Goal: Task Accomplishment & Management: Manage account settings

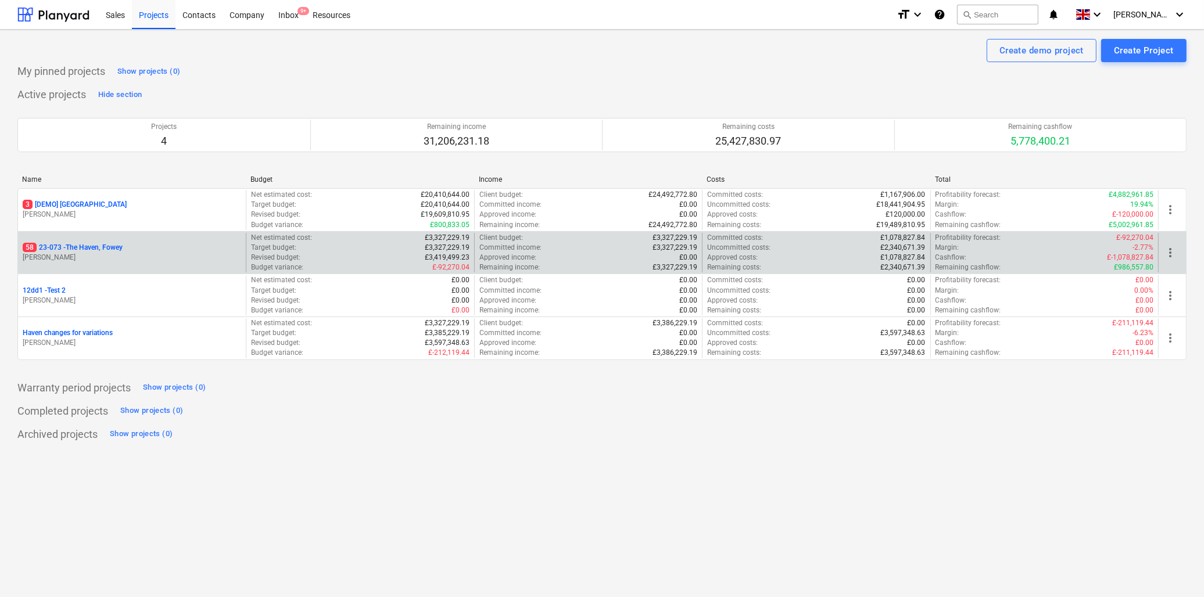
click at [102, 245] on p "58 23-073 - [GEOGRAPHIC_DATA], [GEOGRAPHIC_DATA]" at bounding box center [73, 248] width 100 height 10
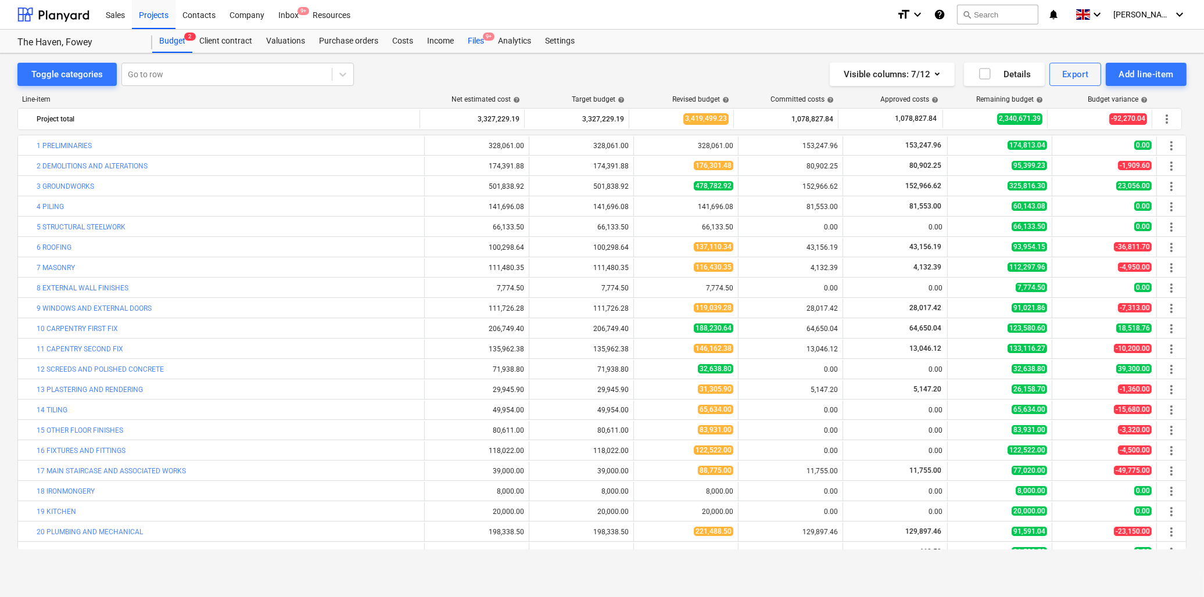
click at [476, 37] on div "Files 9+" at bounding box center [476, 41] width 30 height 23
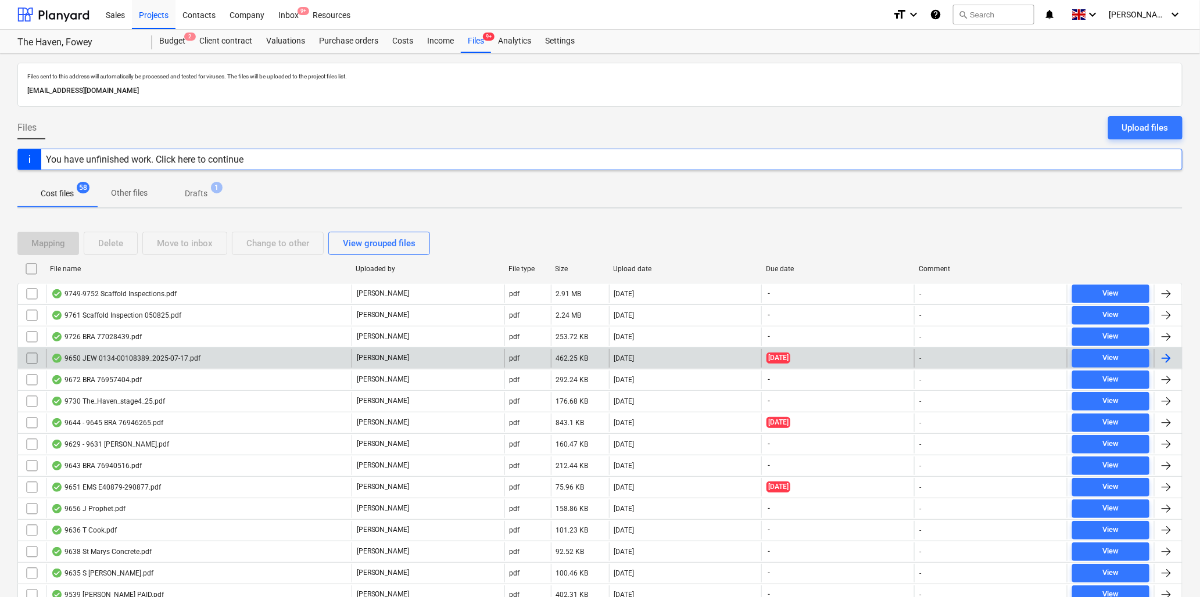
click at [142, 357] on div "9650 JEW 0134-00108389_2025-07-17.pdf" at bounding box center [125, 358] width 149 height 9
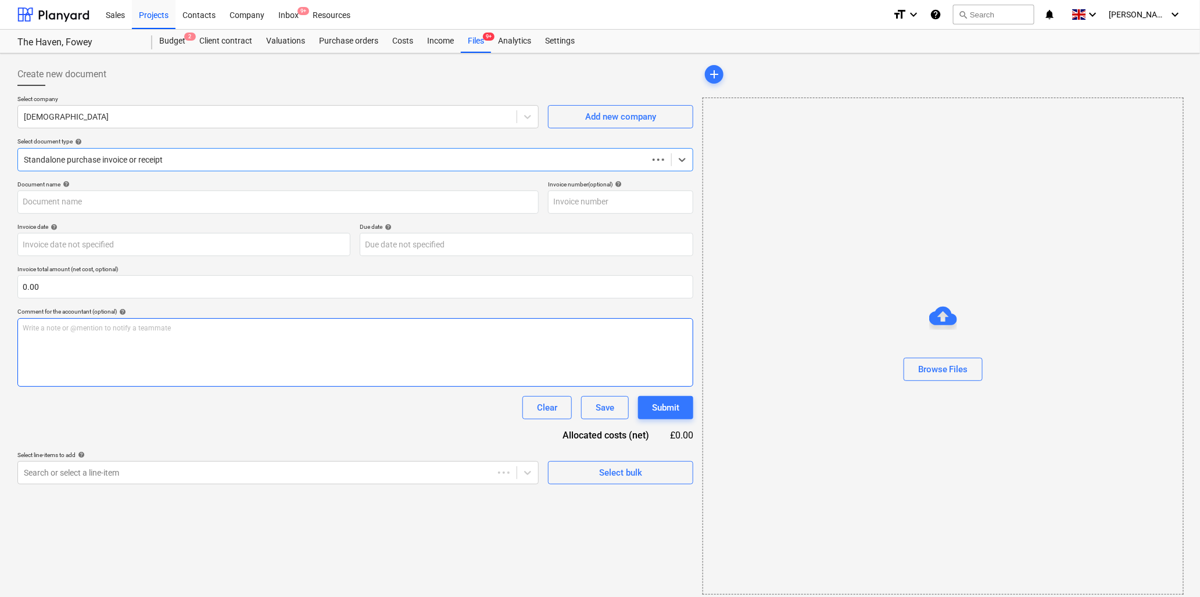
type input "ILEX101"
type input "[DATE]"
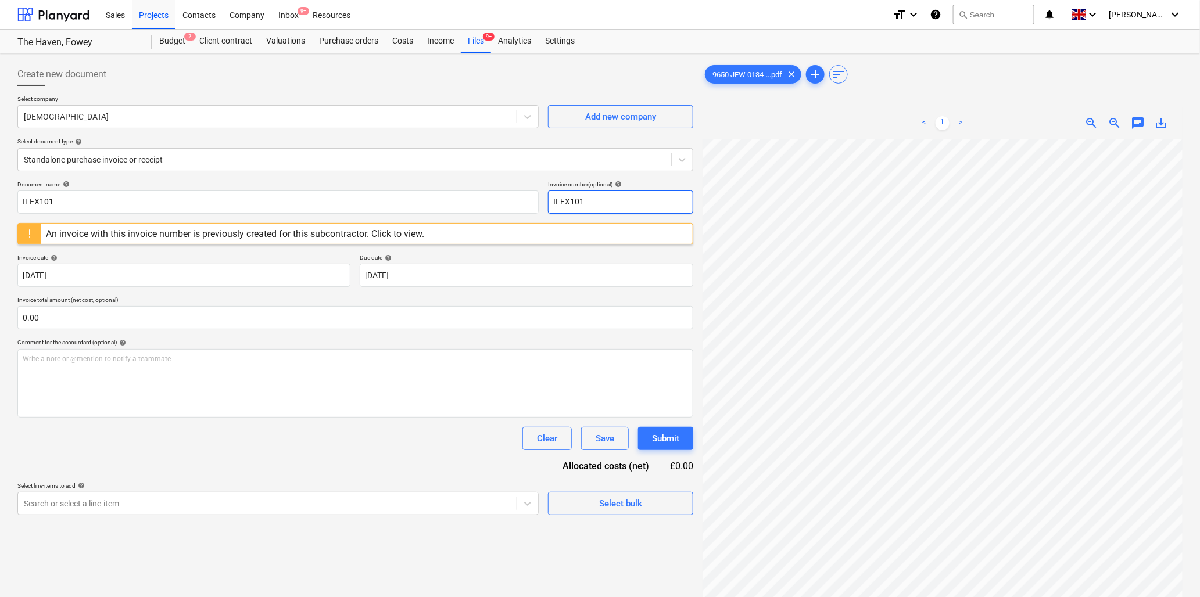
scroll to position [0, 63]
click at [91, 200] on input "ILEX101" at bounding box center [277, 202] width 521 height 23
type input "9650 Jewson"
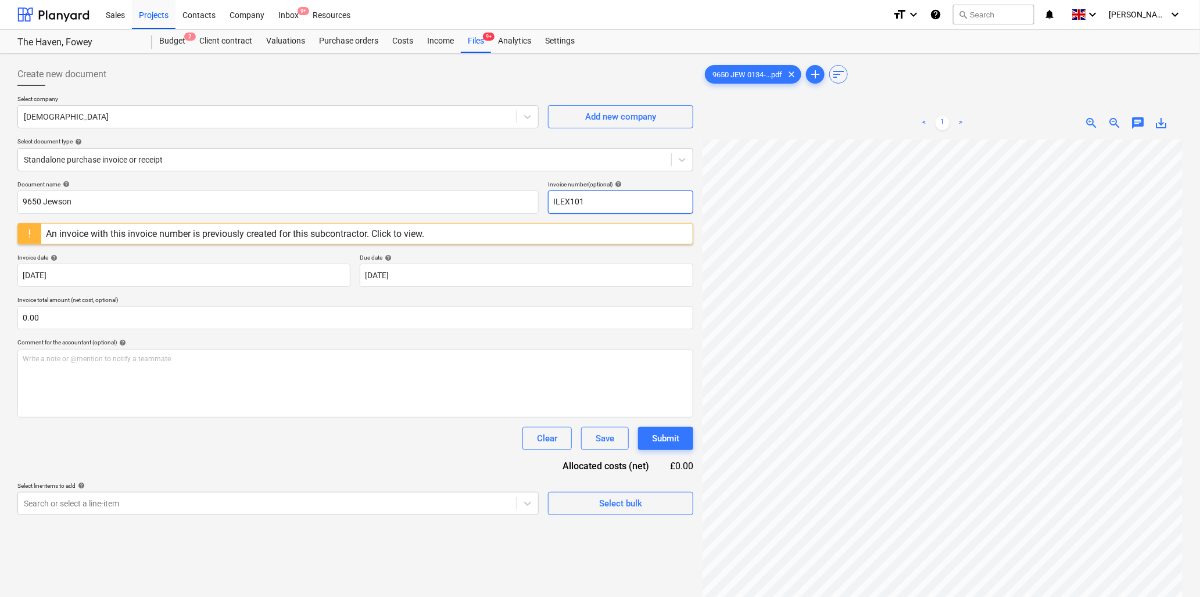
click at [605, 206] on input "ILEX101" at bounding box center [620, 202] width 145 height 23
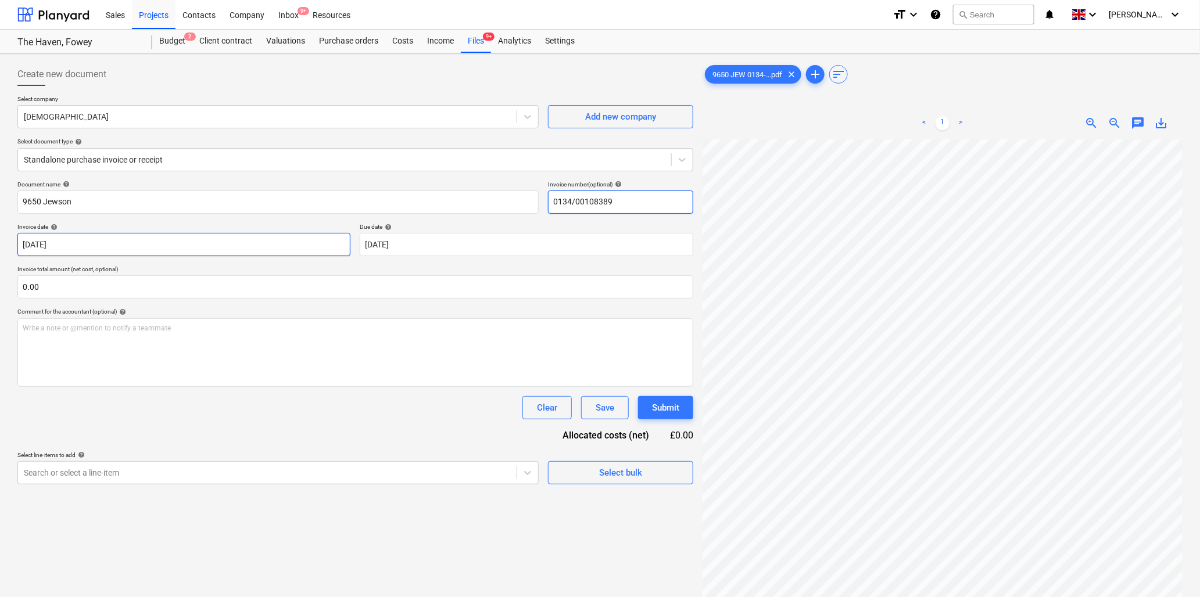
type input "0134/00108389"
click at [142, 293] on input "text" at bounding box center [355, 286] width 676 height 23
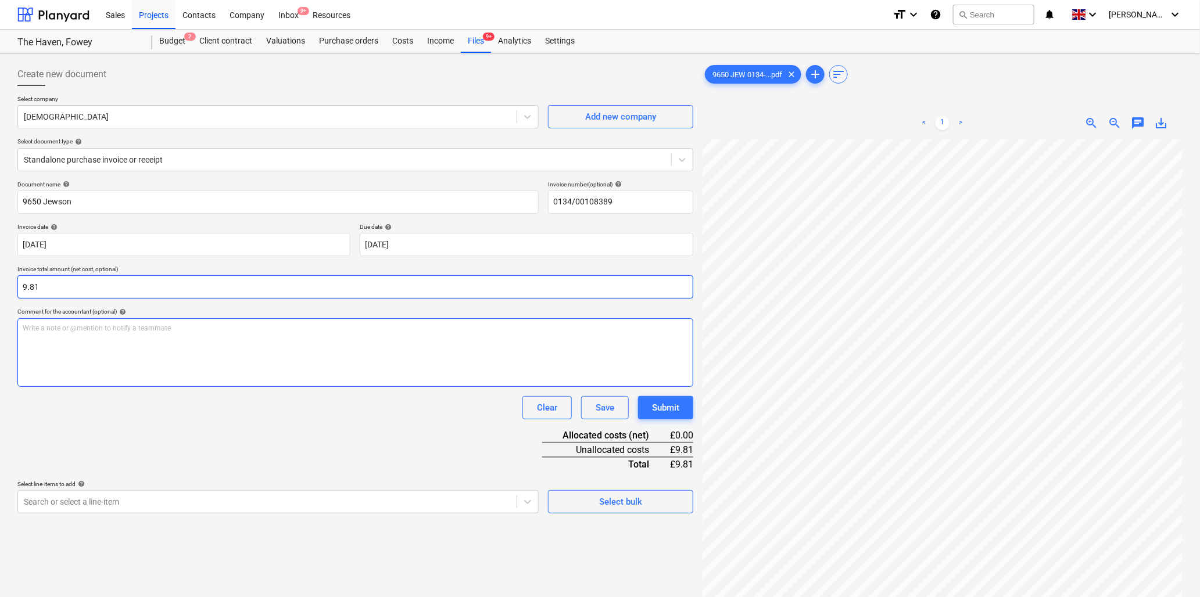
type input "9.81"
click at [273, 350] on div "Write a note or @mention to notify a teammate [PERSON_NAME]" at bounding box center [355, 352] width 676 height 69
click at [1200, 205] on html "Sales Projects Contacts Company Inbox 9+ Resources format_size keyboard_arrow_d…" at bounding box center [600, 298] width 1200 height 597
click at [234, 324] on p "Write a note or @mention to notify a teammate [PERSON_NAME]" at bounding box center [355, 329] width 665 height 10
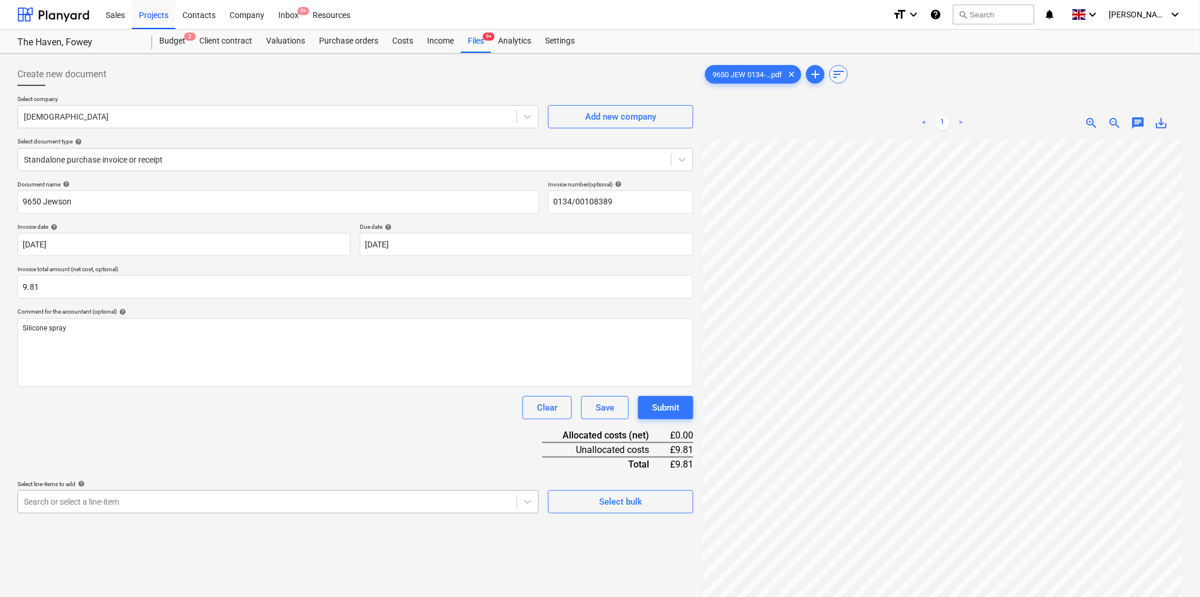
click at [258, 500] on body "Sales Projects Contacts Company Inbox 9+ Resources format_size keyboard_arrow_d…" at bounding box center [600, 298] width 1200 height 597
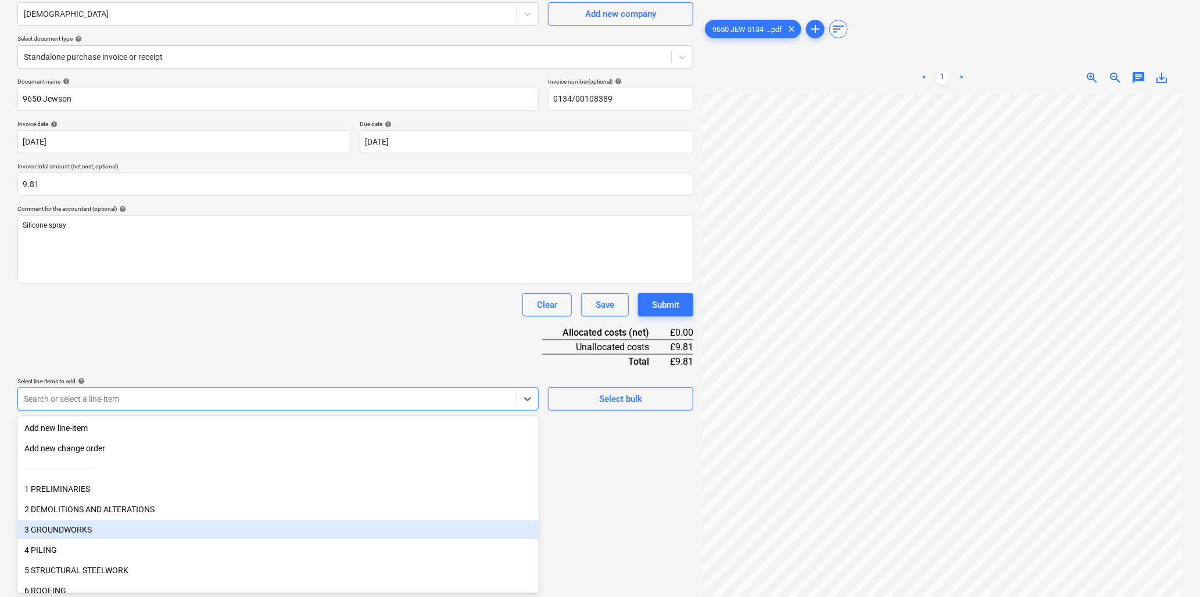
click at [85, 530] on div "3 GROUNDWORKS" at bounding box center [277, 530] width 521 height 19
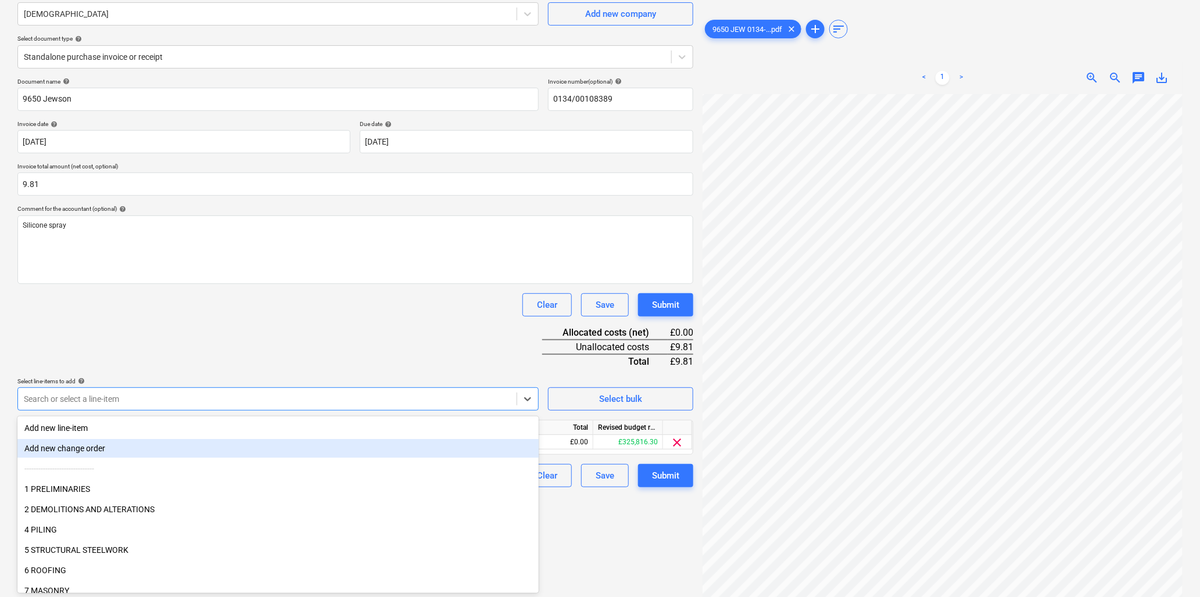
click at [260, 338] on div "Document name help 9650 Jewson Invoice number (optional) help 0134/00108389 Inv…" at bounding box center [355, 283] width 676 height 410
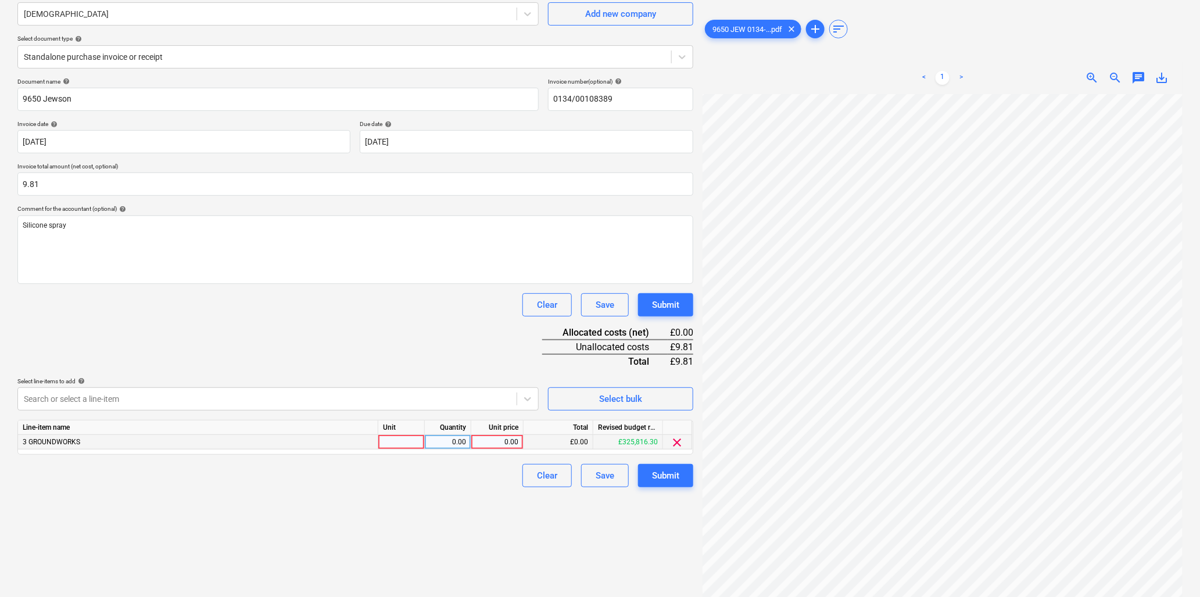
click at [392, 440] on div at bounding box center [401, 442] width 46 height 15
click at [386, 443] on div at bounding box center [401, 442] width 46 height 15
type input "can"
type input "9.81"
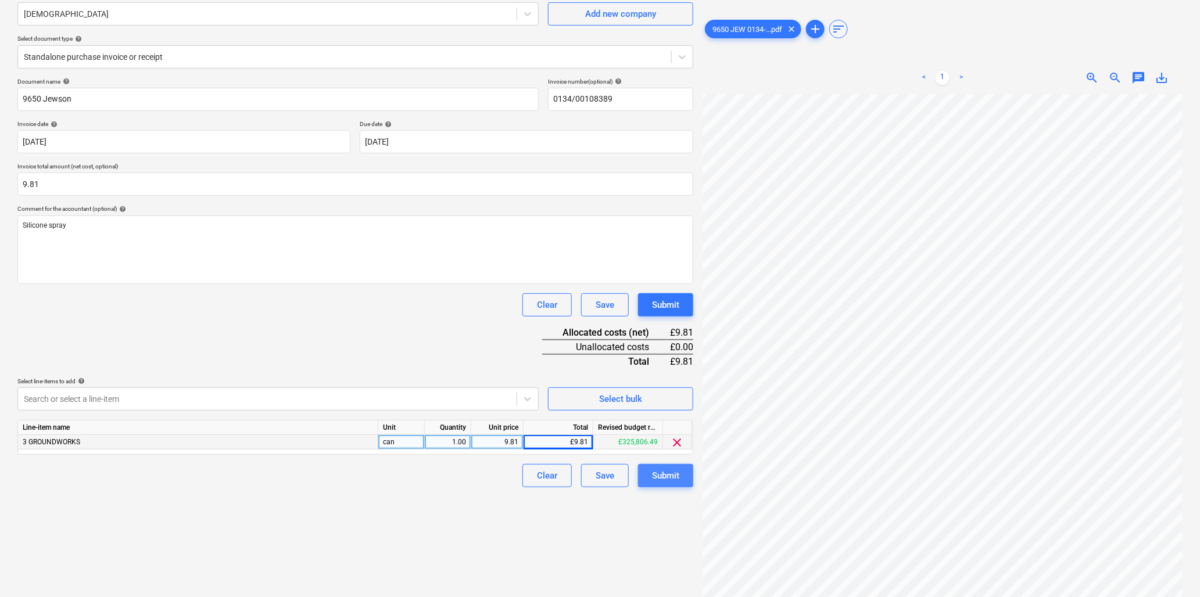
click at [683, 468] on button "Submit" at bounding box center [665, 475] width 55 height 23
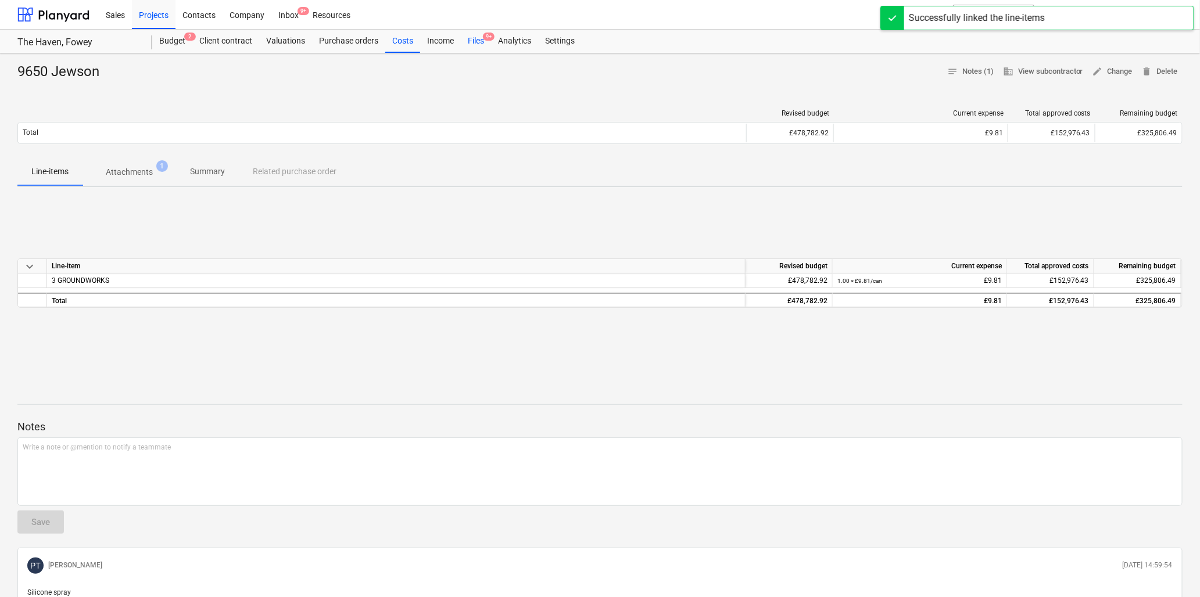
click at [479, 41] on div "Files 9+" at bounding box center [476, 41] width 30 height 23
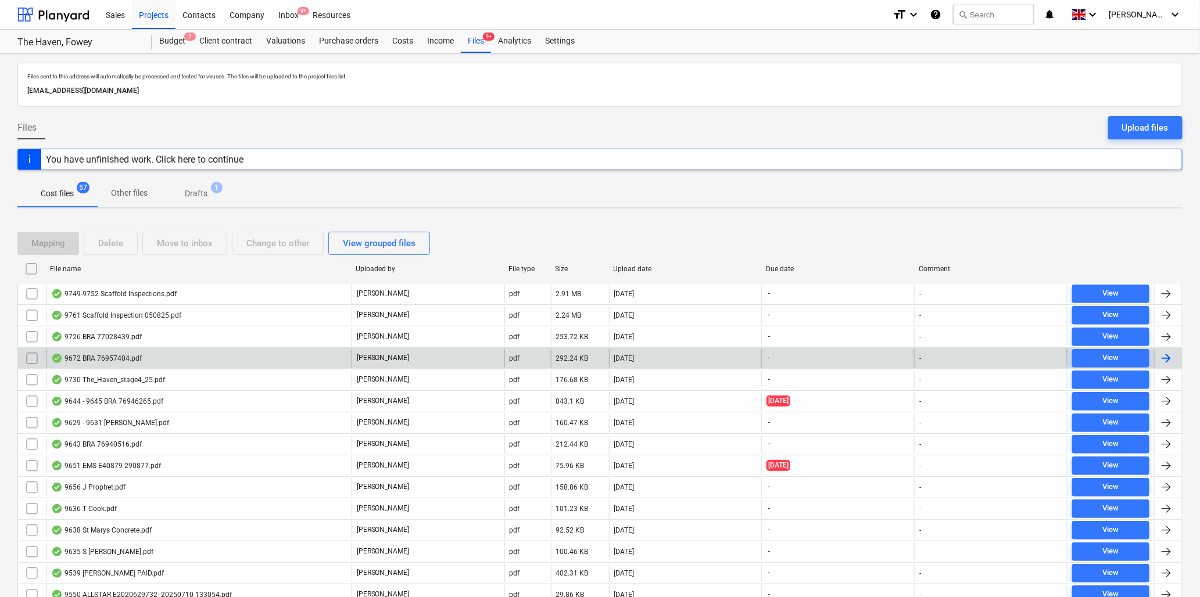
click at [103, 358] on div "9672 BRA 76957404.pdf" at bounding box center [96, 358] width 91 height 9
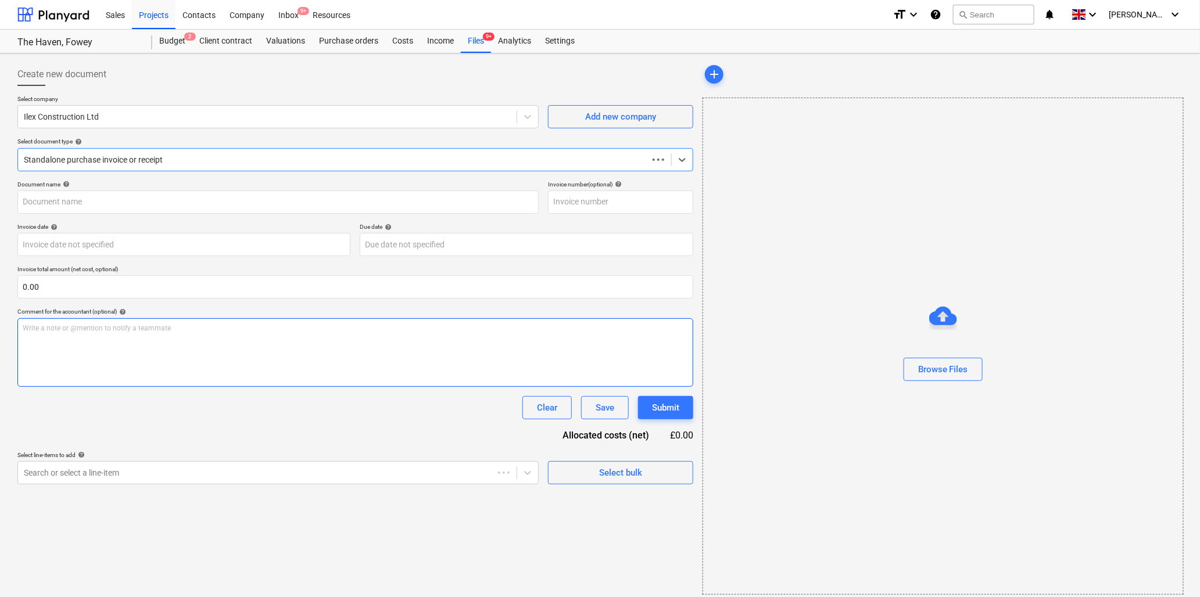
type input "76957404"
type input "[DATE]"
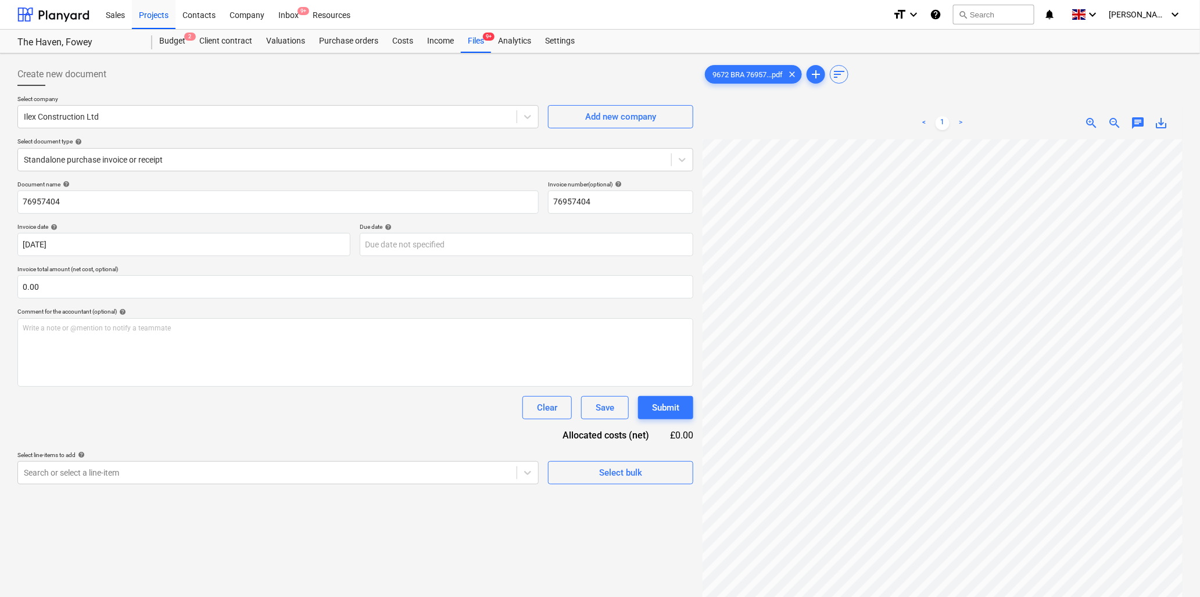
scroll to position [0, 49]
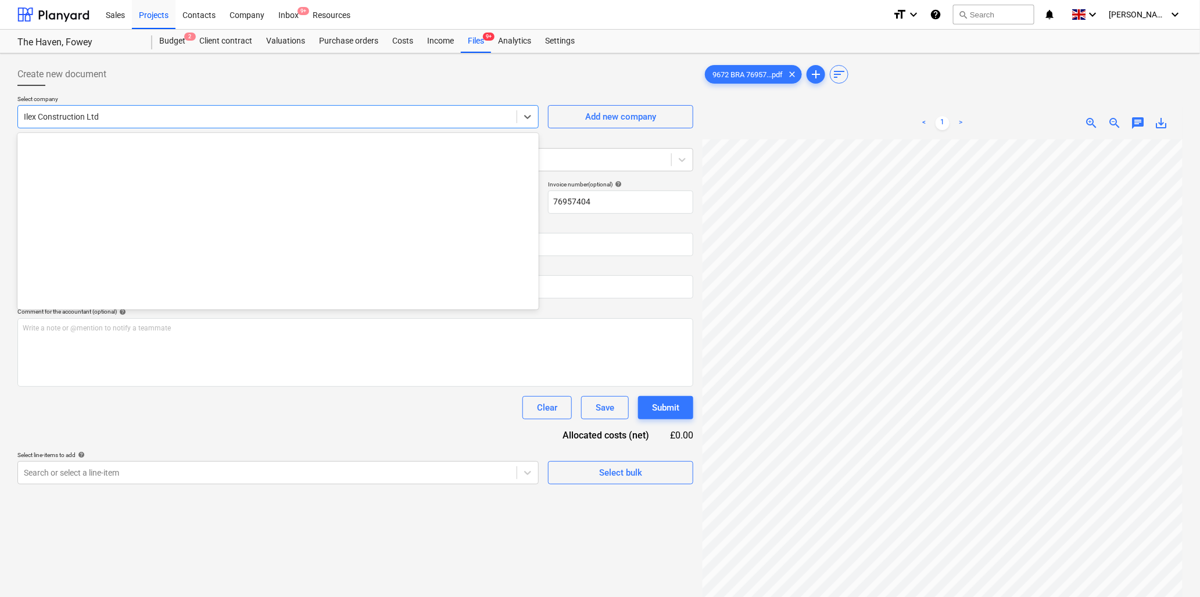
click at [217, 115] on div at bounding box center [267, 117] width 487 height 12
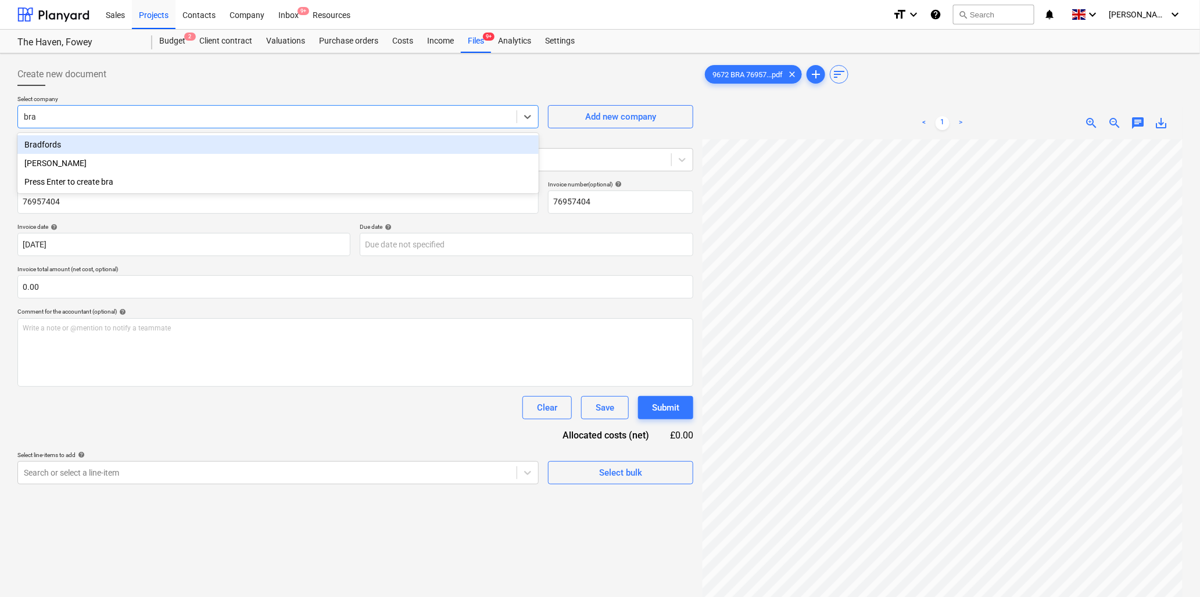
type input "[PERSON_NAME]"
click at [223, 149] on div "Bradfords" at bounding box center [277, 144] width 521 height 19
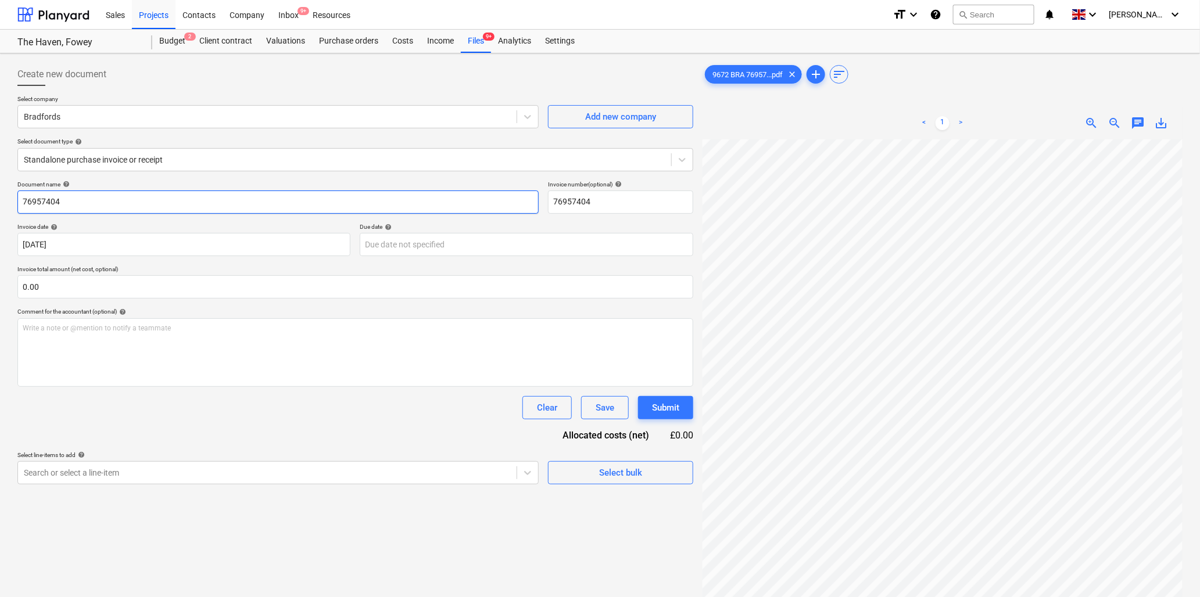
click at [228, 202] on input "76957404" at bounding box center [277, 202] width 521 height 23
type input "9672 Bradfords"
click at [105, 282] on input "text" at bounding box center [355, 286] width 676 height 23
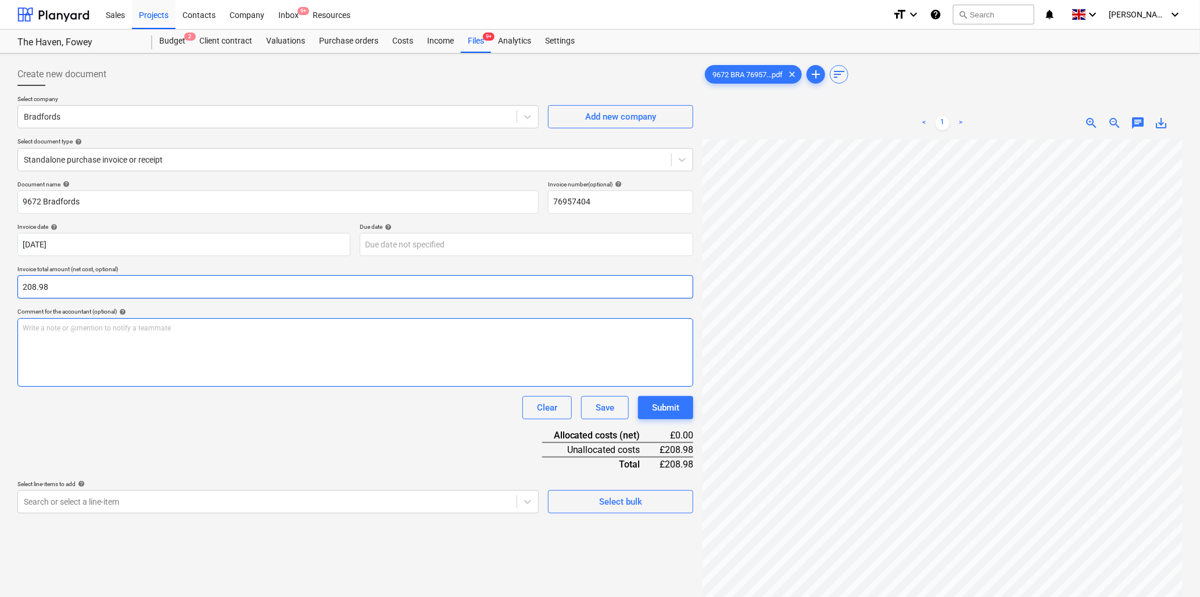
type input "208.98"
click at [120, 334] on div "Write a note or @mention to notify a teammate [PERSON_NAME]" at bounding box center [355, 352] width 676 height 69
click at [174, 332] on p "Write a note or @mention to notify a teammate [PERSON_NAME]" at bounding box center [355, 329] width 665 height 10
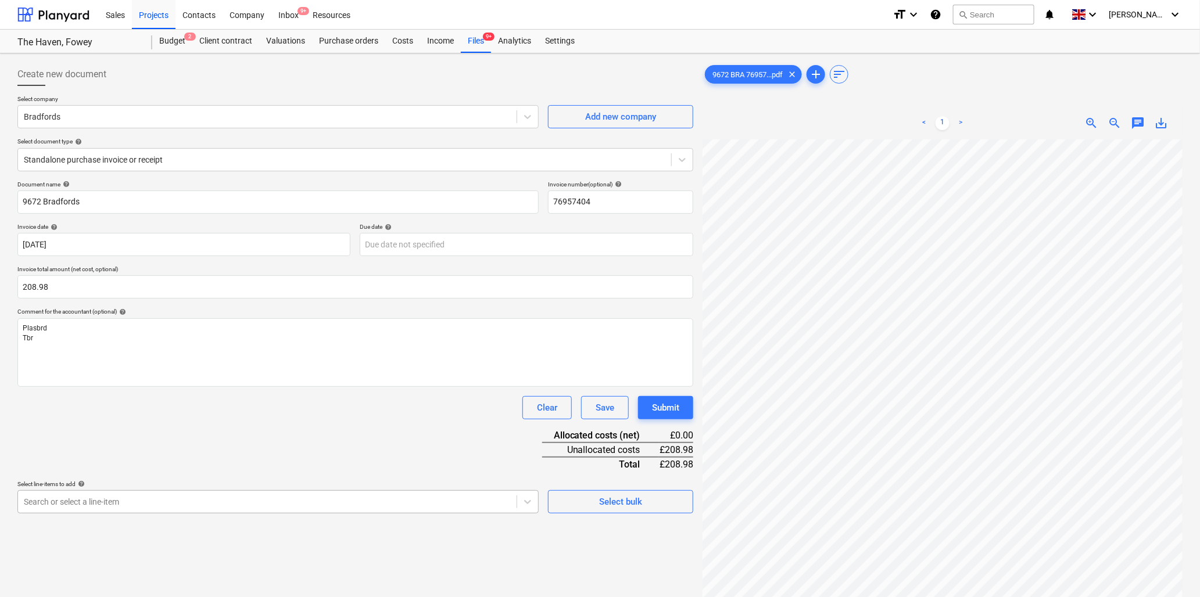
click at [92, 505] on body "Sales Projects Contacts Company Inbox 9+ Resources format_size keyboard_arrow_d…" at bounding box center [600, 298] width 1200 height 597
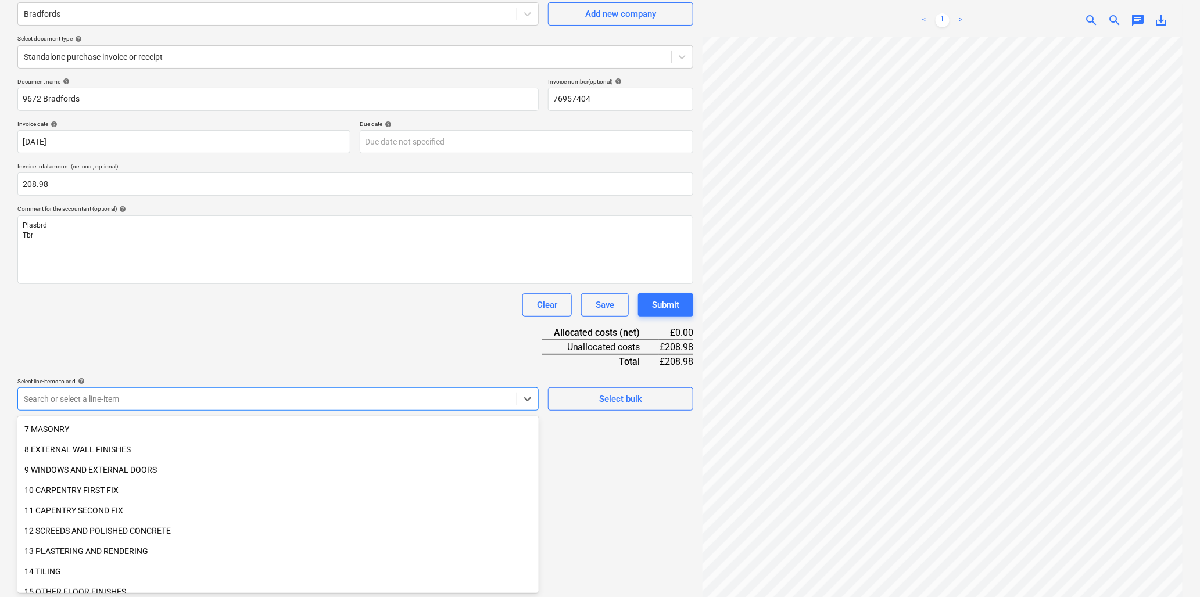
scroll to position [193, 0]
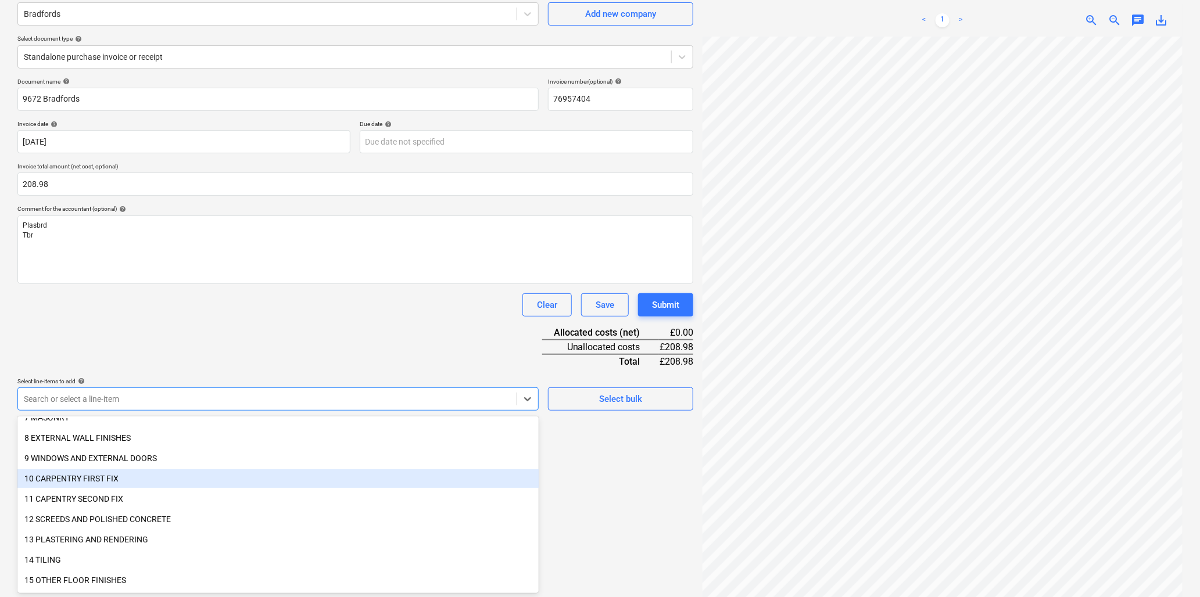
click at [62, 474] on div "10 CARPENTRY FIRST FIX" at bounding box center [277, 478] width 521 height 19
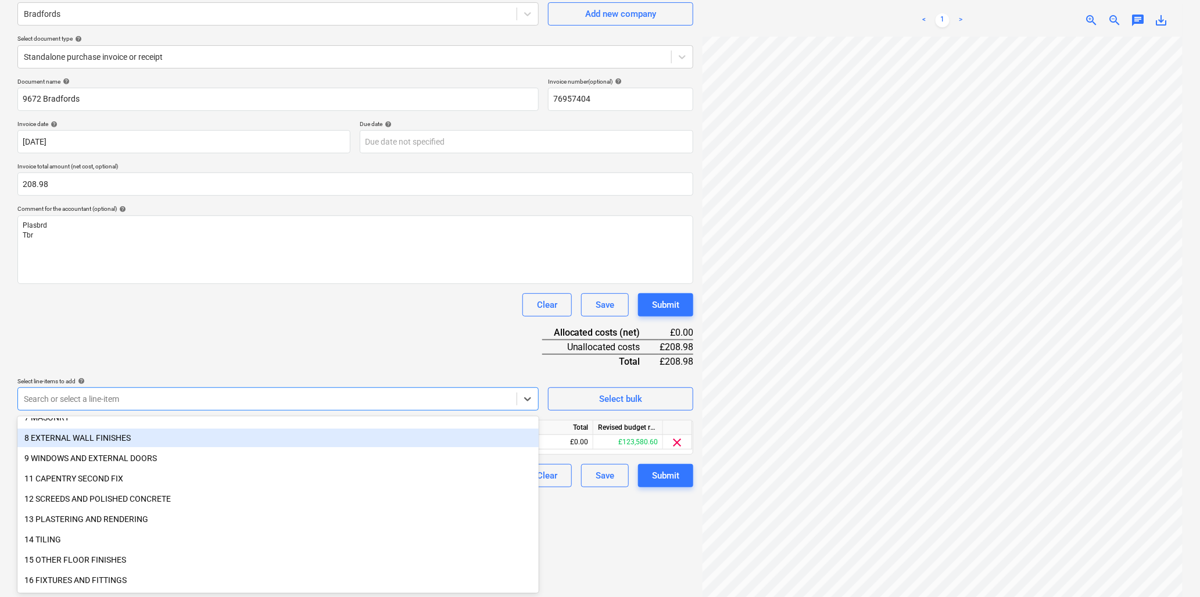
click at [167, 343] on div "Document name help 9672 Bradfords Invoice number (optional) help 76957404 Invoi…" at bounding box center [355, 283] width 676 height 410
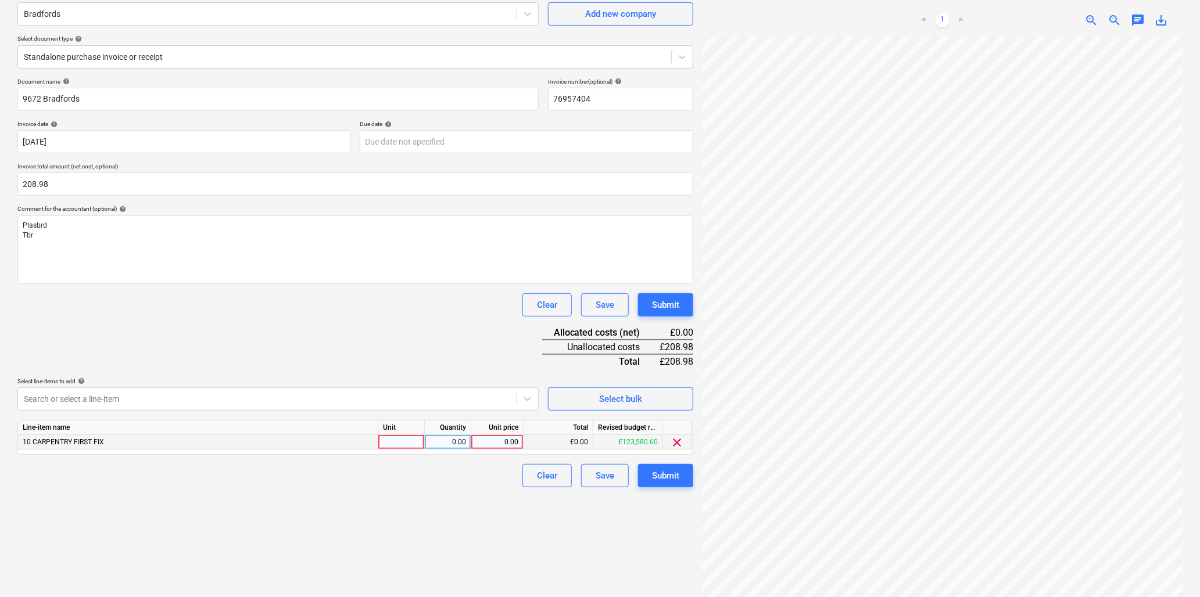
click at [390, 442] on div at bounding box center [401, 442] width 46 height 15
type input "item"
type input "208.98"
click at [668, 471] on div "Submit" at bounding box center [665, 475] width 27 height 15
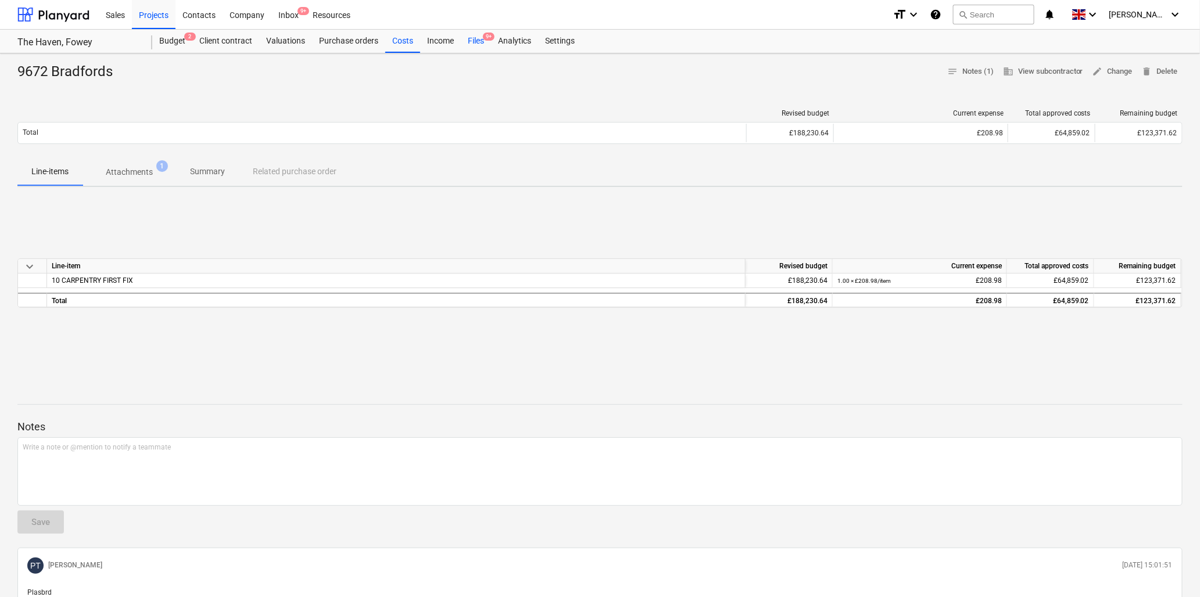
click at [485, 42] on div "Files 9+" at bounding box center [476, 41] width 30 height 23
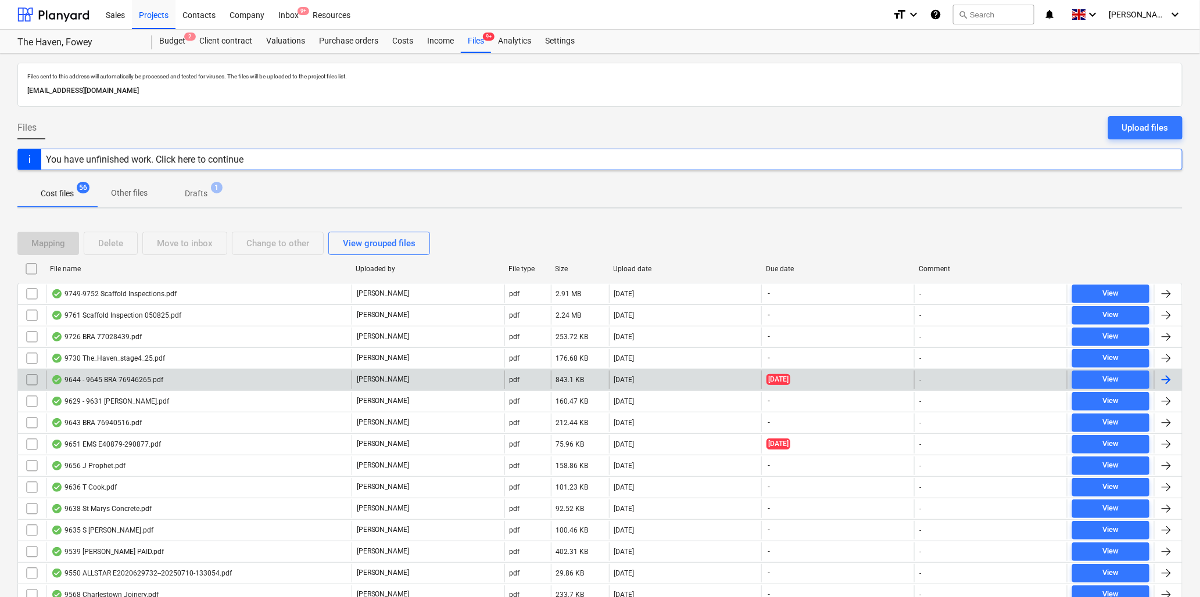
click at [115, 379] on div "9644 - 9645 BRA 76946265.pdf" at bounding box center [107, 379] width 112 height 9
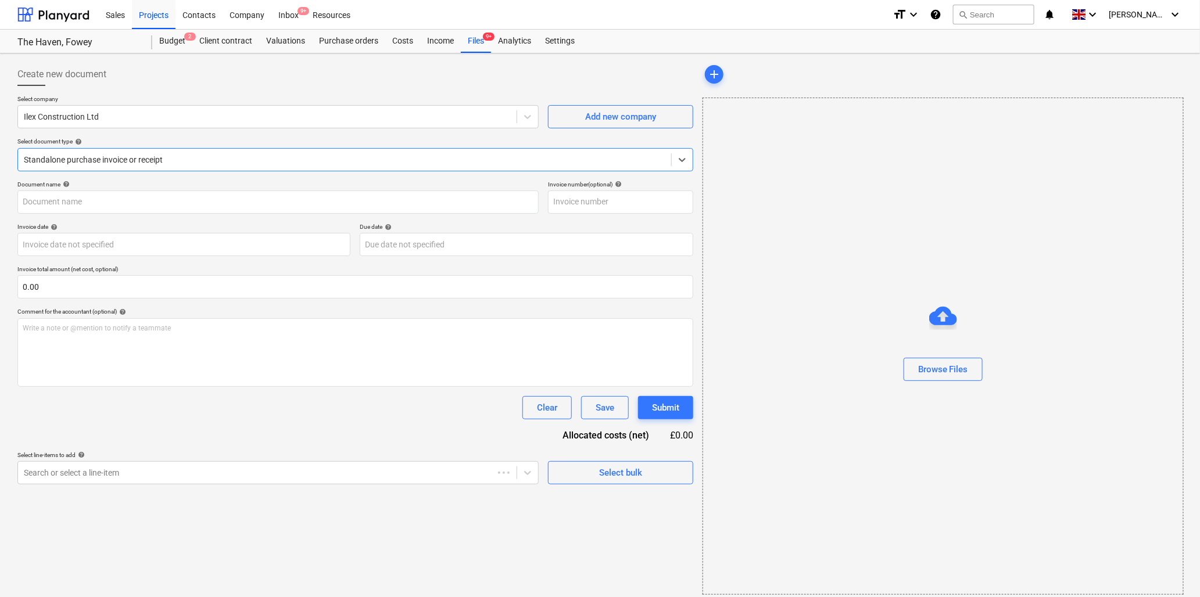
type input "76946265"
type input "[DATE]"
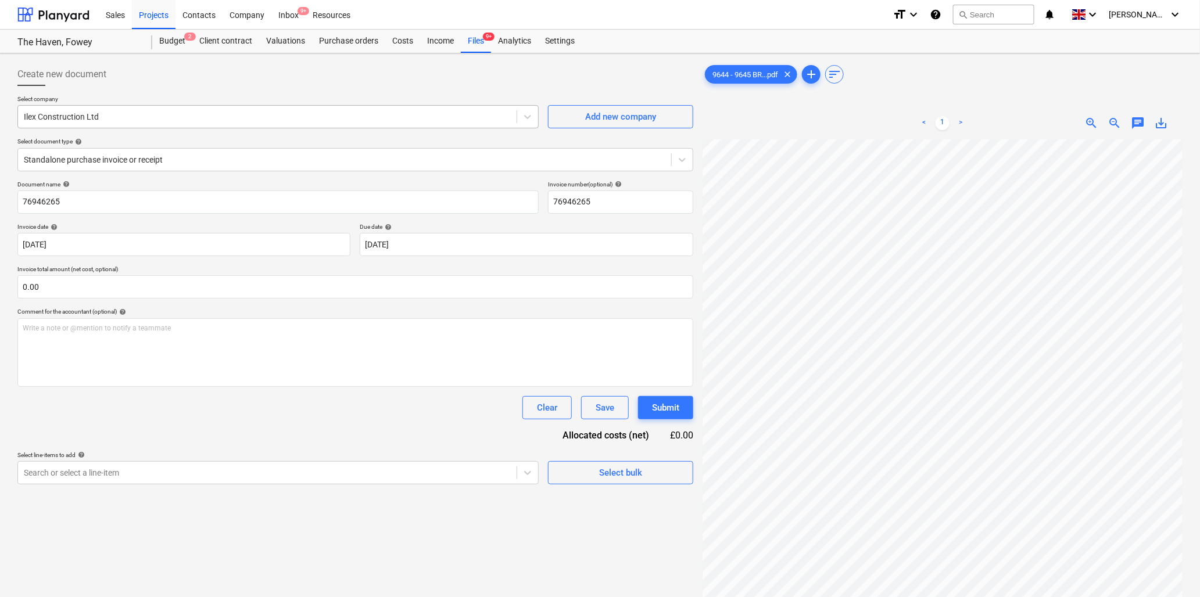
click at [124, 122] on div at bounding box center [267, 117] width 487 height 12
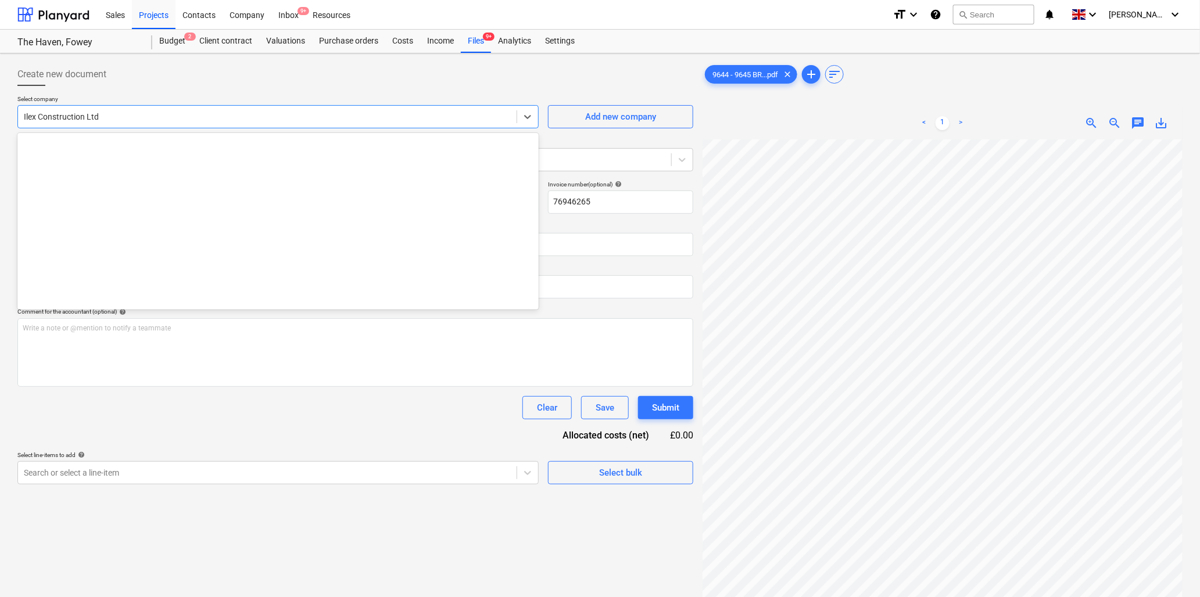
scroll to position [773, 0]
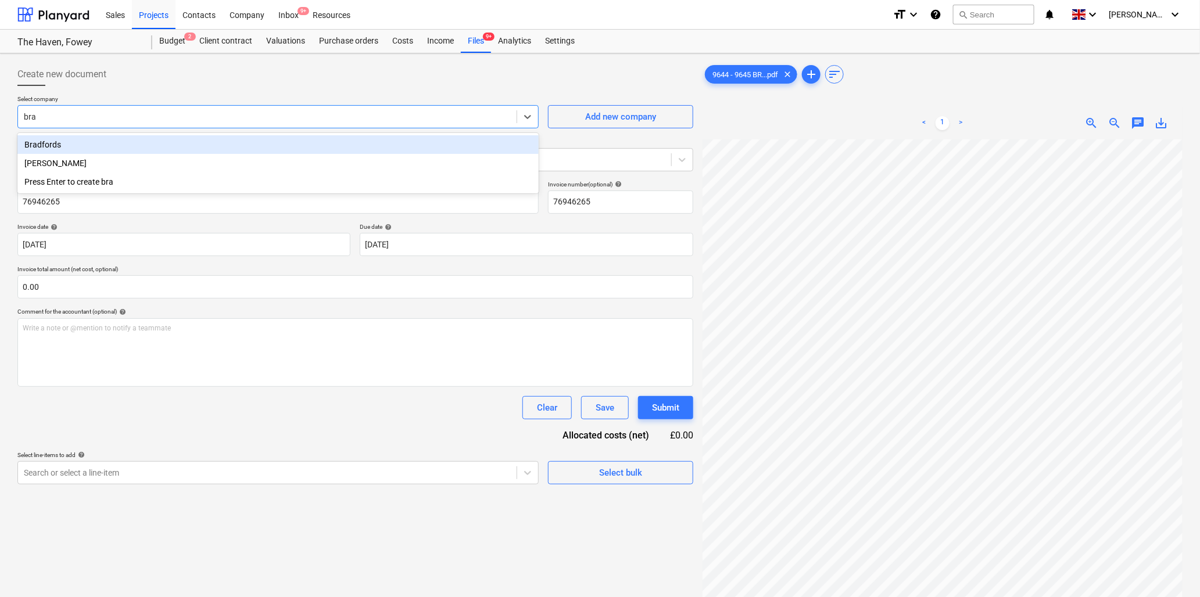
type input "[PERSON_NAME]"
click at [117, 141] on div "Bradfords" at bounding box center [277, 144] width 521 height 19
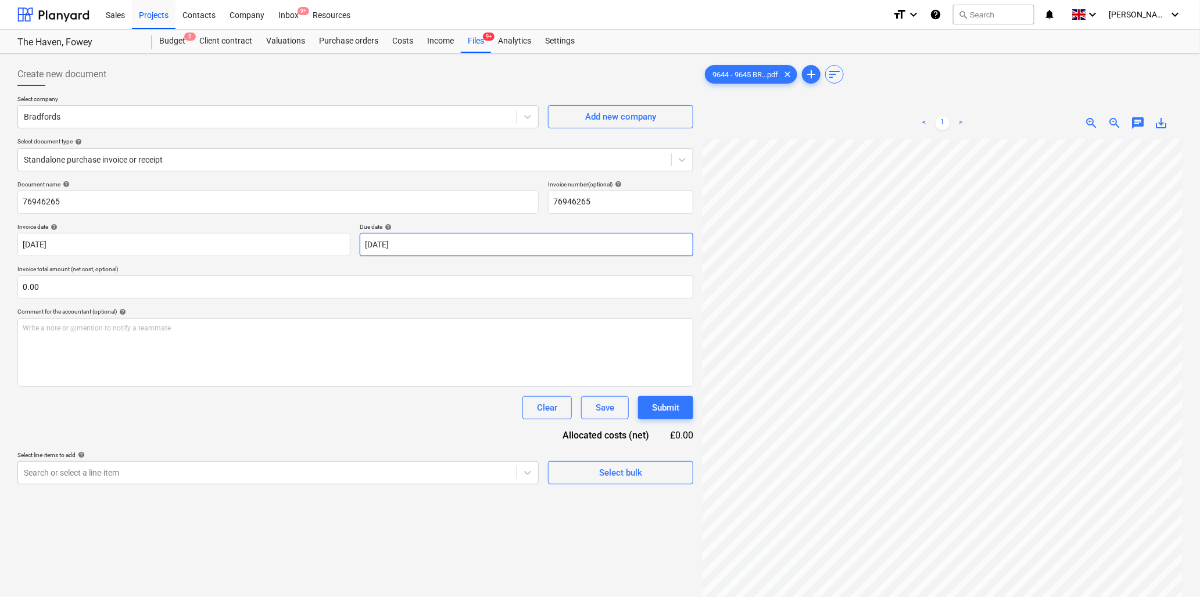
scroll to position [27, 236]
click at [94, 202] on input "76946265" at bounding box center [277, 202] width 521 height 23
type input "9644 Bradfords"
click at [54, 291] on input "text" at bounding box center [355, 286] width 676 height 23
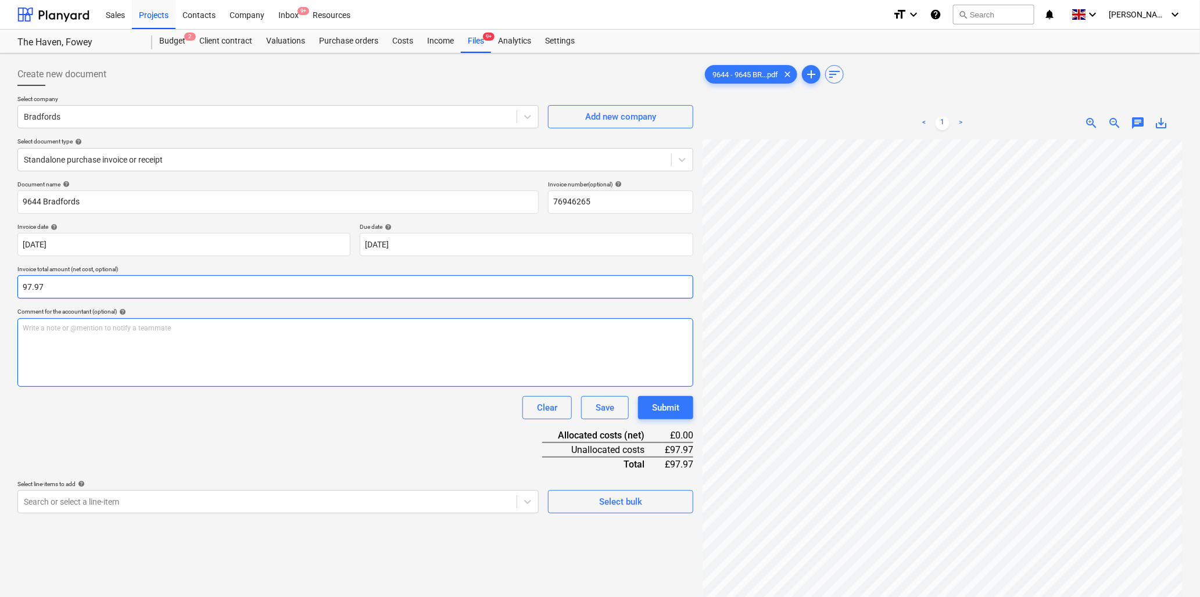
type input "97.97"
click at [58, 333] on p "Write a note or @mention to notify a teammate [PERSON_NAME]" at bounding box center [355, 329] width 665 height 10
click at [47, 334] on div "Write a note or @mention to notify a teammate [PERSON_NAME]" at bounding box center [355, 352] width 676 height 69
click at [77, 500] on body "Sales Projects Contacts Company Inbox 9+ Resources format_size keyboard_arrow_d…" at bounding box center [600, 298] width 1200 height 597
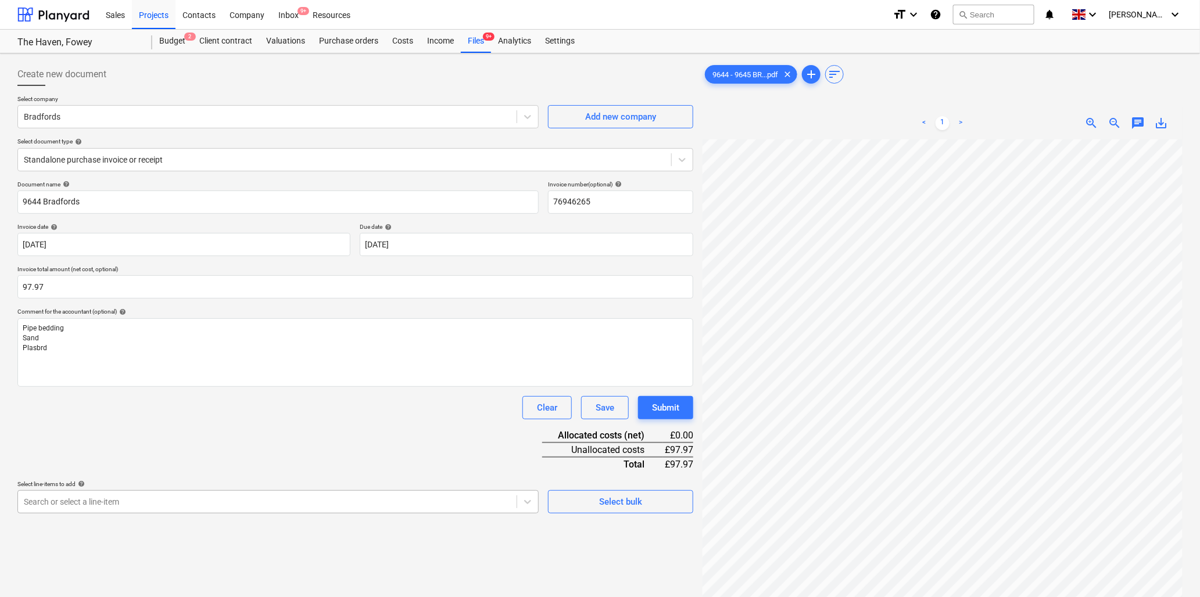
scroll to position [103, 0]
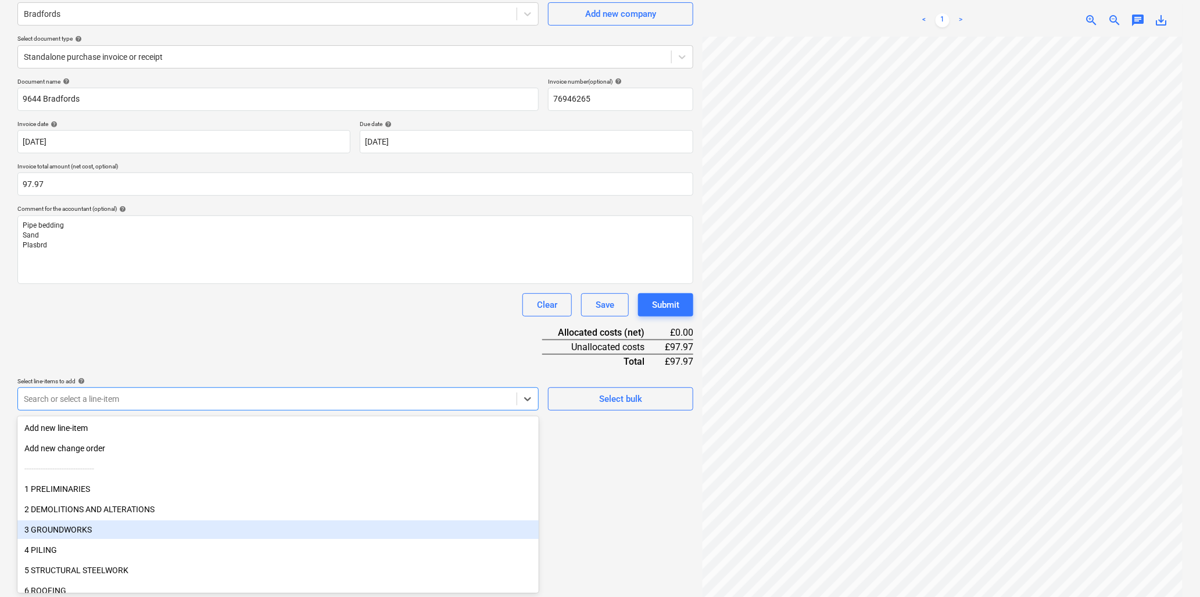
click at [77, 529] on div "3 GROUNDWORKS" at bounding box center [277, 530] width 521 height 19
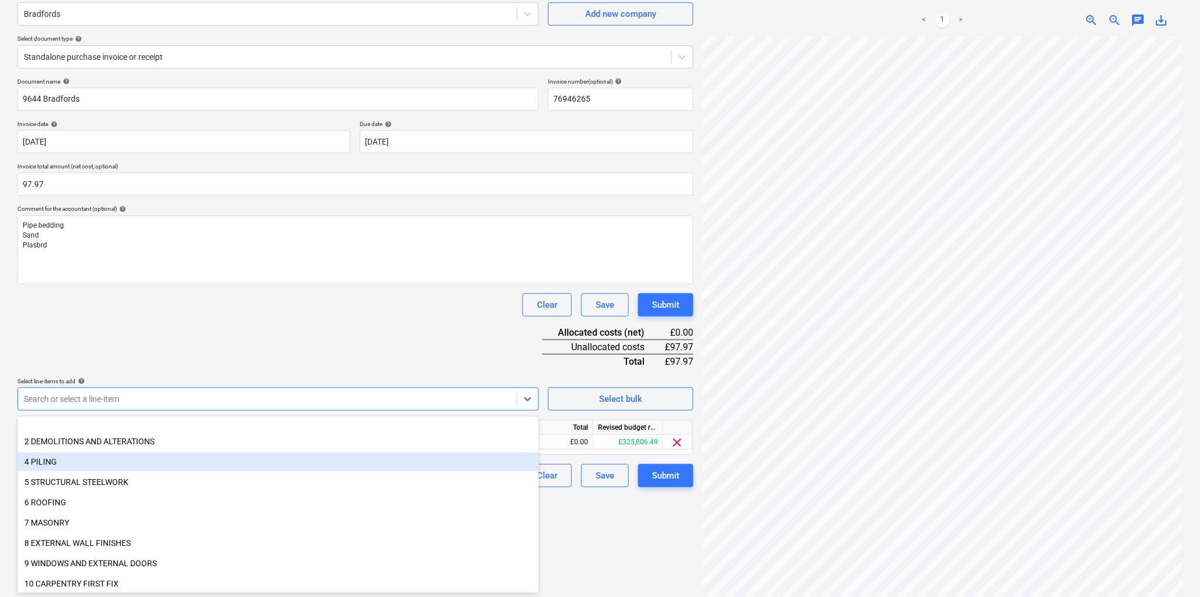
scroll to position [129, 0]
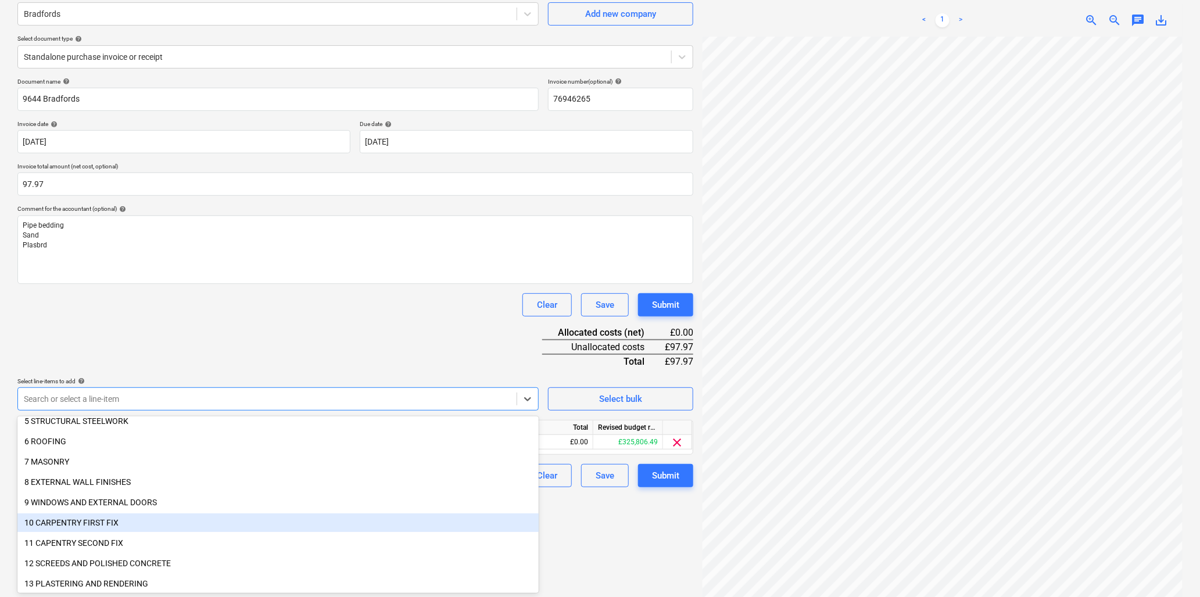
click at [77, 519] on div "10 CARPENTRY FIRST FIX" at bounding box center [277, 523] width 521 height 19
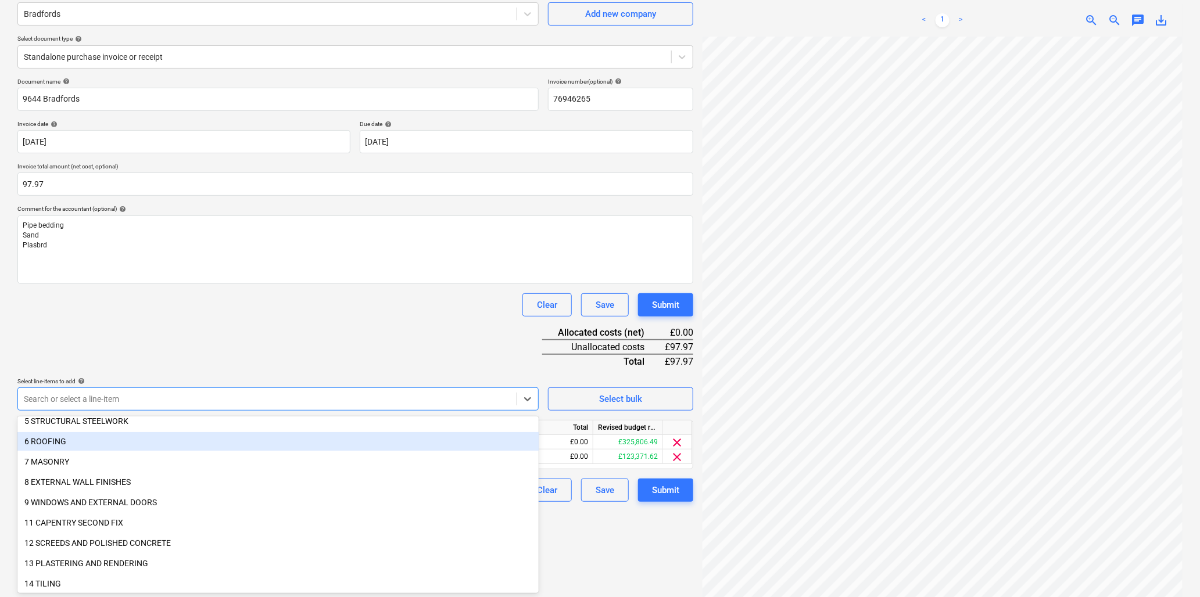
click at [235, 321] on div "Document name help 9644 Bradfords Invoice number (optional) help 76946265 Invoi…" at bounding box center [355, 290] width 676 height 424
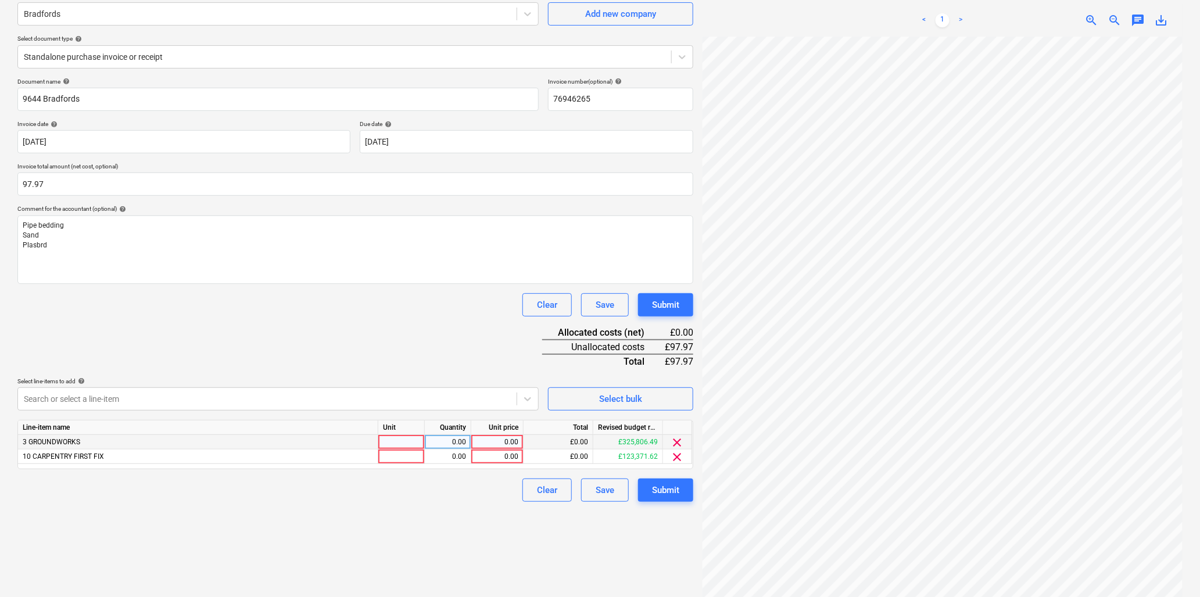
click at [402, 440] on div at bounding box center [401, 442] width 46 height 15
type input "item"
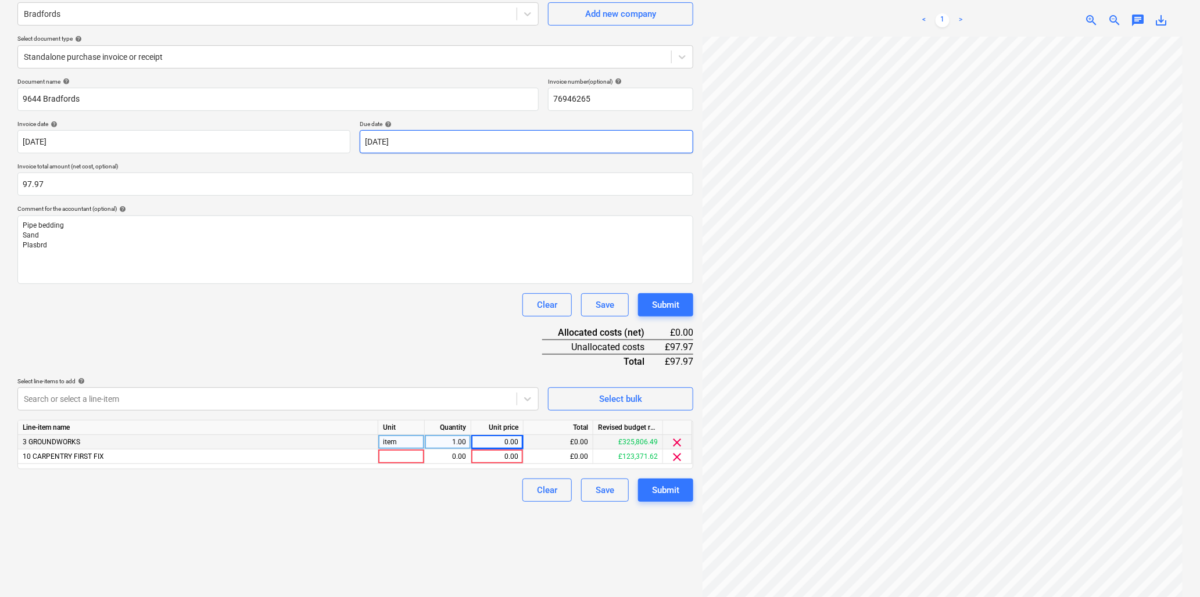
scroll to position [0, 0]
click at [41, 96] on input "9644 Bradfords" at bounding box center [277, 99] width 521 height 23
type input "9644+9645 Bradfords"
click at [503, 444] on div "0.00" at bounding box center [497, 442] width 42 height 15
type input "97.97"
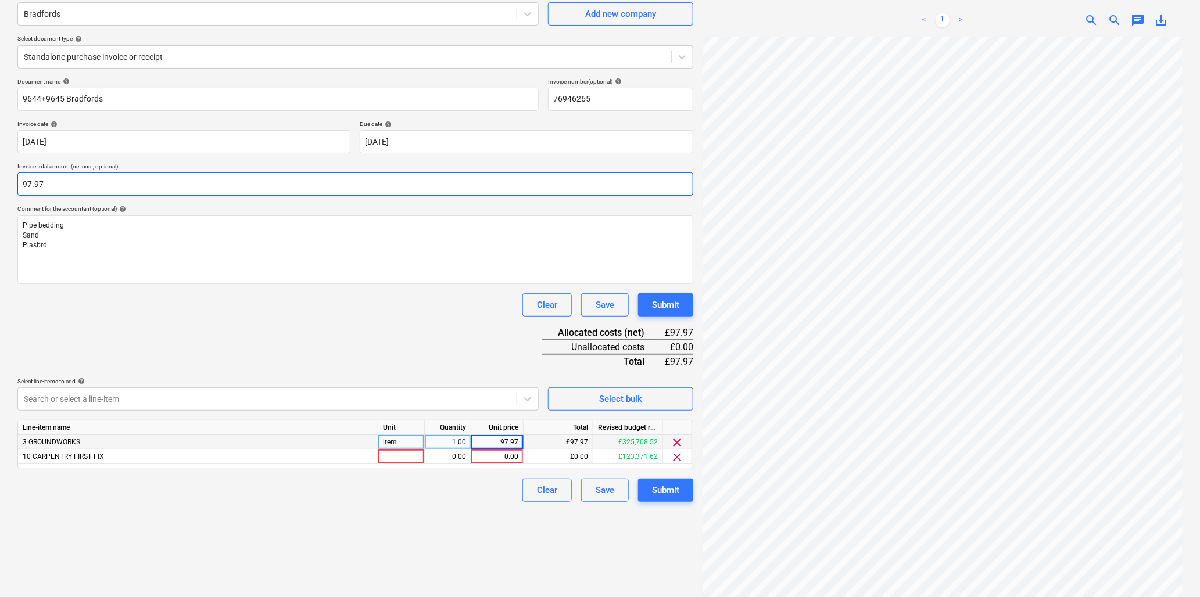
click at [49, 183] on input "97.97" at bounding box center [355, 184] width 676 height 23
type input "126.47"
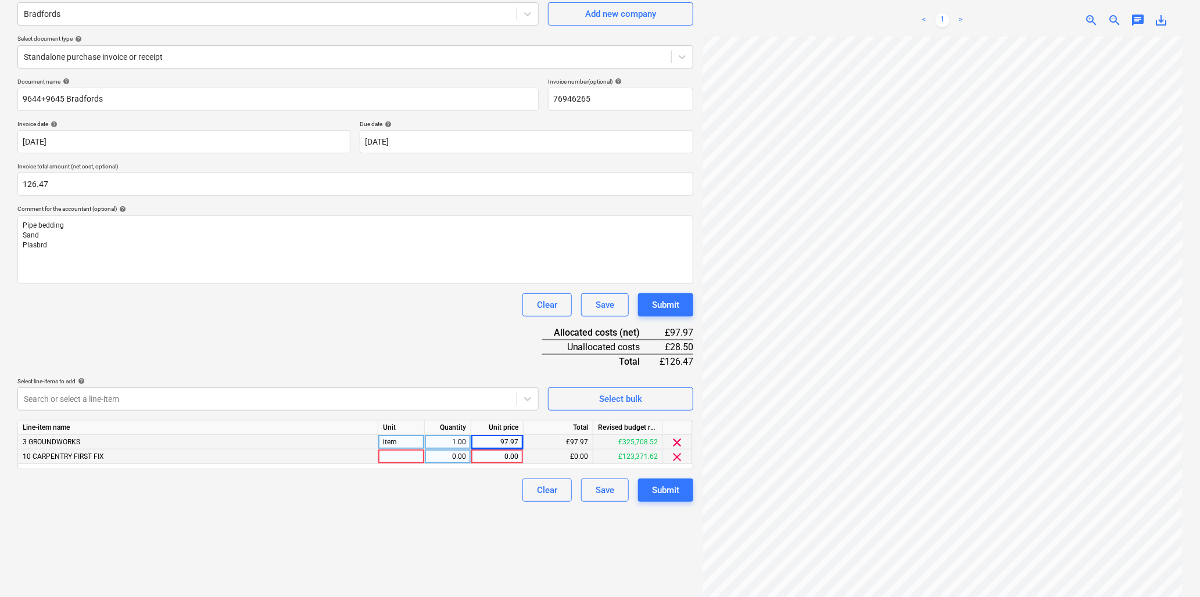
click at [402, 460] on div at bounding box center [401, 457] width 46 height 15
type input "i8tem"
click at [402, 460] on div "i8tem" at bounding box center [401, 457] width 46 height 15
type input "item"
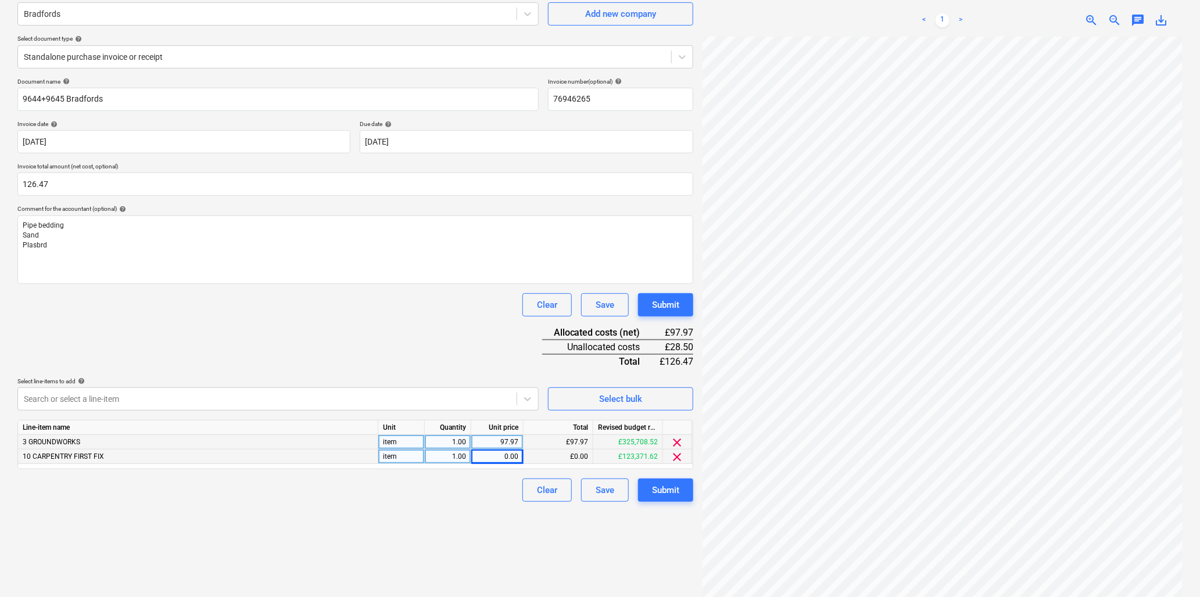
click at [393, 457] on div "item" at bounding box center [401, 457] width 46 height 15
type input "sheet"
type input "9.5"
click at [659, 486] on div "Submit" at bounding box center [665, 490] width 27 height 15
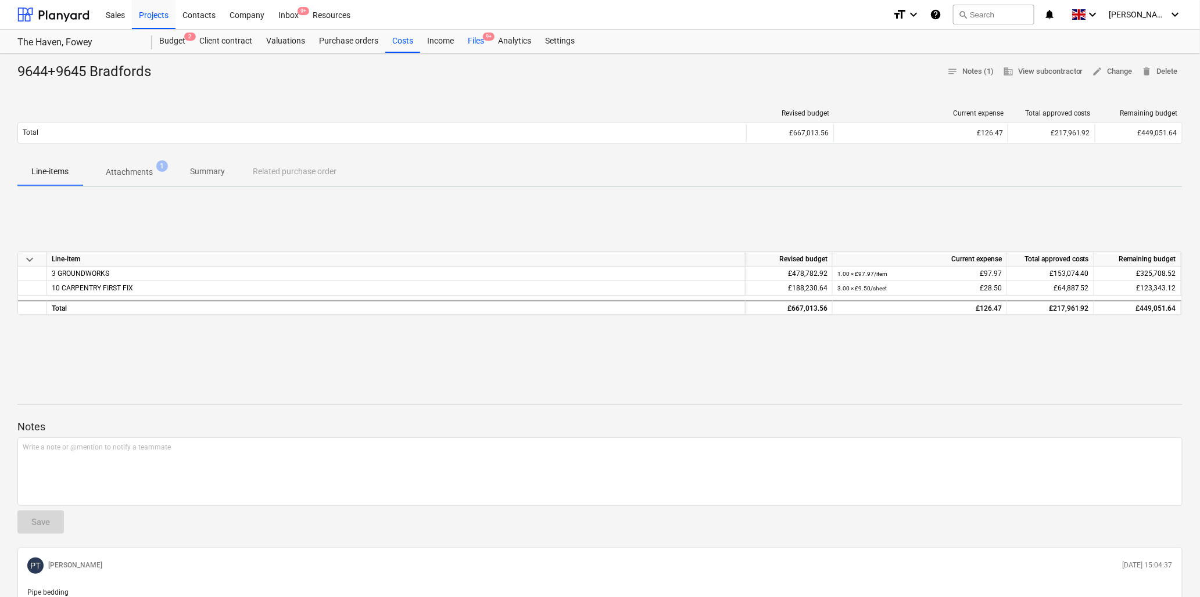
click at [480, 41] on div "Files 9+" at bounding box center [476, 41] width 30 height 23
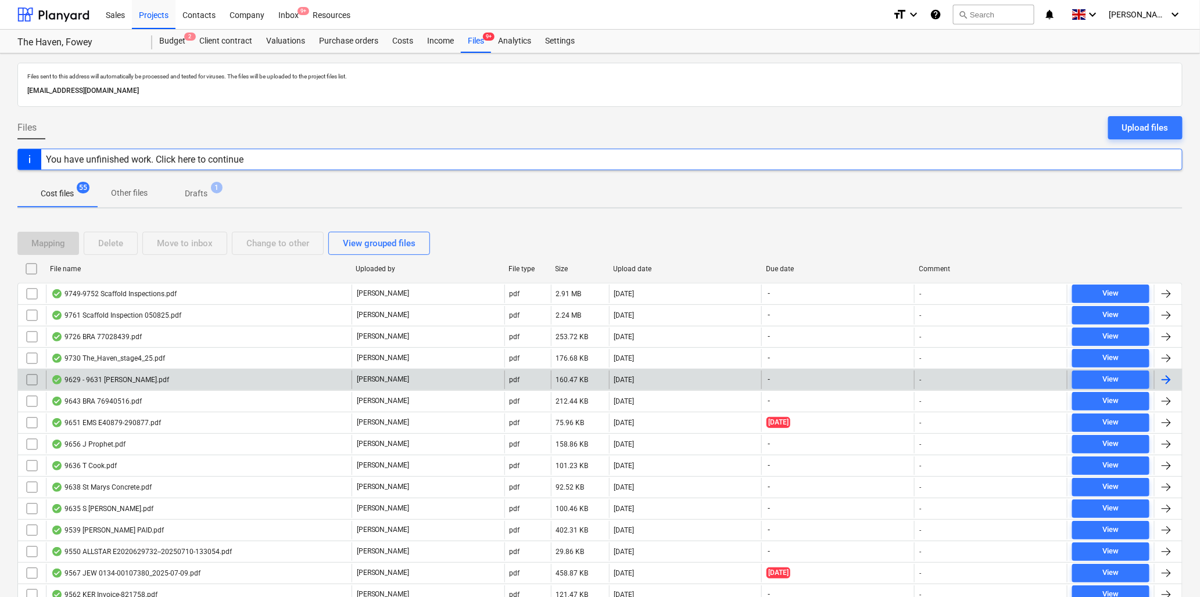
click at [103, 380] on div "9629 - 9631 [PERSON_NAME].pdf" at bounding box center [110, 379] width 118 height 9
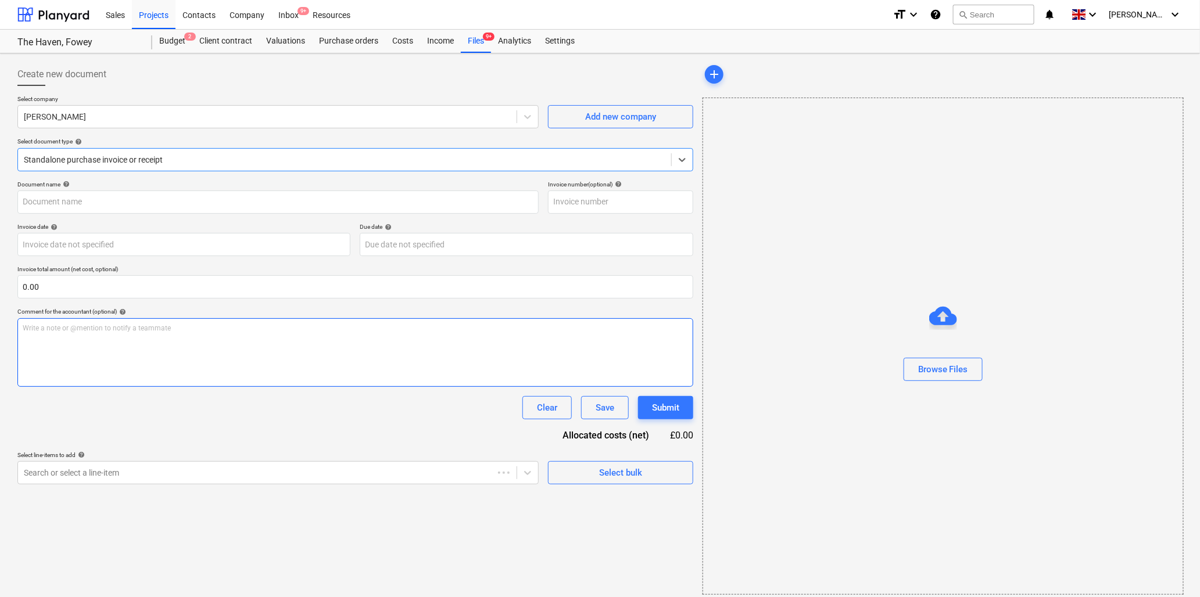
type input "9629 - 9631 [PERSON_NAME].pdf"
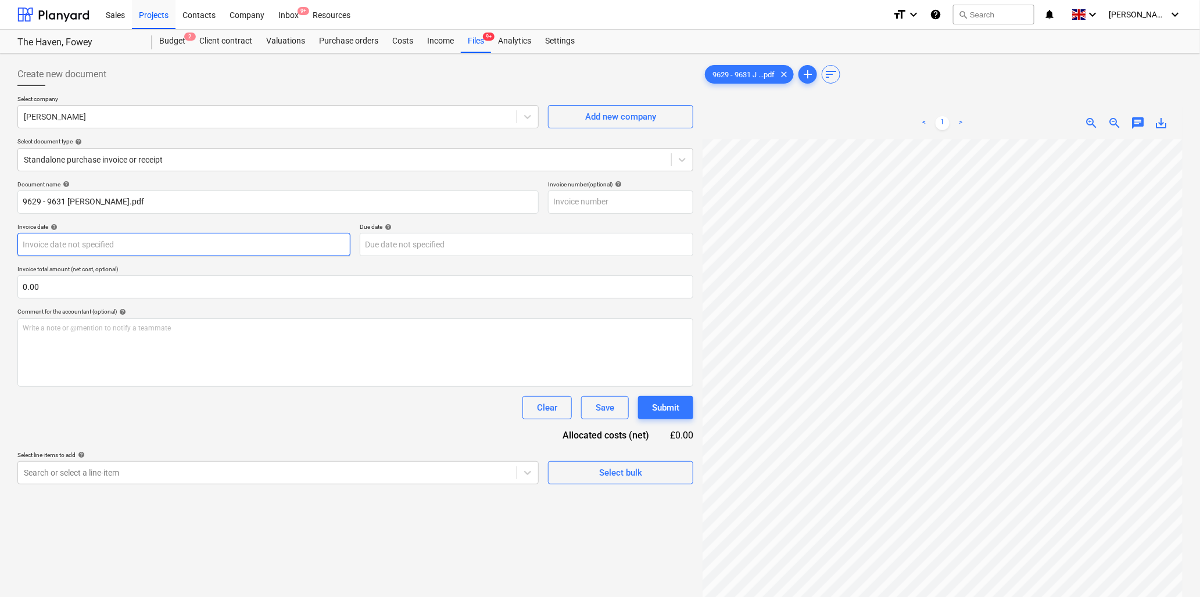
click at [256, 249] on body "Sales Projects Contacts Company Inbox 9+ Resources format_size keyboard_arrow_d…" at bounding box center [600, 298] width 1200 height 597
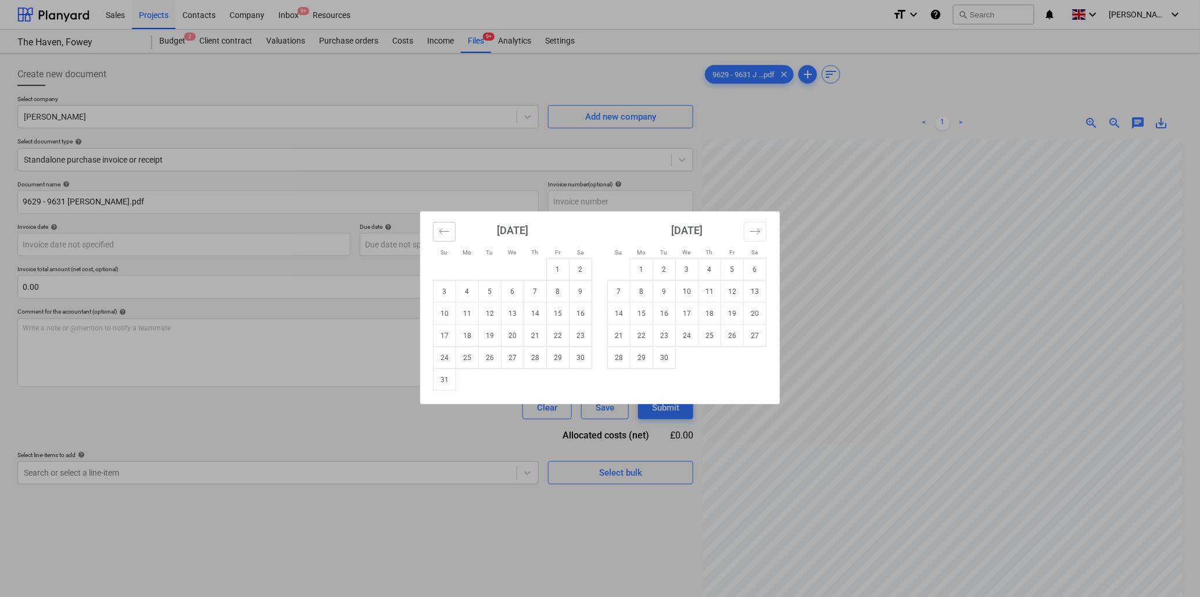
click at [439, 228] on icon "Move backward to switch to the previous month." at bounding box center [444, 231] width 11 height 11
click at [558, 291] on td "11" at bounding box center [558, 292] width 23 height 22
type input "[DATE]"
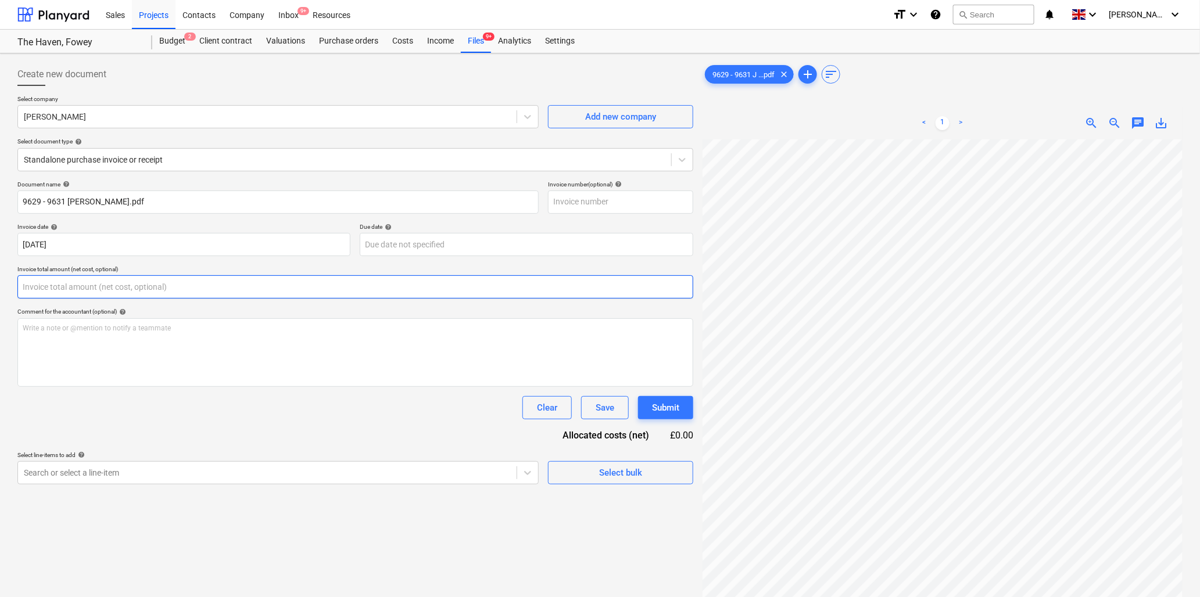
click at [138, 285] on input "text" at bounding box center [355, 286] width 676 height 23
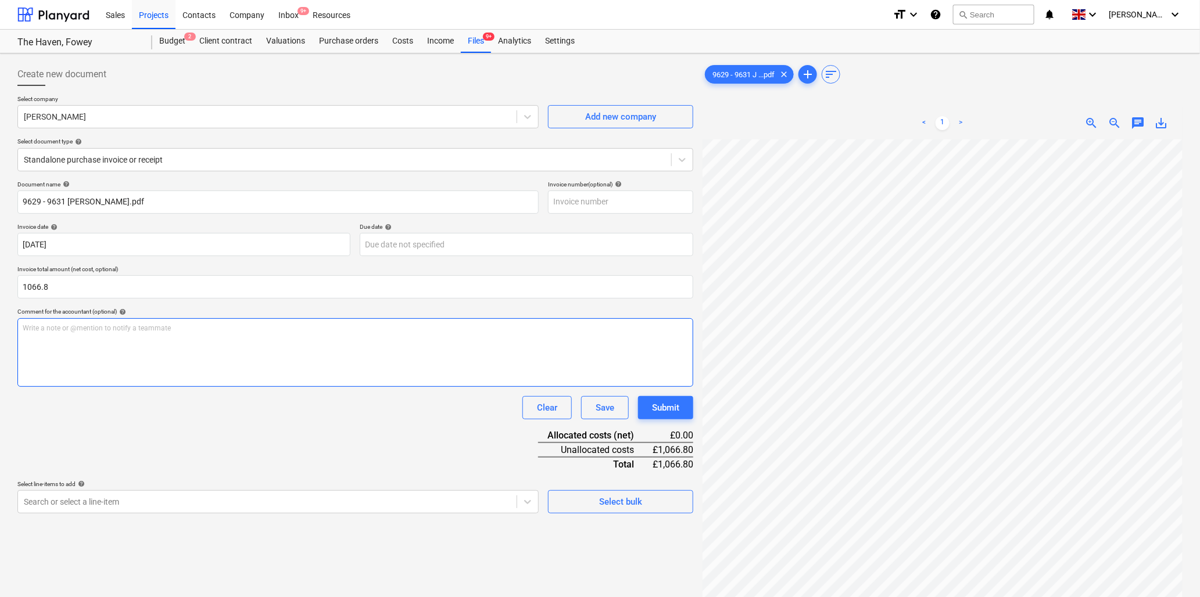
type input "1,066.80"
click at [118, 328] on p "Write a note or @mention to notify a teammate [PERSON_NAME]" at bounding box center [355, 329] width 665 height 10
click at [1089, 120] on span "zoom_in" at bounding box center [1092, 123] width 14 height 14
click at [1088, 120] on span "zoom_in" at bounding box center [1092, 123] width 14 height 14
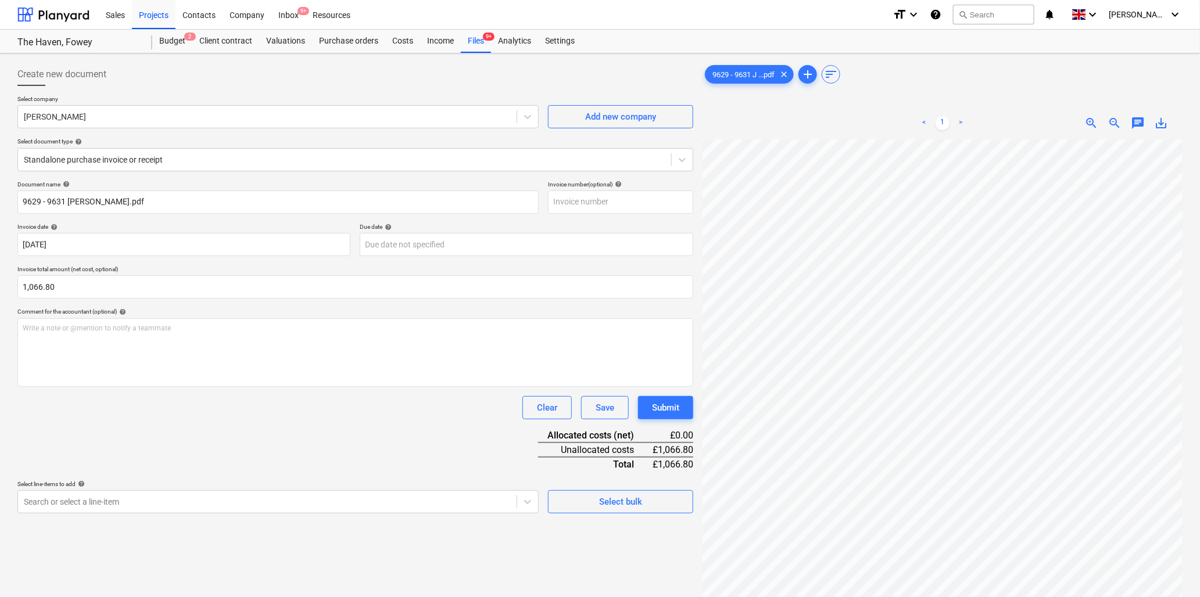
click at [1088, 120] on span "zoom_in" at bounding box center [1092, 123] width 14 height 14
click at [55, 331] on p "Write a note or @mention to notify a teammate [PERSON_NAME]" at bounding box center [355, 329] width 665 height 10
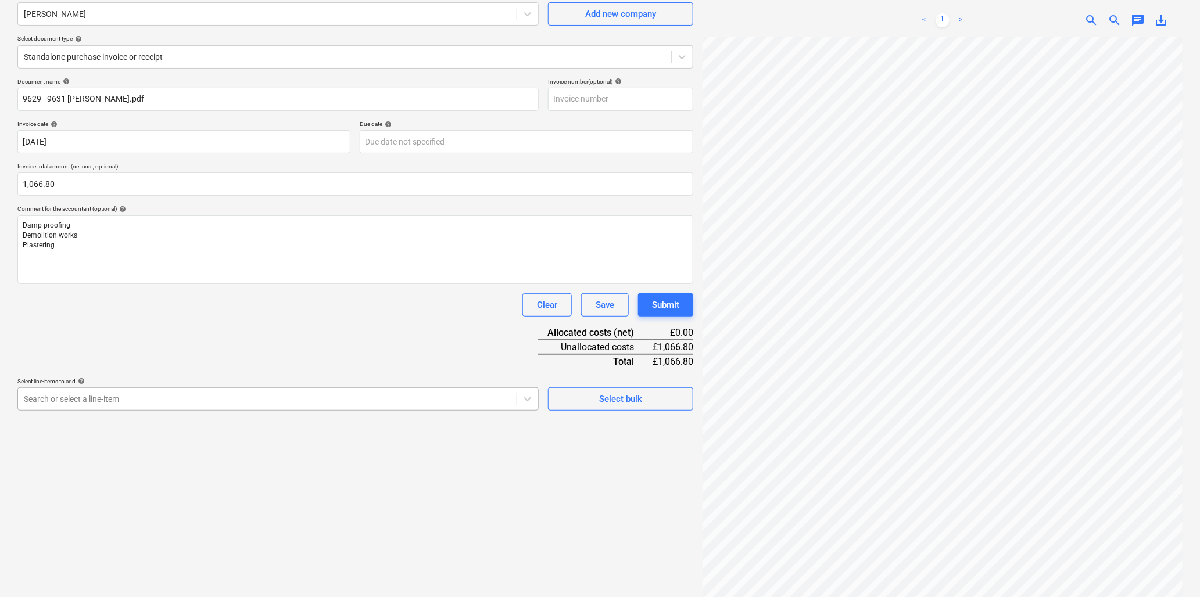
click at [148, 494] on body "Sales Projects Contacts Company Inbox 9+ Resources format_size keyboard_arrow_d…" at bounding box center [600, 195] width 1200 height 597
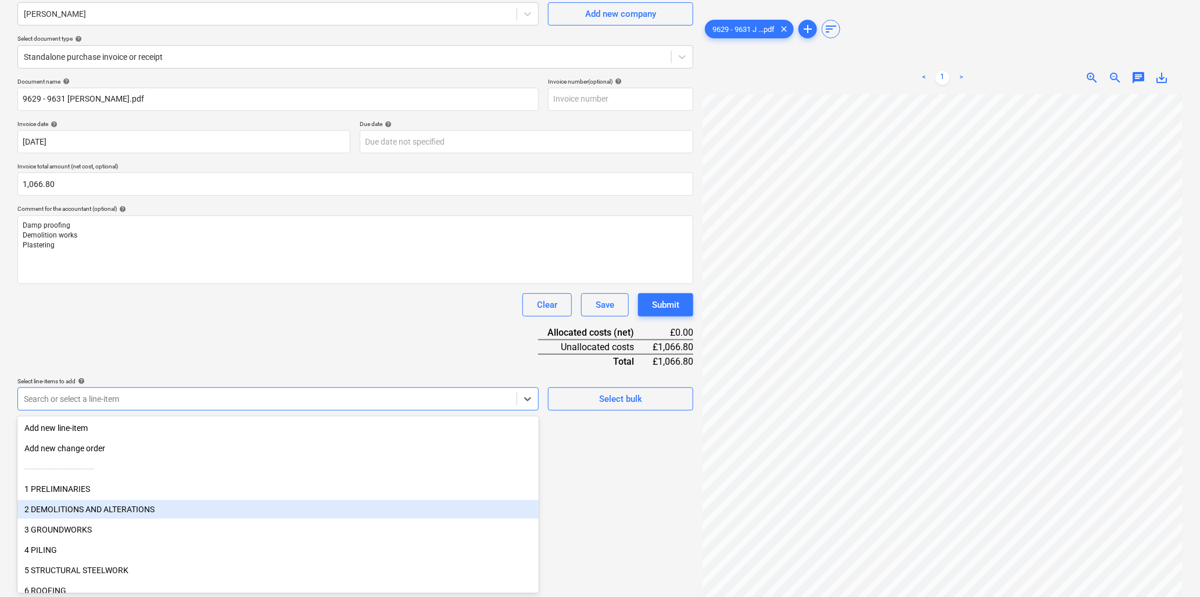
click at [152, 507] on div "2 DEMOLITIONS AND ALTERATIONS" at bounding box center [277, 509] width 521 height 19
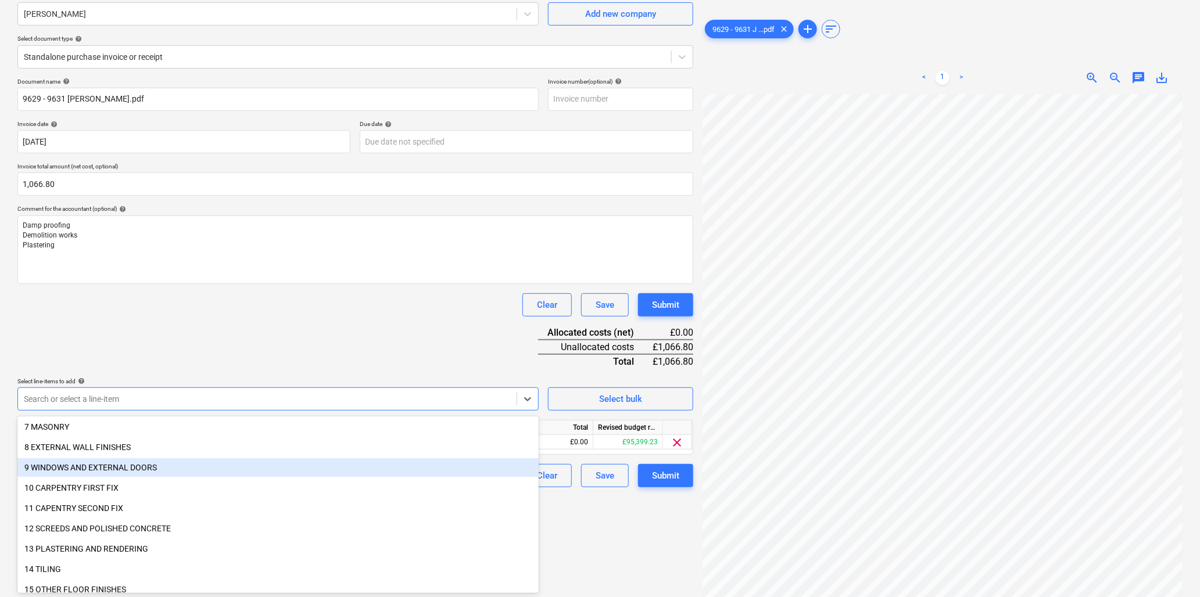
scroll to position [193, 0]
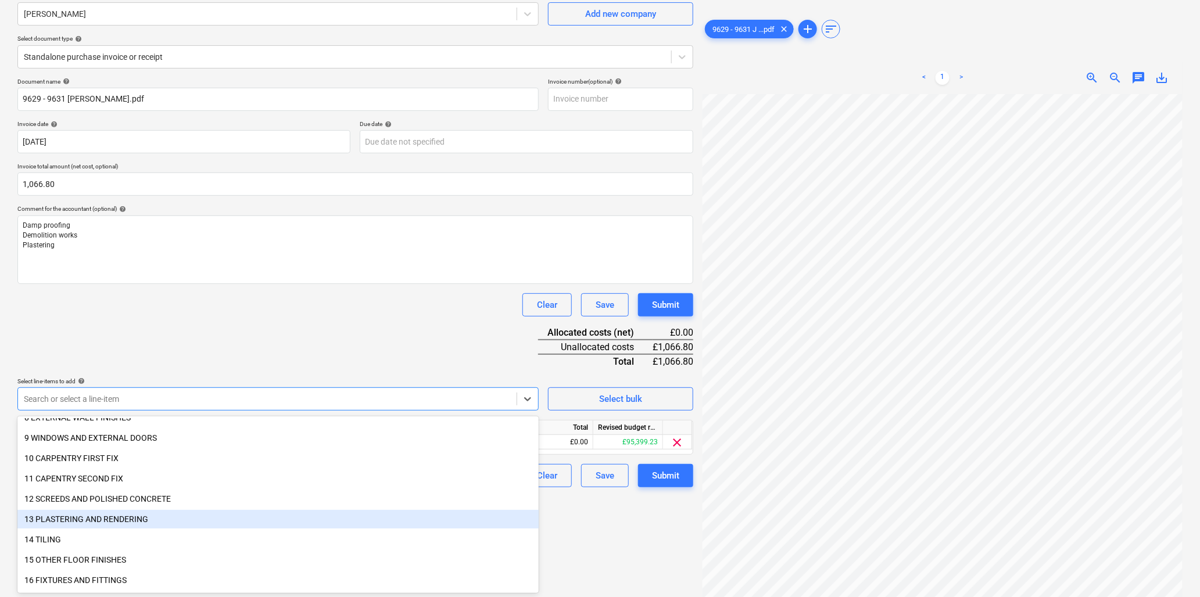
click at [157, 518] on div "13 PLASTERING AND RENDERING" at bounding box center [277, 519] width 521 height 19
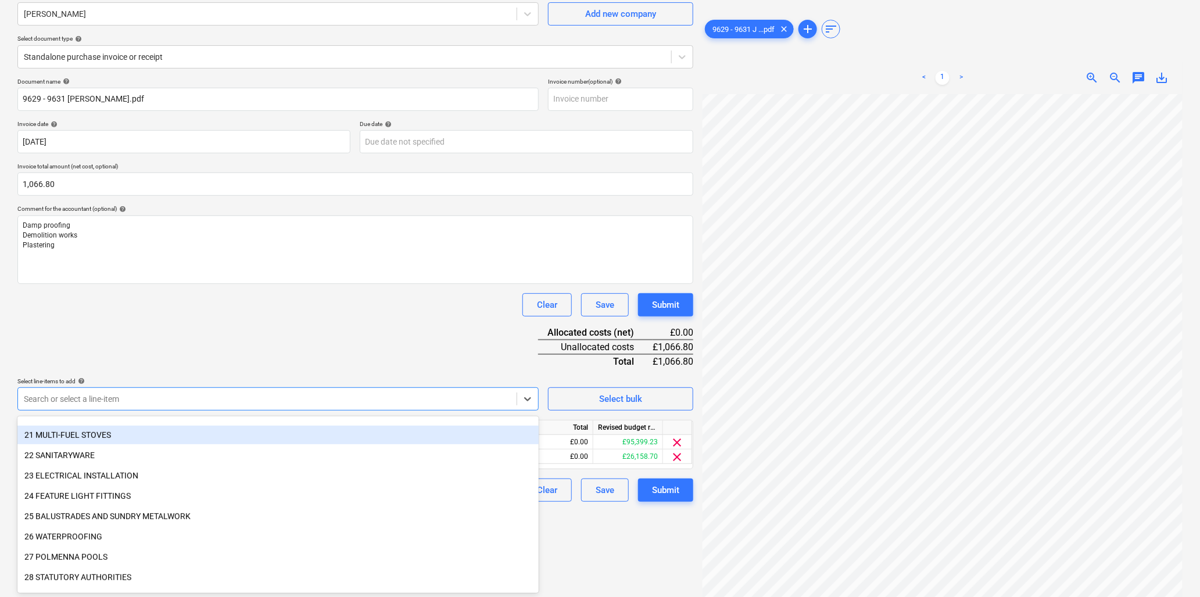
scroll to position [451, 0]
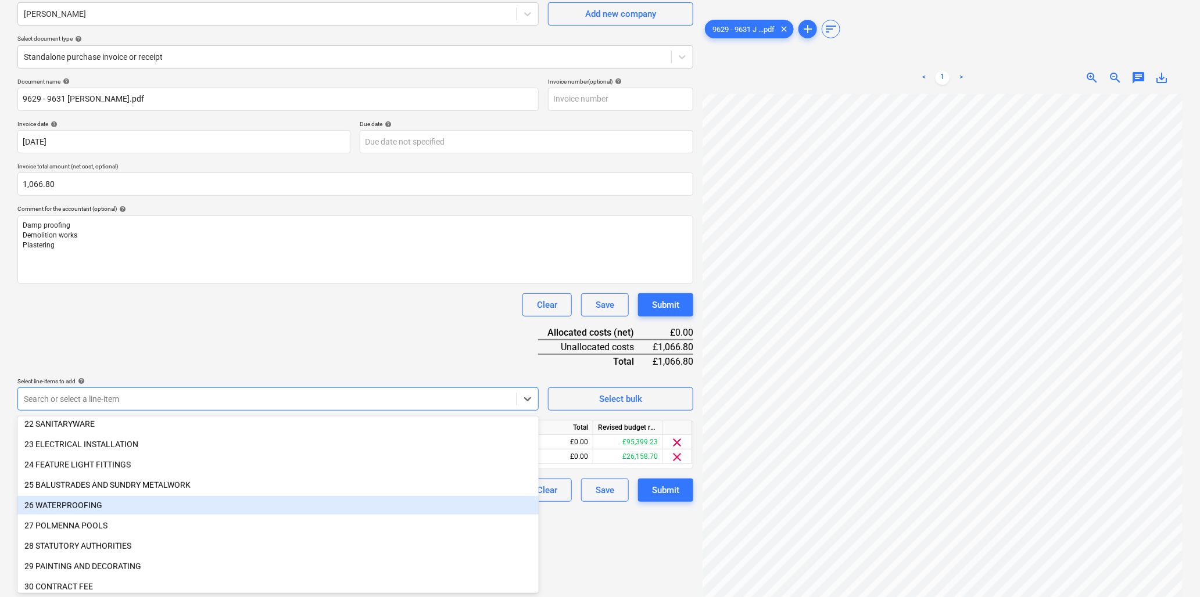
click at [88, 500] on div "26 WATERPROOFING" at bounding box center [277, 505] width 521 height 19
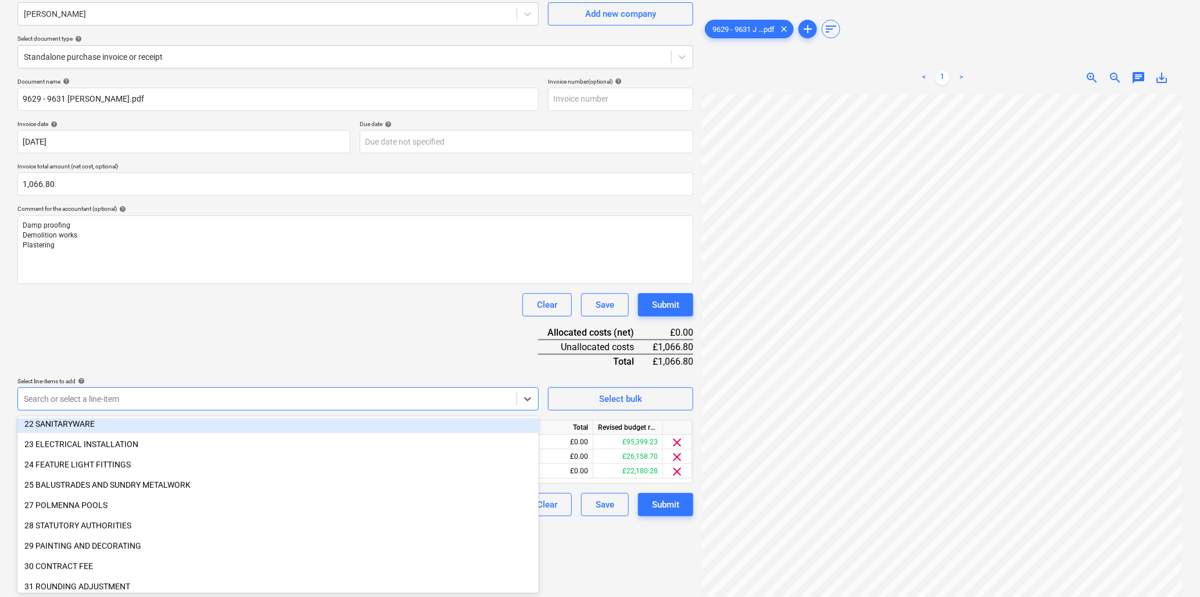
click at [159, 359] on div "Document name help 9629 - 9631 [PERSON_NAME].pdf Invoice number (optional) help…" at bounding box center [355, 297] width 676 height 439
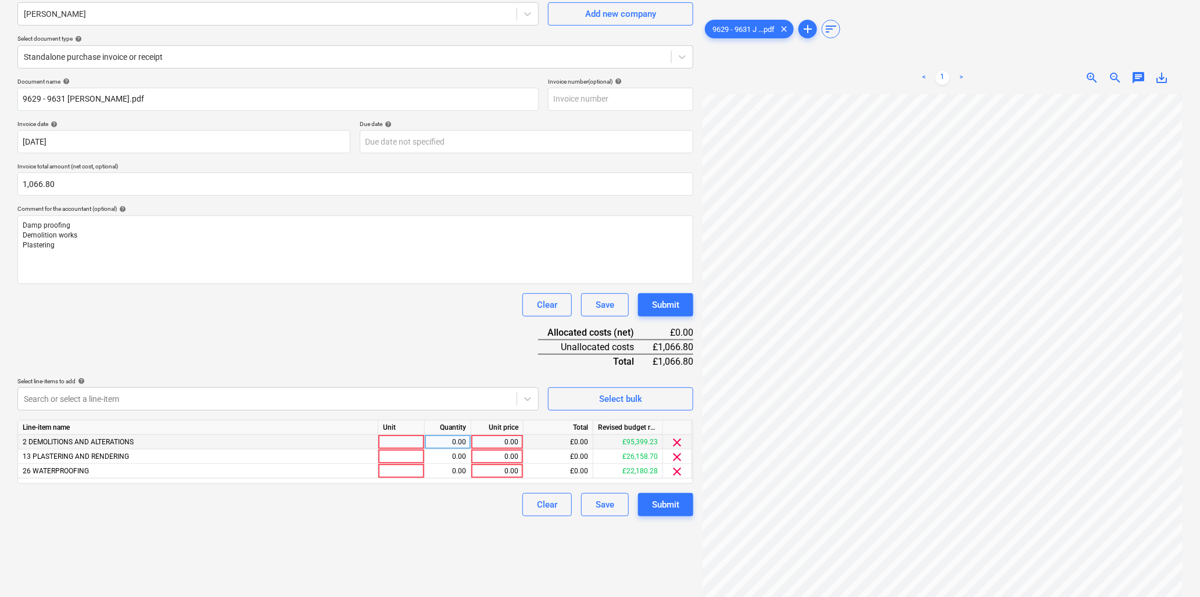
click at [390, 443] on div at bounding box center [401, 442] width 46 height 15
type input "hr"
type input "8.5"
type input "26.67"
click at [407, 455] on div at bounding box center [401, 457] width 46 height 15
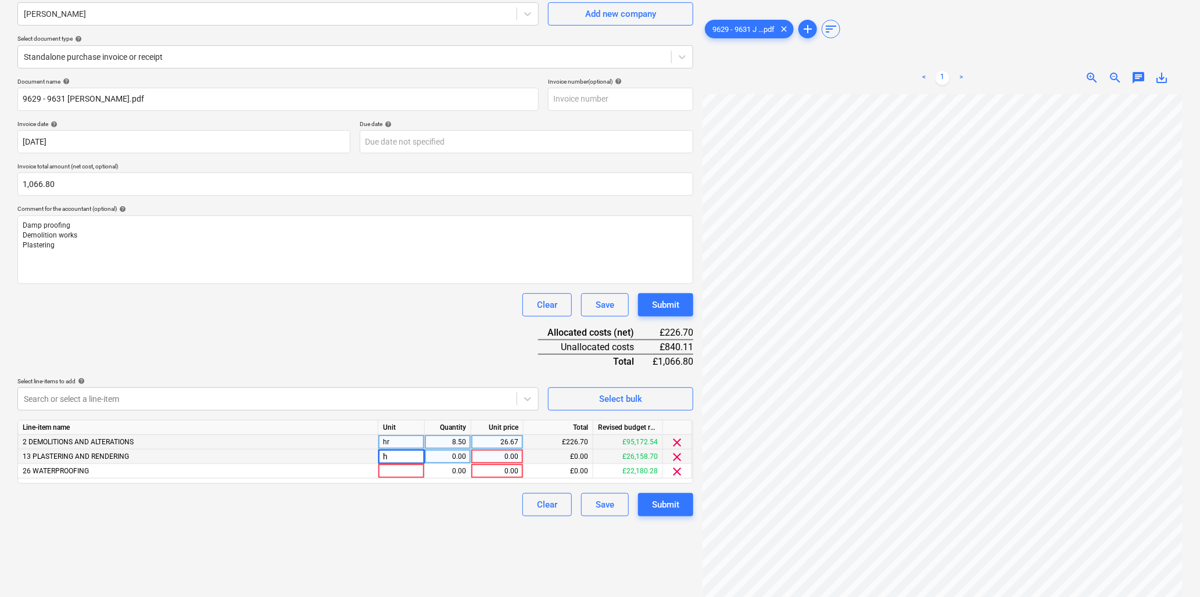
type input "hr"
click at [455, 455] on div "0.00" at bounding box center [447, 457] width 37 height 15
type input "14.5"
type input "26.67"
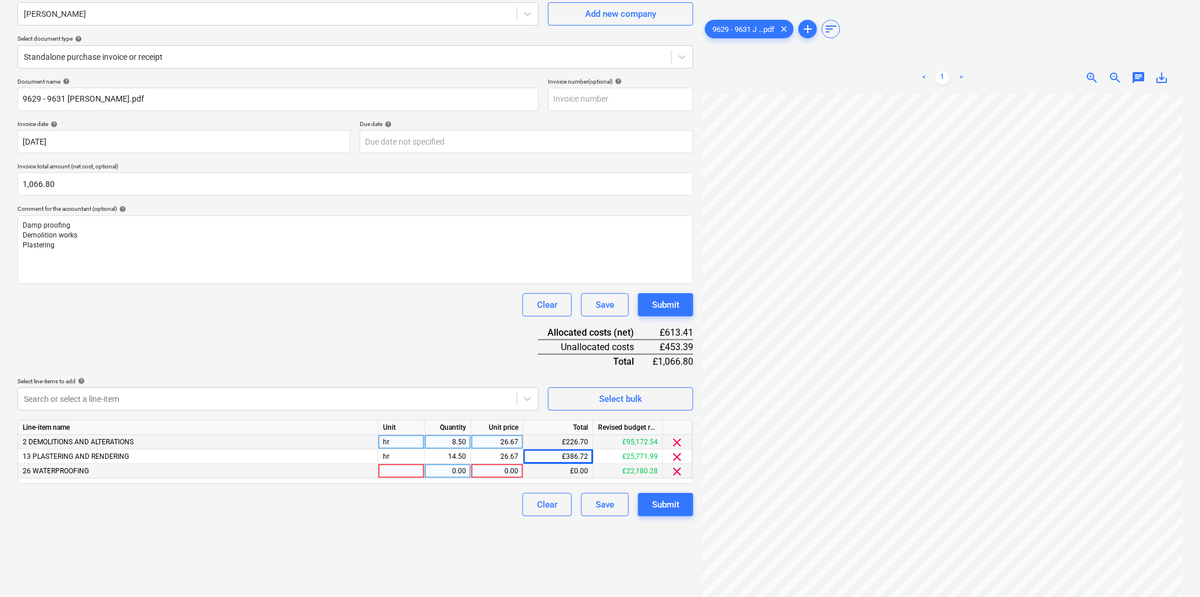
click at [388, 471] on div at bounding box center [401, 471] width 46 height 15
type input "hr"
type input "17"
type input "26.67"
click at [645, 506] on button "Submit" at bounding box center [665, 504] width 55 height 23
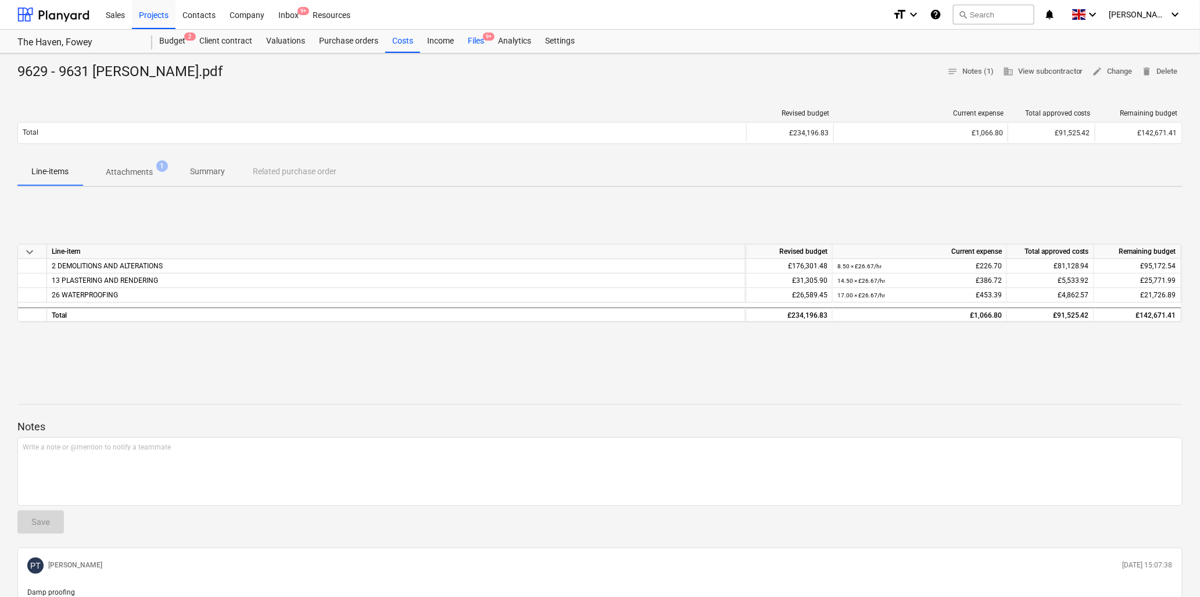
click at [478, 44] on div "Files 9+" at bounding box center [476, 41] width 30 height 23
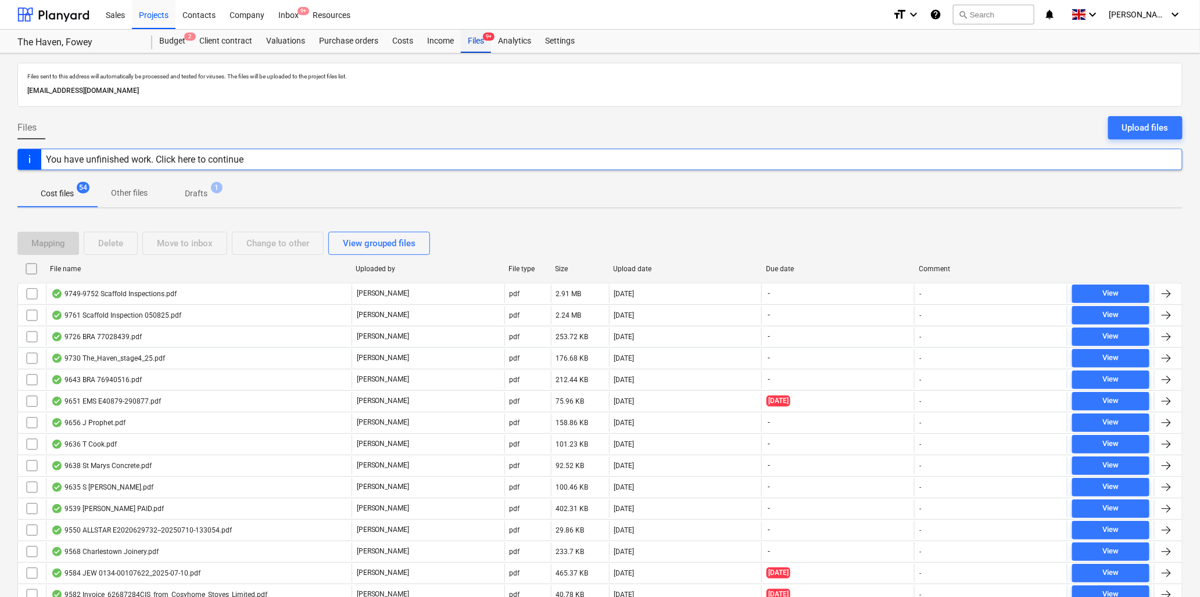
click at [475, 38] on div "Files 9+" at bounding box center [476, 41] width 30 height 23
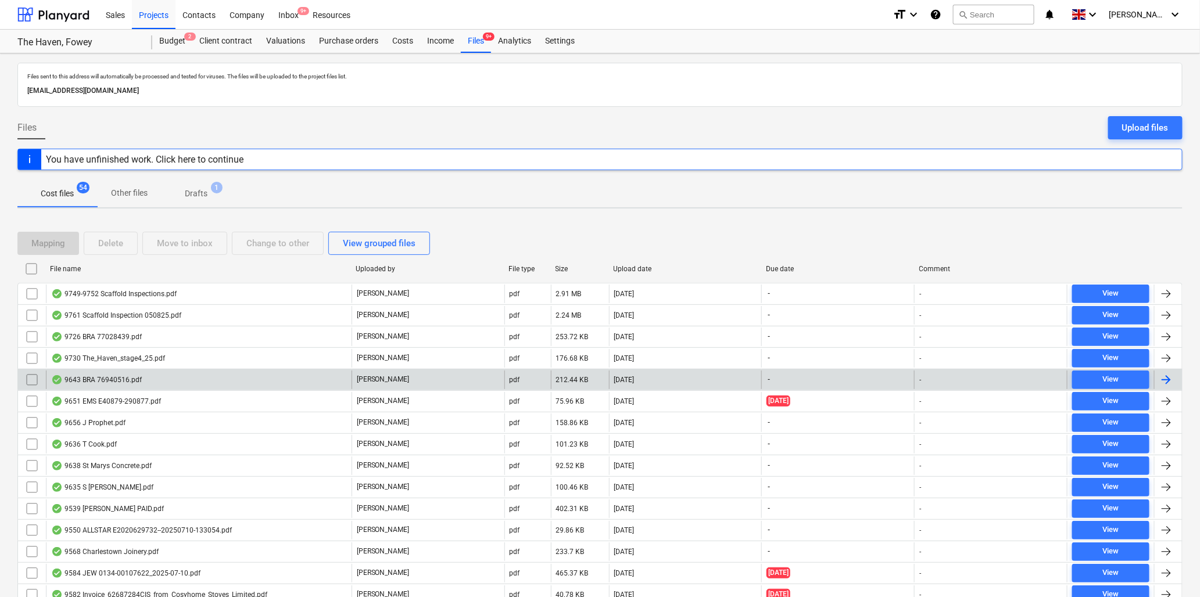
click at [113, 380] on div "9643 BRA 76940516.pdf" at bounding box center [96, 379] width 91 height 9
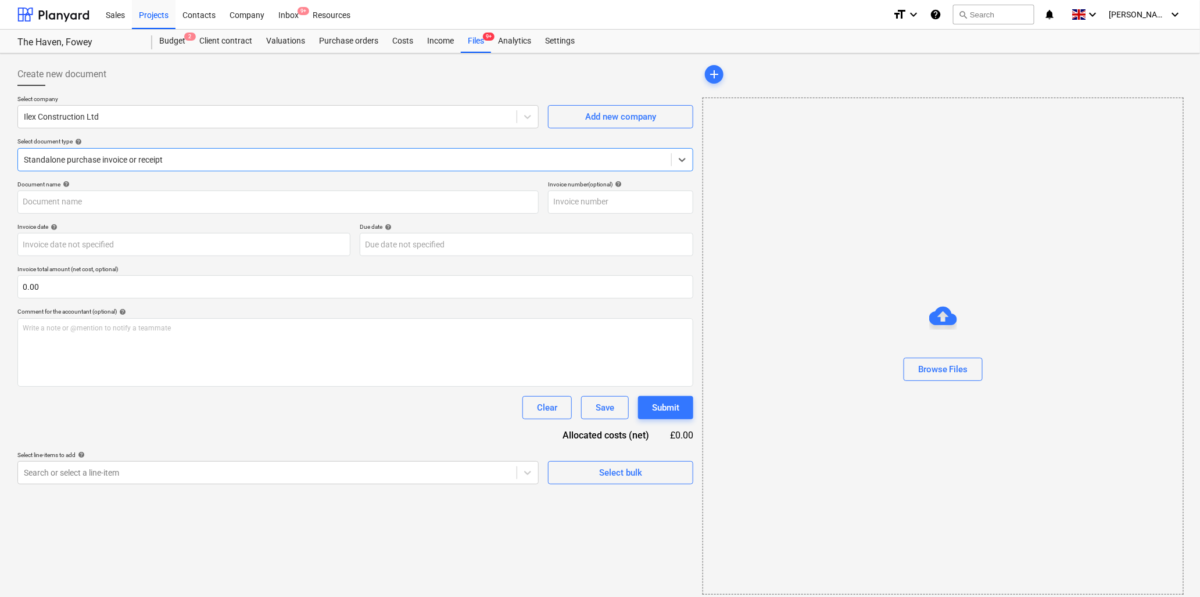
type input "76940516"
type input "[DATE]"
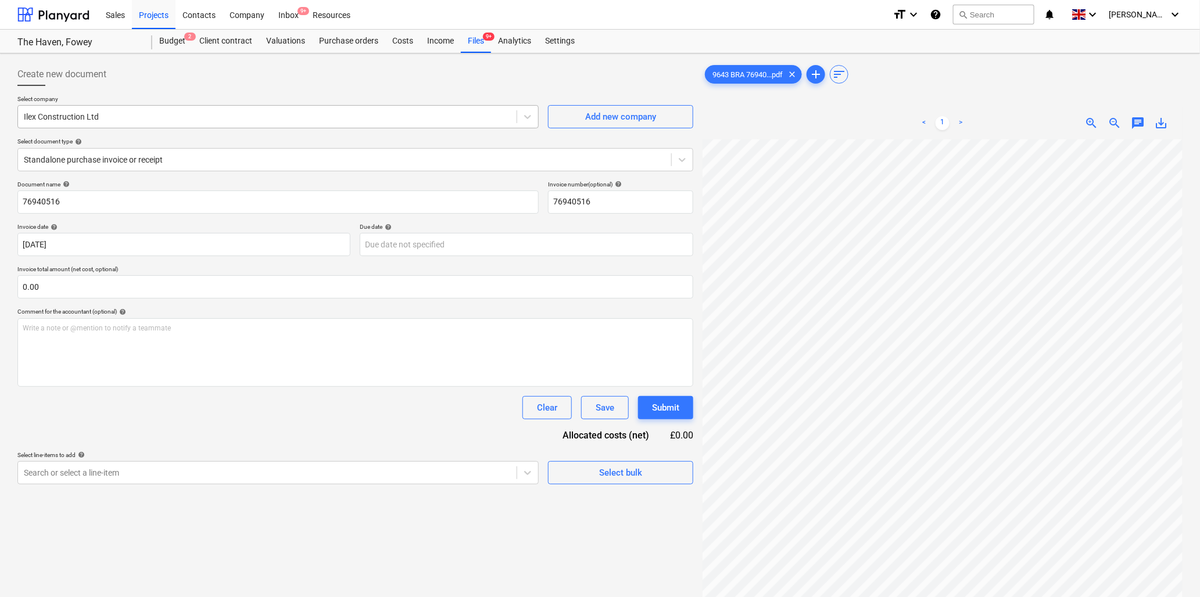
click at [202, 117] on div at bounding box center [267, 117] width 487 height 12
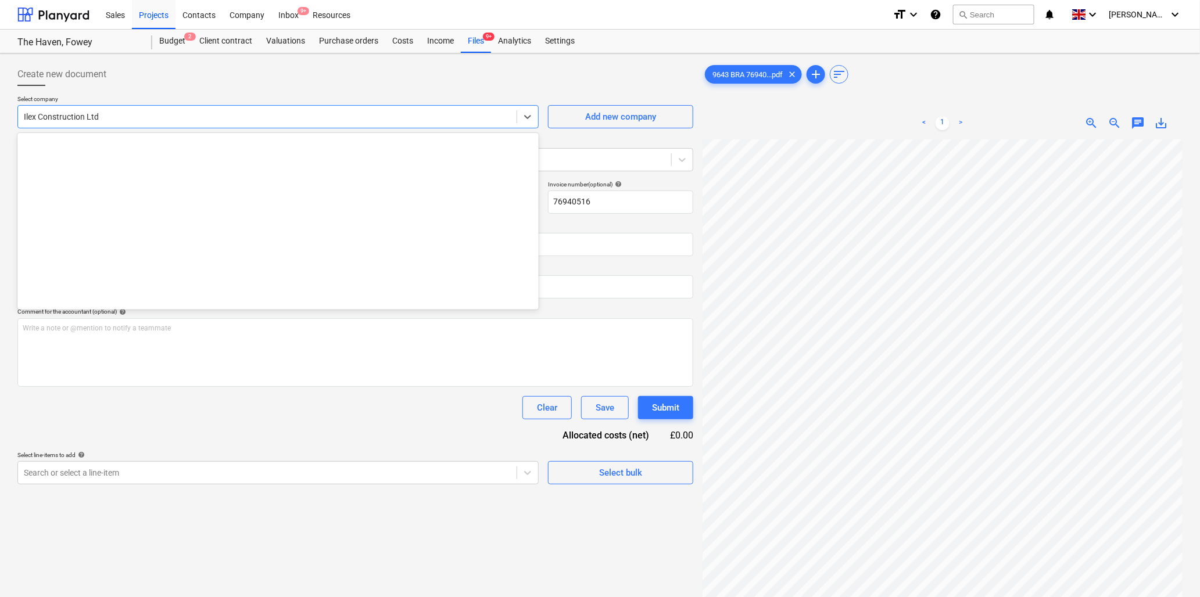
scroll to position [773, 0]
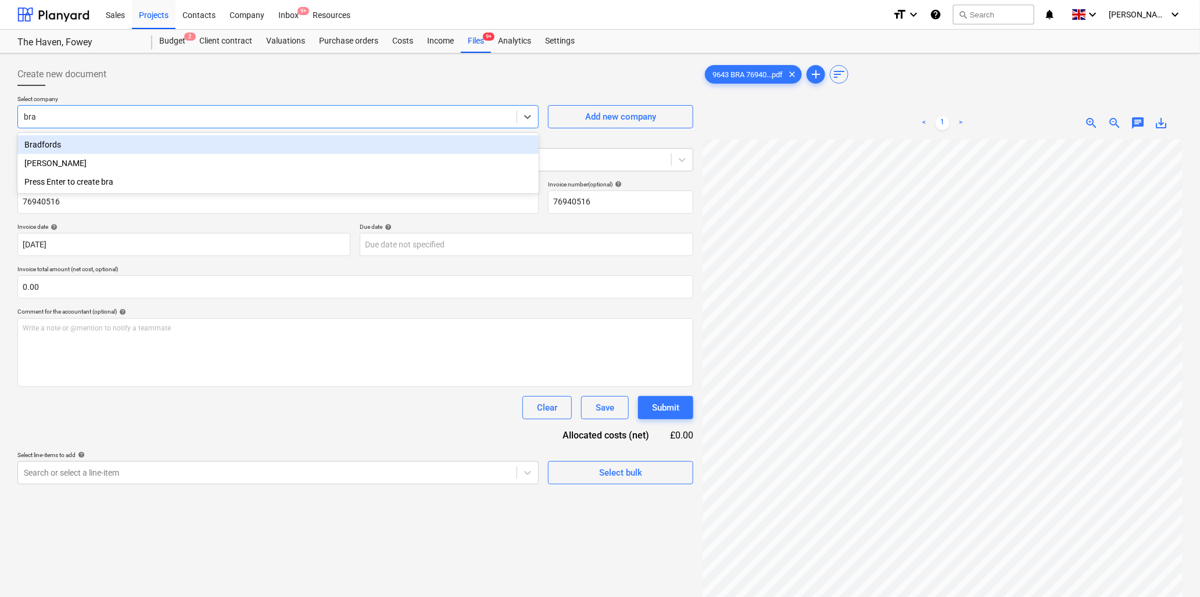
type input "[PERSON_NAME]"
click at [212, 146] on div "Bradfords" at bounding box center [277, 144] width 521 height 19
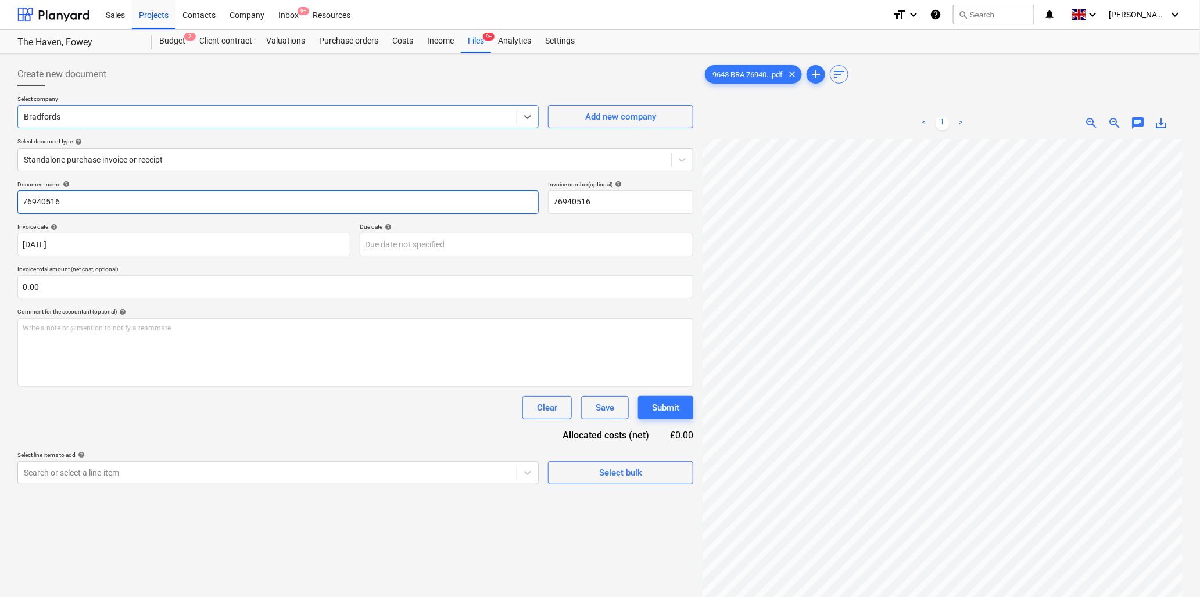
click at [101, 205] on input "76940516" at bounding box center [277, 202] width 521 height 23
type input "9643 Bradfords"
click at [862, 60] on div "9643 BRA 76940...pdf clear add sort < 1 > zoom_in zoom_out chat 0 save_alt" at bounding box center [942, 383] width 489 height 651
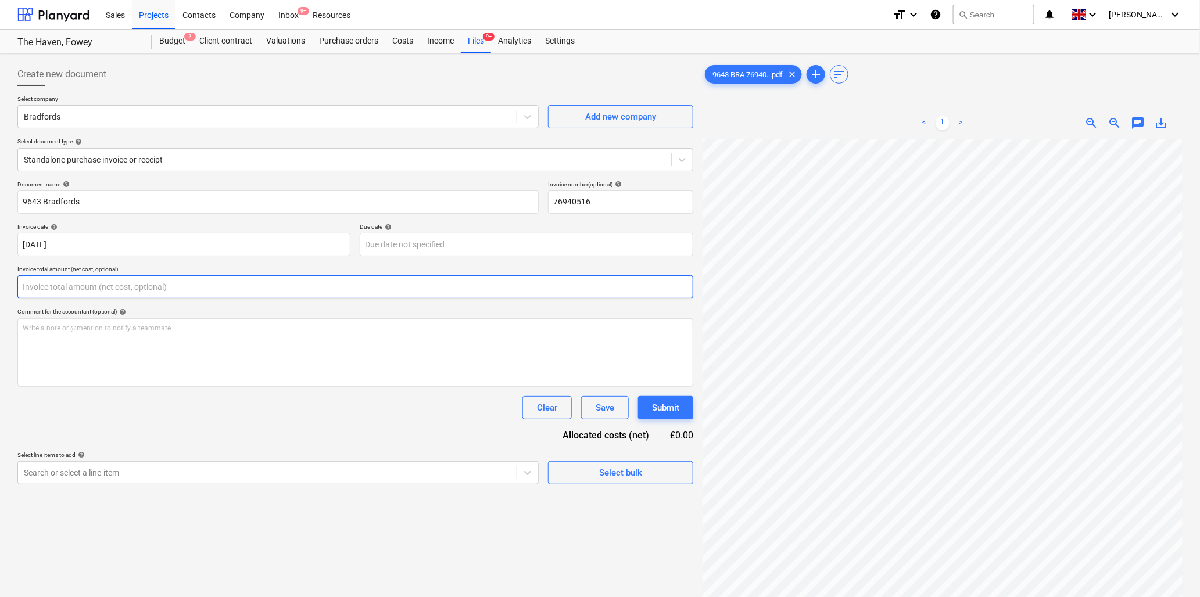
click at [96, 285] on input "text" at bounding box center [355, 286] width 676 height 23
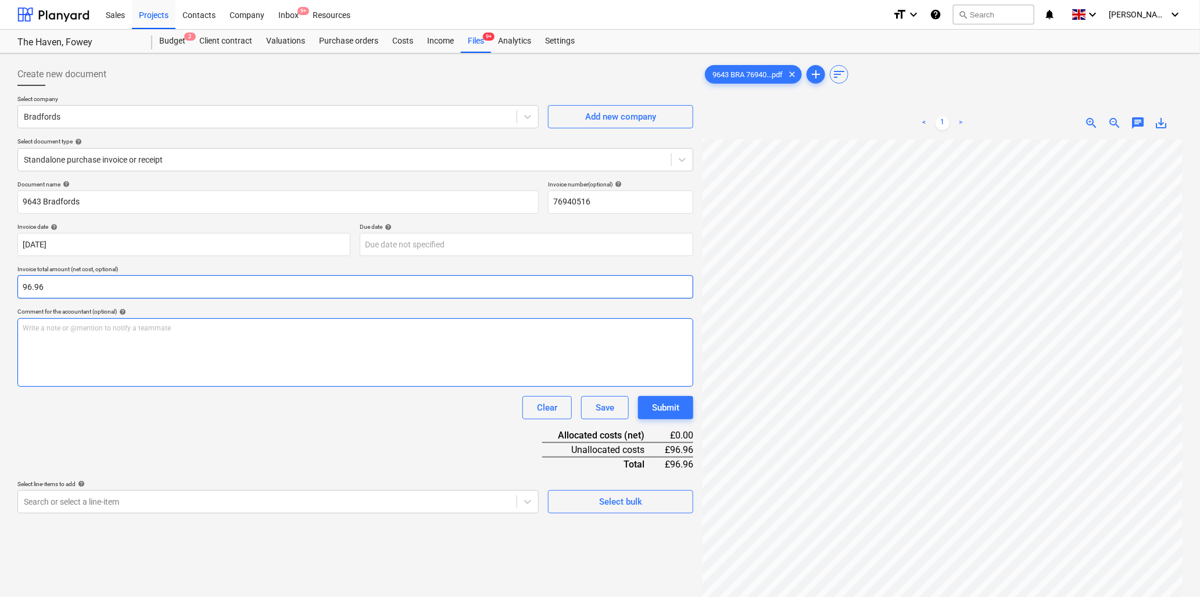
type input "96.96"
click at [60, 339] on div "Write a note or @mention to notify a teammate [PERSON_NAME]" at bounding box center [355, 352] width 676 height 69
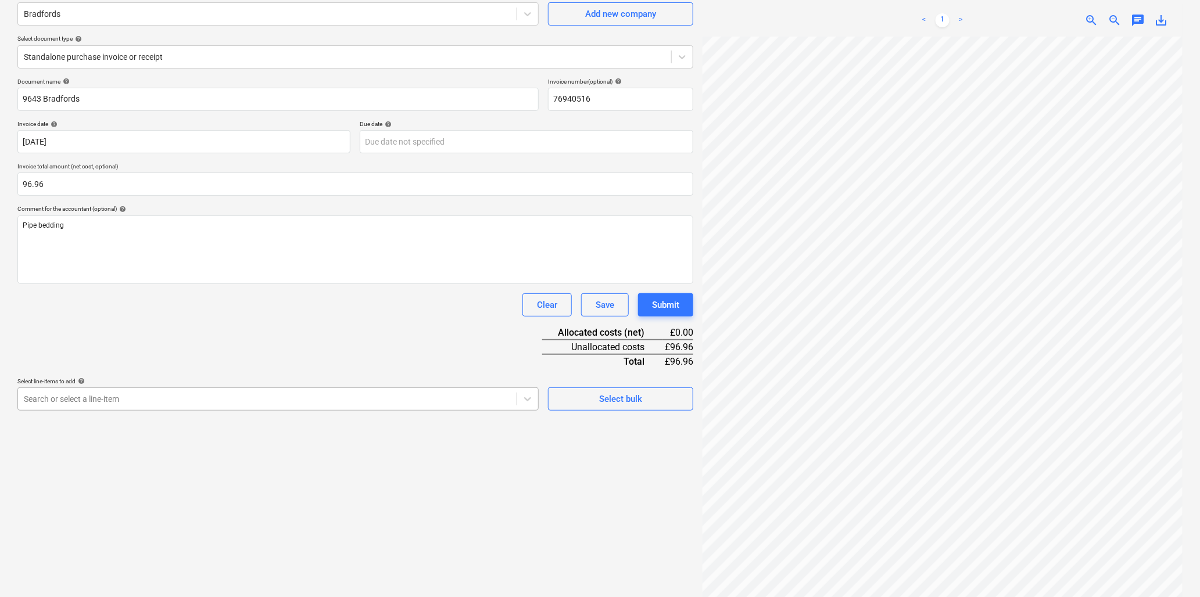
click at [137, 494] on body "Sales Projects Contacts Company Inbox 9+ Resources format_size keyboard_arrow_d…" at bounding box center [600, 195] width 1200 height 597
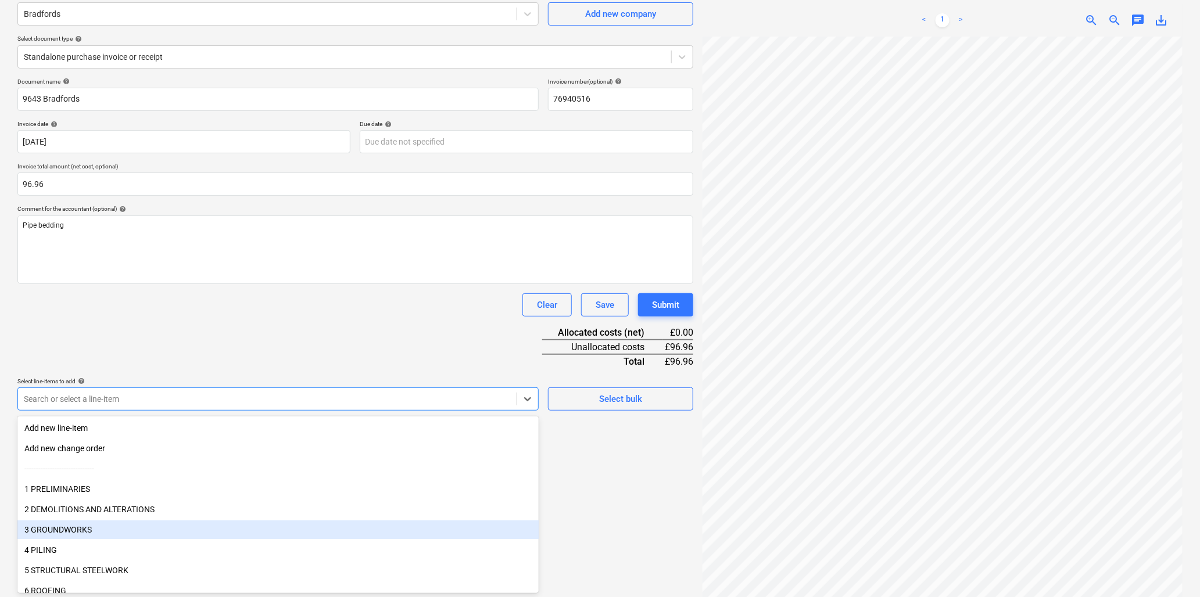
click at [73, 529] on div "3 GROUNDWORKS" at bounding box center [277, 530] width 521 height 19
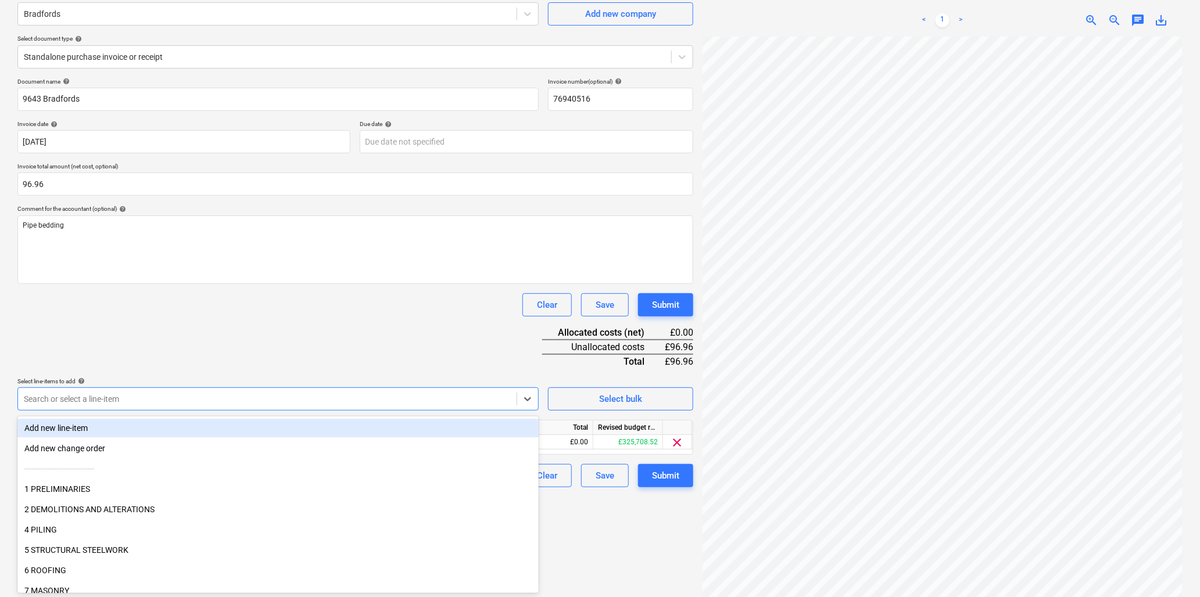
click at [168, 332] on div "Document name help 9643 Bradfords Invoice number (optional) help 76940516 Invoi…" at bounding box center [355, 283] width 676 height 410
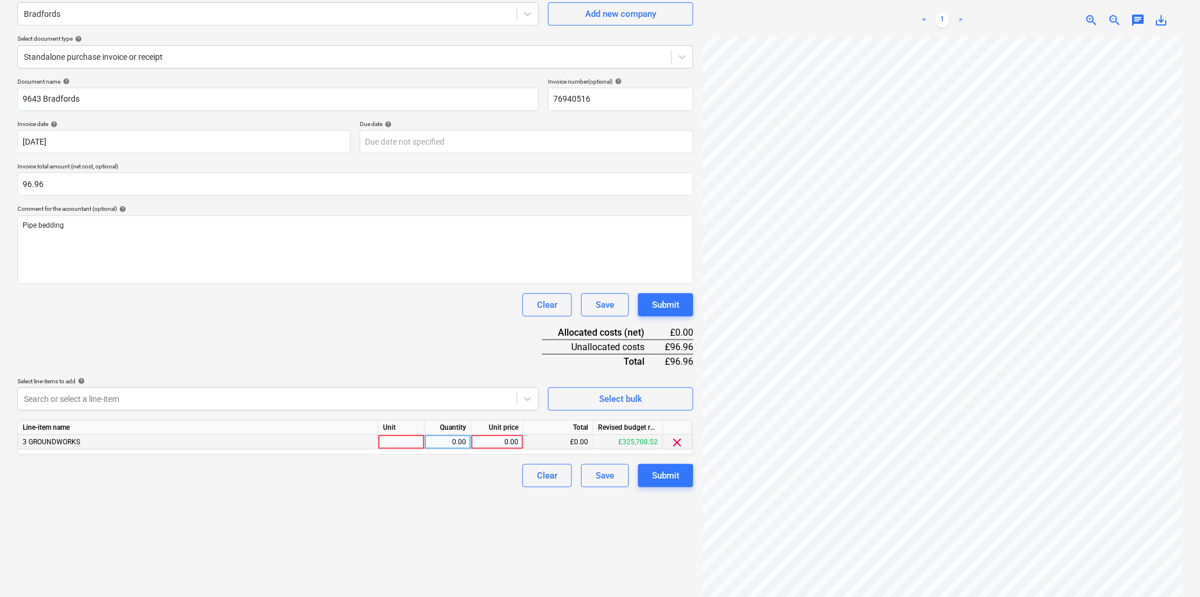
click at [408, 443] on div at bounding box center [401, 442] width 46 height 15
type input "bag"
click at [435, 443] on div "0.00" at bounding box center [447, 442] width 37 height 15
type input "3"
type input "32.32"
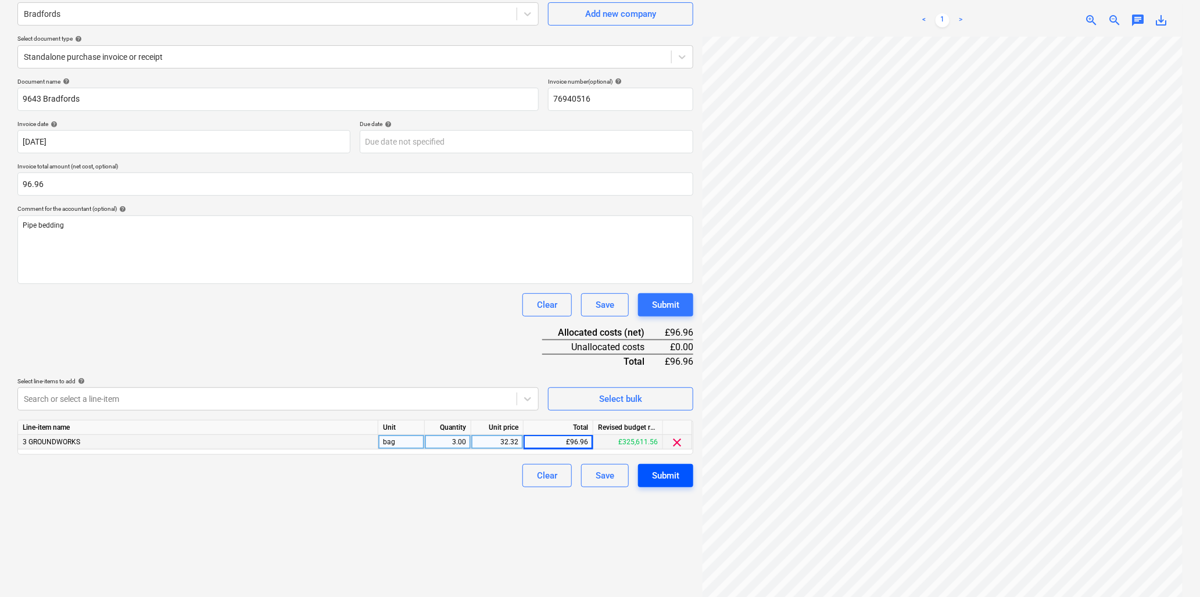
click at [655, 471] on div "Submit" at bounding box center [665, 475] width 27 height 15
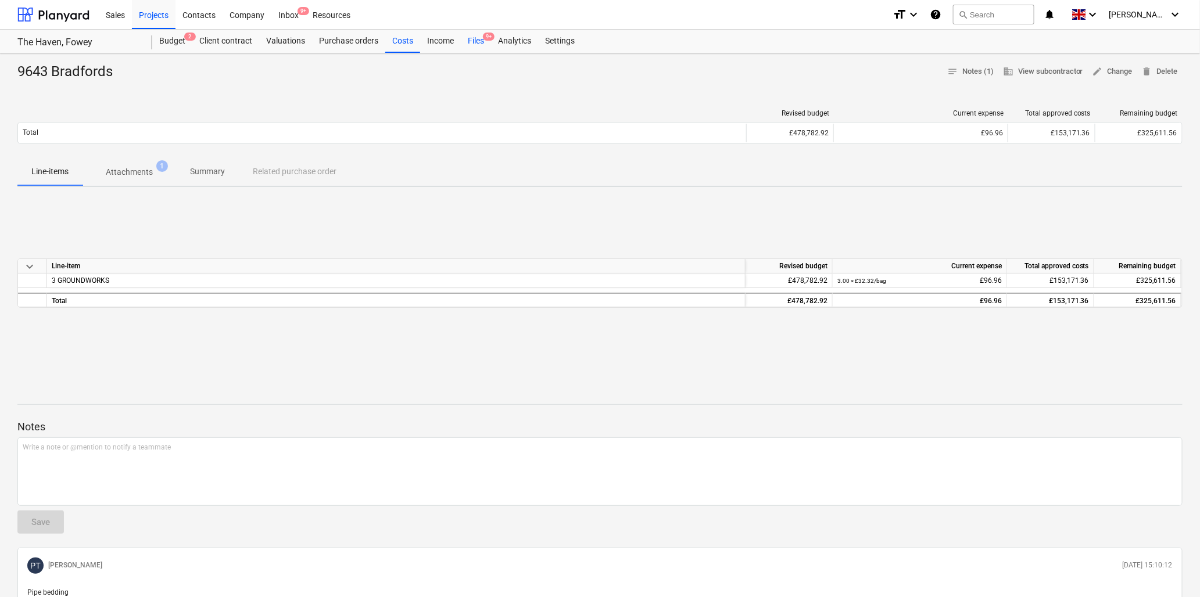
click at [480, 36] on div "Files 9+" at bounding box center [476, 41] width 30 height 23
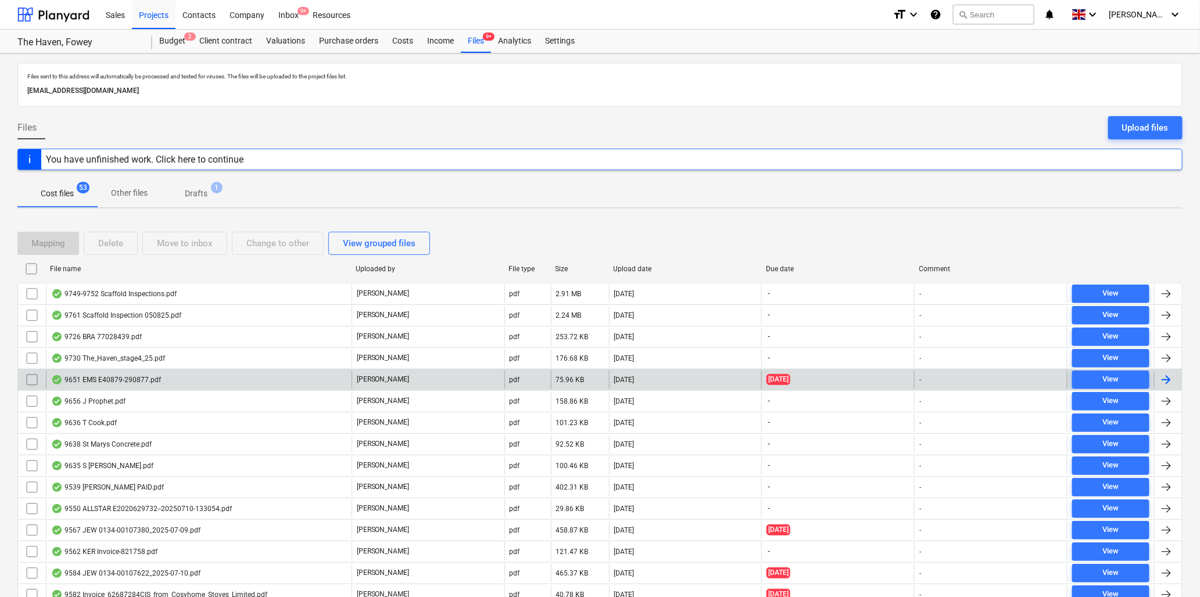
click at [131, 376] on div "9651 EMS E40879-290877.pdf" at bounding box center [106, 379] width 110 height 9
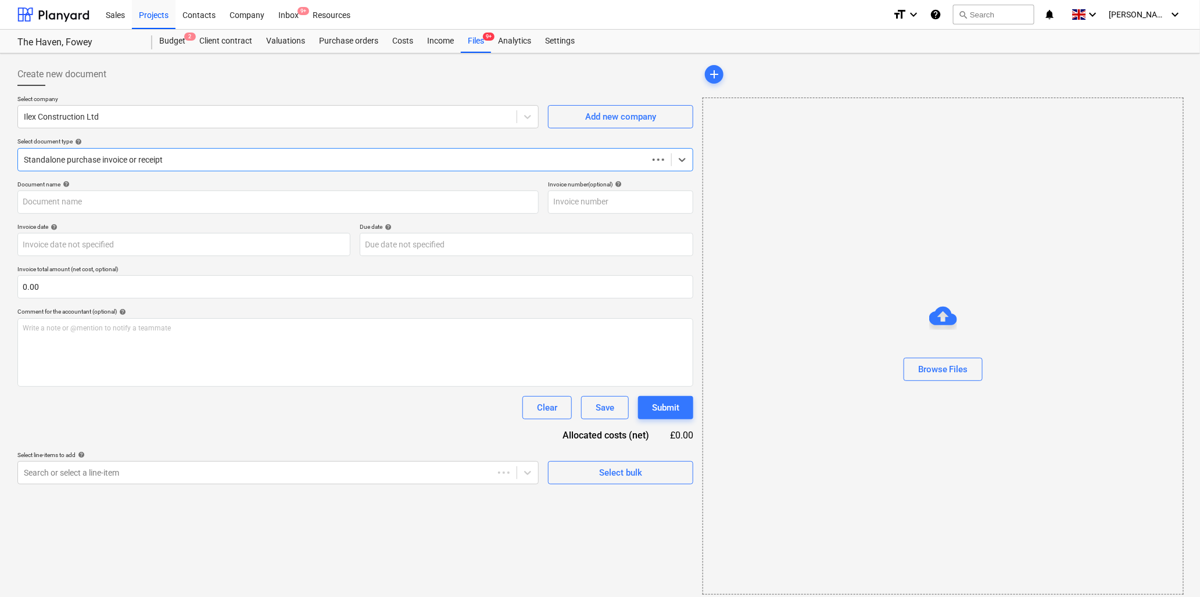
type input "290877"
type input "[DATE]"
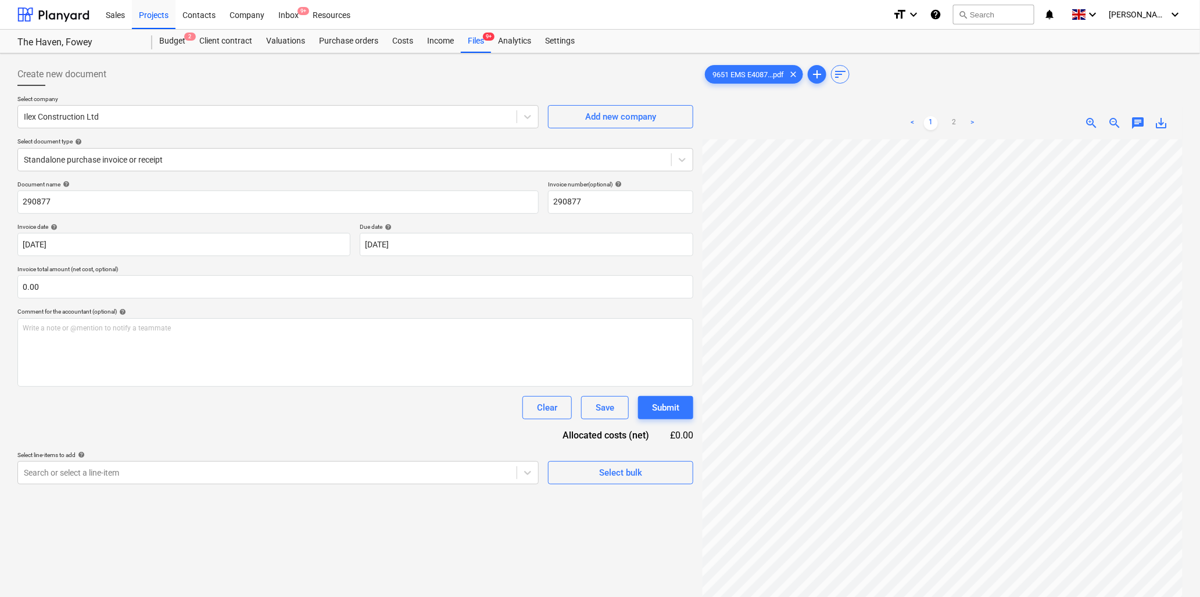
scroll to position [195, 118]
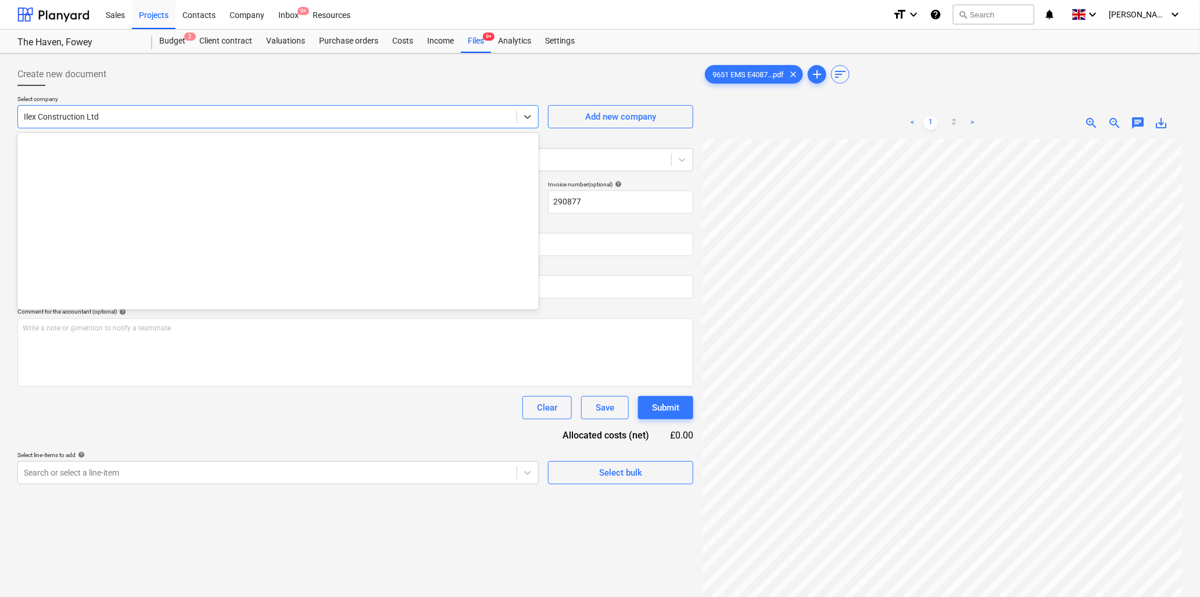
click at [189, 122] on div at bounding box center [267, 117] width 487 height 12
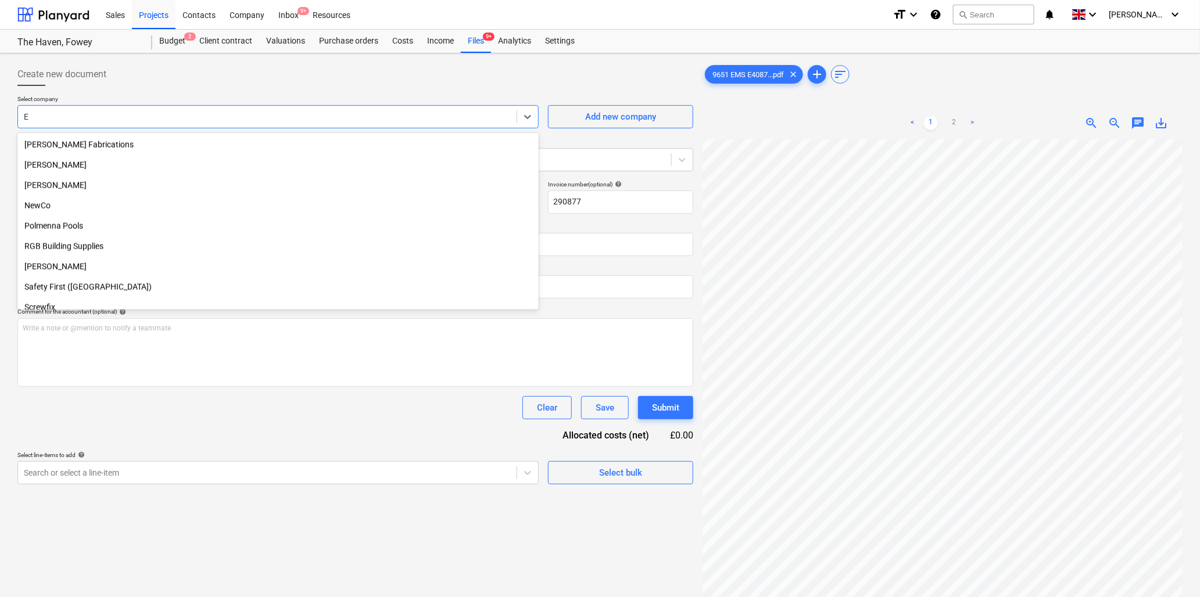
type input "EM"
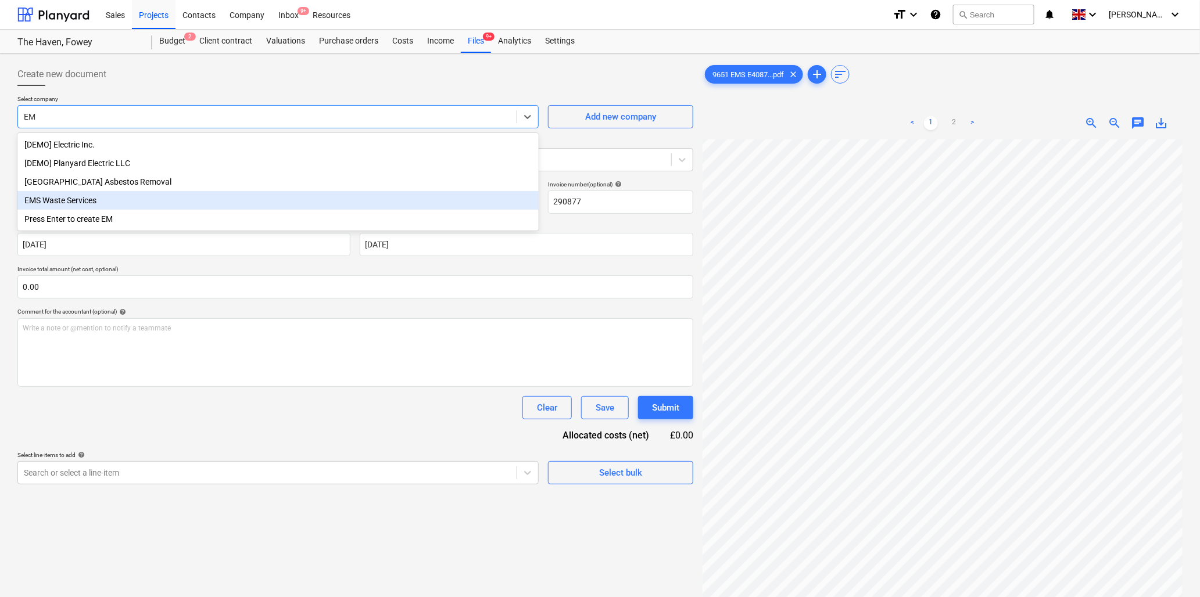
click at [93, 202] on div "EMS Waste Services" at bounding box center [277, 200] width 521 height 19
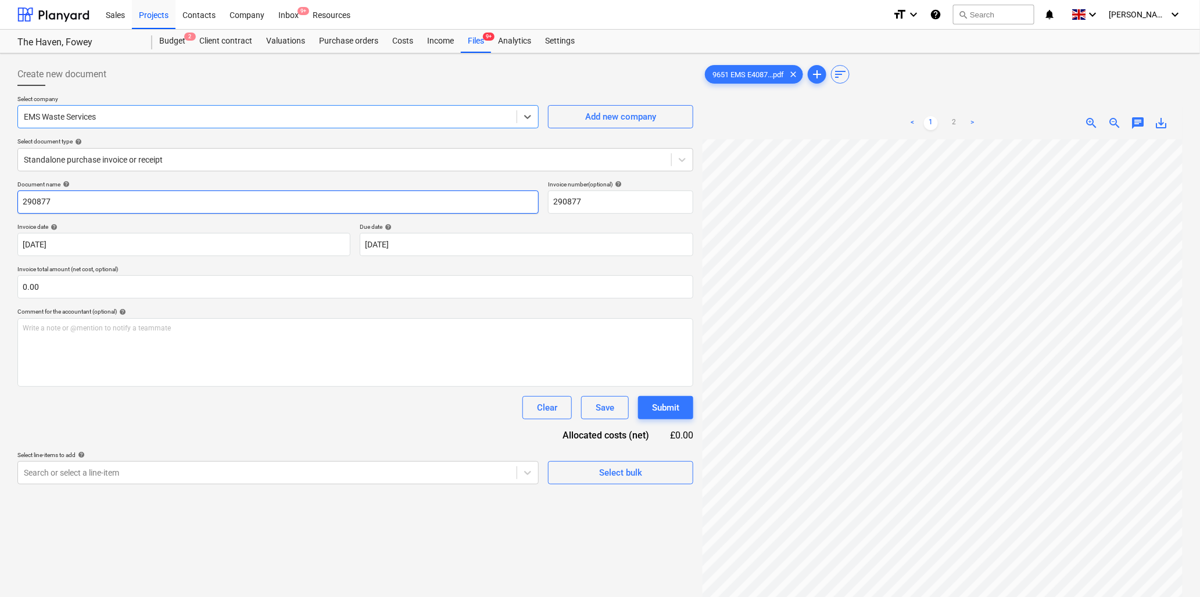
click at [141, 206] on input "290877" at bounding box center [277, 202] width 521 height 23
type input "9651 EMS"
click at [57, 292] on input "text" at bounding box center [355, 286] width 676 height 23
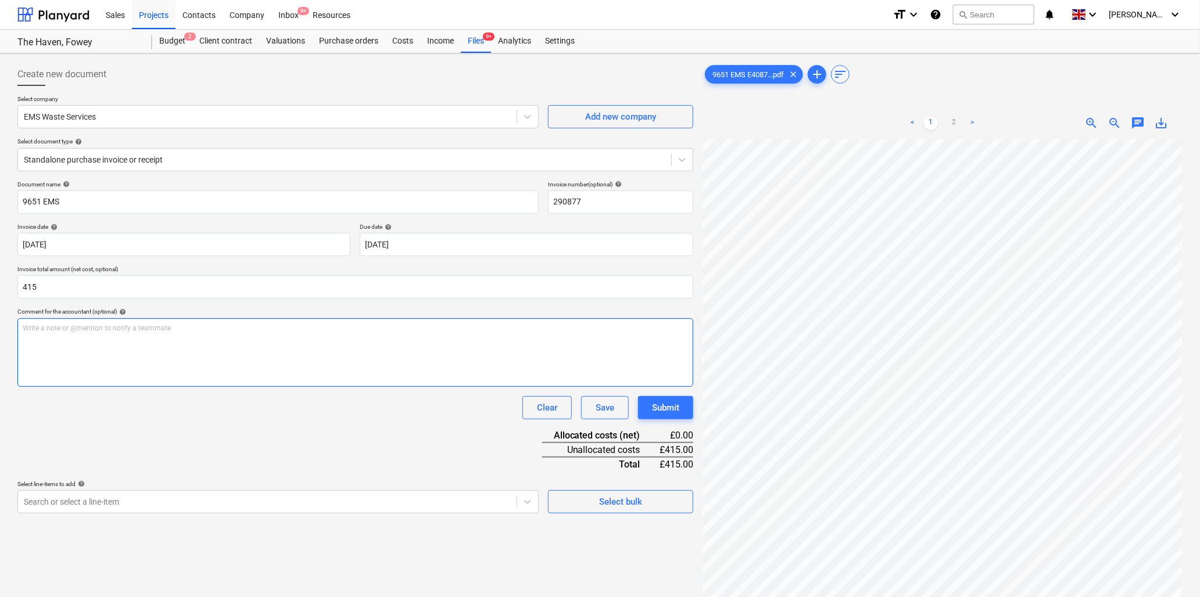
type input "415.00"
click at [44, 338] on div "Write a note or @mention to notify a teammate [PERSON_NAME]" at bounding box center [355, 352] width 676 height 69
click at [286, 420] on div "Document name help 9651 EMS Invoice number (optional) help 290877 Invoice date …" at bounding box center [355, 347] width 676 height 333
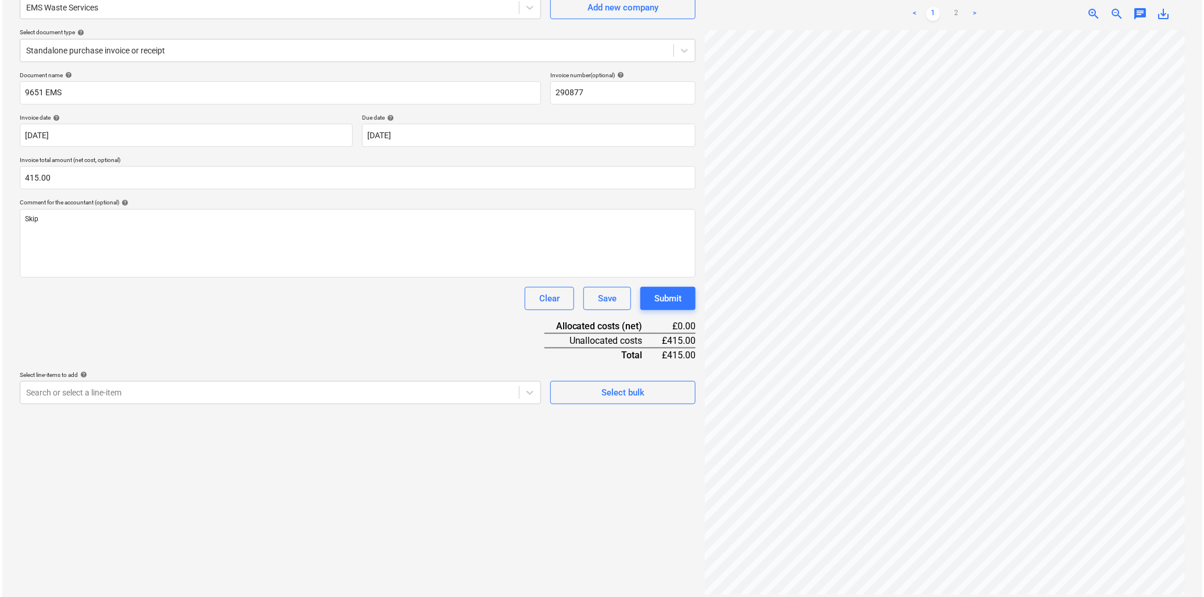
scroll to position [116, 0]
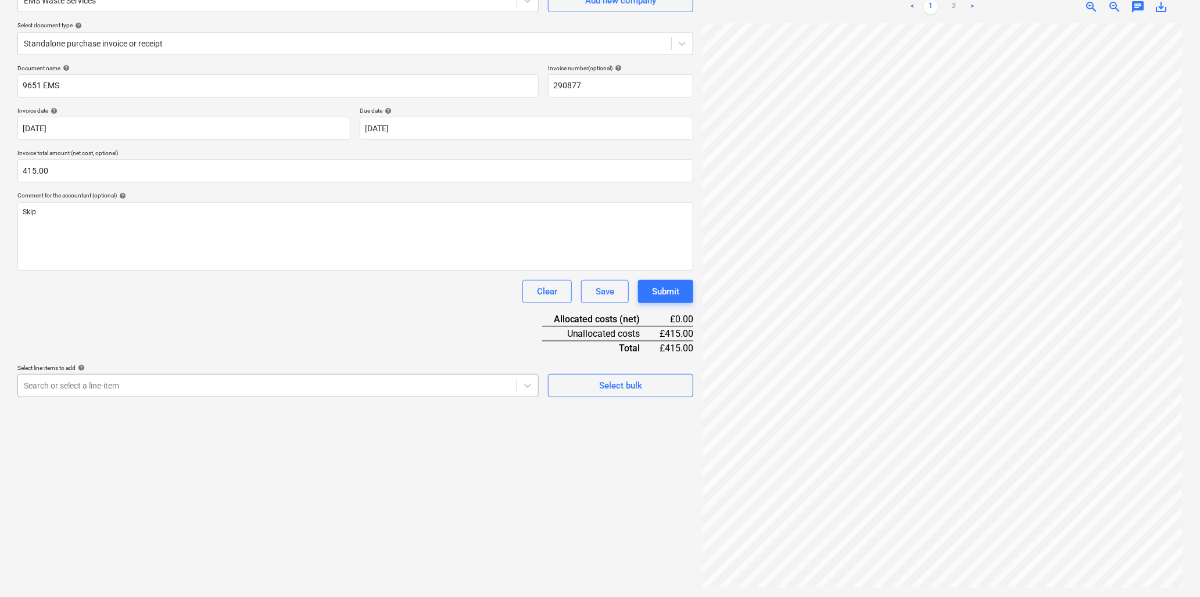
click at [224, 387] on div at bounding box center [267, 386] width 487 height 12
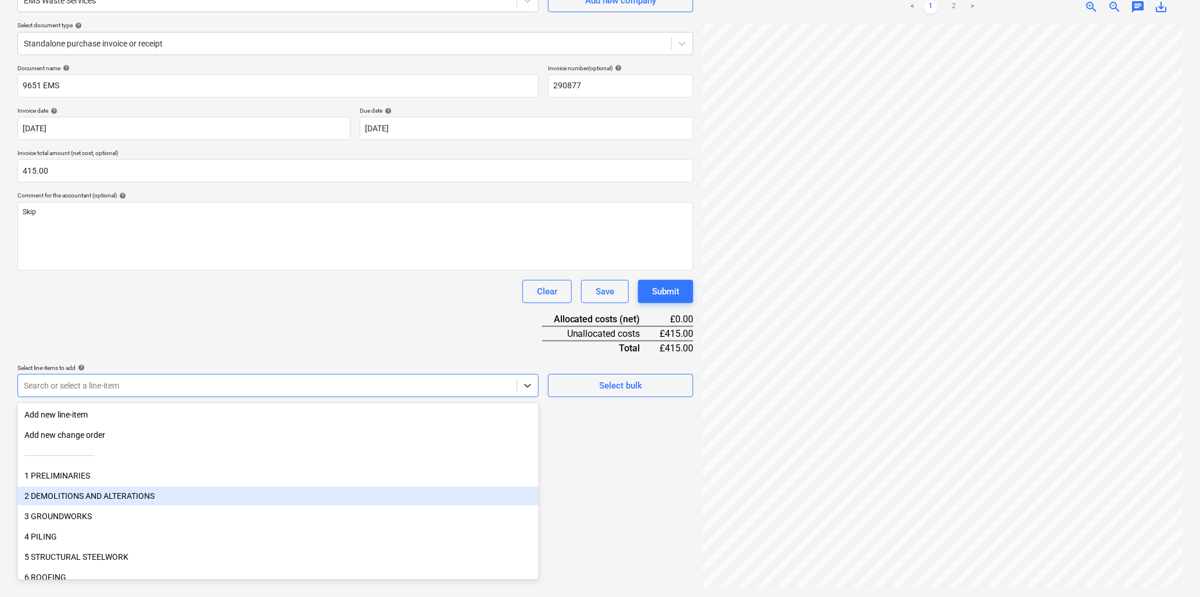
click at [100, 495] on div "2 DEMOLITIONS AND ALTERATIONS" at bounding box center [277, 496] width 521 height 19
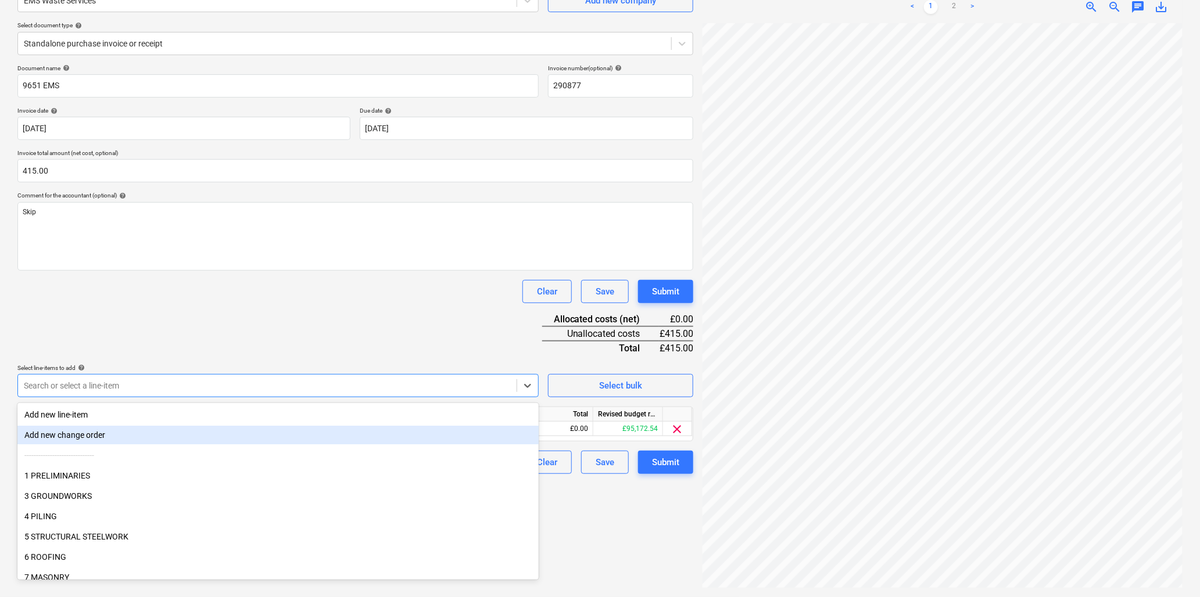
click at [317, 328] on div "Document name help 9651 EMS Invoice number (optional) help 290877 Invoice date …" at bounding box center [355, 269] width 676 height 410
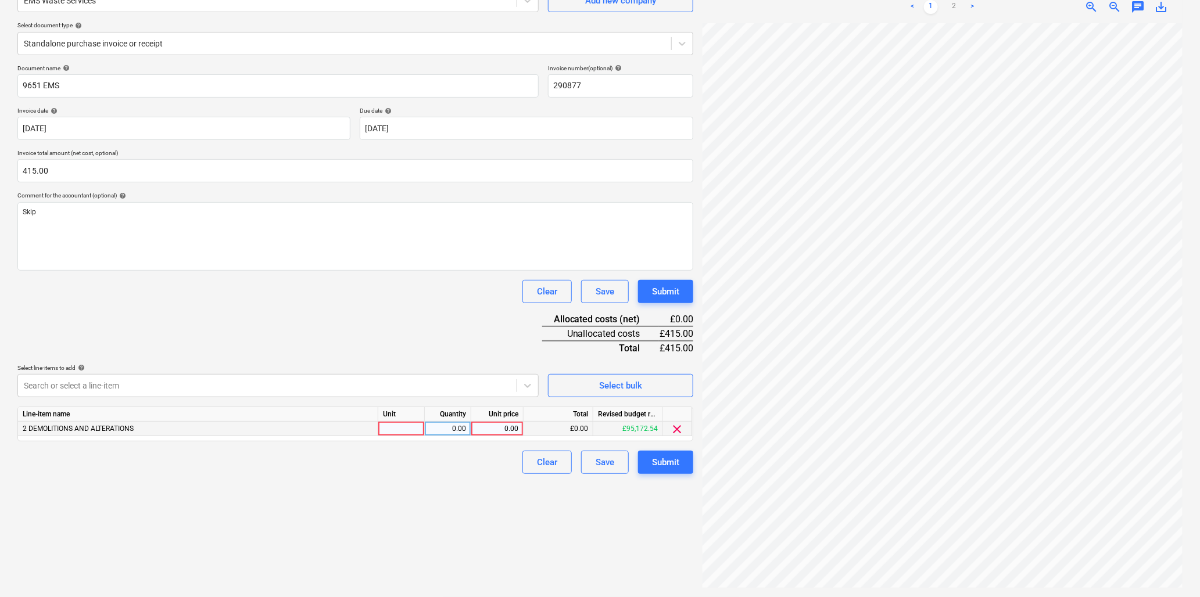
click at [399, 428] on div at bounding box center [401, 429] width 46 height 15
type input "ea"
type input "415"
click at [679, 460] on div "Submit" at bounding box center [665, 462] width 27 height 15
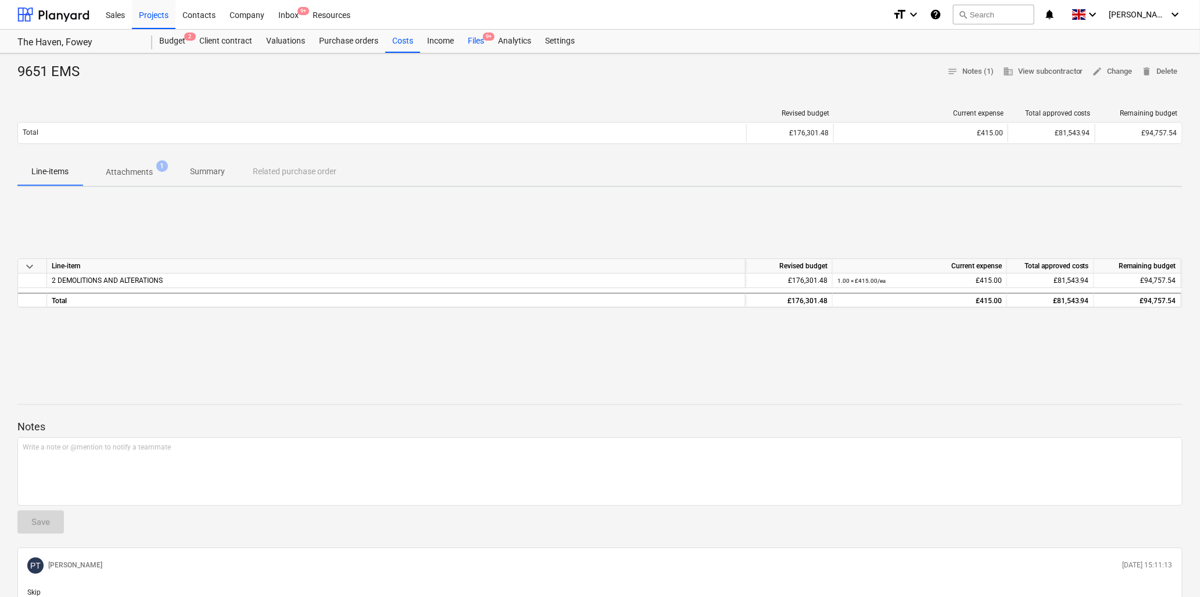
click at [478, 40] on div "Files 9+" at bounding box center [476, 41] width 30 height 23
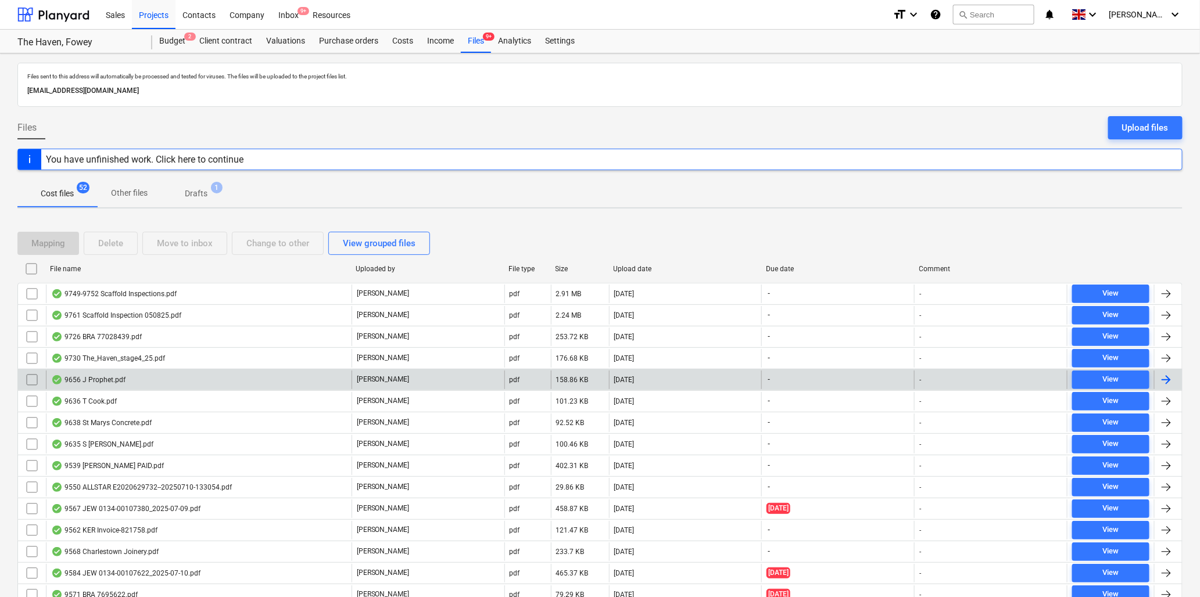
click at [107, 379] on div "9656 J Prophet.pdf" at bounding box center [88, 379] width 74 height 9
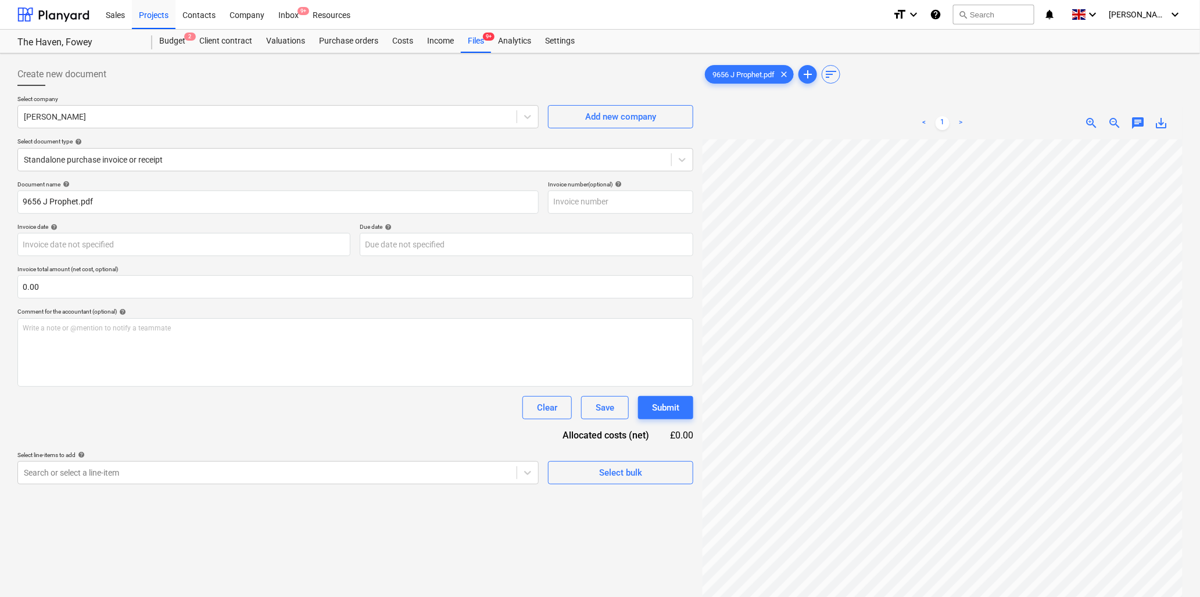
scroll to position [91, 85]
click at [655, 360] on div "Create new document Select company [PERSON_NAME] Add new company Select documen…" at bounding box center [600, 383] width 1174 height 651
click at [37, 200] on input "9656 J Prophet.pdf" at bounding box center [277, 202] width 521 height 23
type input "9655 [PERSON_NAME].pdf"
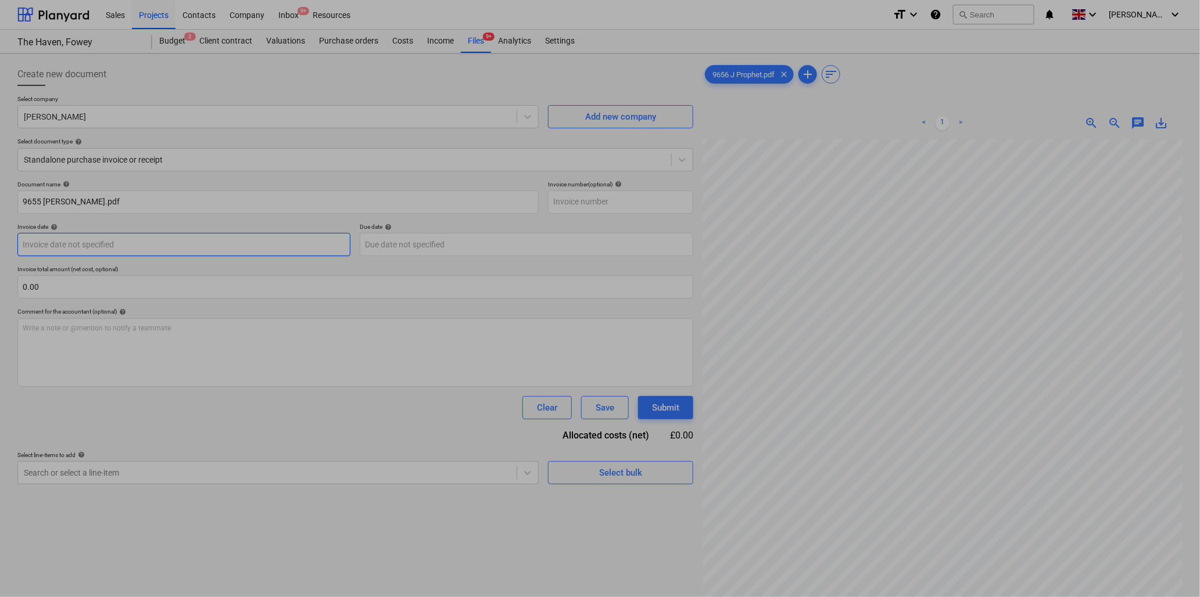
click at [113, 241] on body "Sales Projects Contacts Company Inbox 9+ Resources format_size keyboard_arrow_d…" at bounding box center [600, 298] width 1200 height 597
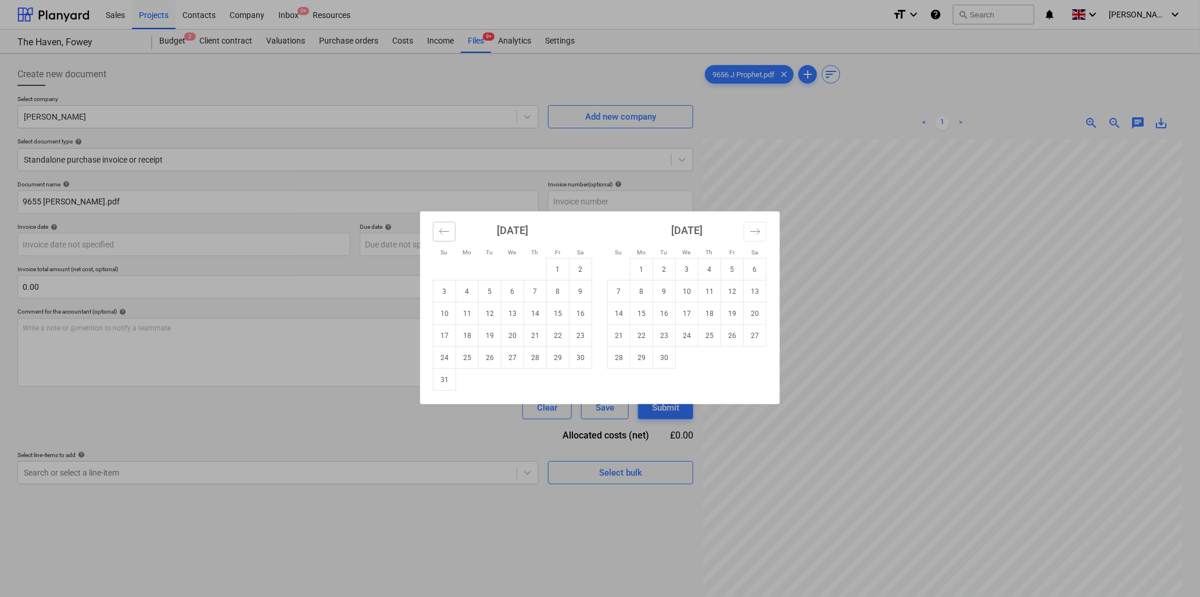
click at [446, 234] on icon "Move backward to switch to the previous month." at bounding box center [444, 231] width 11 height 11
click at [557, 314] on td "18" at bounding box center [558, 314] width 23 height 22
type input "[DATE]"
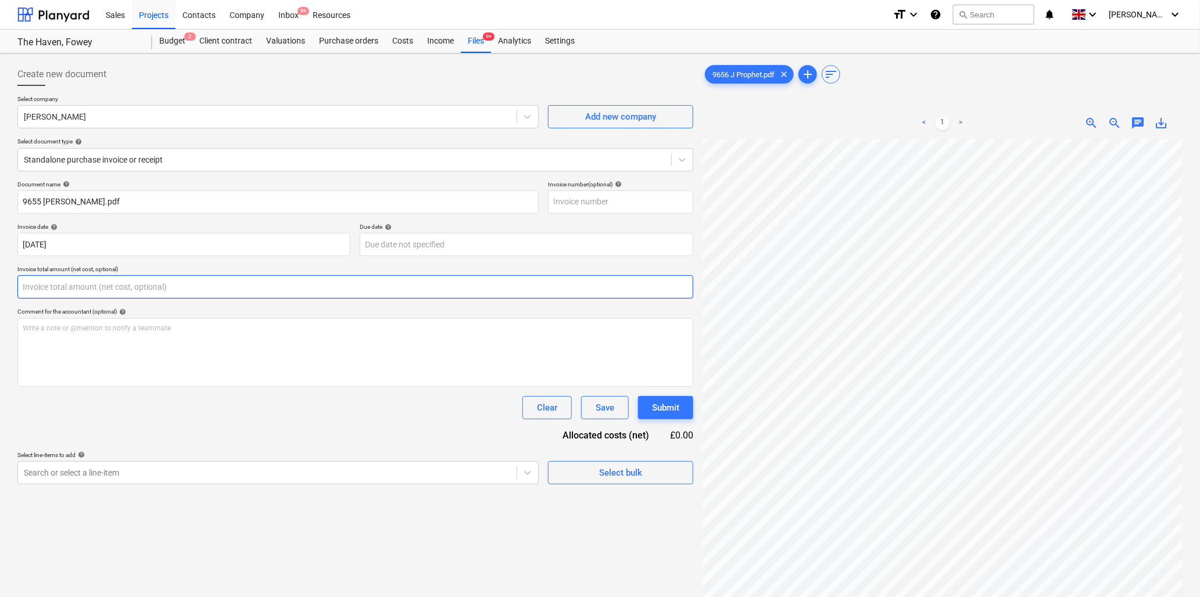
click at [223, 284] on input "text" at bounding box center [355, 286] width 676 height 23
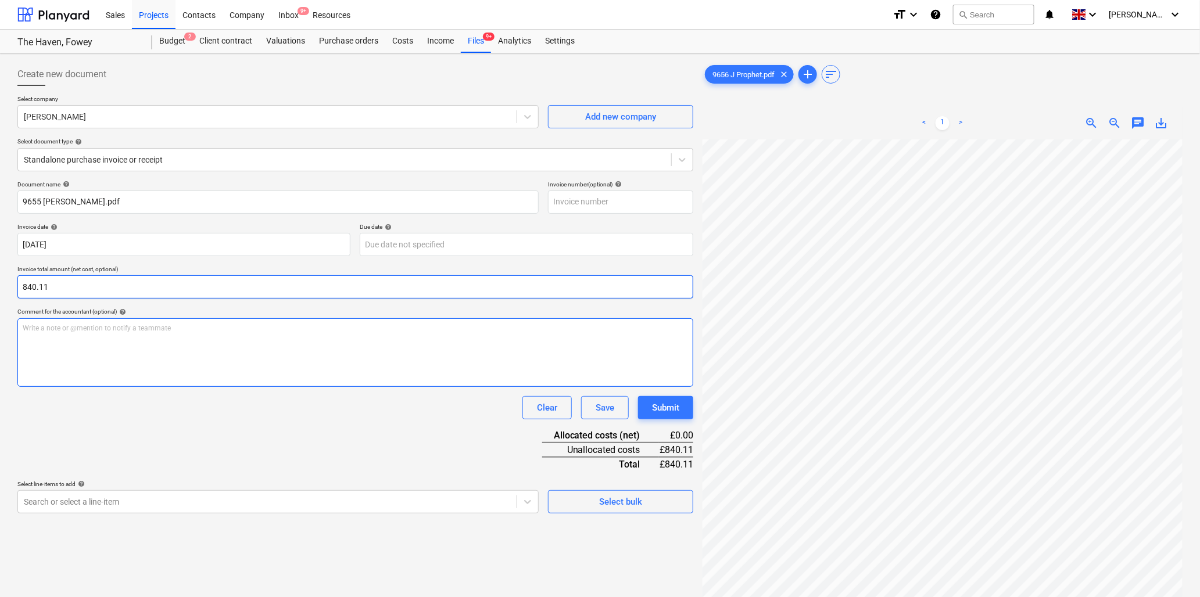
type input "840.11"
click at [230, 333] on div "Write a note or @mention to notify a teammate [PERSON_NAME]" at bounding box center [355, 352] width 676 height 69
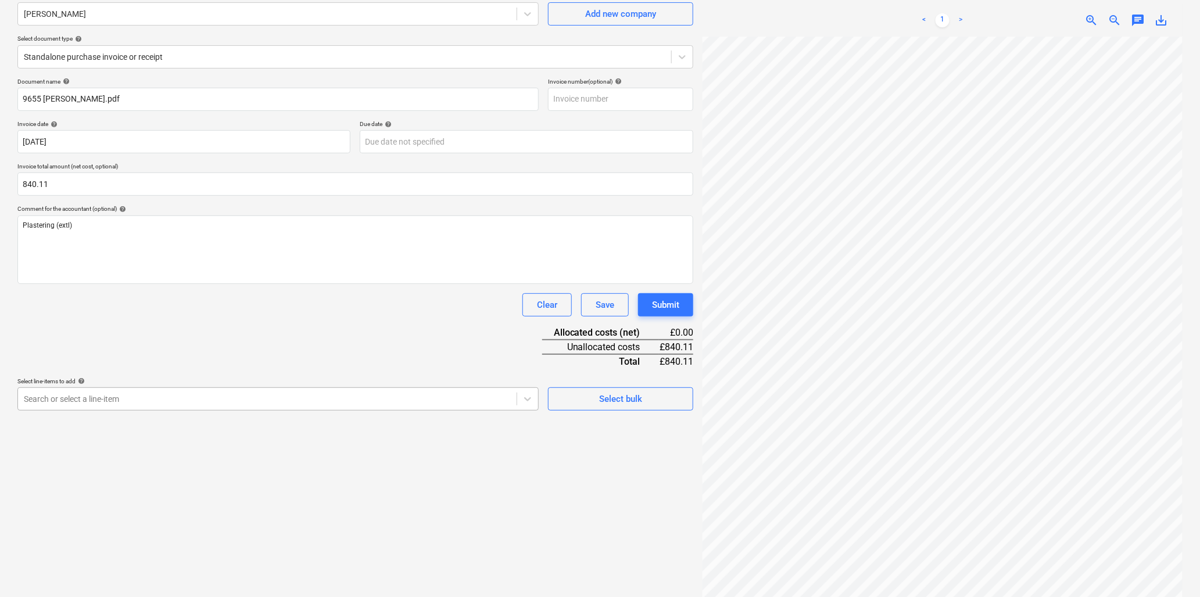
click at [81, 494] on body "Sales Projects Contacts Company Inbox 9+ Resources format_size keyboard_arrow_d…" at bounding box center [600, 195] width 1200 height 597
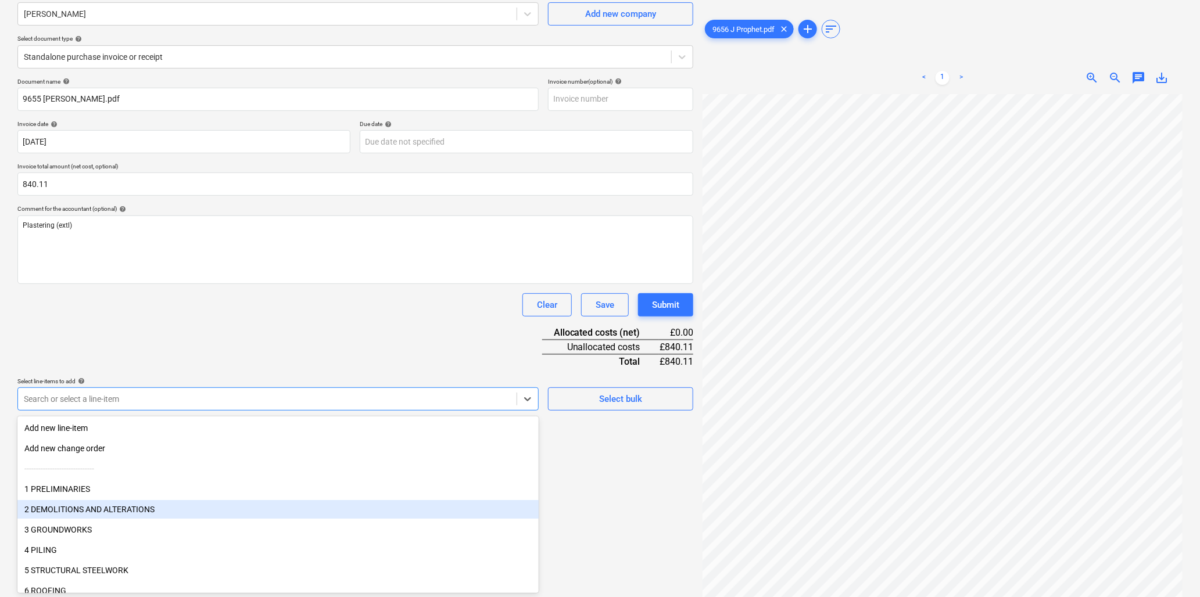
click at [81, 503] on div "2 DEMOLITIONS AND ALTERATIONS" at bounding box center [277, 509] width 521 height 19
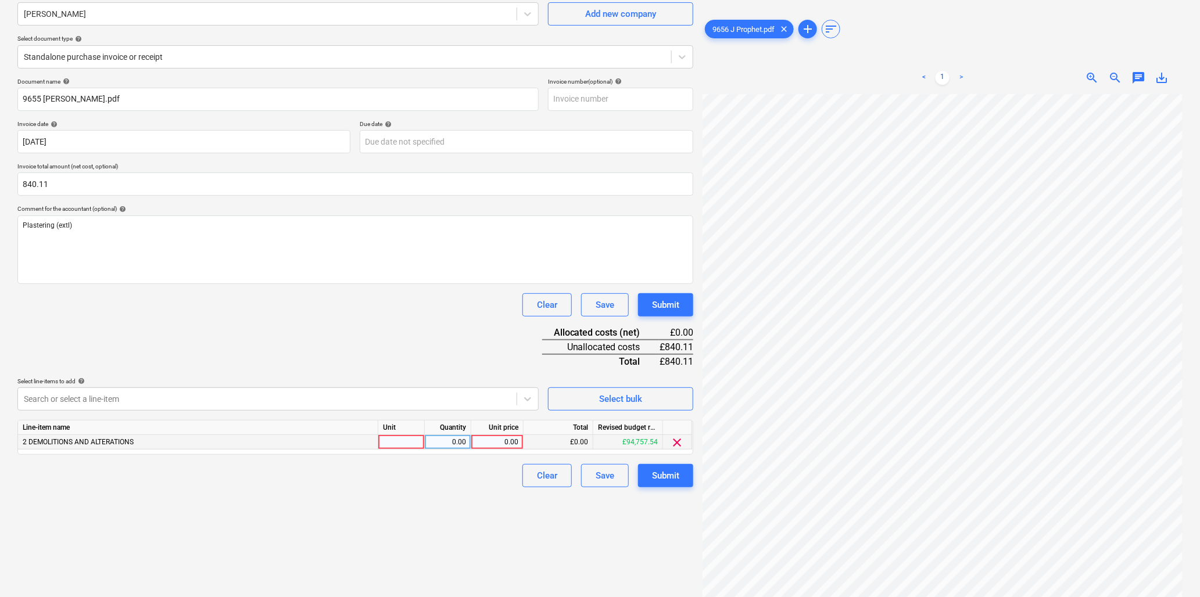
click at [408, 442] on div at bounding box center [401, 442] width 46 height 15
type input "hr"
type input "31.5"
type input "26.67"
click at [661, 474] on div "Submit" at bounding box center [665, 475] width 27 height 15
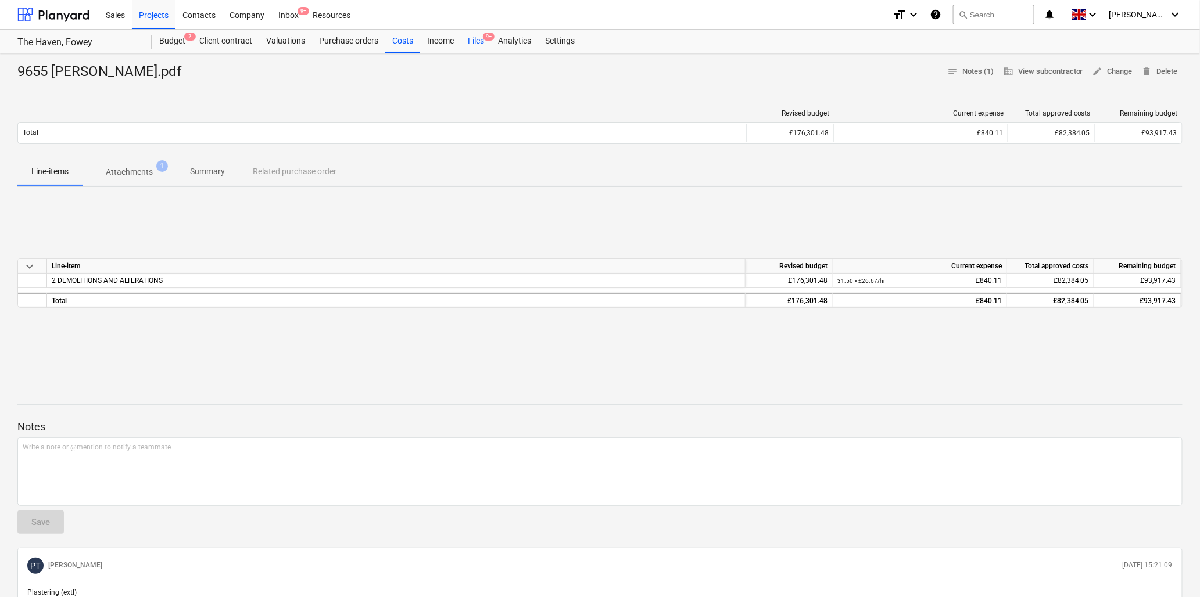
click at [479, 38] on div "Files 9+" at bounding box center [476, 41] width 30 height 23
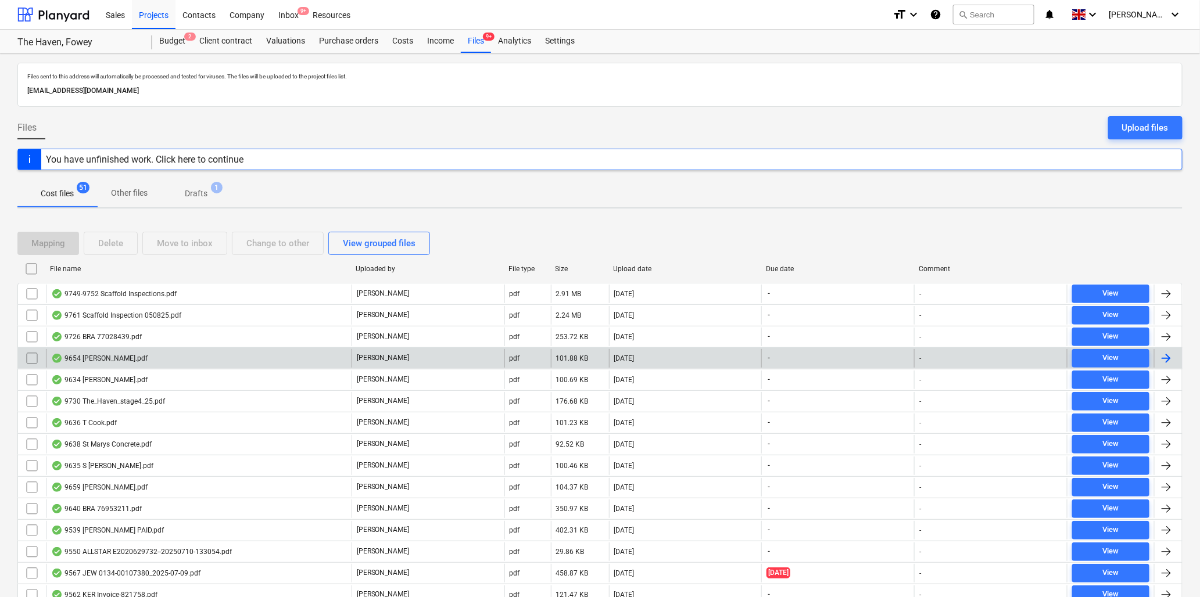
click at [105, 361] on div "9654 [PERSON_NAME].pdf" at bounding box center [99, 358] width 96 height 9
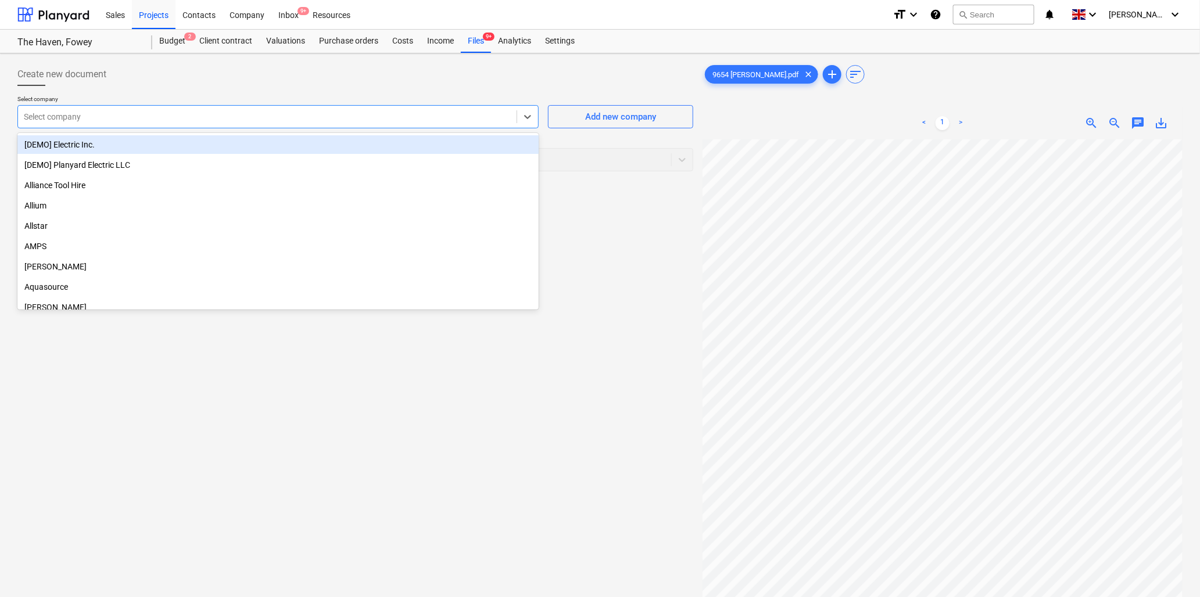
click at [292, 121] on div at bounding box center [267, 117] width 487 height 12
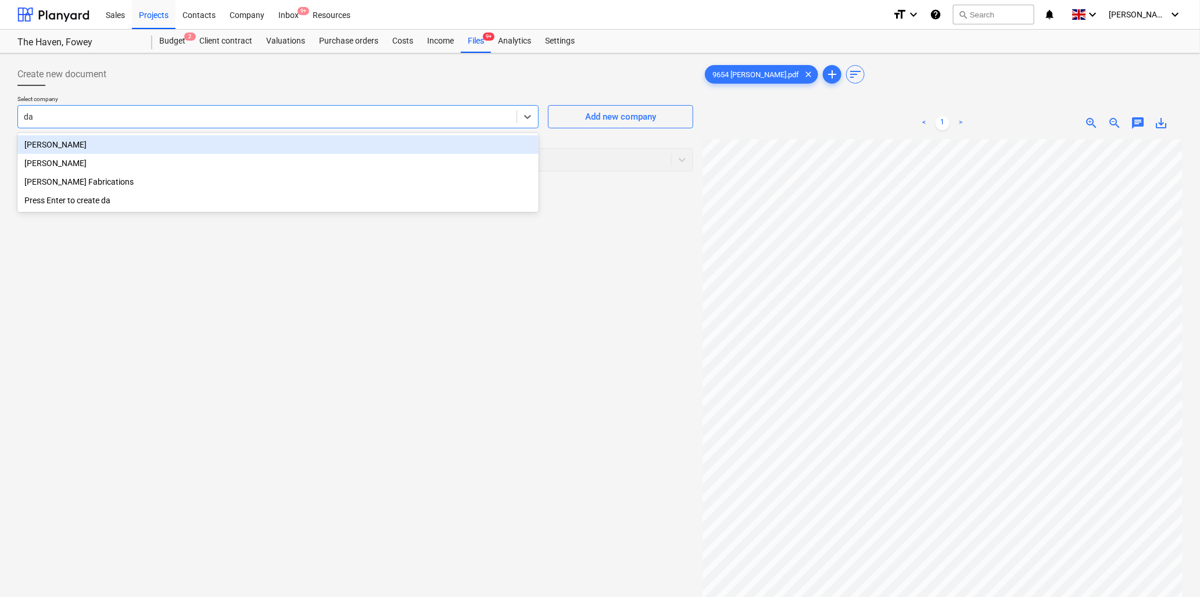
type input "[PERSON_NAME]"
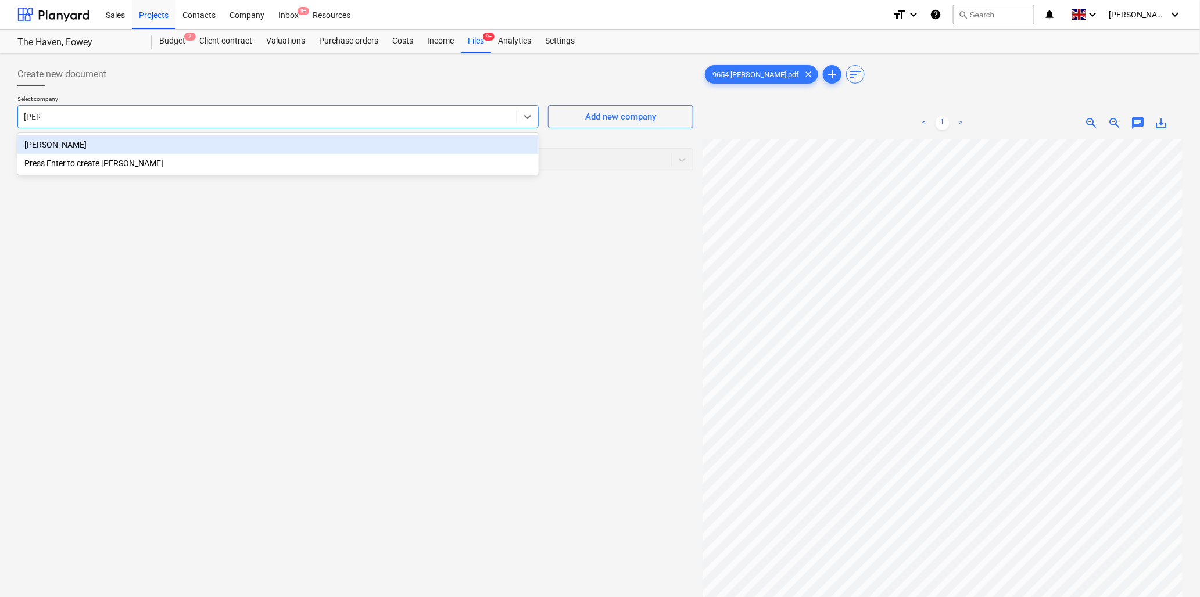
click at [283, 144] on div "[PERSON_NAME]" at bounding box center [277, 144] width 521 height 19
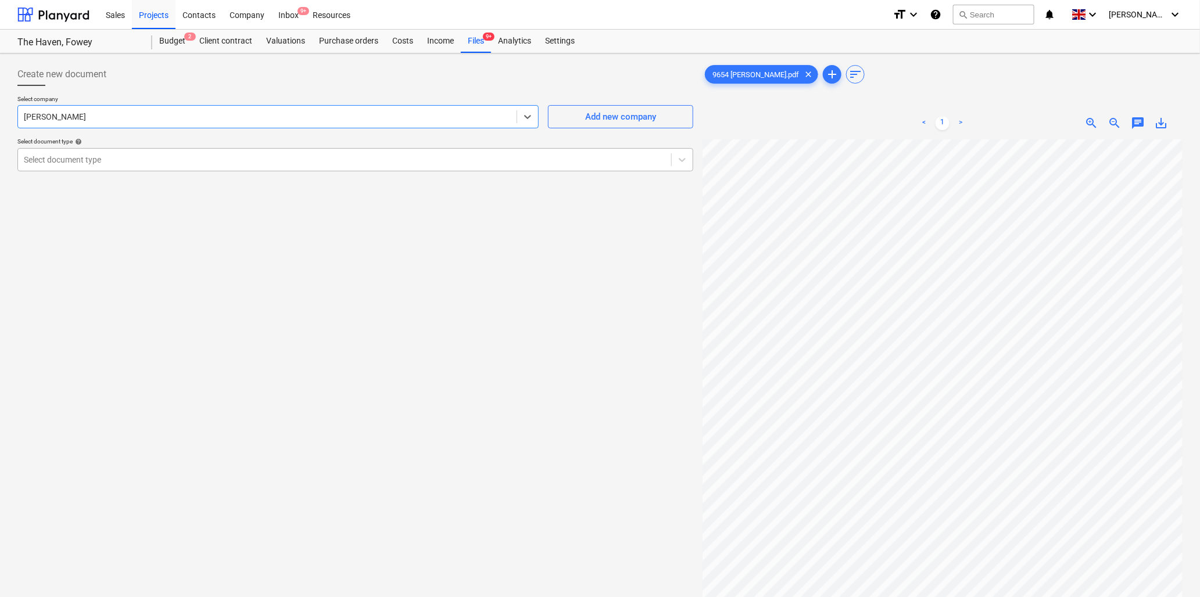
click at [282, 155] on div at bounding box center [344, 160] width 641 height 12
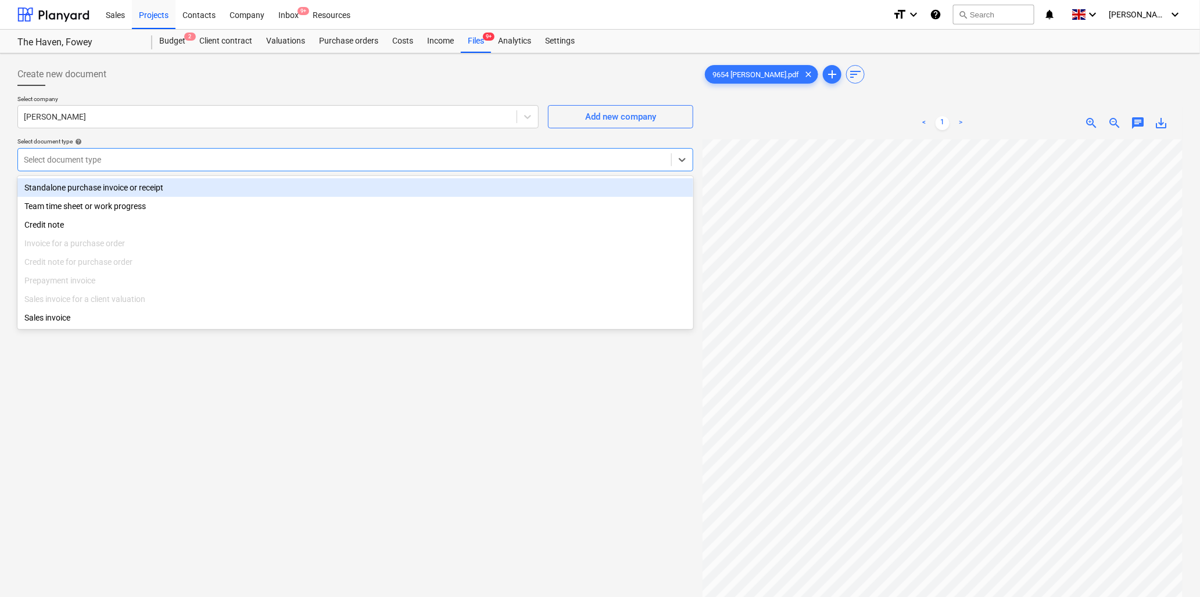
click at [280, 183] on div "Standalone purchase invoice or receipt" at bounding box center [355, 187] width 676 height 19
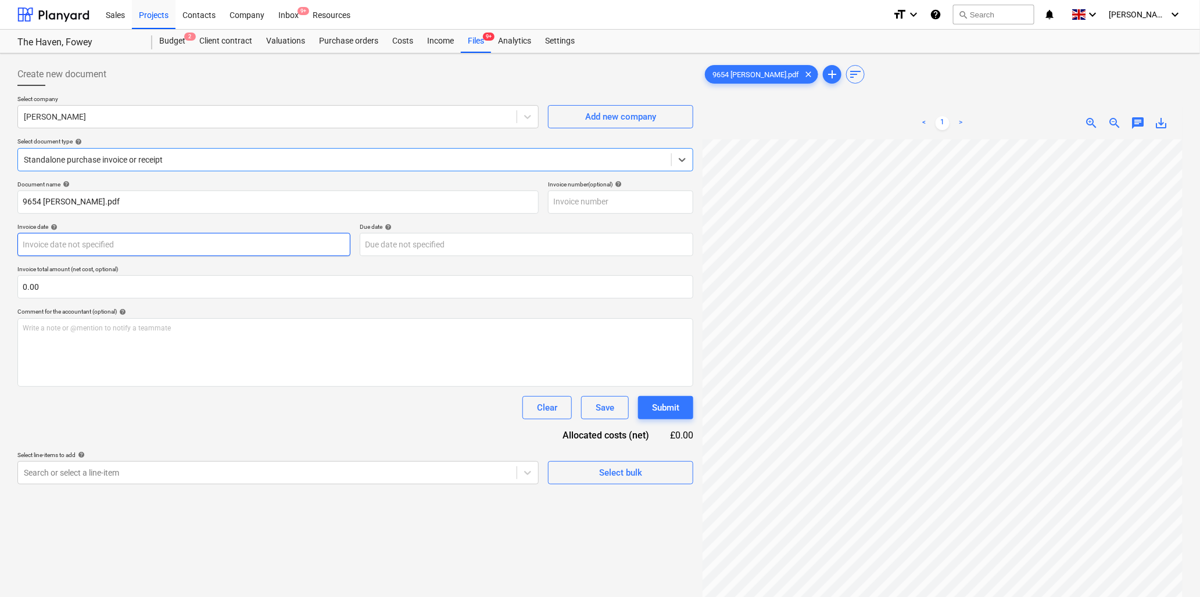
click at [109, 247] on body "Sales Projects Contacts Company Inbox 9+ Resources format_size keyboard_arrow_d…" at bounding box center [600, 298] width 1200 height 597
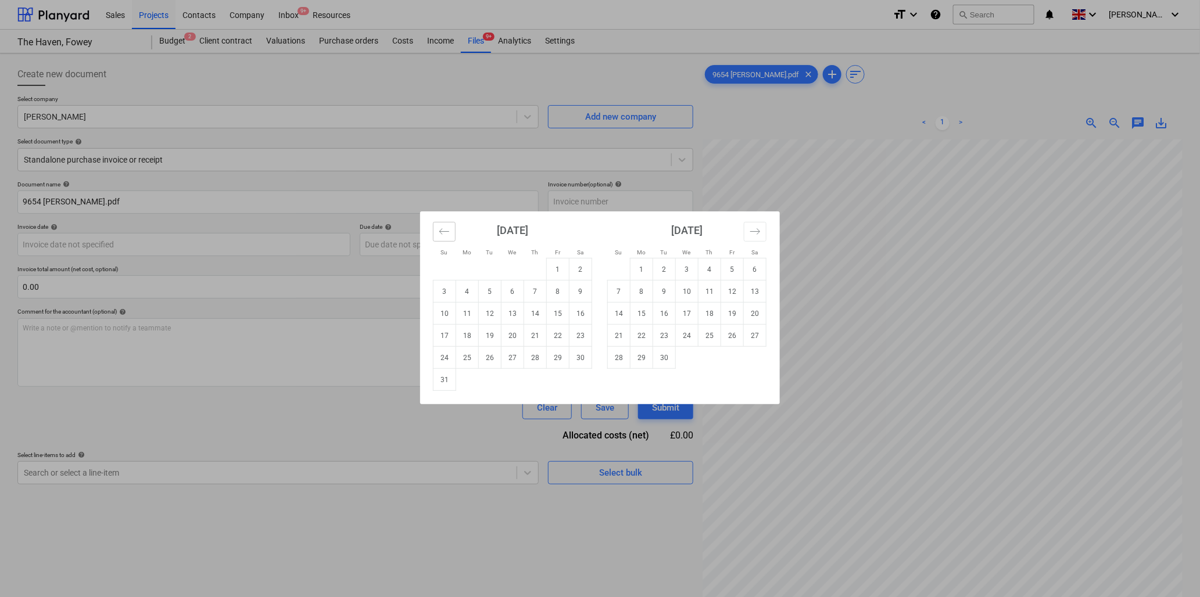
click at [443, 230] on icon "Move backward to switch to the previous month." at bounding box center [444, 231] width 11 height 11
click at [558, 310] on td "18" at bounding box center [558, 314] width 23 height 22
type input "[DATE]"
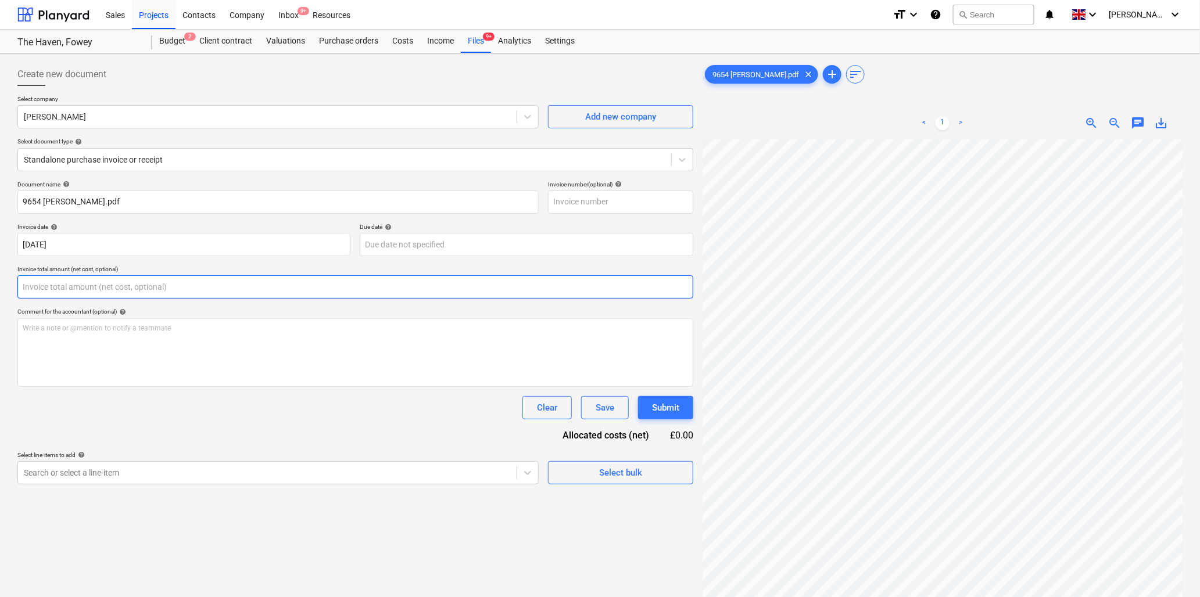
click at [88, 285] on input "text" at bounding box center [355, 286] width 676 height 23
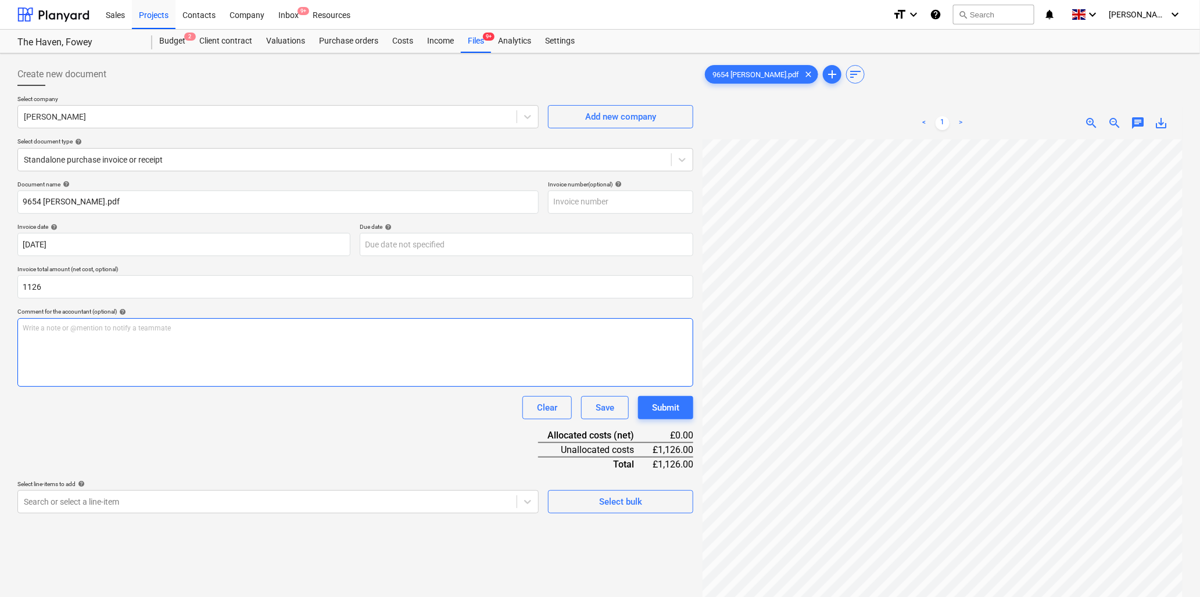
type input "1,126.00"
click at [77, 340] on div "Write a note or @mention to notify a teammate [PERSON_NAME]" at bounding box center [355, 352] width 676 height 69
click at [128, 330] on p "Write a note or @mention to notify a teammate [PERSON_NAME]" at bounding box center [355, 329] width 665 height 10
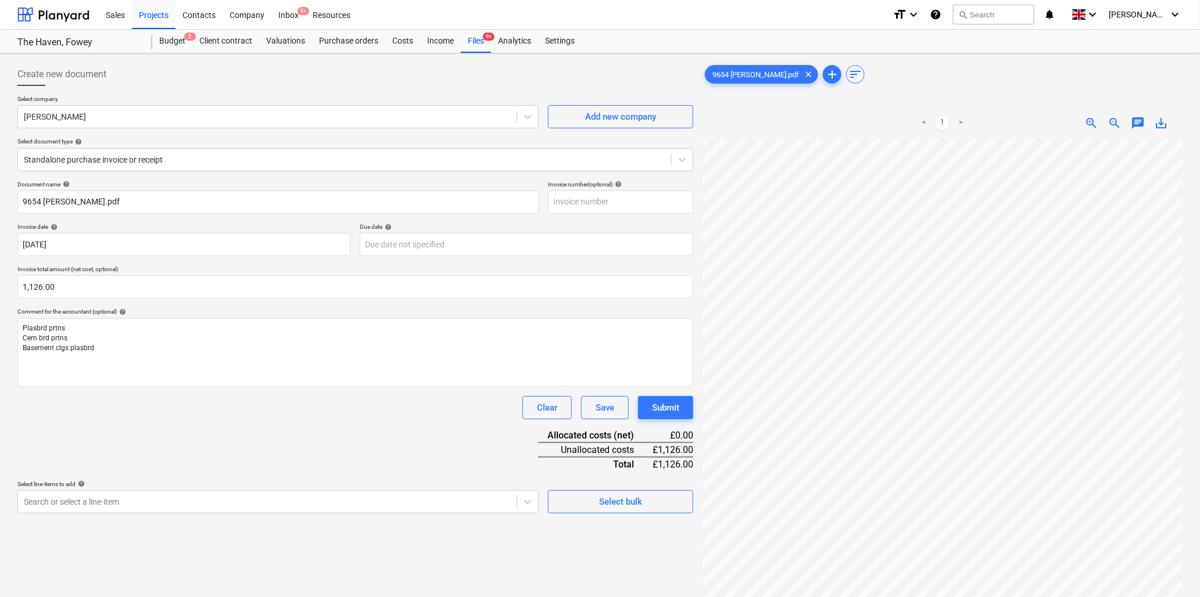
scroll to position [94, 63]
click at [152, 503] on body "Sales Projects Contacts Company Inbox 9+ Resources format_size keyboard_arrow_d…" at bounding box center [600, 298] width 1200 height 597
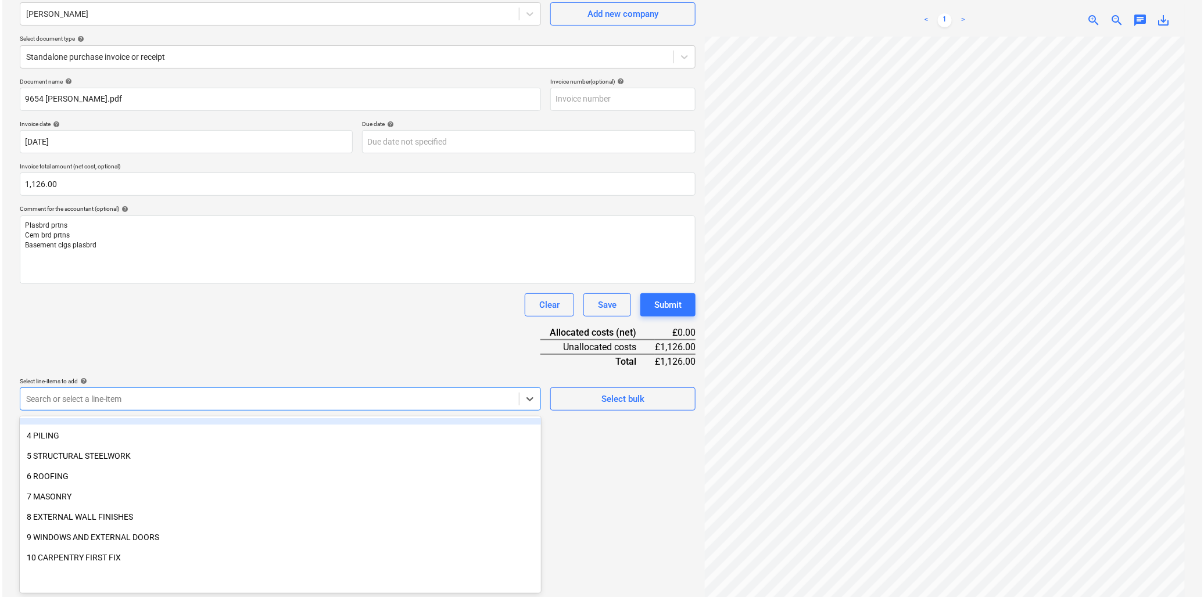
scroll to position [129, 0]
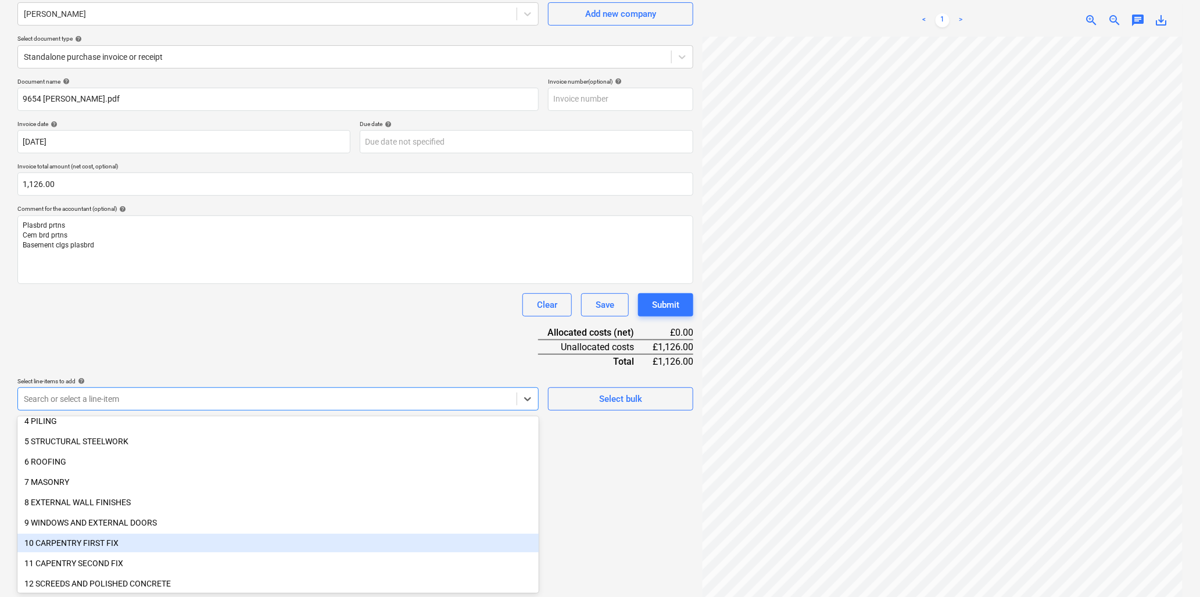
click at [62, 539] on div "10 CARPENTRY FIRST FIX" at bounding box center [277, 543] width 521 height 19
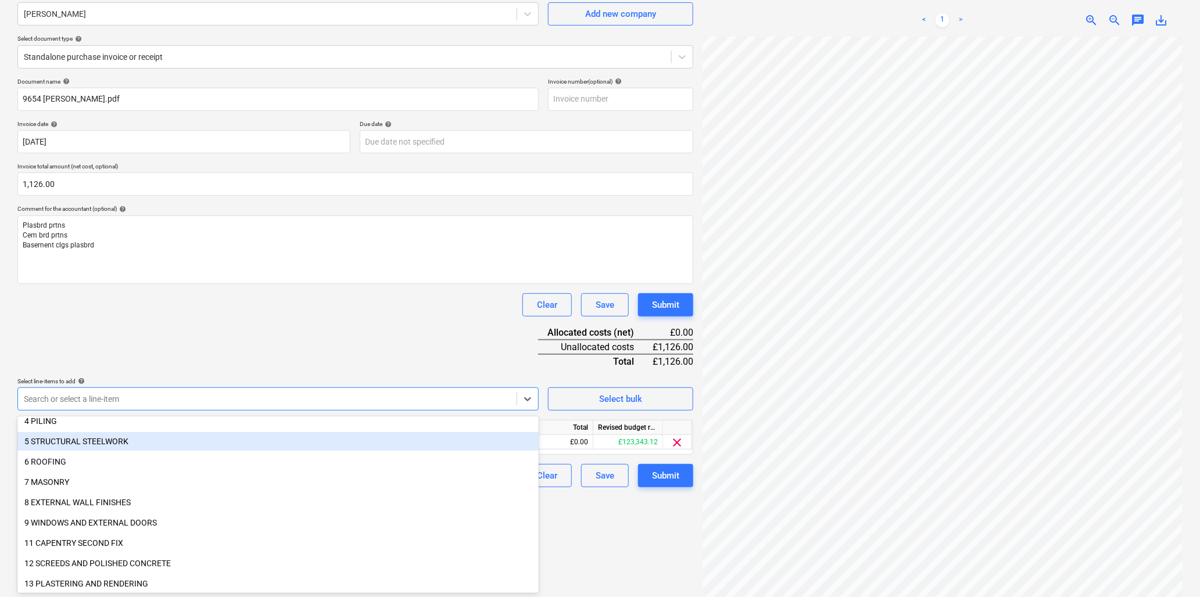
click at [127, 329] on div "Document name help 9654 [PERSON_NAME].pdf Invoice number (optional) help Invoic…" at bounding box center [355, 283] width 676 height 410
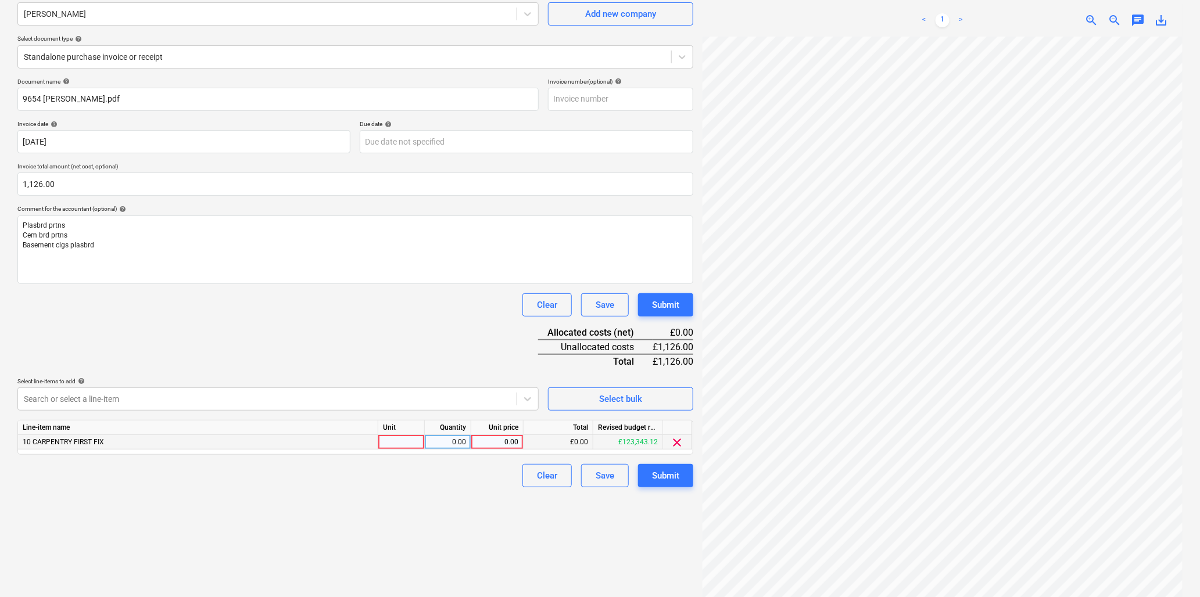
click at [386, 437] on div at bounding box center [401, 442] width 46 height 15
type input "hr"
type input "40"
type input "28.15"
click at [654, 475] on div "Submit" at bounding box center [665, 475] width 27 height 15
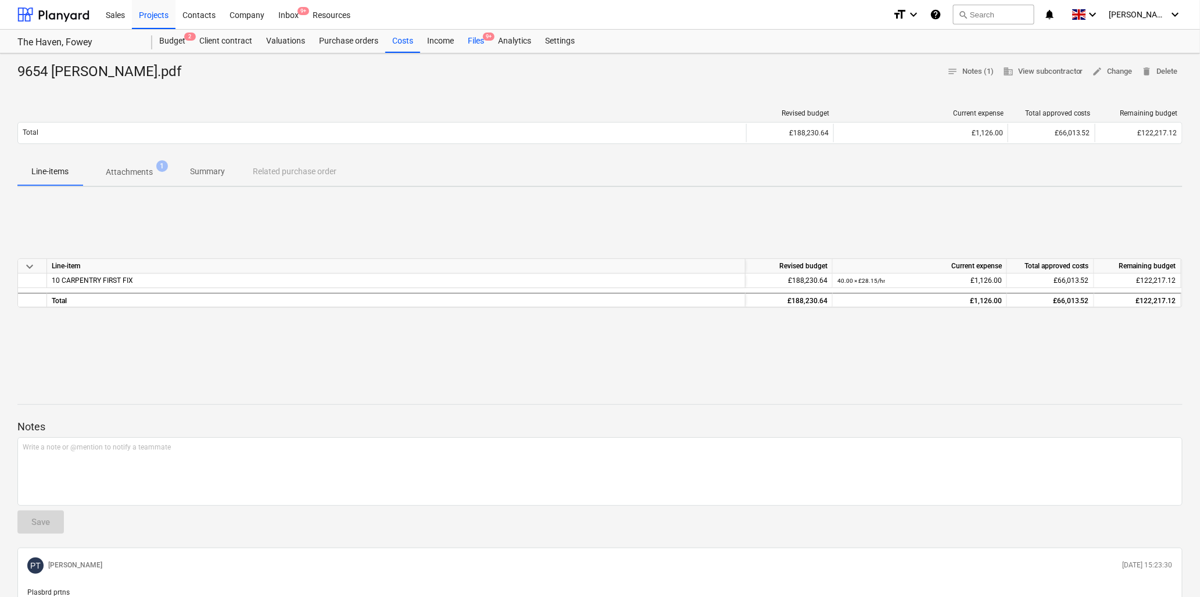
click at [475, 41] on div "Files 9+" at bounding box center [476, 41] width 30 height 23
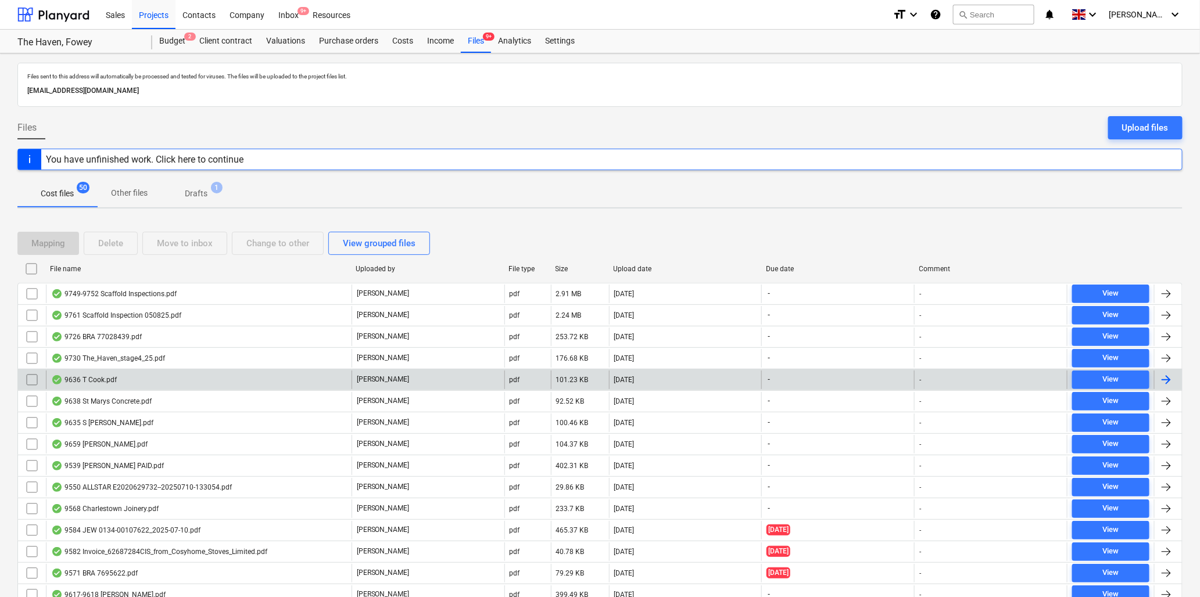
click at [86, 379] on div "9636 T Cook.pdf" at bounding box center [84, 379] width 66 height 9
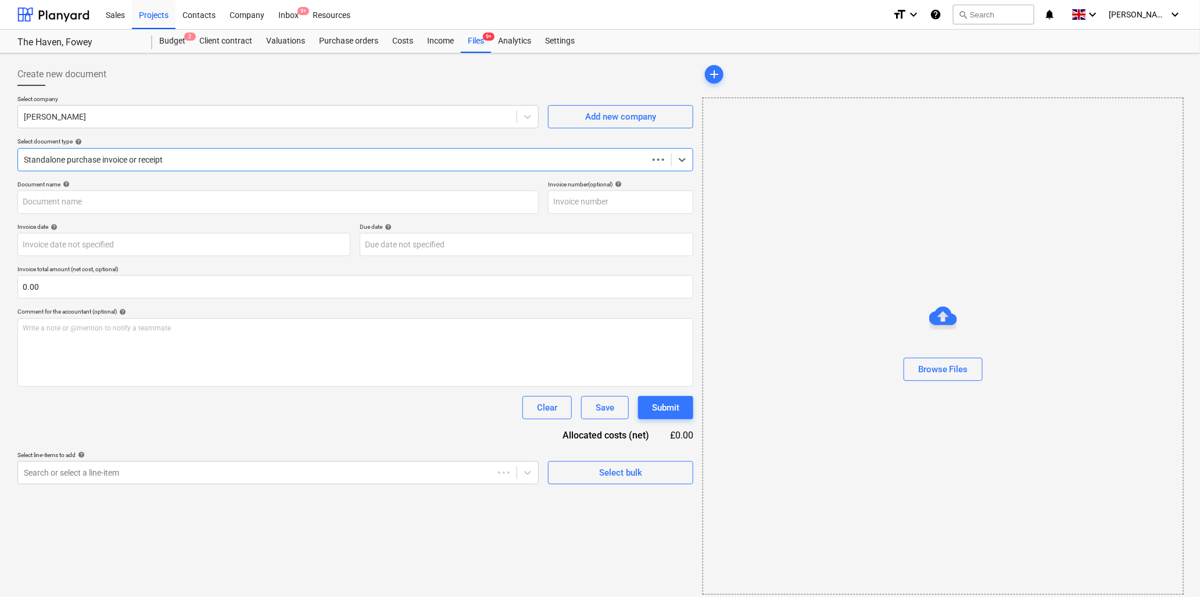
type input "9636 T Cook.pdf"
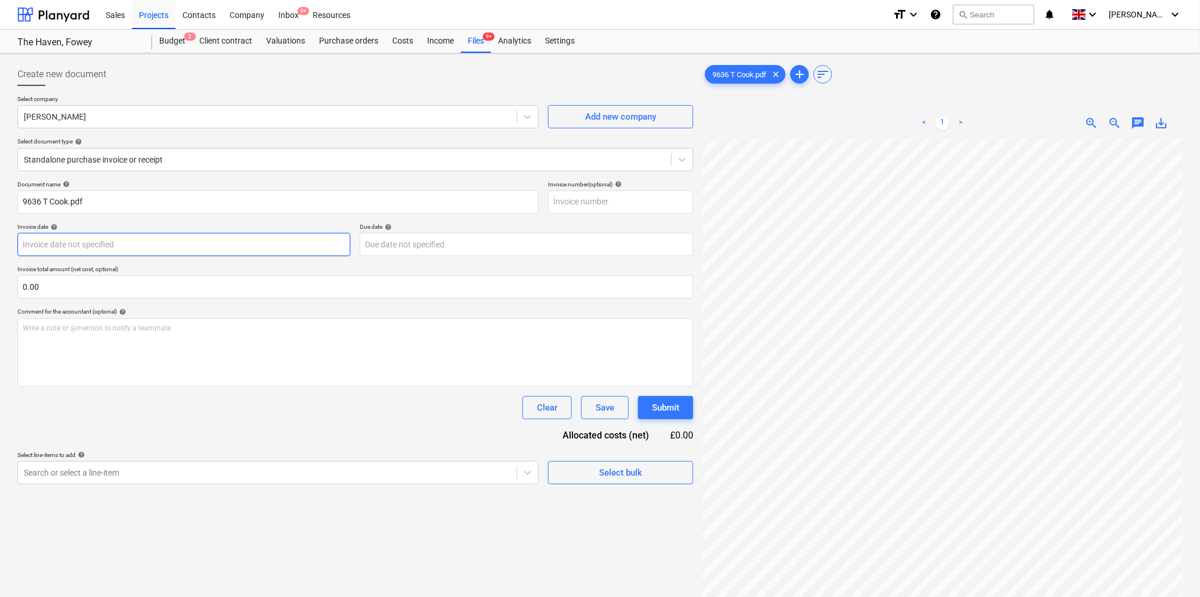
click at [47, 248] on body "Sales Projects Contacts Company Inbox 9+ Resources format_size keyboard_arrow_d…" at bounding box center [600, 298] width 1200 height 597
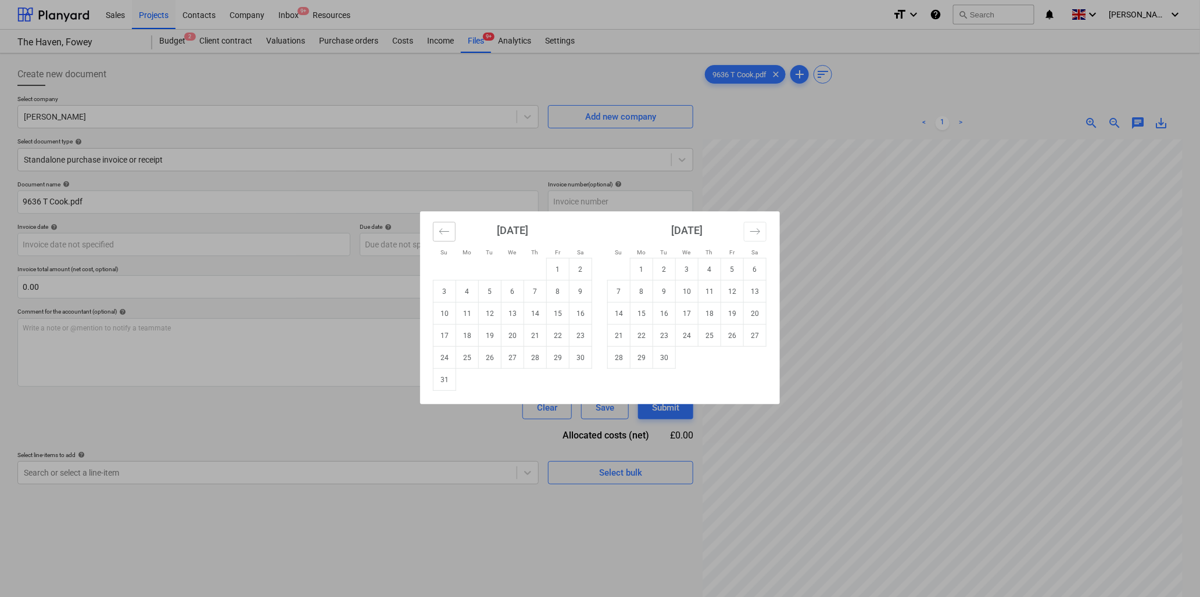
click at [439, 235] on icon "Move backward to switch to the previous month." at bounding box center [444, 231] width 11 height 11
click at [558, 292] on td "11" at bounding box center [558, 292] width 23 height 22
type input "[DATE]"
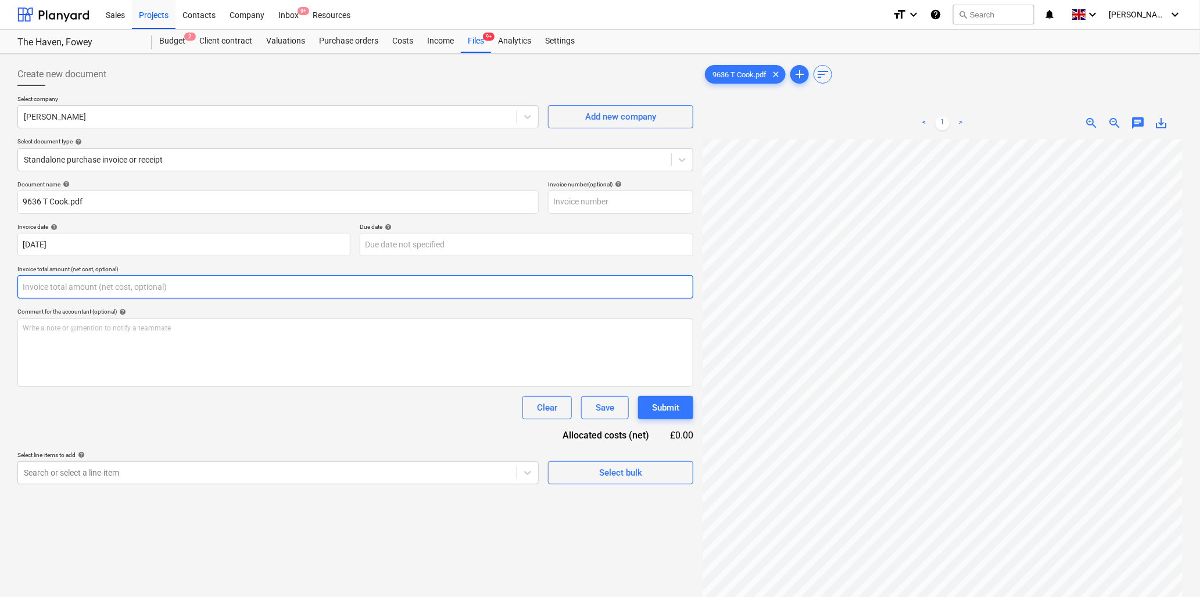
click at [70, 288] on input "text" at bounding box center [355, 286] width 676 height 23
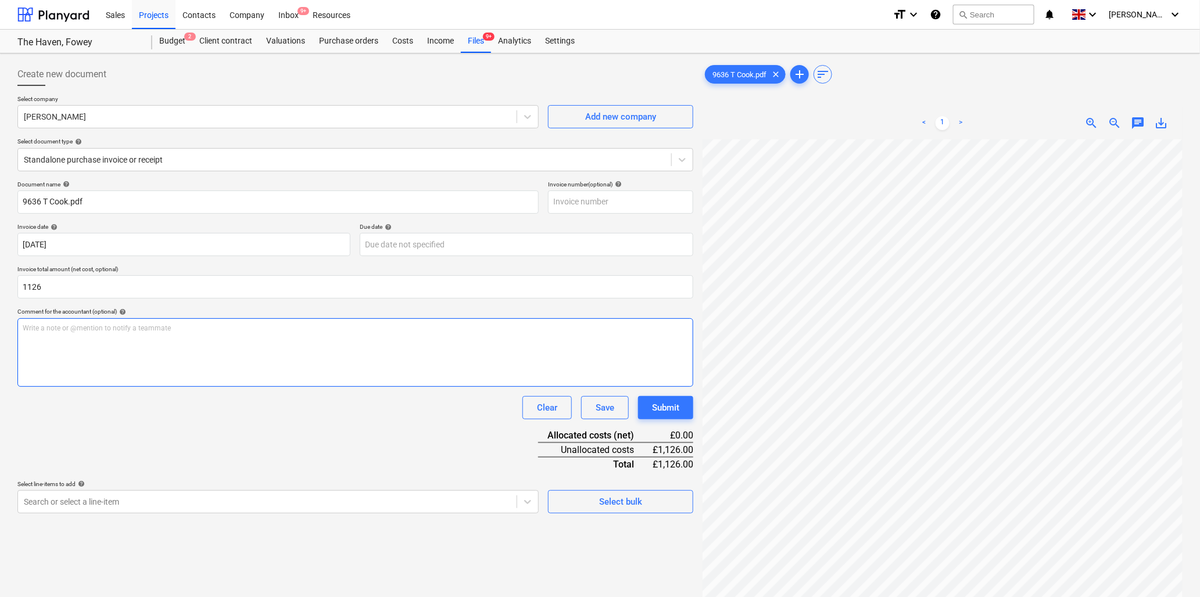
type input "1,126.00"
click at [85, 329] on p "Write a note or @mention to notify a teammate [PERSON_NAME]" at bounding box center [355, 329] width 665 height 10
click at [83, 330] on p "Write a note or @mention to notify a teammate [PERSON_NAME]" at bounding box center [355, 329] width 665 height 10
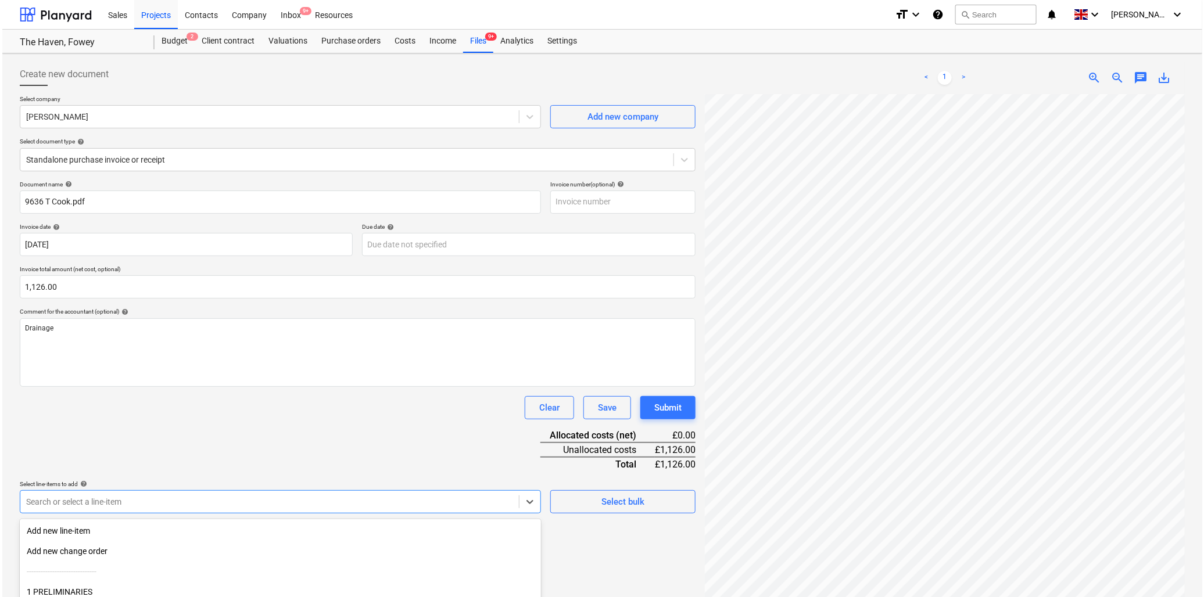
scroll to position [103, 0]
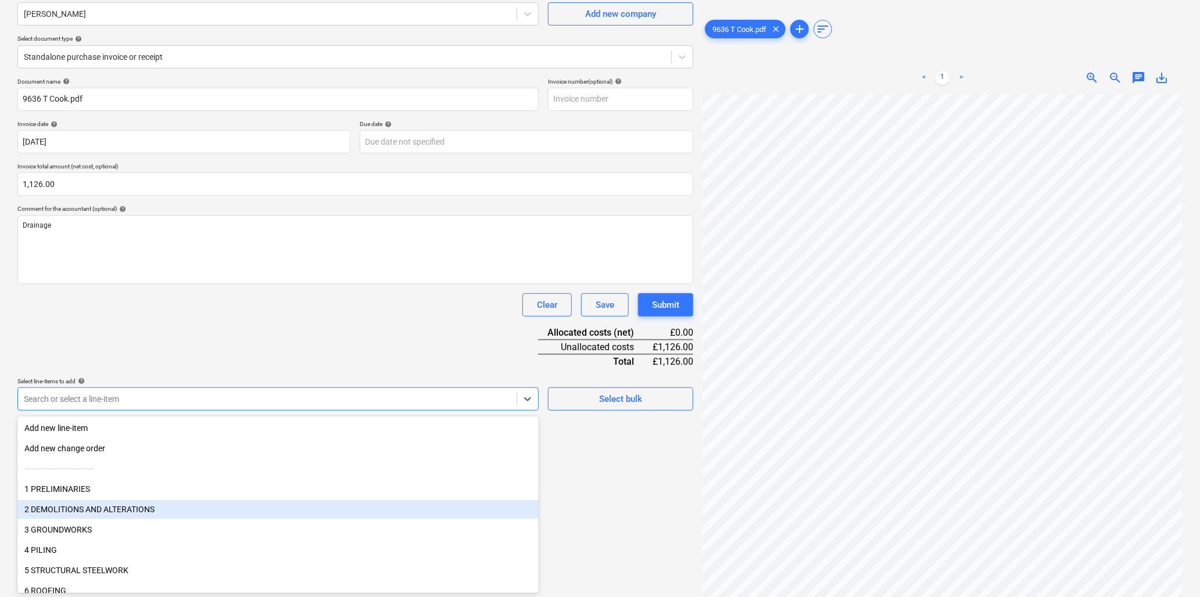
click at [159, 494] on body "Sales Projects Contacts Company Inbox 9+ Resources format_size keyboard_arrow_d…" at bounding box center [600, 195] width 1200 height 597
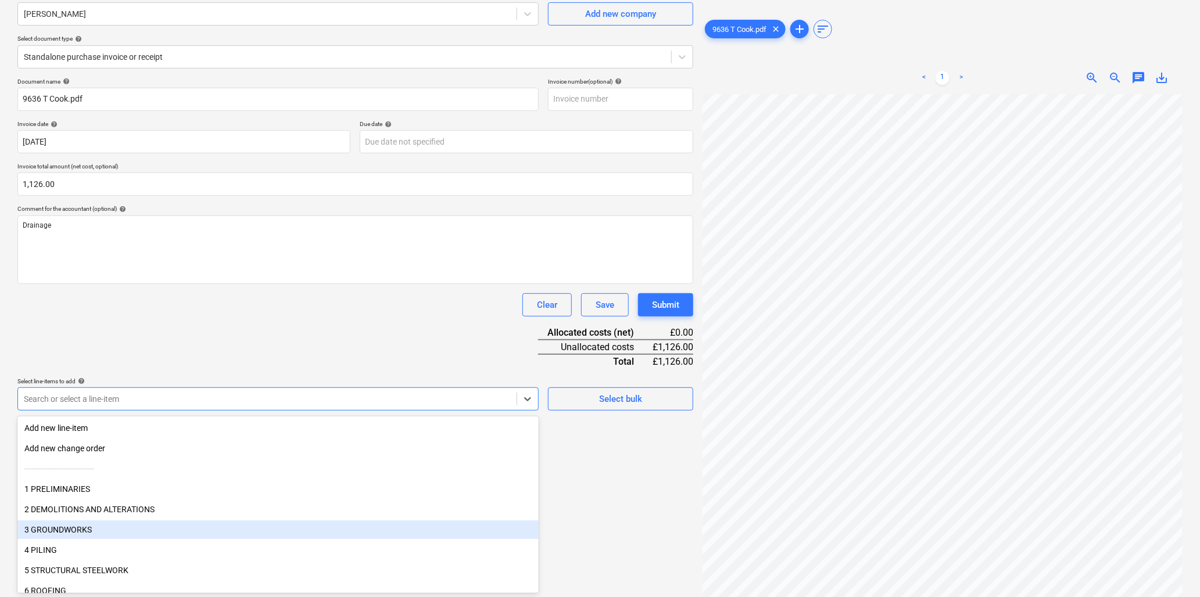
click at [94, 527] on div "3 GROUNDWORKS" at bounding box center [277, 530] width 521 height 19
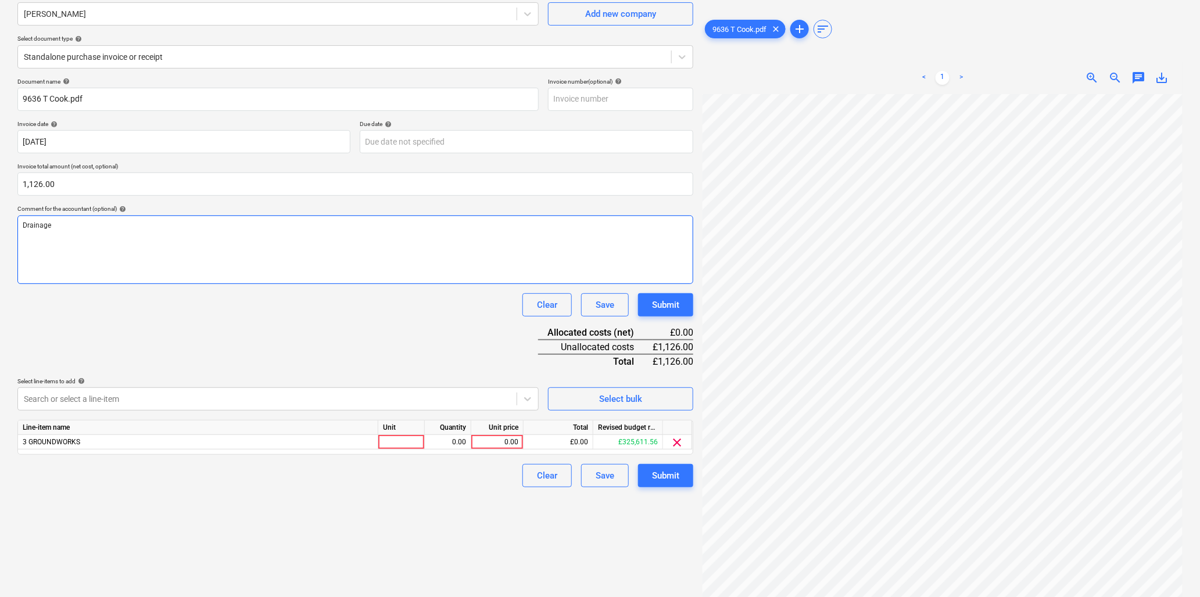
click at [252, 258] on div "Drainage" at bounding box center [355, 250] width 676 height 69
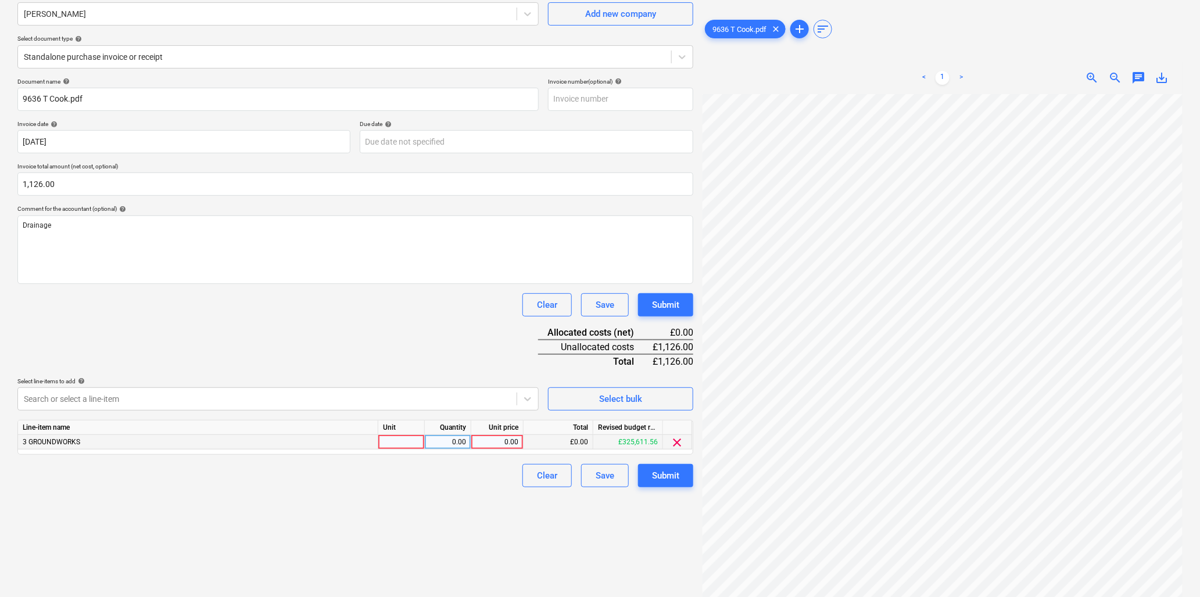
click at [399, 442] on div at bounding box center [401, 442] width 46 height 15
type input "hr"
type input "40"
type input "26.67"
click at [487, 442] on div "26.67" at bounding box center [497, 442] width 42 height 15
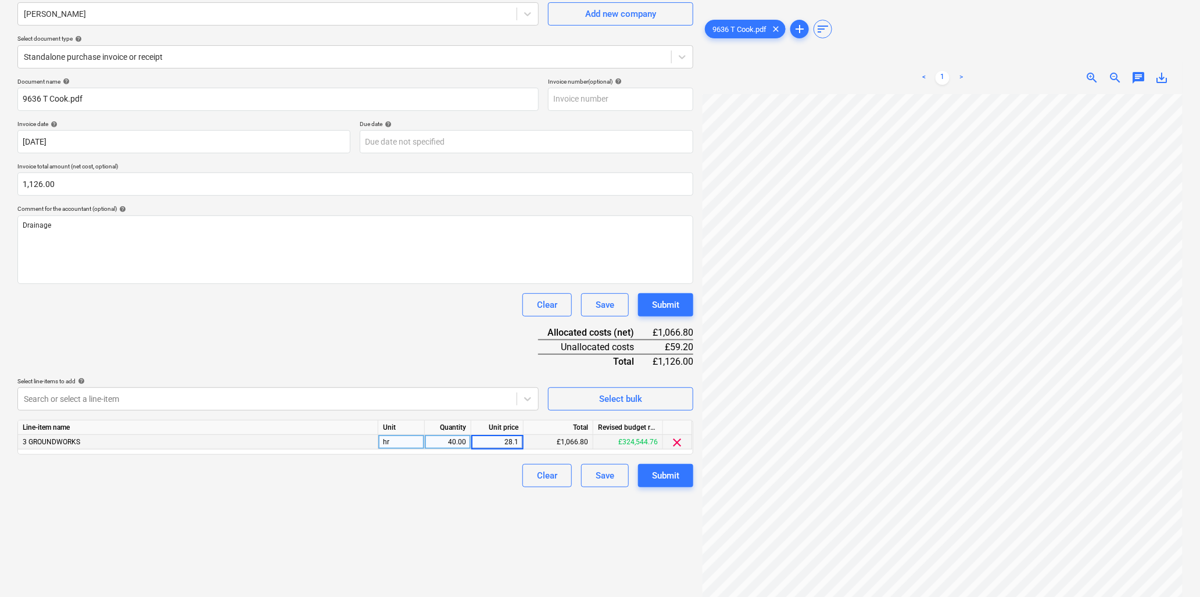
type input "28.15"
click at [675, 473] on div "Submit" at bounding box center [665, 475] width 27 height 15
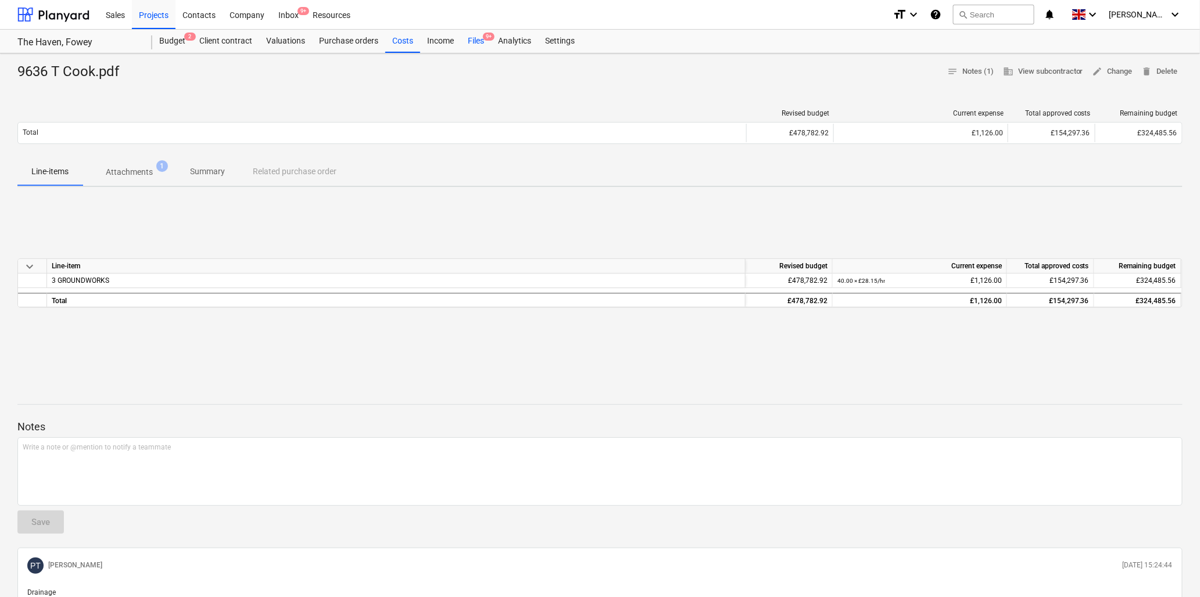
click at [479, 38] on div "Files 9+" at bounding box center [476, 41] width 30 height 23
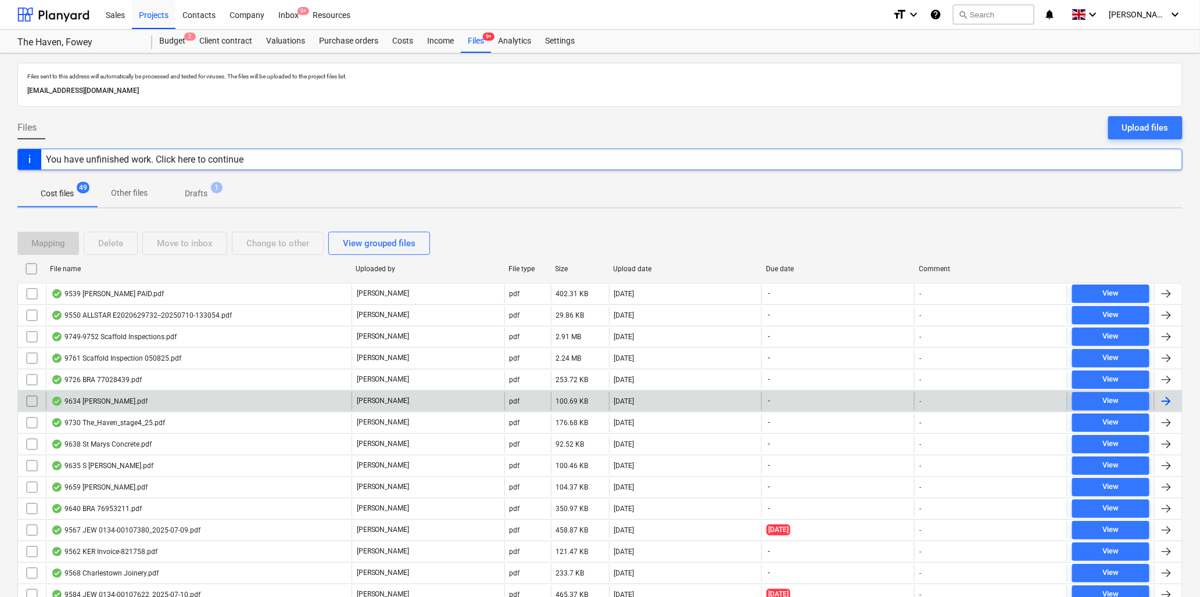
click at [102, 401] on div "9634 [PERSON_NAME].pdf" at bounding box center [99, 401] width 96 height 9
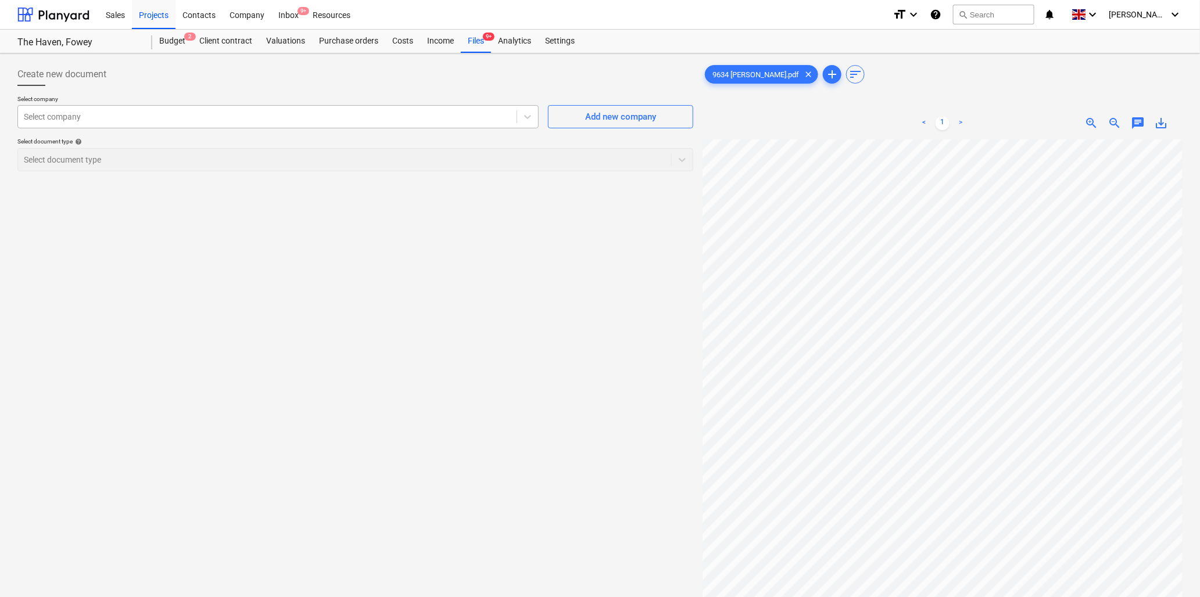
click at [143, 114] on div at bounding box center [267, 117] width 487 height 12
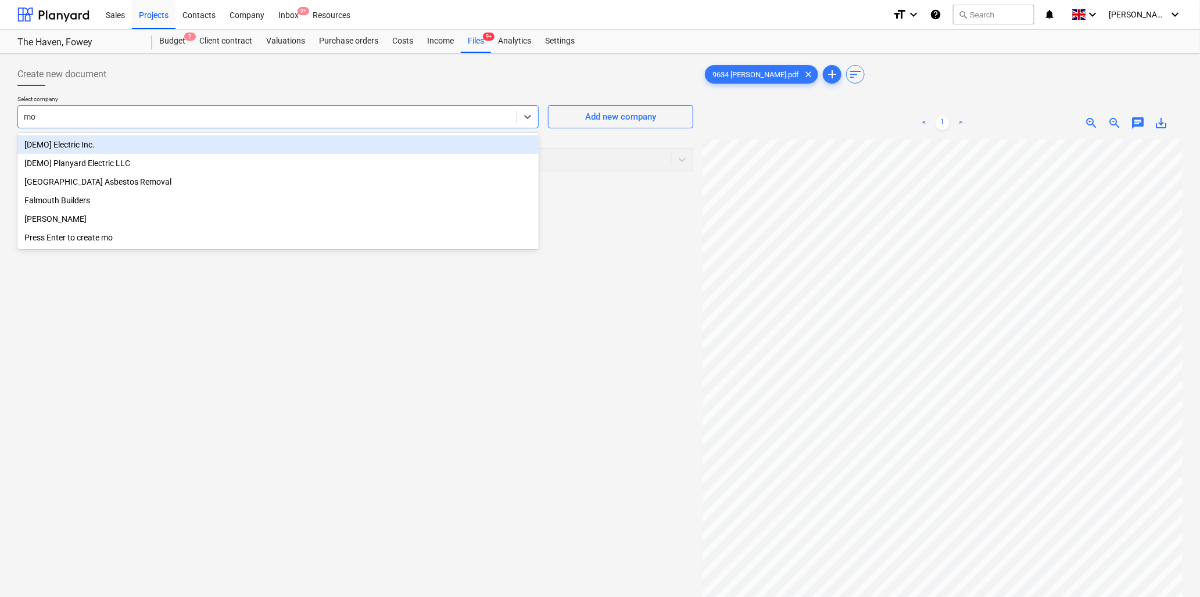
type input "mor"
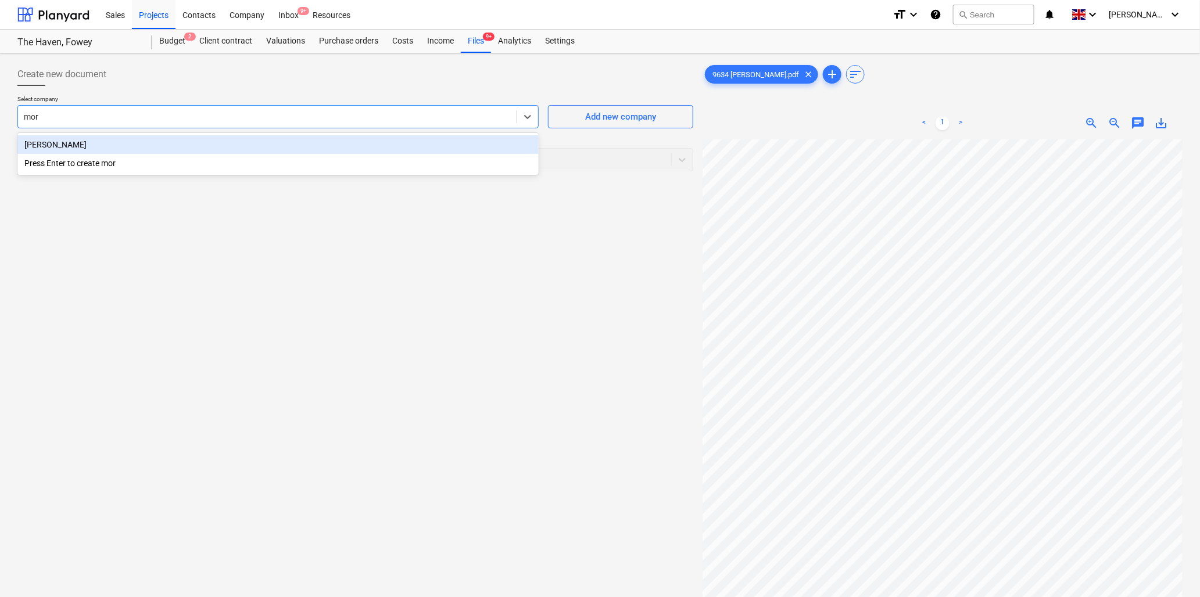
click at [148, 142] on div "[PERSON_NAME]" at bounding box center [277, 144] width 521 height 19
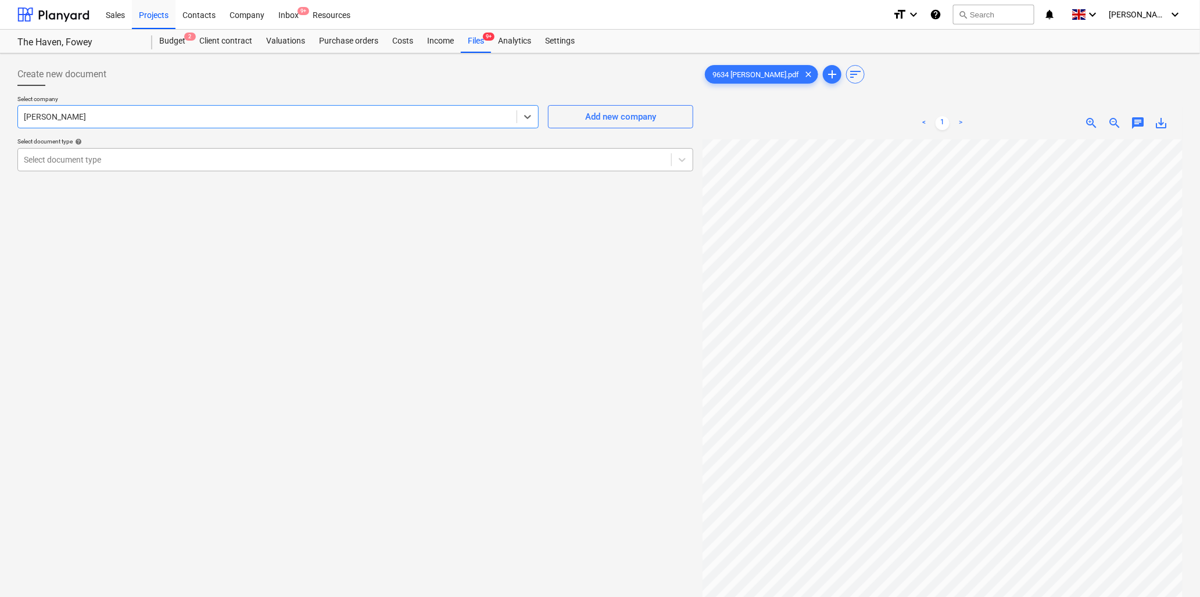
click at [152, 157] on div at bounding box center [344, 160] width 641 height 12
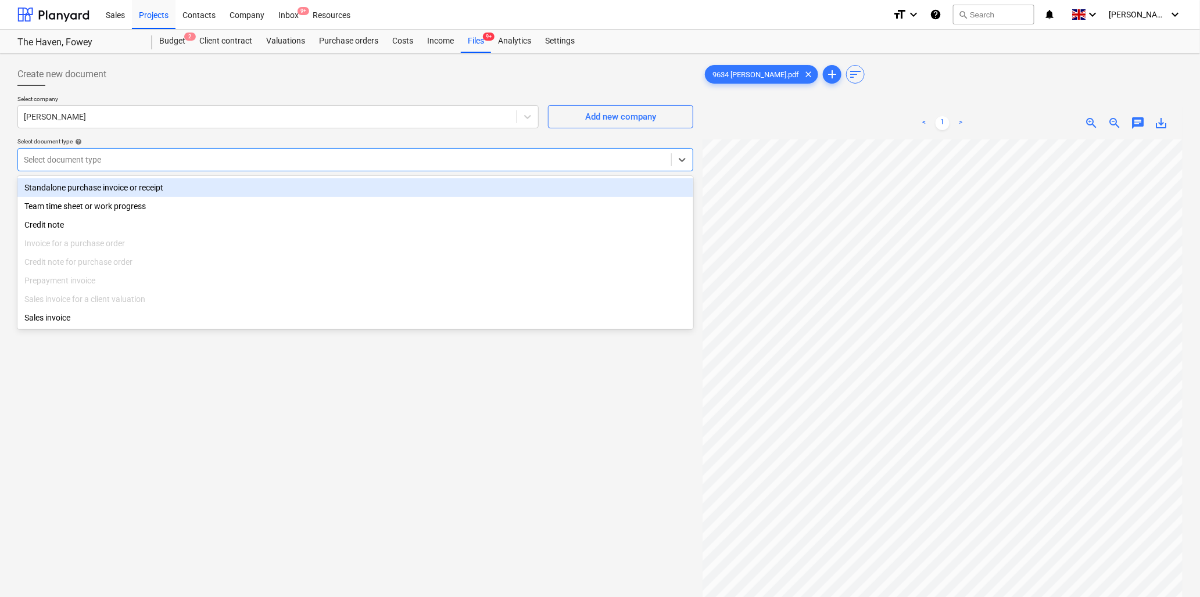
click at [153, 182] on div "Standalone purchase invoice or receipt" at bounding box center [355, 187] width 676 height 19
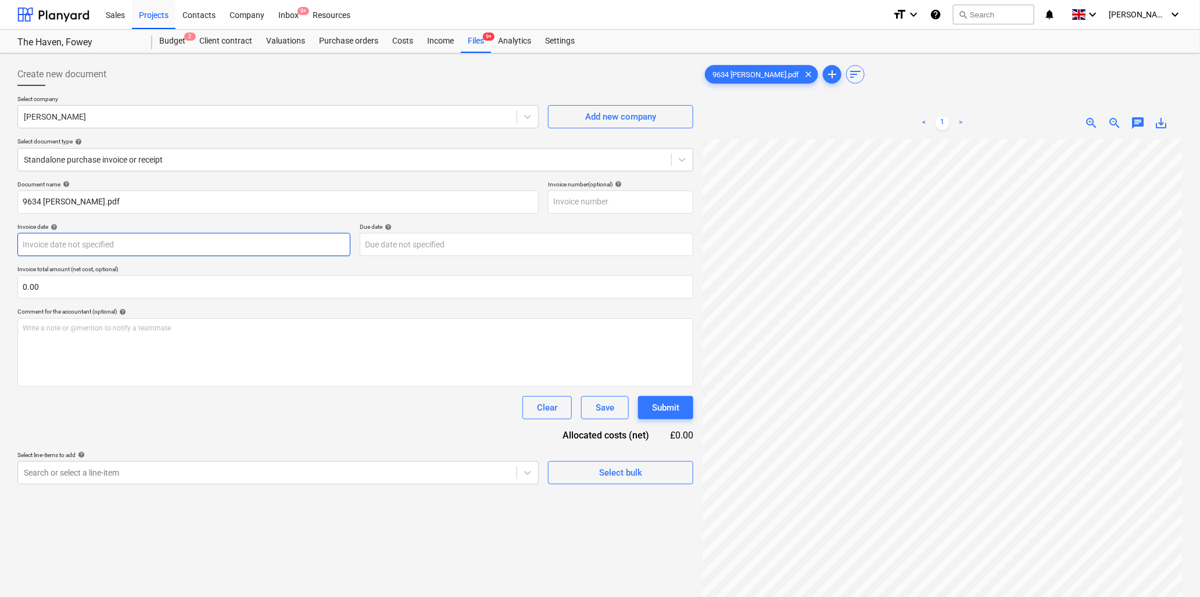
click at [274, 242] on body "Sales Projects Contacts Company Inbox 9+ Resources format_size keyboard_arrow_d…" at bounding box center [600, 298] width 1200 height 597
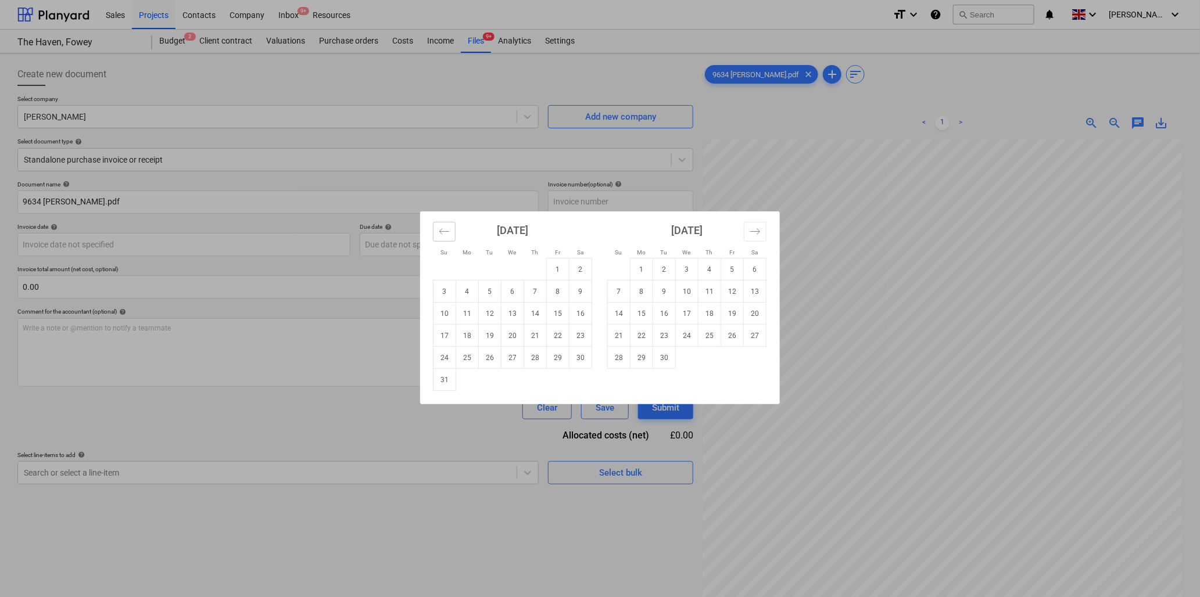
click at [446, 233] on icon "Move backward to switch to the previous month." at bounding box center [444, 231] width 11 height 11
click at [562, 290] on td "11" at bounding box center [558, 292] width 23 height 22
type input "[DATE]"
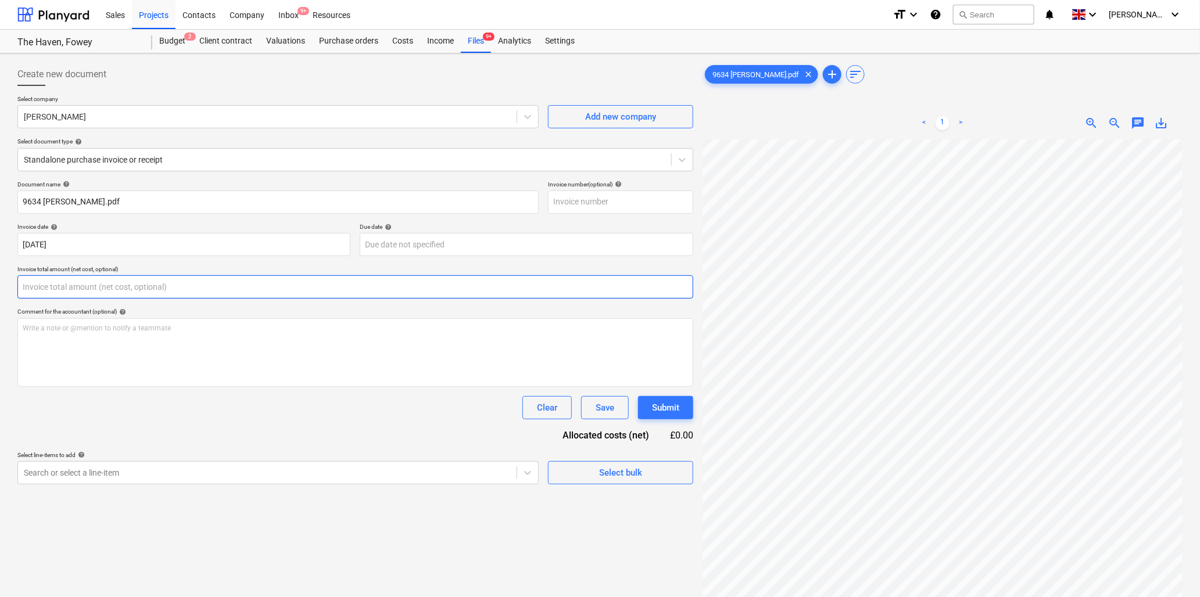
click at [354, 290] on input "text" at bounding box center [355, 286] width 676 height 23
type input "0.00"
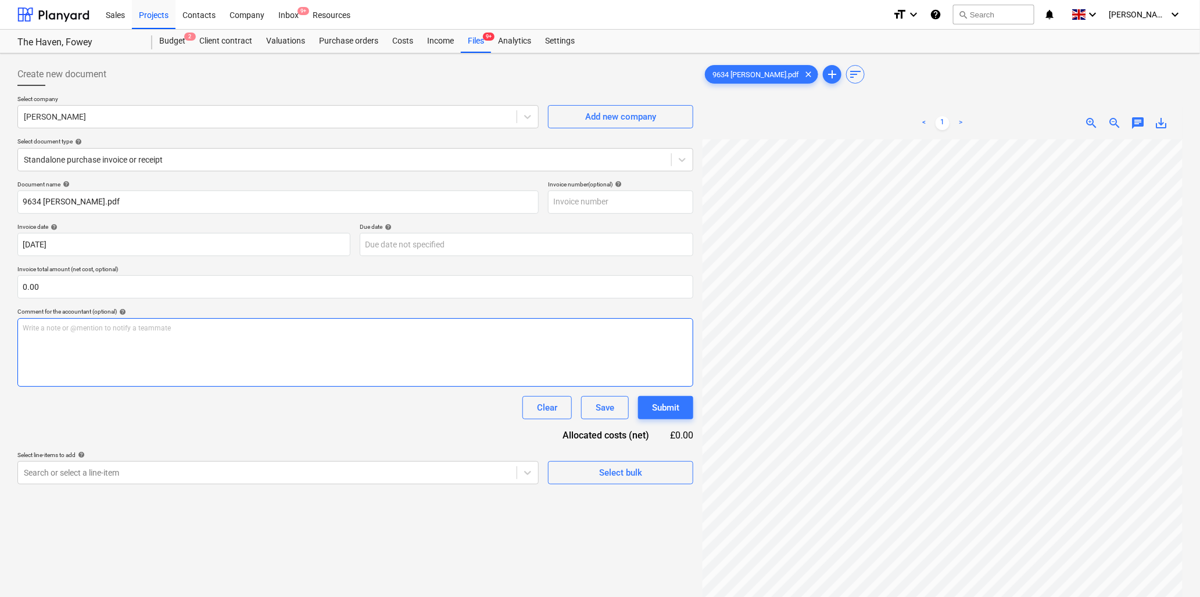
click at [687, 364] on div "Create new document Select company [PERSON_NAME] Add new company Select documen…" at bounding box center [600, 383] width 1174 height 651
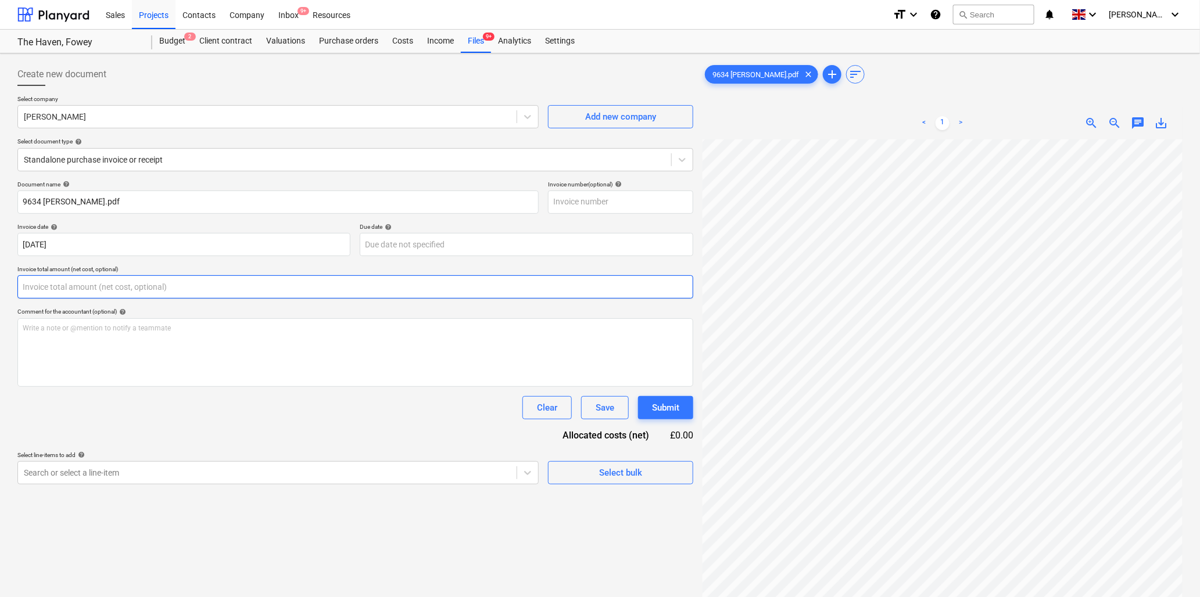
click at [132, 281] on input "text" at bounding box center [355, 286] width 676 height 23
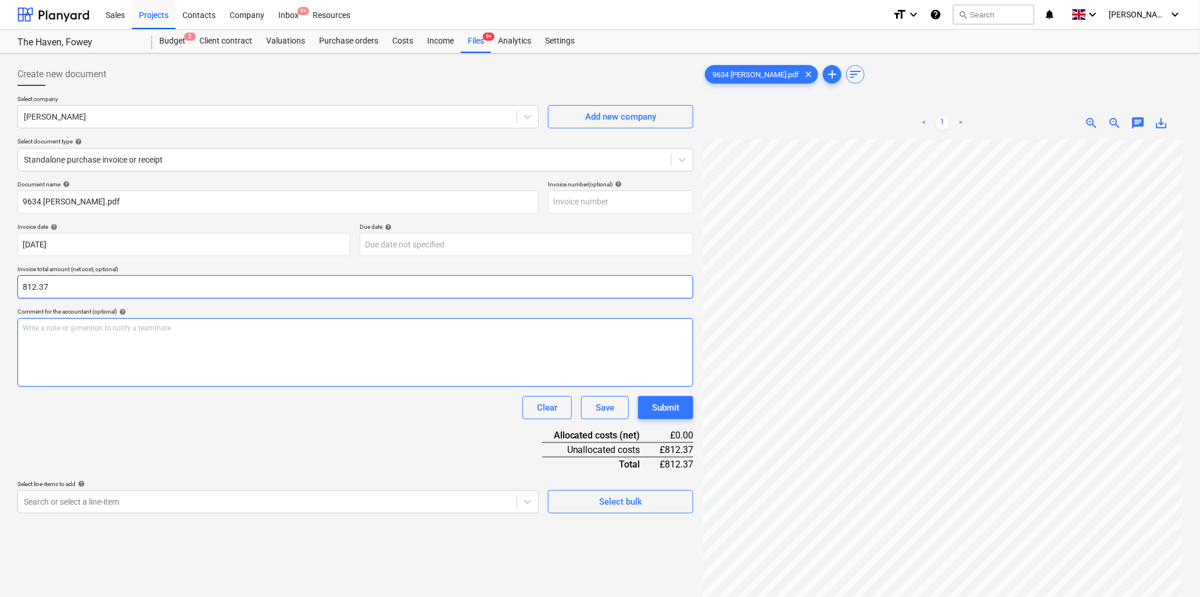
type input "812.37"
click at [134, 324] on p "Write a note or @mention to notify a teammate [PERSON_NAME]" at bounding box center [355, 329] width 665 height 10
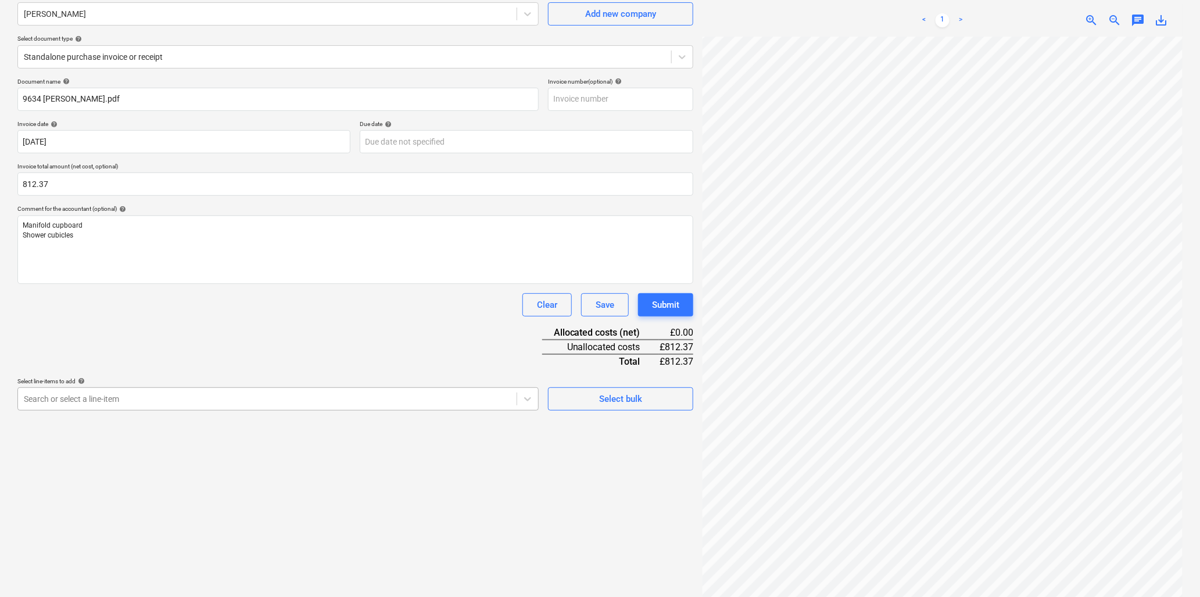
click at [264, 494] on body "Sales Projects Contacts Company Inbox 9+ Resources format_size keyboard_arrow_d…" at bounding box center [600, 195] width 1200 height 597
click at [148, 397] on div at bounding box center [267, 399] width 487 height 12
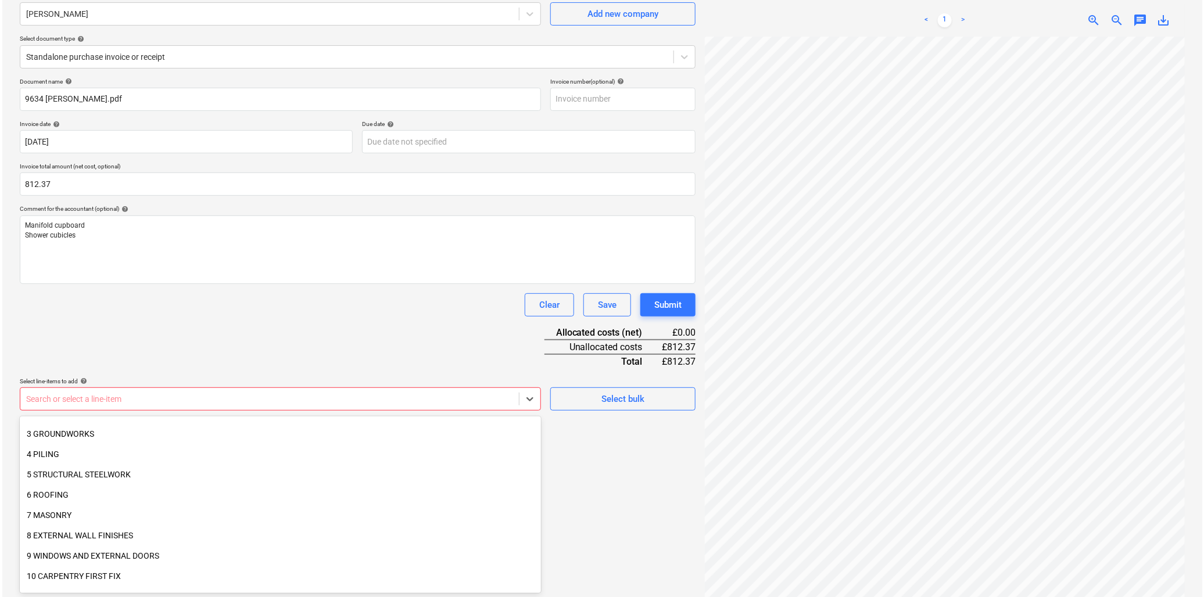
scroll to position [129, 0]
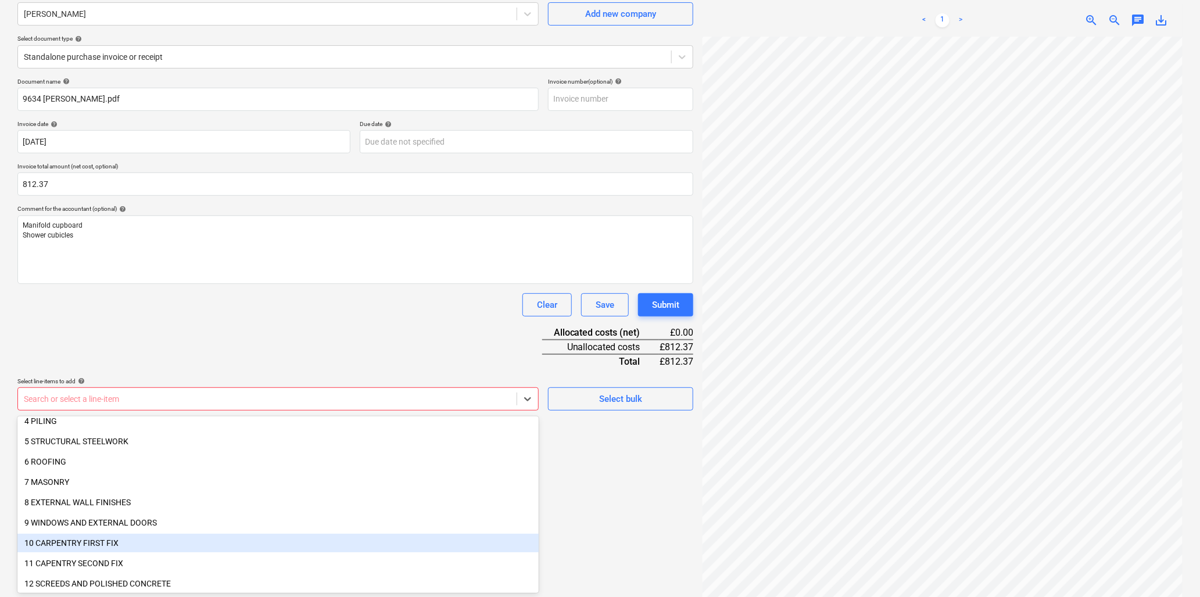
click at [67, 537] on div "10 CARPENTRY FIRST FIX" at bounding box center [277, 543] width 521 height 19
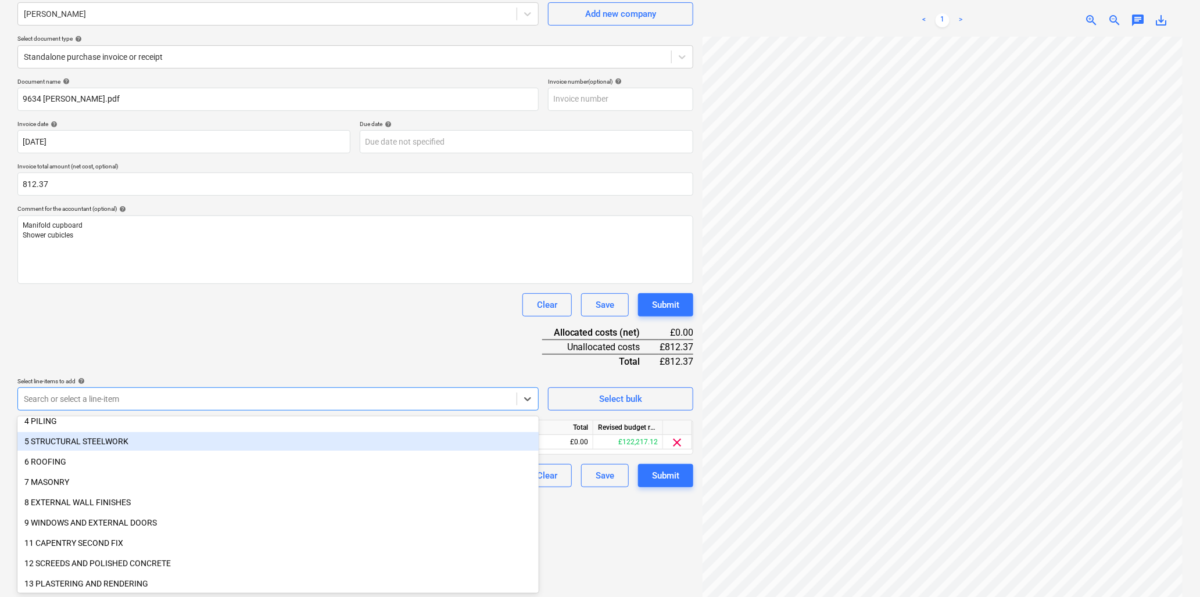
click at [415, 303] on div "Clear Save Submit" at bounding box center [355, 304] width 676 height 23
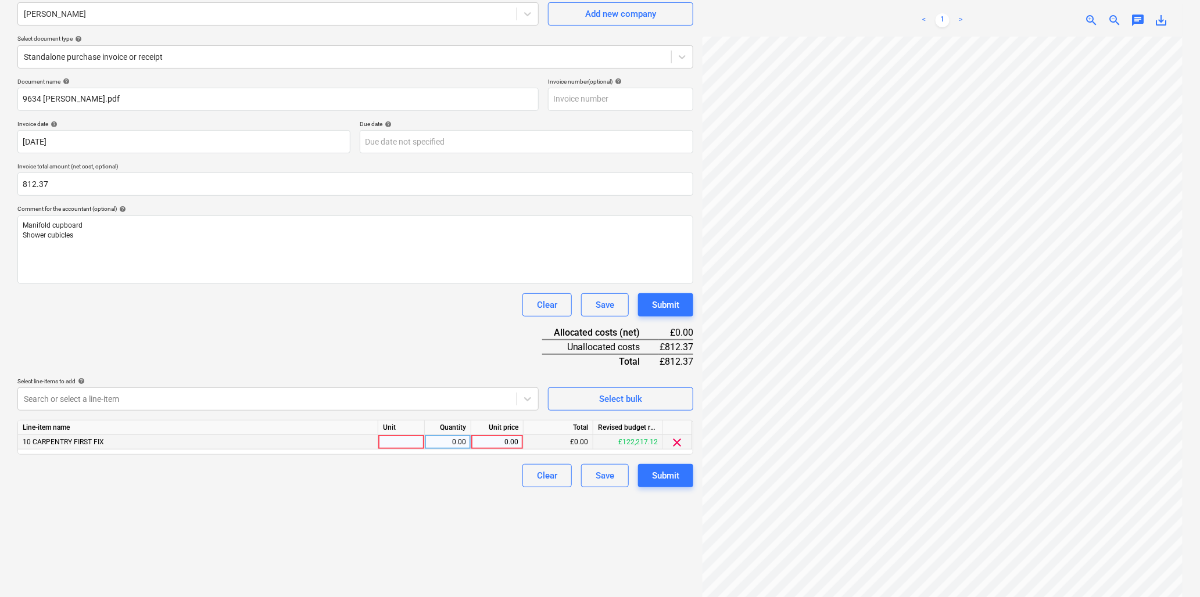
click at [388, 439] on div at bounding box center [401, 442] width 46 height 15
type input "hr"
type input "39"
type input "20.83"
click at [658, 476] on div "Submit" at bounding box center [665, 475] width 27 height 15
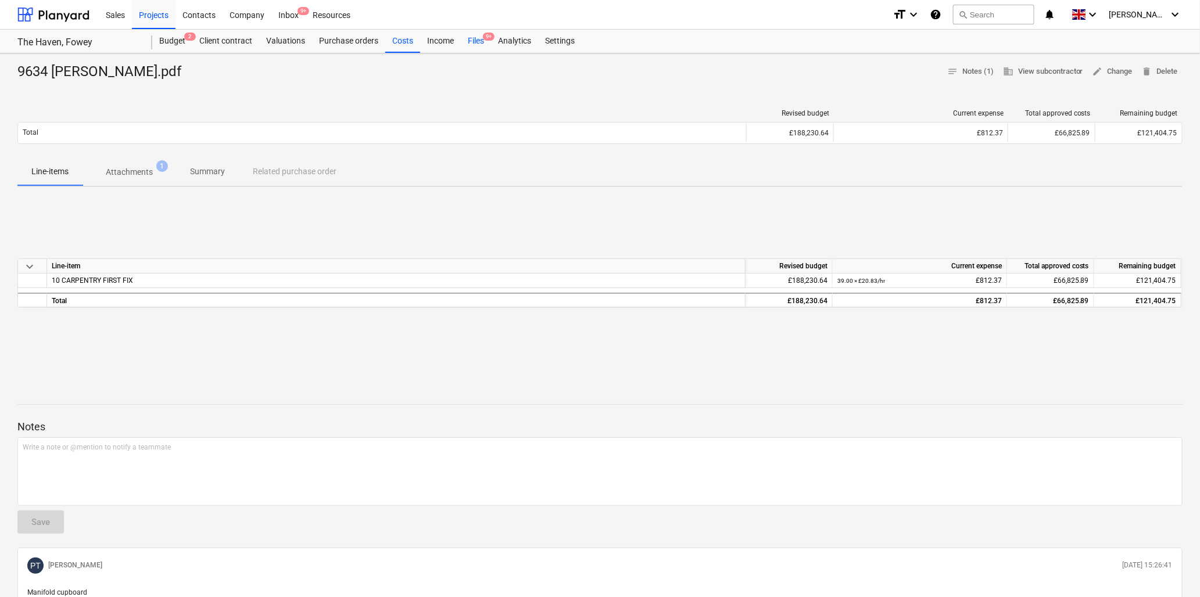
click at [478, 38] on div "Files 9+" at bounding box center [476, 41] width 30 height 23
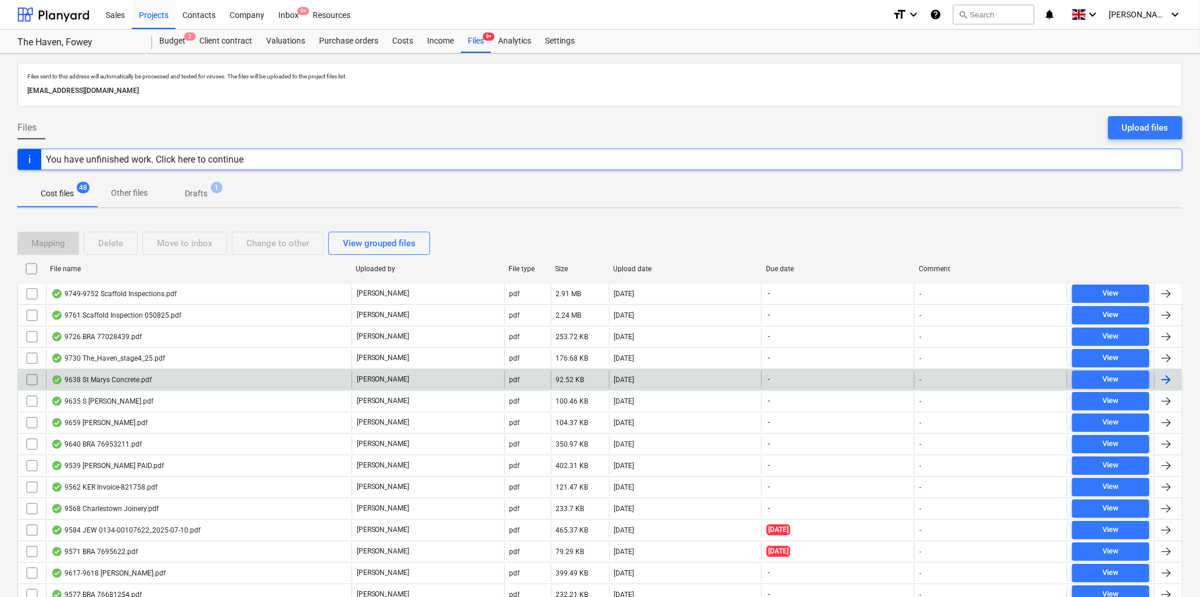
click at [95, 378] on div "9638 St Marys Concrete.pdf" at bounding box center [101, 379] width 101 height 9
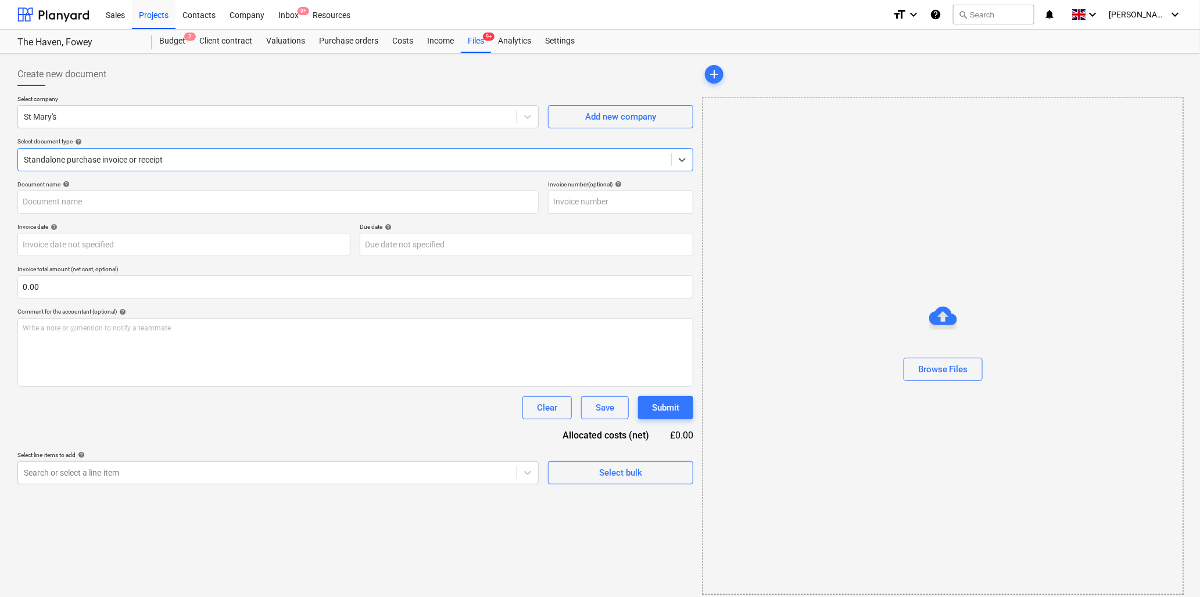
type input "1"
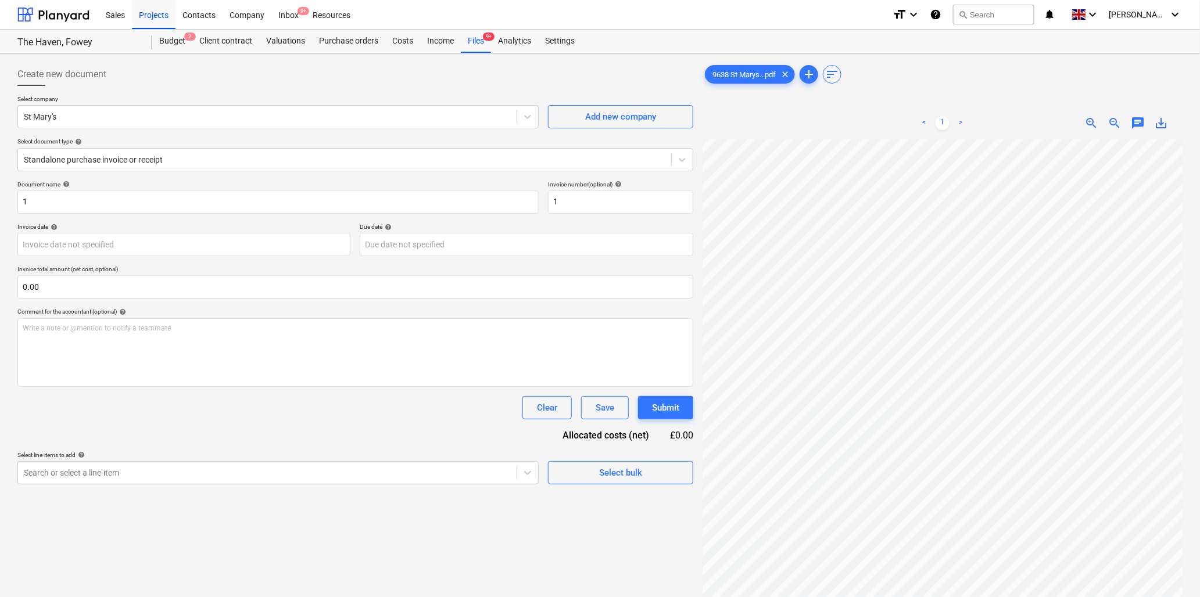
scroll to position [258, 0]
click at [690, 292] on div "Create new document Select company St Mary's Add new company Select document ty…" at bounding box center [600, 383] width 1174 height 651
click at [1178, 129] on div "< 1 > zoom_in zoom_out chat 0 save_alt" at bounding box center [942, 405] width 480 height 597
click at [1200, 210] on html "Sales Projects Contacts Company Inbox 9+ Resources format_size keyboard_arrow_d…" at bounding box center [600, 298] width 1200 height 597
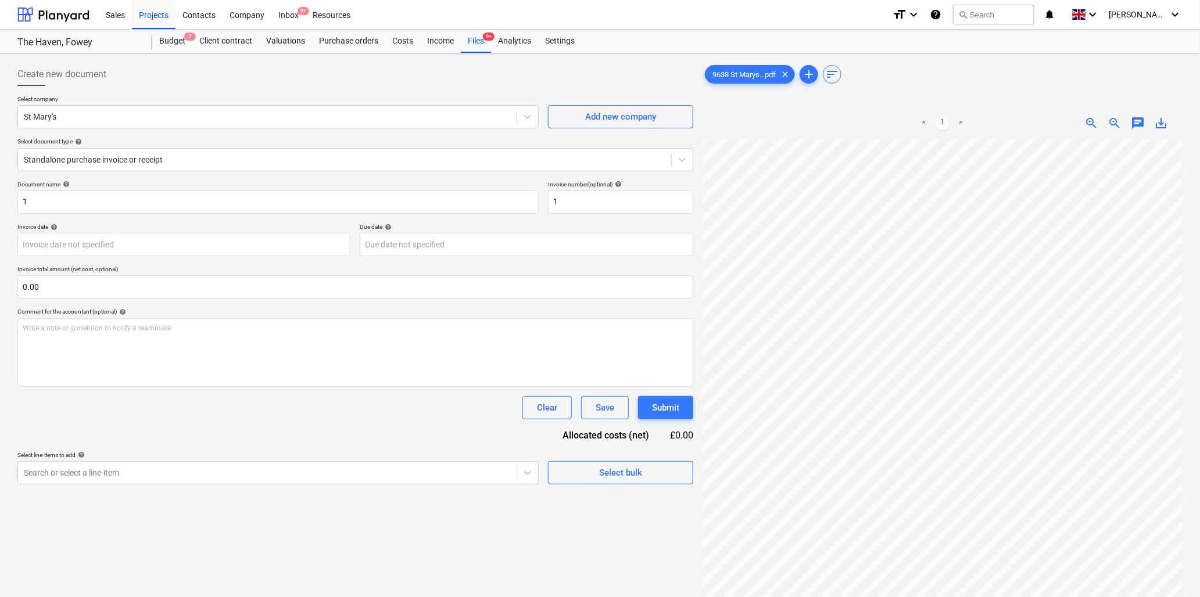
scroll to position [532, 0]
click at [1200, 239] on html "Sales Projects Contacts Company Inbox 9+ Resources format_size keyboard_arrow_d…" at bounding box center [600, 298] width 1200 height 597
click at [211, 118] on div at bounding box center [267, 117] width 487 height 12
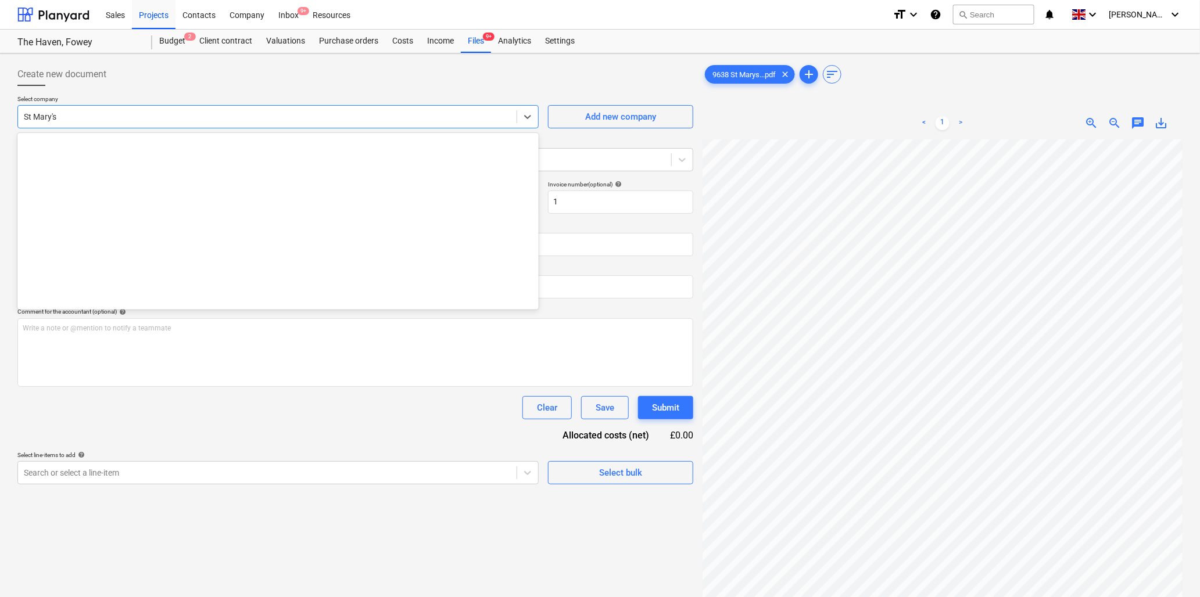
scroll to position [1310, 0]
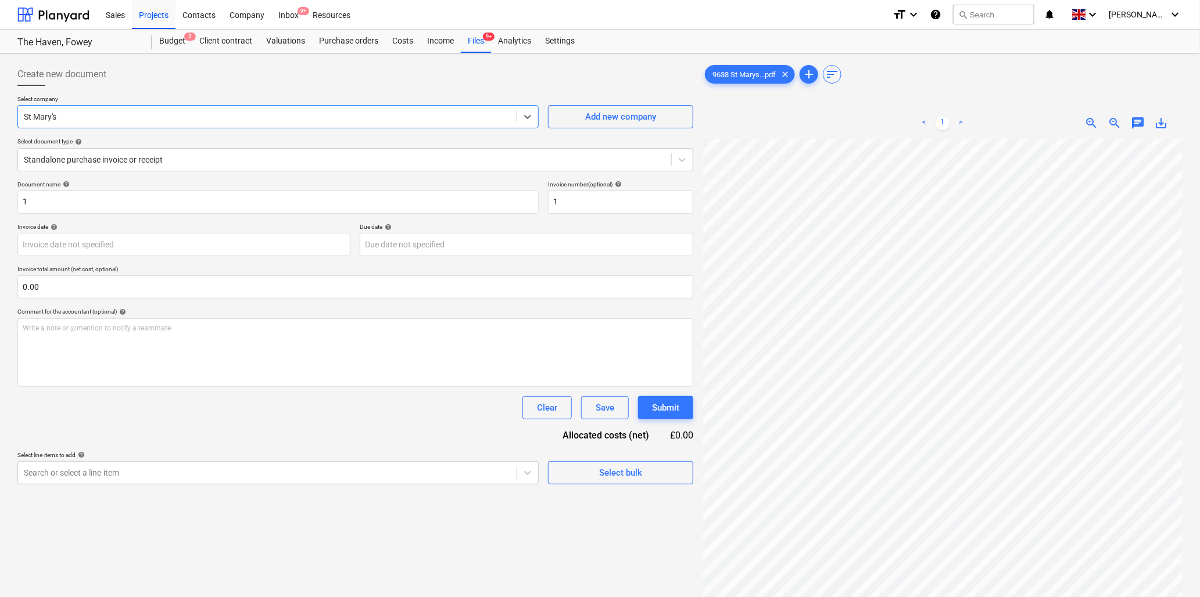
click at [211, 118] on div at bounding box center [267, 117] width 487 height 12
click at [160, 199] on input "1" at bounding box center [277, 202] width 521 height 23
type input "9638 St Marys"
click at [129, 242] on body "Sales Projects Contacts Company Inbox 9+ Resources format_size keyboard_arrow_d…" at bounding box center [600, 298] width 1200 height 597
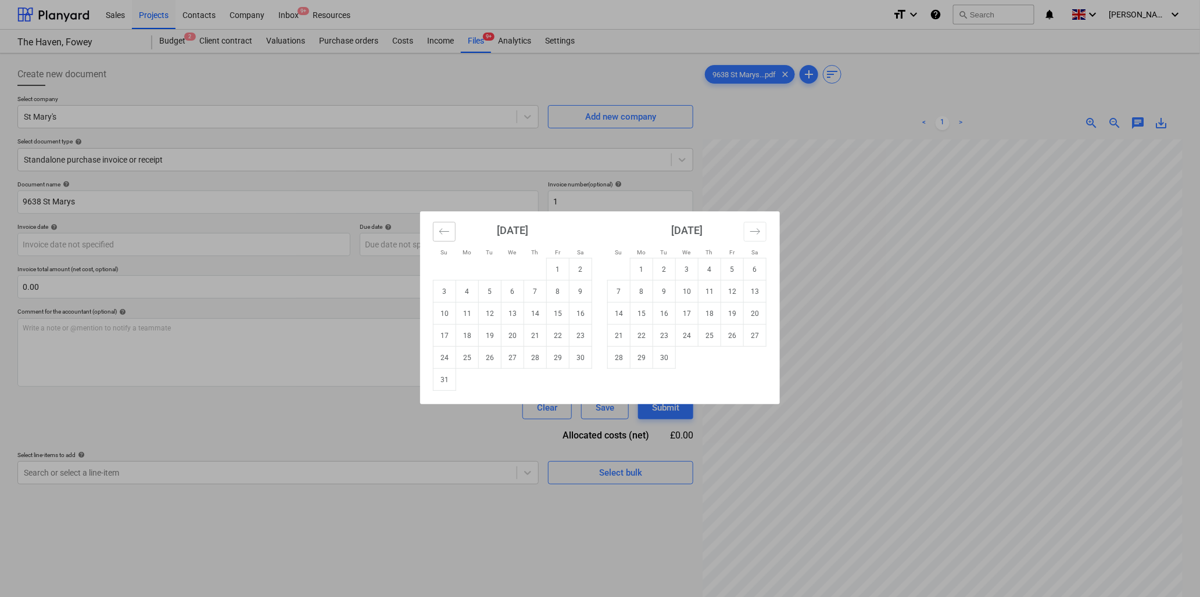
click at [446, 231] on icon "Move backward to switch to the previous month." at bounding box center [444, 231] width 11 height 11
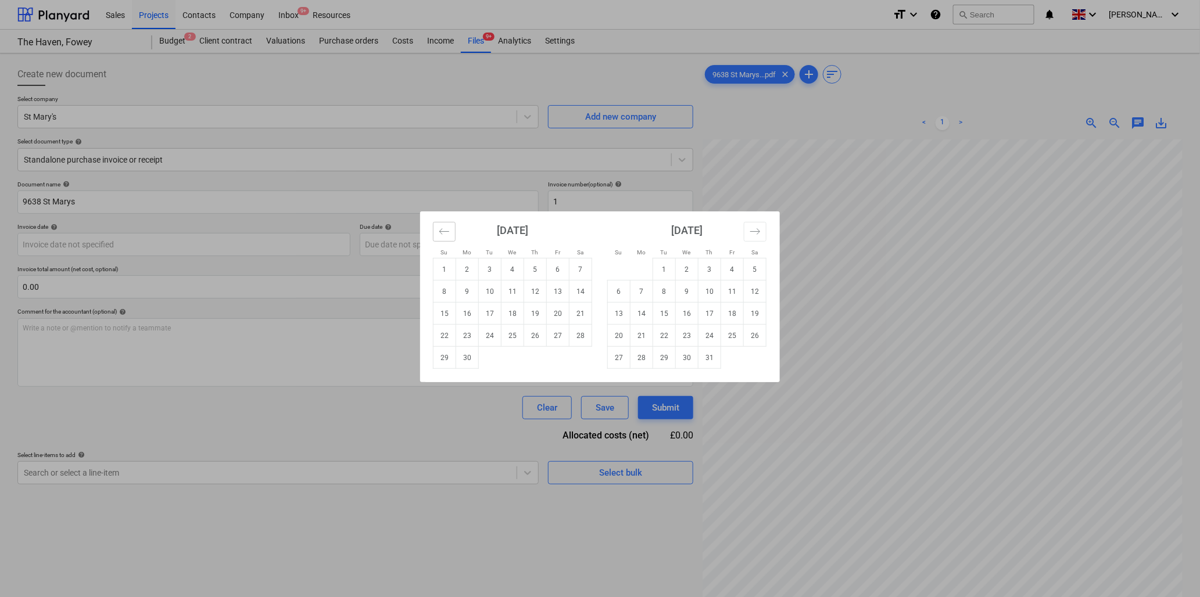
click at [446, 231] on icon "Move backward to switch to the previous month." at bounding box center [444, 231] width 11 height 11
click at [509, 355] on td "28" at bounding box center [512, 358] width 23 height 22
type input "[DATE]"
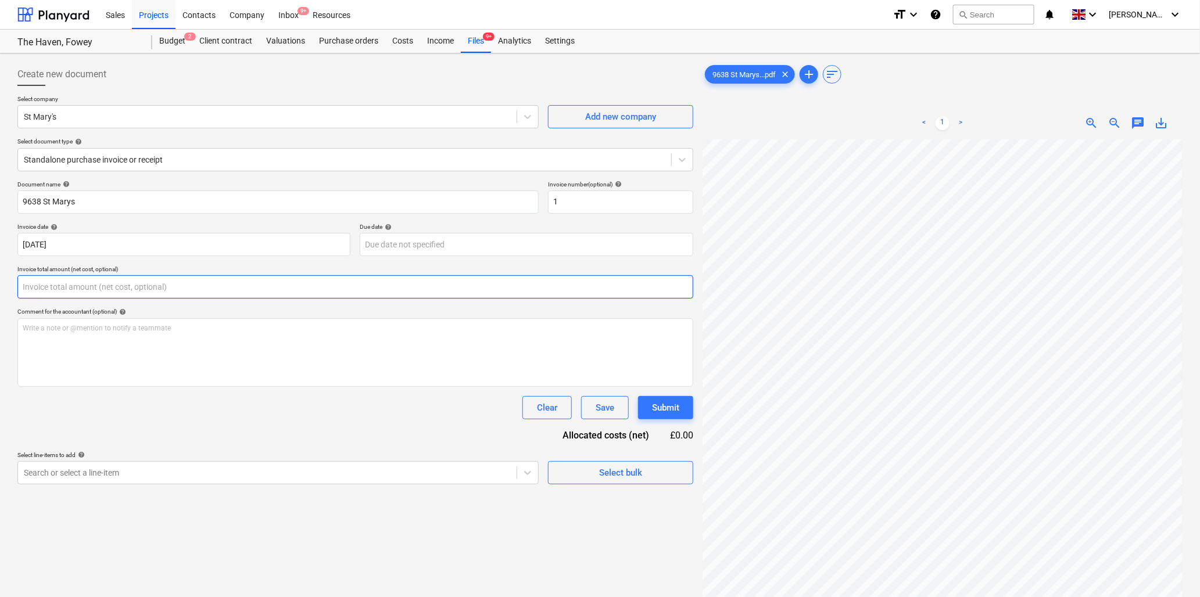
click at [63, 284] on input "text" at bounding box center [355, 286] width 676 height 23
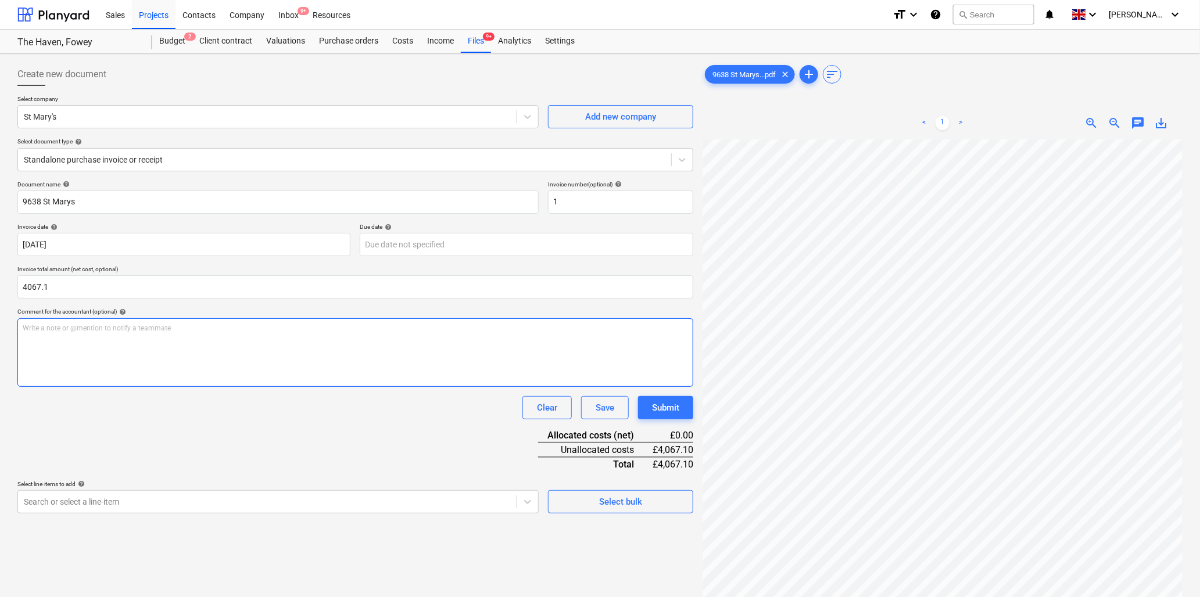
type input "4,067.10"
click at [74, 338] on div "Write a note or @mention to notify a teammate [PERSON_NAME]" at bounding box center [355, 352] width 676 height 69
click at [942, 101] on div "9638 St Marys...pdf clear add sort < 1 > zoom_in zoom_out chat 0 save_alt" at bounding box center [942, 383] width 480 height 641
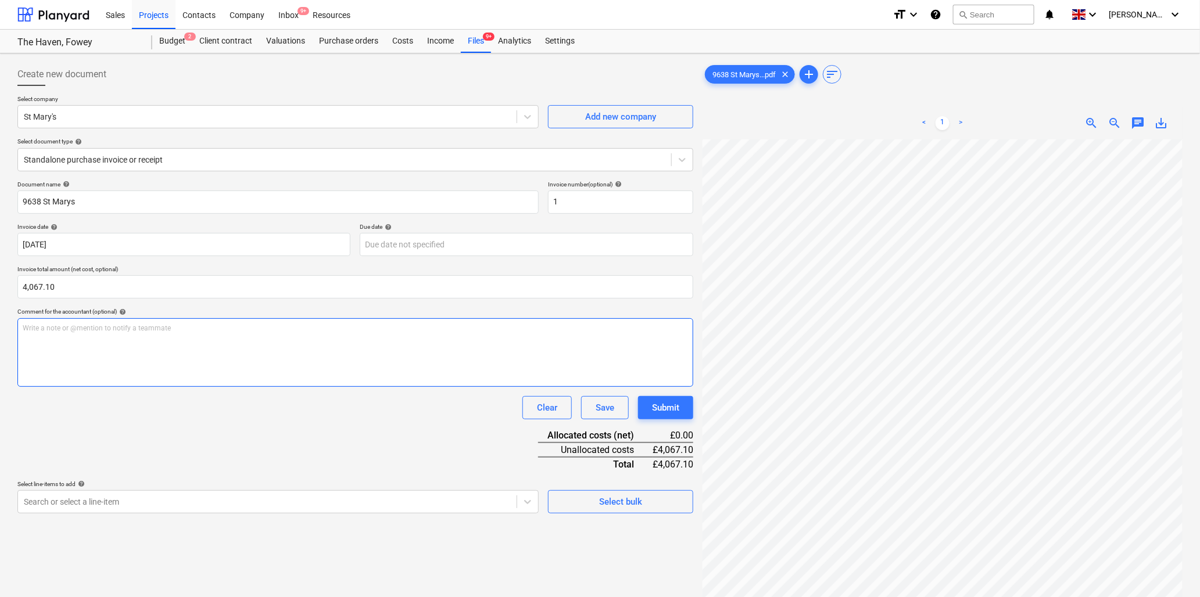
click at [108, 333] on p "Write a note or @mention to notify a teammate [PERSON_NAME]" at bounding box center [355, 329] width 665 height 10
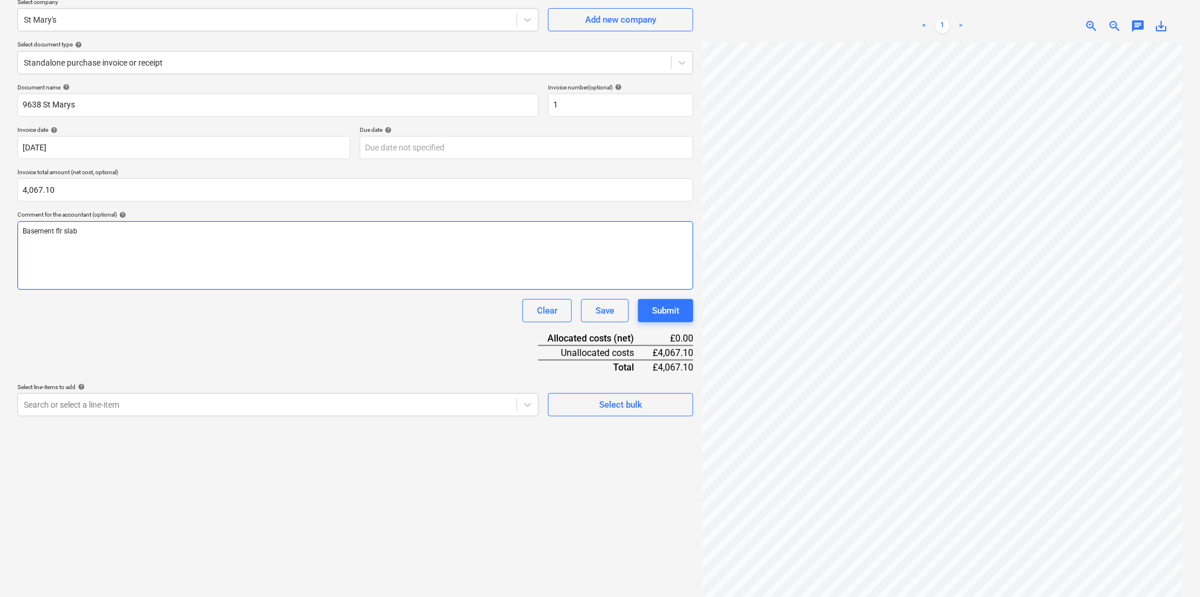
scroll to position [116, 0]
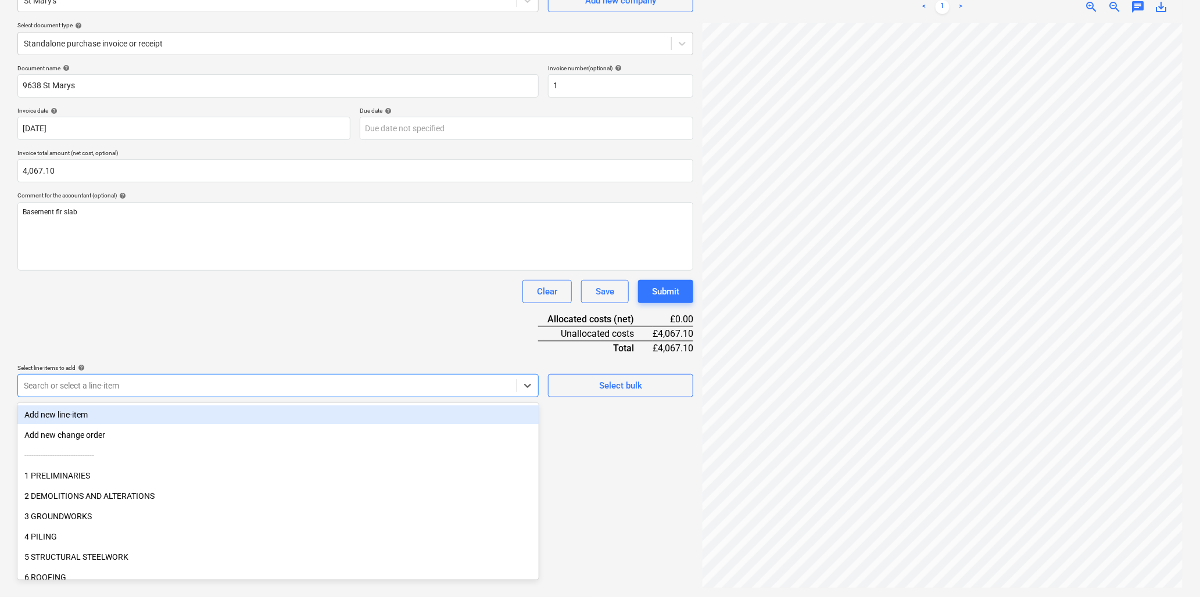
click at [135, 388] on div at bounding box center [267, 386] width 487 height 12
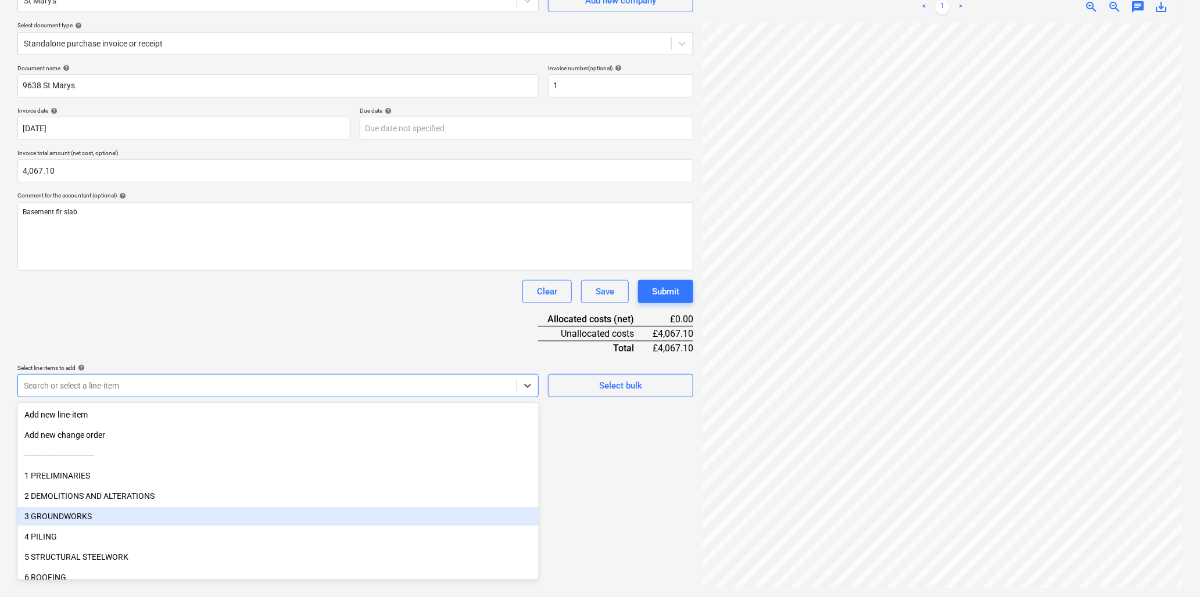
click at [93, 515] on div "3 GROUNDWORKS" at bounding box center [277, 516] width 521 height 19
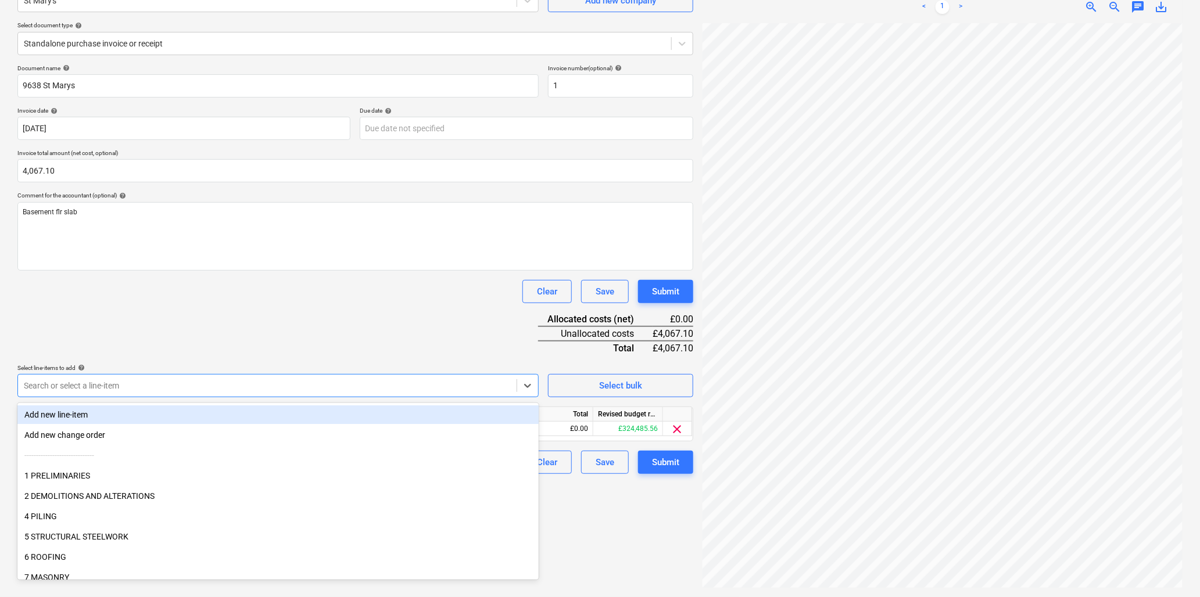
click at [184, 336] on div "Document name help 9638 St Marys Invoice number (optional) help 1 Invoice date …" at bounding box center [355, 269] width 676 height 410
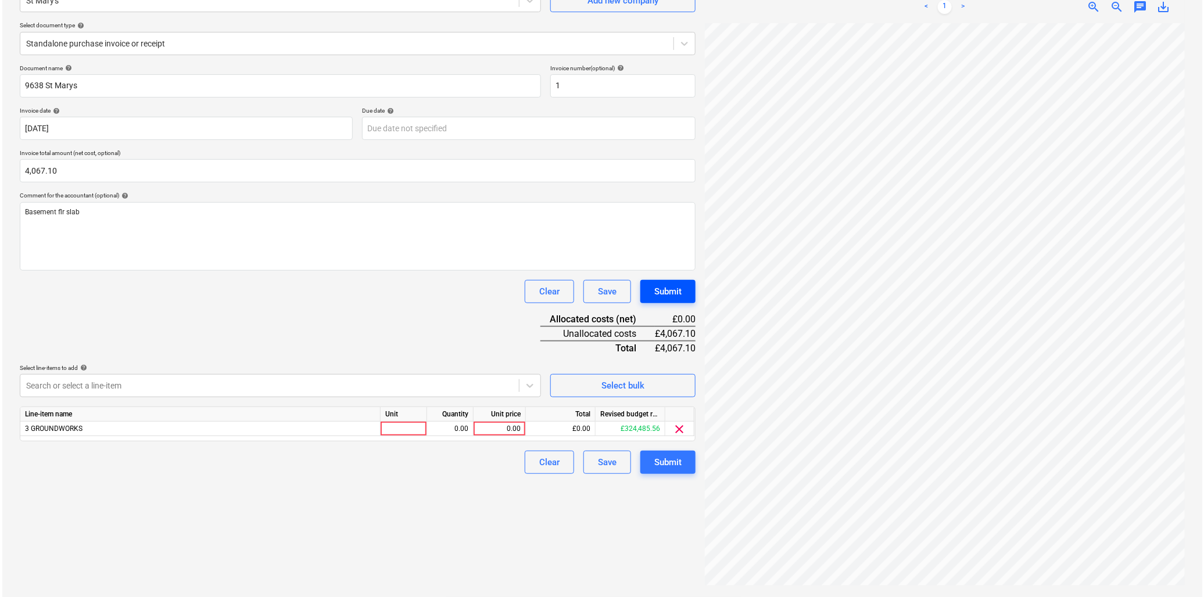
scroll to position [788, 431]
click at [392, 433] on div at bounding box center [401, 429] width 46 height 15
type input "item"
type input "4067.1"
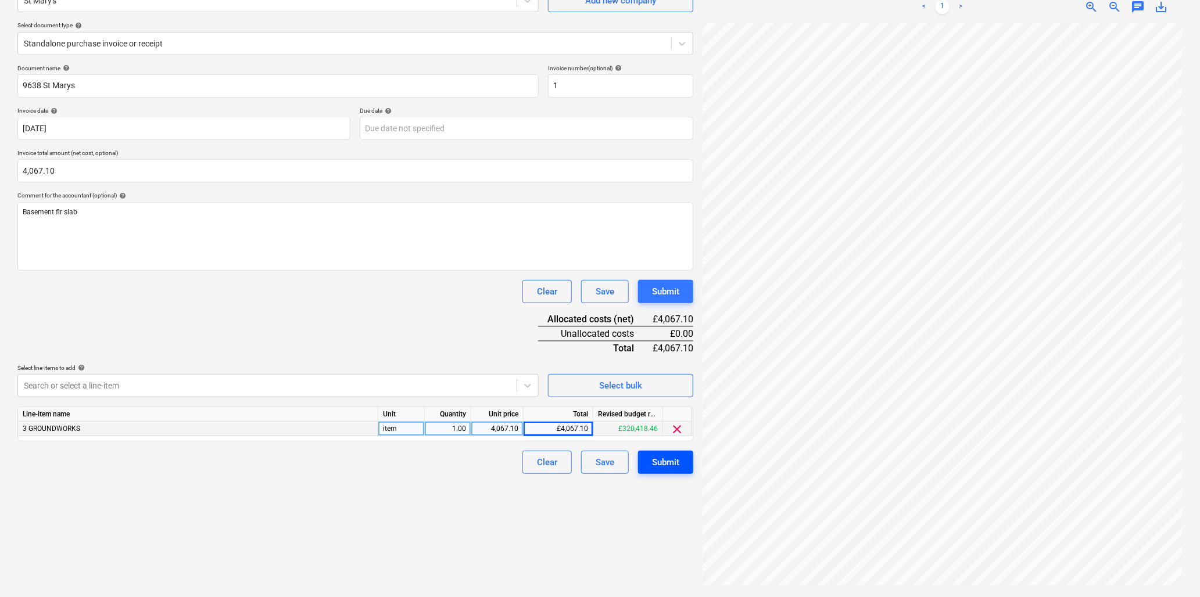
click at [659, 465] on div "Submit" at bounding box center [665, 462] width 27 height 15
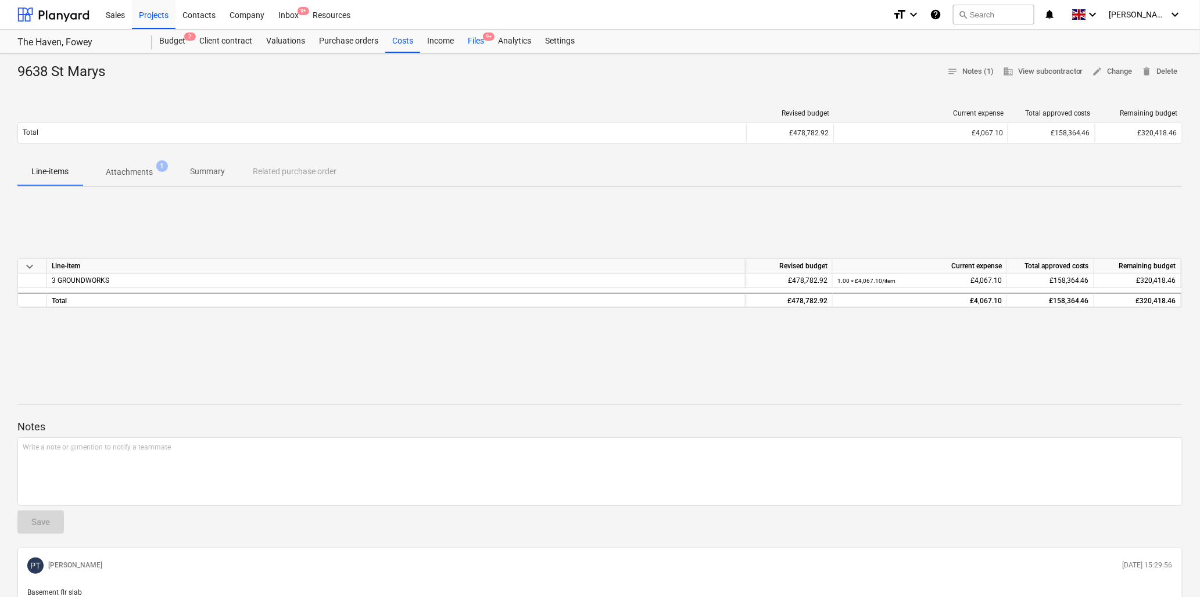
click at [473, 38] on div "Files 9+" at bounding box center [476, 41] width 30 height 23
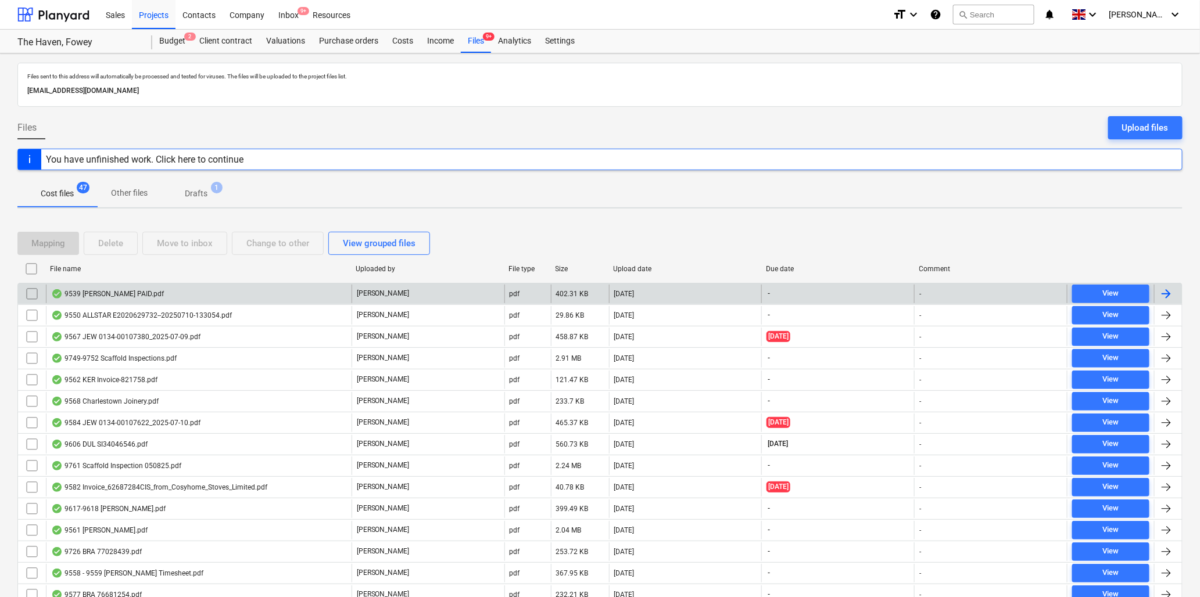
click at [145, 292] on div "9539 [PERSON_NAME] PAID.pdf" at bounding box center [107, 293] width 113 height 9
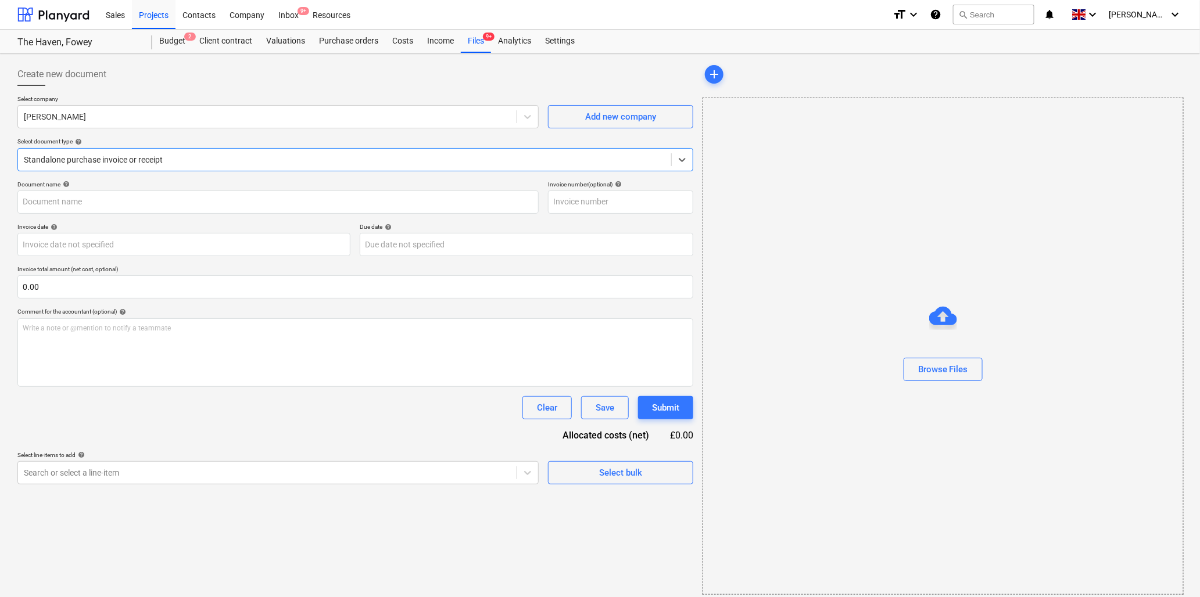
type input "9539 [PERSON_NAME] PAID.pdf"
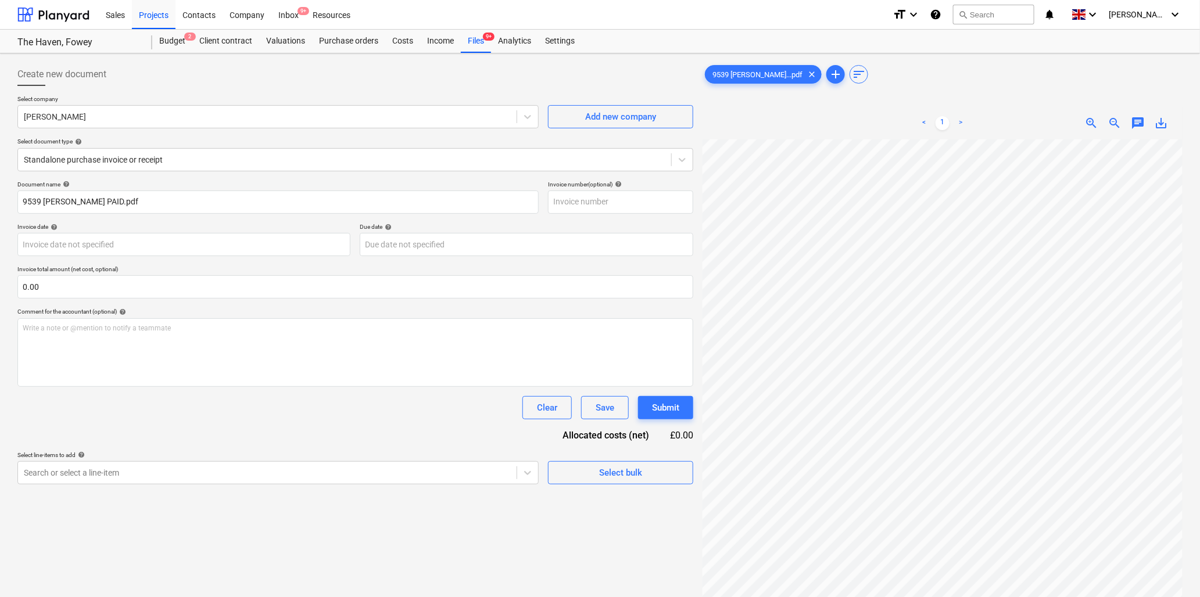
scroll to position [1, 243]
click at [154, 252] on body "Sales Projects Contacts Company Inbox 9+ Resources format_size keyboard_arrow_d…" at bounding box center [600, 298] width 1200 height 597
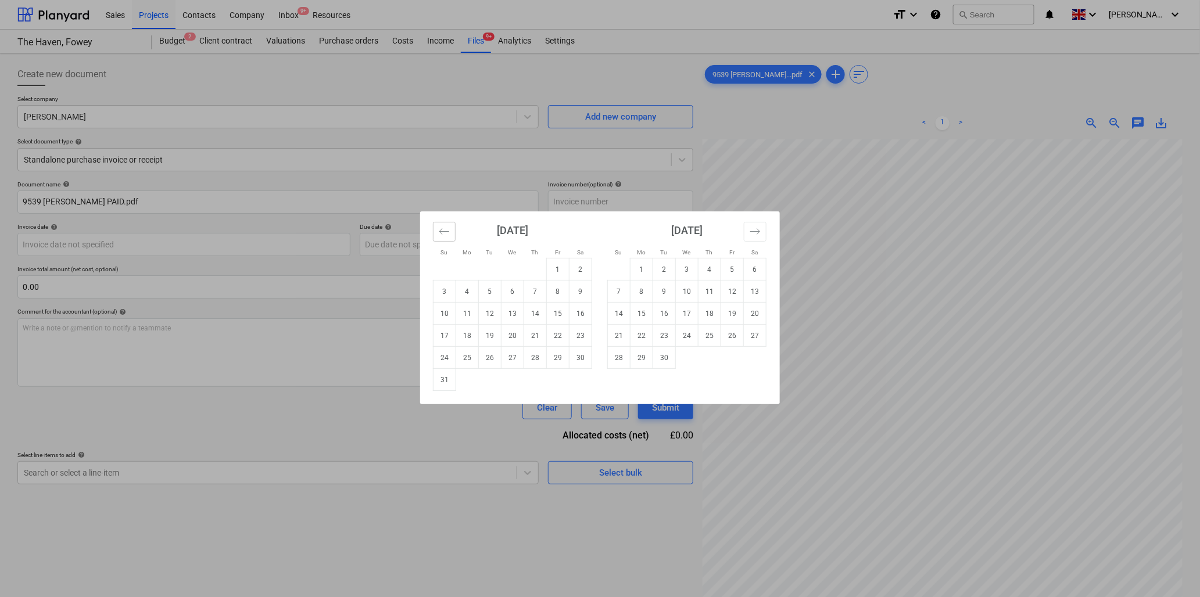
click at [442, 228] on icon "Move backward to switch to the previous month." at bounding box center [444, 231] width 11 height 11
click at [561, 269] on td "4" at bounding box center [558, 270] width 23 height 22
type input "[DATE]"
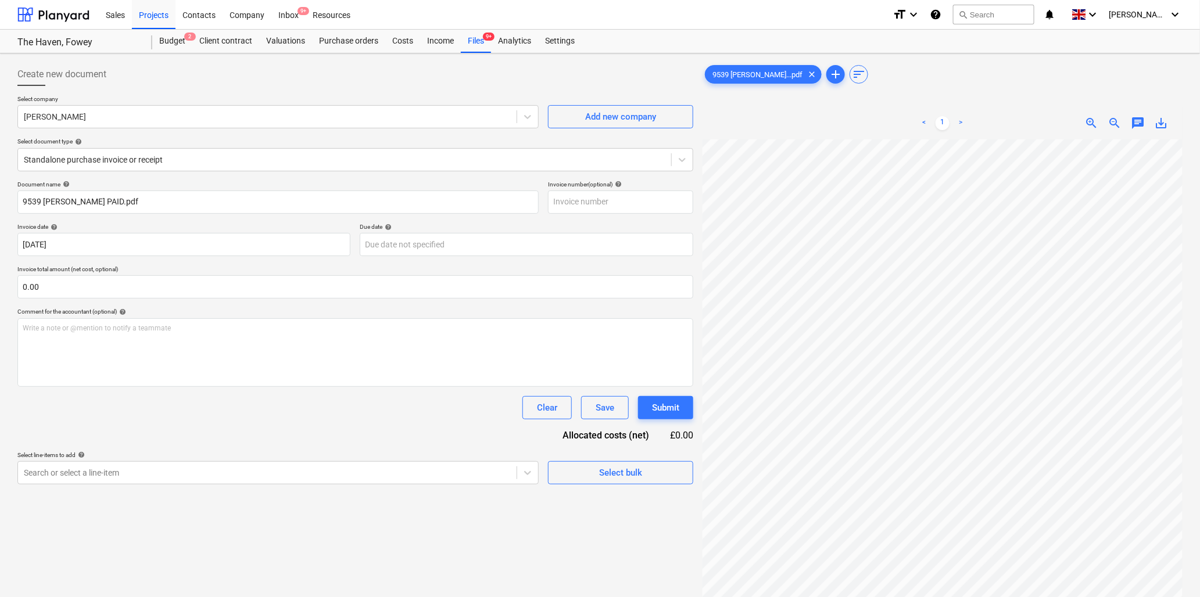
scroll to position [159, 166]
click at [66, 283] on input "text" at bounding box center [355, 286] width 676 height 23
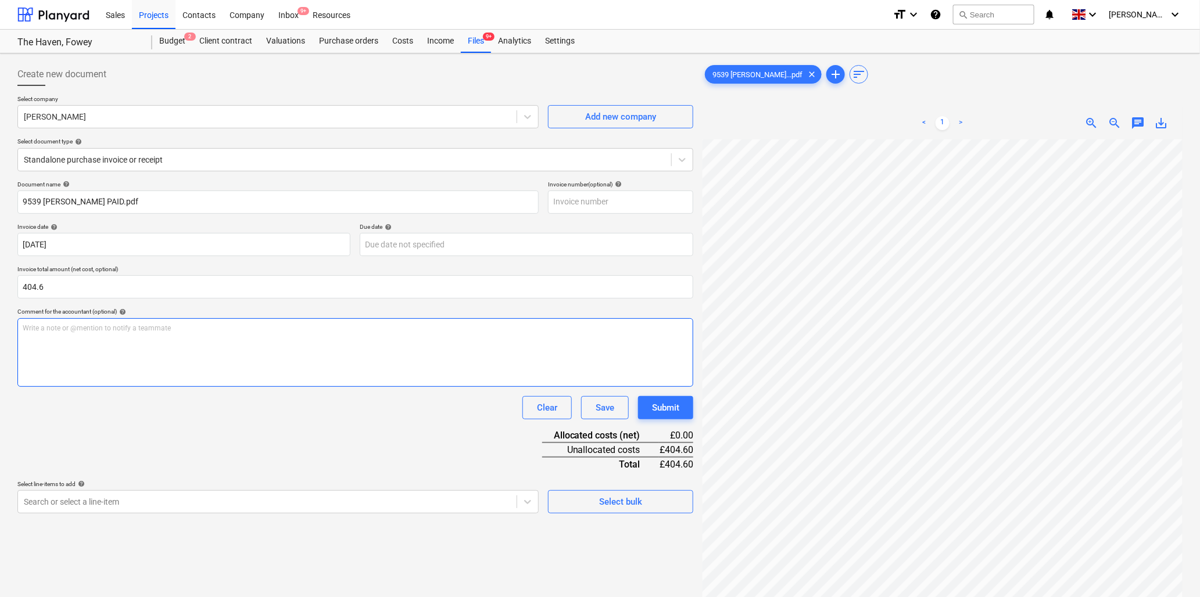
type input "404.60"
click at [71, 326] on p "Write a note or @mention to notify a teammate [PERSON_NAME]" at bounding box center [355, 329] width 665 height 10
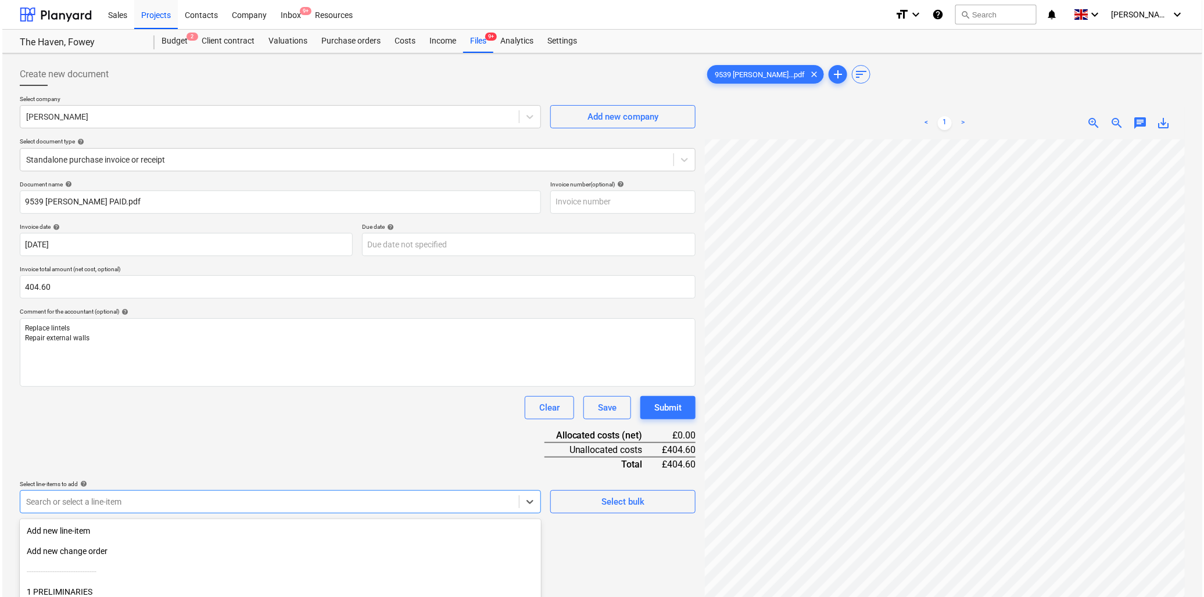
scroll to position [103, 0]
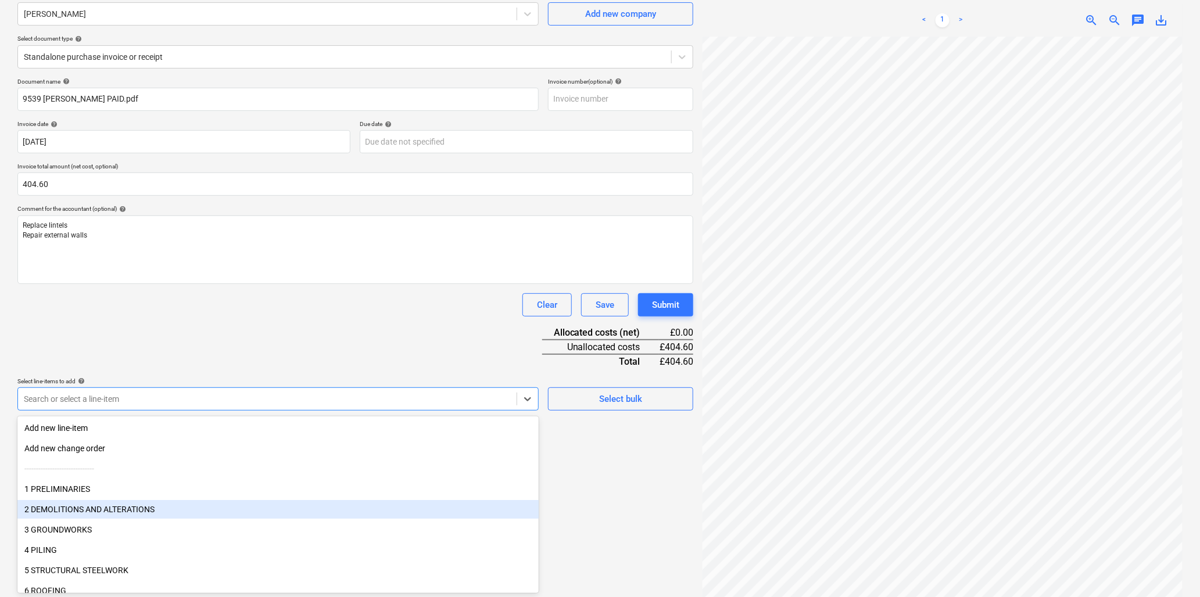
click at [278, 494] on body "Sales Projects Contacts Company Inbox 9+ Resources format_size keyboard_arrow_d…" at bounding box center [600, 195] width 1200 height 597
click at [101, 508] on div "2 DEMOLITIONS AND ALTERATIONS" at bounding box center [277, 509] width 521 height 19
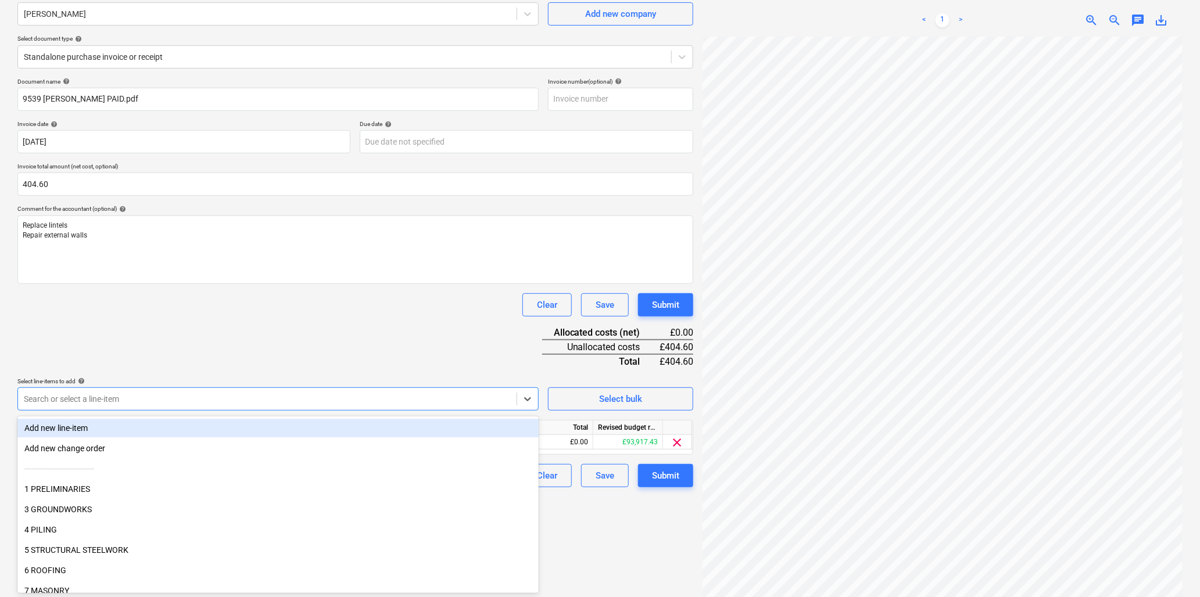
click at [218, 338] on div "Document name help 9539 [PERSON_NAME] PAID.pdf Invoice number (optional) help I…" at bounding box center [355, 283] width 676 height 410
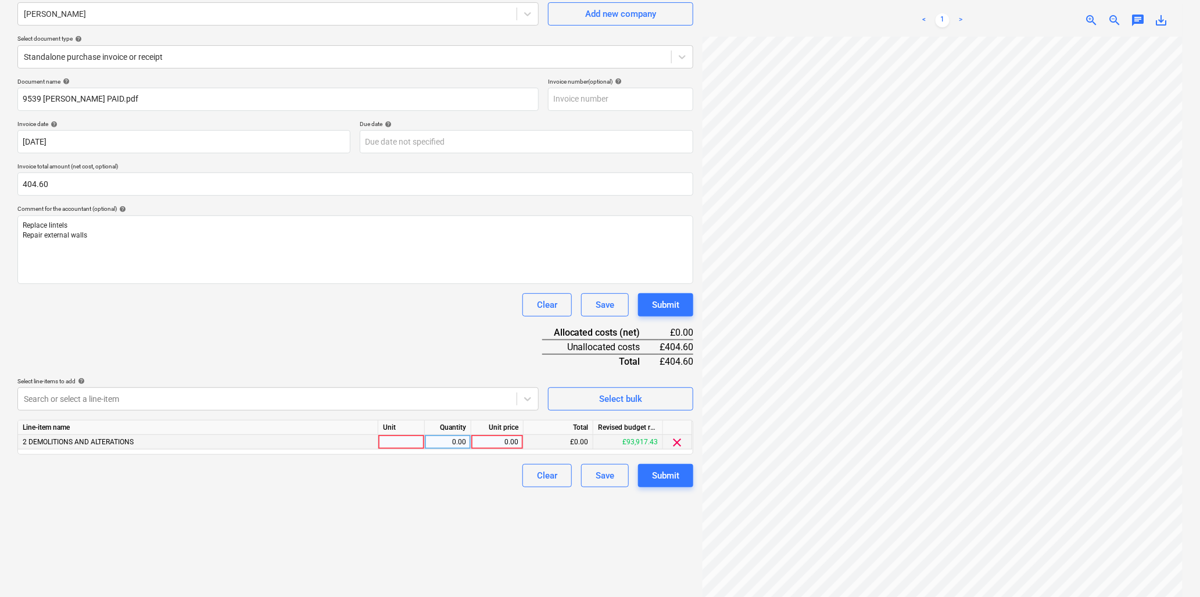
click at [392, 440] on div at bounding box center [401, 442] width 46 height 15
type input "hr"
type input "17"
type input "23.8"
click at [666, 471] on div "Submit" at bounding box center [665, 475] width 27 height 15
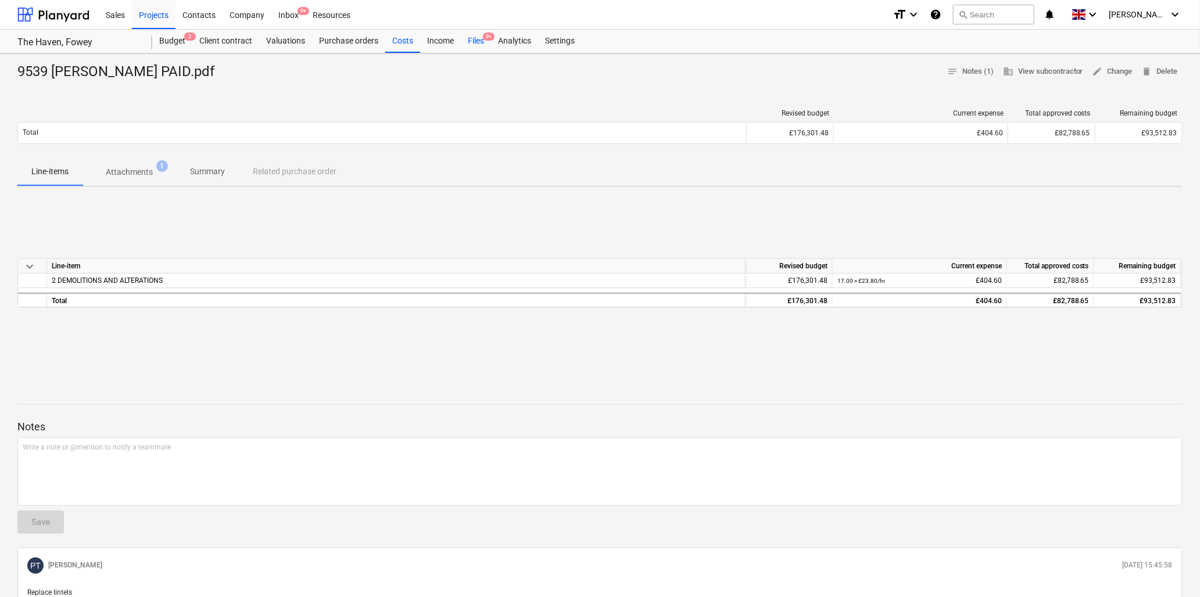
click at [478, 38] on div "Files 9+" at bounding box center [476, 41] width 30 height 23
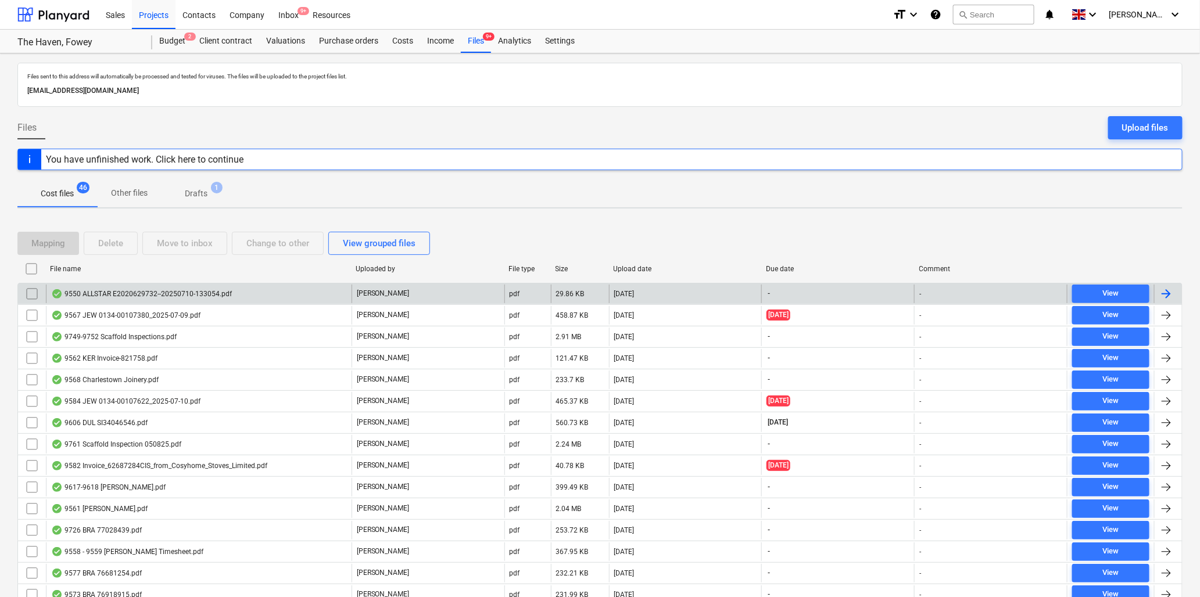
click at [123, 290] on div "9550 ALLSTAR E2020629732--20250710-133054.pdf" at bounding box center [141, 293] width 181 height 9
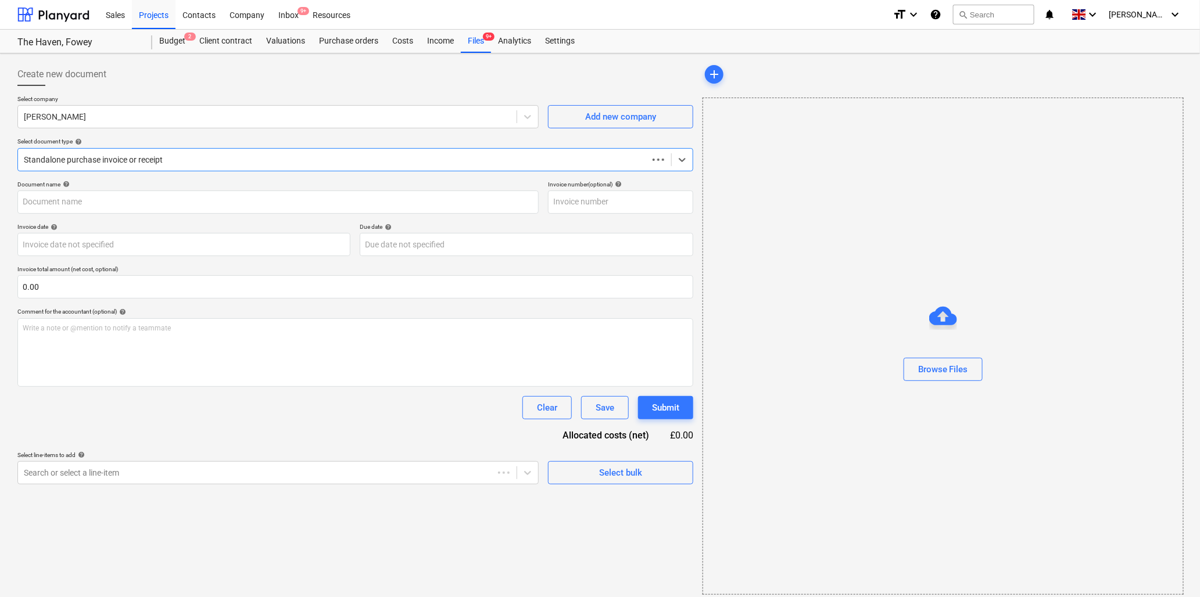
type input "E2020629732"
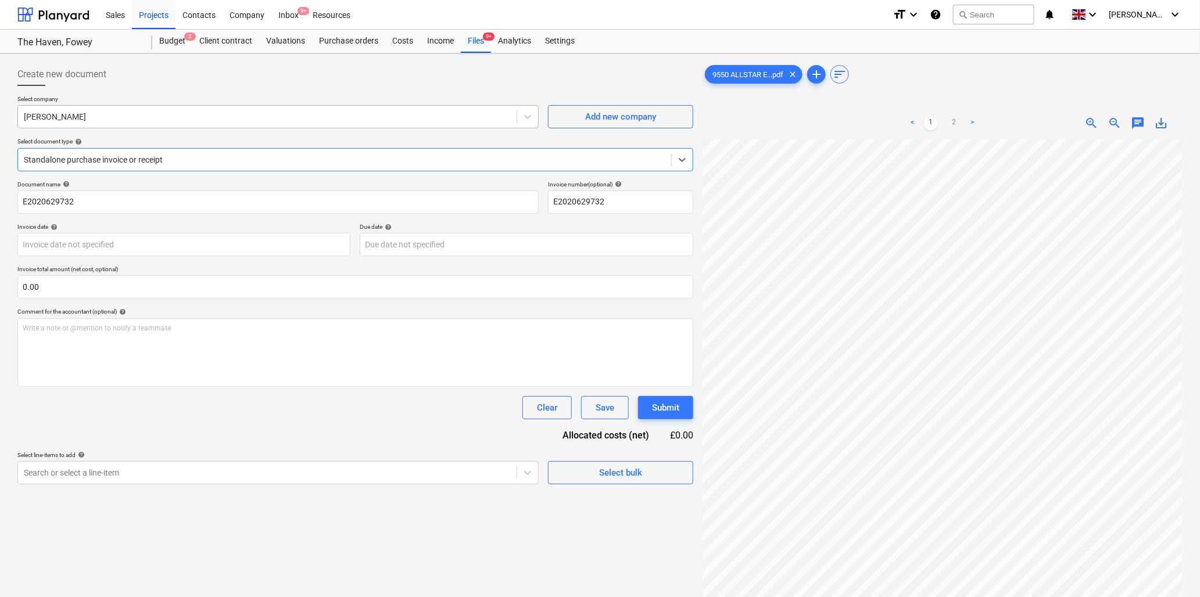
click at [103, 119] on div at bounding box center [267, 117] width 487 height 12
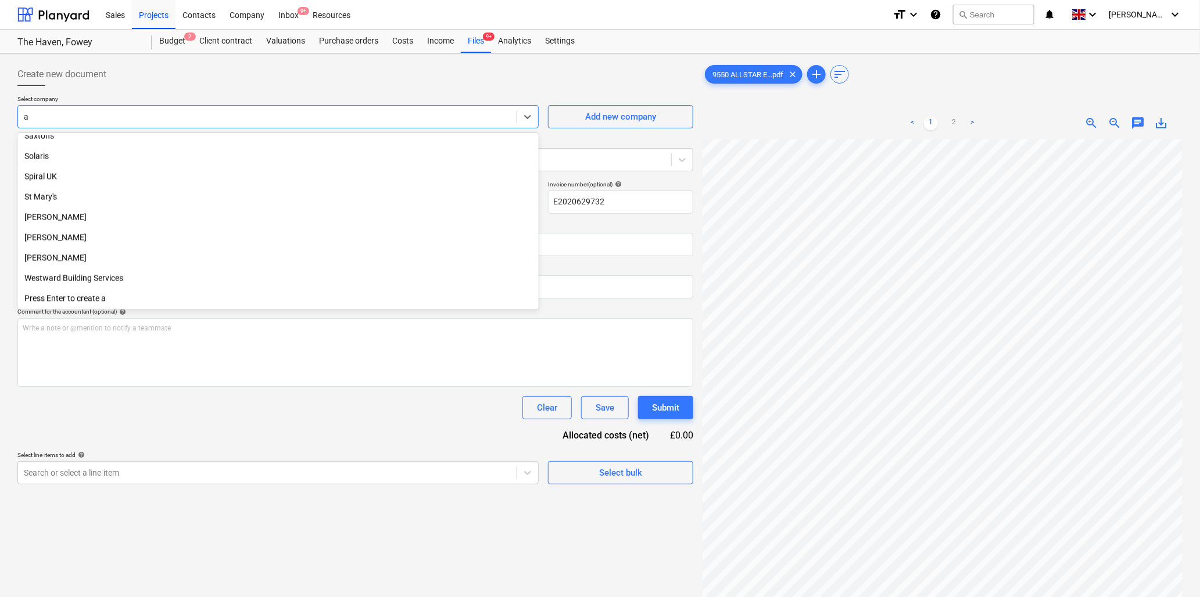
scroll to position [924, 0]
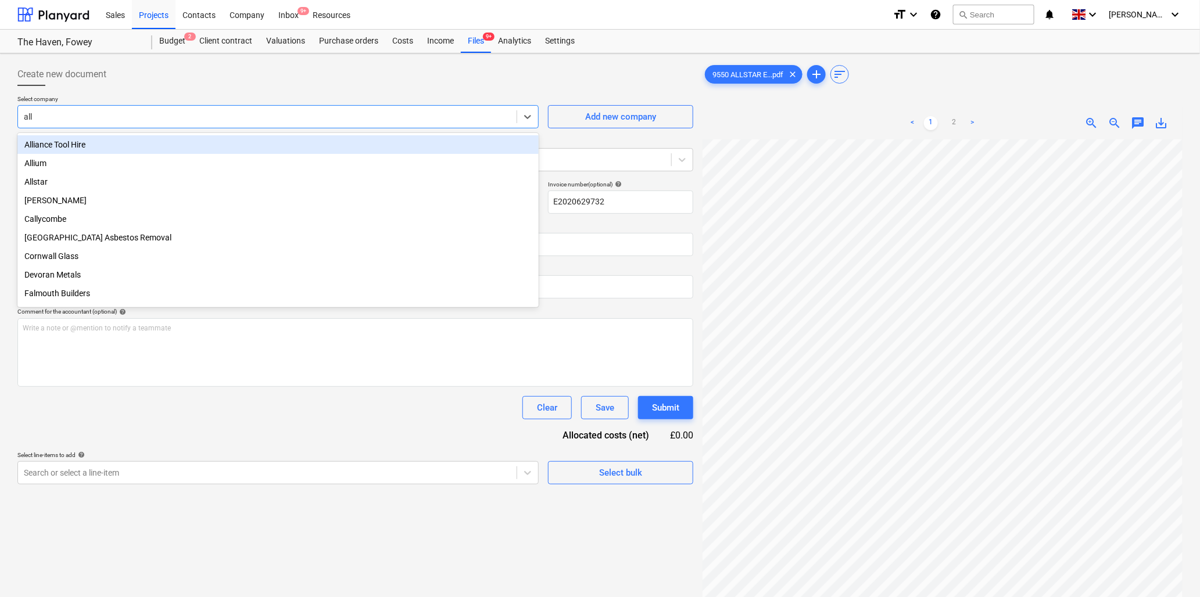
type input "alls"
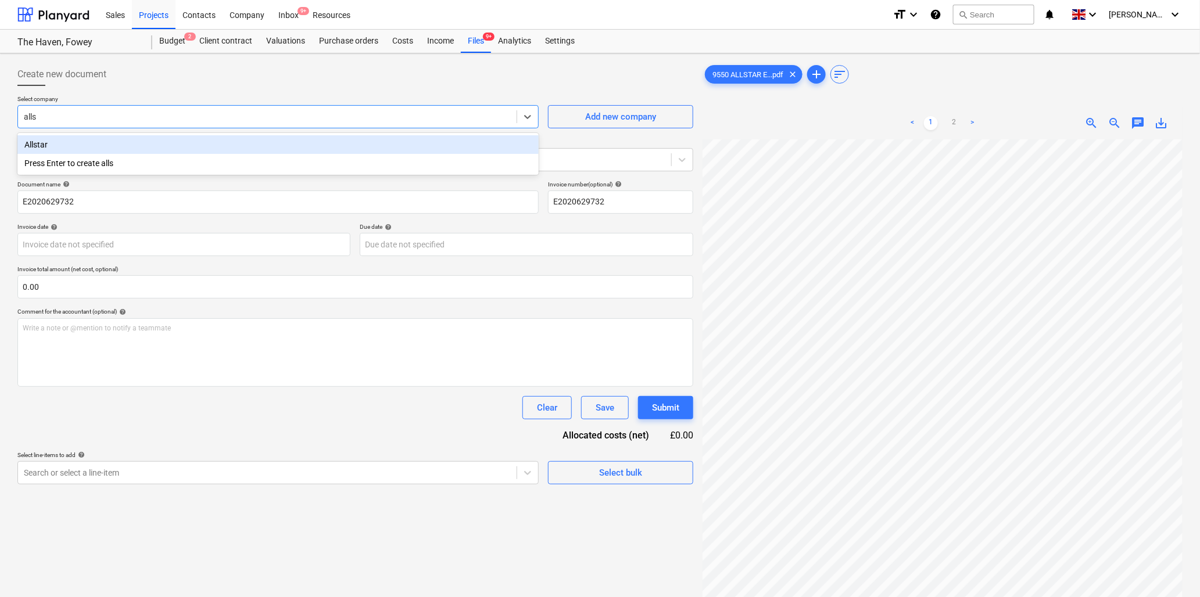
click at [109, 142] on div "Allstar" at bounding box center [277, 144] width 521 height 19
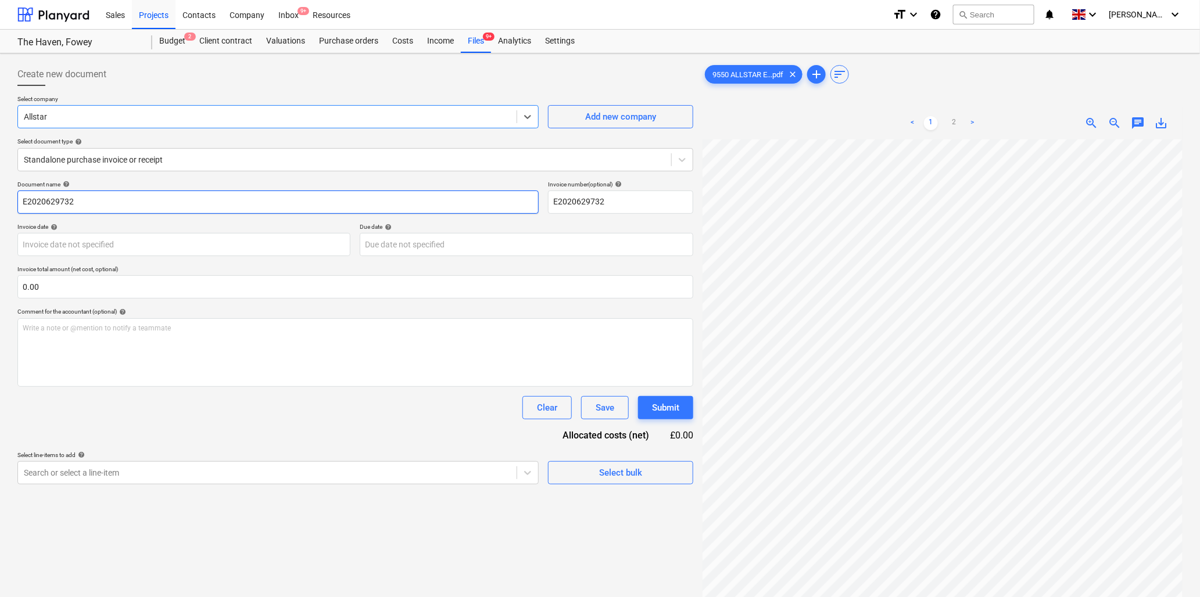
click at [112, 207] on input "E2020629732" at bounding box center [277, 202] width 521 height 23
type input "9550 Allstar"
click at [149, 243] on body "Sales Projects Contacts Company Inbox 9+ Resources format_size keyboard_arrow_d…" at bounding box center [600, 298] width 1200 height 597
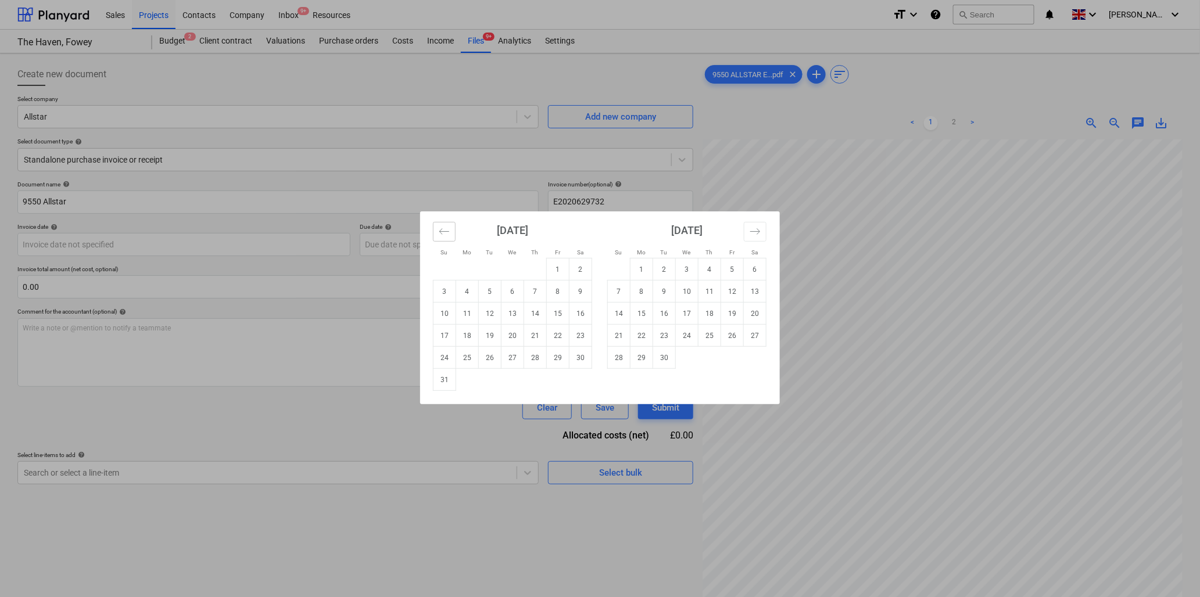
click at [439, 231] on icon "Move backward to switch to the previous month." at bounding box center [444, 231] width 11 height 11
click at [512, 289] on td "9" at bounding box center [512, 292] width 23 height 22
type input "[DATE]"
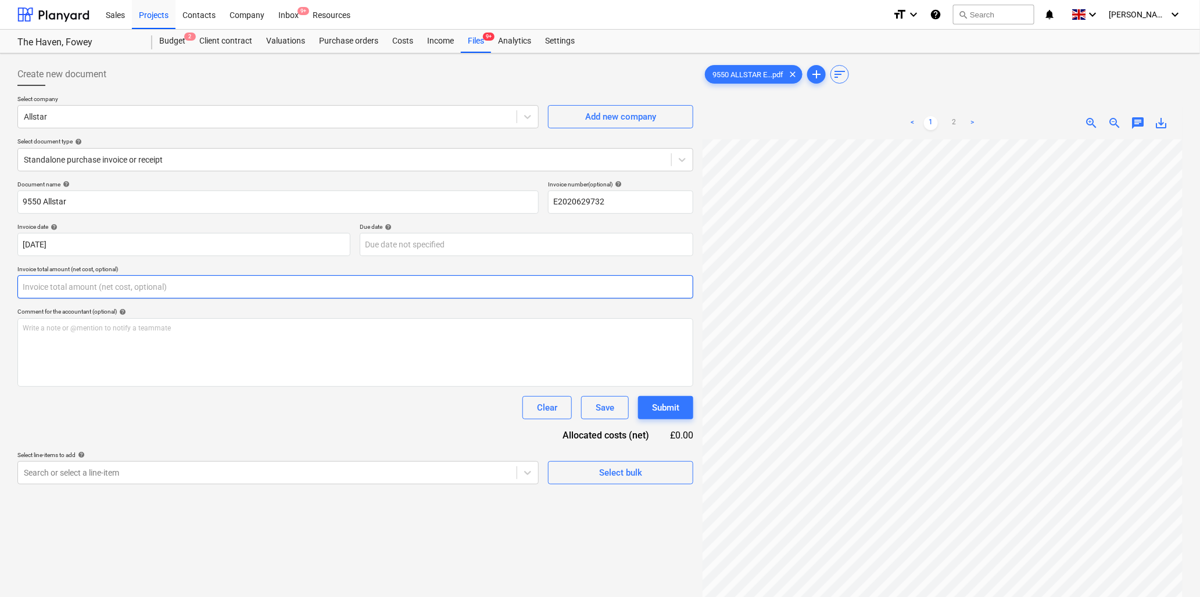
click at [307, 292] on input "text" at bounding box center [355, 286] width 676 height 23
type input "0.00"
click at [59, 288] on input "text" at bounding box center [355, 286] width 676 height 23
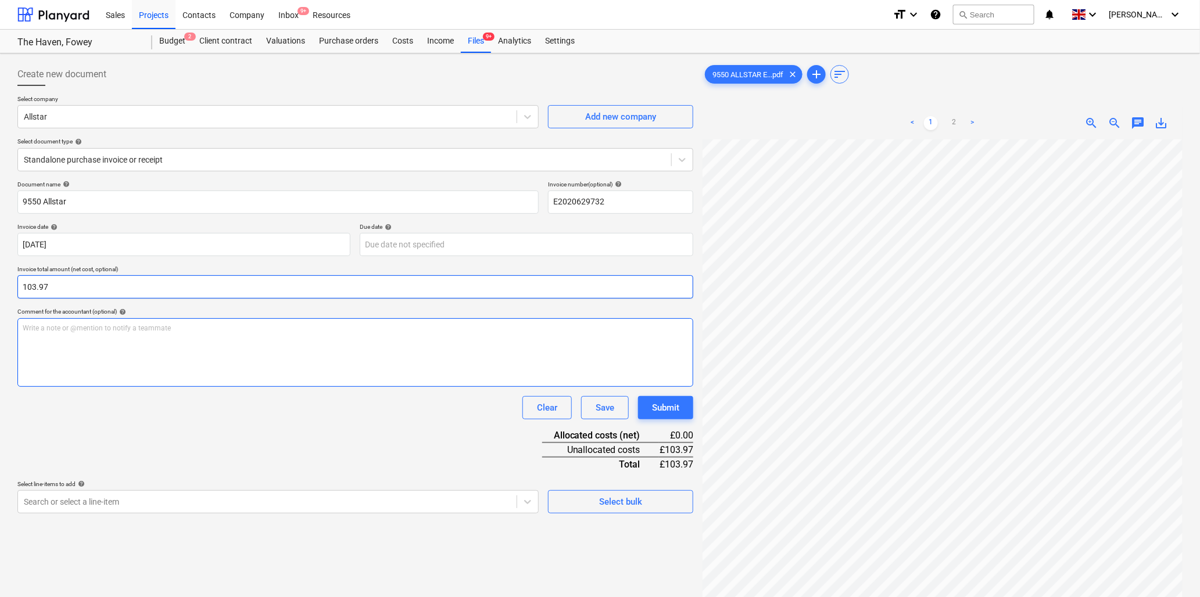
type input "103.97"
click at [67, 339] on div "Write a note or @mention to notify a teammate [PERSON_NAME]" at bounding box center [355, 352] width 676 height 69
click at [102, 503] on body "Sales Projects Contacts Company Inbox 9+ Resources format_size keyboard_arrow_d…" at bounding box center [600, 298] width 1200 height 597
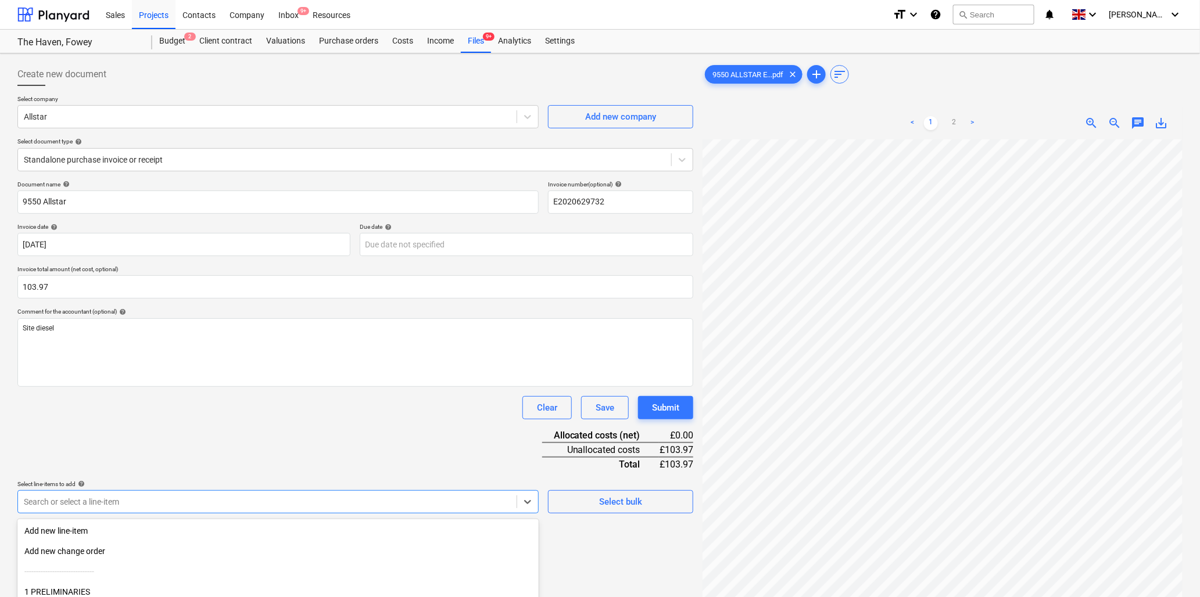
scroll to position [103, 0]
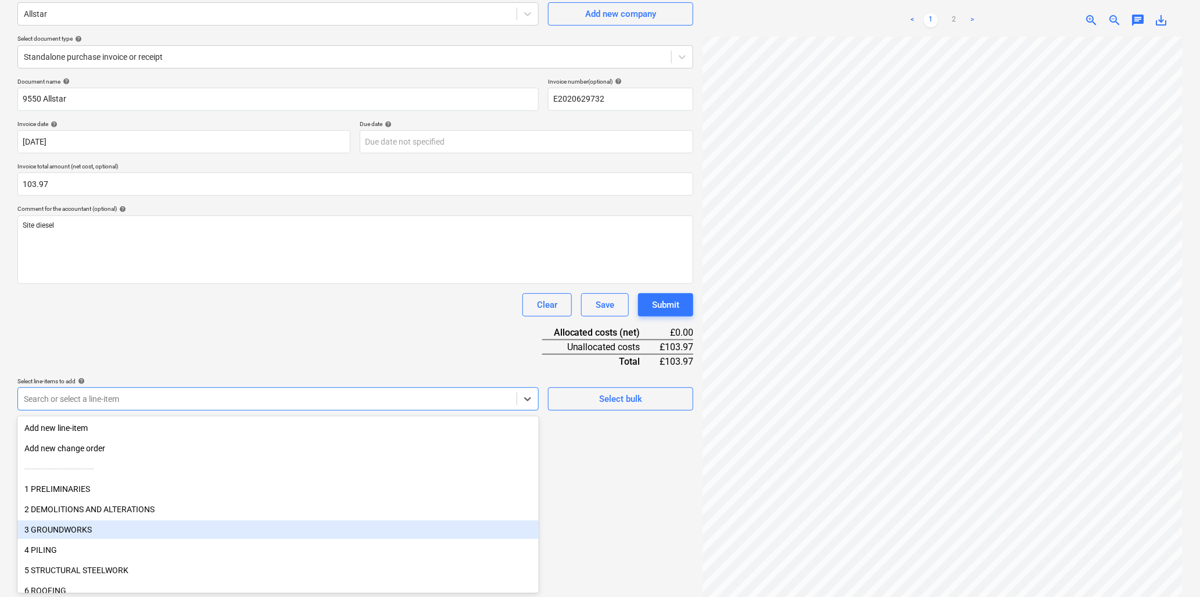
click at [96, 527] on div "3 GROUNDWORKS" at bounding box center [277, 530] width 521 height 19
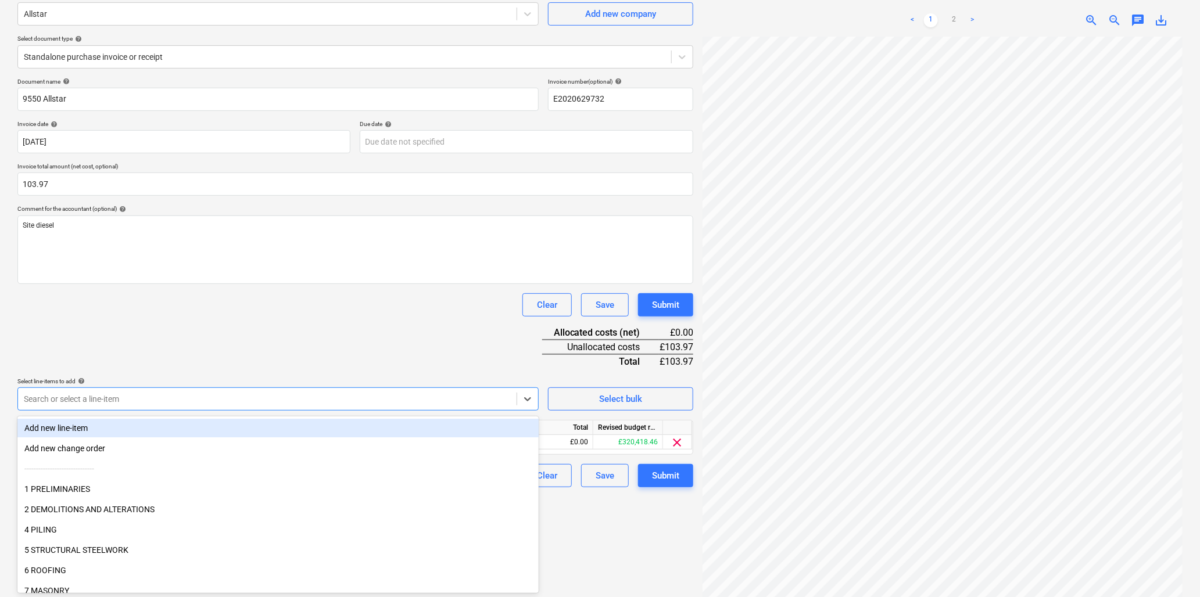
click at [164, 359] on div "Document name help 9550 Allstar Invoice number (optional) help E2020629732 Invo…" at bounding box center [355, 283] width 676 height 410
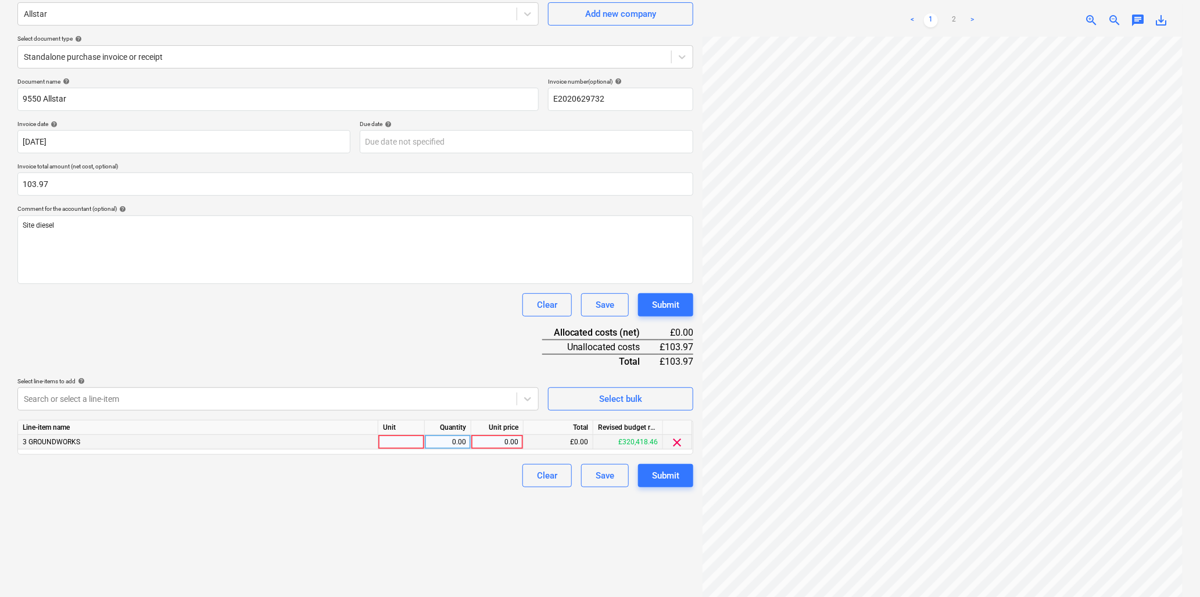
click at [408, 442] on div at bounding box center [401, 442] width 46 height 15
type input "item"
click at [952, 13] on link "2" at bounding box center [954, 20] width 14 height 14
click at [1200, 215] on html "Sales Projects Contacts Company Inbox 9+ Resources format_size keyboard_arrow_d…" at bounding box center [600, 195] width 1200 height 597
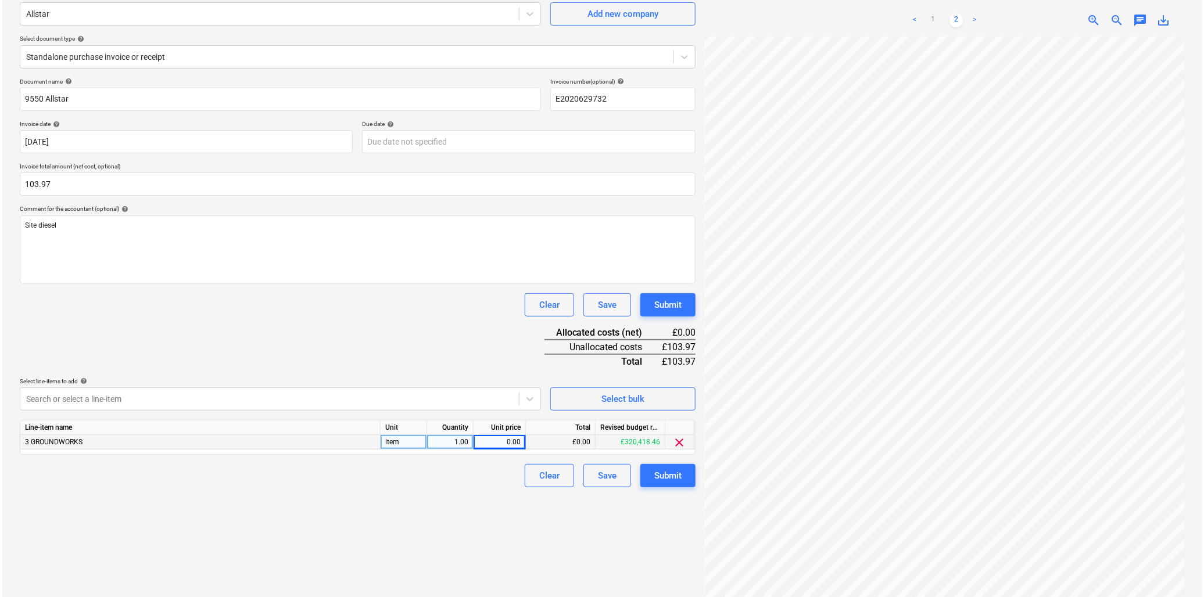
scroll to position [88, 125]
click at [1200, 209] on html "Sales Projects Contacts Company Inbox 9+ Resources format_size keyboard_arrow_d…" at bounding box center [600, 195] width 1200 height 597
click at [496, 440] on div "0.00" at bounding box center [497, 442] width 42 height 15
type input "103.97"
click at [653, 476] on div "Submit" at bounding box center [665, 475] width 27 height 15
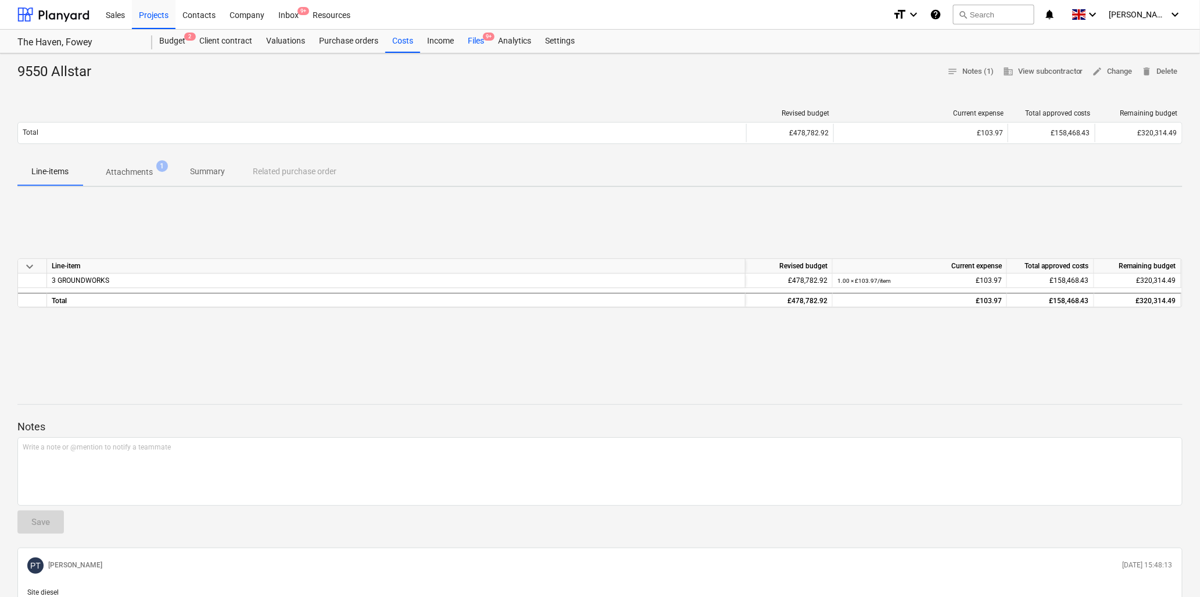
click at [473, 38] on div "Files 9+" at bounding box center [476, 41] width 30 height 23
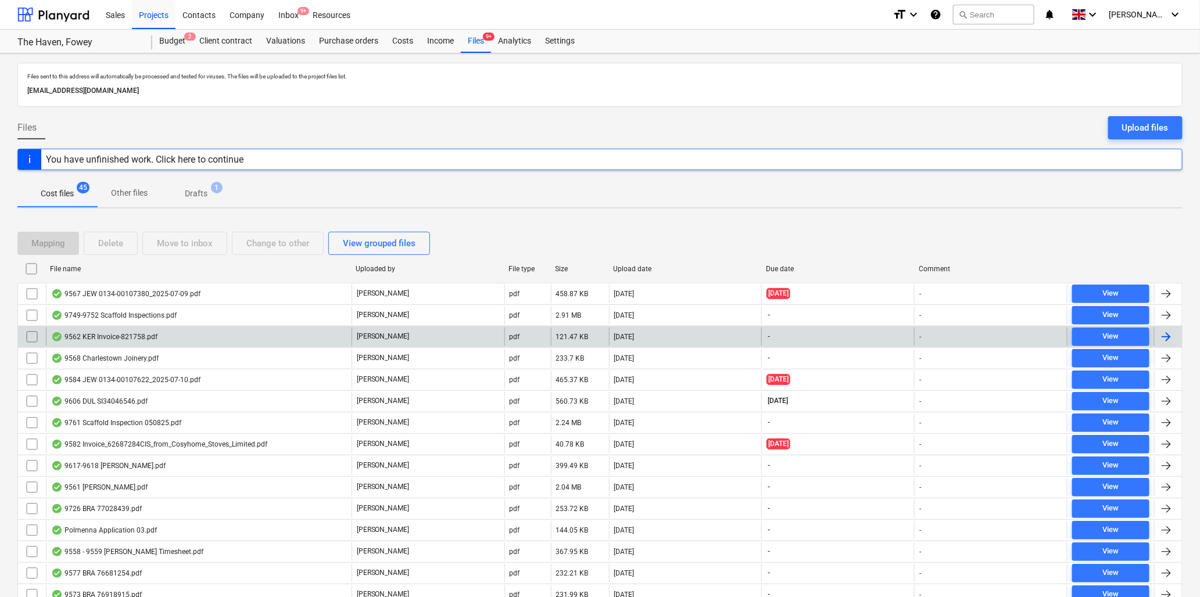
click at [112, 332] on div "9562 KER Invoice-821758.pdf" at bounding box center [199, 337] width 306 height 19
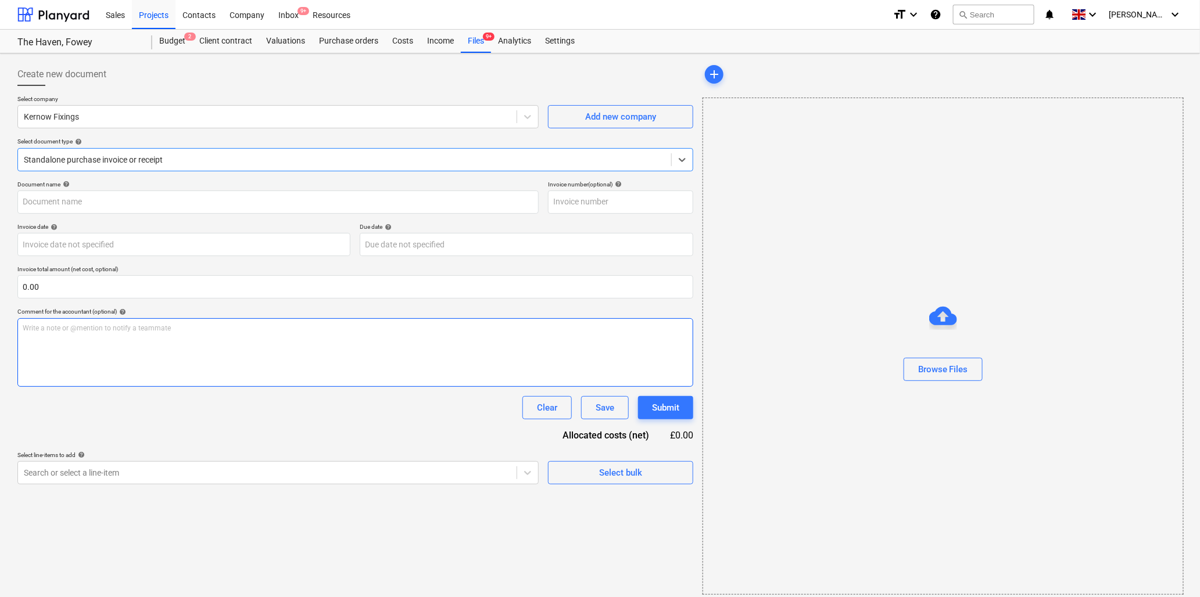
type input "821758"
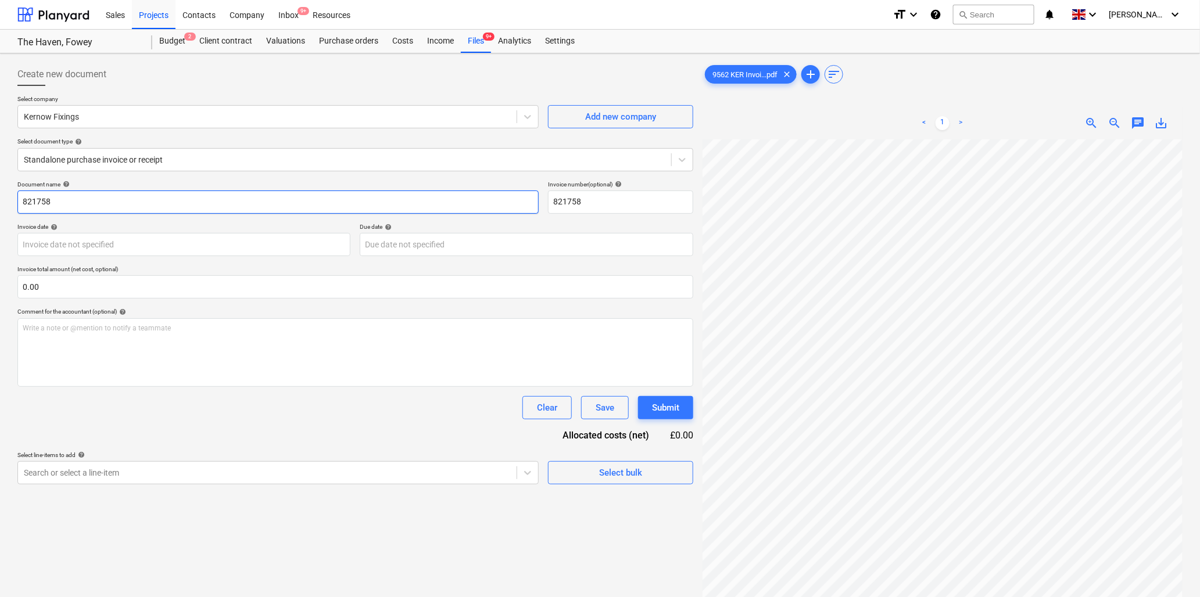
click at [268, 199] on input "821758" at bounding box center [277, 202] width 521 height 23
type input "9562 Kernow"
click at [1017, 114] on div "< 1 > zoom_in zoom_out chat 0 save_alt" at bounding box center [942, 405] width 480 height 597
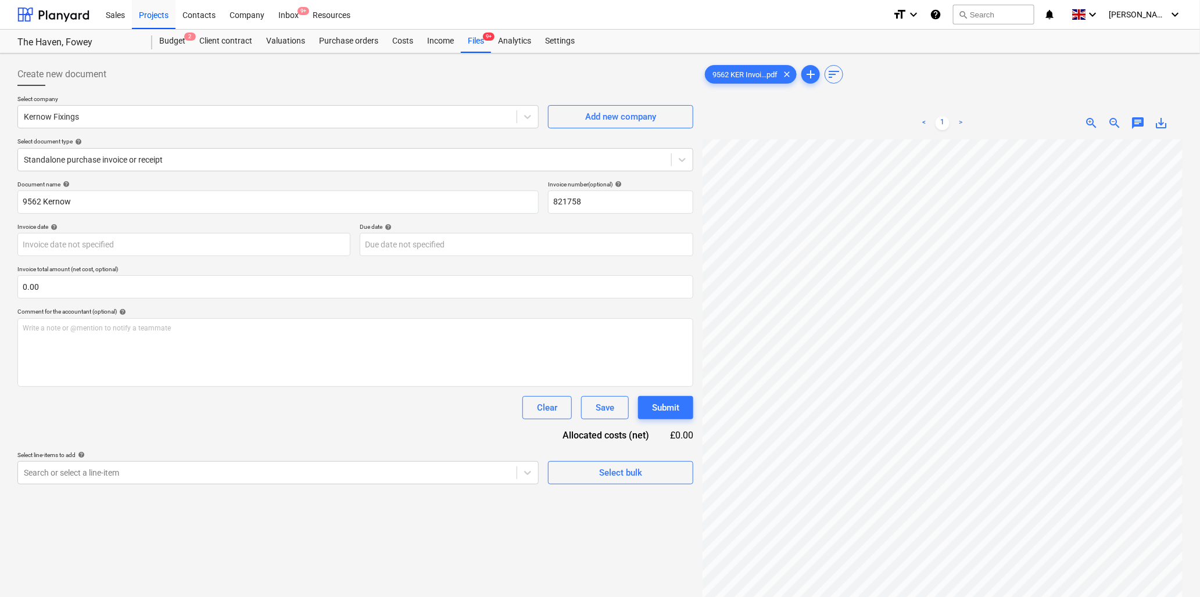
scroll to position [767, 322]
click at [64, 245] on body "Sales Projects Contacts Company Inbox 9+ Resources format_size keyboard_arrow_d…" at bounding box center [600, 298] width 1200 height 597
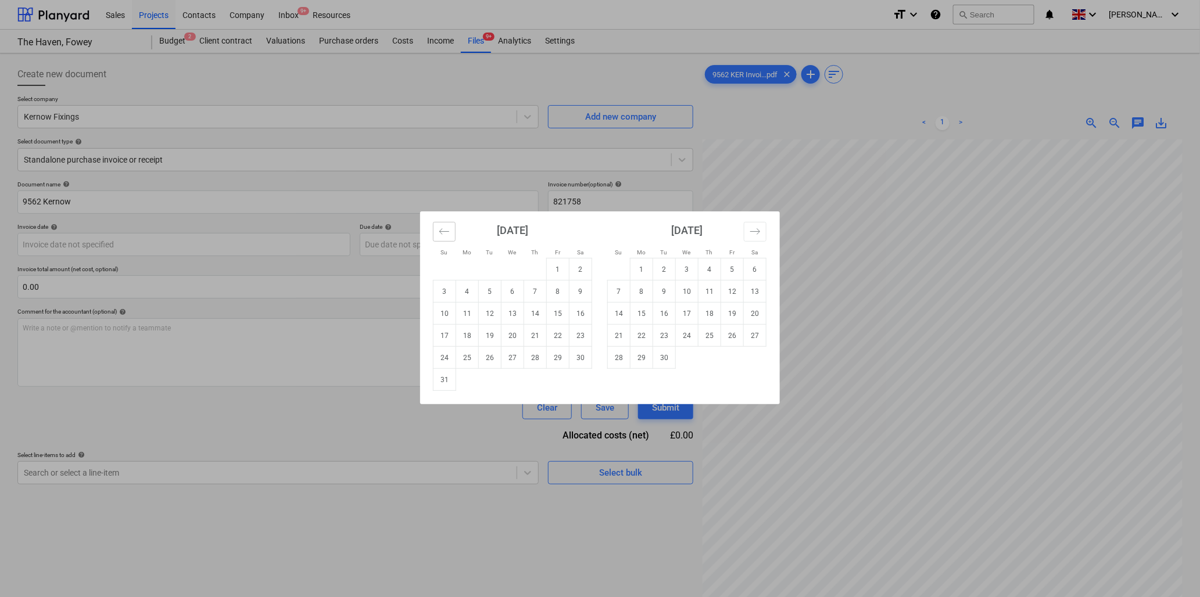
click at [444, 231] on icon "Move backward to switch to the previous month." at bounding box center [444, 231] width 11 height 11
click at [536, 286] on td "10" at bounding box center [535, 292] width 23 height 22
type input "[DATE]"
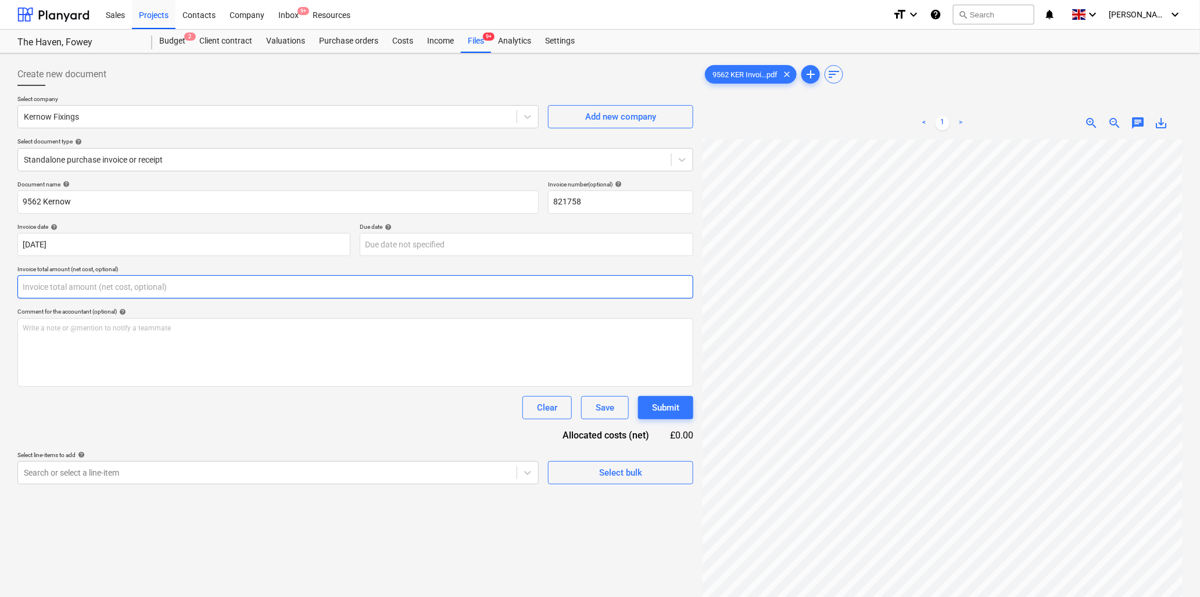
click at [57, 289] on input "text" at bounding box center [355, 286] width 676 height 23
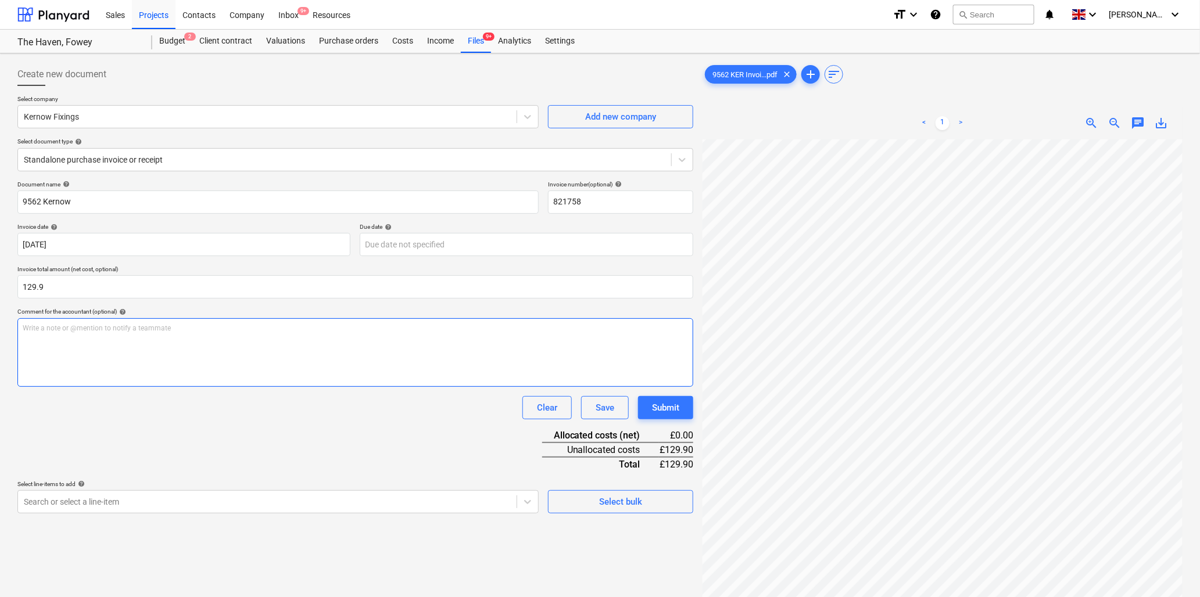
type input "129.90"
click at [49, 337] on div "Write a note or @mention to notify a teammate [PERSON_NAME]" at bounding box center [355, 352] width 676 height 69
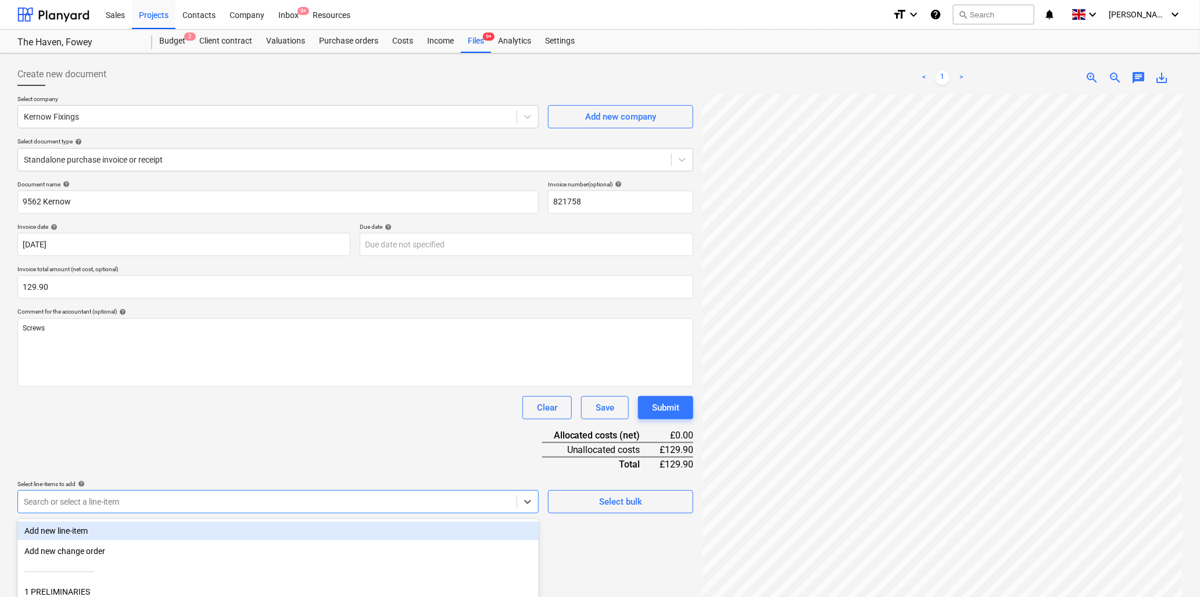
click at [64, 498] on body "Sales Projects Contacts Company Inbox 9+ Resources format_size keyboard_arrow_d…" at bounding box center [600, 298] width 1200 height 597
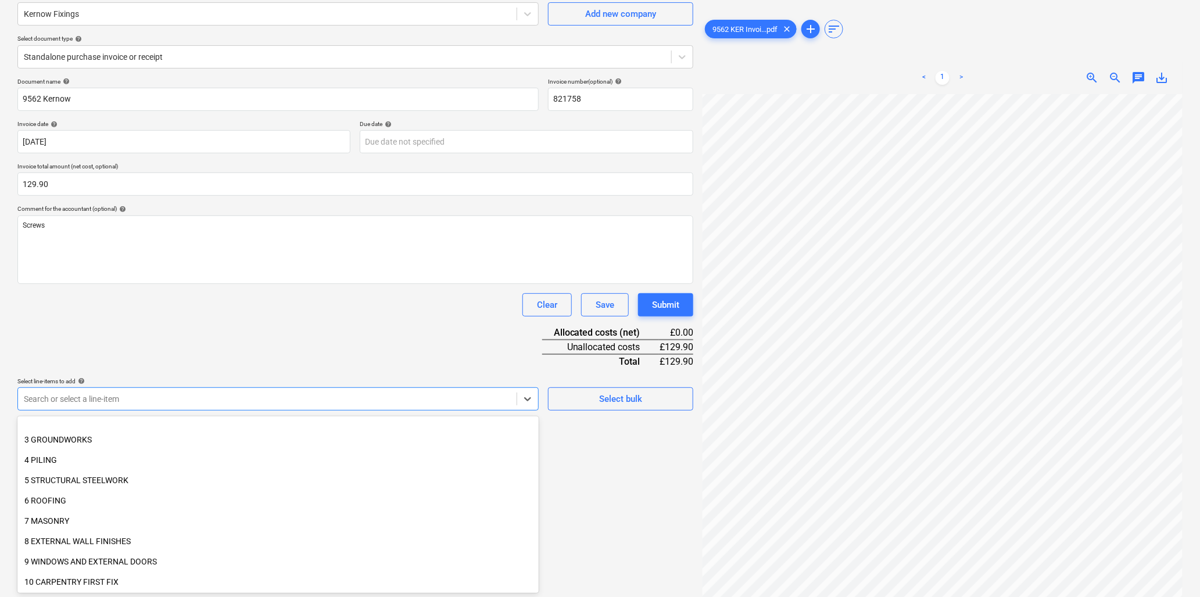
scroll to position [129, 0]
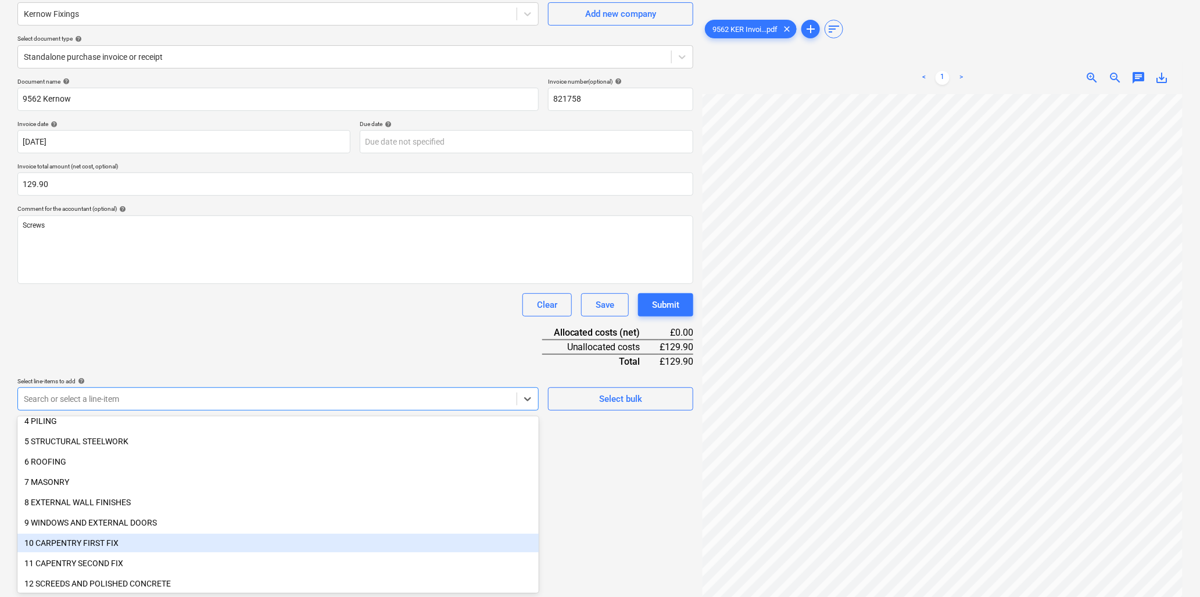
click at [70, 541] on div "10 CARPENTRY FIRST FIX" at bounding box center [277, 543] width 521 height 19
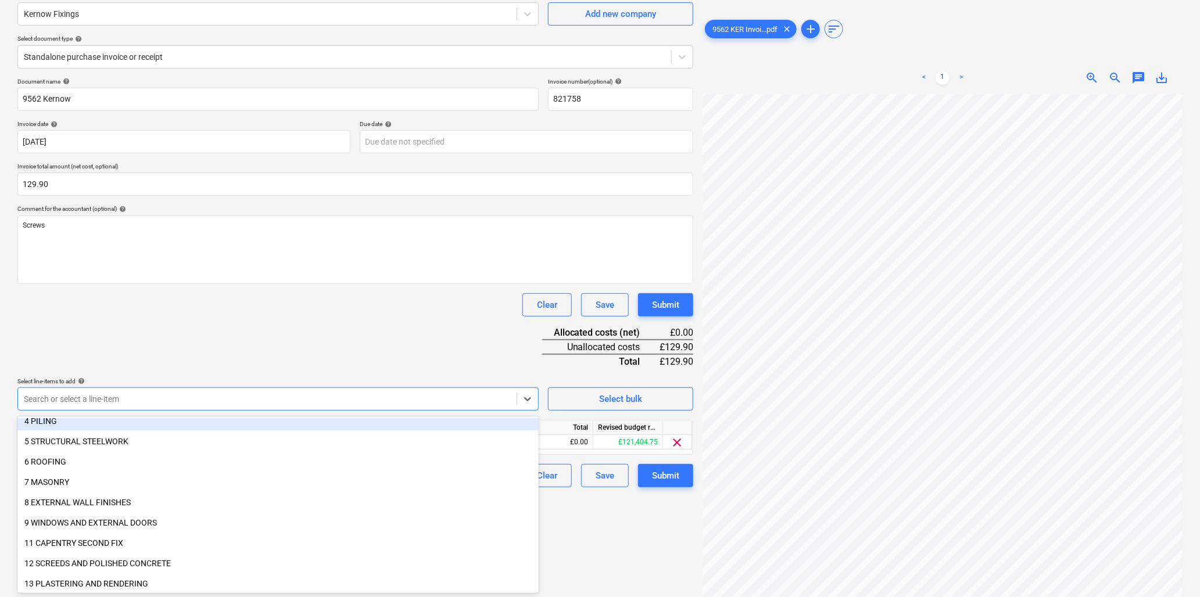
click at [283, 331] on div "Document name help 9562 Kernow Invoice number (optional) help 821758 Invoice da…" at bounding box center [355, 283] width 676 height 410
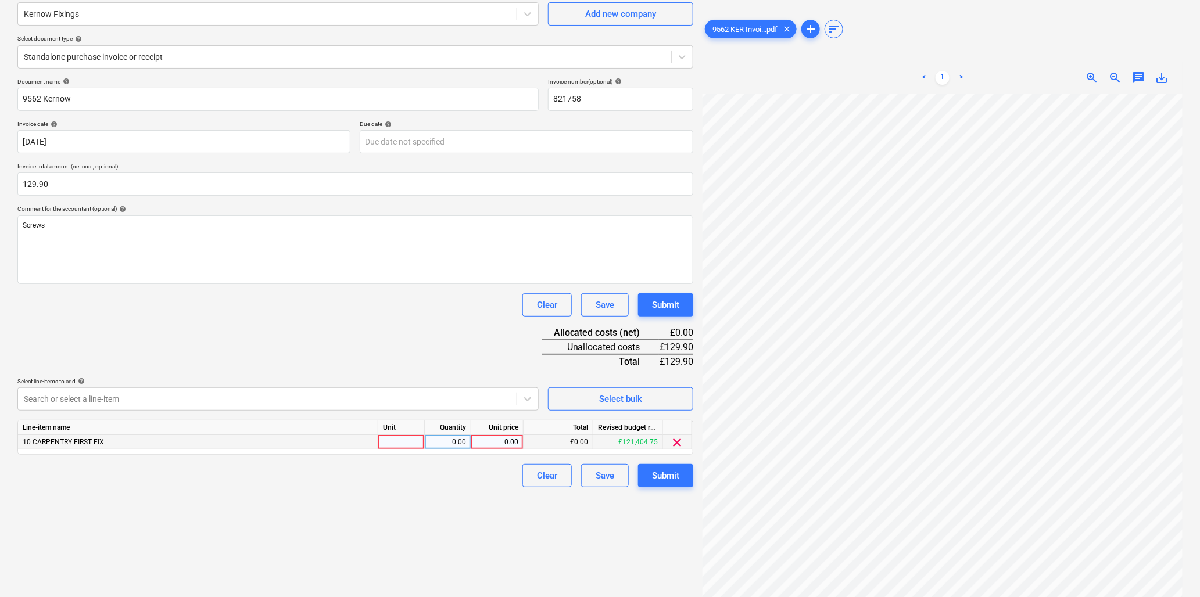
click at [393, 440] on div at bounding box center [401, 442] width 46 height 15
type input "item"
click at [493, 444] on div "0.00" at bounding box center [497, 442] width 42 height 15
type input "129.9"
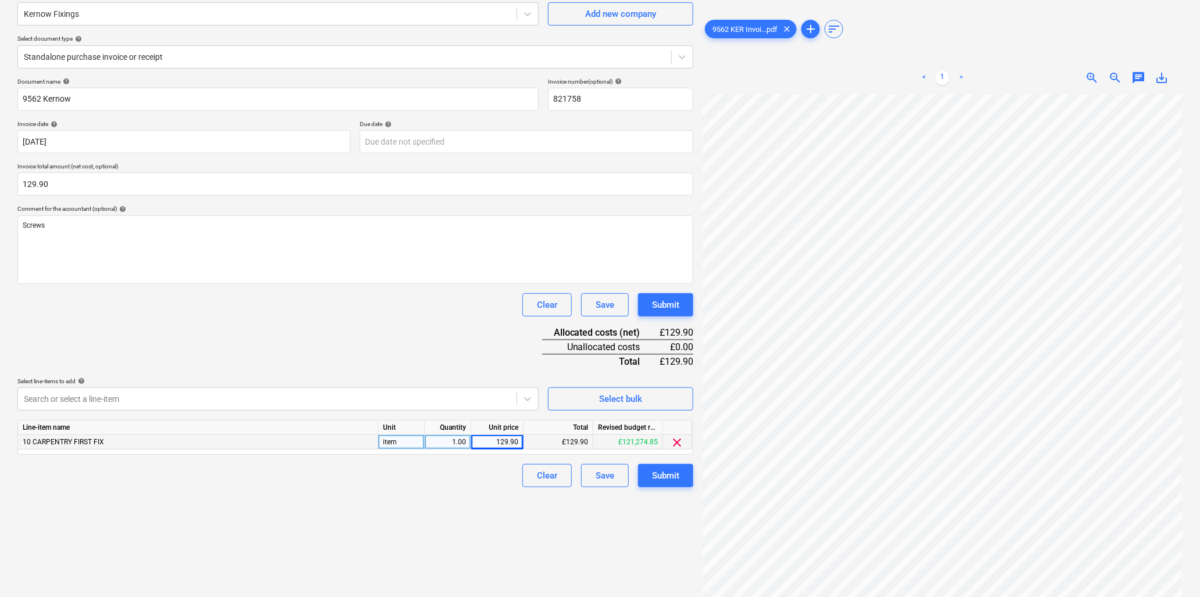
click at [421, 327] on div "Document name help 9562 Kernow Invoice number (optional) help 821758 Invoice da…" at bounding box center [355, 283] width 676 height 410
click at [665, 474] on div "Submit" at bounding box center [665, 475] width 27 height 15
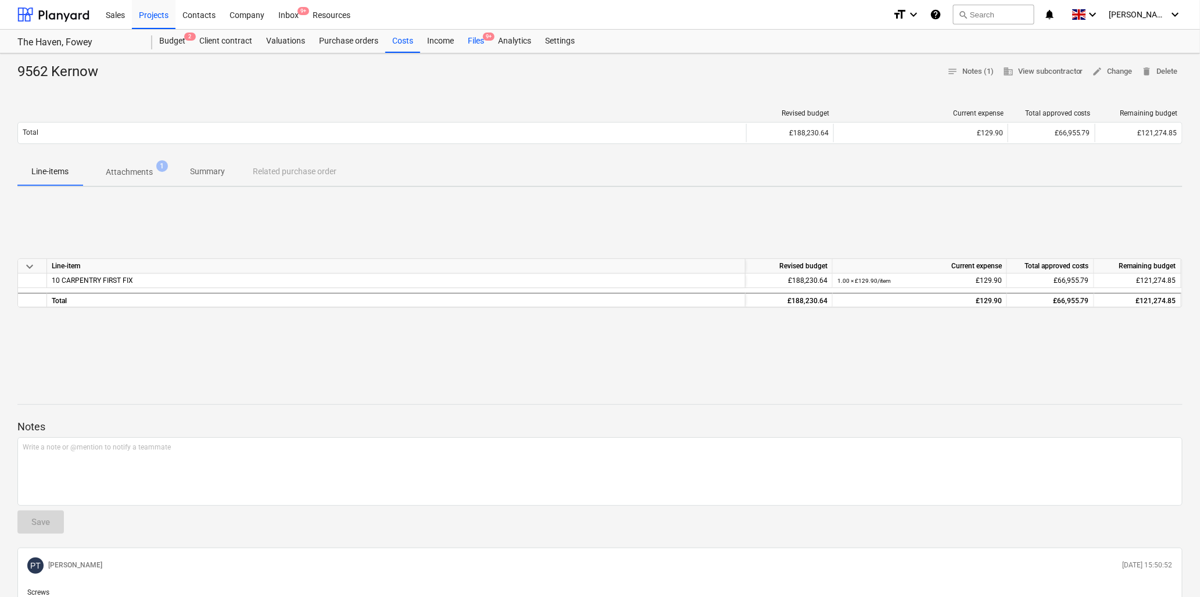
click at [475, 45] on div "Files 9+" at bounding box center [476, 41] width 30 height 23
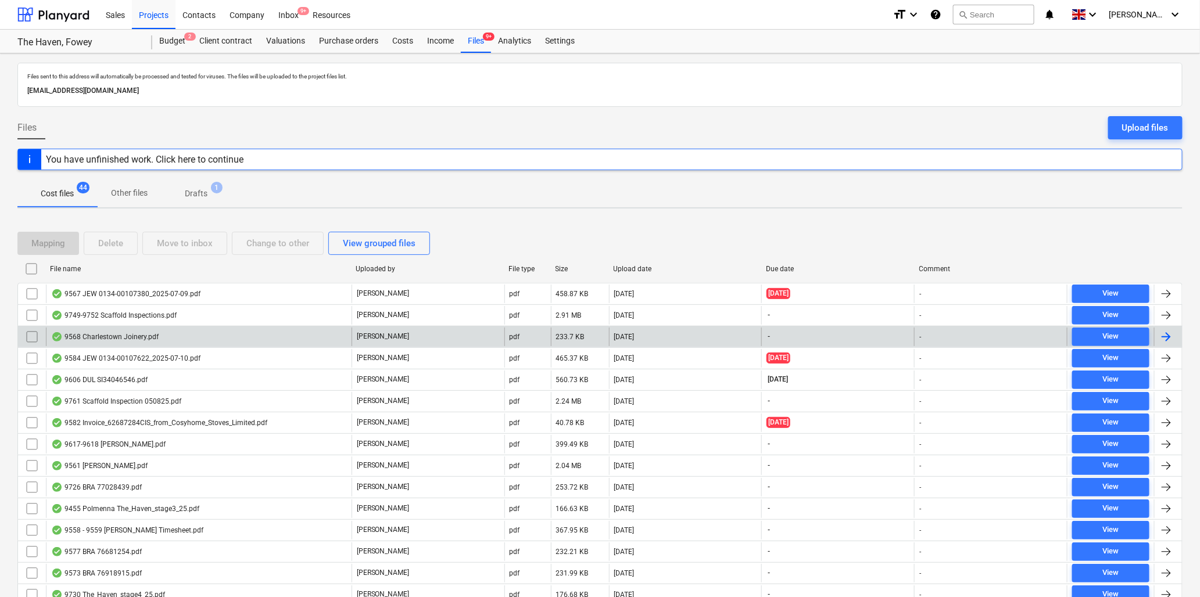
click at [106, 336] on div "9568 Charlestown Joinery.pdf" at bounding box center [104, 336] width 107 height 9
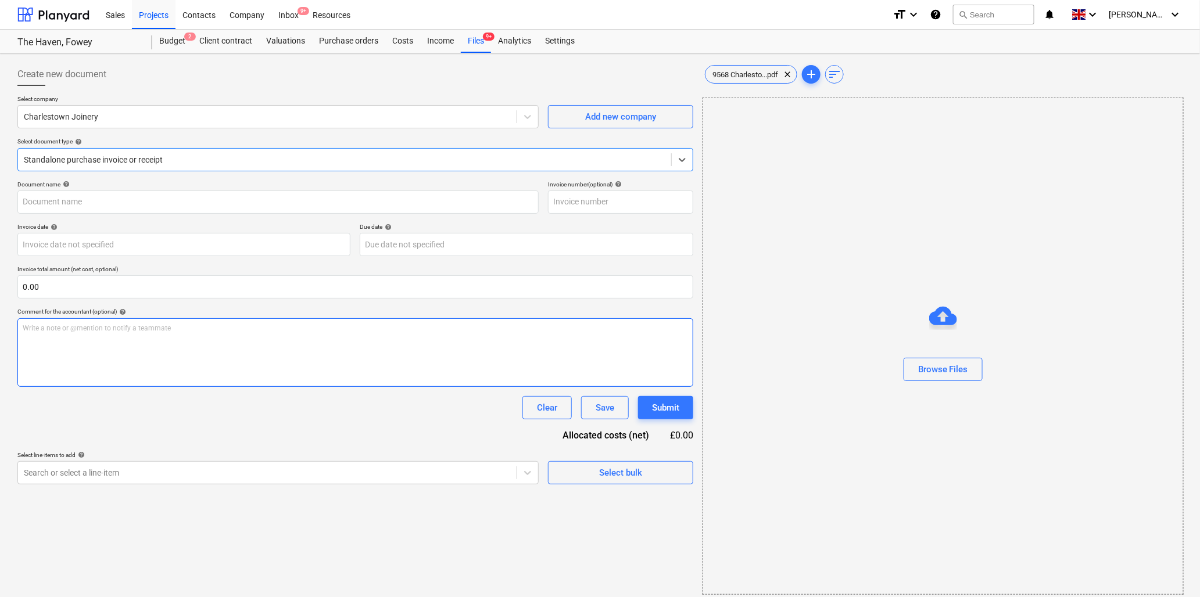
type input "1"
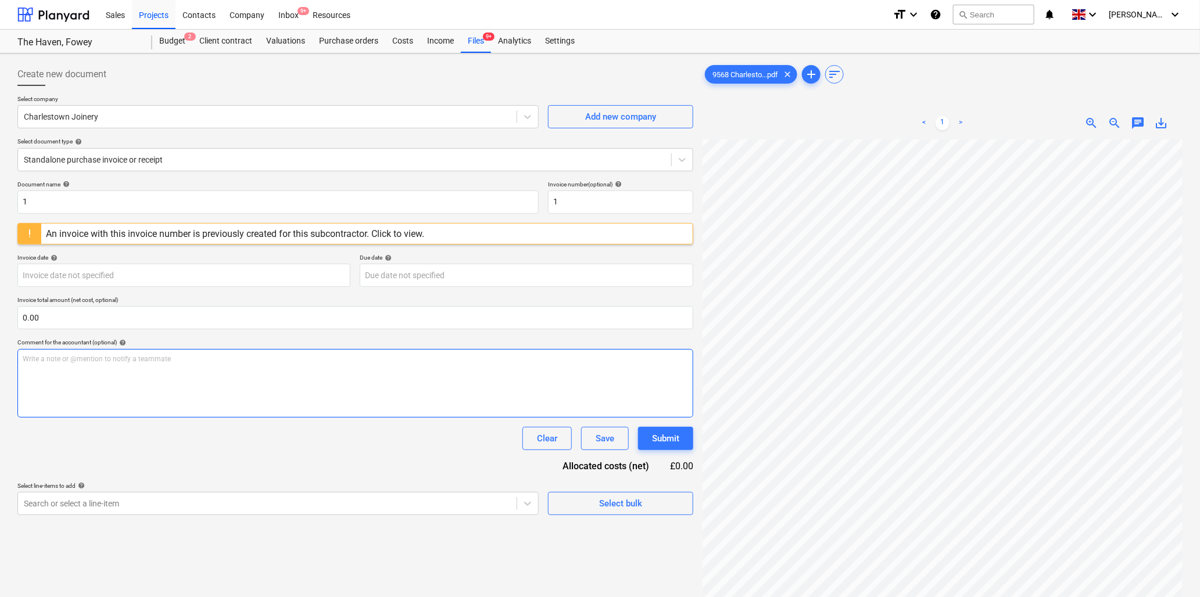
scroll to position [446, 322]
click at [141, 200] on input "1" at bounding box center [277, 202] width 521 height 23
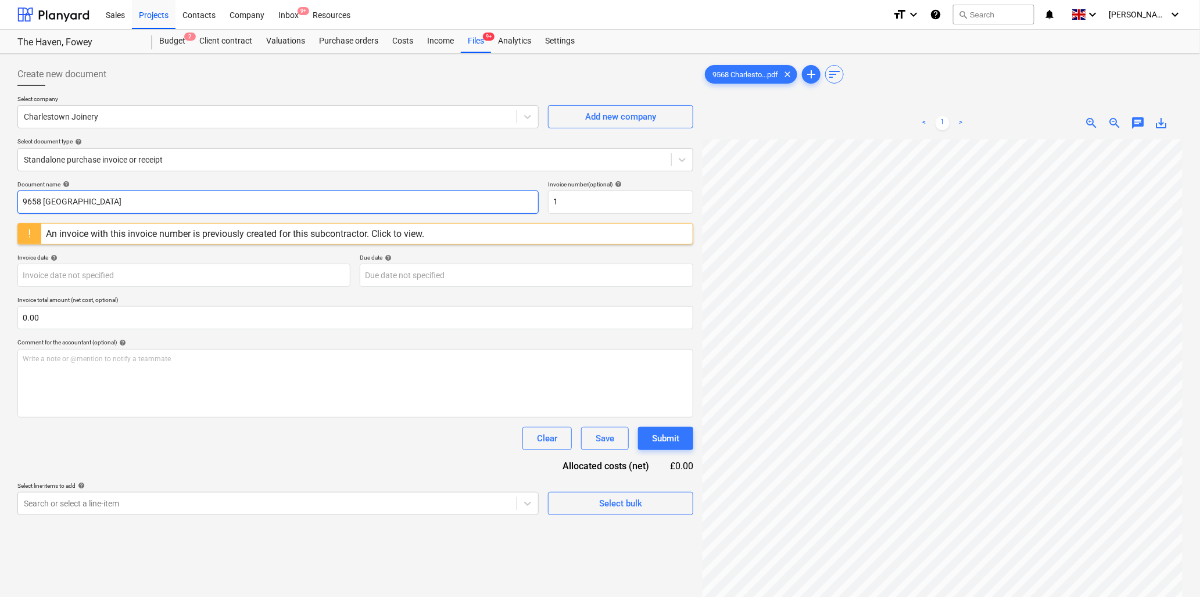
type input "9658 [GEOGRAPHIC_DATA]"
click at [581, 205] on input "1" at bounding box center [620, 202] width 145 height 23
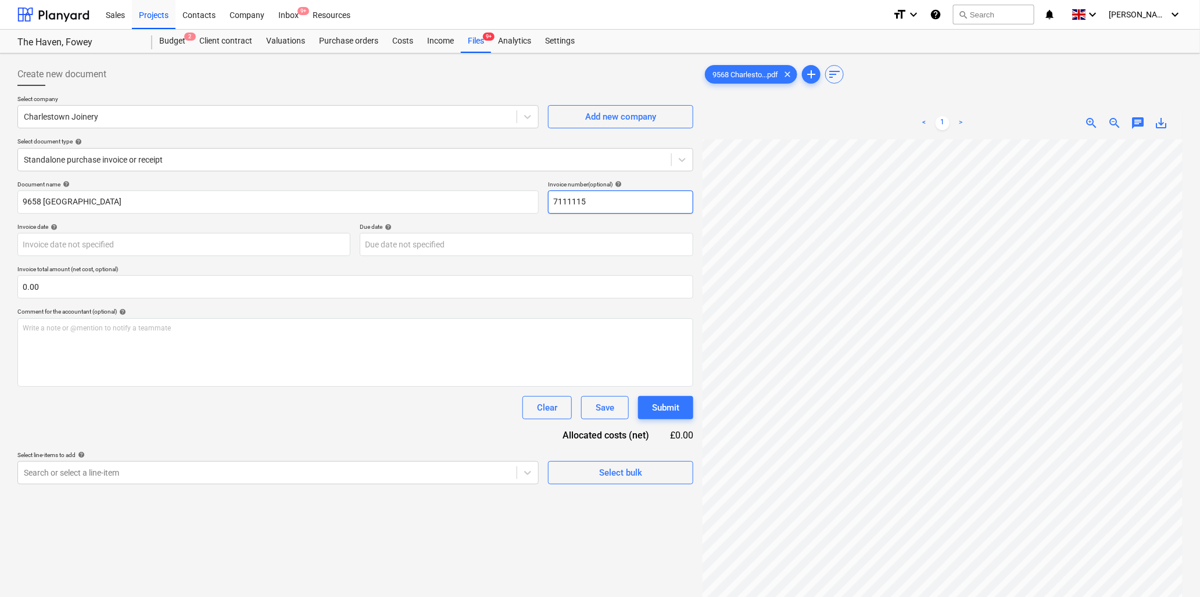
type input "7111115"
click at [96, 250] on body "Sales Projects Contacts Company Inbox 9+ Resources format_size keyboard_arrow_d…" at bounding box center [600, 298] width 1200 height 597
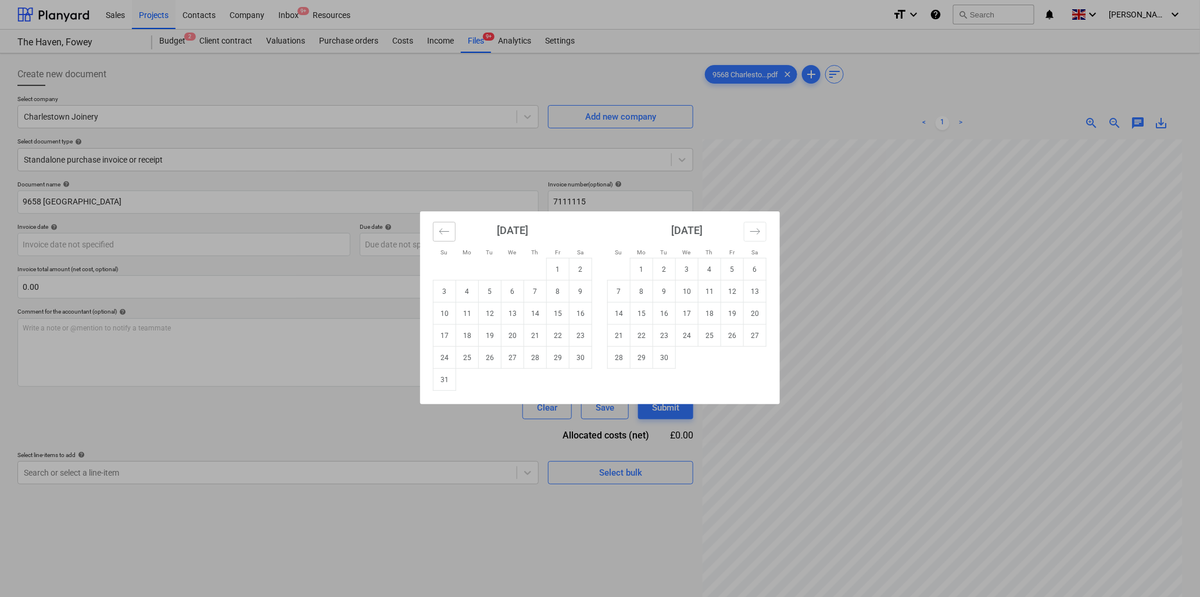
click at [445, 228] on icon "Move backward to switch to the previous month." at bounding box center [444, 231] width 11 height 11
click at [558, 289] on td "11" at bounding box center [558, 292] width 23 height 22
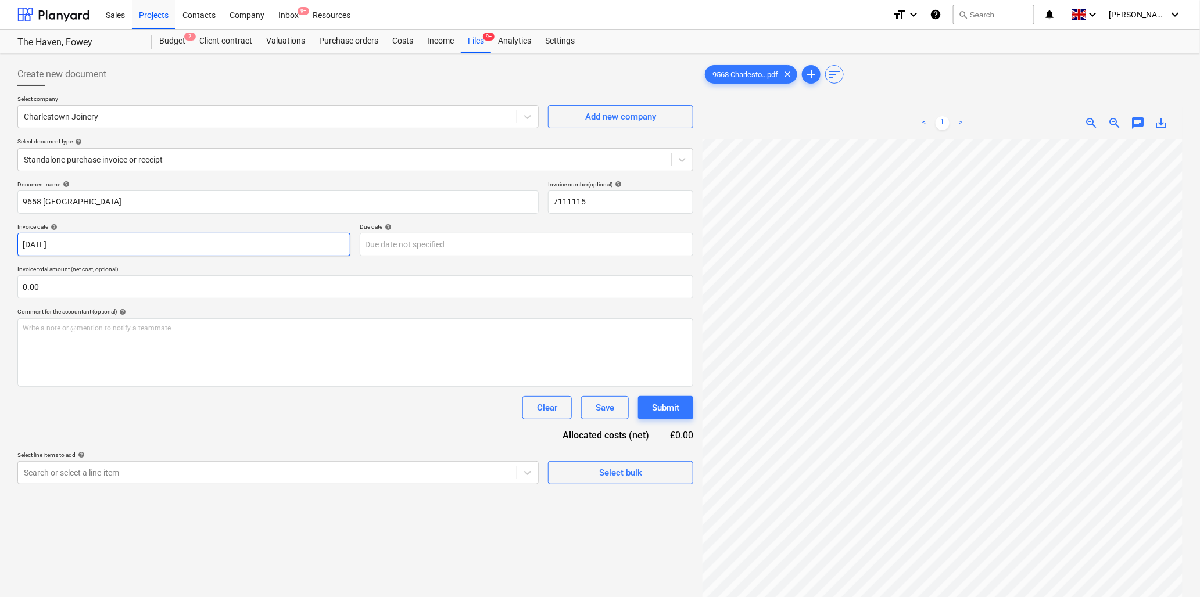
click at [312, 242] on body "Sales Projects Contacts Company Inbox 9+ Resources format_size keyboard_arrow_d…" at bounding box center [600, 298] width 1200 height 597
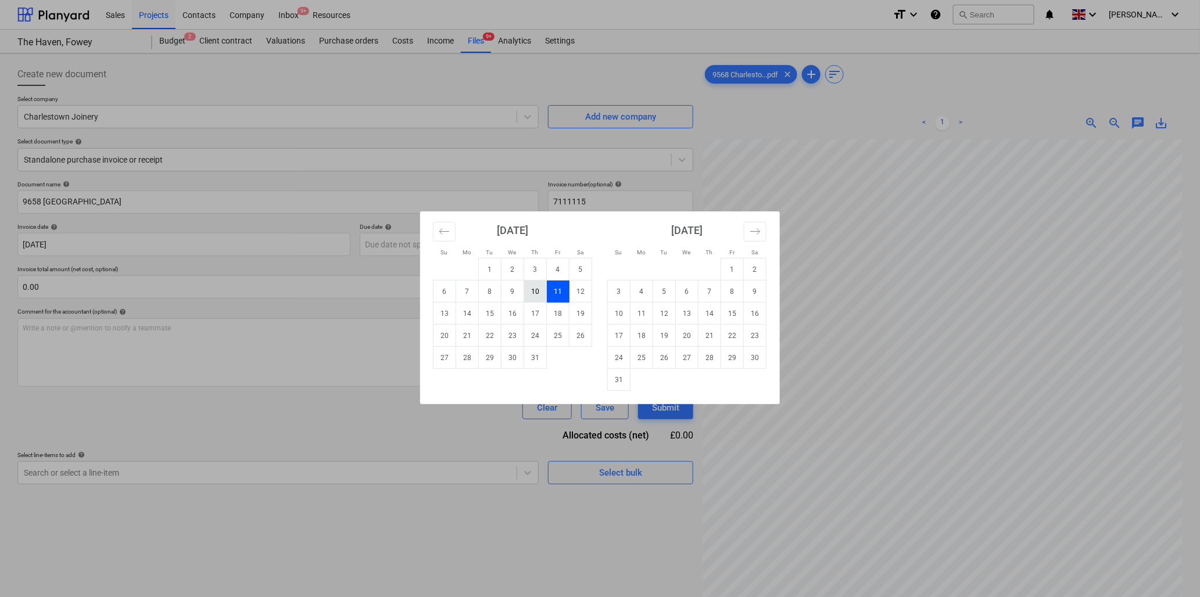
click at [537, 291] on td "10" at bounding box center [535, 292] width 23 height 22
type input "[DATE]"
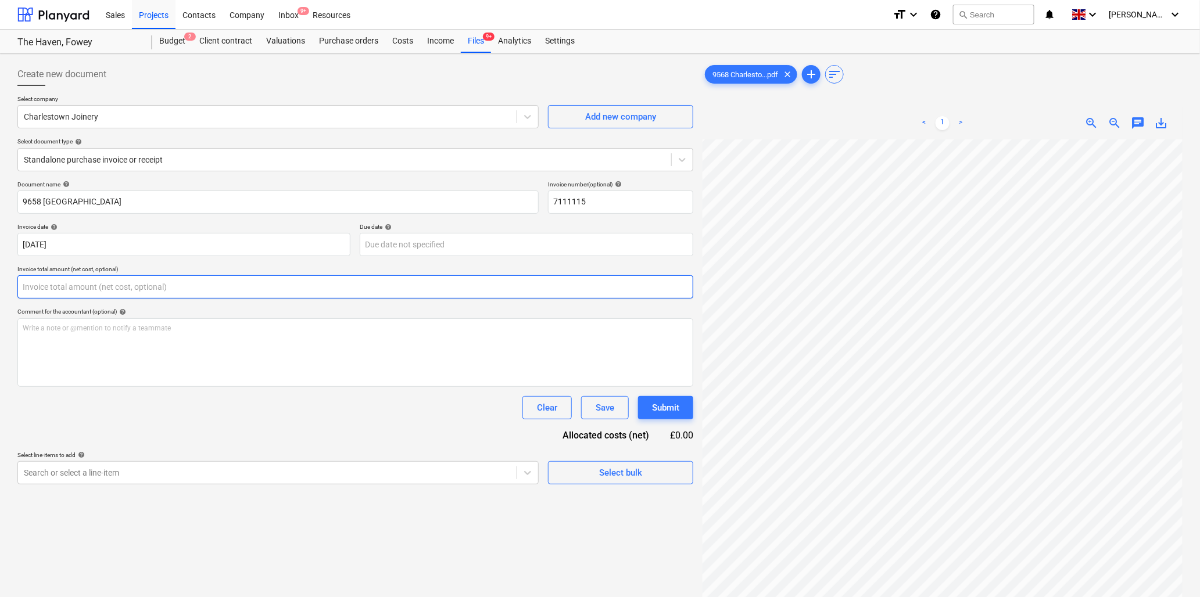
click at [102, 287] on input "text" at bounding box center [355, 286] width 676 height 23
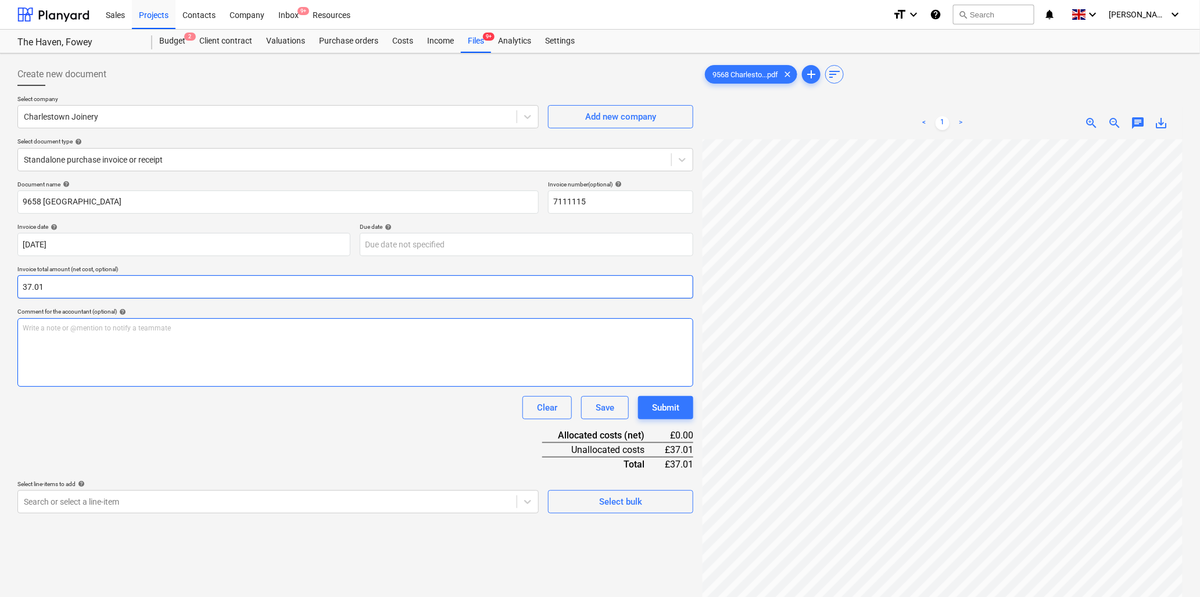
type input "37.01"
click at [89, 343] on div "Write a note or @mention to notify a teammate [PERSON_NAME]" at bounding box center [355, 352] width 676 height 69
click at [274, 504] on body "Sales Projects Contacts Company Inbox 9+ Resources format_size keyboard_arrow_d…" at bounding box center [600, 298] width 1200 height 597
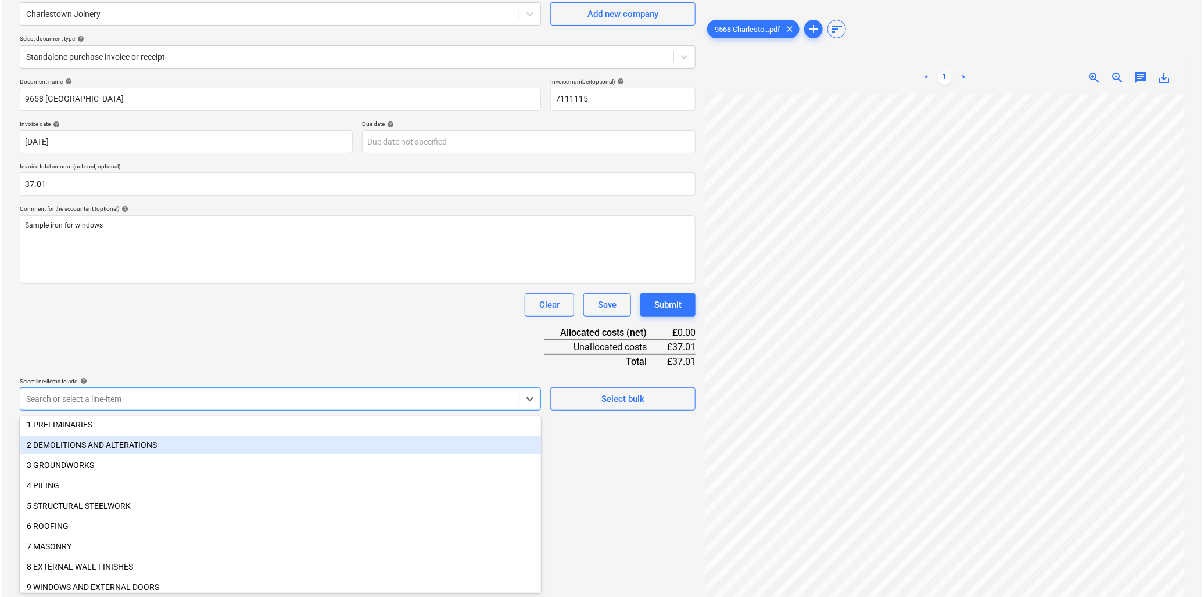
scroll to position [129, 0]
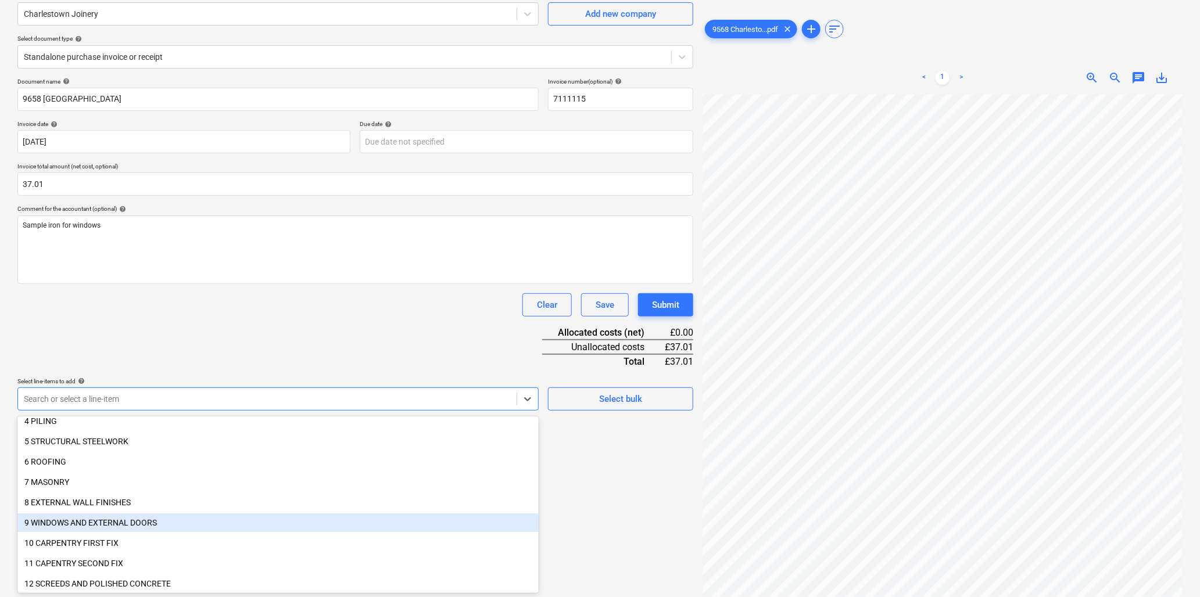
click at [164, 518] on div "9 WINDOWS AND EXTERNAL DOORS" at bounding box center [277, 523] width 521 height 19
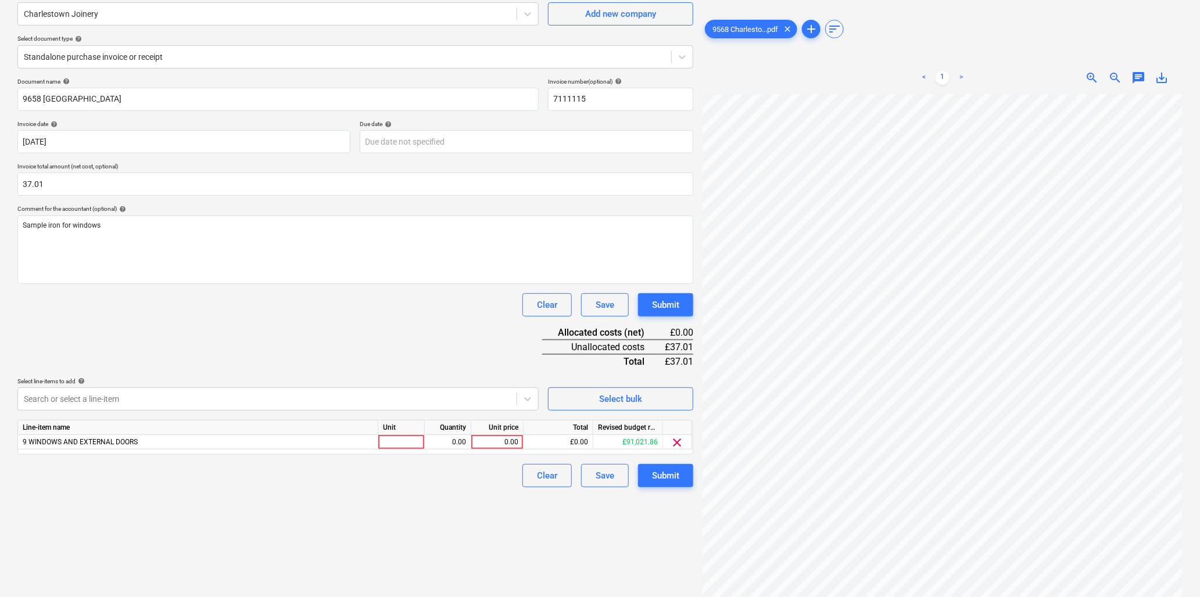
click at [261, 366] on div "Document name help 9658 Charlestown Invoice number (optional) help 7111115 Invo…" at bounding box center [355, 283] width 676 height 410
click at [411, 443] on div at bounding box center [401, 442] width 46 height 15
type input "item"
type input "37.01"
click at [669, 478] on div "Submit" at bounding box center [665, 475] width 27 height 15
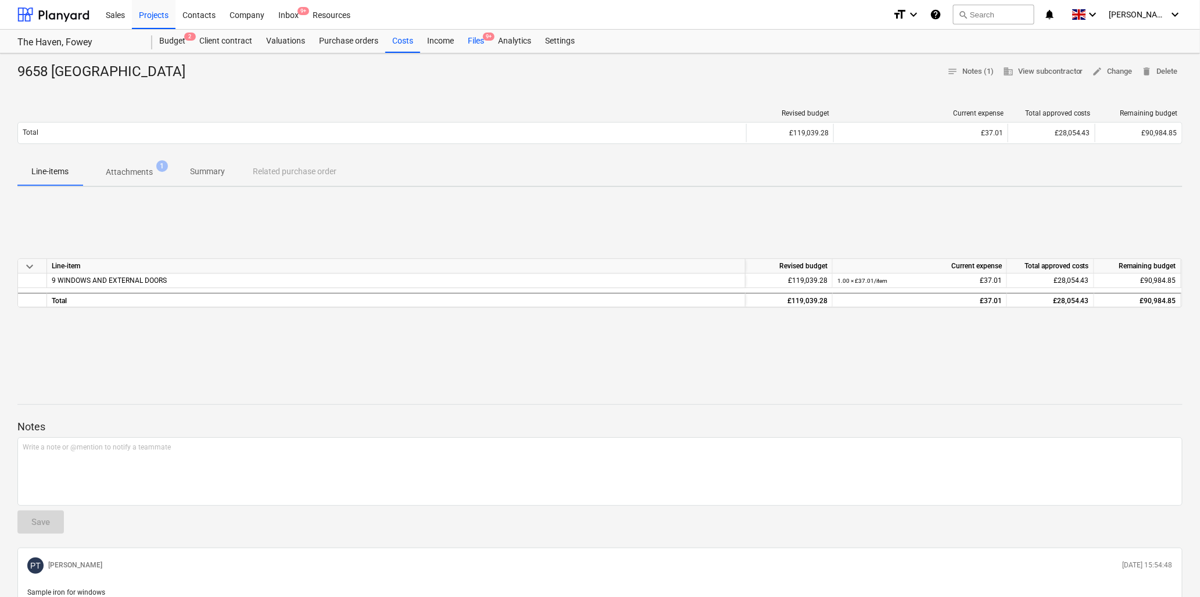
click at [483, 42] on div "Files 9+" at bounding box center [476, 41] width 30 height 23
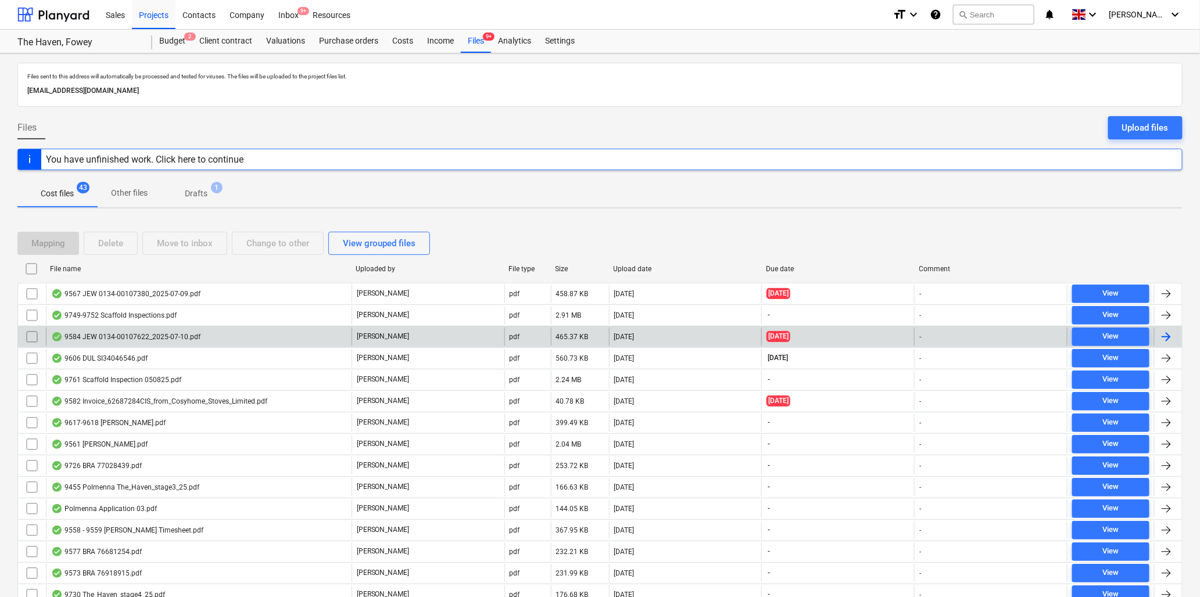
click at [207, 333] on div "9584 JEW 0134-00107622_2025-07-10.pdf" at bounding box center [199, 337] width 306 height 19
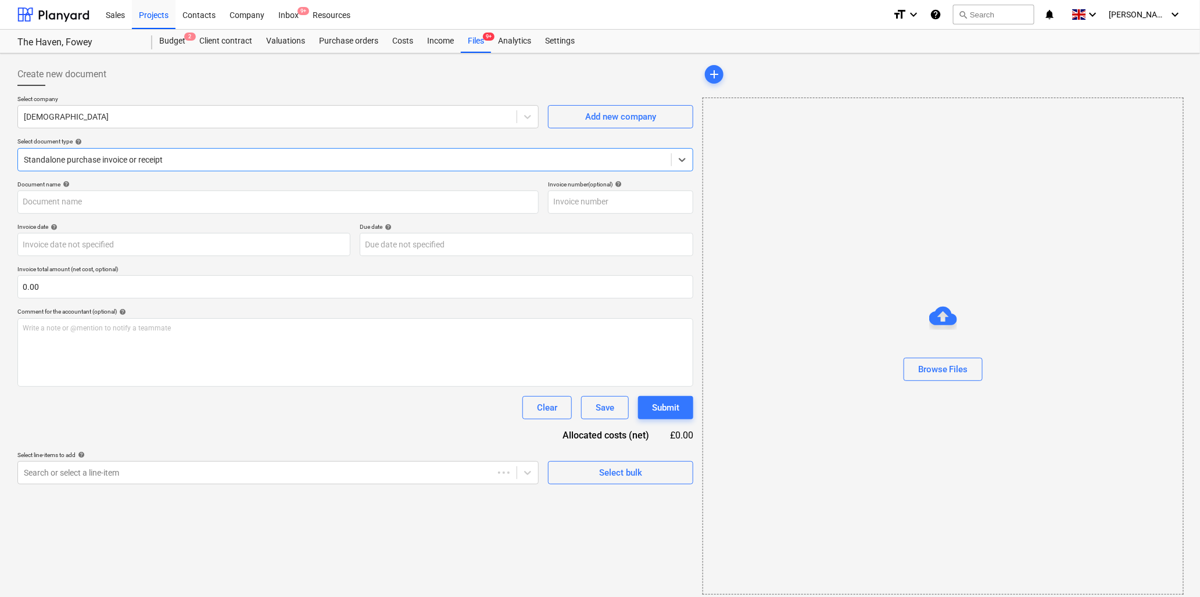
type input "ILEX101"
type input "[DATE]"
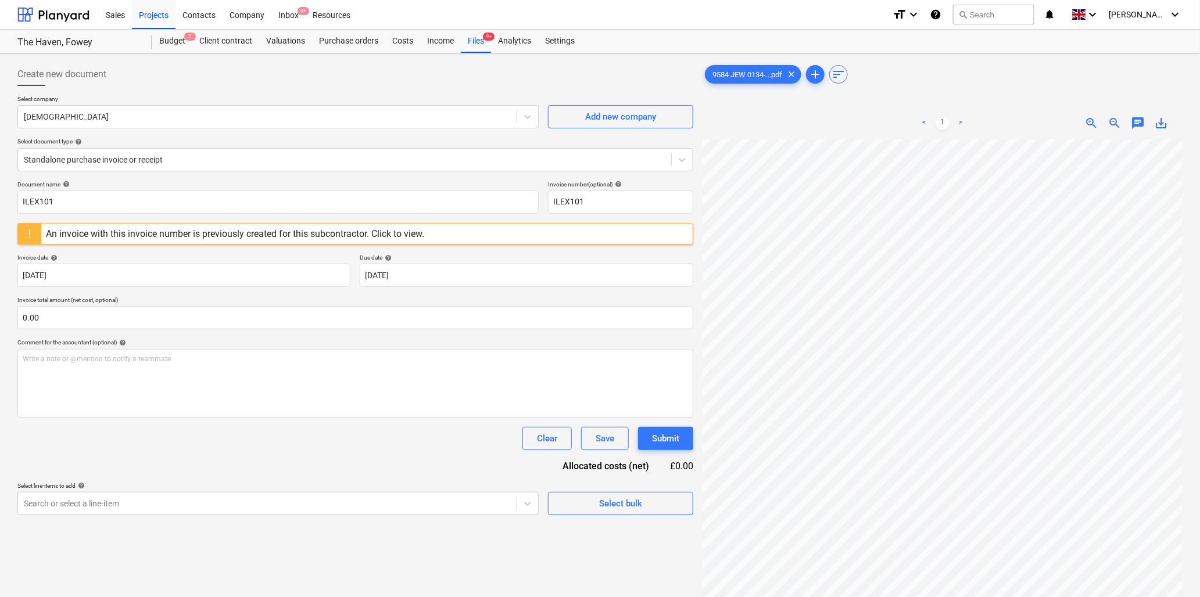
scroll to position [245, 99]
click at [1200, 210] on html "Sales Projects Contacts Company Inbox 9+ Resources format_size keyboard_arrow_d…" at bounding box center [600, 298] width 1200 height 597
click at [87, 202] on input "ILEX101" at bounding box center [277, 202] width 521 height 23
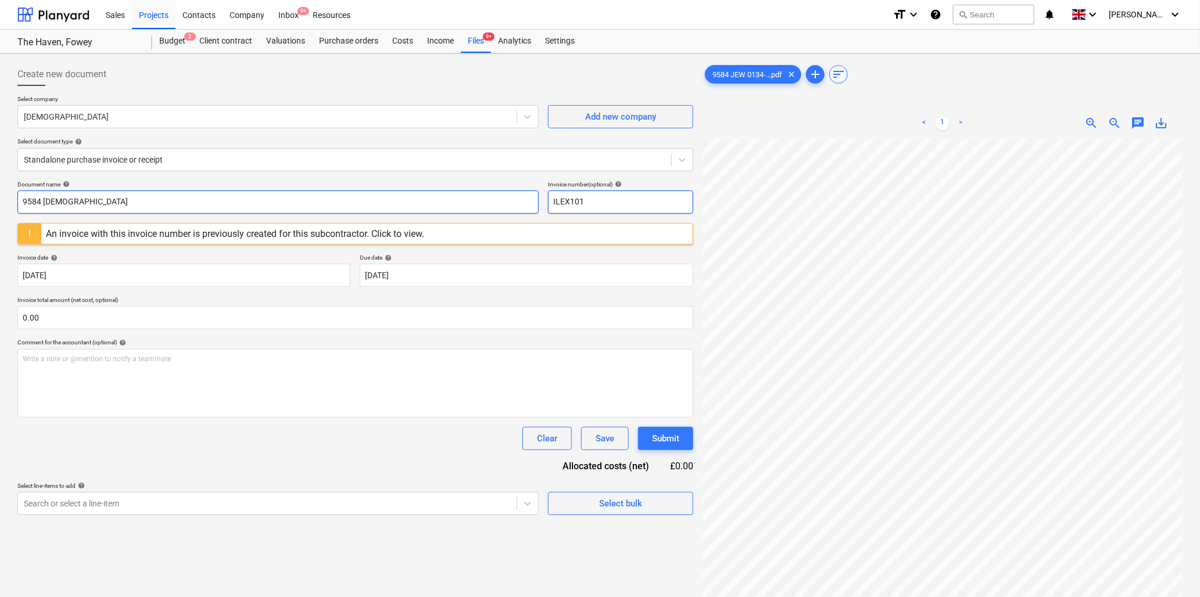
type input "9584 [DEMOGRAPHIC_DATA]"
click at [615, 196] on input "ILEX101" at bounding box center [620, 202] width 145 height 23
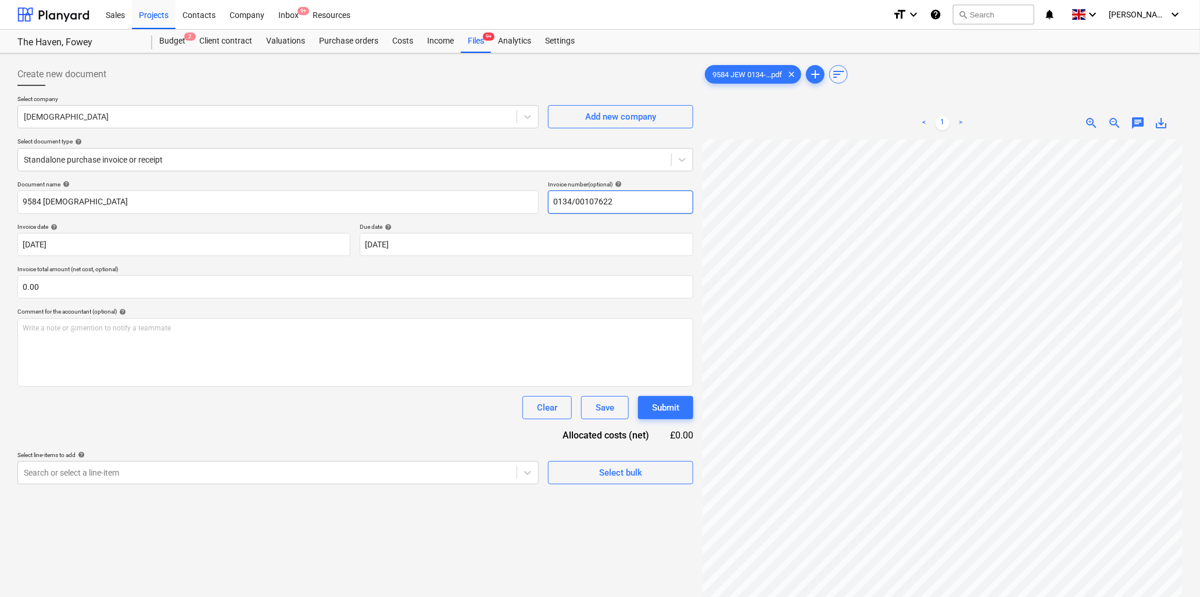
type input "0134/00107622"
click at [115, 285] on input "text" at bounding box center [355, 286] width 676 height 23
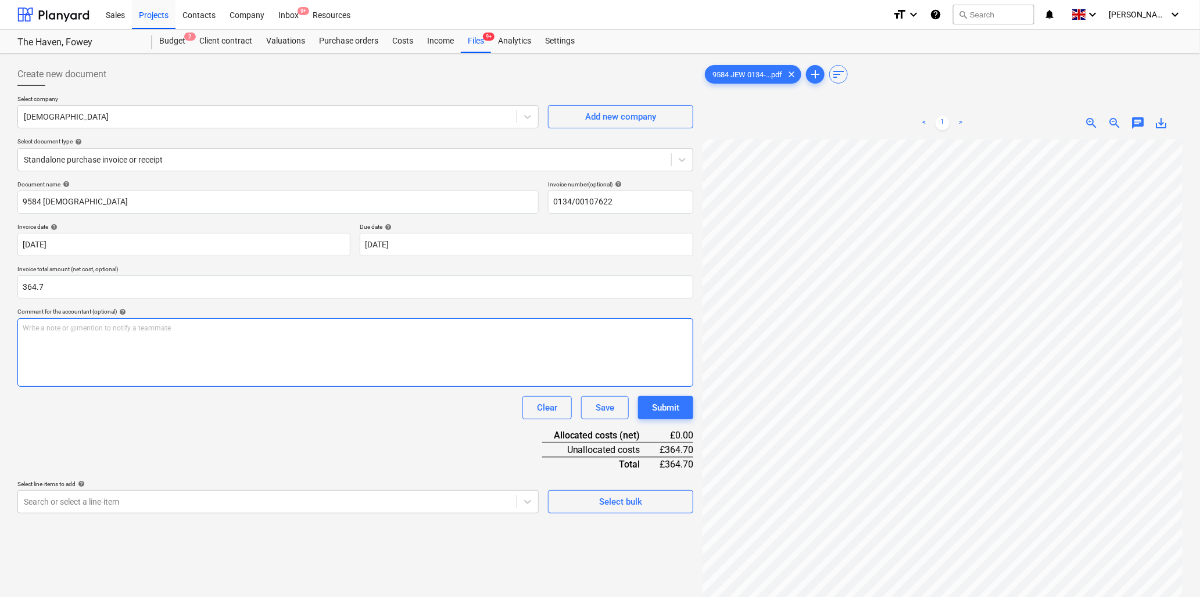
type input "364.70"
click at [125, 325] on p "Write a note or @mention to notify a teammate [PERSON_NAME]" at bounding box center [355, 329] width 665 height 10
click at [946, 125] on div "< 1 > zoom_in zoom_out chat 0 save_alt" at bounding box center [942, 405] width 480 height 597
click at [973, 135] on div "< 1 > zoom_in zoom_out chat 0 save_alt" at bounding box center [942, 405] width 480 height 597
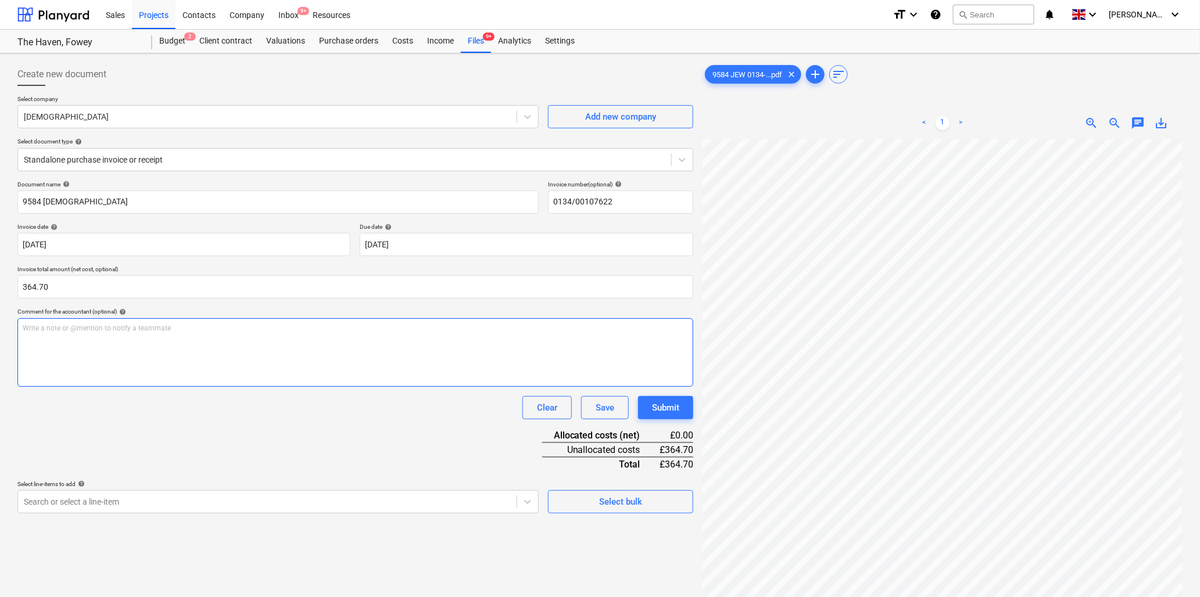
click at [146, 339] on div "Write a note or @mention to notify a teammate [PERSON_NAME]" at bounding box center [355, 352] width 676 height 69
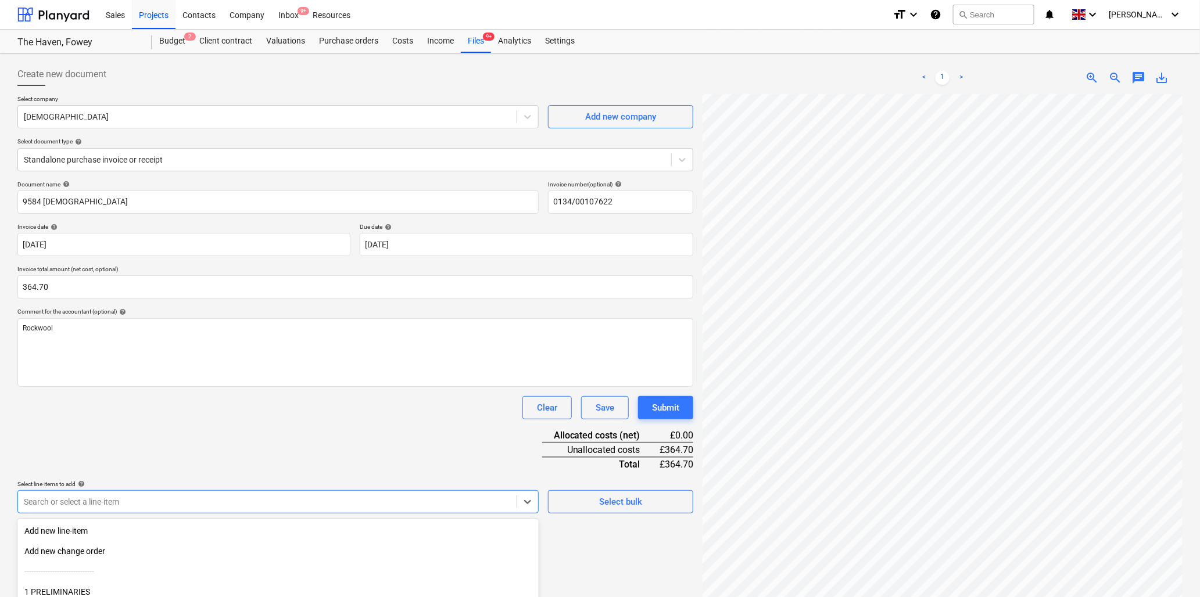
click at [160, 504] on body "Sales Projects Contacts Company Inbox 9+ Resources format_size keyboard_arrow_d…" at bounding box center [600, 298] width 1200 height 597
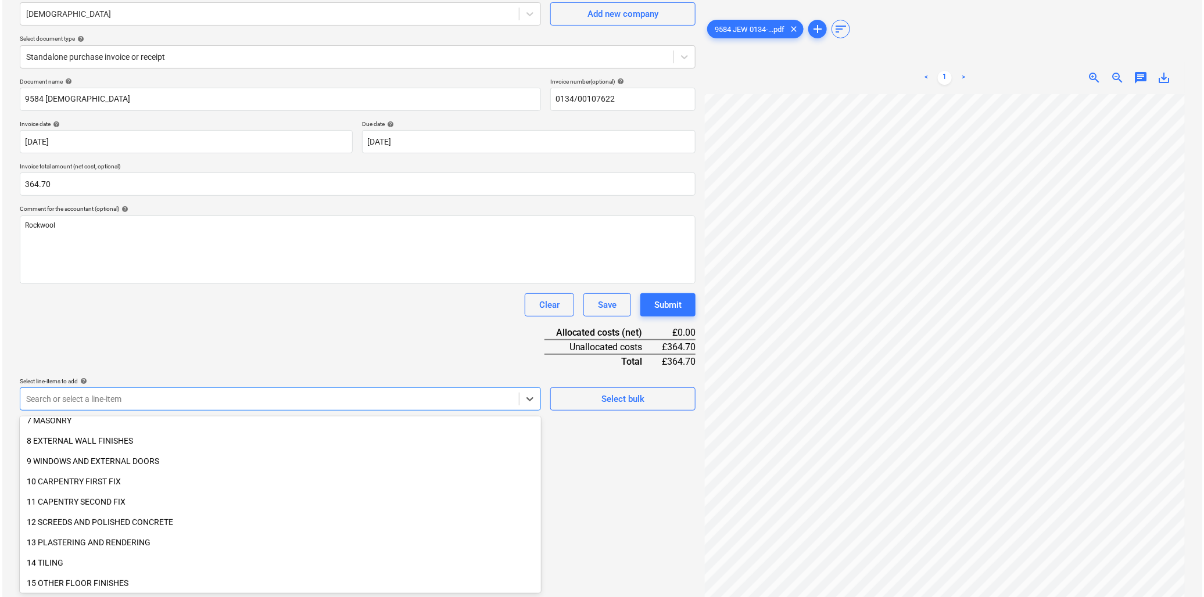
scroll to position [193, 0]
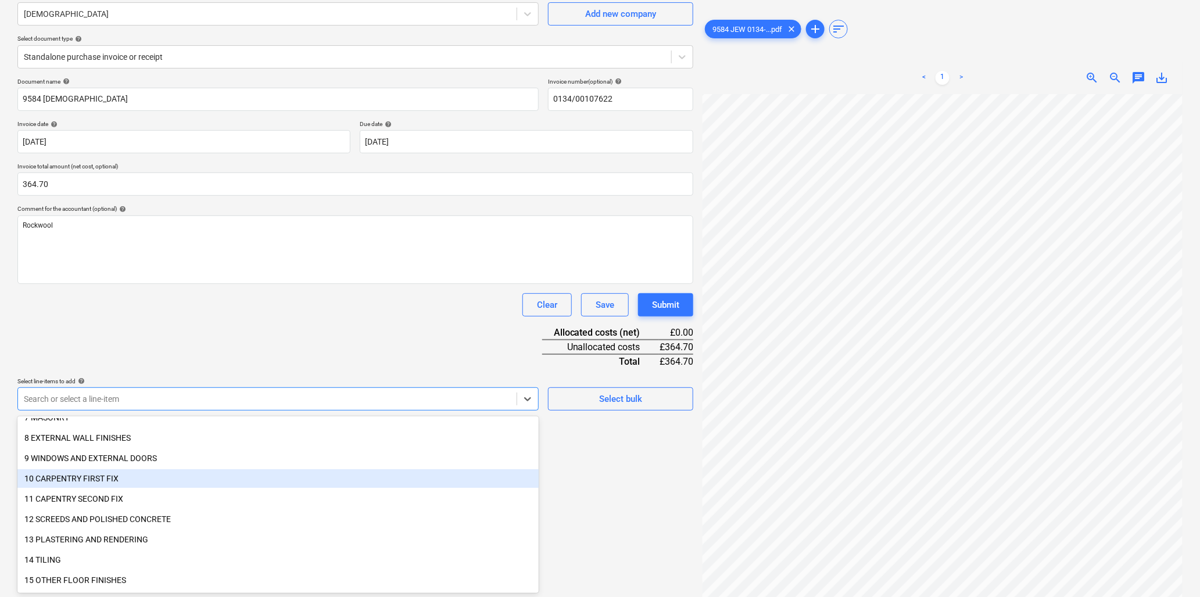
click at [78, 477] on div "10 CARPENTRY FIRST FIX" at bounding box center [277, 478] width 521 height 19
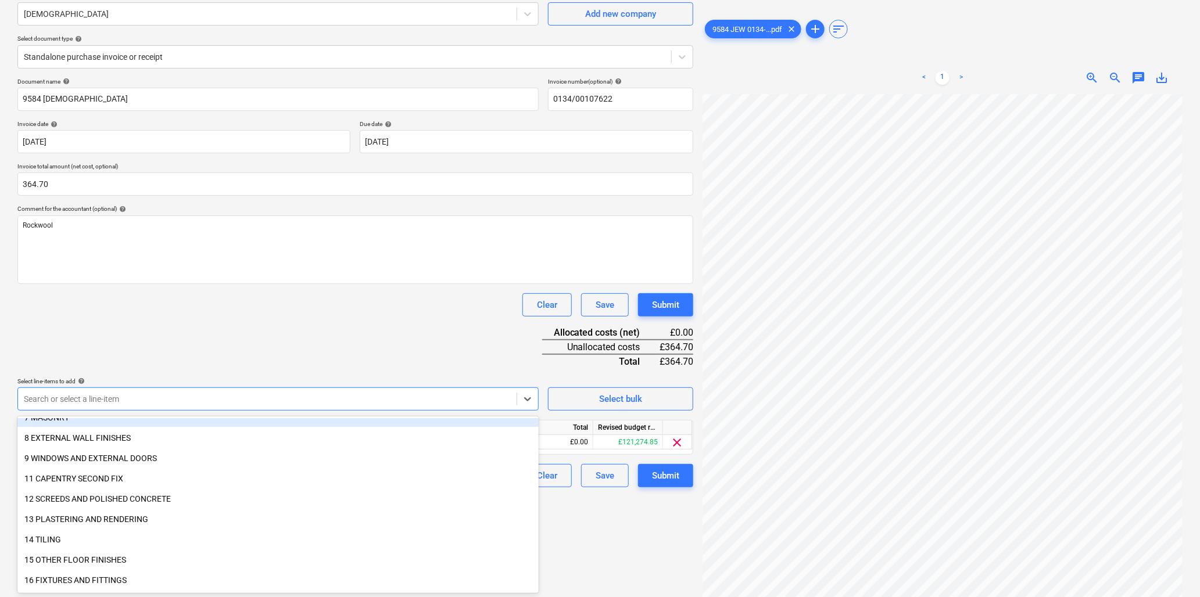
click at [202, 336] on div "Document name help 9584 Jewsons Invoice number (optional) help 0134/00107622 In…" at bounding box center [355, 283] width 676 height 410
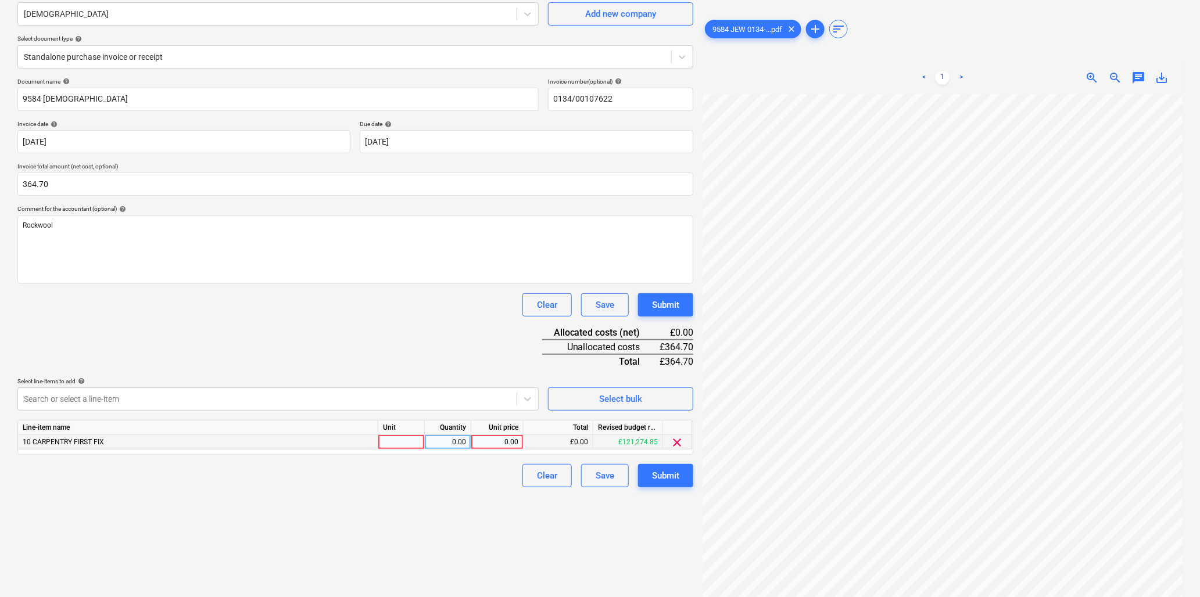
click at [390, 440] on div at bounding box center [401, 442] width 46 height 15
type input "pack"
type input "26.05"
click at [682, 468] on button "Submit" at bounding box center [665, 475] width 55 height 23
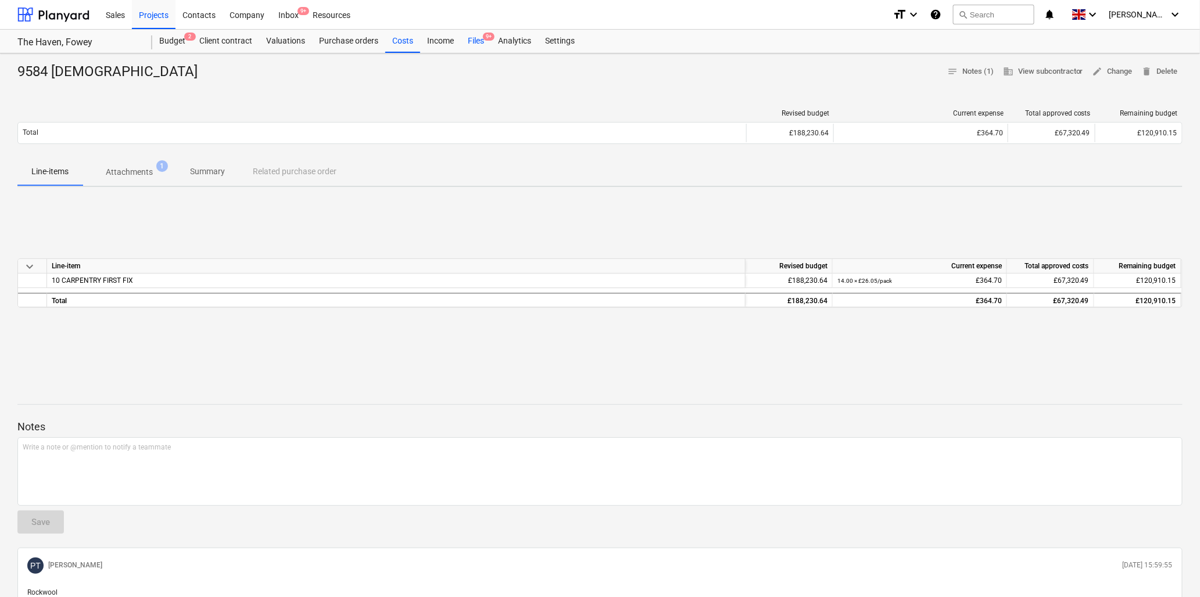
click at [480, 38] on div "Files 9+" at bounding box center [476, 41] width 30 height 23
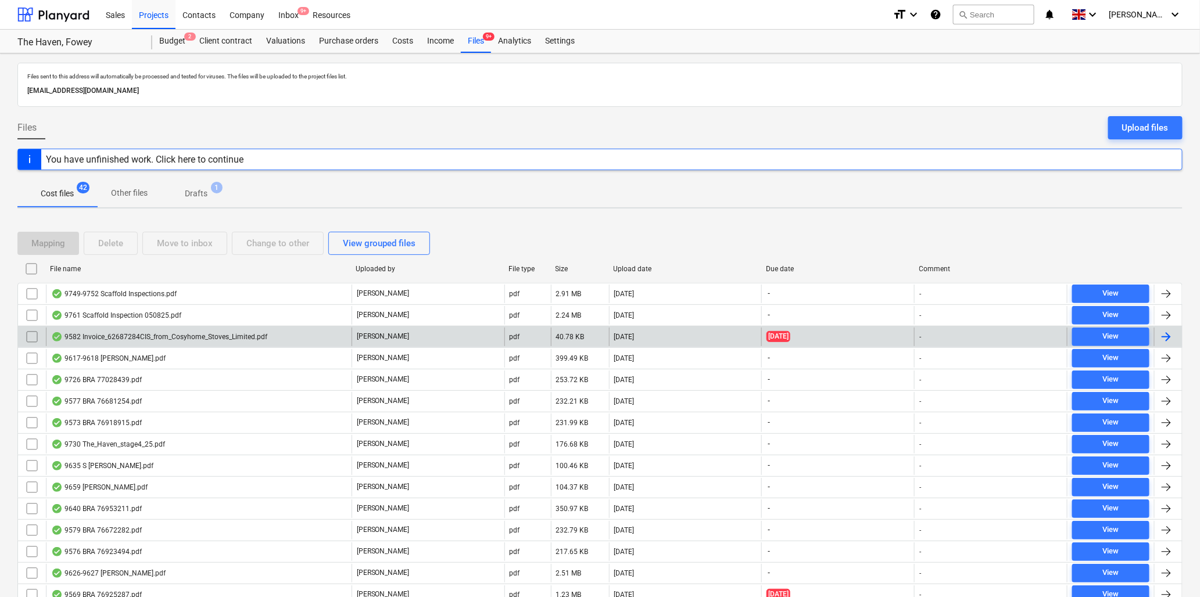
click at [219, 338] on div "9582 Invoice_62687284CIS_from_Cosyhome_Stoves_Limited.pdf" at bounding box center [159, 336] width 216 height 9
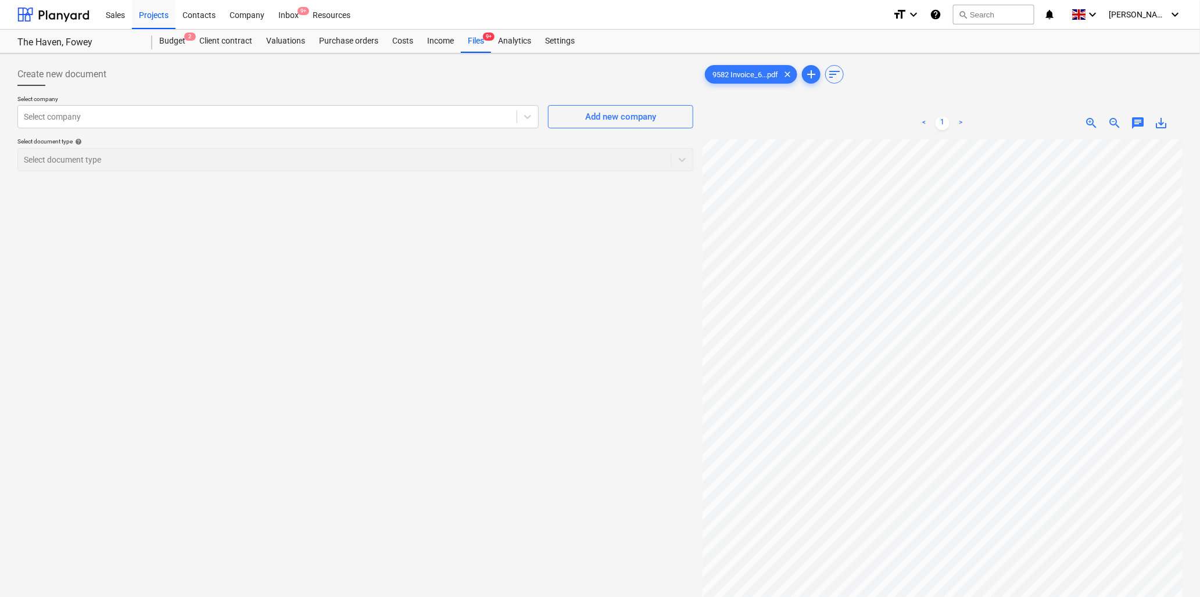
scroll to position [438, 0]
click at [1026, 597] on html "Sales Projects Contacts Company Inbox 9+ Resources format_size keyboard_arrow_d…" at bounding box center [600, 298] width 1200 height 597
click at [176, 119] on div at bounding box center [267, 117] width 487 height 12
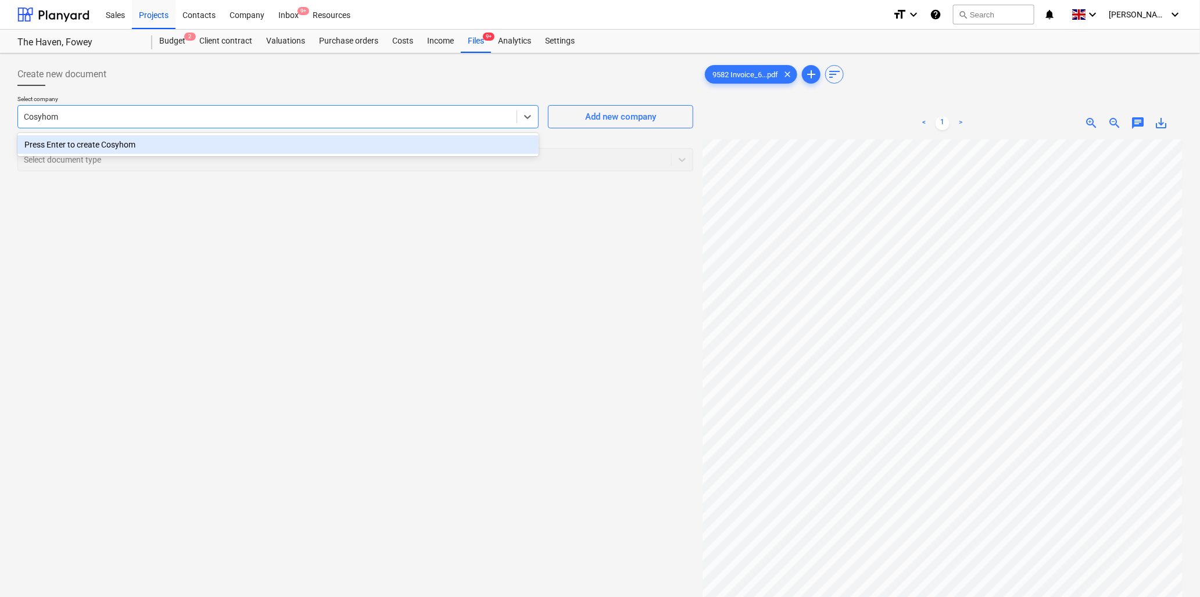
type input "Cosyhome"
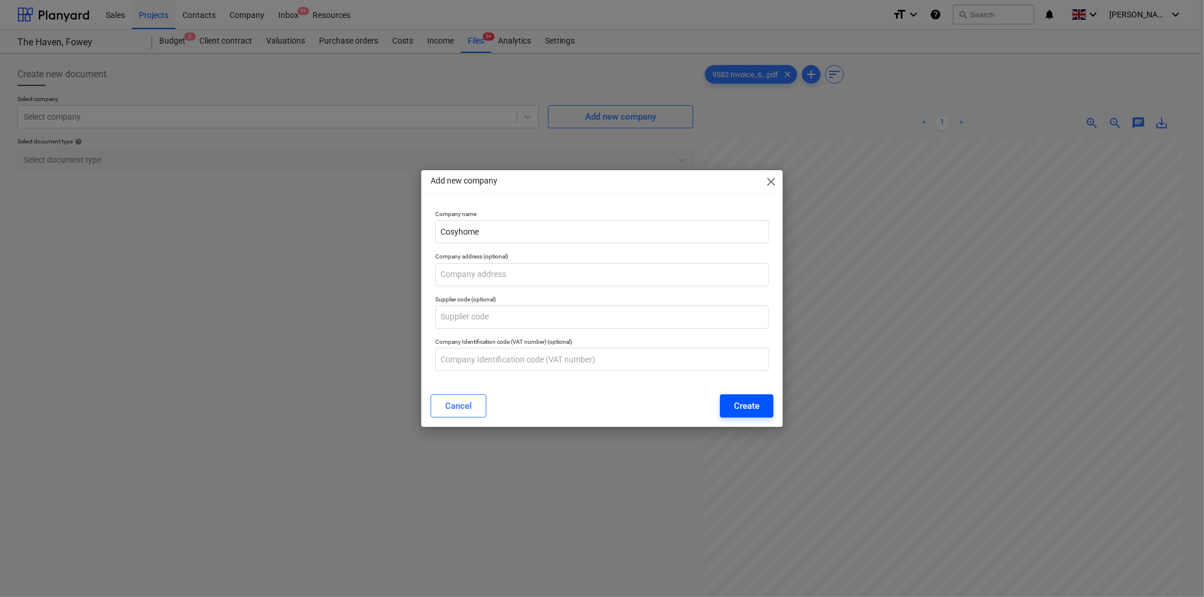
click at [758, 408] on div "Create" at bounding box center [747, 406] width 26 height 15
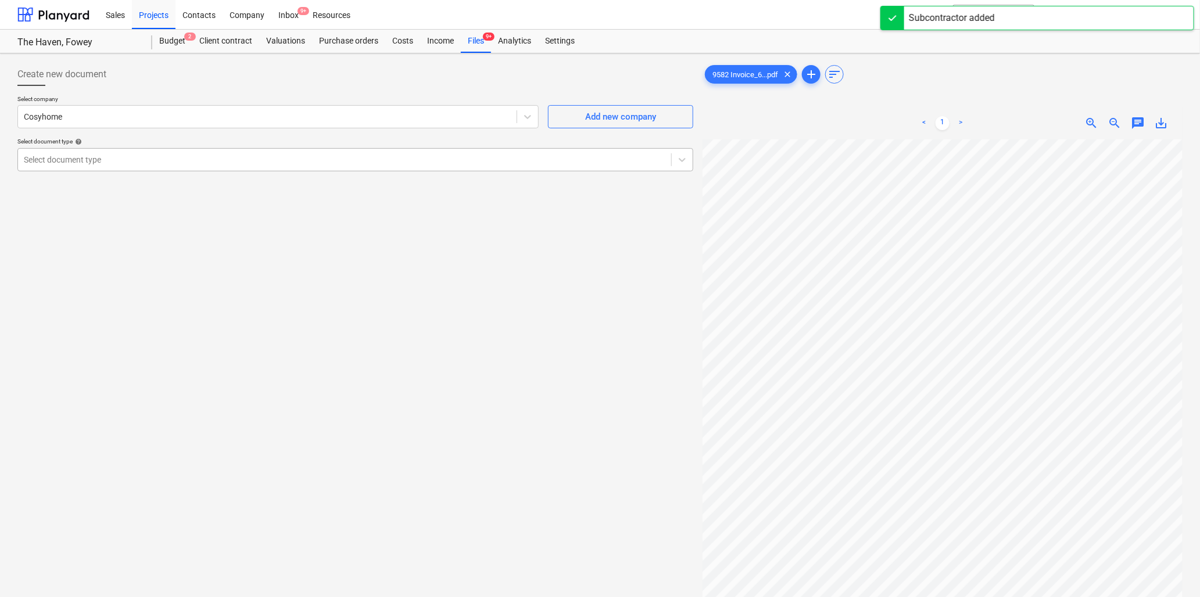
click at [66, 159] on div at bounding box center [344, 160] width 641 height 12
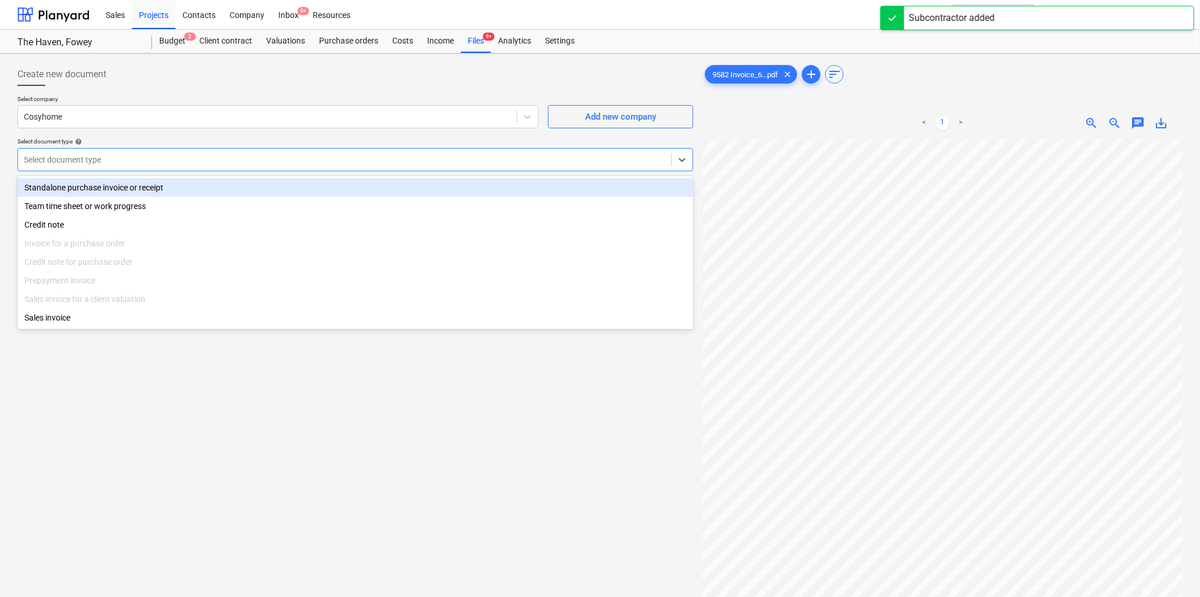
click at [71, 182] on div "Standalone purchase invoice or receipt" at bounding box center [355, 187] width 676 height 19
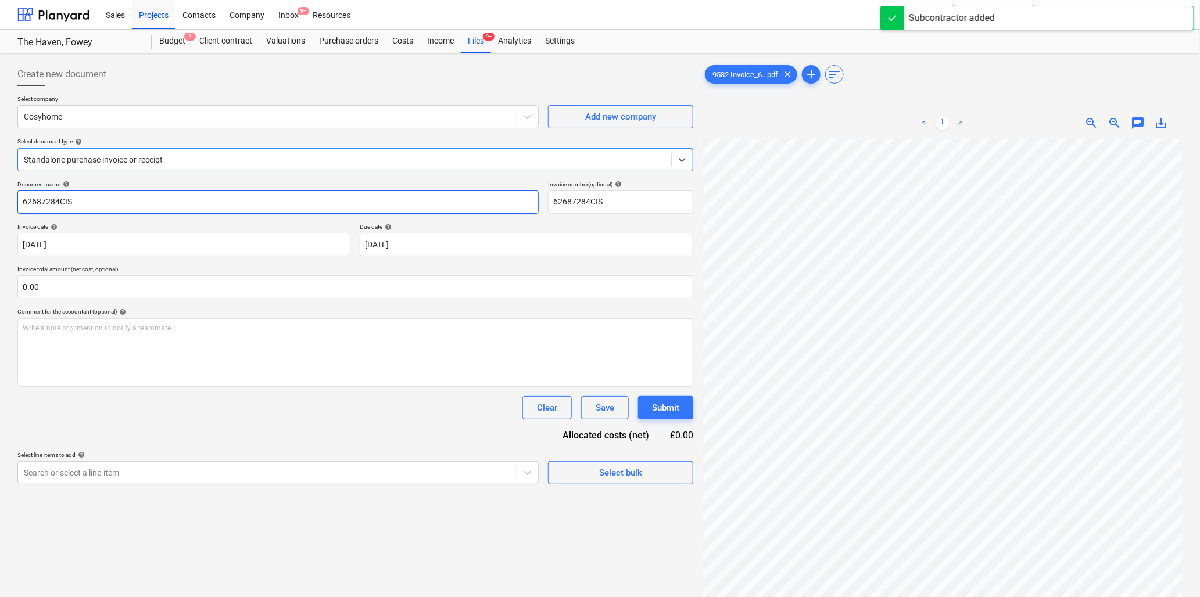
click at [80, 199] on input "62687284CIS" at bounding box center [277, 202] width 521 height 23
type input "9582 Cosyhome"
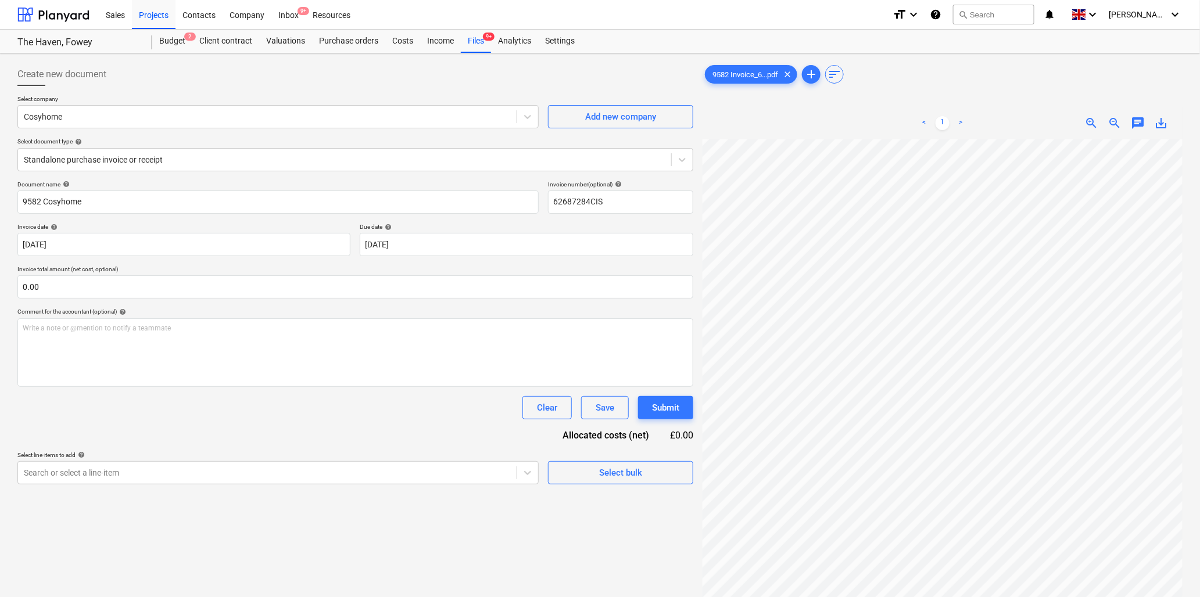
scroll to position [584, 427]
click at [72, 287] on input "text" at bounding box center [355, 286] width 676 height 23
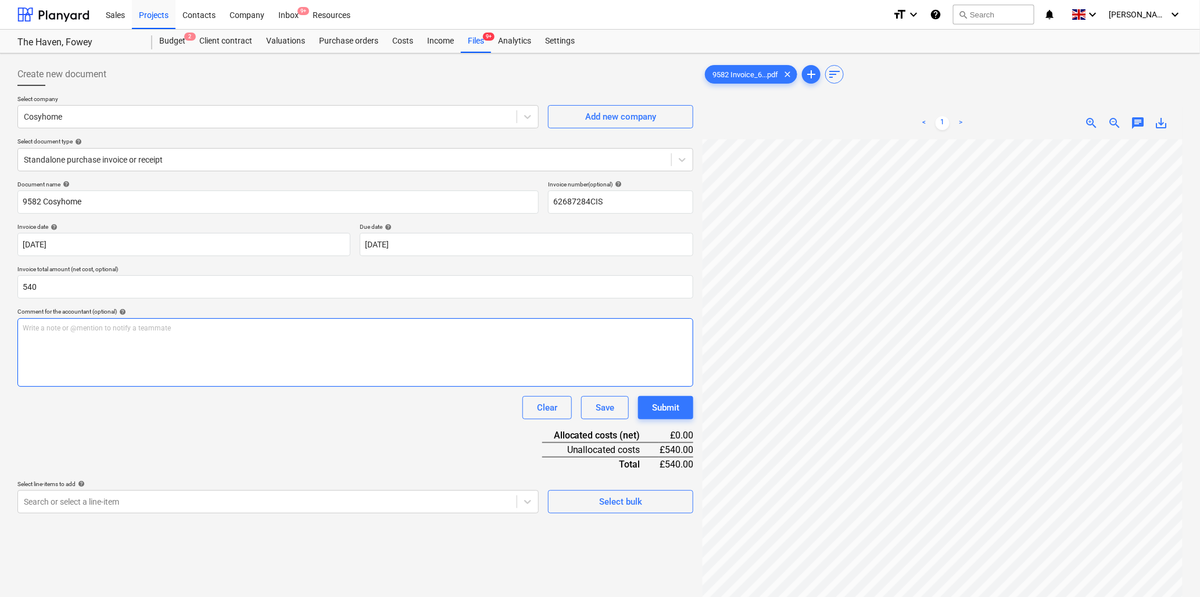
type input "540.00"
click at [76, 335] on div "Write a note or @mention to notify a teammate [PERSON_NAME]" at bounding box center [355, 352] width 676 height 69
click at [143, 501] on body "Sales Projects Contacts Company Inbox 9+ Resources format_size keyboard_arrow_d…" at bounding box center [600, 298] width 1200 height 597
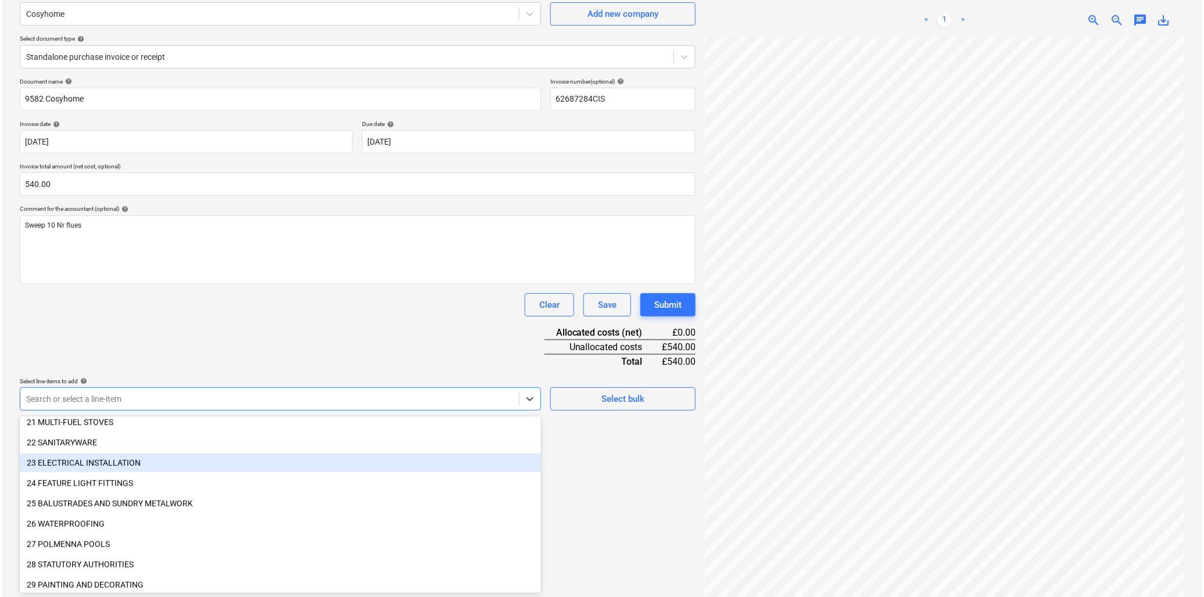
scroll to position [451, 0]
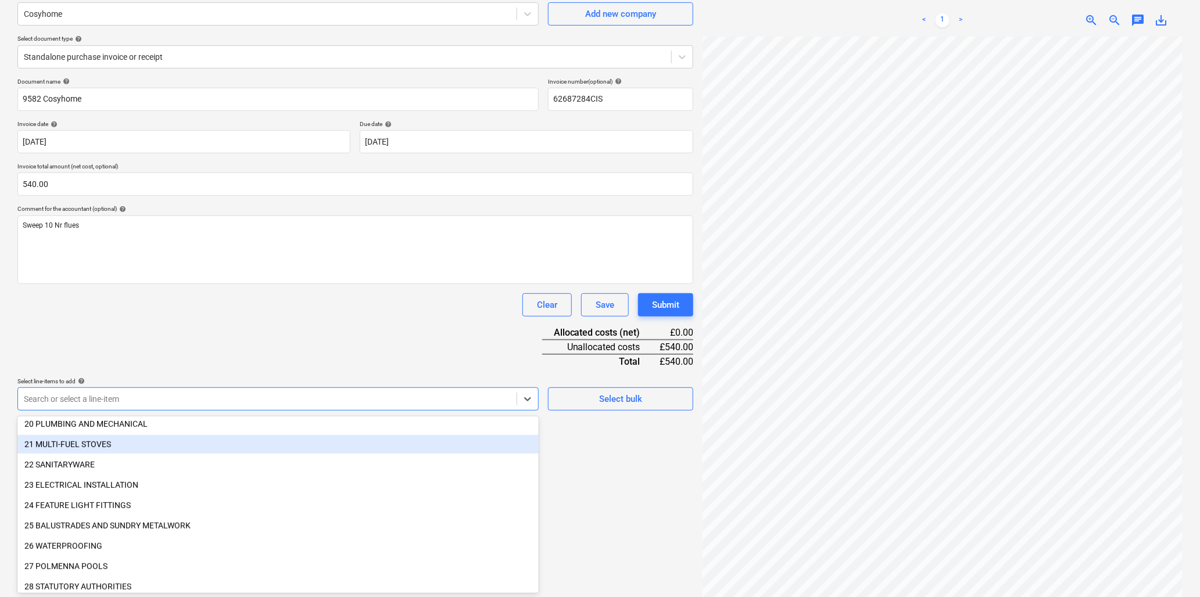
click at [85, 443] on div "21 MULTI-FUEL STOVES" at bounding box center [277, 444] width 521 height 19
click at [298, 322] on div "Document name help 9582 Cosyhome Invoice number (optional) help 62687284CIS Inv…" at bounding box center [355, 283] width 676 height 410
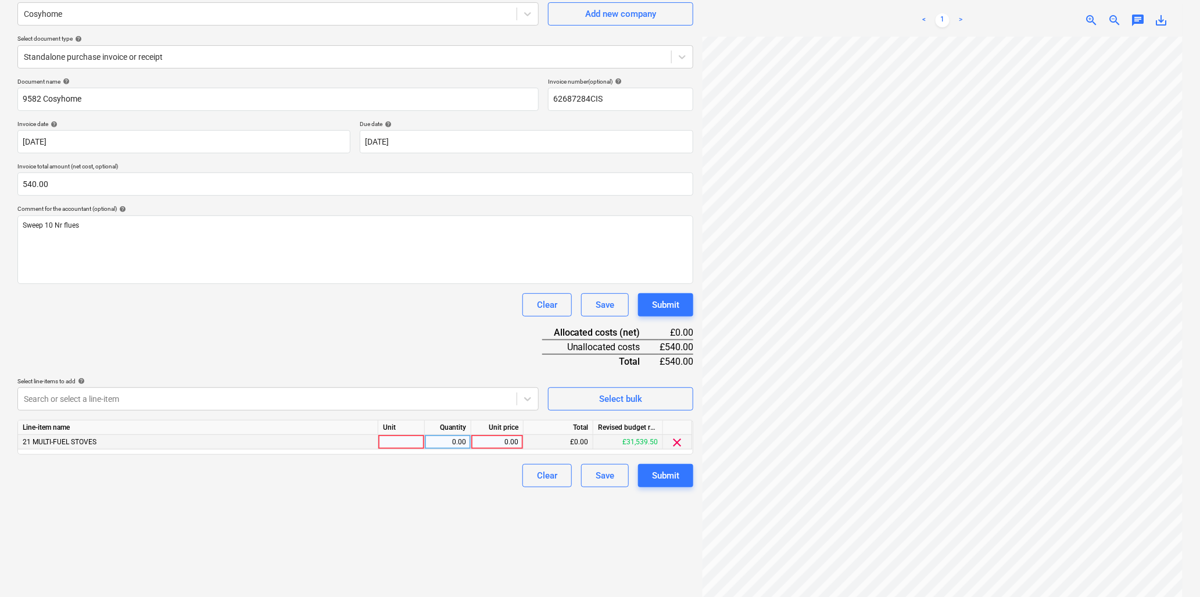
click at [411, 445] on div at bounding box center [401, 442] width 46 height 15
type input "nr"
type input "10"
type input "54"
click at [665, 478] on div "Submit" at bounding box center [665, 475] width 27 height 15
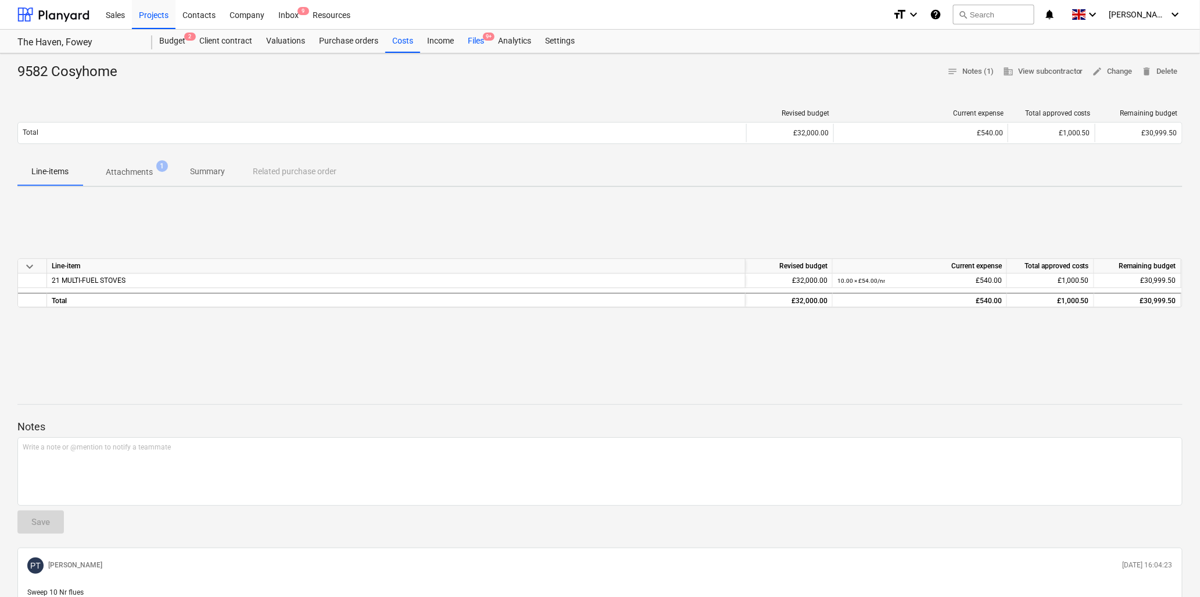
click at [475, 36] on div "Files 9+" at bounding box center [476, 41] width 30 height 23
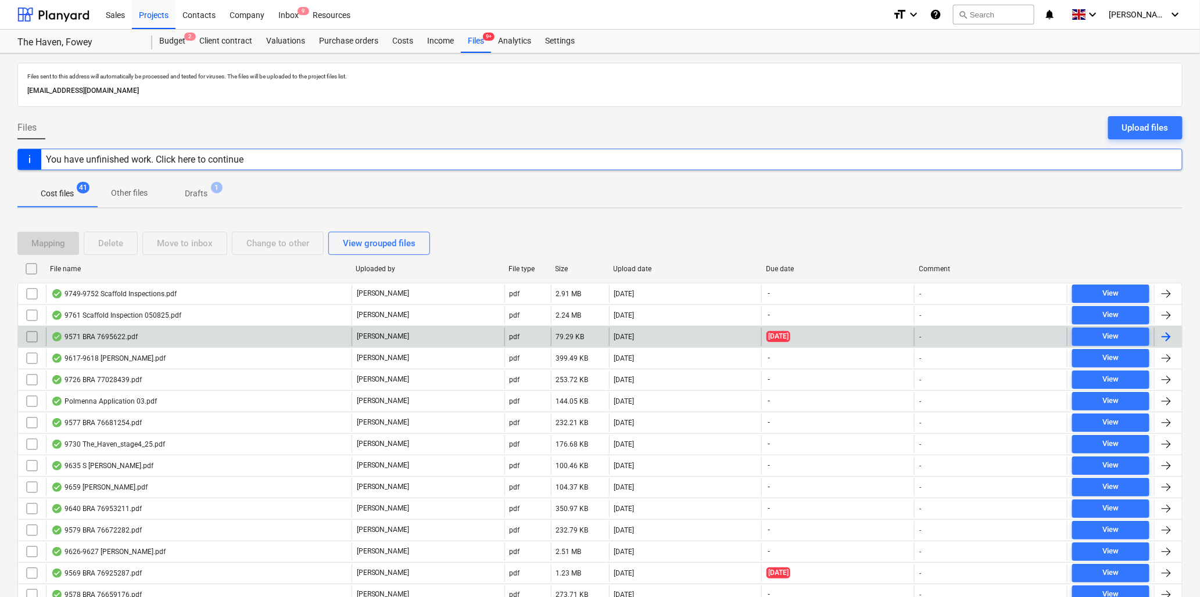
click at [123, 338] on div "9571 BRA 7695622.pdf" at bounding box center [94, 336] width 87 height 9
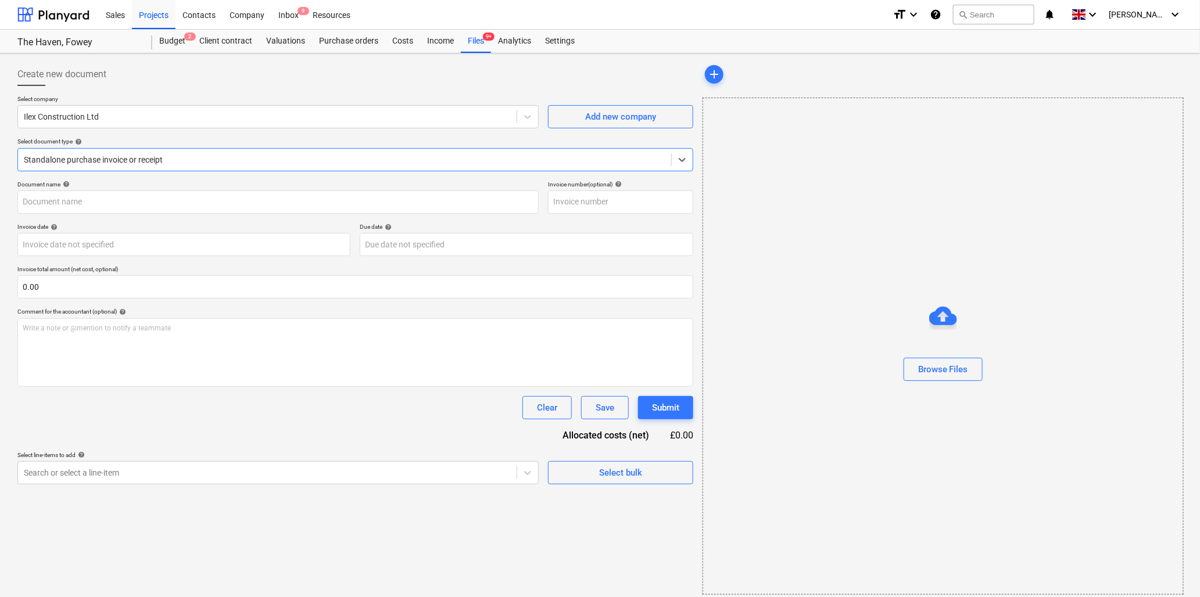
type input "76905622"
type input "[DATE]"
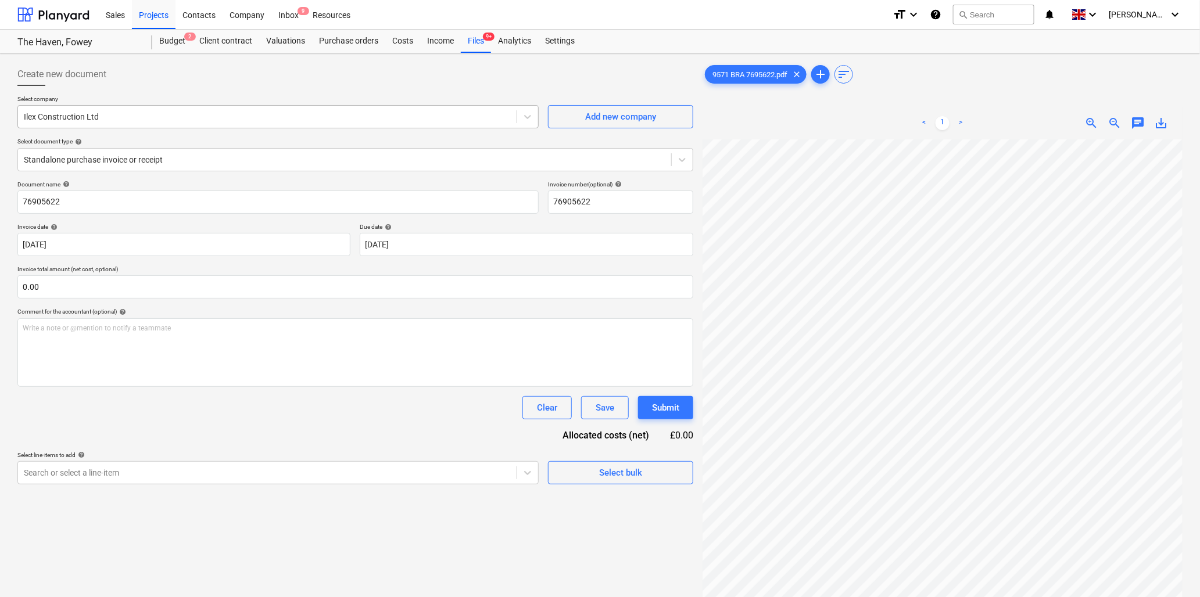
click at [152, 114] on div at bounding box center [267, 117] width 487 height 12
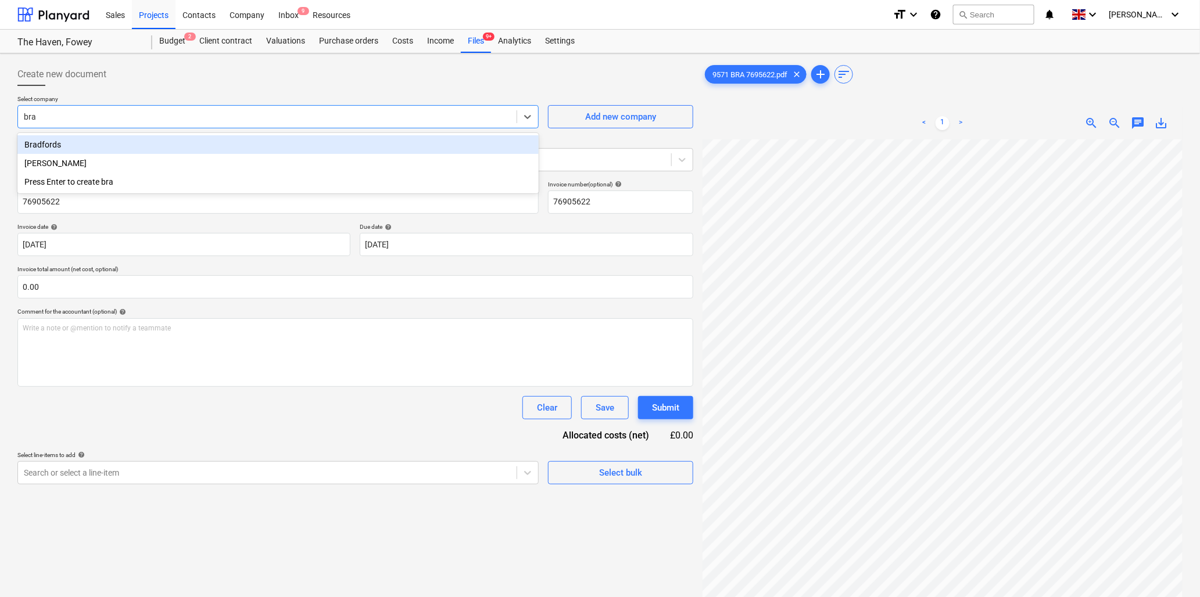
type input "[PERSON_NAME]"
click at [161, 141] on div "Bradfords" at bounding box center [277, 144] width 521 height 19
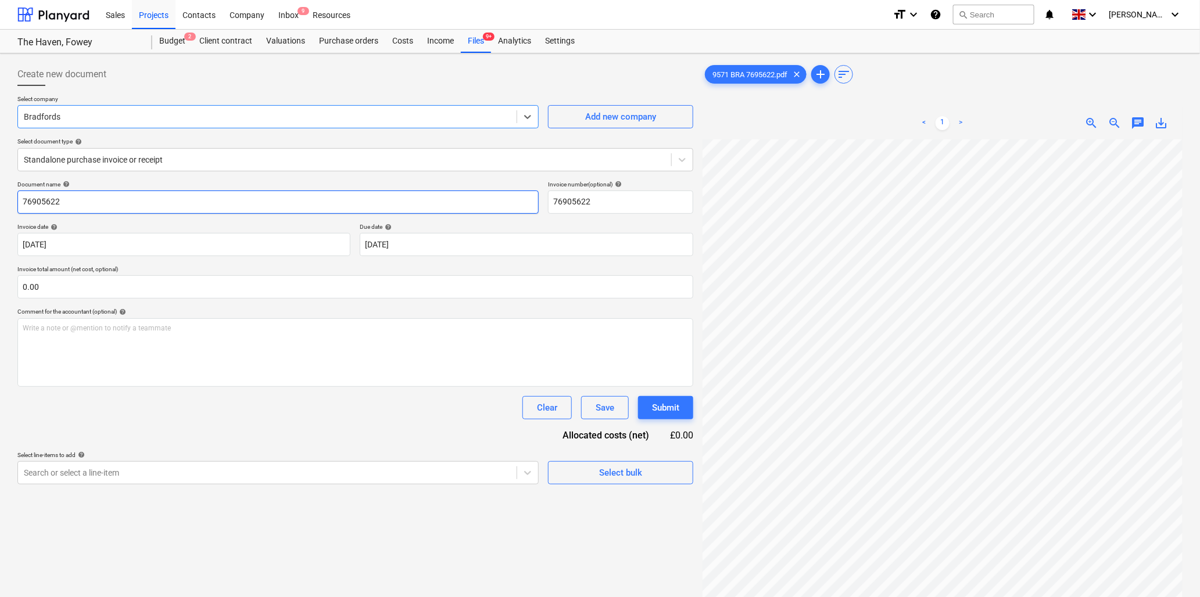
click at [101, 195] on input "76905622" at bounding box center [277, 202] width 521 height 23
type input "9571 Bradfords"
click at [64, 278] on input "text" at bounding box center [355, 286] width 676 height 23
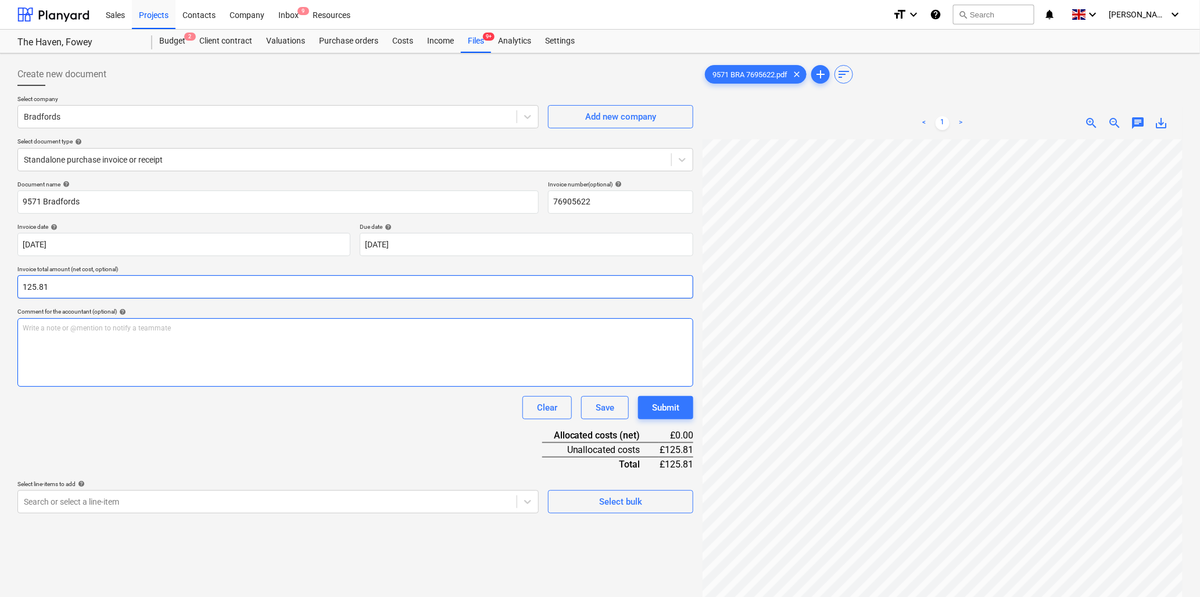
type input "125.81"
click at [55, 327] on p "Write a note or @mention to notify a teammate [PERSON_NAME]" at bounding box center [355, 329] width 665 height 10
click at [815, 136] on div "< 1 > zoom_in zoom_out chat 0 save_alt" at bounding box center [942, 405] width 480 height 597
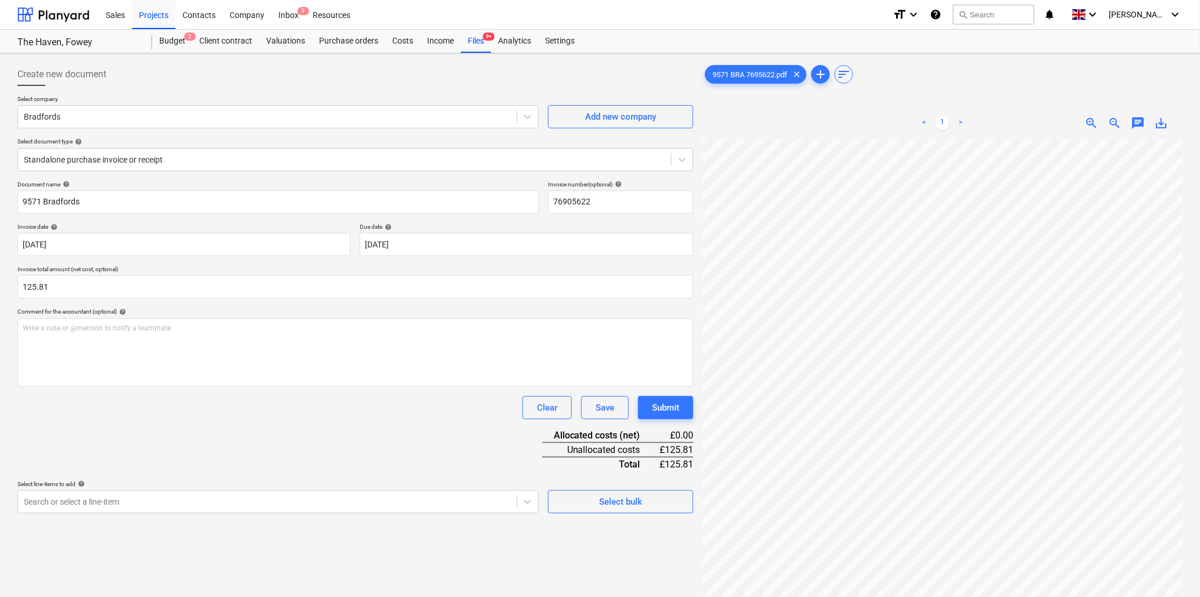
click at [860, 85] on div "9571 BRA 7695622.pdf clear add sort < 1 > zoom_in zoom_out chat 0 save_alt" at bounding box center [942, 383] width 480 height 641
click at [934, 103] on div "9571 BRA 7695622.pdf clear add sort < 1 > zoom_in zoom_out chat 0 save_alt" at bounding box center [942, 383] width 480 height 641
click at [70, 332] on p "Write a note or @mention to notify a teammate [PERSON_NAME]" at bounding box center [355, 329] width 665 height 10
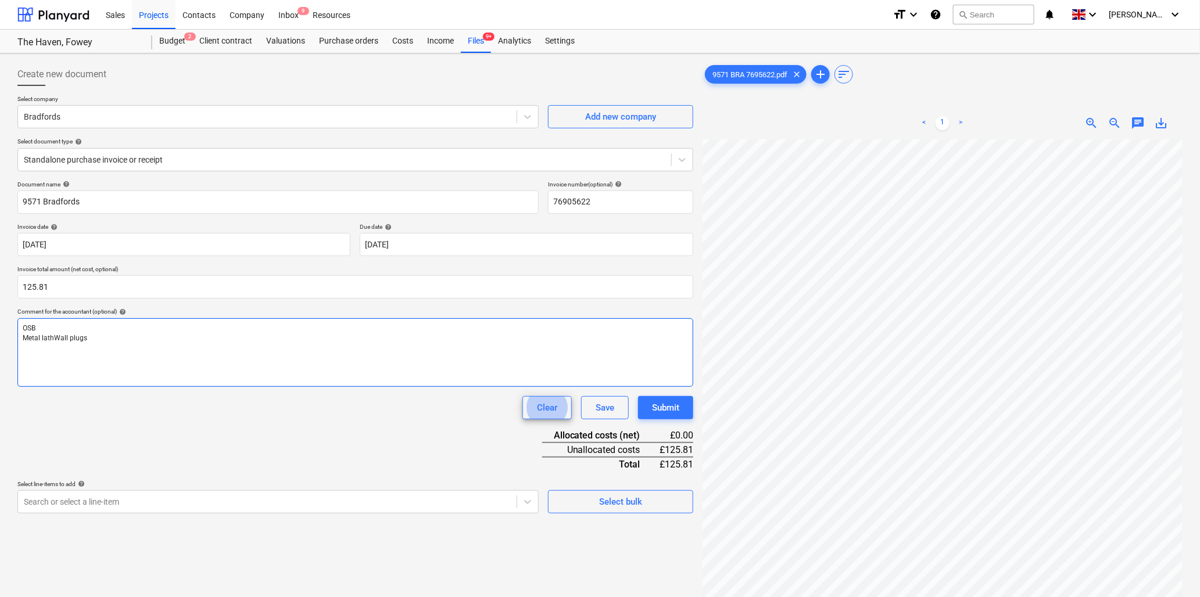
click at [522, 396] on button "Clear" at bounding box center [546, 407] width 49 height 23
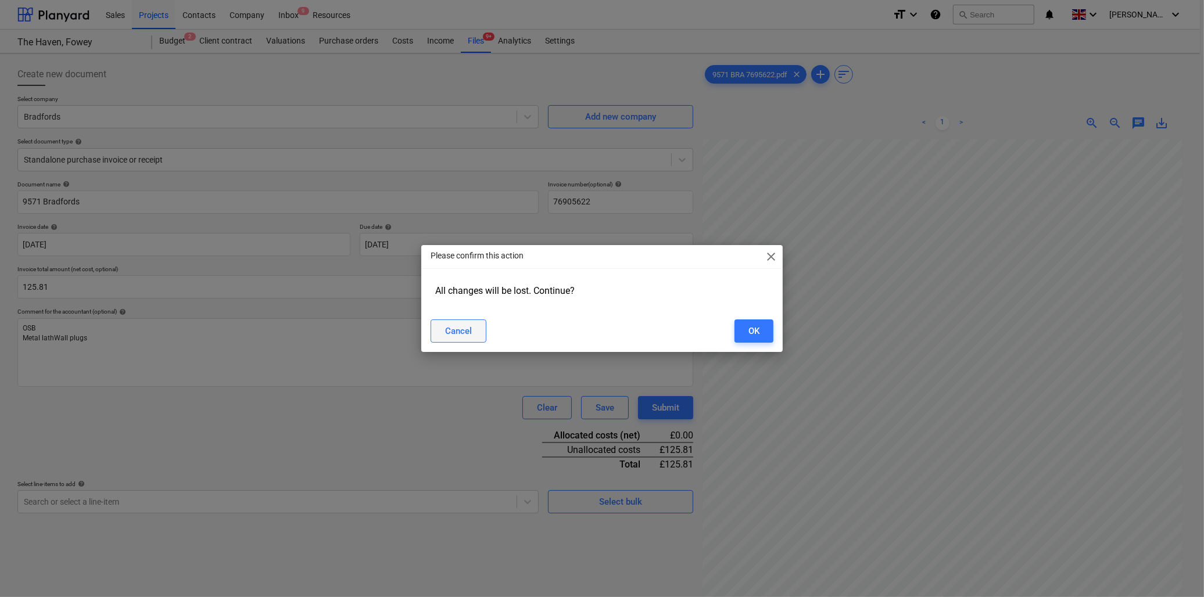
click at [464, 327] on div "Cancel" at bounding box center [458, 331] width 27 height 15
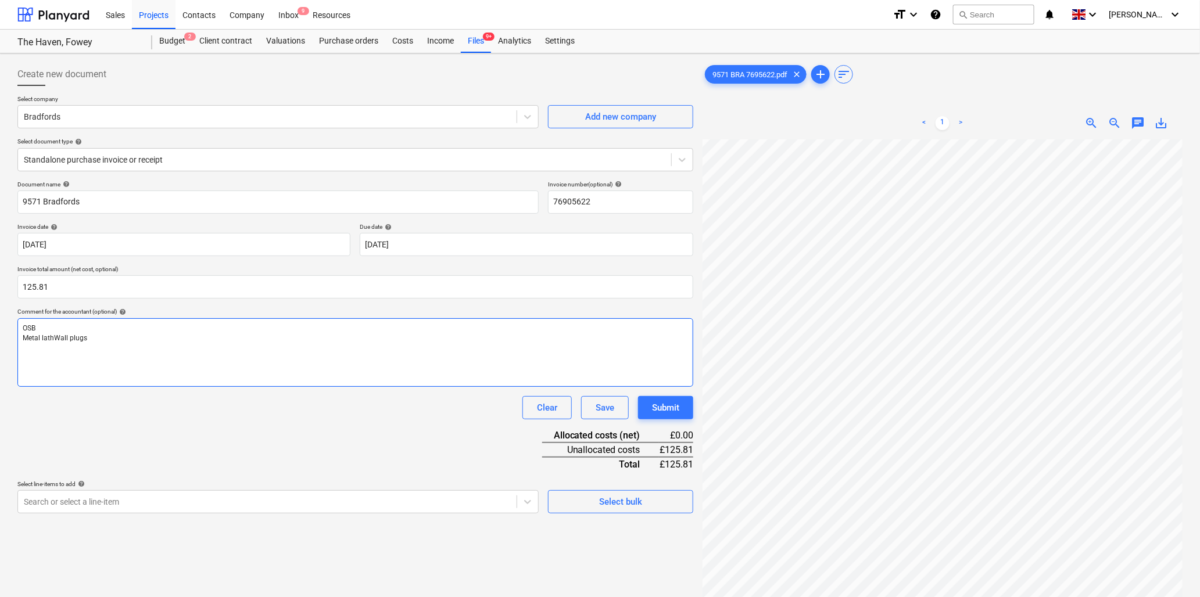
click at [58, 334] on span "Metal lathWall plugs" at bounding box center [55, 338] width 64 height 8
click at [58, 339] on span "Metal lathWall plugs" at bounding box center [55, 338] width 64 height 8
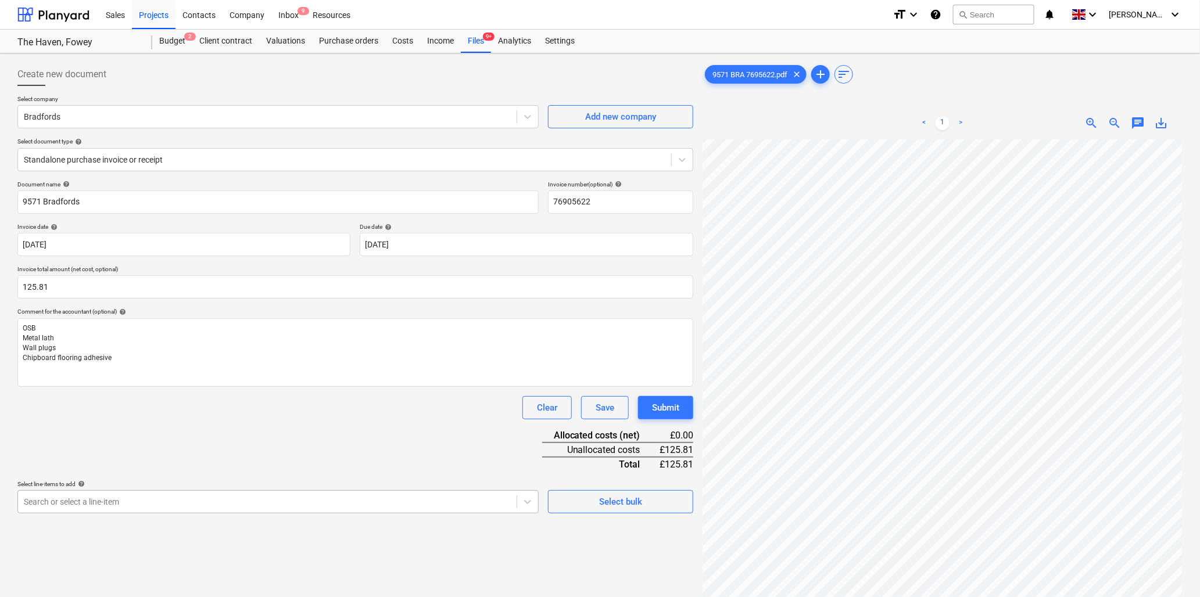
scroll to position [103, 0]
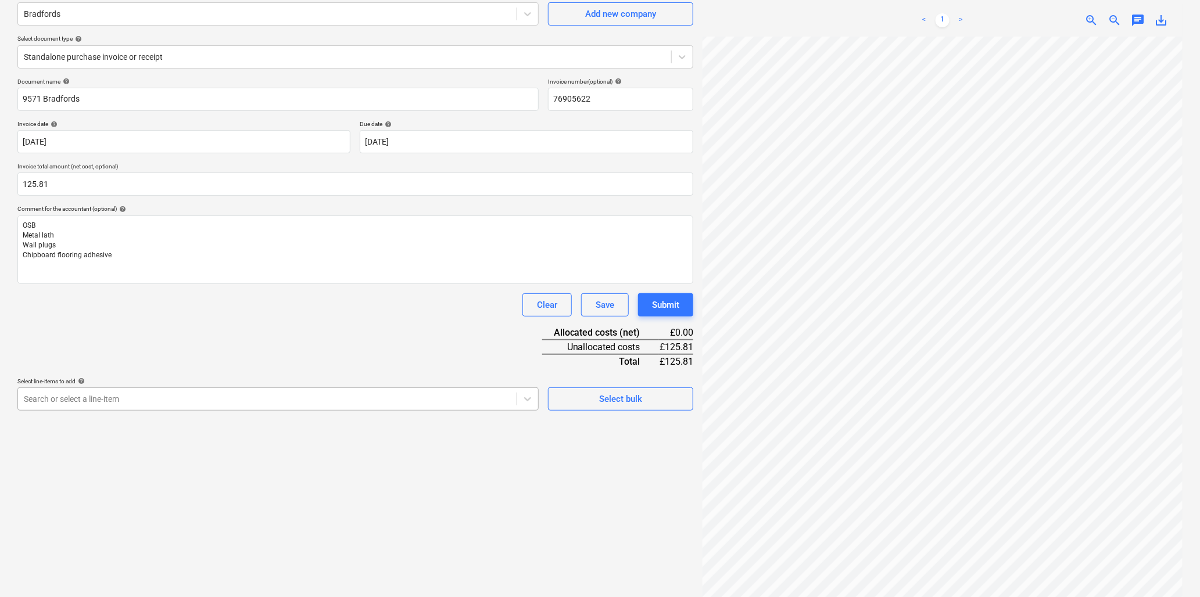
click at [187, 494] on body "Sales Projects Contacts Company Inbox 9 Resources format_size keyboard_arrow_do…" at bounding box center [600, 195] width 1200 height 597
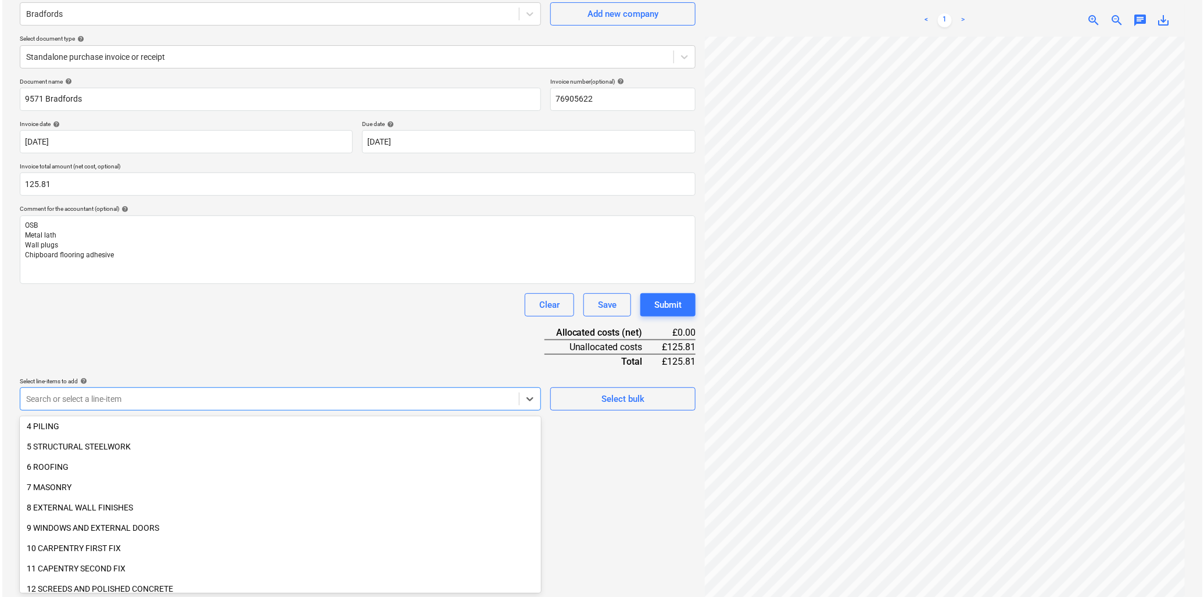
scroll to position [129, 0]
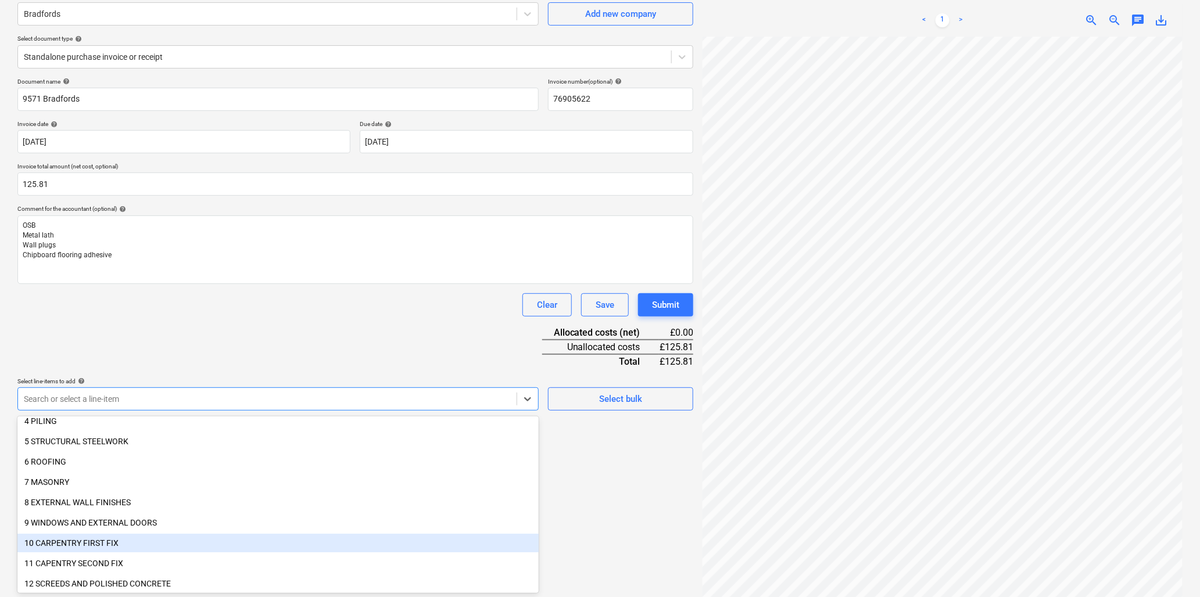
click at [78, 541] on div "10 CARPENTRY FIRST FIX" at bounding box center [277, 543] width 521 height 19
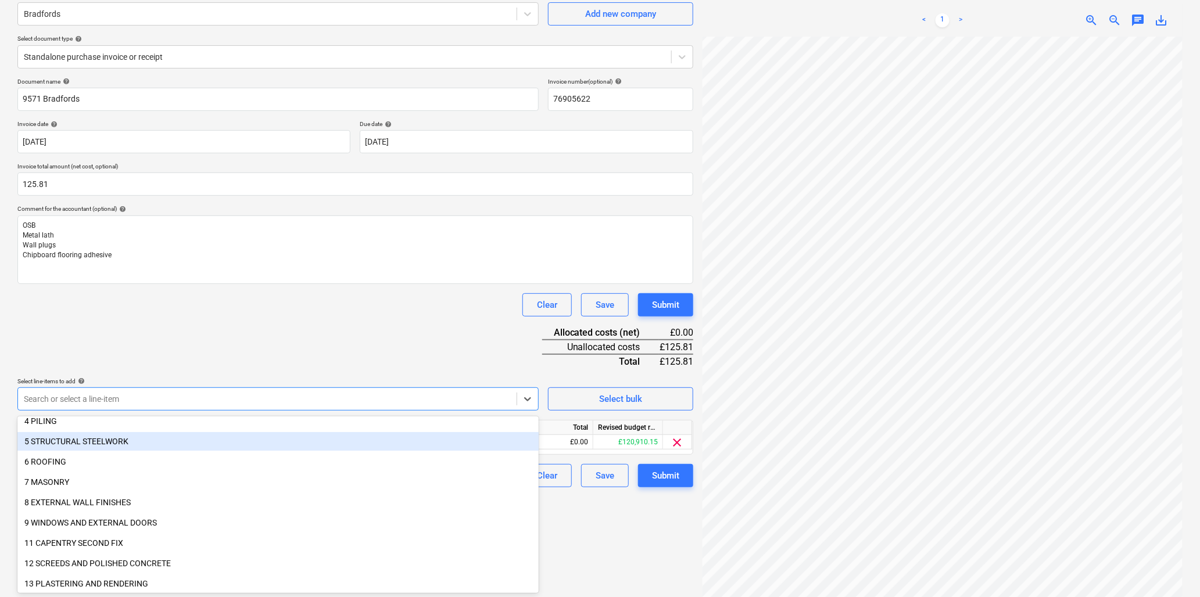
click at [157, 367] on div "Document name help 9571 Bradfords Invoice number (optional) help 76905622 Invoi…" at bounding box center [355, 283] width 676 height 410
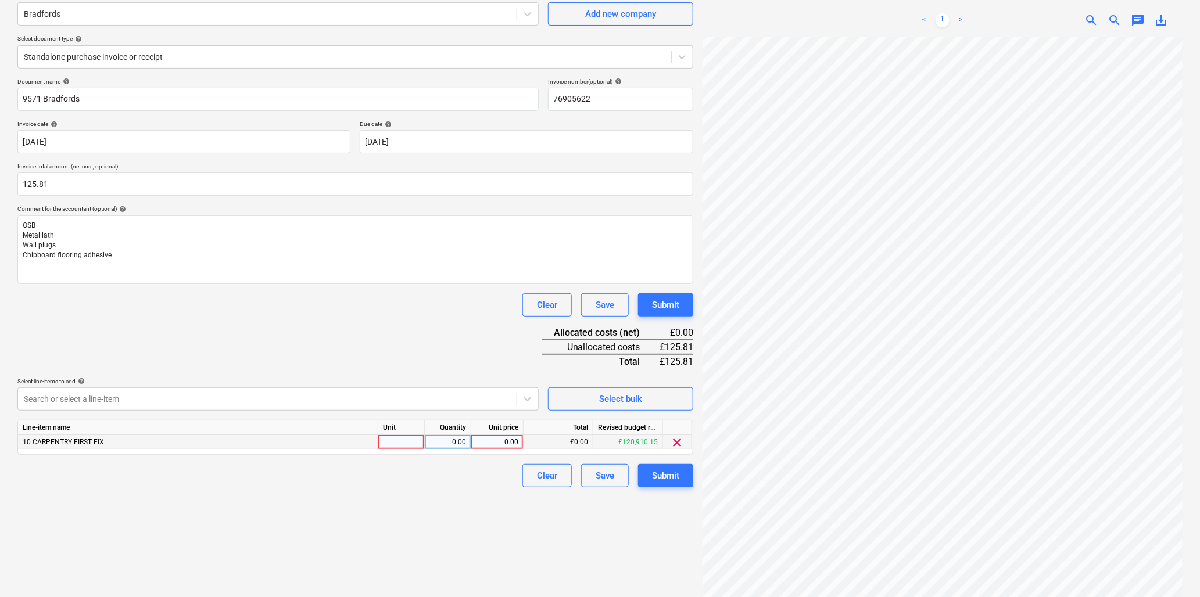
click at [396, 440] on div at bounding box center [401, 442] width 46 height 15
type input "item"
type input "125.81"
click at [666, 478] on div "Submit" at bounding box center [665, 475] width 27 height 15
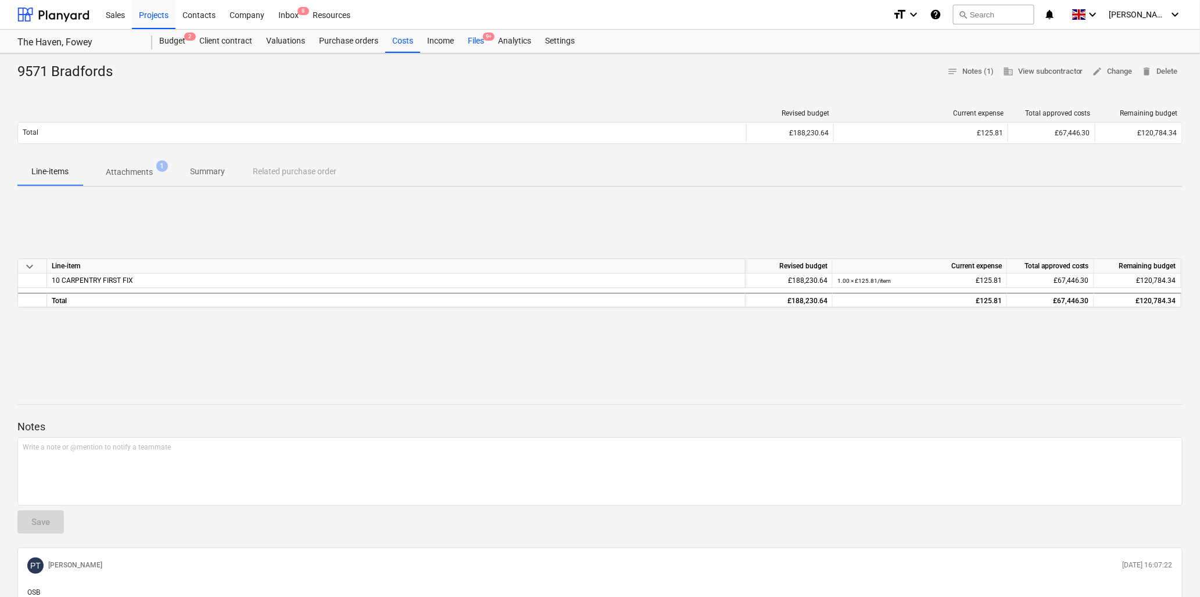
click at [480, 38] on div "Files 9+" at bounding box center [476, 41] width 30 height 23
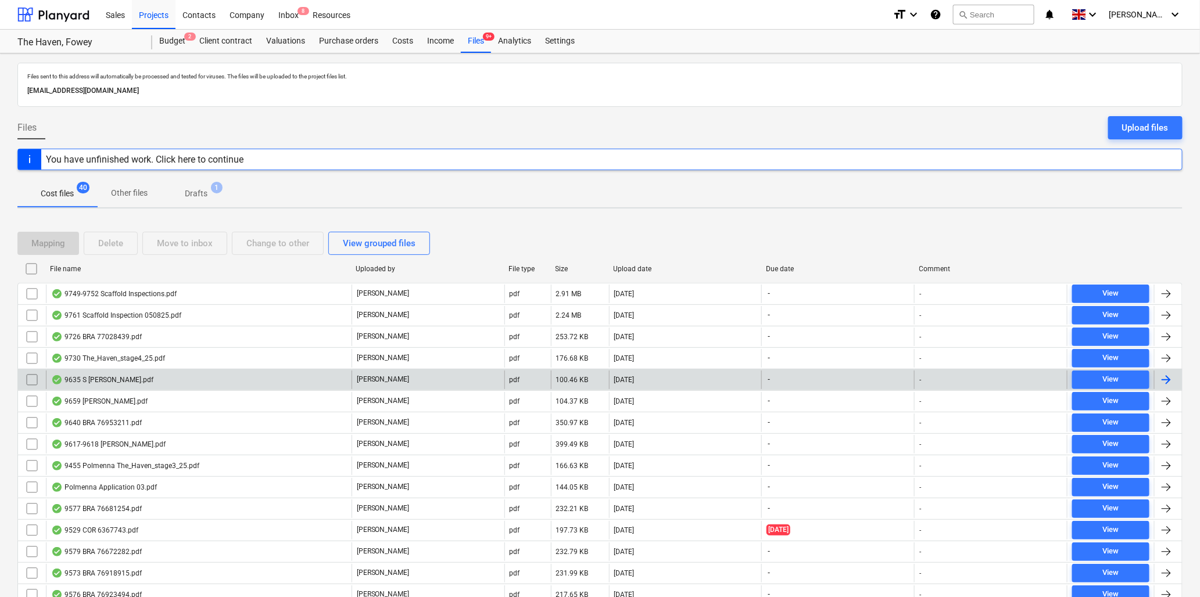
click at [90, 379] on div "9635 S [PERSON_NAME].pdf" at bounding box center [102, 379] width 102 height 9
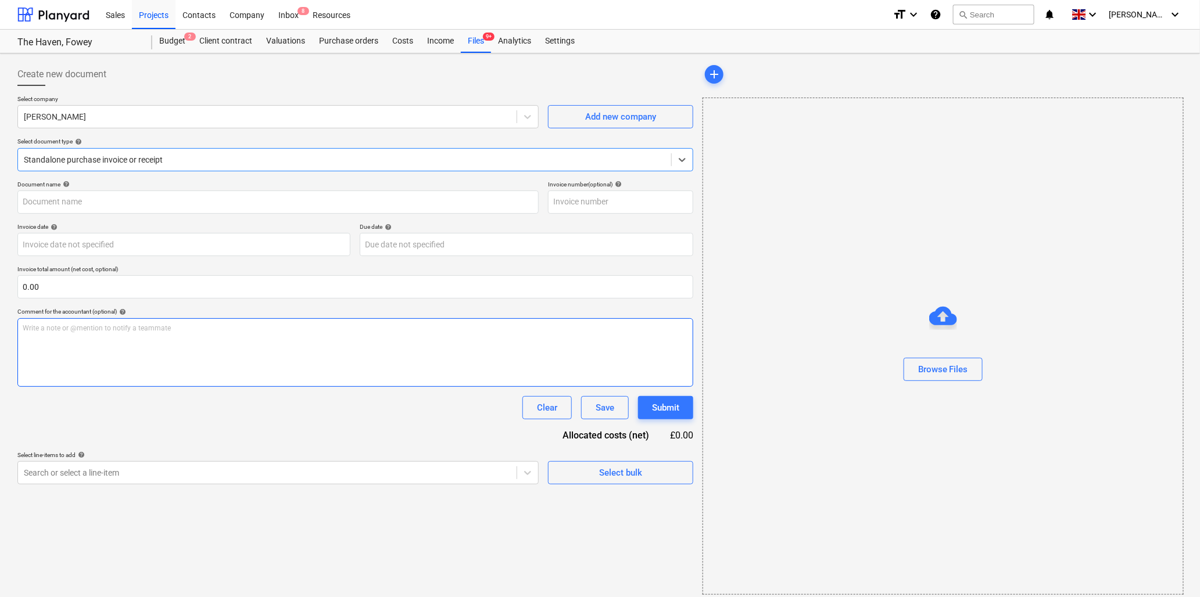
type input "9635 S [PERSON_NAME].pdf"
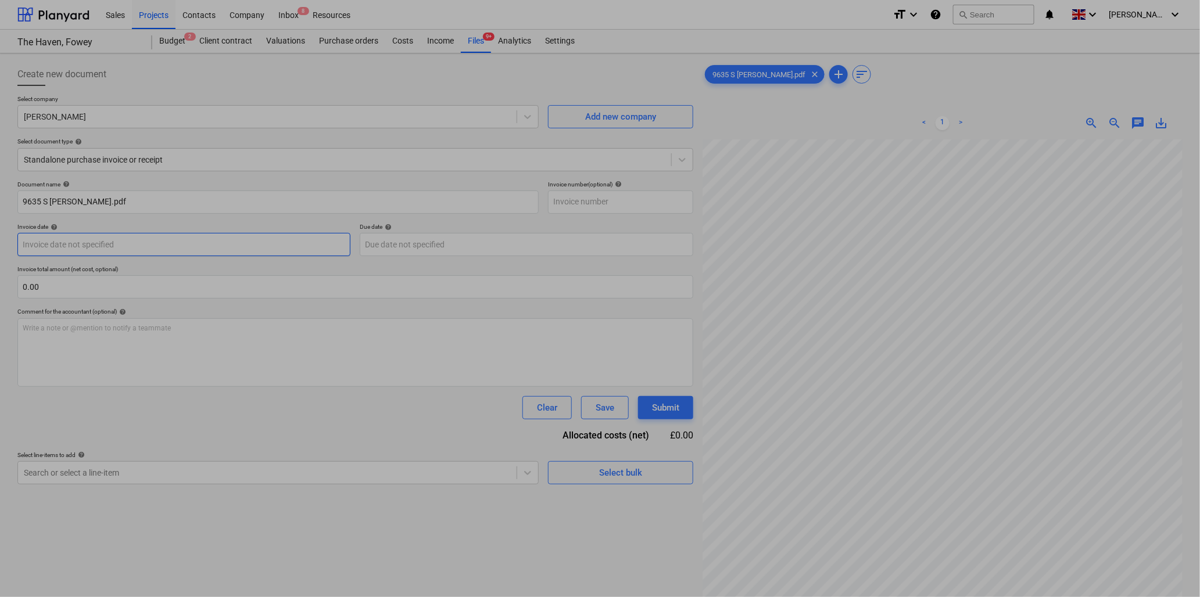
click at [228, 251] on body "Sales Projects Contacts Company Inbox 8 Resources format_size keyboard_arrow_do…" at bounding box center [600, 298] width 1200 height 597
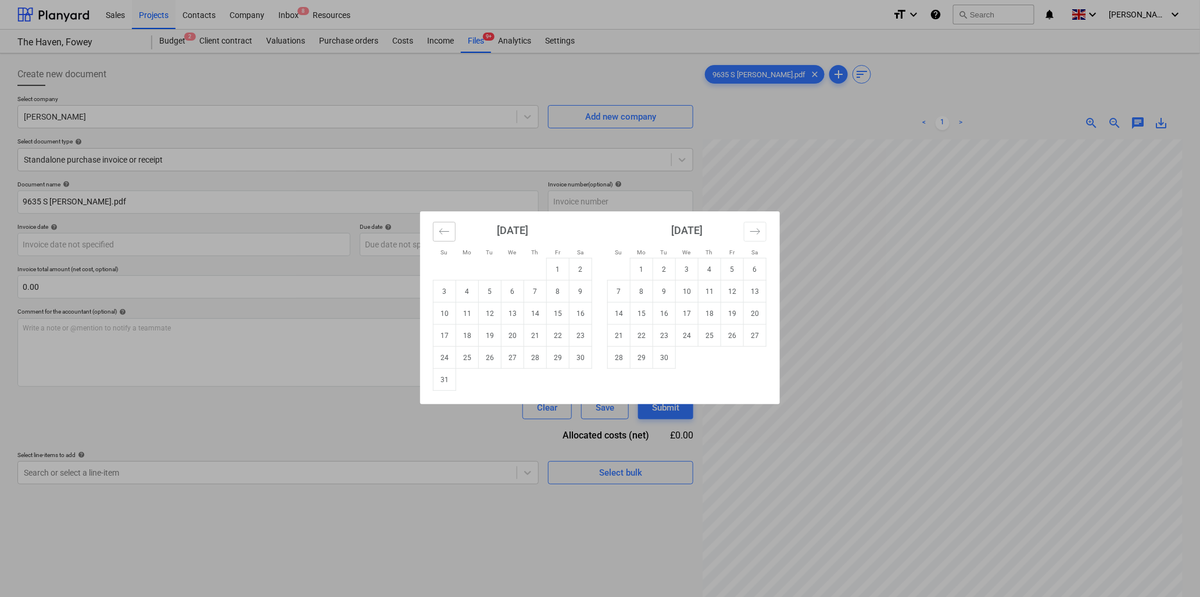
click at [440, 234] on icon "Move backward to switch to the previous month." at bounding box center [444, 231] width 11 height 11
click at [555, 289] on td "11" at bounding box center [558, 292] width 23 height 22
type input "[DATE]"
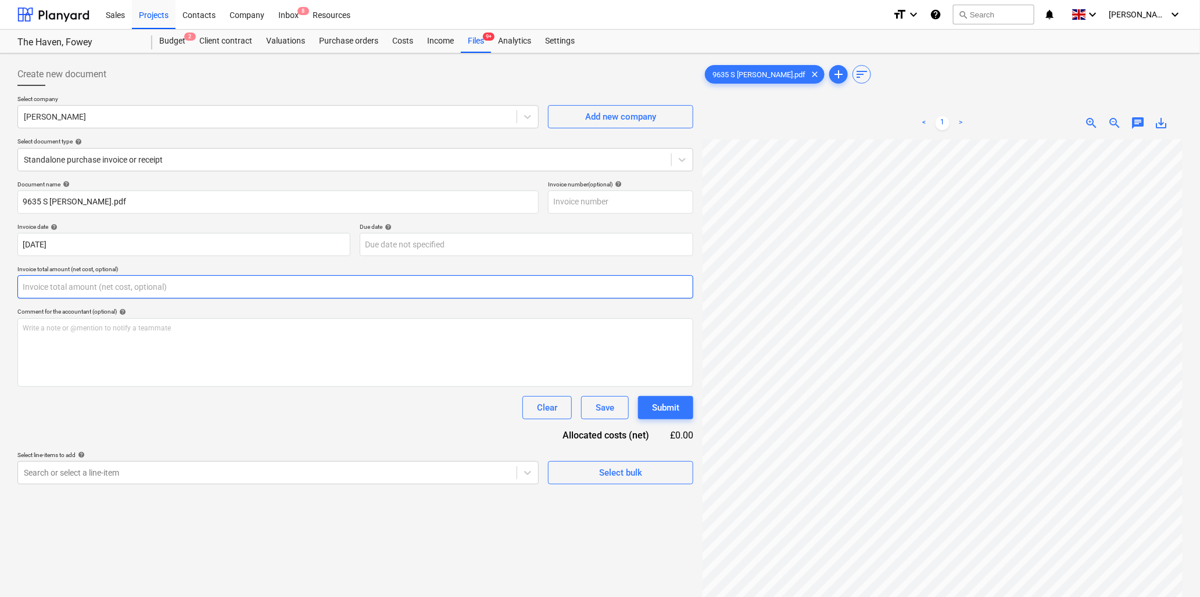
click at [129, 286] on input "text" at bounding box center [355, 286] width 676 height 23
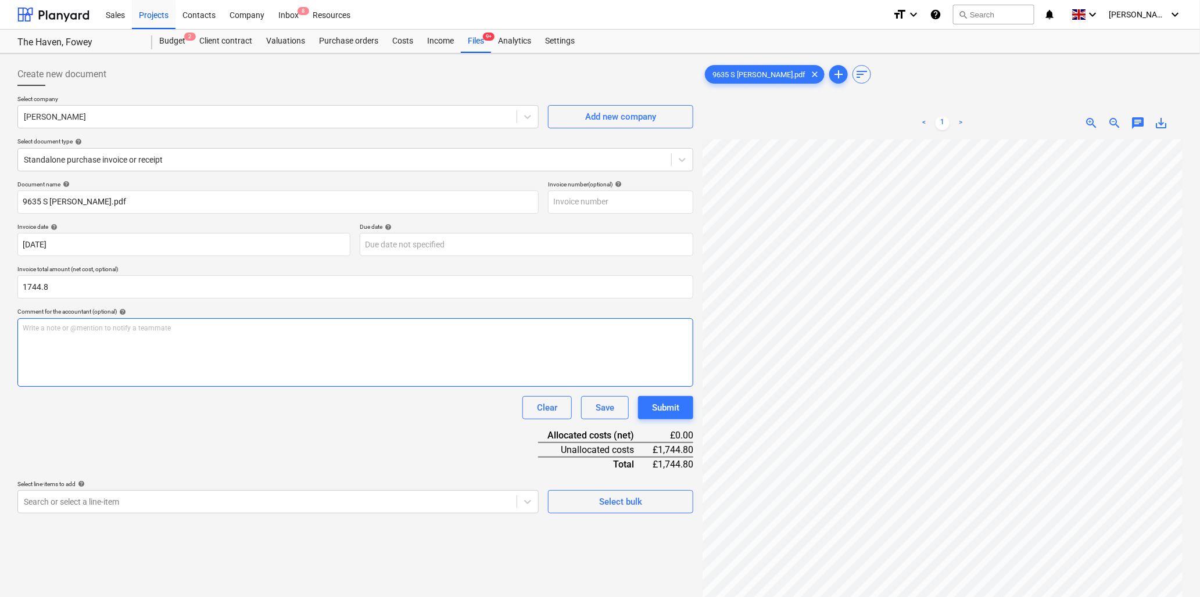
type input "1,744.80"
click at [134, 333] on div "Write a note or @mention to notify a teammate [PERSON_NAME]" at bounding box center [355, 352] width 676 height 69
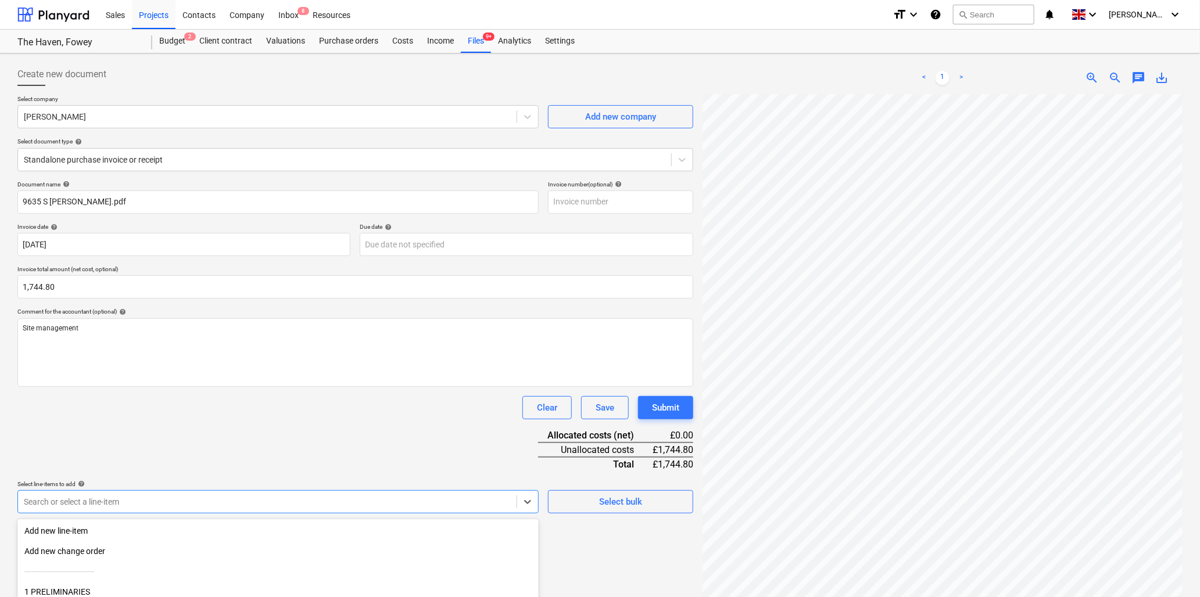
scroll to position [103, 0]
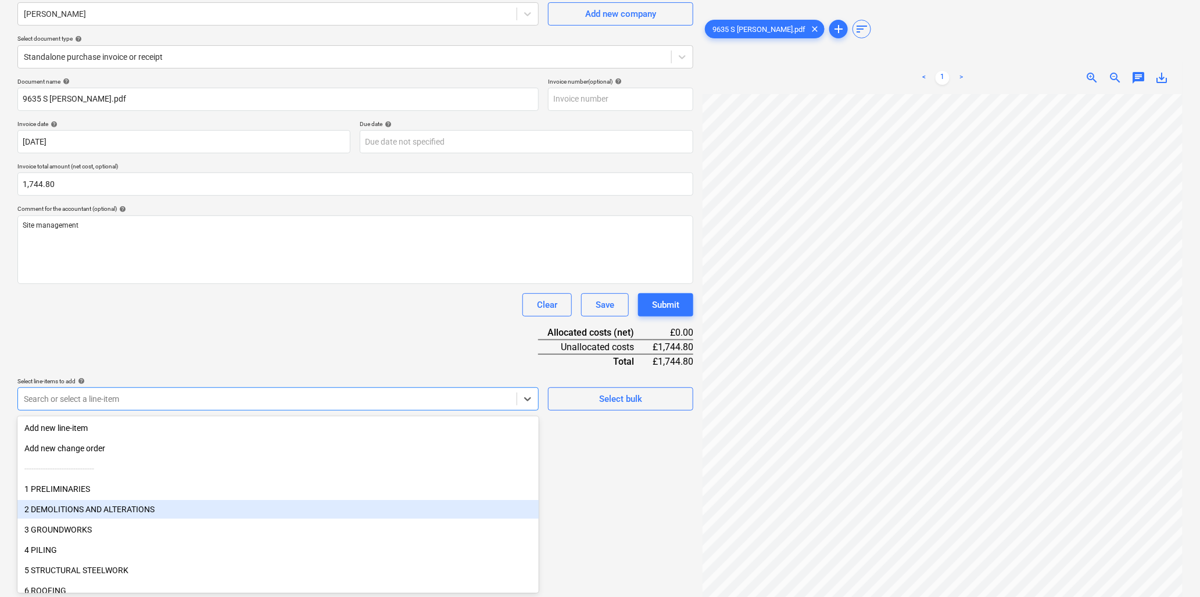
click at [182, 494] on body "Sales Projects Contacts Company Inbox 8 Resources format_size keyboard_arrow_do…" at bounding box center [600, 195] width 1200 height 597
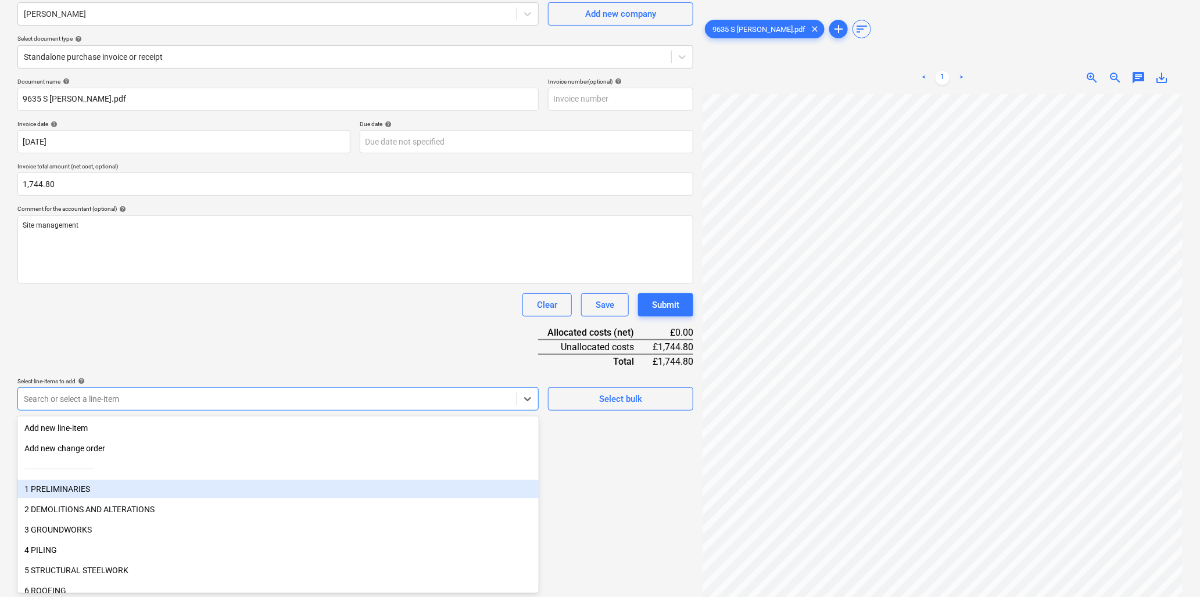
click at [175, 486] on div "1 PRELIMINARIES" at bounding box center [277, 489] width 521 height 19
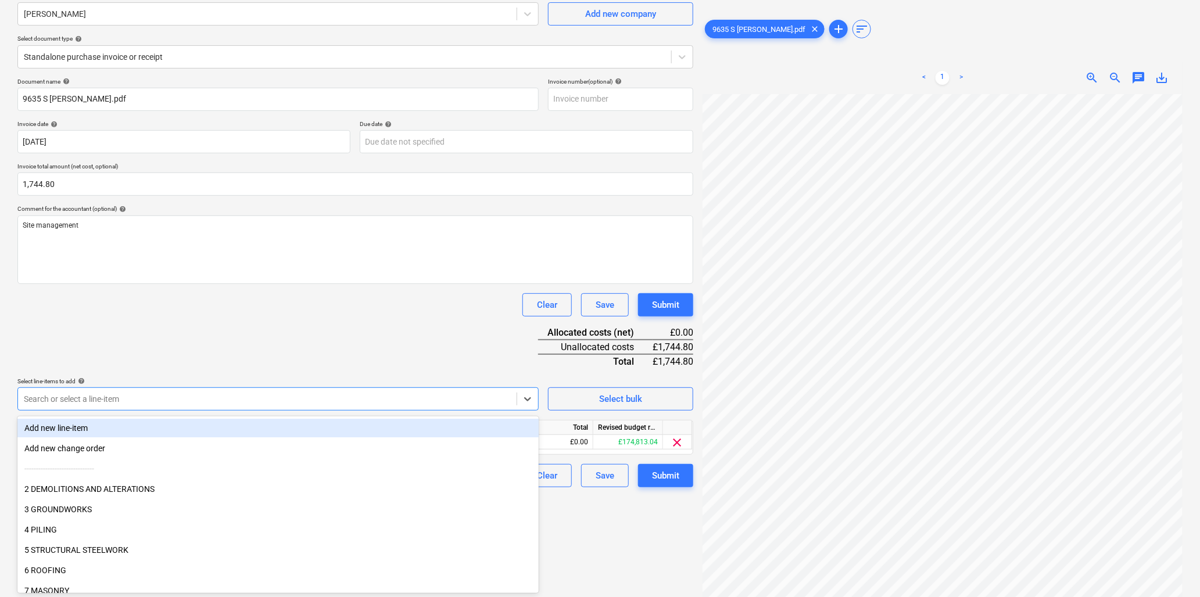
click at [372, 309] on div "Clear Save Submit" at bounding box center [355, 304] width 676 height 23
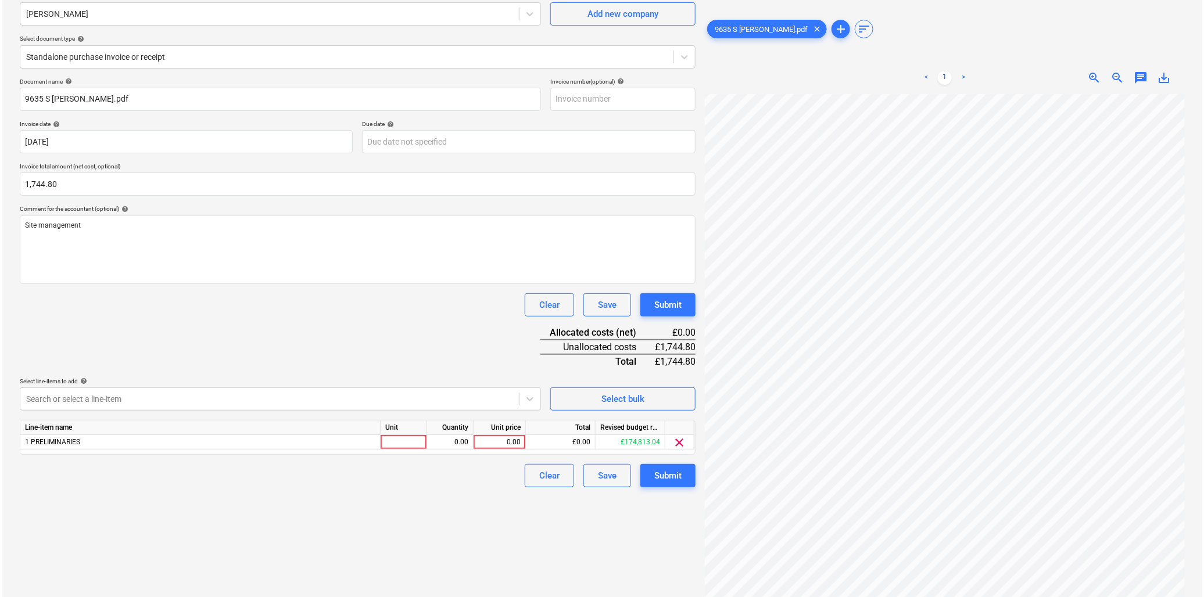
scroll to position [60, 128]
click at [1188, 308] on div "Create new document Select company [PERSON_NAME] Add new company Select documen…" at bounding box center [600, 281] width 1200 height 661
click at [404, 442] on div at bounding box center [401, 442] width 46 height 15
type input "hr"
type input "40"
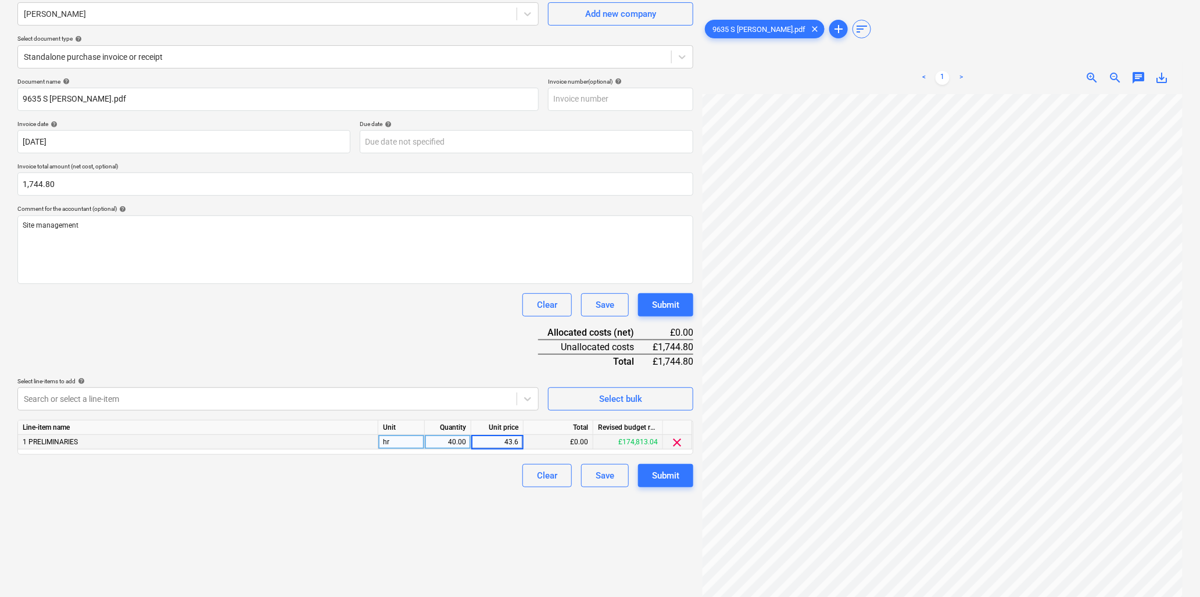
type input "43.62"
click at [670, 471] on div "Submit" at bounding box center [665, 475] width 27 height 15
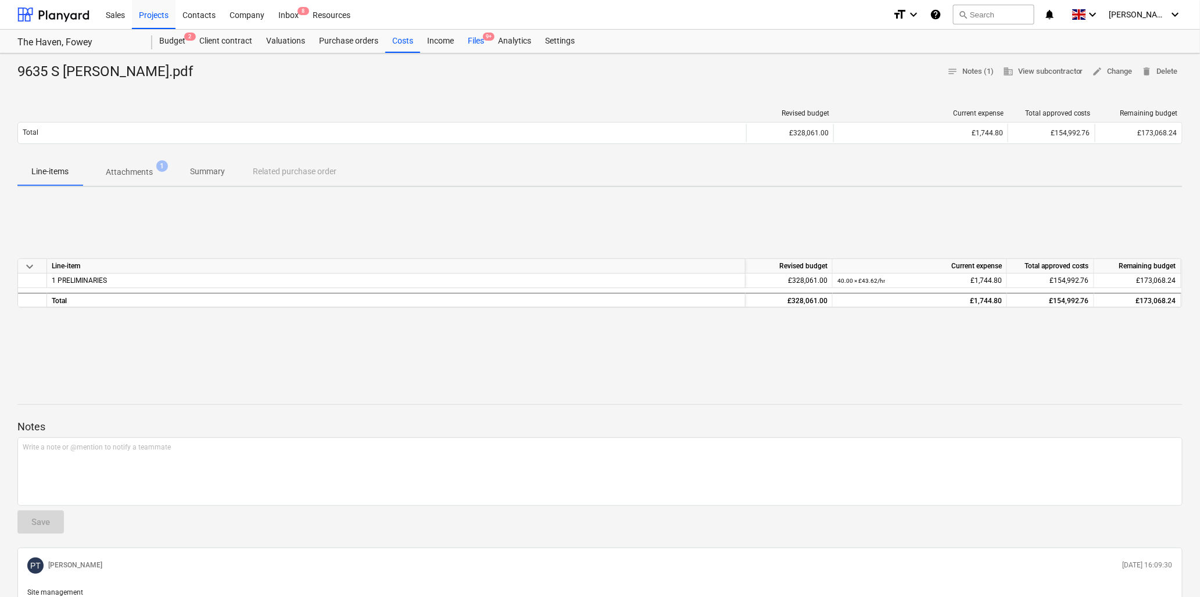
click at [485, 39] on span "9+" at bounding box center [489, 37] width 12 height 8
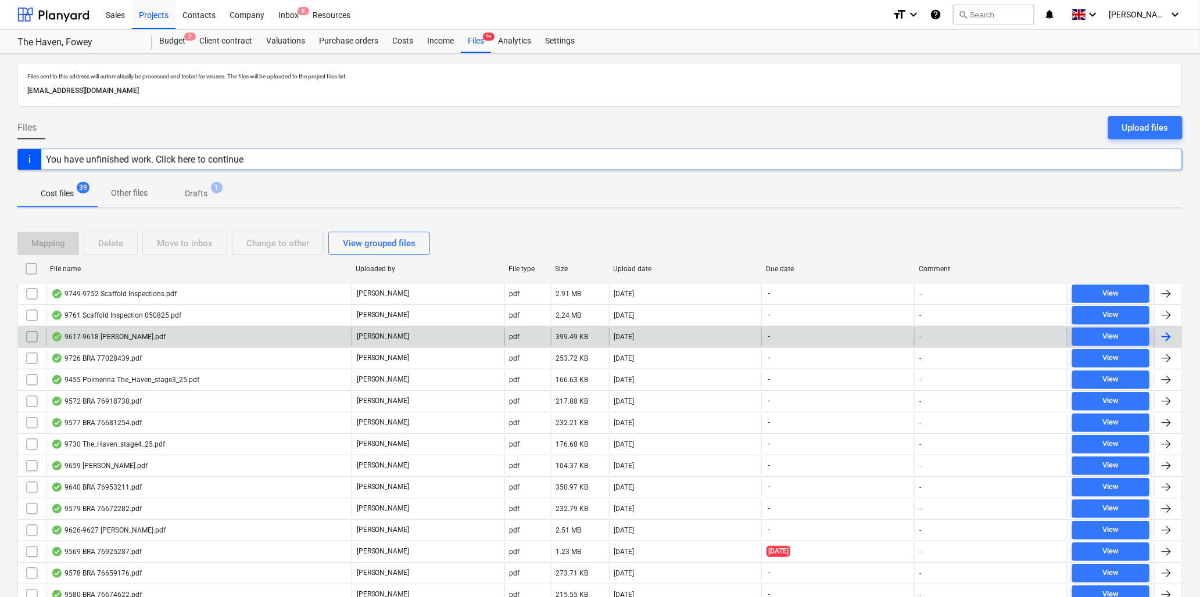
click at [103, 335] on div "9617-9618 [PERSON_NAME].pdf" at bounding box center [108, 336] width 114 height 9
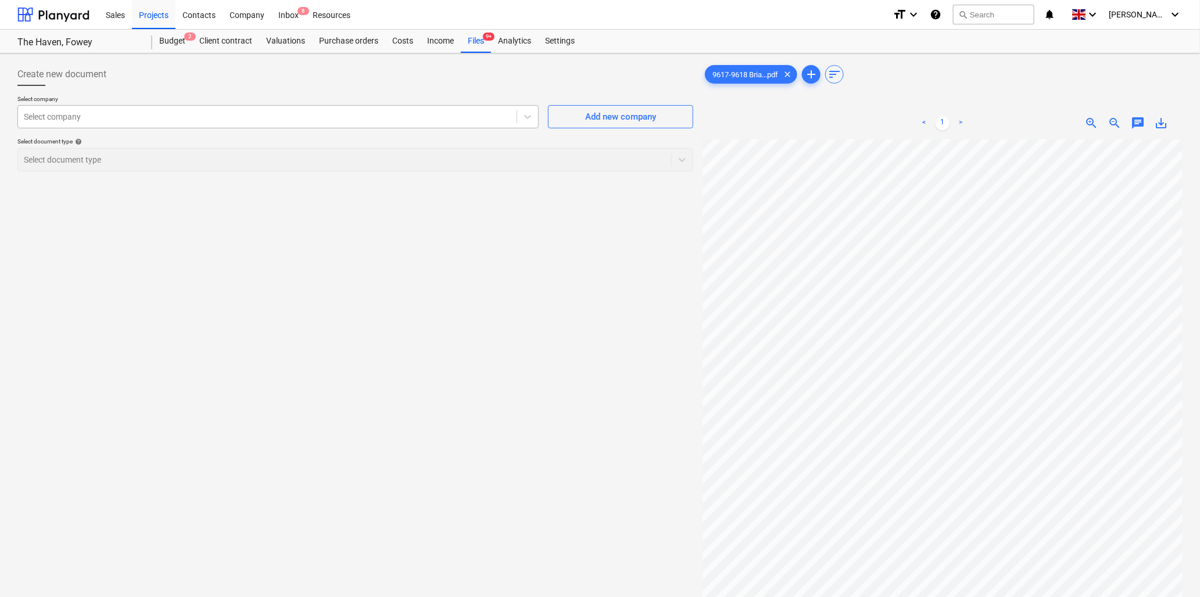
click at [188, 115] on div at bounding box center [267, 117] width 487 height 12
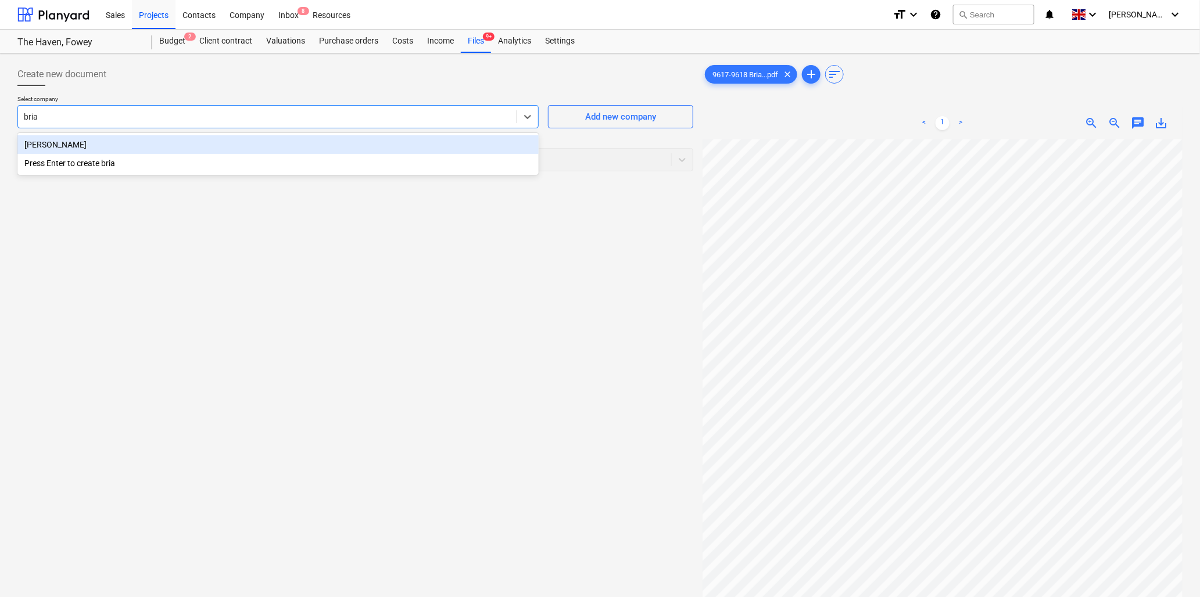
type input "[PERSON_NAME]"
click at [184, 142] on div "[PERSON_NAME]" at bounding box center [277, 144] width 521 height 19
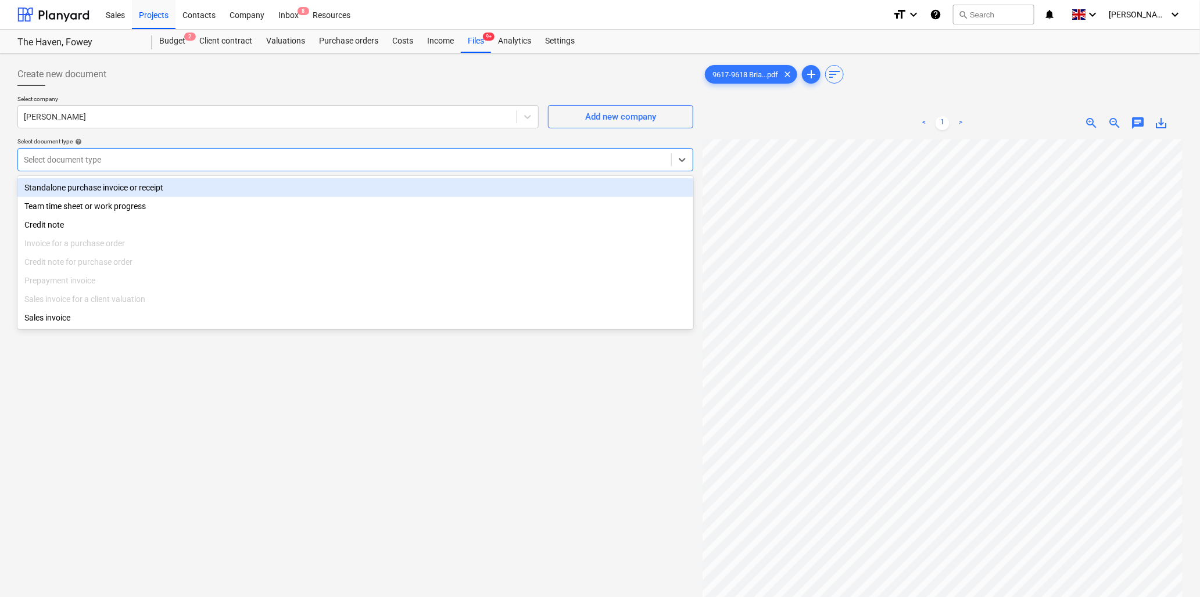
click at [183, 157] on div at bounding box center [344, 160] width 641 height 12
click at [174, 184] on div "Standalone purchase invoice or receipt" at bounding box center [355, 187] width 676 height 19
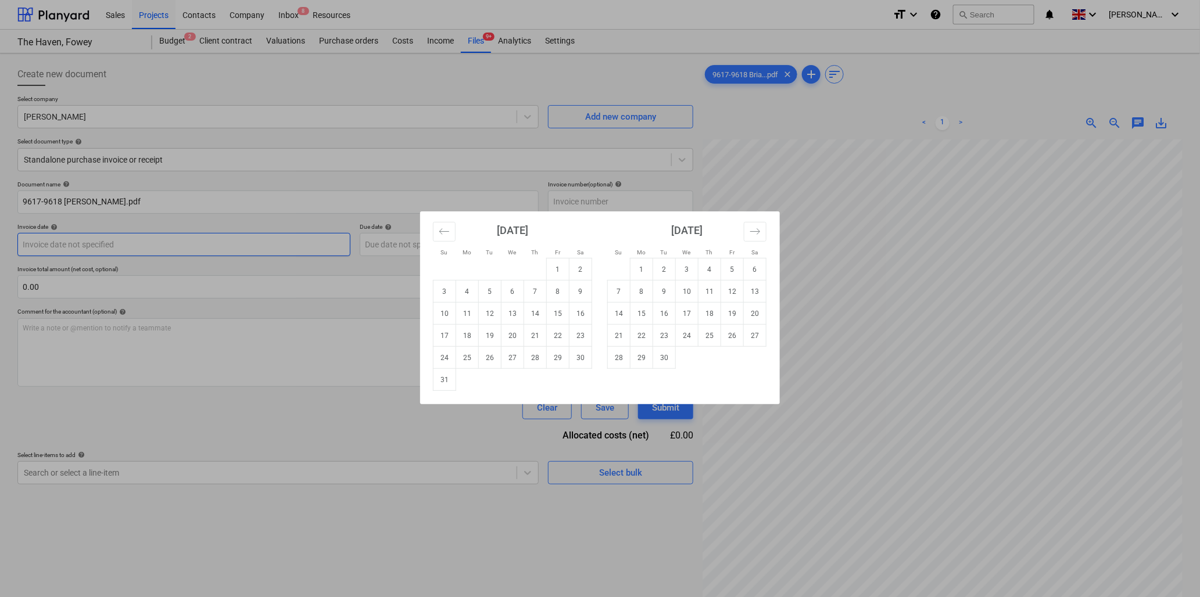
click at [119, 243] on body "Sales Projects Contacts Company Inbox 8 Resources format_size keyboard_arrow_do…" at bounding box center [600, 298] width 1200 height 597
click at [450, 224] on button "Move backward to switch to the previous month." at bounding box center [444, 232] width 23 height 20
click at [564, 335] on td "25" at bounding box center [558, 336] width 23 height 22
type input "[DATE]"
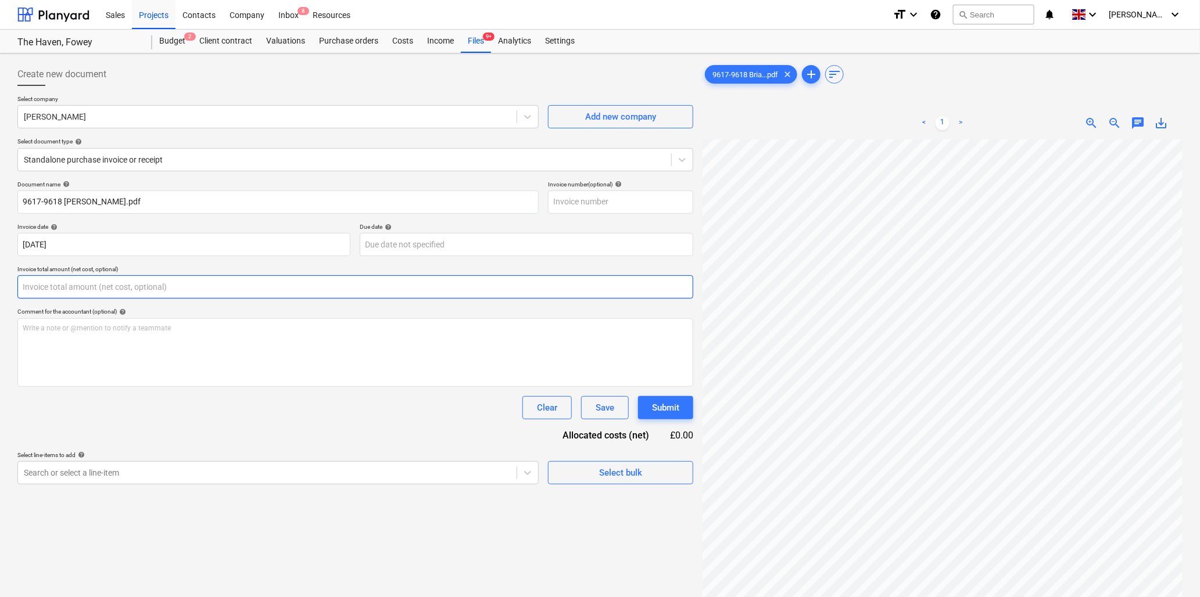
click at [99, 292] on input "text" at bounding box center [355, 286] width 676 height 23
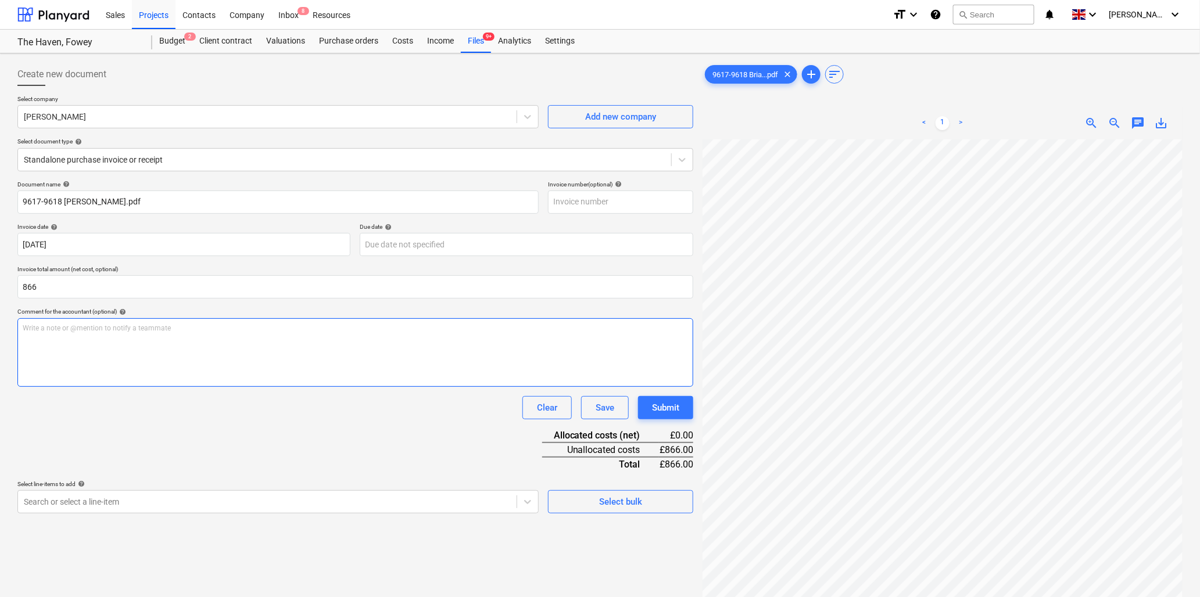
type input "866.00"
click at [105, 330] on p "Write a note or @mention to notify a teammate [PERSON_NAME]" at bounding box center [355, 329] width 665 height 10
click at [1114, 120] on span "zoom_out" at bounding box center [1115, 123] width 14 height 14
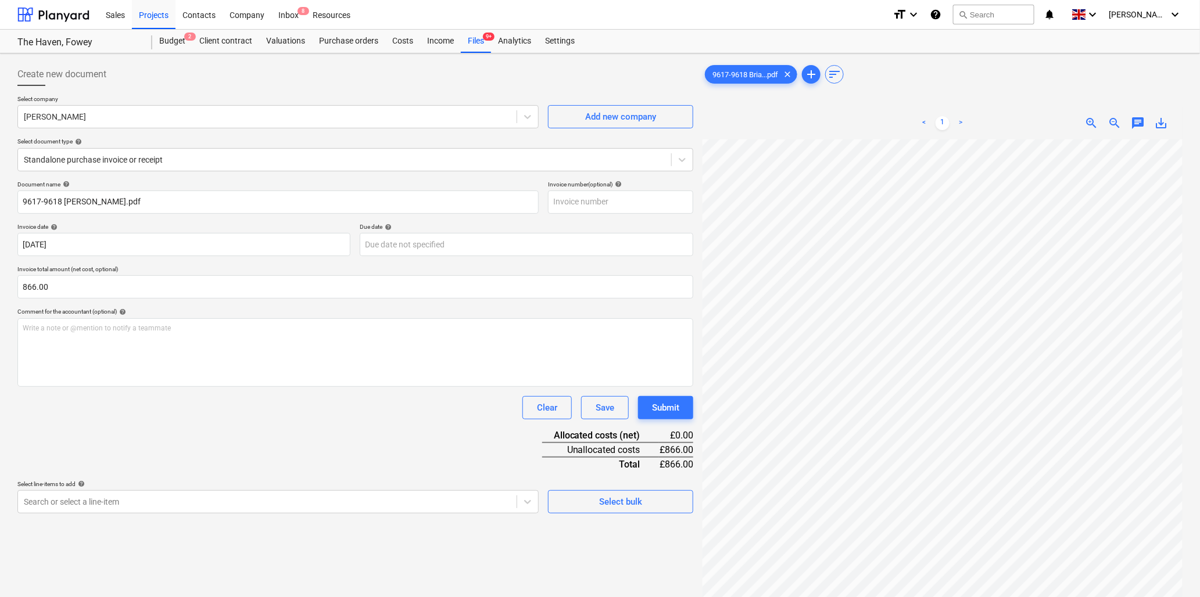
scroll to position [82, 74]
click at [1112, 120] on span "zoom_out" at bounding box center [1115, 123] width 14 height 14
click at [82, 324] on p "Write a note or @mention to notify a teammate [PERSON_NAME]" at bounding box center [355, 329] width 665 height 10
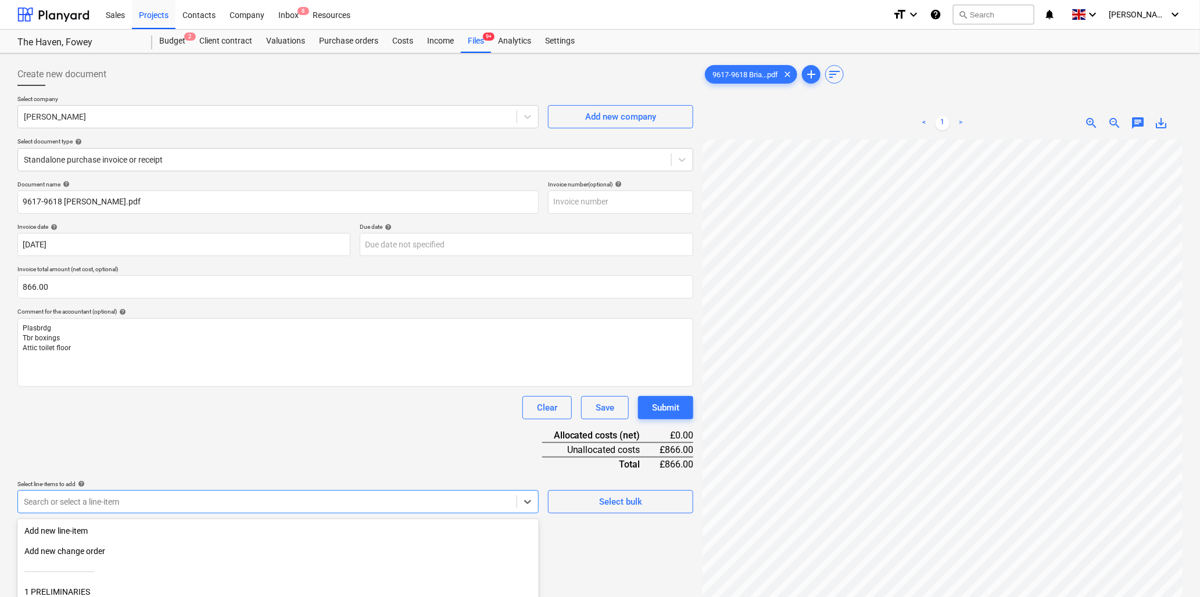
scroll to position [103, 0]
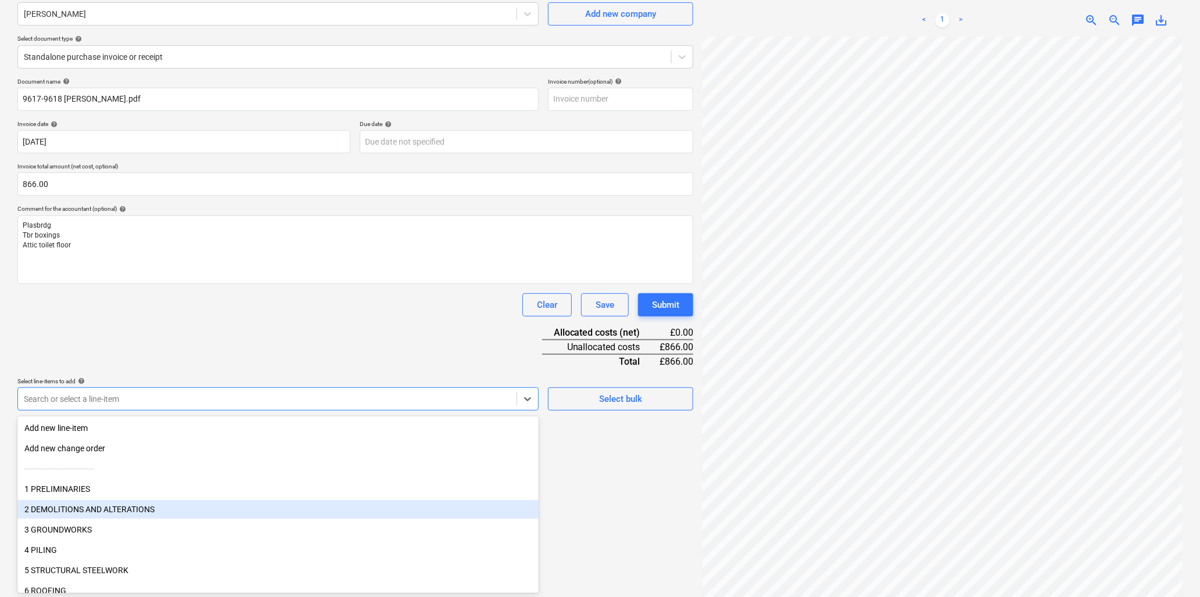
click at [62, 494] on body "Sales Projects Contacts Company Inbox 8 Resources format_size keyboard_arrow_do…" at bounding box center [600, 195] width 1200 height 597
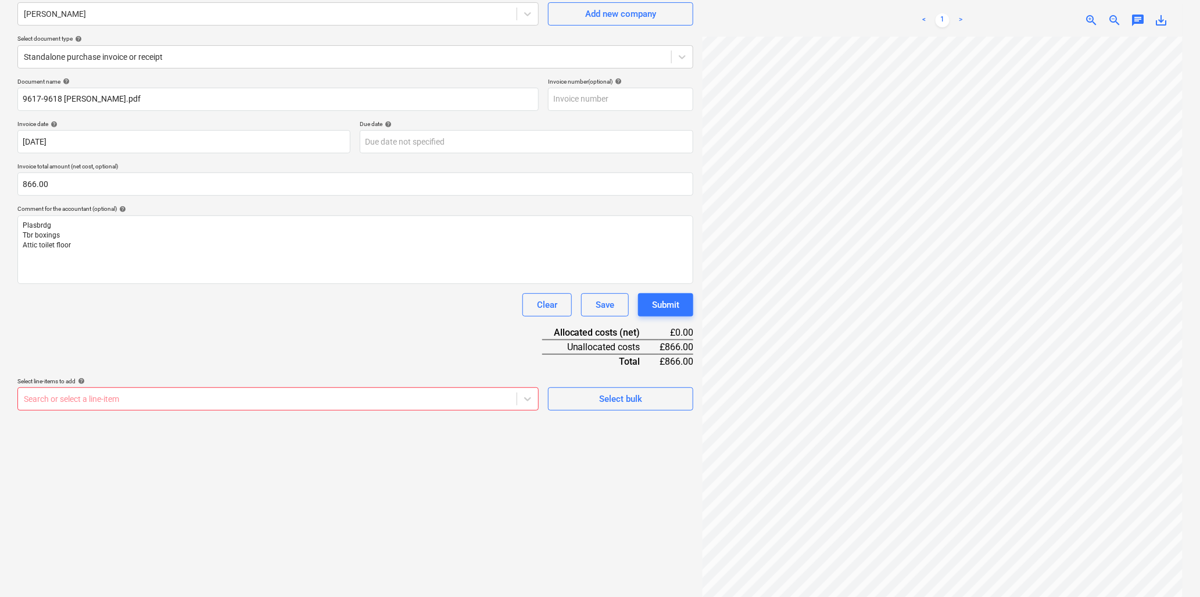
scroll to position [363, 142]
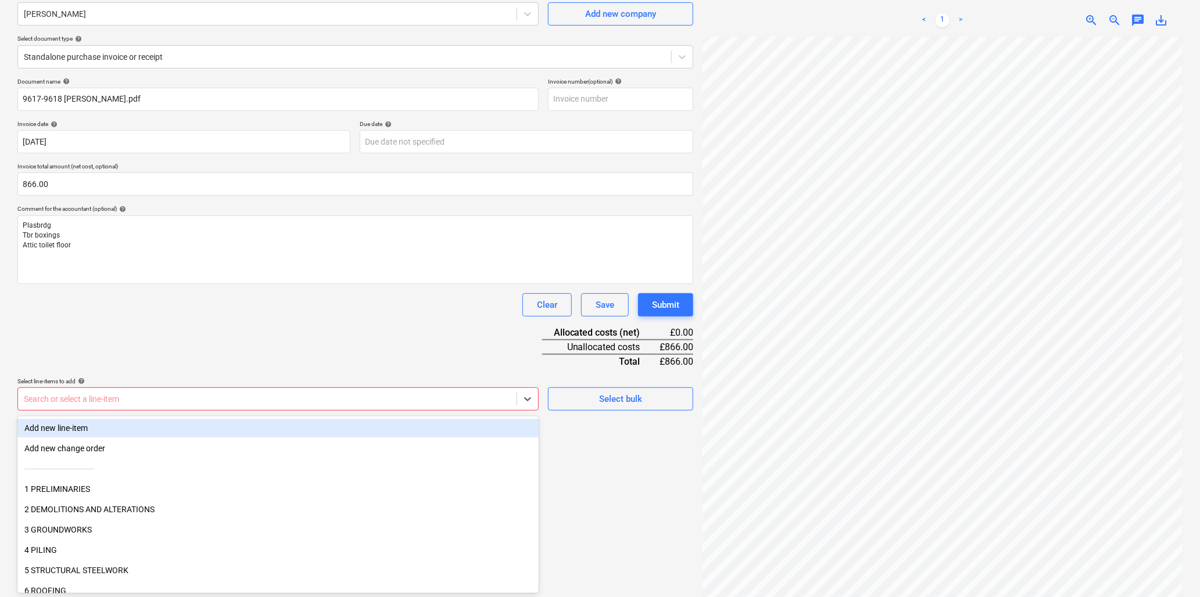
click at [125, 401] on div at bounding box center [267, 399] width 487 height 12
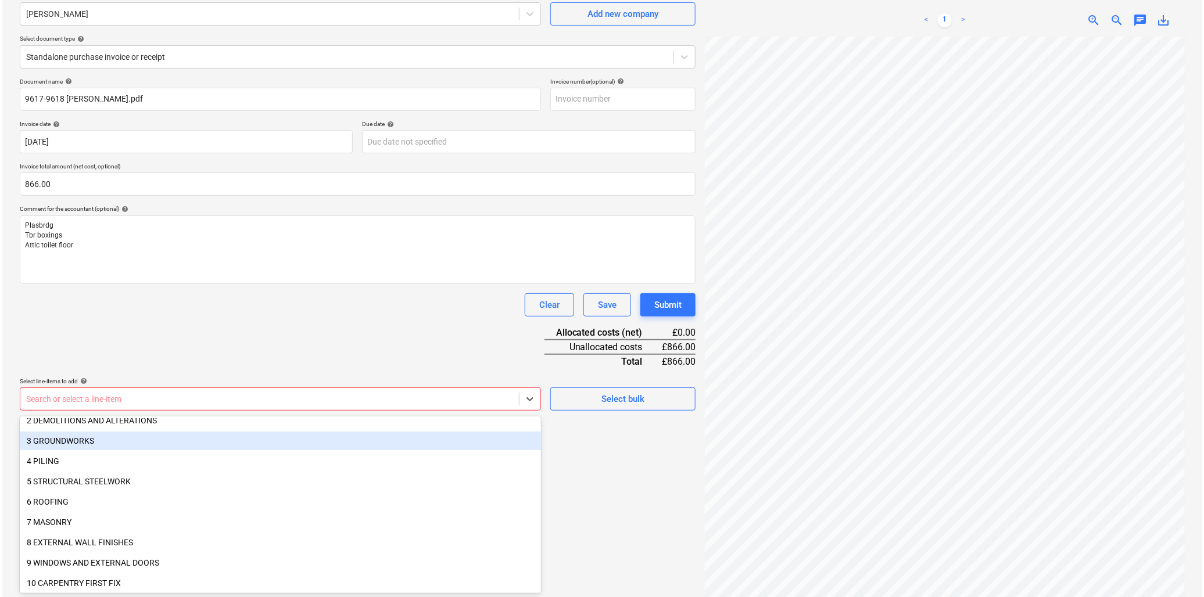
scroll to position [129, 0]
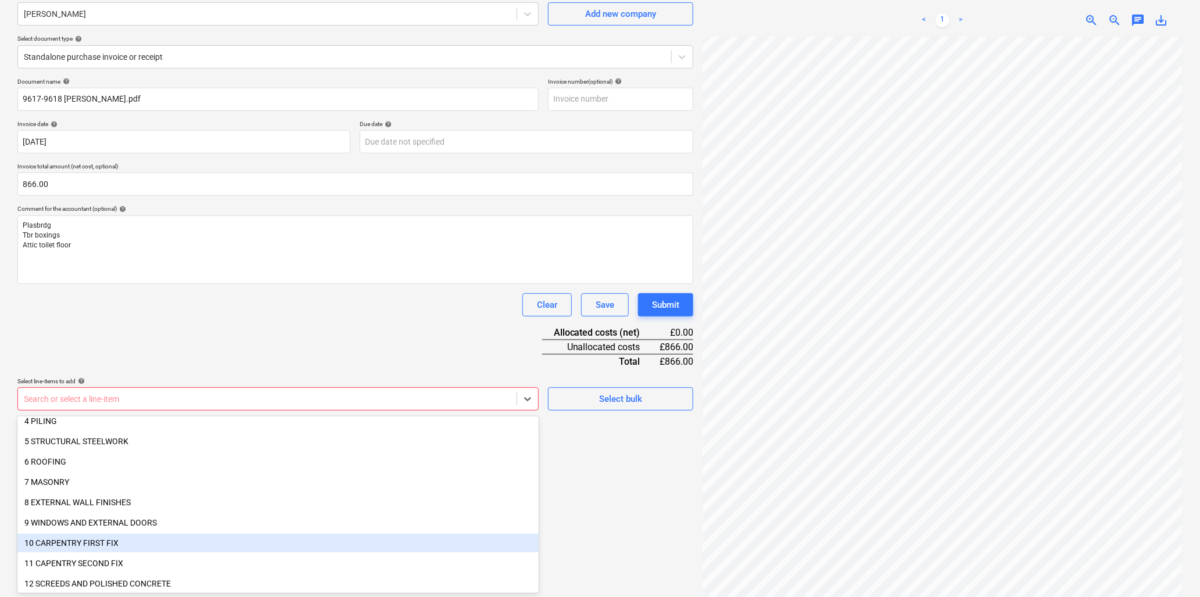
click at [80, 539] on div "10 CARPENTRY FIRST FIX" at bounding box center [277, 543] width 521 height 19
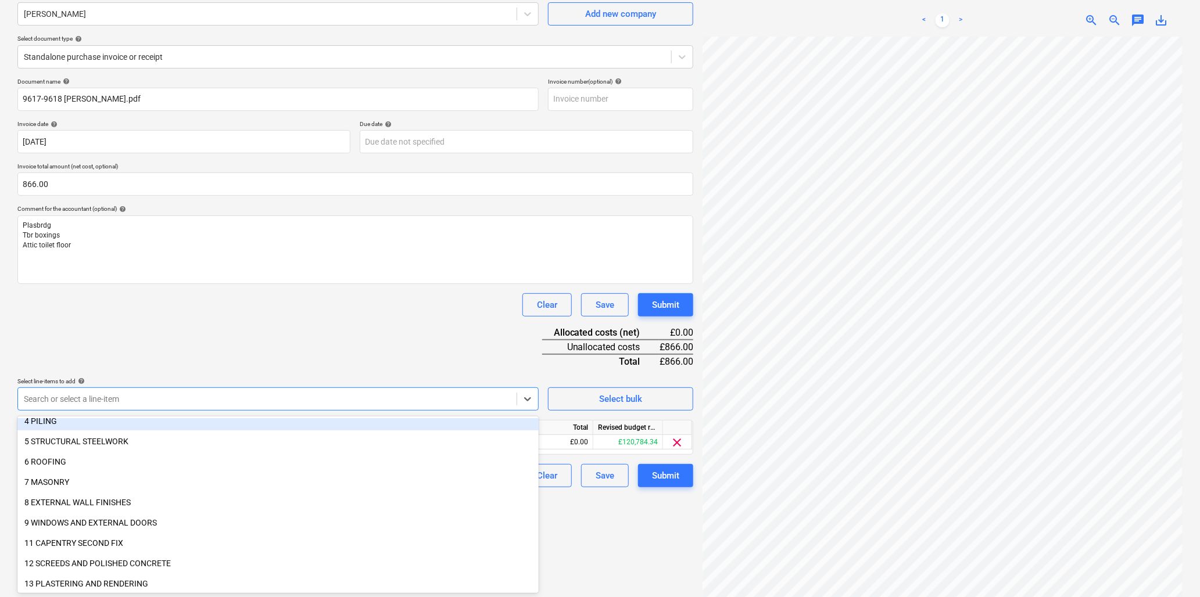
click at [424, 336] on div "Document name help 9617-9618 [PERSON_NAME].pdf Invoice number (optional) help I…" at bounding box center [355, 283] width 676 height 410
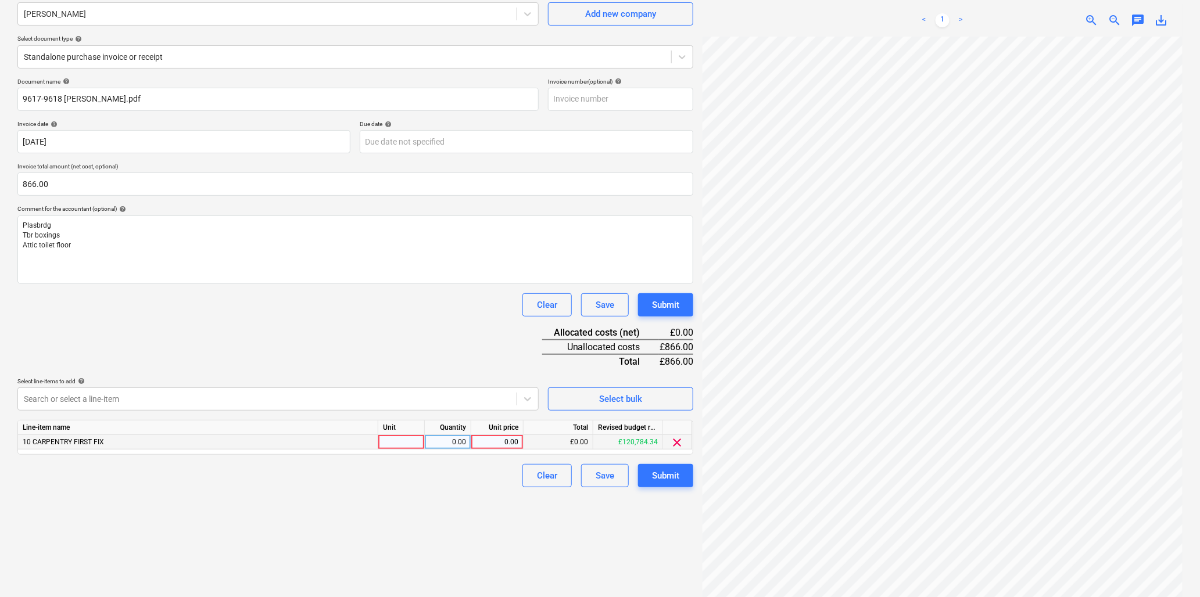
click at [386, 439] on div at bounding box center [401, 442] width 46 height 15
type input "hr"
type input "40"
type input "21.65"
click at [659, 474] on div "Submit" at bounding box center [665, 475] width 27 height 15
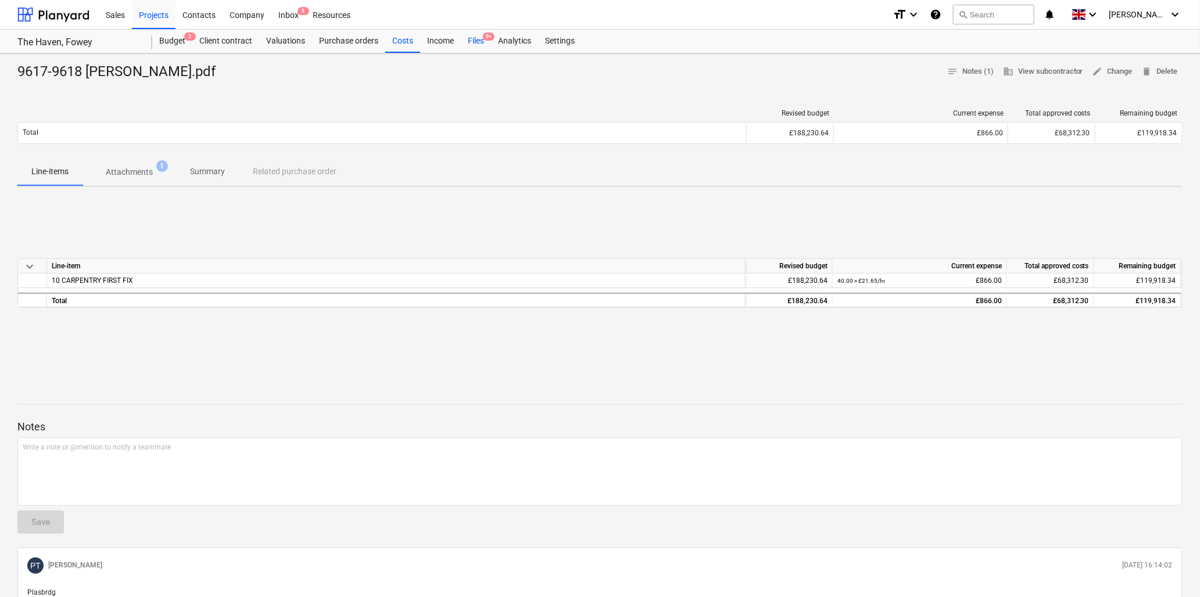
click at [475, 40] on div "Files 9+" at bounding box center [476, 41] width 30 height 23
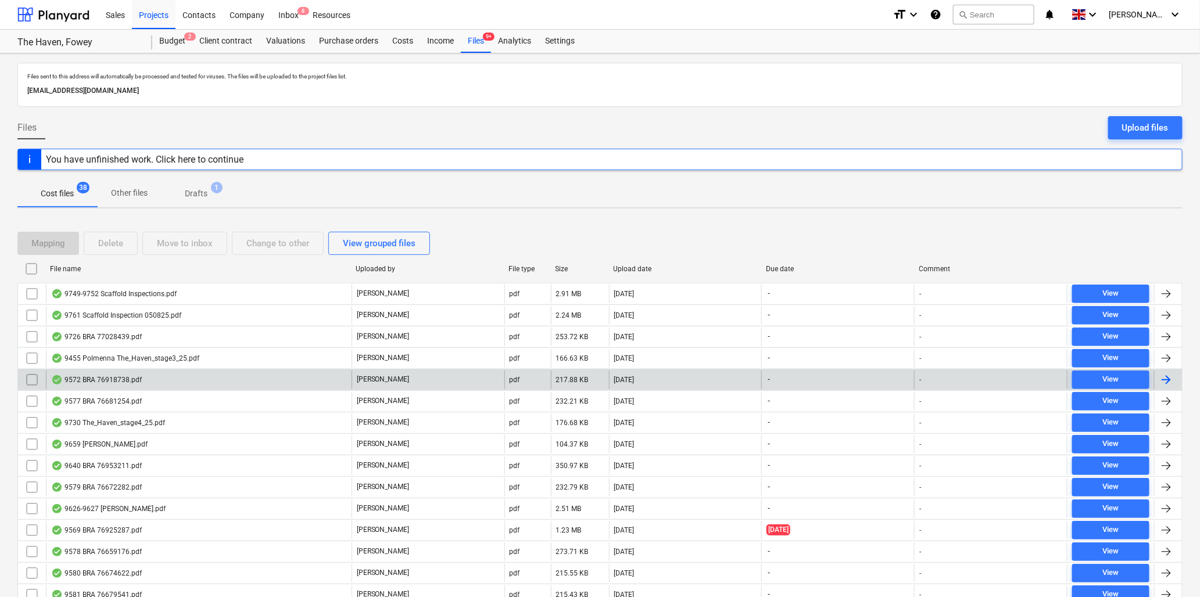
click at [120, 376] on div "9572 BRA 76918738.pdf" at bounding box center [96, 379] width 91 height 9
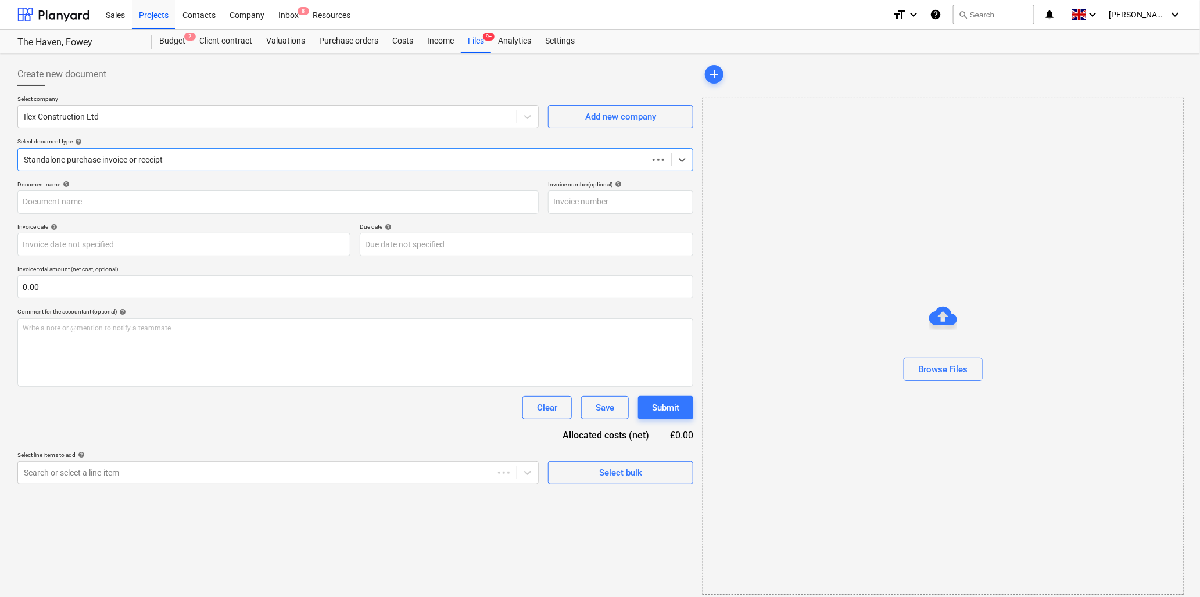
type input "76918738"
type input "[DATE]"
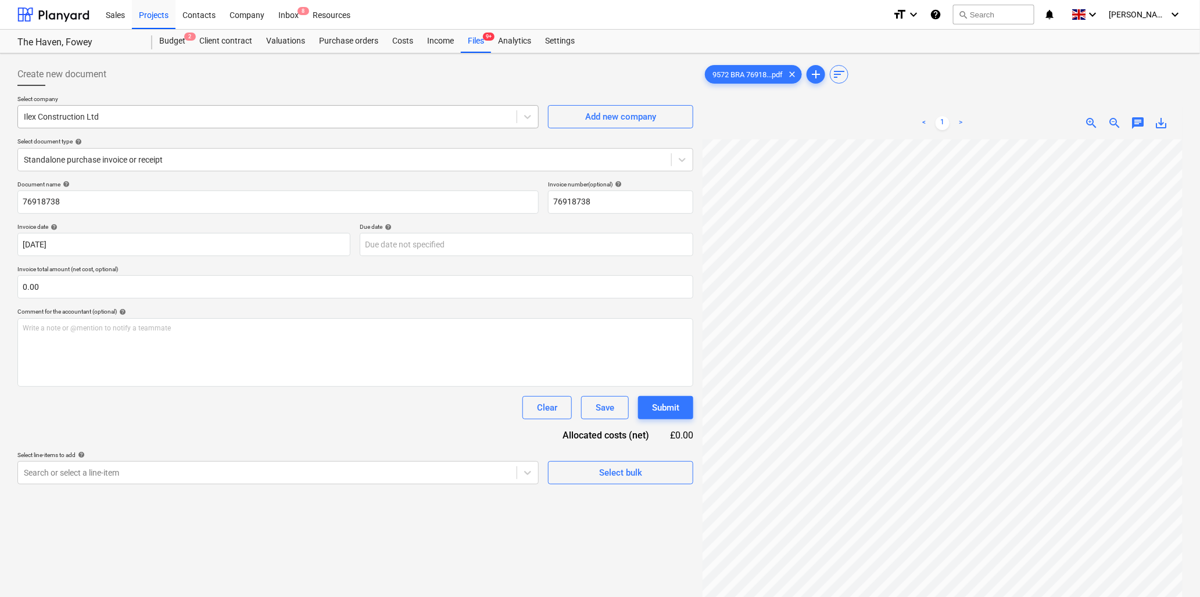
click at [290, 120] on div at bounding box center [267, 117] width 487 height 12
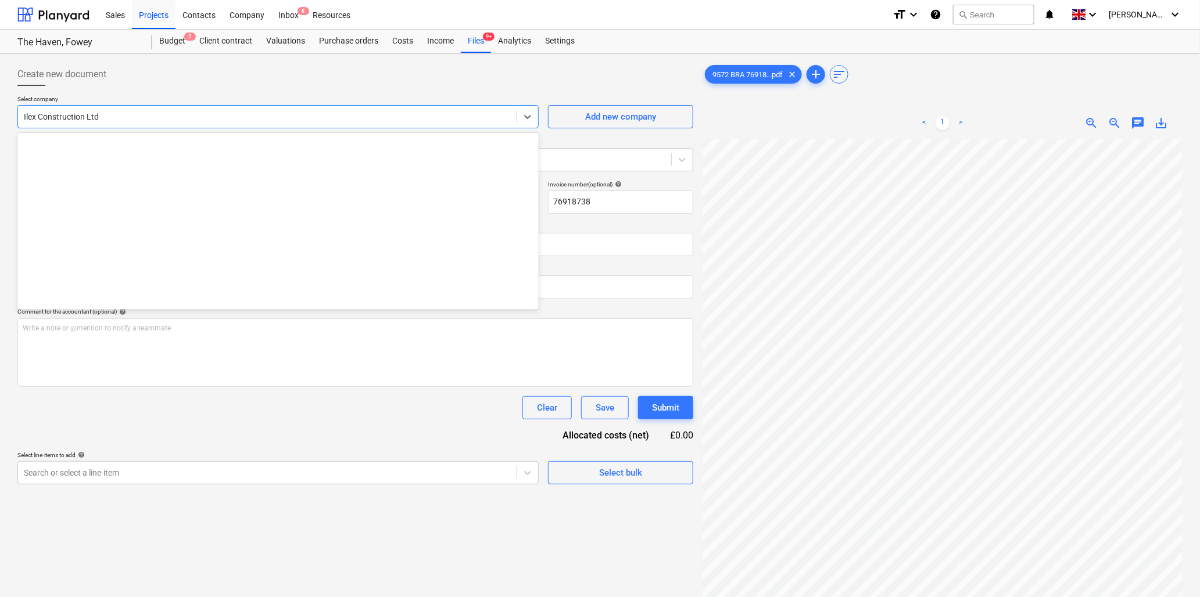
scroll to position [793, 0]
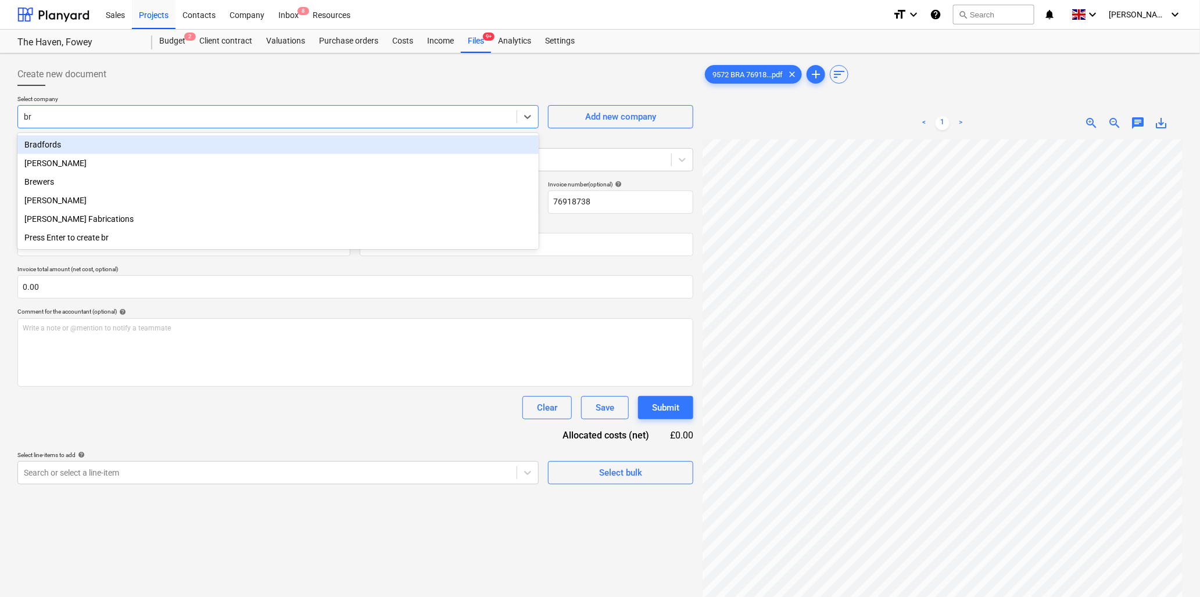
type input "bra"
click at [143, 148] on div "Bradfords" at bounding box center [277, 144] width 521 height 19
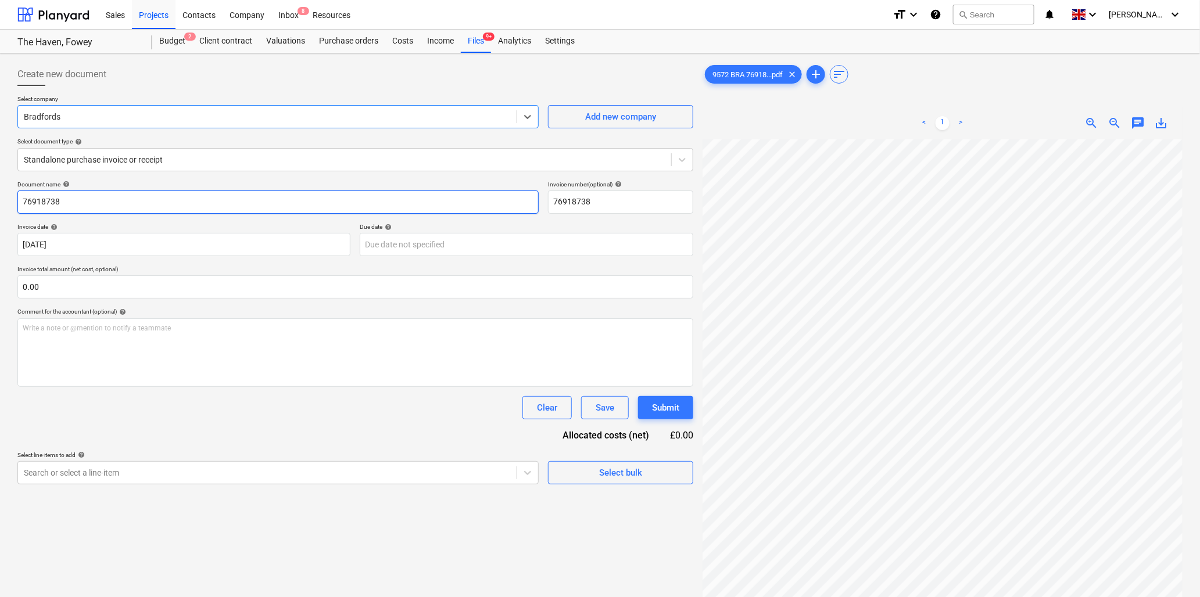
click at [137, 199] on input "76918738" at bounding box center [277, 202] width 521 height 23
type input "9572 Bradfords"
click at [253, 287] on input "text" at bounding box center [355, 286] width 676 height 23
type input "0.00"
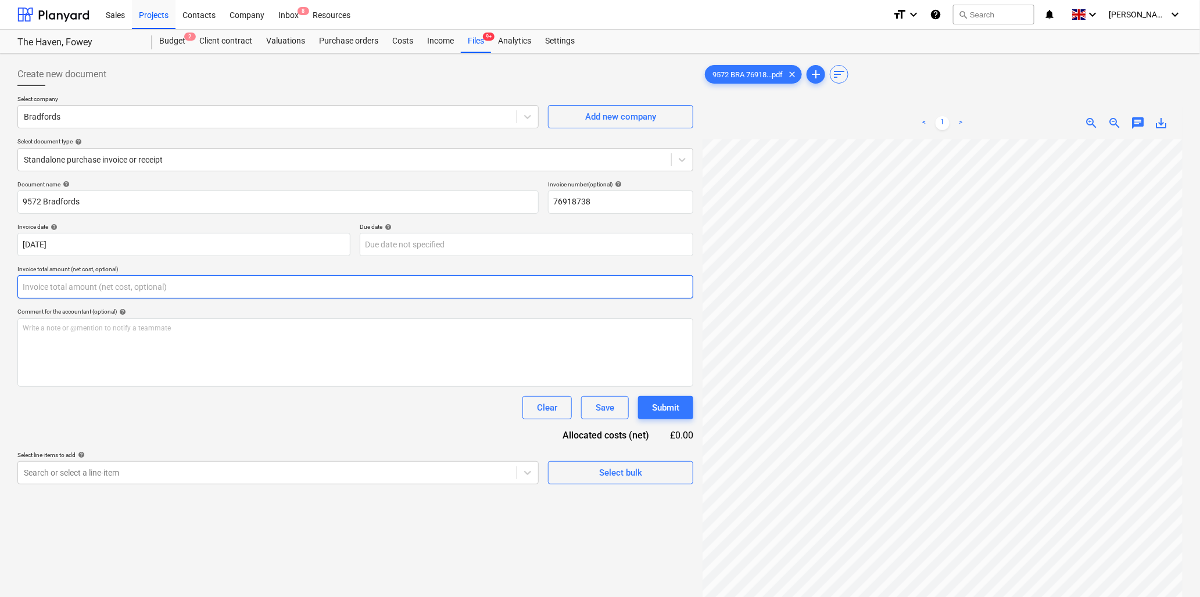
click at [201, 282] on input "text" at bounding box center [355, 286] width 676 height 23
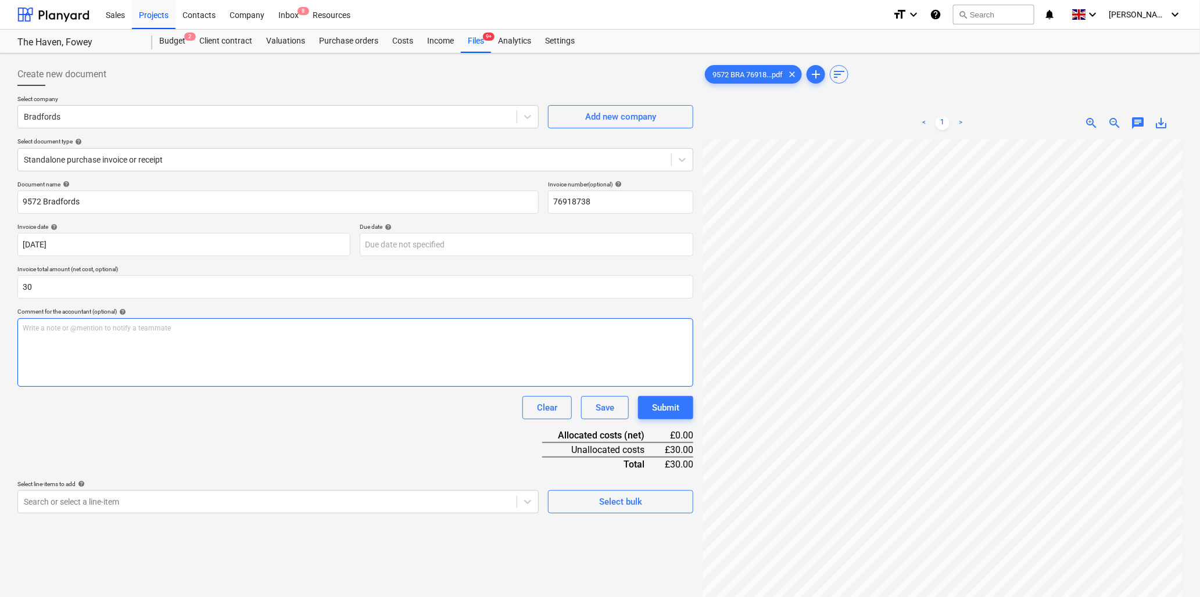
type input "30.00"
click at [185, 333] on p "Write a note or @mention to notify a teammate [PERSON_NAME]" at bounding box center [355, 329] width 665 height 10
click at [160, 326] on p "Write a note or @mention to notify a teammate [PERSON_NAME]" at bounding box center [355, 329] width 665 height 10
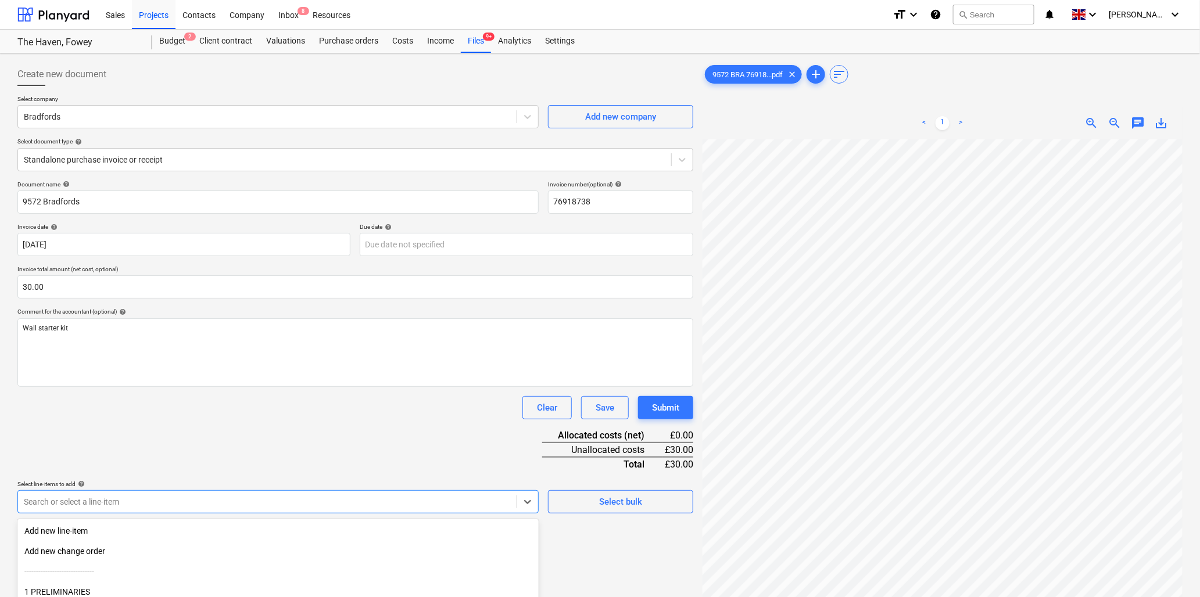
click at [187, 500] on body "Sales Projects Contacts Company Inbox 8 Resources format_size keyboard_arrow_do…" at bounding box center [600, 298] width 1200 height 597
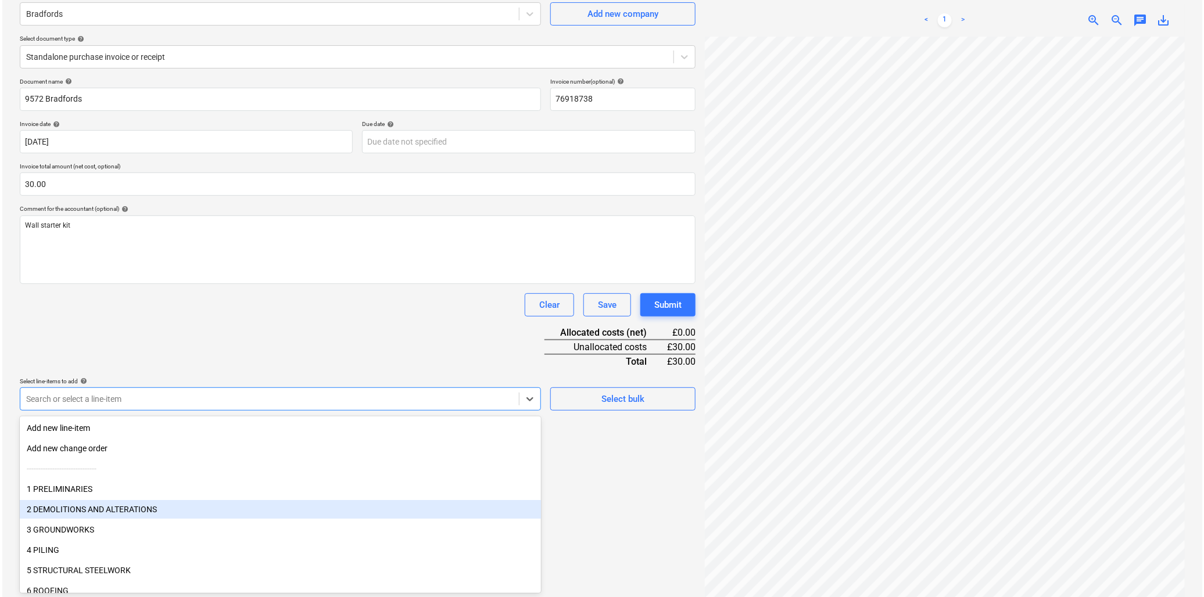
scroll to position [64, 0]
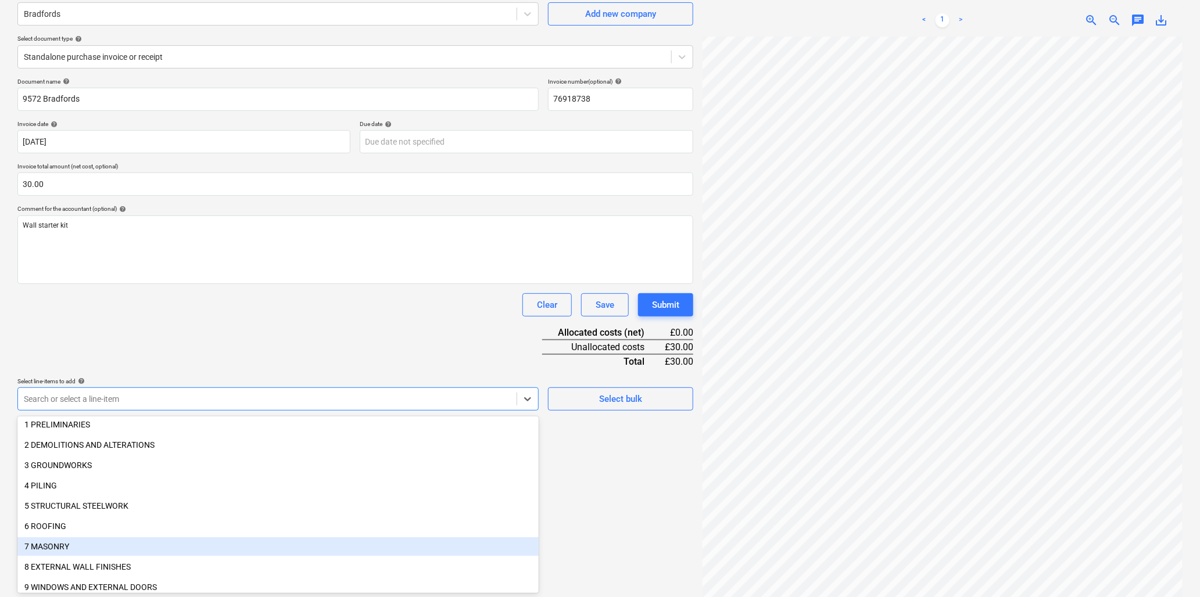
click at [41, 544] on div "7 MASONRY" at bounding box center [277, 546] width 521 height 19
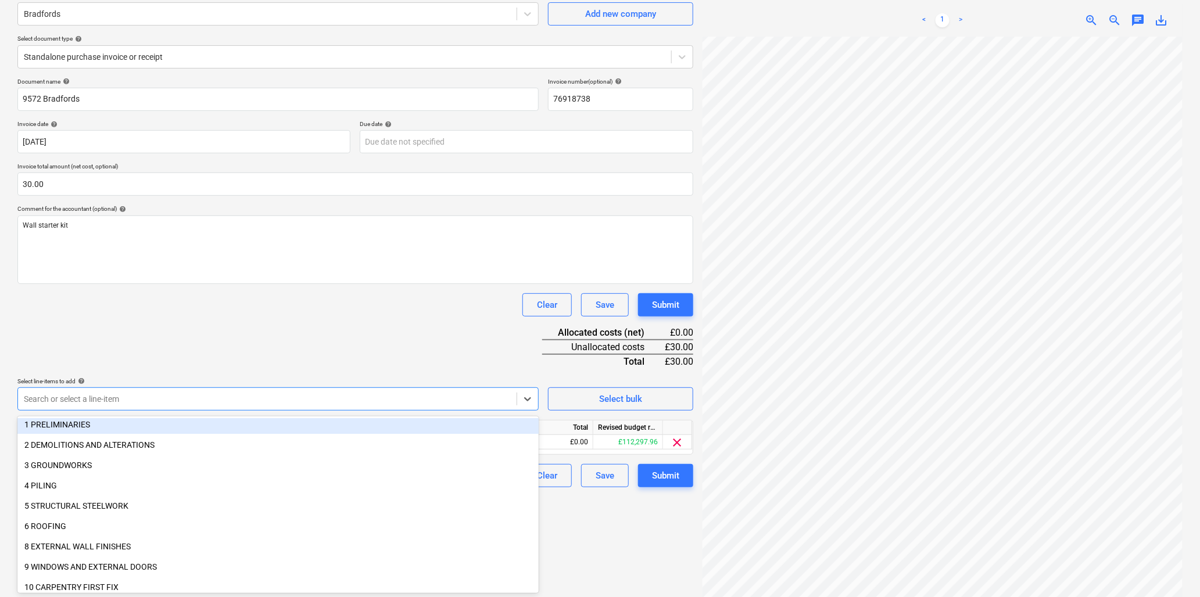
click at [220, 342] on div "Document name help 9572 Bradfords Invoice number (optional) help 76918738 Invoi…" at bounding box center [355, 283] width 676 height 410
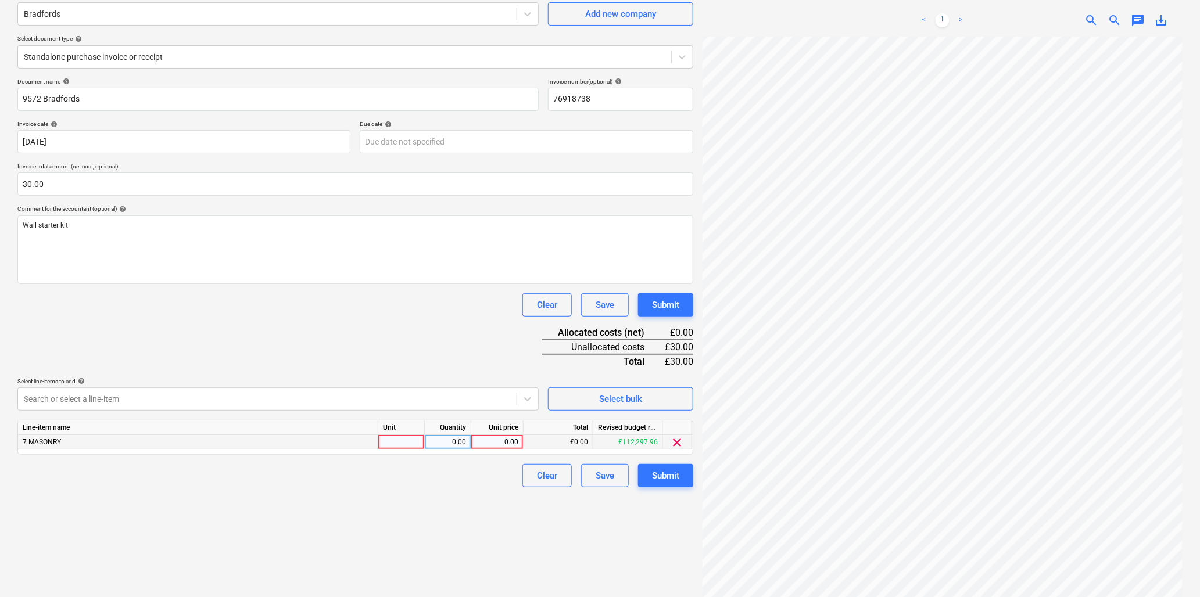
click at [404, 442] on div at bounding box center [401, 442] width 46 height 15
click at [404, 442] on div "pack" at bounding box center [401, 442] width 46 height 15
click at [404, 442] on input "pack" at bounding box center [401, 442] width 46 height 14
click at [674, 471] on div "Submit" at bounding box center [665, 475] width 27 height 15
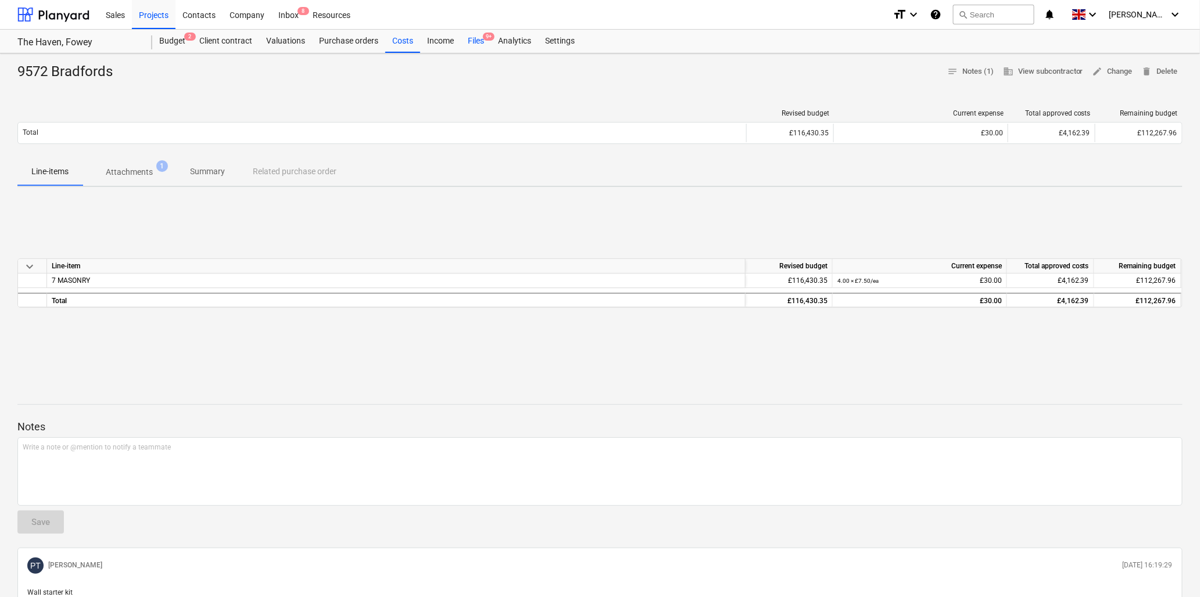
click at [476, 38] on div "Files 9+" at bounding box center [476, 41] width 30 height 23
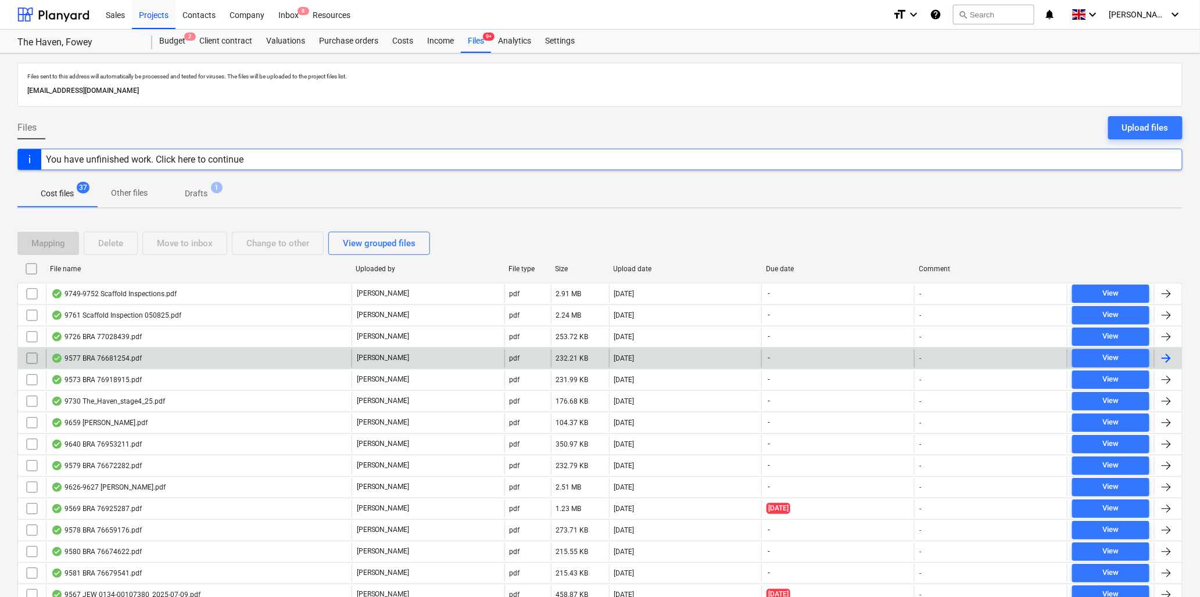
click at [90, 353] on div "9577 BRA 76681254.pdf" at bounding box center [199, 358] width 306 height 19
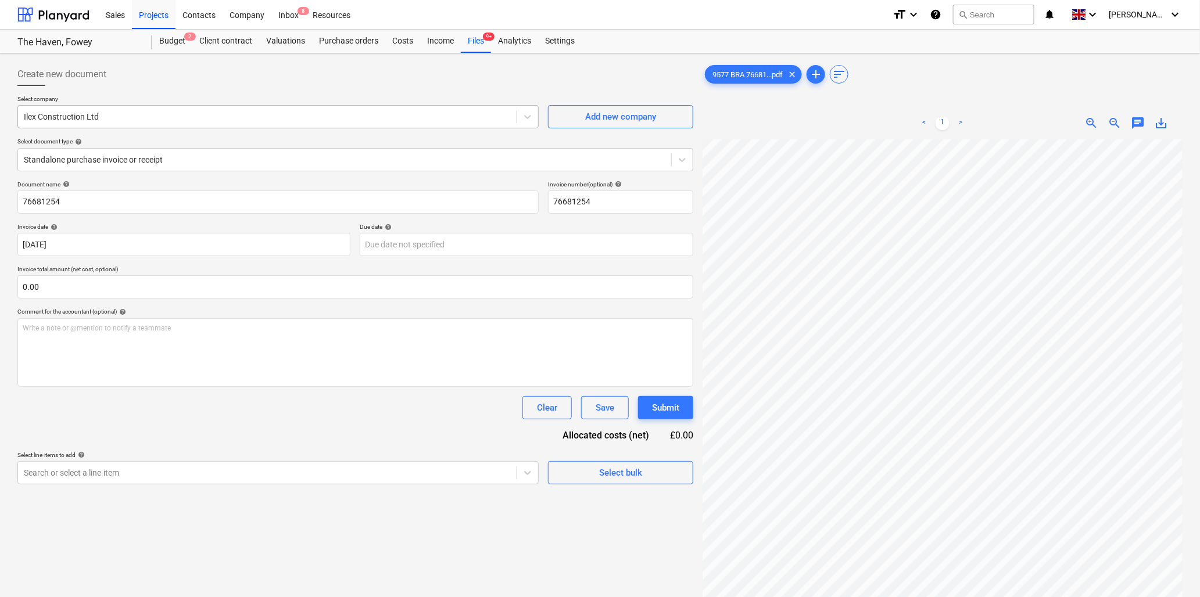
click at [188, 114] on div at bounding box center [267, 117] width 487 height 12
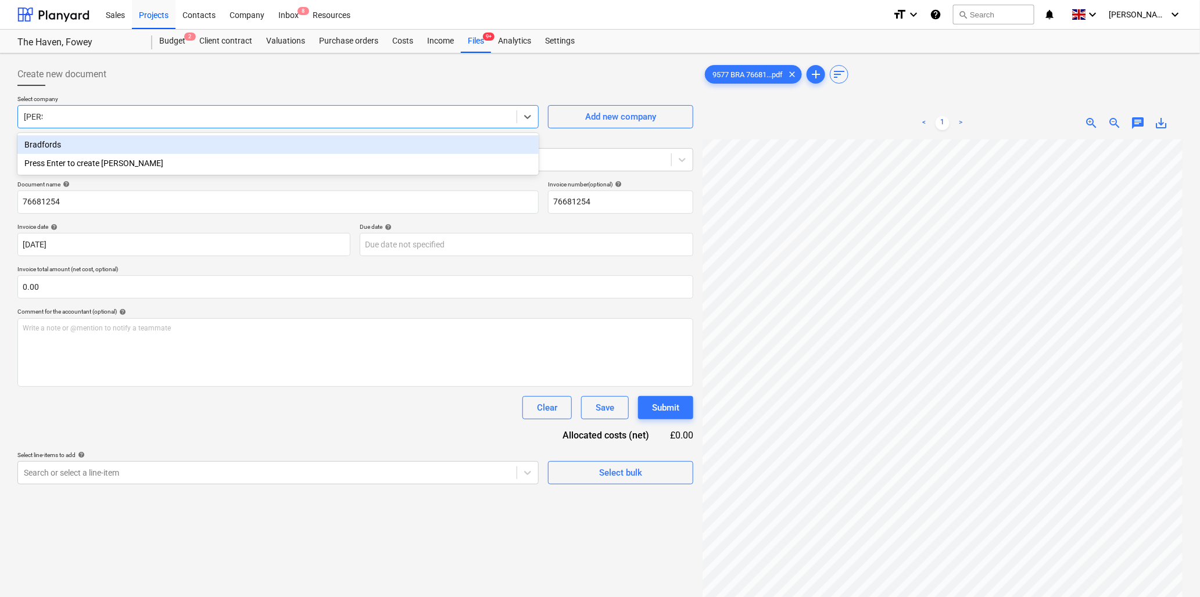
click at [184, 148] on div "Bradfords" at bounding box center [277, 144] width 521 height 19
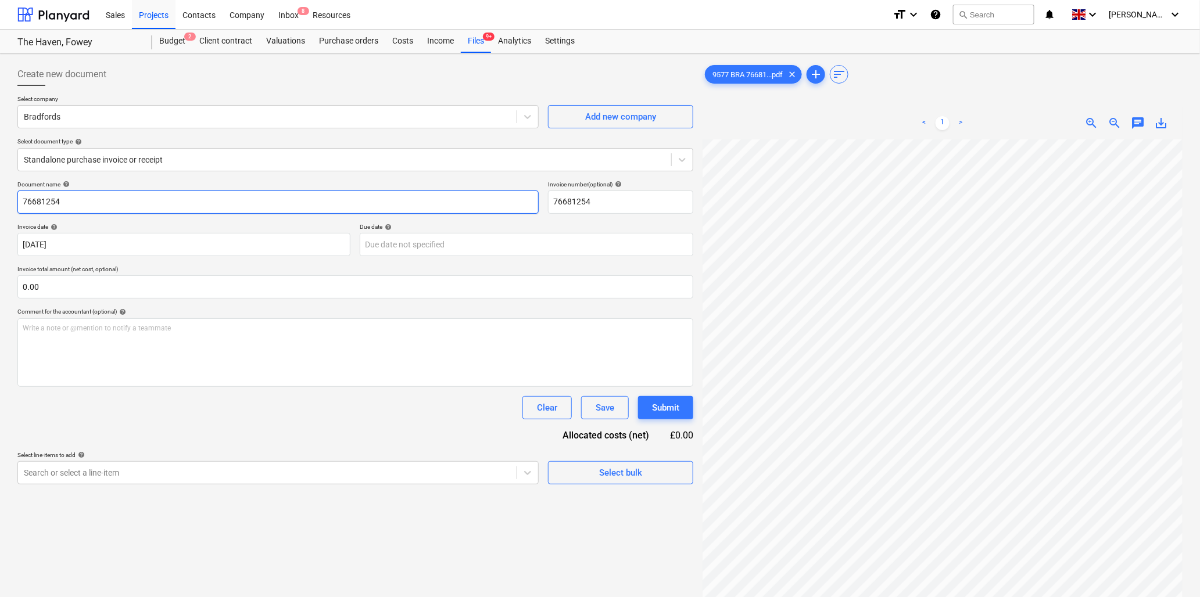
click at [184, 204] on input "76681254" at bounding box center [277, 202] width 521 height 23
click at [119, 288] on input "text" at bounding box center [355, 286] width 676 height 23
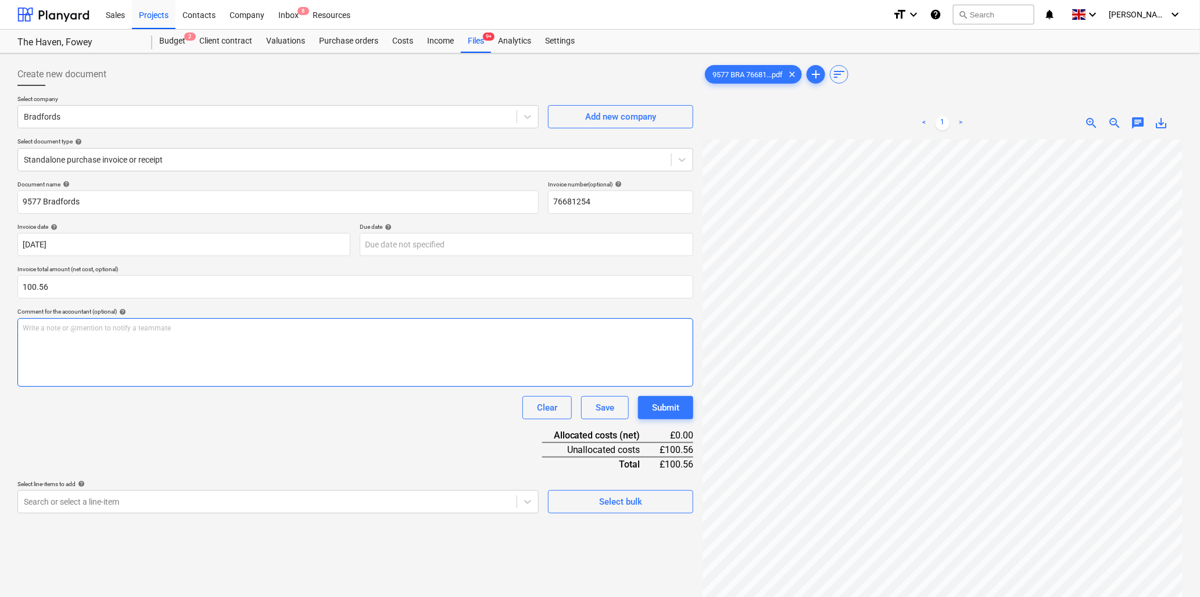
click at [112, 333] on p "Write a note or @mention to notify a teammate [PERSON_NAME]" at bounding box center [355, 329] width 665 height 10
click at [158, 338] on div "Write a note or @mention to notify a teammate [PERSON_NAME]" at bounding box center [355, 352] width 676 height 69
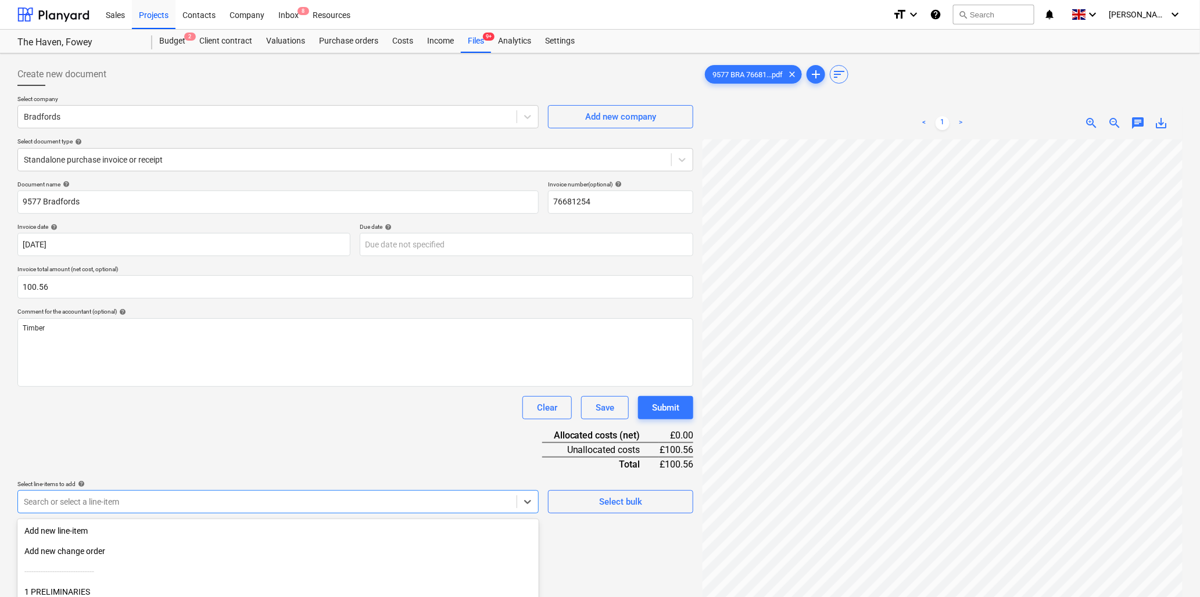
scroll to position [103, 0]
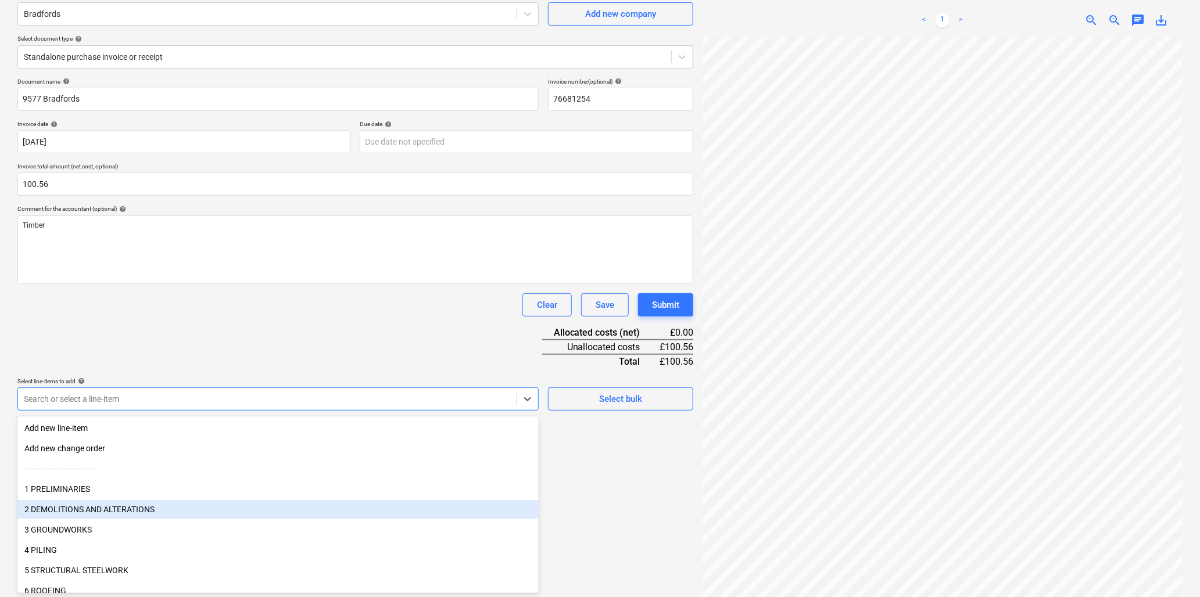
click at [206, 494] on body "Sales Projects Contacts Company Inbox 8 Resources format_size keyboard_arrow_do…" at bounding box center [600, 195] width 1200 height 597
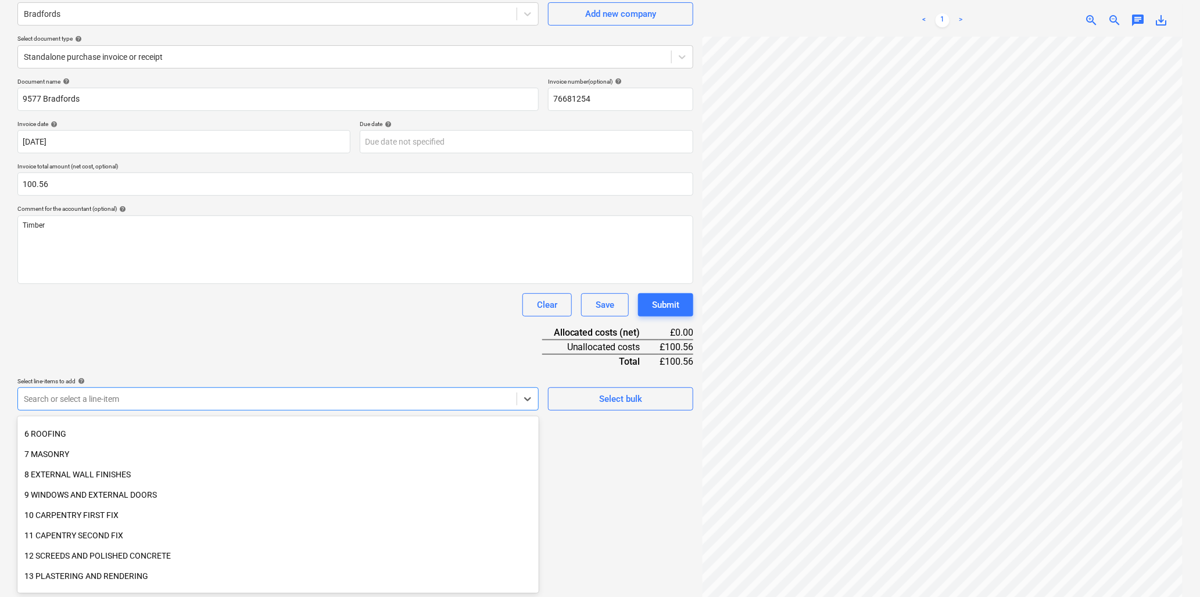
scroll to position [193, 0]
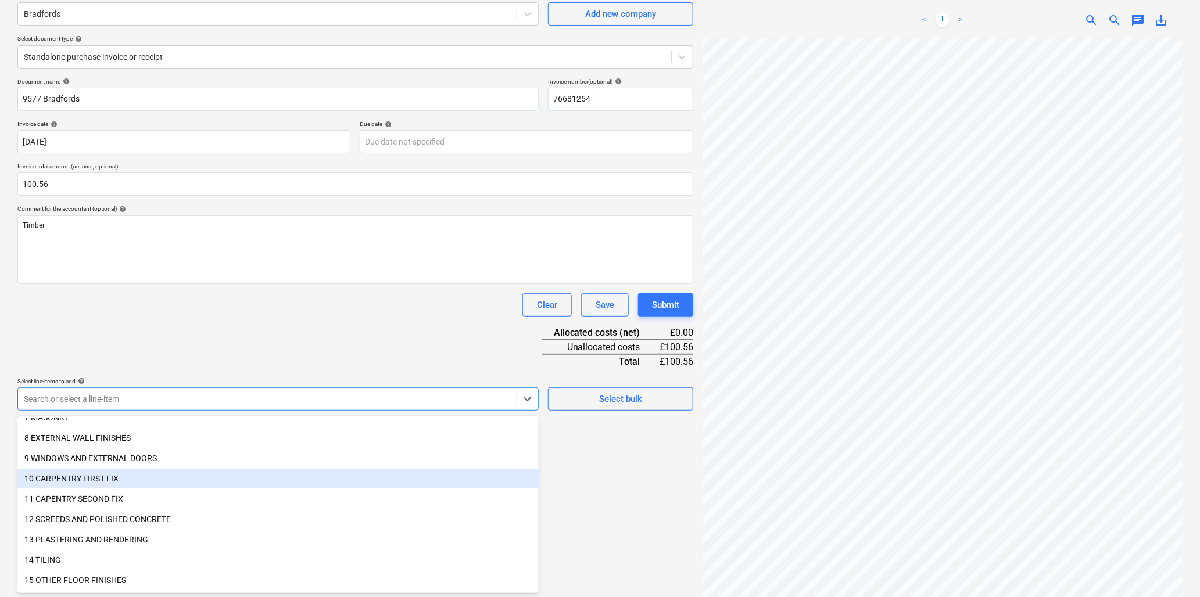
click at [83, 472] on div "10 CARPENTRY FIRST FIX" at bounding box center [277, 478] width 521 height 19
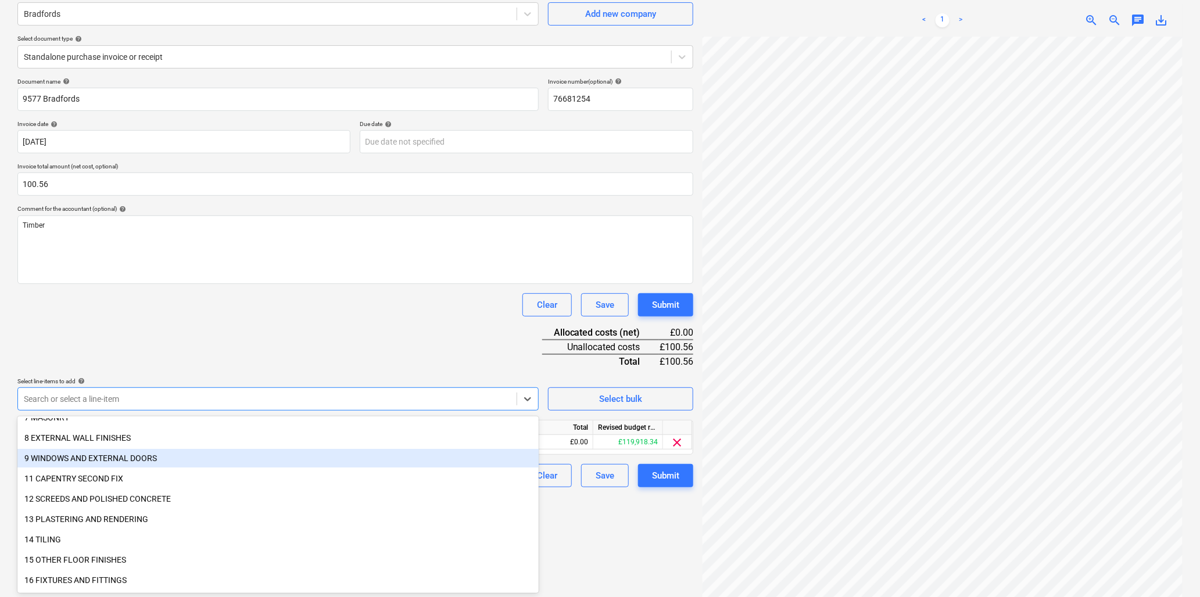
click at [140, 339] on div "Document name help 9577 Bradfords Invoice number (optional) help 76681254 Invoi…" at bounding box center [355, 283] width 676 height 410
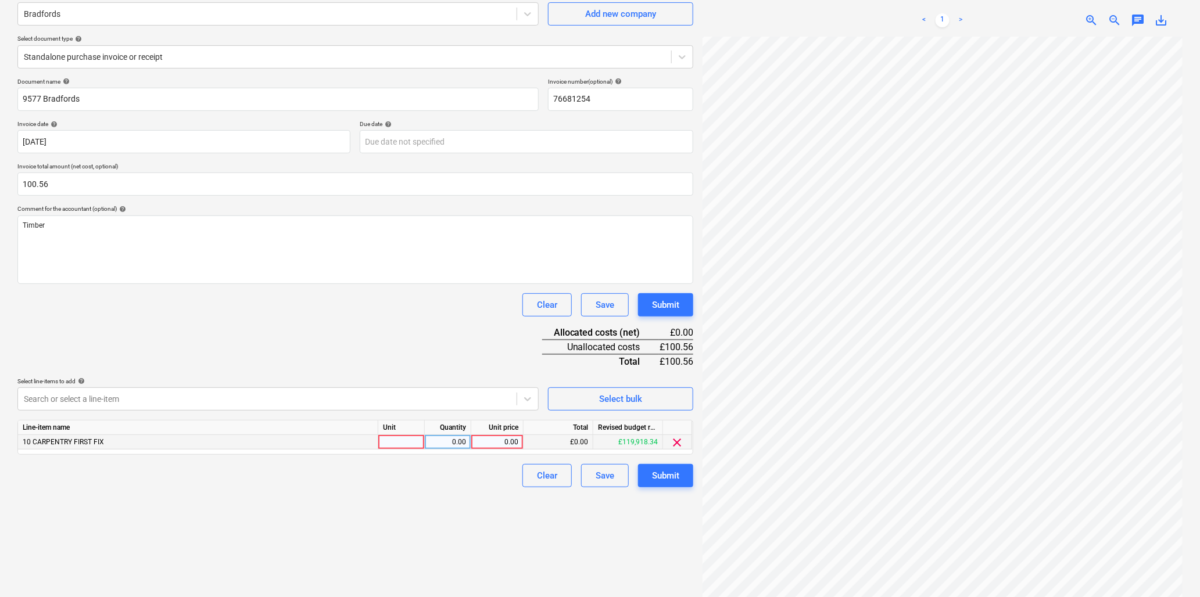
click at [414, 444] on div at bounding box center [401, 442] width 46 height 15
click at [486, 442] on div "0.00" at bounding box center [497, 442] width 42 height 15
click at [660, 478] on div "Submit" at bounding box center [665, 475] width 27 height 15
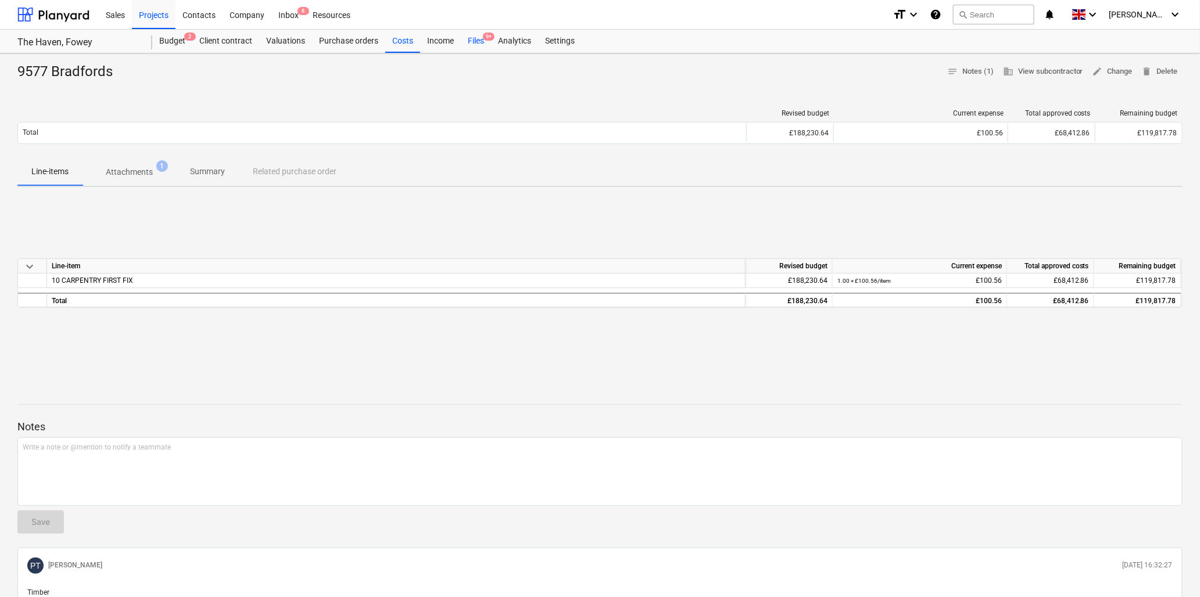
click at [472, 42] on div "Files 9+" at bounding box center [476, 41] width 30 height 23
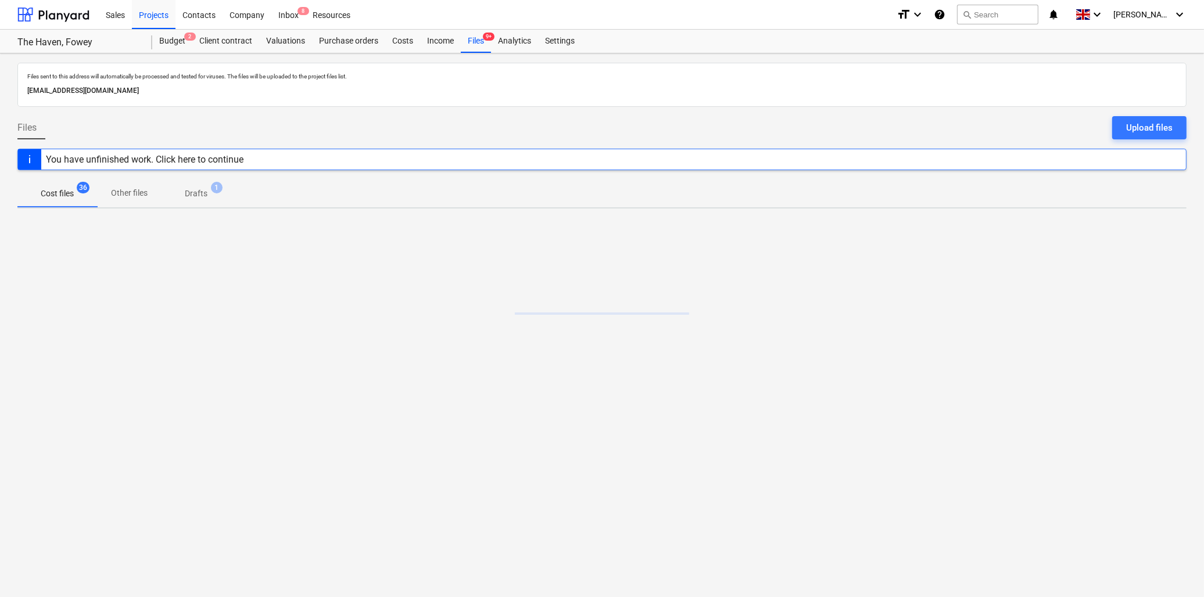
click at [51, 192] on p "Cost files" at bounding box center [57, 194] width 33 height 12
click at [207, 157] on div "You have unfinished work. Click here to continue" at bounding box center [145, 159] width 198 height 11
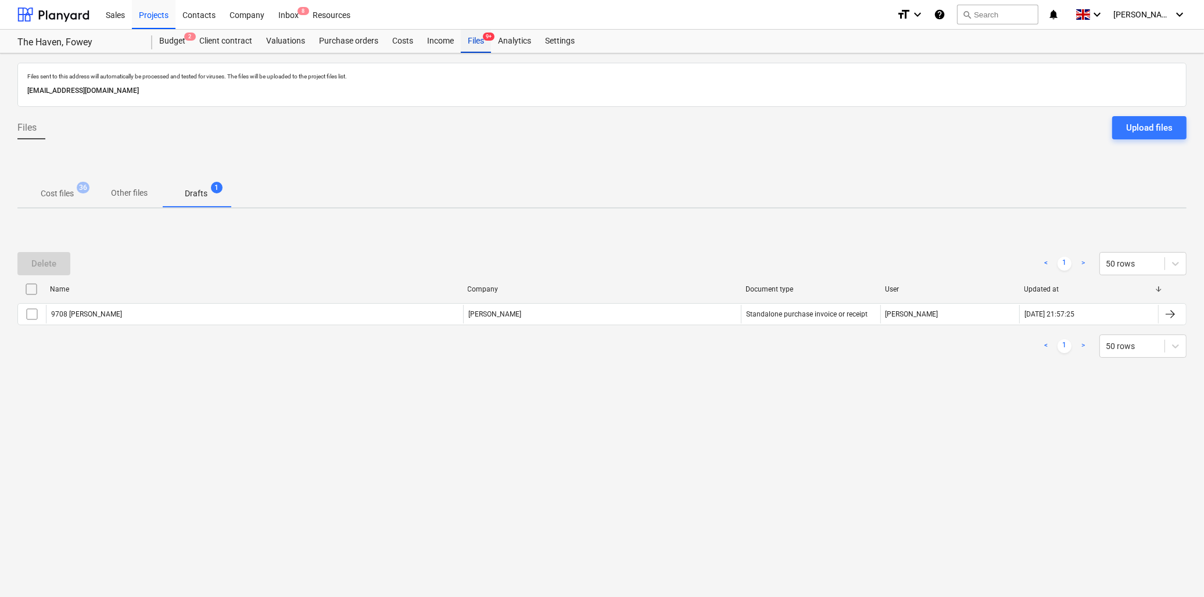
click at [474, 39] on div "Files 9+" at bounding box center [476, 41] width 30 height 23
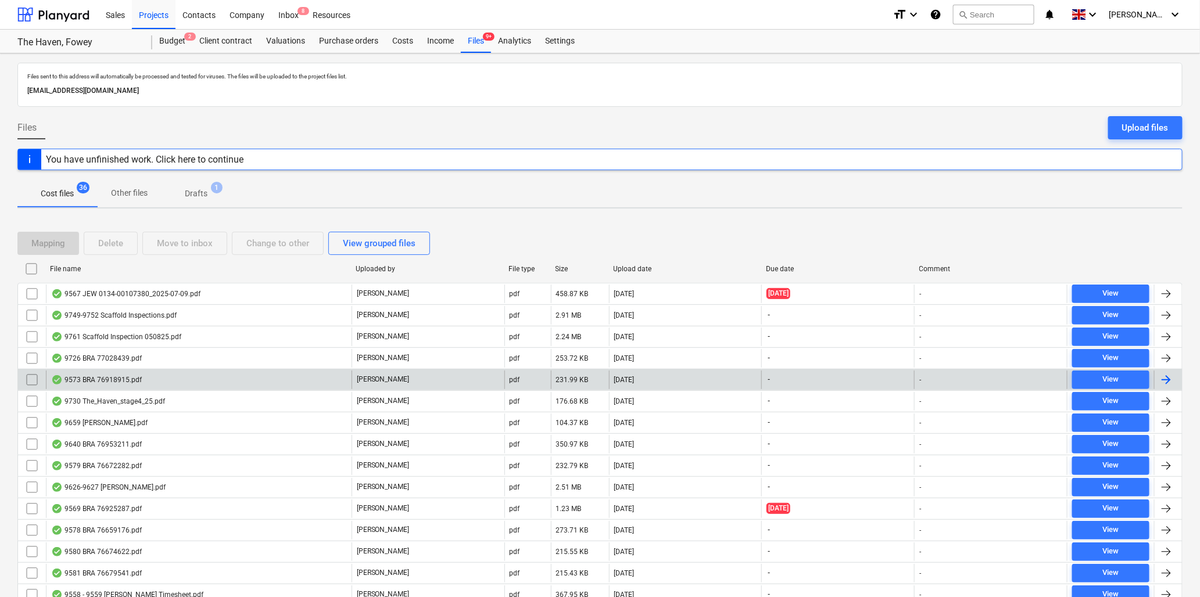
click at [110, 378] on div "9573 BRA 76918915.pdf" at bounding box center [96, 379] width 91 height 9
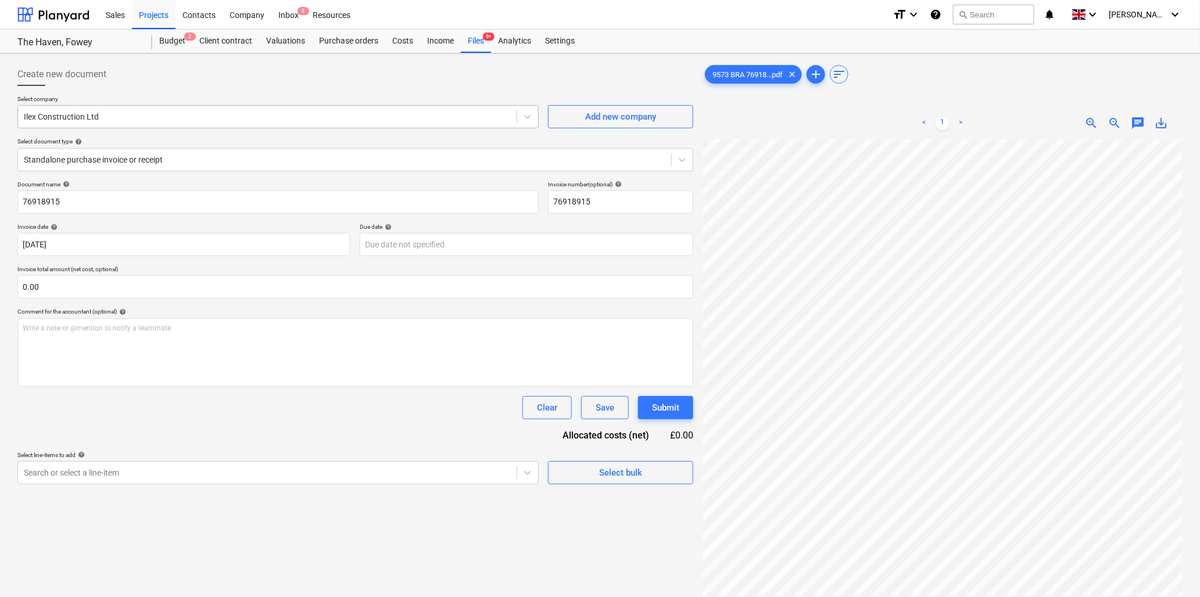
click at [191, 109] on div "Ilex Construction Ltd" at bounding box center [267, 117] width 498 height 16
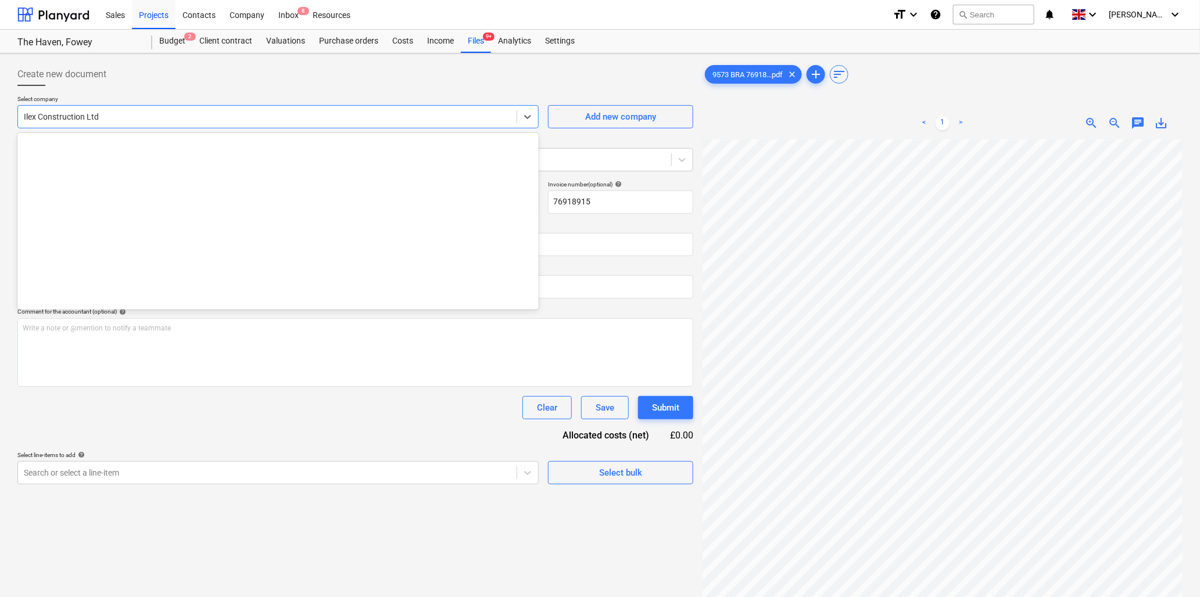
scroll to position [793, 0]
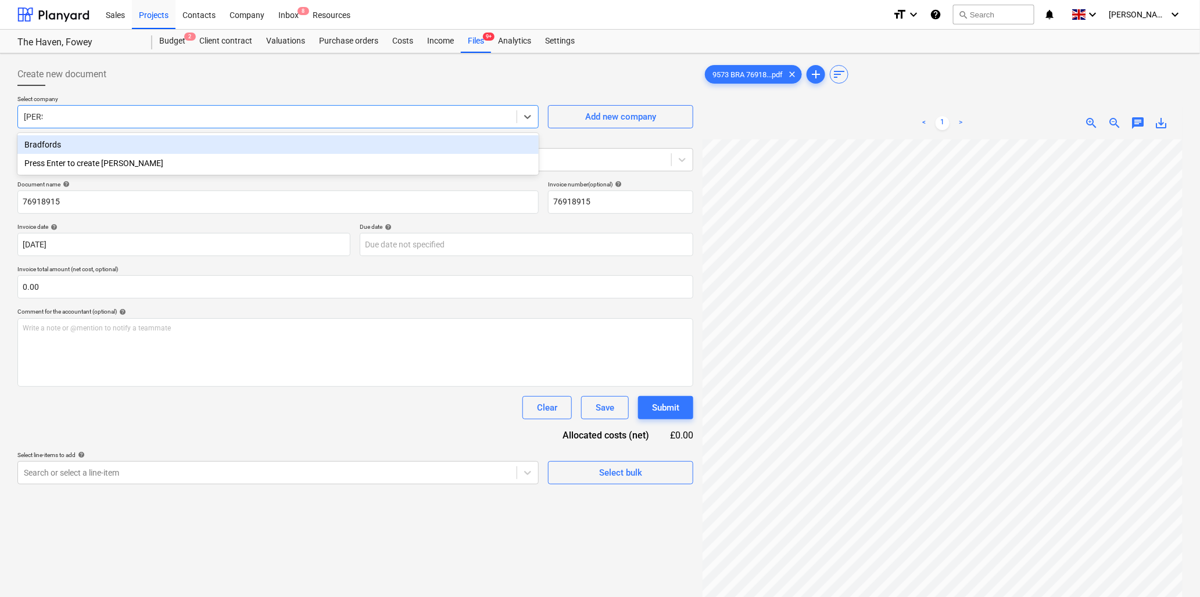
click at [186, 141] on div "Bradfords" at bounding box center [277, 144] width 521 height 19
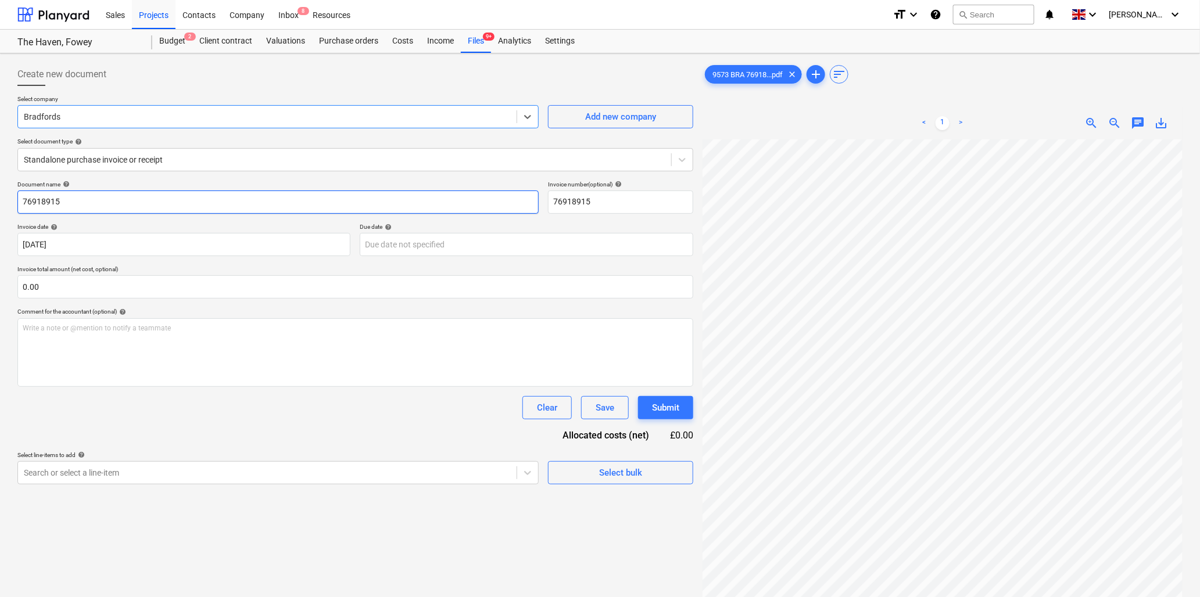
click at [190, 199] on input "76918915" at bounding box center [277, 202] width 521 height 23
click at [64, 288] on input "text" at bounding box center [355, 286] width 676 height 23
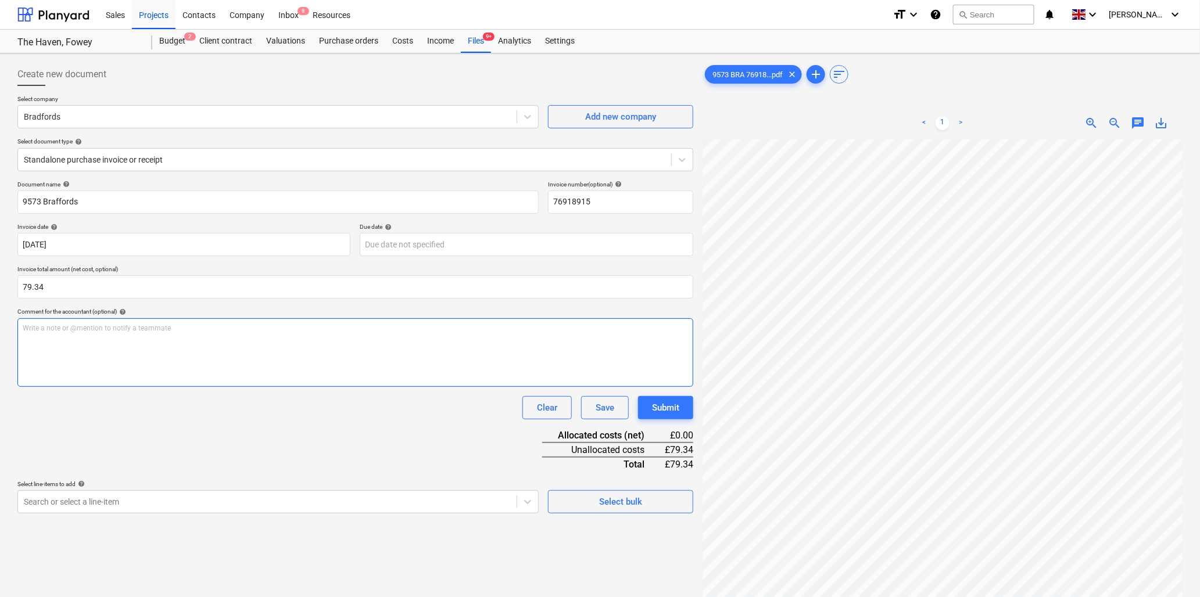
click at [80, 330] on p "Write a note or @mention to notify a teammate [PERSON_NAME]" at bounding box center [355, 329] width 665 height 10
click at [228, 328] on p "Write a note or @mention to notify a teammate [PERSON_NAME]" at bounding box center [355, 329] width 665 height 10
click at [275, 502] on body "Sales Projects Contacts Company Inbox 8 Resources format_size keyboard_arrow_do…" at bounding box center [600, 298] width 1200 height 597
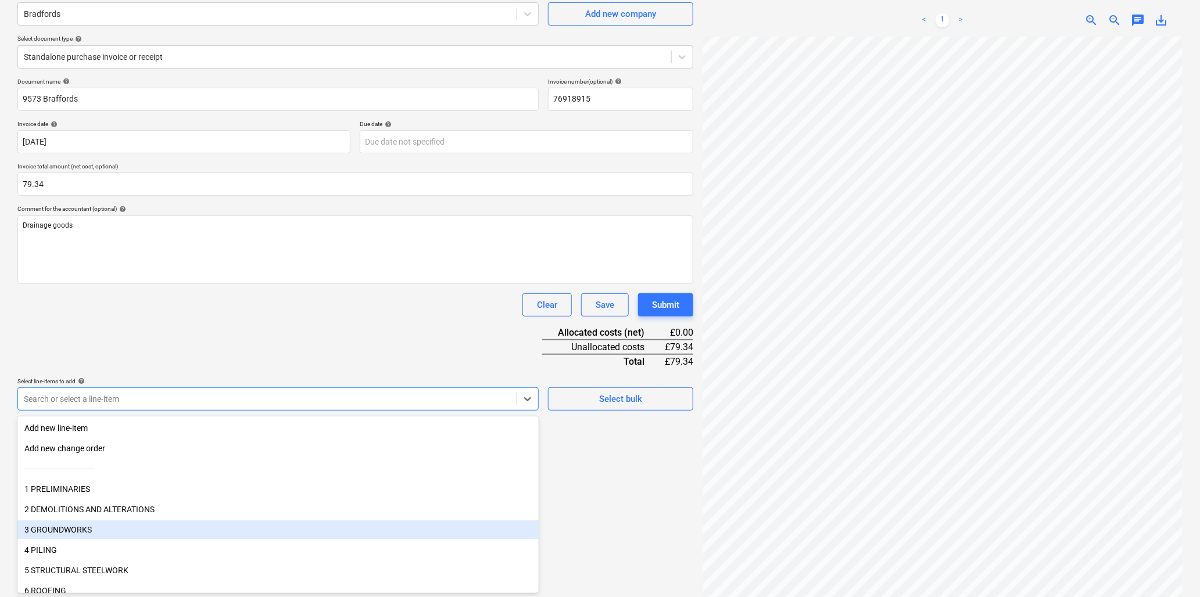
click at [68, 529] on div "3 GROUNDWORKS" at bounding box center [277, 530] width 521 height 19
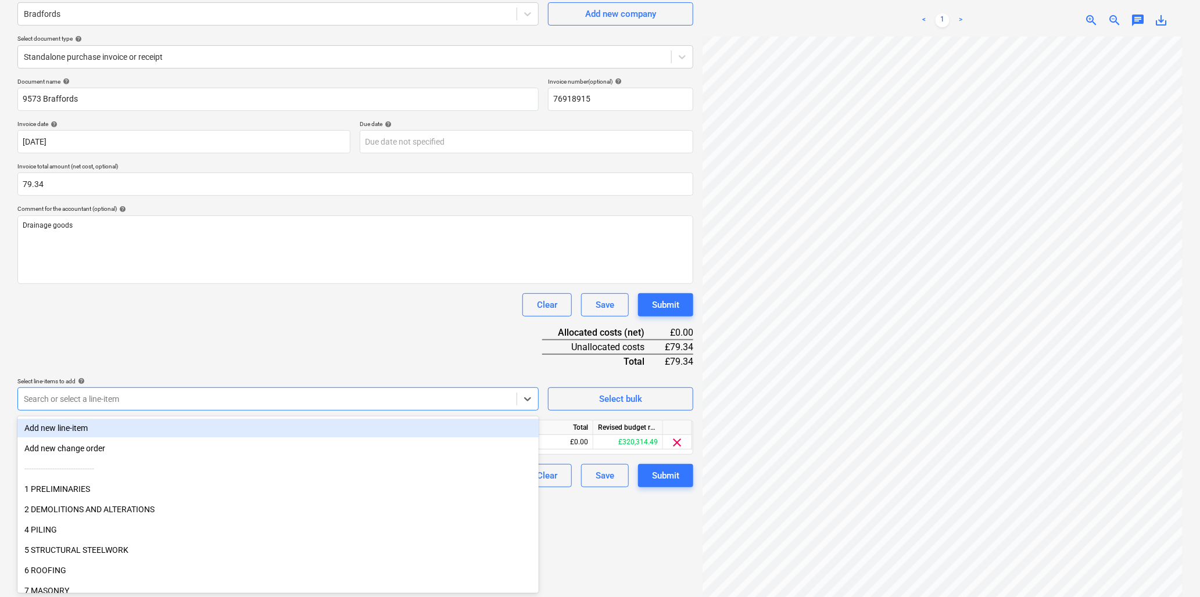
click at [128, 356] on div "Document name help 9573 Braffords Invoice number (optional) help 76918915 Invoi…" at bounding box center [355, 283] width 676 height 410
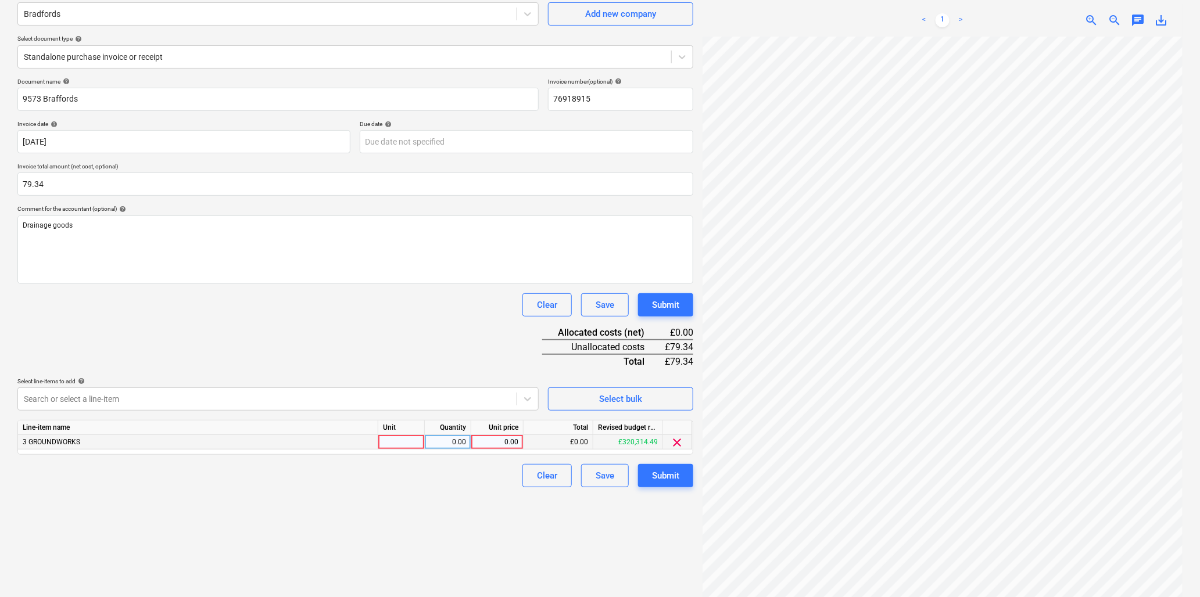
click at [395, 442] on div at bounding box center [401, 442] width 46 height 15
click at [492, 439] on div "0.00" at bounding box center [497, 442] width 42 height 15
click at [653, 472] on div "Submit" at bounding box center [665, 475] width 27 height 15
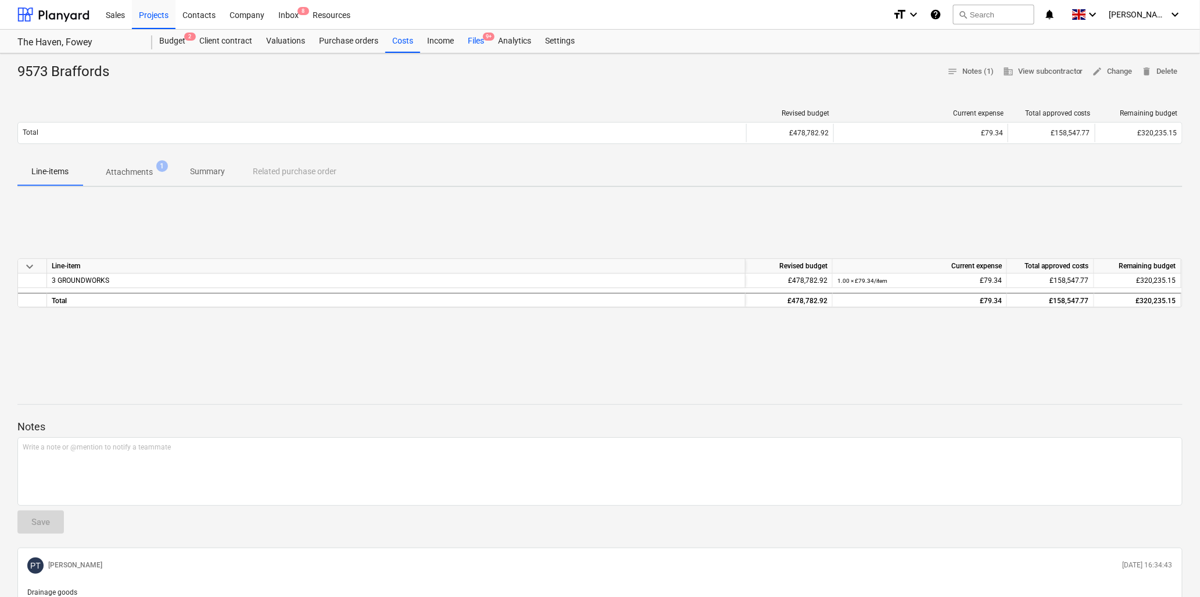
click at [472, 41] on div "Files 9+" at bounding box center [476, 41] width 30 height 23
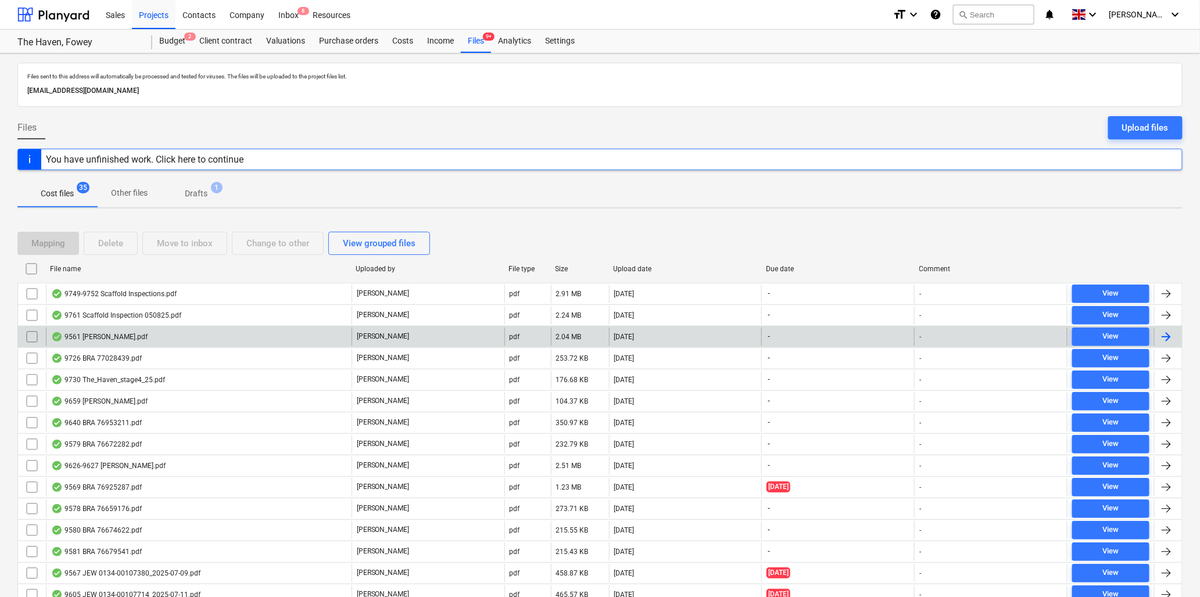
click at [77, 336] on div "9561 [PERSON_NAME].pdf" at bounding box center [99, 336] width 96 height 9
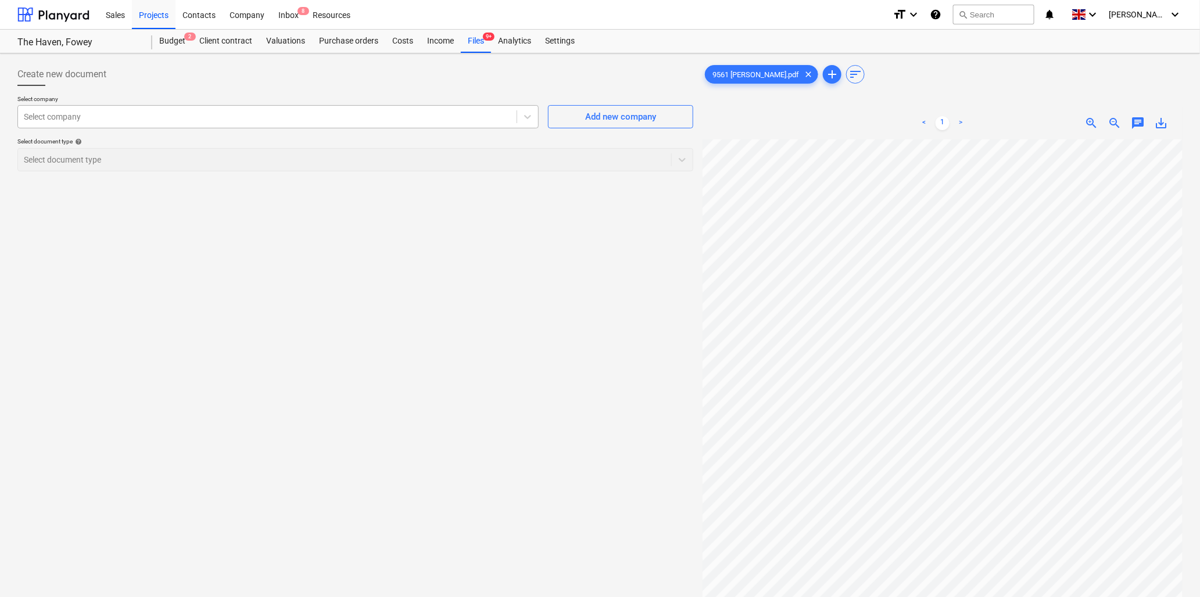
click at [236, 118] on div at bounding box center [267, 117] width 487 height 12
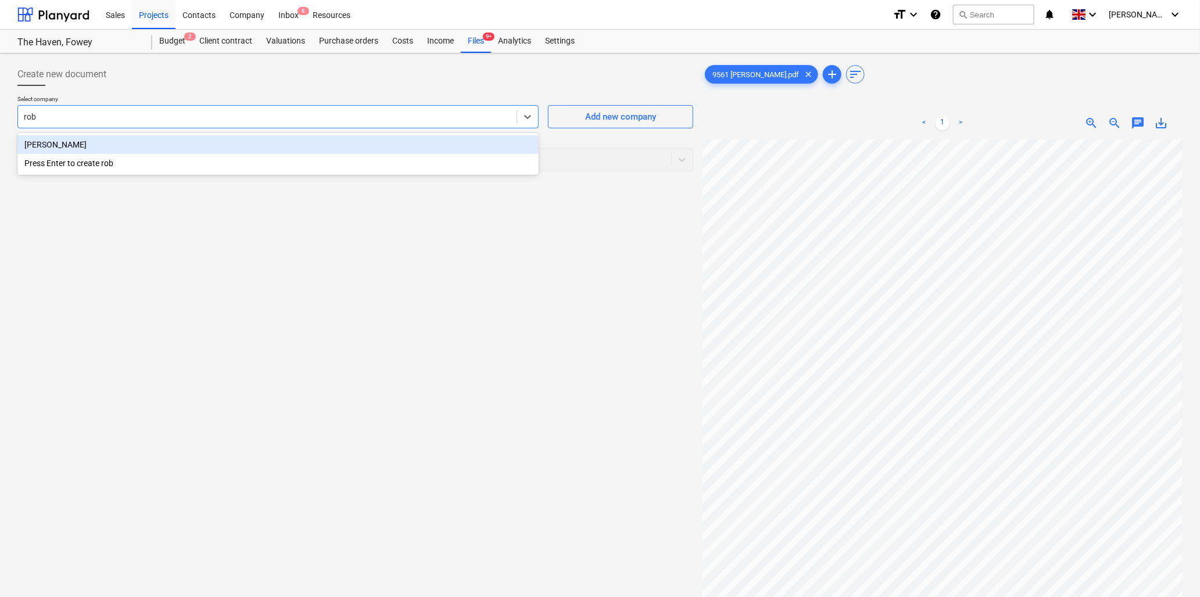
click at [240, 146] on div "[PERSON_NAME]" at bounding box center [277, 144] width 521 height 19
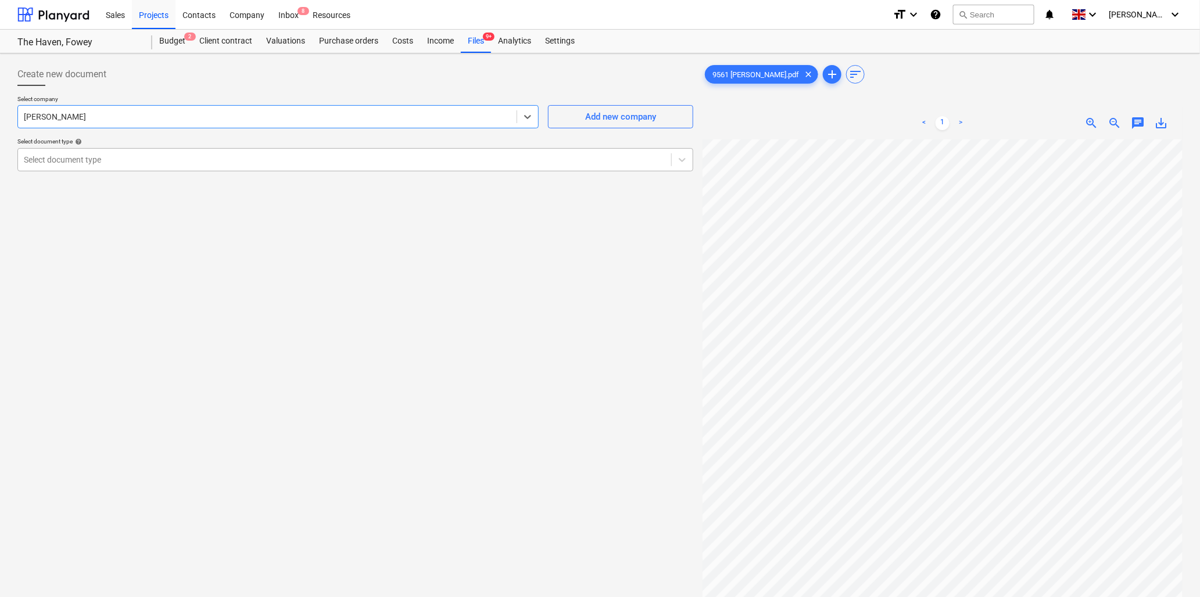
click at [241, 159] on div at bounding box center [344, 160] width 641 height 12
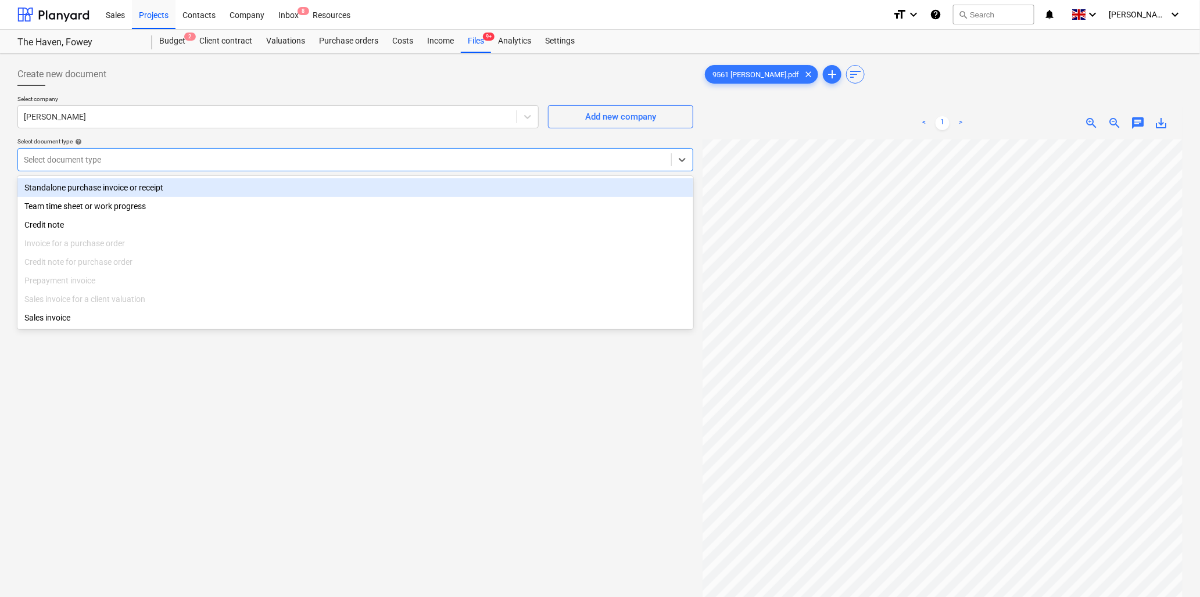
click at [198, 188] on div "Standalone purchase invoice or receipt" at bounding box center [355, 187] width 676 height 19
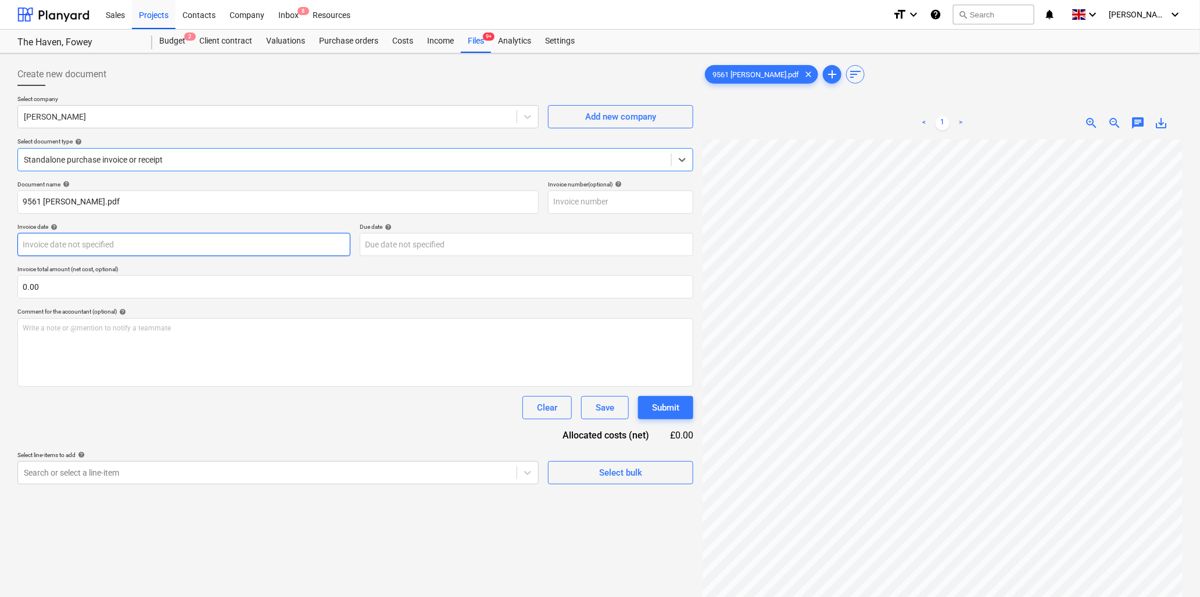
click at [175, 248] on body "Sales Projects Contacts Company Inbox 8 Resources format_size keyboard_arrow_do…" at bounding box center [600, 298] width 1200 height 597
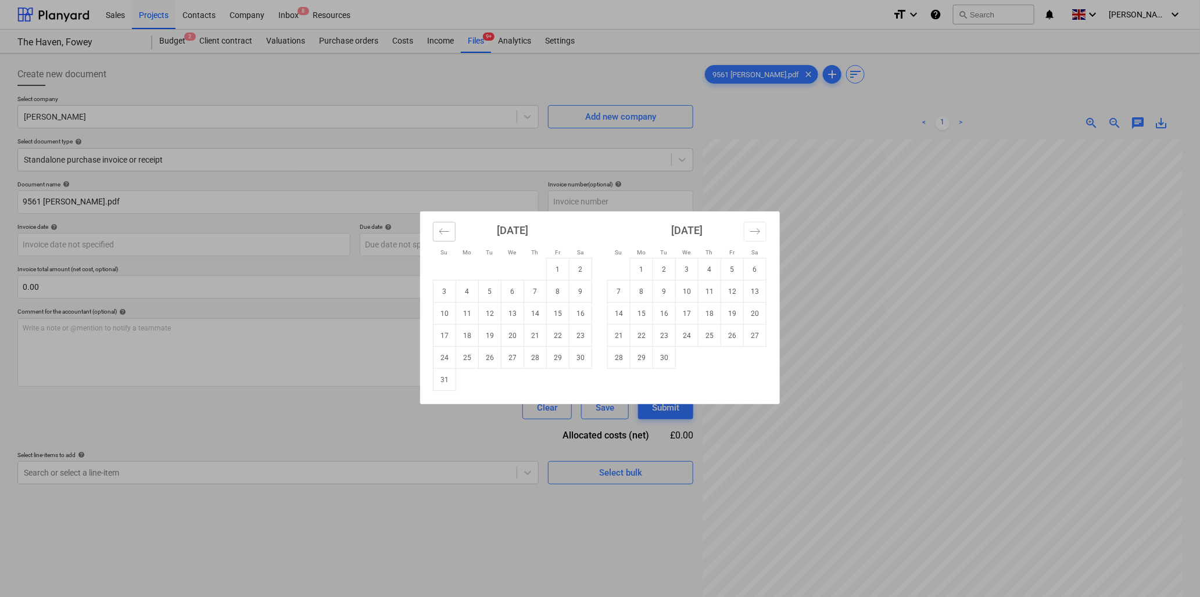
click at [437, 231] on button "Move backward to switch to the previous month." at bounding box center [444, 232] width 23 height 20
click at [555, 287] on td "11" at bounding box center [558, 292] width 23 height 22
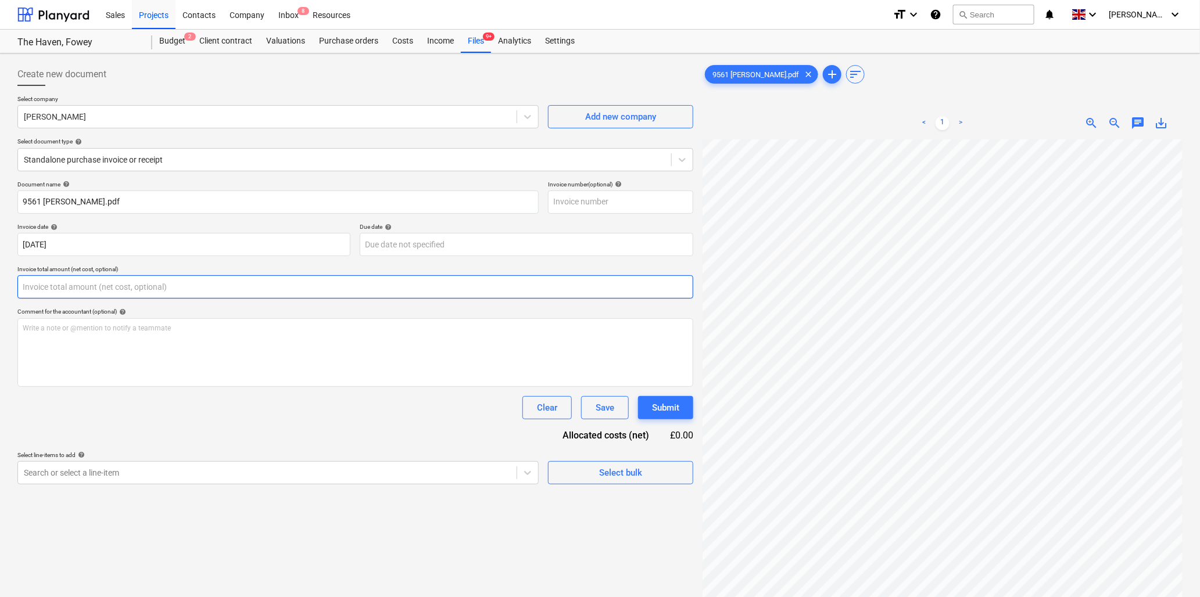
click at [138, 286] on input "text" at bounding box center [355, 286] width 676 height 23
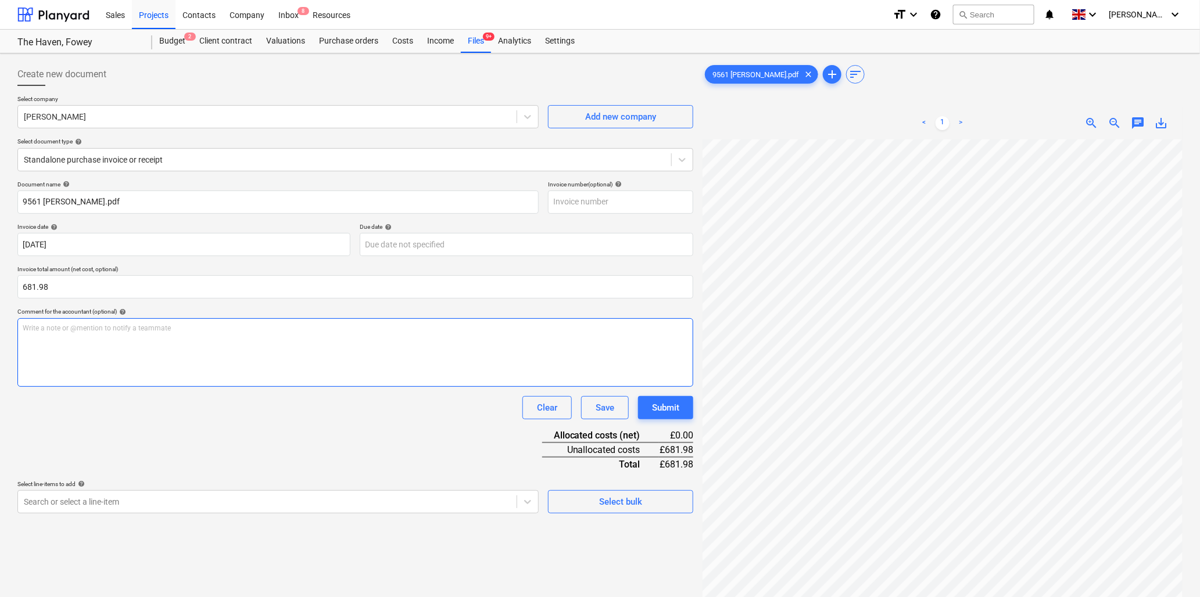
click at [131, 330] on p "Write a note or @mention to notify a teammate [PERSON_NAME]" at bounding box center [355, 329] width 665 height 10
click at [94, 327] on p "Write a note or @mention to notify a teammate [PERSON_NAME]" at bounding box center [355, 329] width 665 height 10
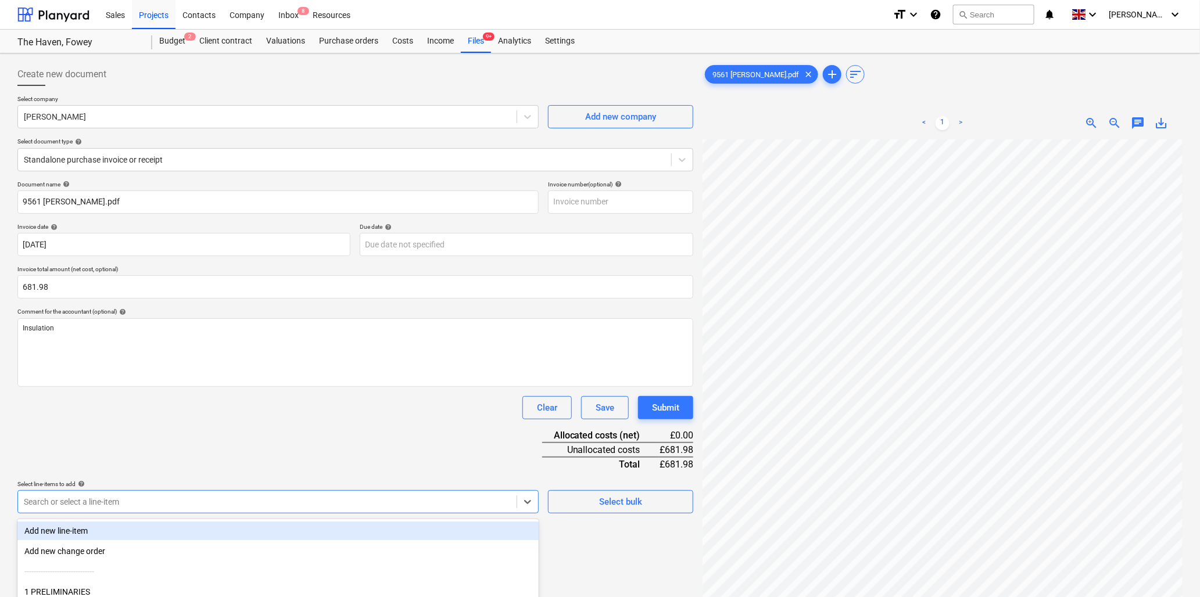
scroll to position [103, 0]
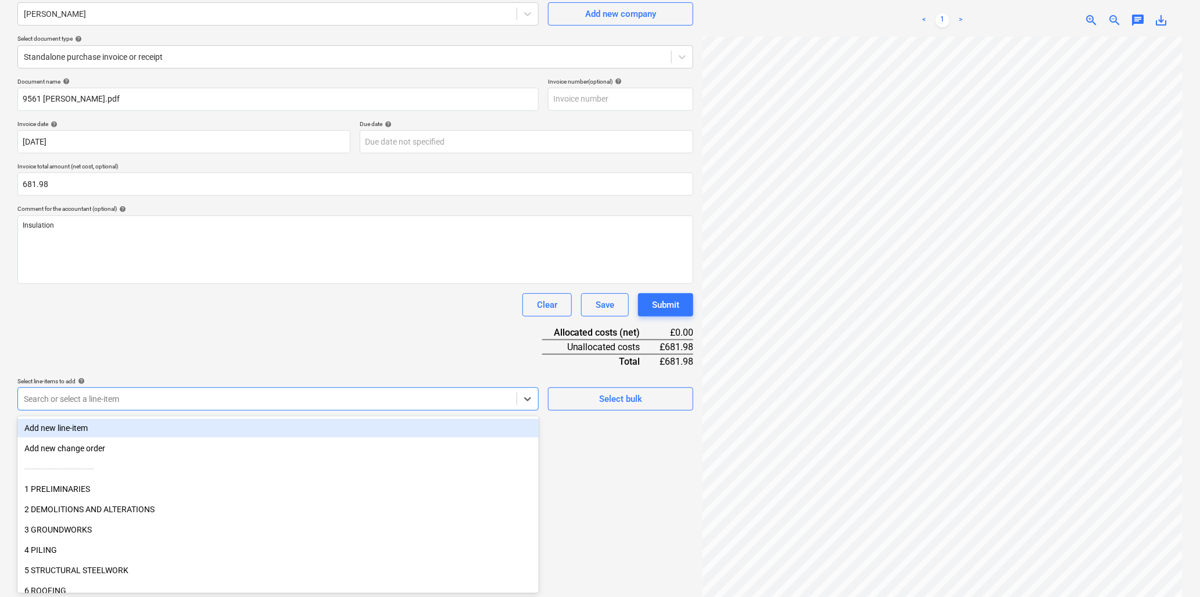
click at [115, 494] on body "Sales Projects Contacts Company Inbox 8 Resources format_size keyboard_arrow_do…" at bounding box center [600, 195] width 1200 height 597
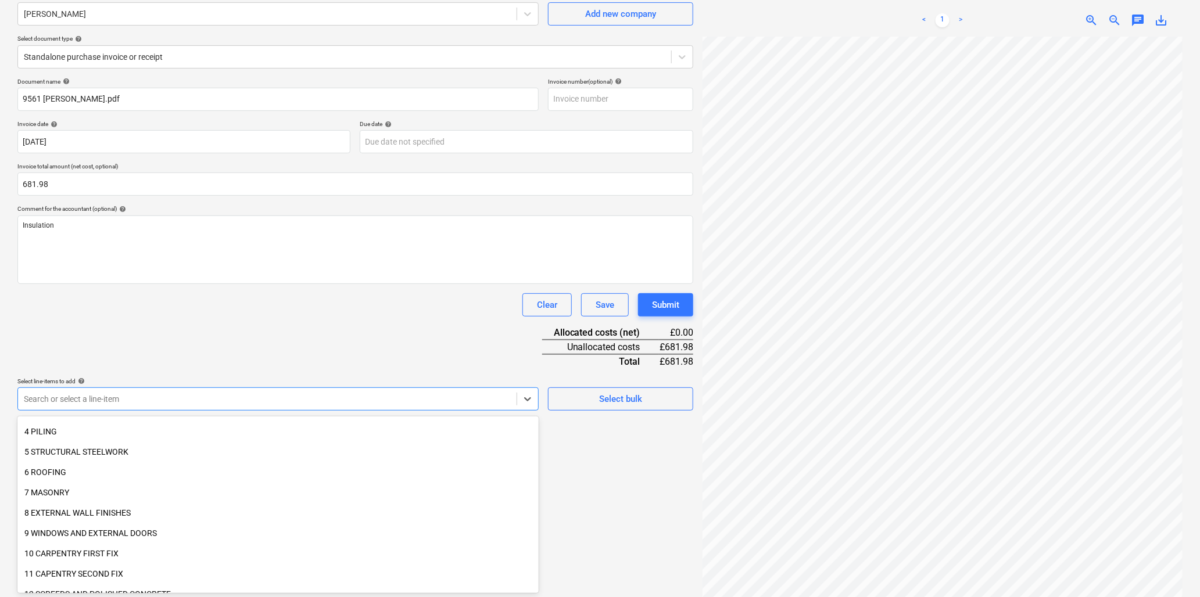
scroll to position [129, 0]
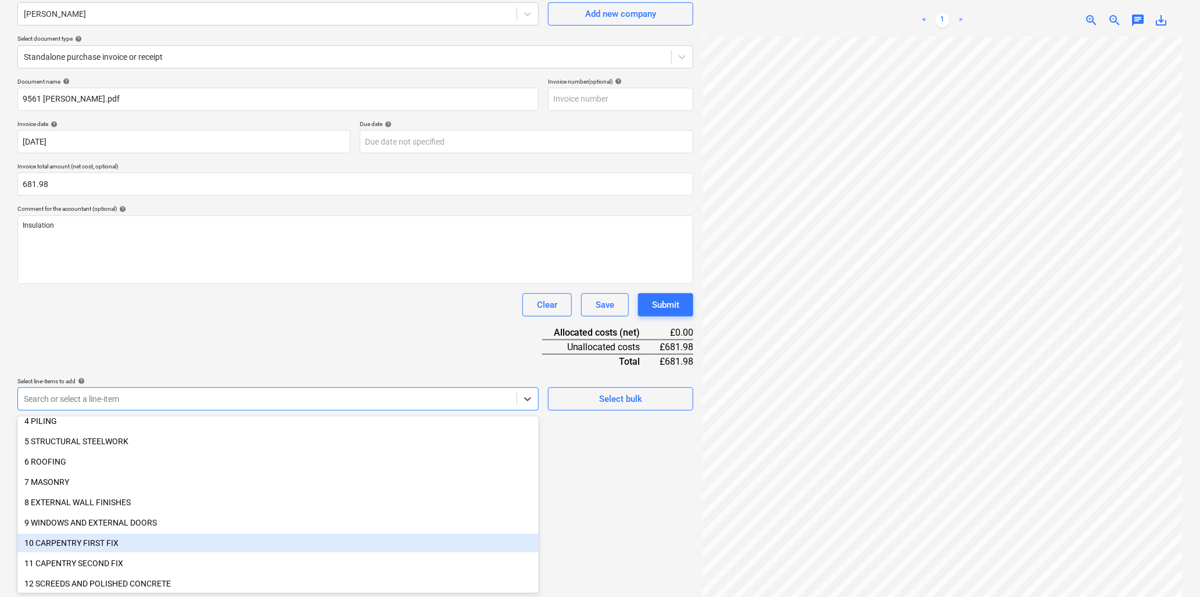
click at [128, 537] on div "10 CARPENTRY FIRST FIX" at bounding box center [277, 543] width 521 height 19
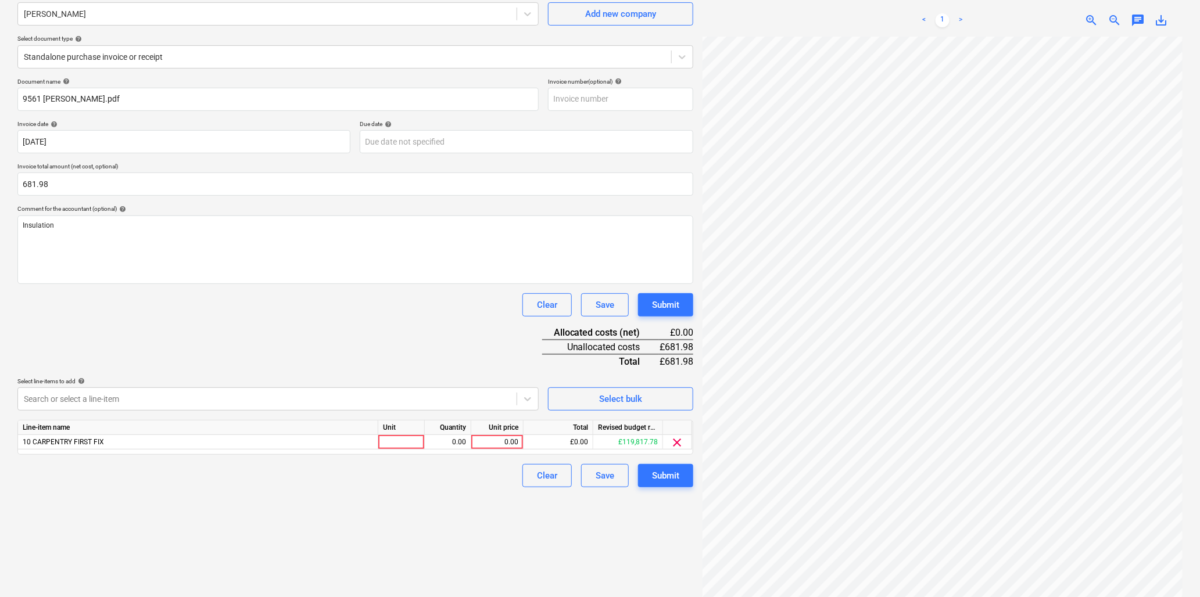
click at [237, 347] on div "Document name help 9561 [PERSON_NAME].pdf Invoice number (optional) help Invoic…" at bounding box center [355, 283] width 676 height 410
click at [410, 440] on div at bounding box center [401, 442] width 46 height 15
drag, startPoint x: 444, startPoint y: 440, endPoint x: 495, endPoint y: 440, distance: 51.1
click at [0, 0] on div "10 CARPENTRY FIRST FIX hr 40.00 21.65 £866.00 £118,951.78 clear" at bounding box center [0, 0] width 0 height 0
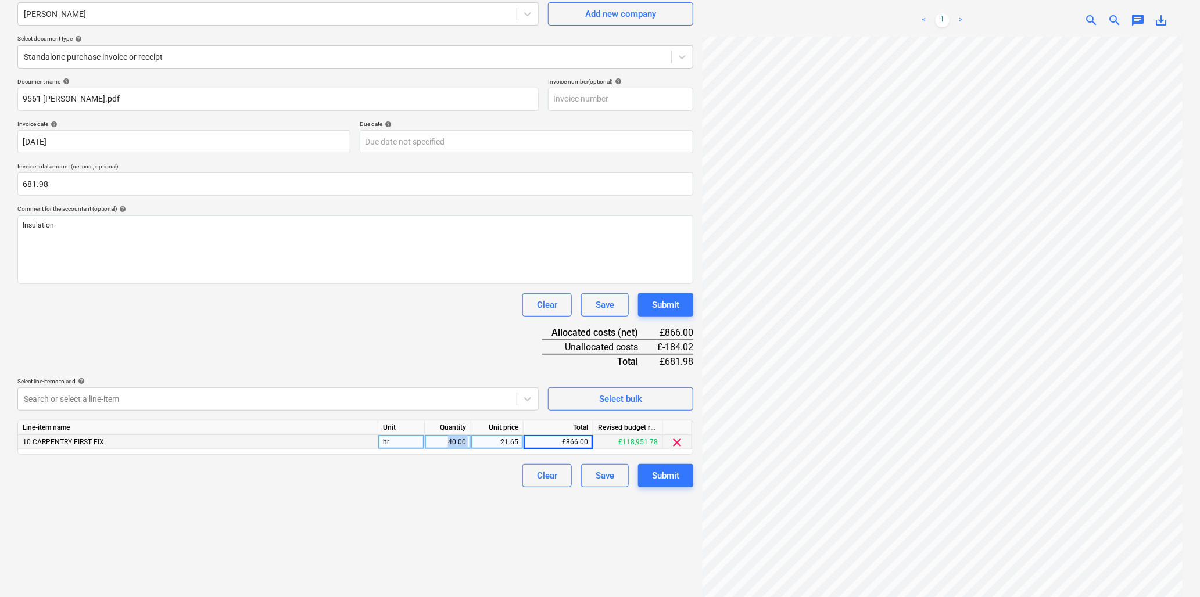
drag, startPoint x: 495, startPoint y: 440, endPoint x: 434, endPoint y: 442, distance: 61.0
click at [434, 442] on div "40.00" at bounding box center [447, 442] width 37 height 15
click at [651, 475] on button "Submit" at bounding box center [665, 475] width 55 height 23
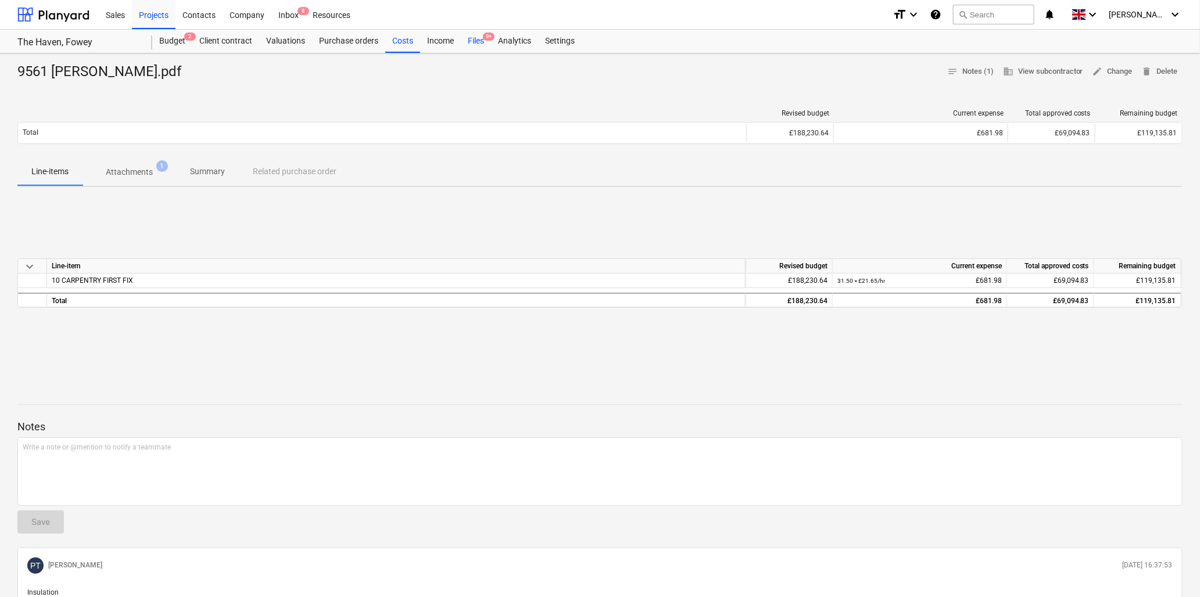
click at [472, 37] on div "Files 9+" at bounding box center [476, 41] width 30 height 23
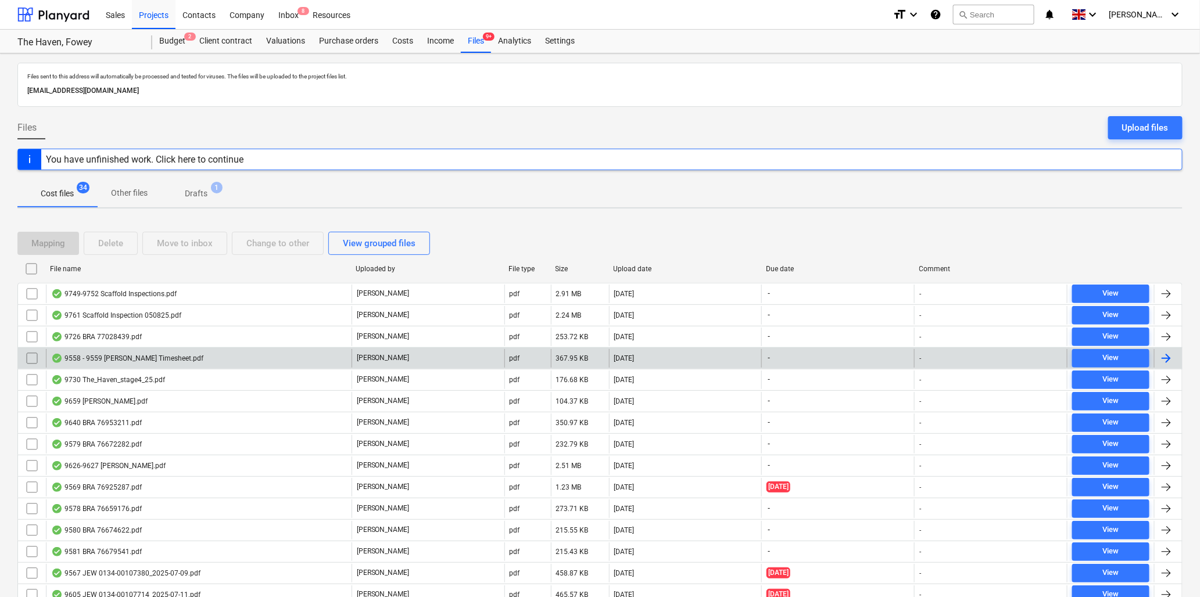
click at [113, 359] on div "9558 - 9559 [PERSON_NAME] Timesheet.pdf" at bounding box center [127, 358] width 152 height 9
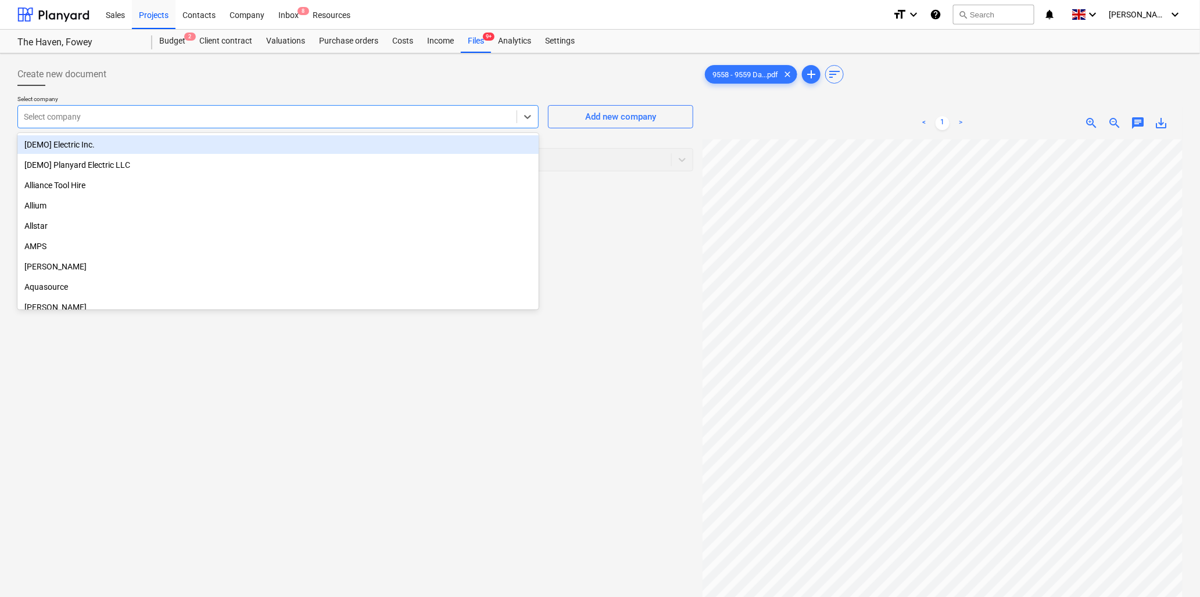
click at [134, 113] on div at bounding box center [267, 117] width 487 height 12
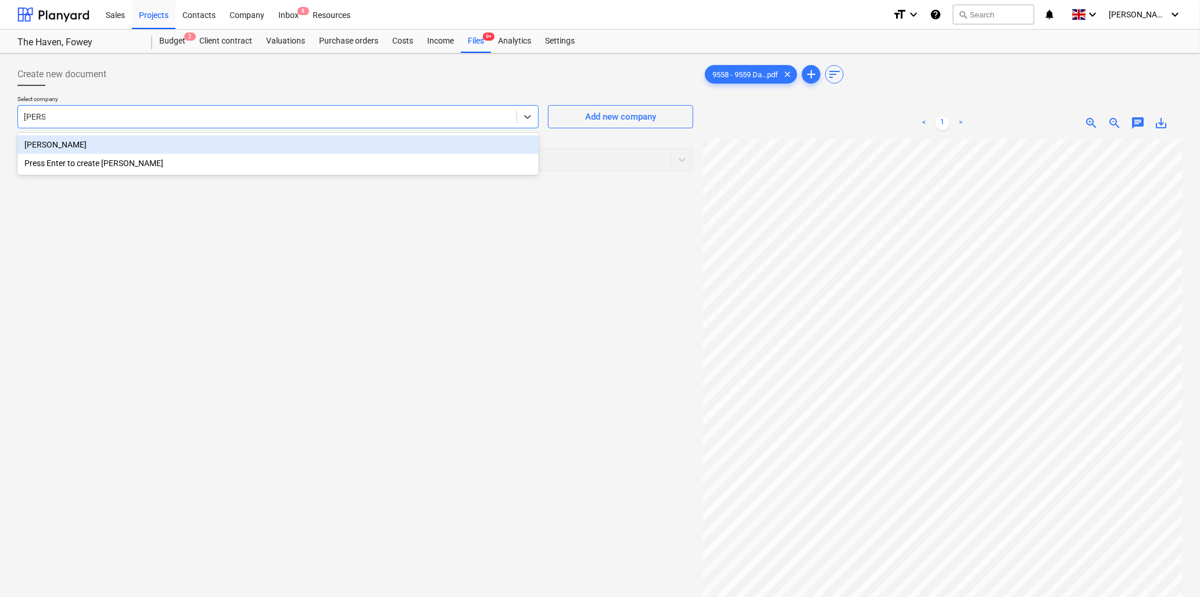
click at [124, 140] on div "[PERSON_NAME]" at bounding box center [277, 144] width 521 height 19
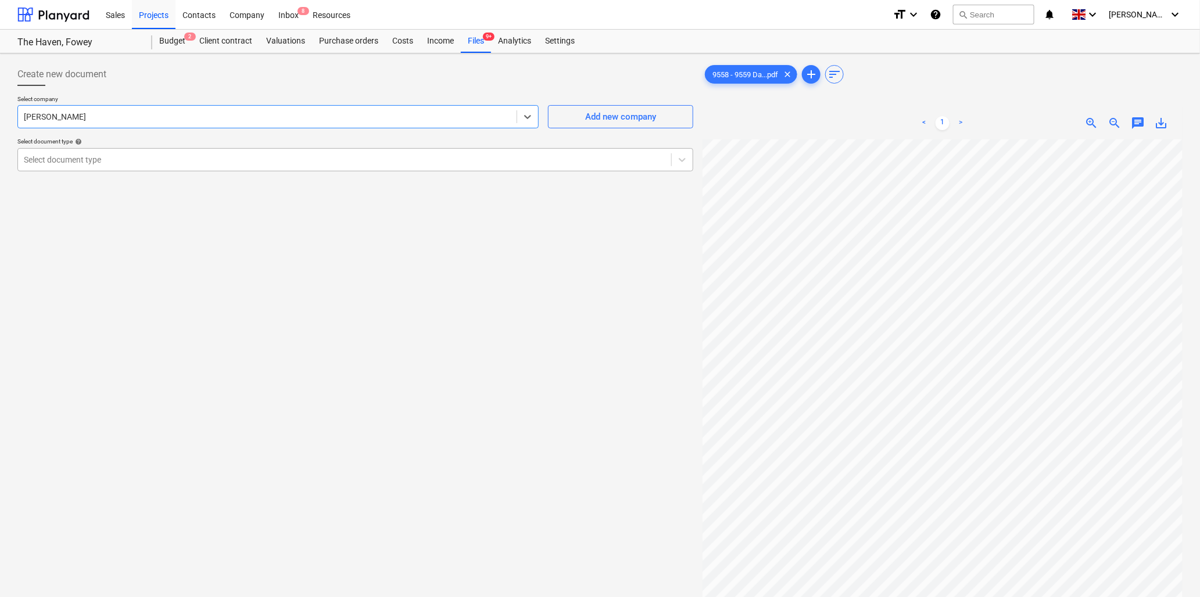
click at [135, 157] on div at bounding box center [344, 160] width 641 height 12
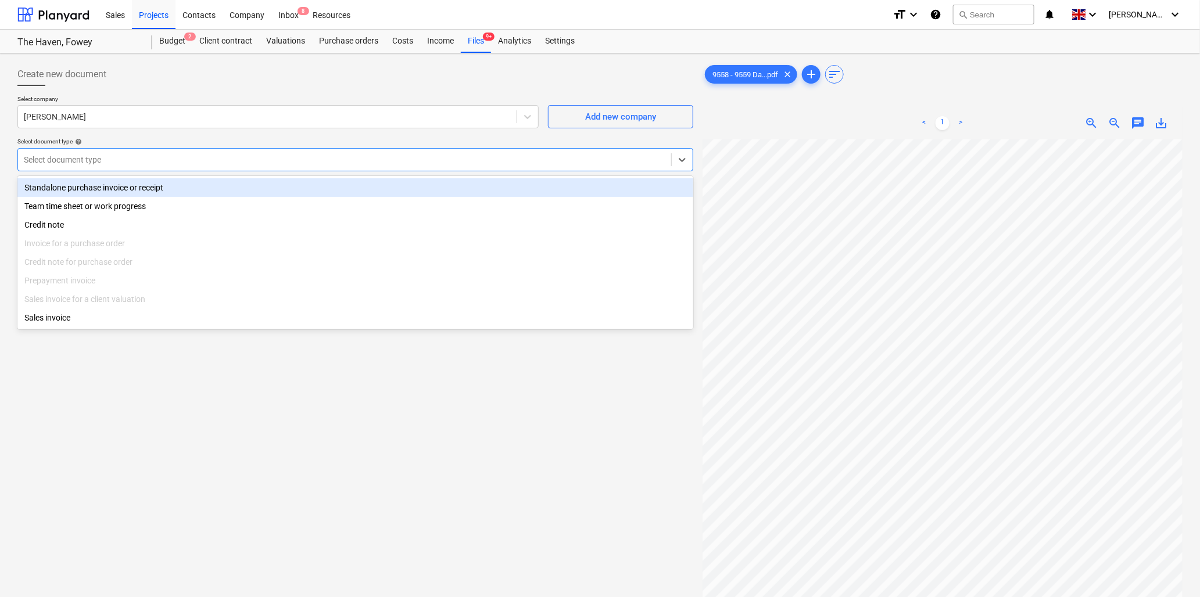
click at [141, 187] on div "Standalone purchase invoice or receipt" at bounding box center [355, 187] width 676 height 19
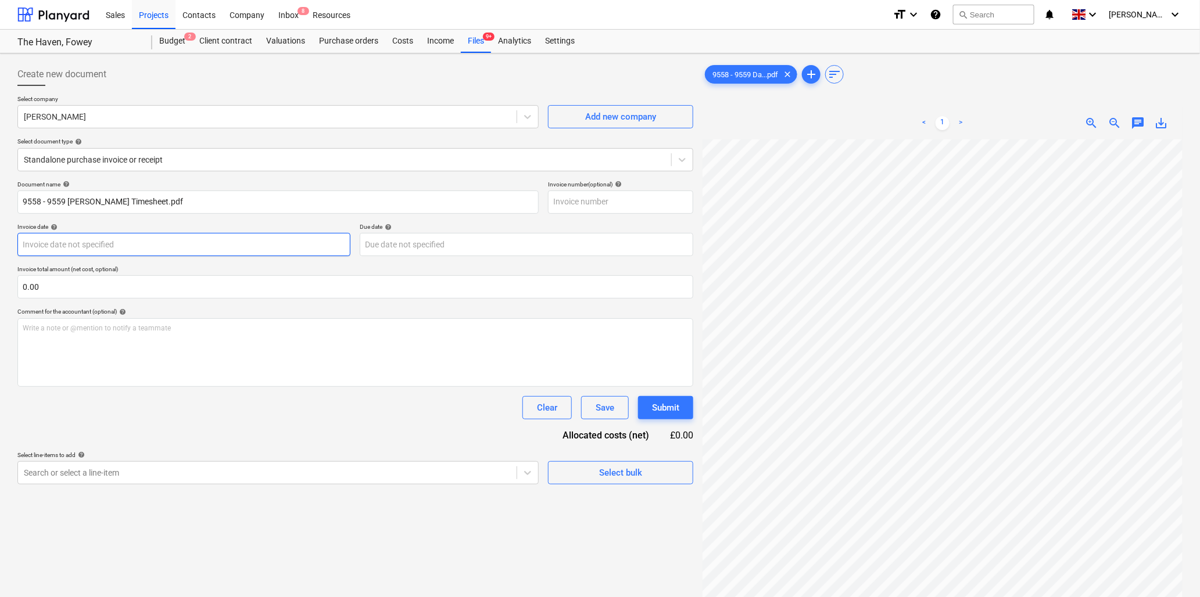
click at [73, 247] on body "Sales Projects Contacts Company Inbox 8 Resources format_size keyboard_arrow_do…" at bounding box center [600, 298] width 1200 height 597
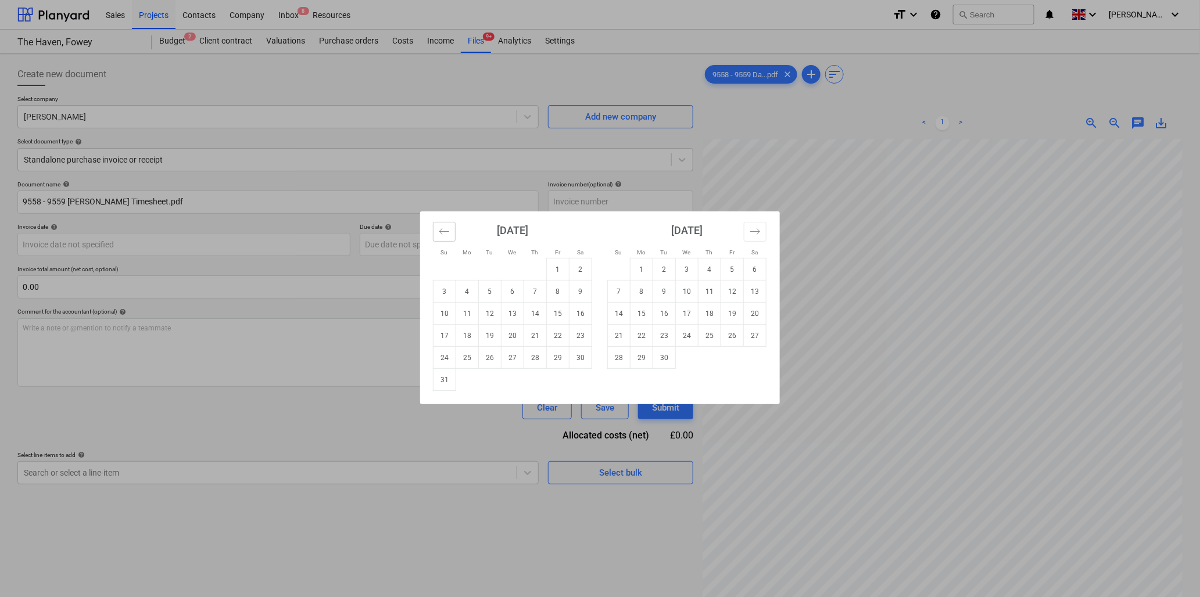
click at [449, 230] on icon "Move backward to switch to the previous month." at bounding box center [444, 231] width 11 height 11
click at [560, 293] on td "11" at bounding box center [558, 292] width 23 height 22
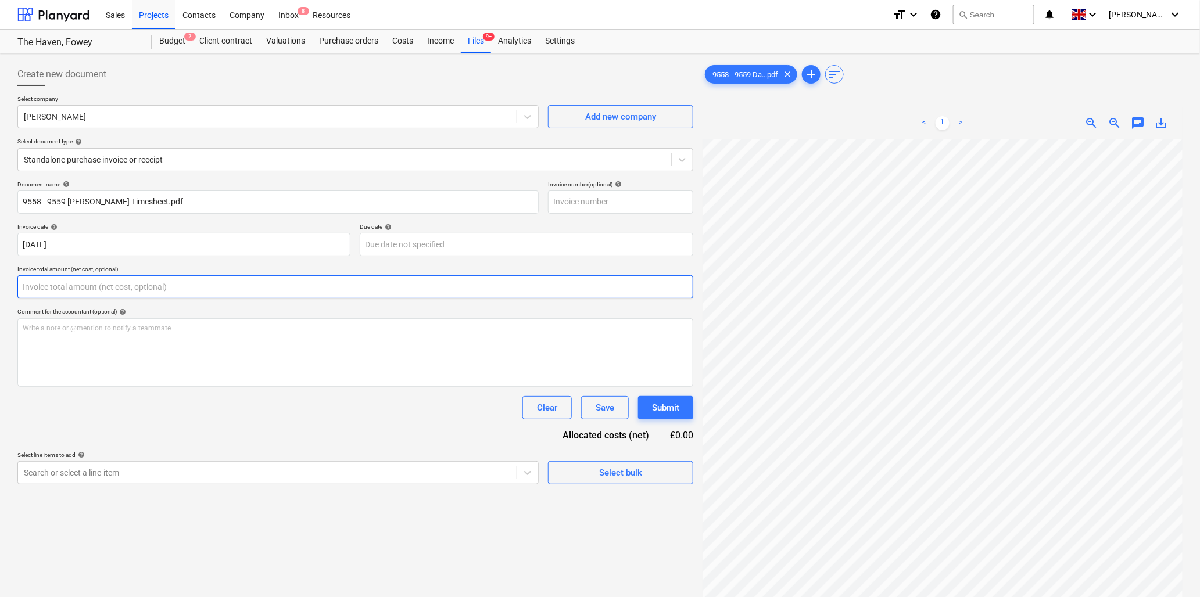
click at [94, 282] on input "text" at bounding box center [355, 286] width 676 height 23
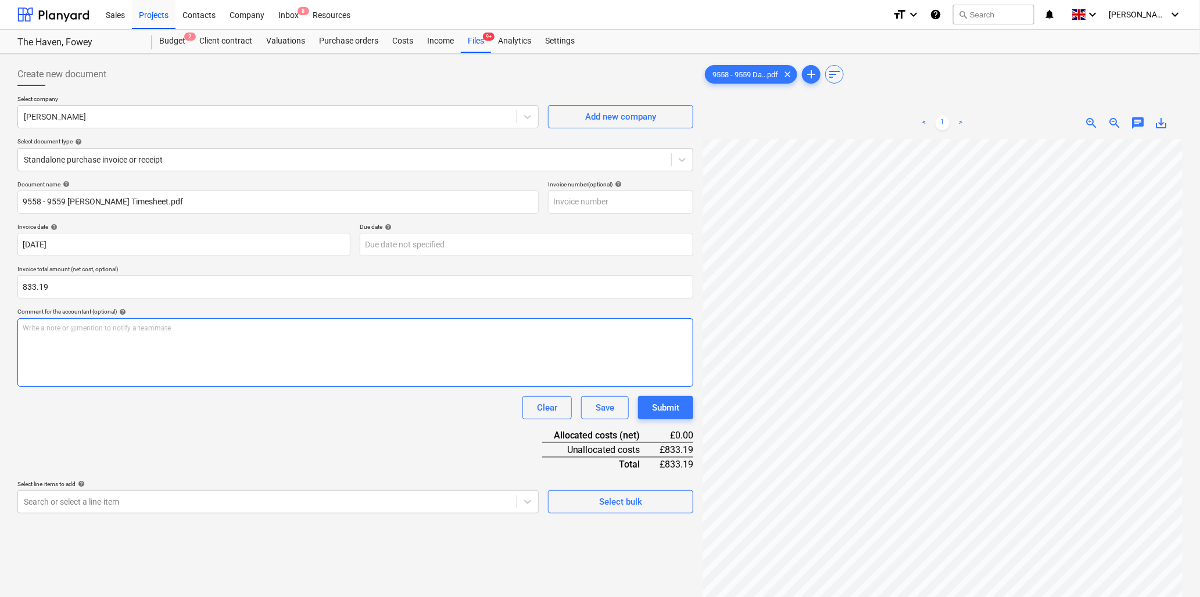
click at [45, 326] on p "Write a note or @mention to notify a teammate [PERSON_NAME]" at bounding box center [355, 329] width 665 height 10
click at [79, 334] on div "Write a note or @mention to notify a teammate [PERSON_NAME]" at bounding box center [355, 352] width 676 height 69
click at [215, 495] on body "Sales Projects Contacts Company Inbox 8 Resources format_size keyboard_arrow_do…" at bounding box center [600, 298] width 1200 height 597
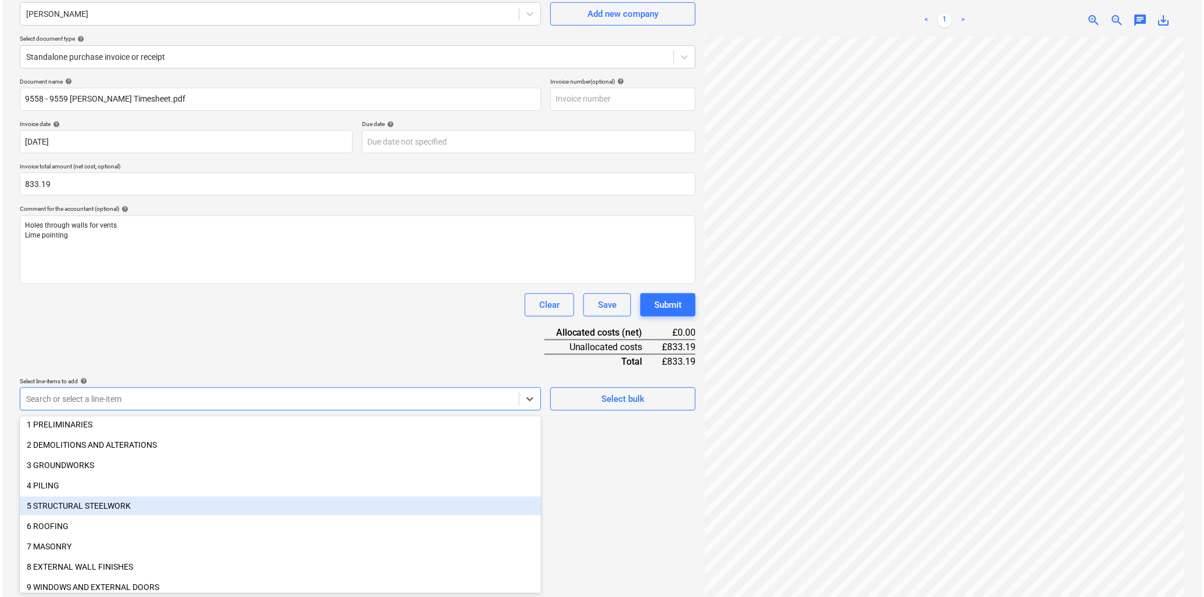
scroll to position [129, 0]
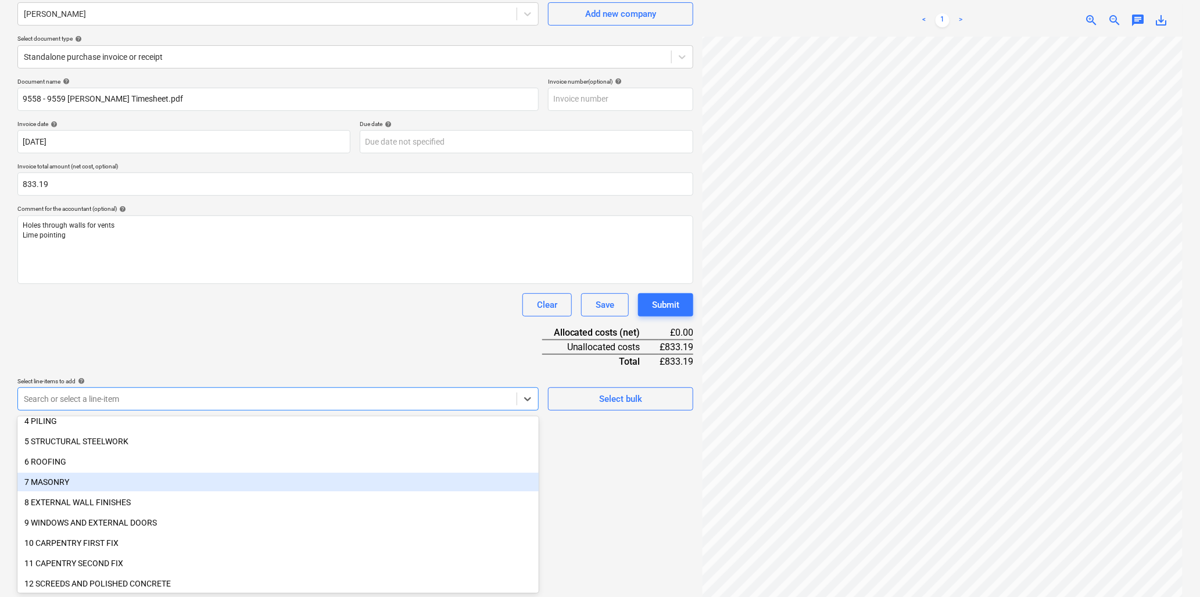
click at [35, 478] on div "7 MASONRY" at bounding box center [277, 482] width 521 height 19
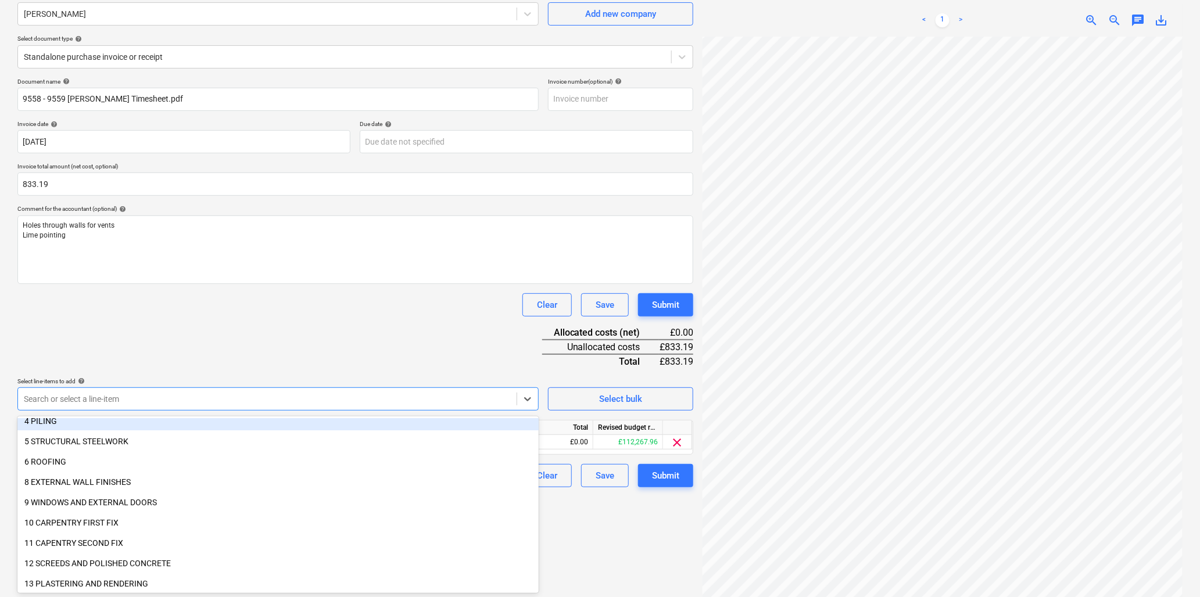
click at [161, 327] on div "Document name help 9558 - 9559 [PERSON_NAME] Timesheet.pdf Invoice number (opti…" at bounding box center [355, 283] width 676 height 410
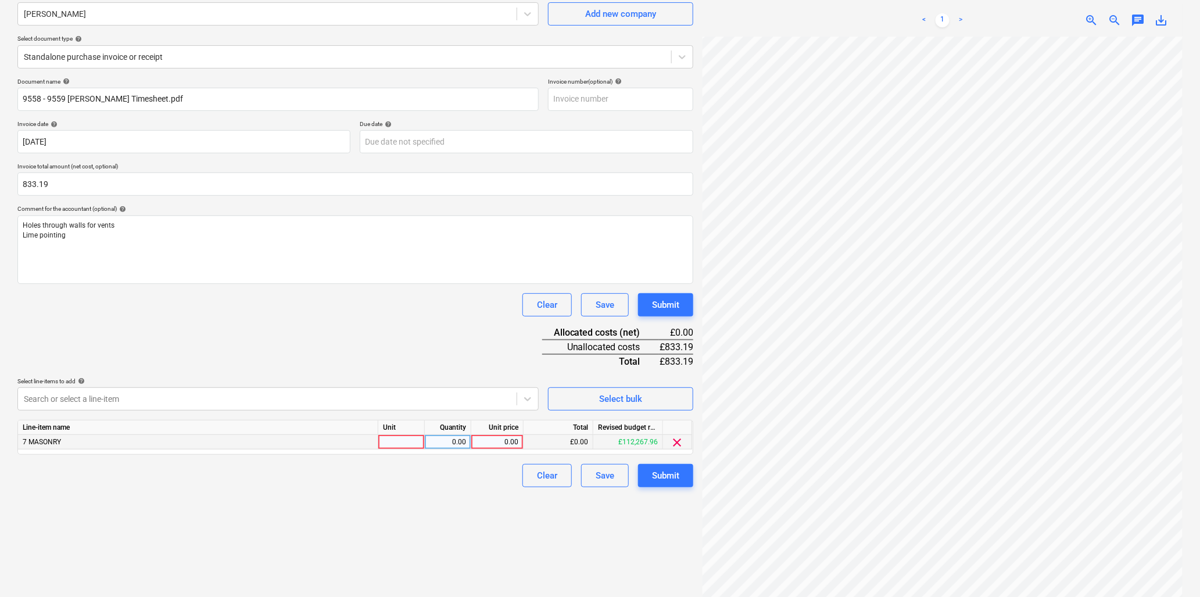
click at [408, 442] on div at bounding box center [401, 442] width 46 height 15
click at [433, 444] on div "31.50" at bounding box center [447, 442] width 37 height 15
click at [663, 473] on div "Submit" at bounding box center [665, 475] width 27 height 15
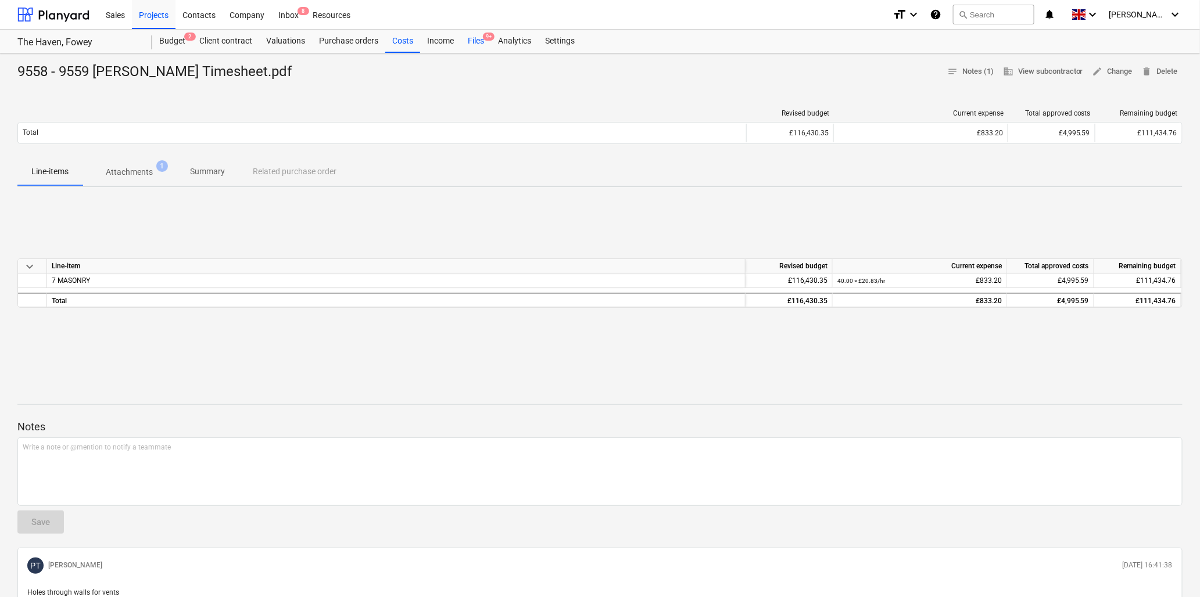
click at [478, 38] on div "Files 9+" at bounding box center [476, 41] width 30 height 23
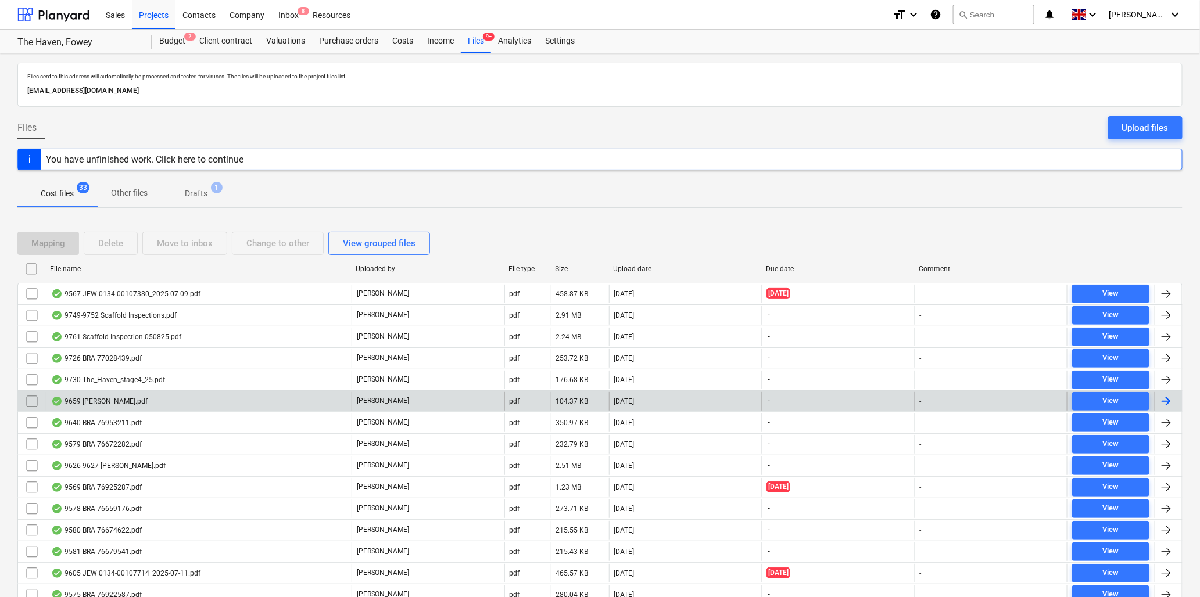
click at [127, 399] on div "9659 [PERSON_NAME].pdf" at bounding box center [99, 401] width 96 height 9
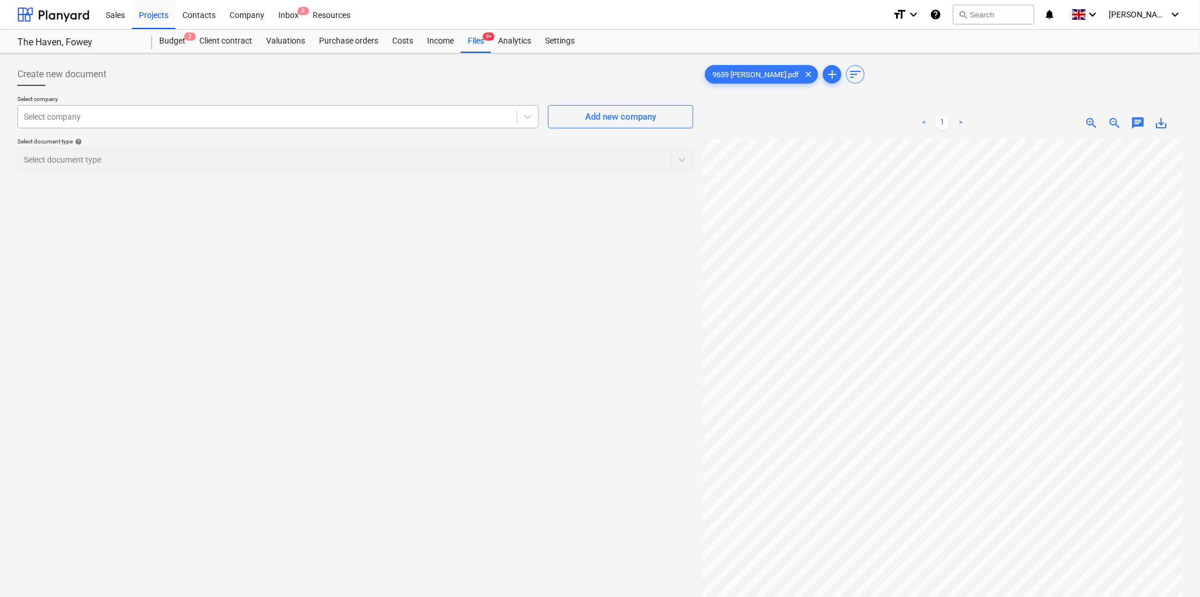
click at [239, 120] on div at bounding box center [267, 117] width 487 height 12
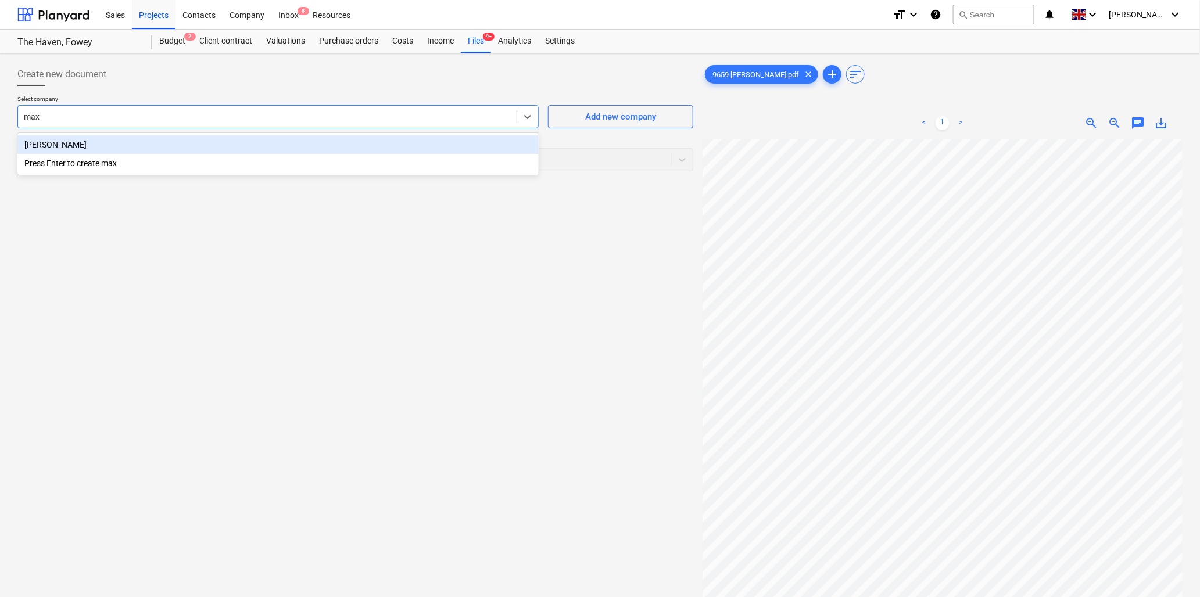
click at [198, 140] on div "[PERSON_NAME]" at bounding box center [277, 144] width 521 height 19
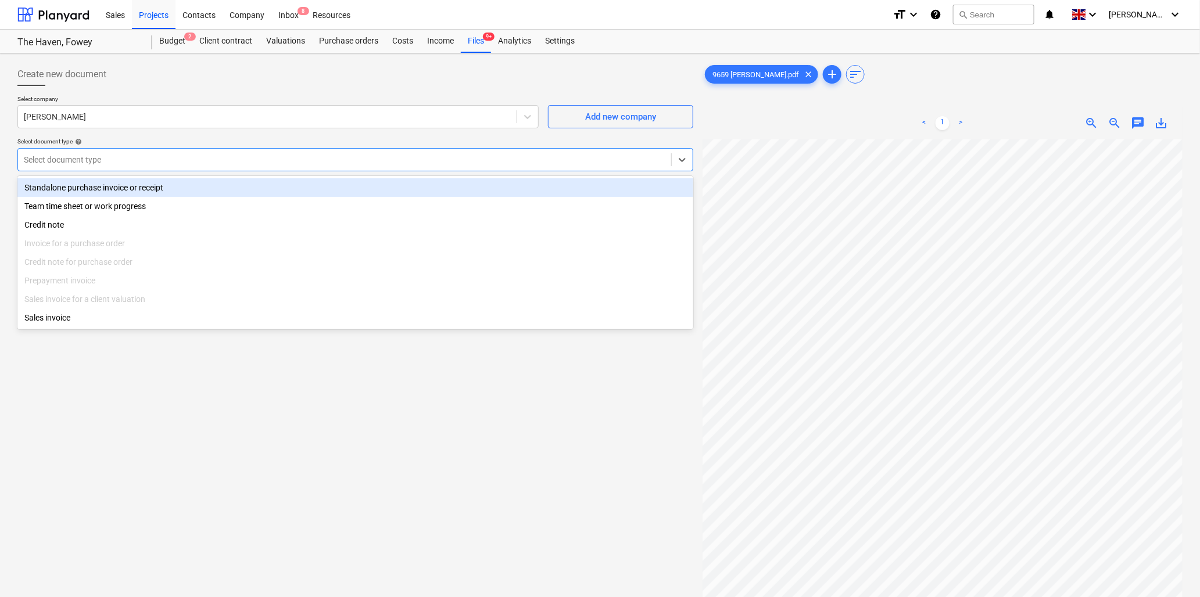
click at [196, 162] on div at bounding box center [344, 160] width 641 height 12
click at [128, 183] on div "Standalone purchase invoice or receipt" at bounding box center [355, 187] width 676 height 19
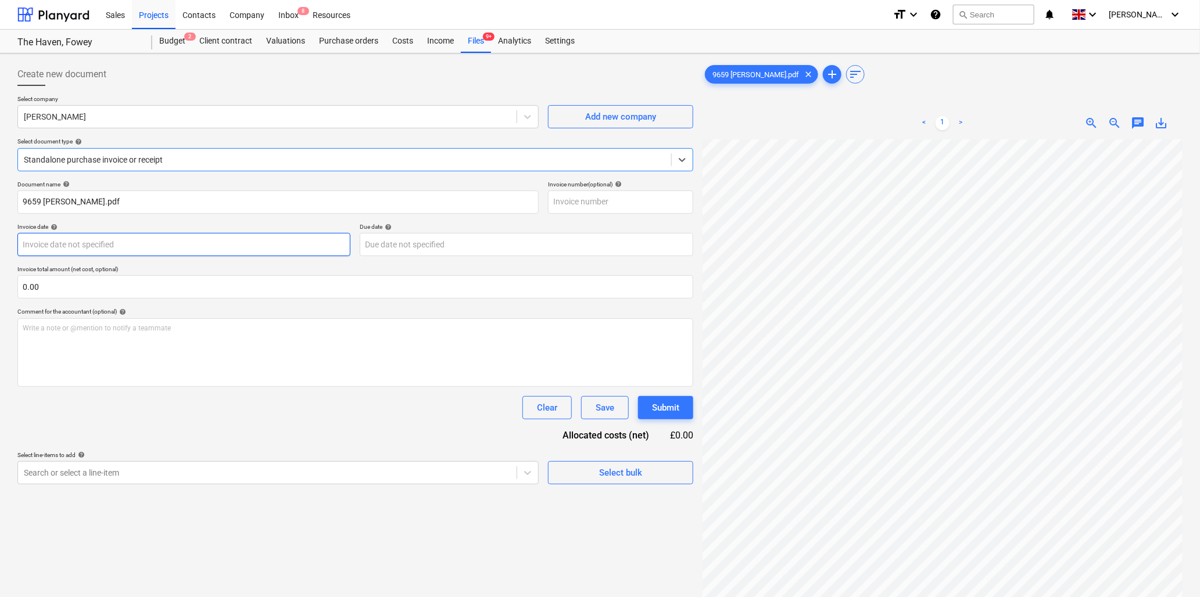
click at [170, 250] on body "Sales Projects Contacts Company Inbox 8 Resources format_size keyboard_arrow_do…" at bounding box center [600, 298] width 1200 height 597
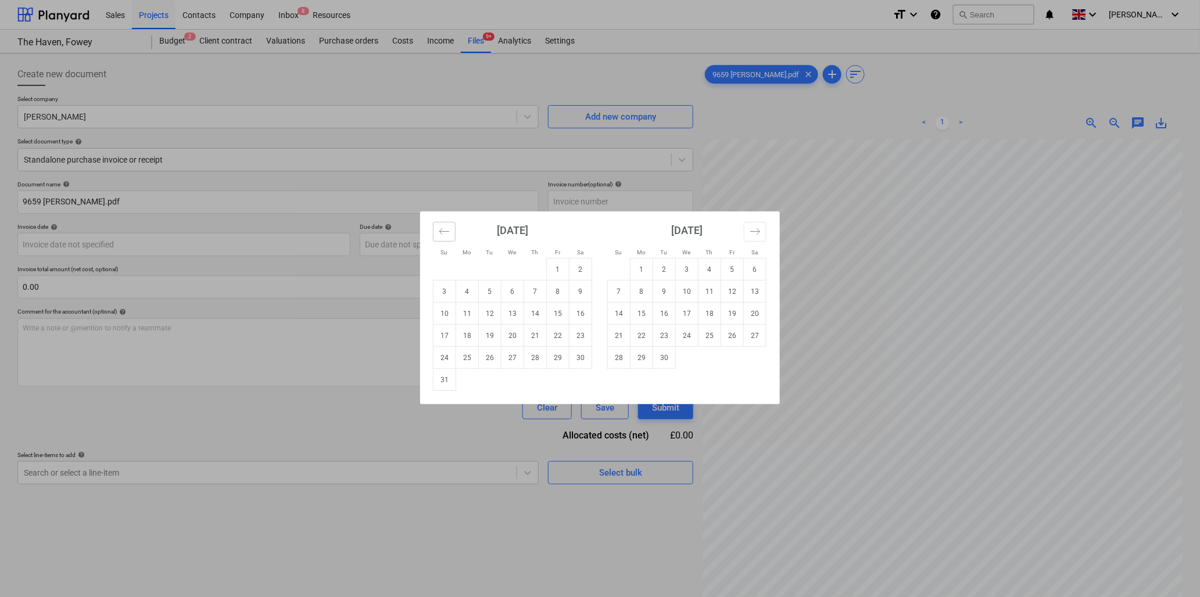
click at [444, 225] on button "Move backward to switch to the previous month." at bounding box center [444, 232] width 23 height 20
click at [510, 290] on td "9" at bounding box center [512, 292] width 23 height 22
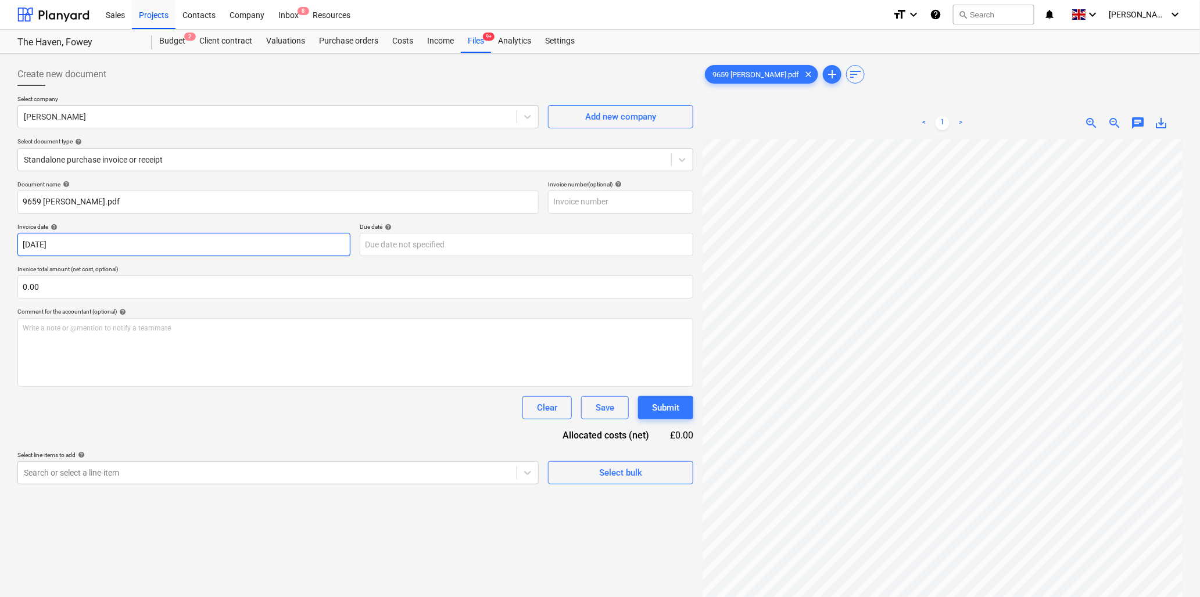
click at [131, 243] on body "Sales Projects Contacts Company Inbox 8 Resources format_size keyboard_arrow_do…" at bounding box center [600, 298] width 1200 height 597
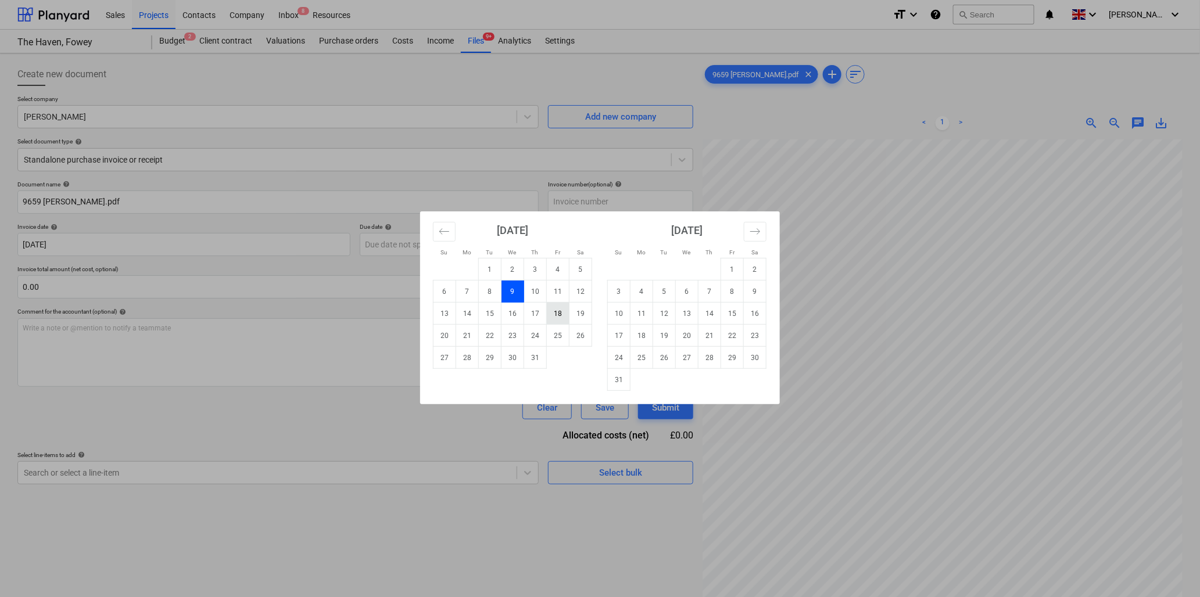
click at [558, 315] on td "18" at bounding box center [558, 314] width 23 height 22
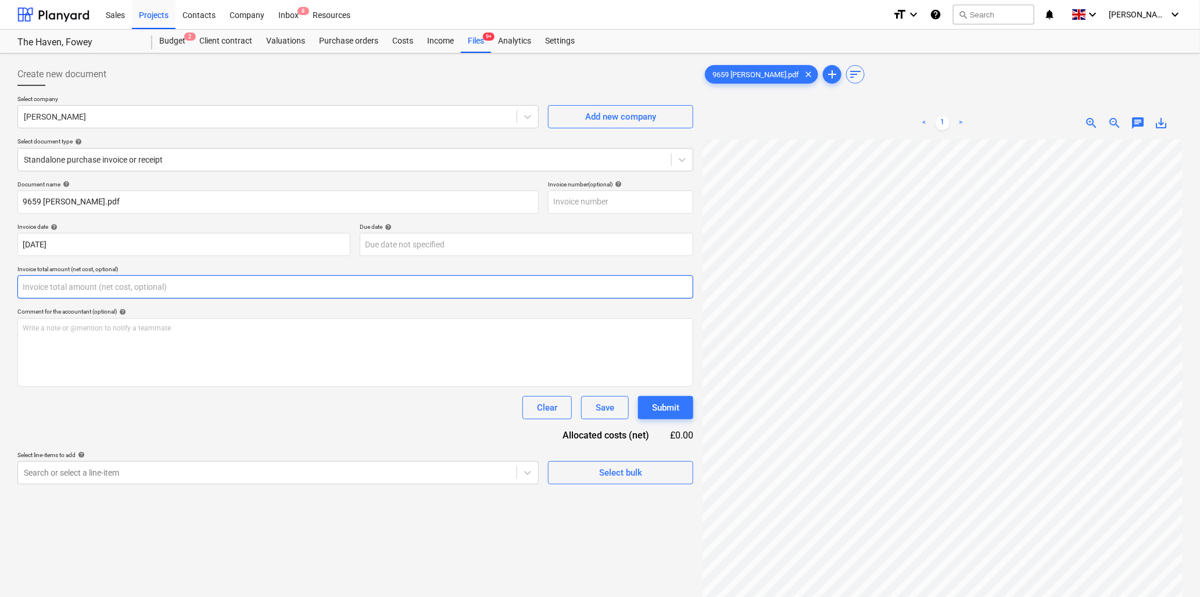
click at [163, 287] on input "text" at bounding box center [355, 286] width 676 height 23
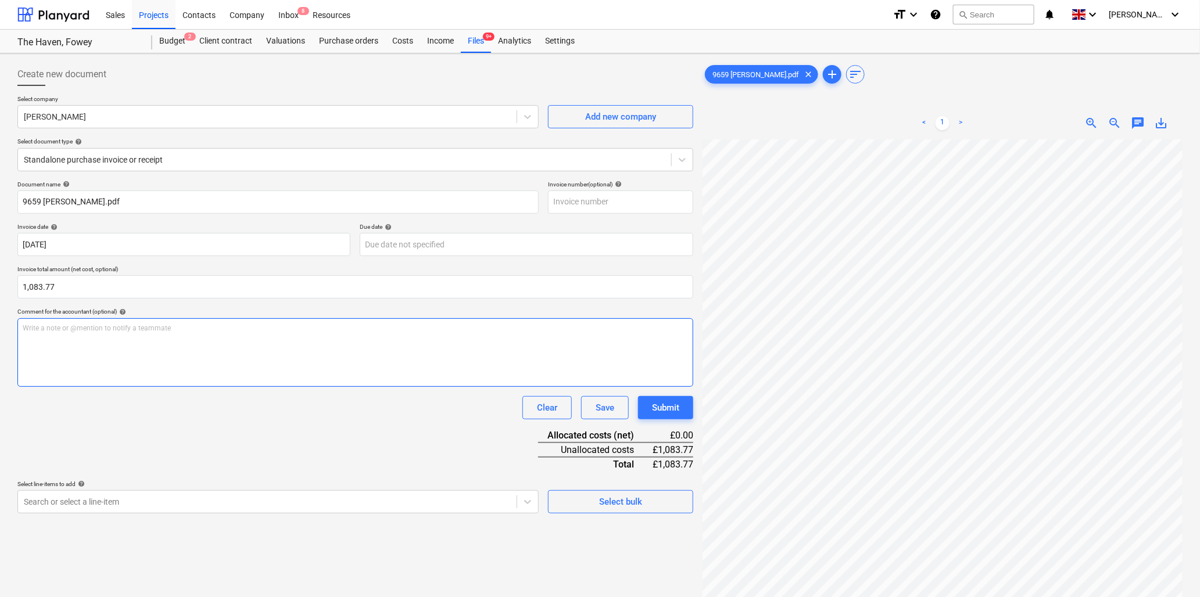
click at [141, 330] on p "Write a note or @mention to notify a teammate [PERSON_NAME]" at bounding box center [355, 329] width 665 height 10
click at [1088, 119] on span "zoom_in" at bounding box center [1092, 123] width 14 height 14
click at [1087, 119] on span "zoom_in" at bounding box center [1092, 123] width 14 height 14
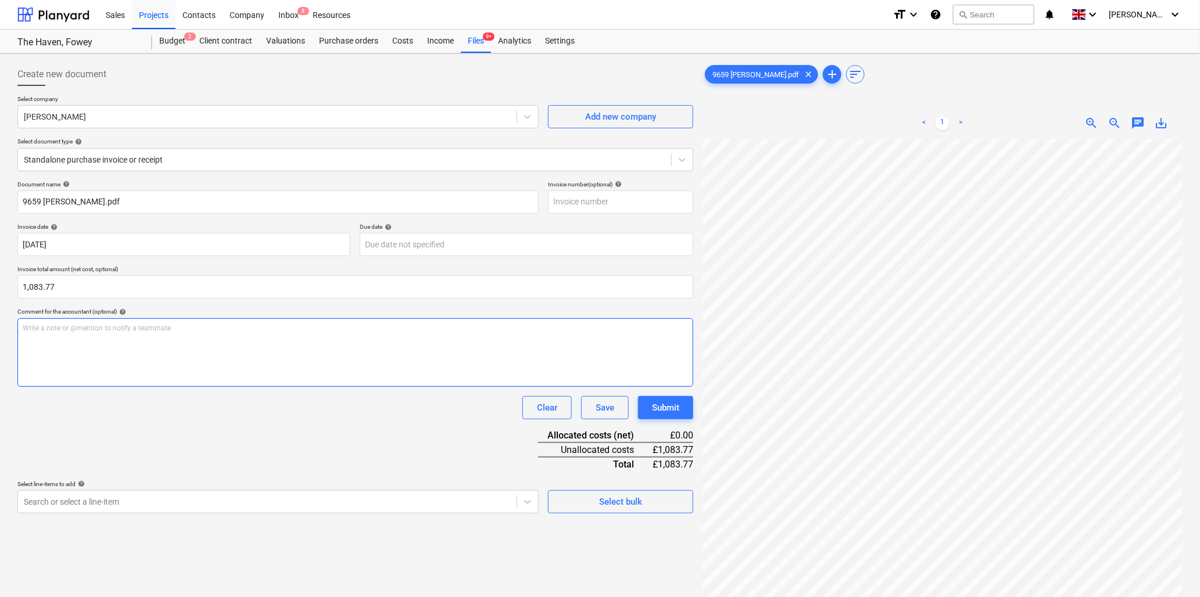
click at [154, 328] on p "Write a note or @mention to notify a teammate [PERSON_NAME]" at bounding box center [355, 329] width 665 height 10
click at [208, 332] on p "Write a note or @mention to notify a teammate [PERSON_NAME]" at bounding box center [355, 329] width 665 height 10
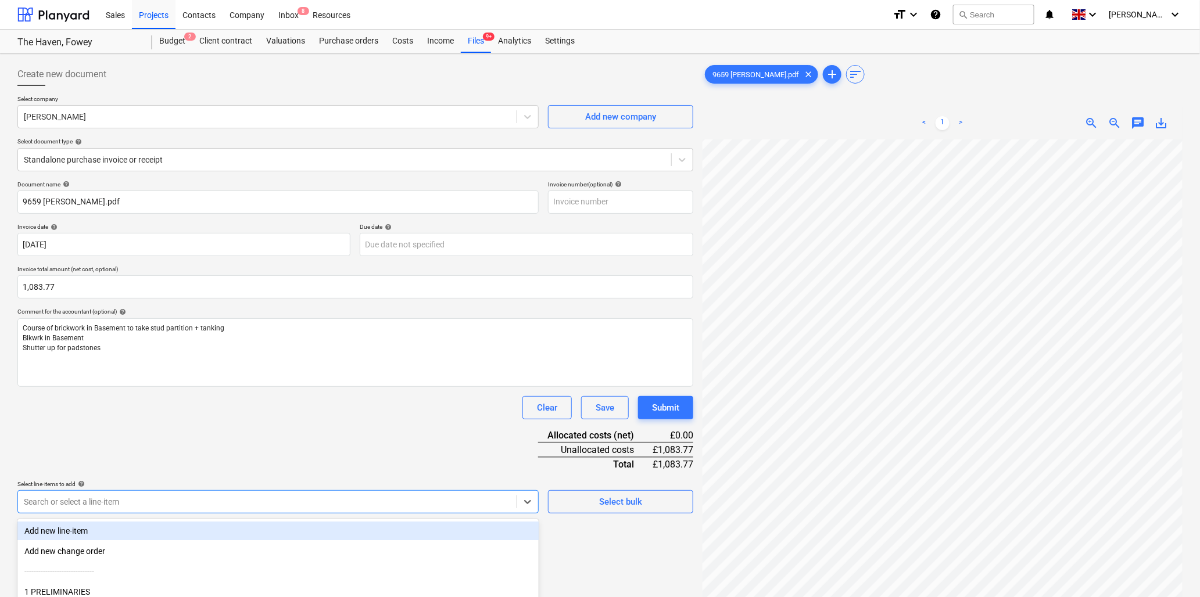
click at [100, 498] on body "Sales Projects Contacts Company Inbox 8 Resources format_size keyboard_arrow_do…" at bounding box center [600, 298] width 1200 height 597
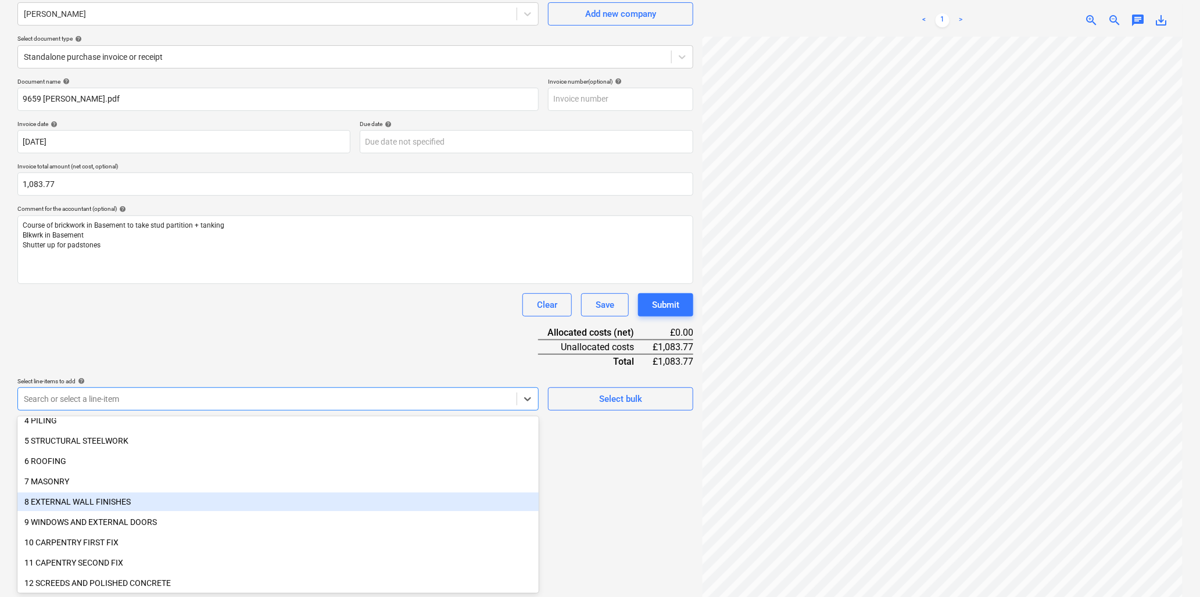
scroll to position [129, 0]
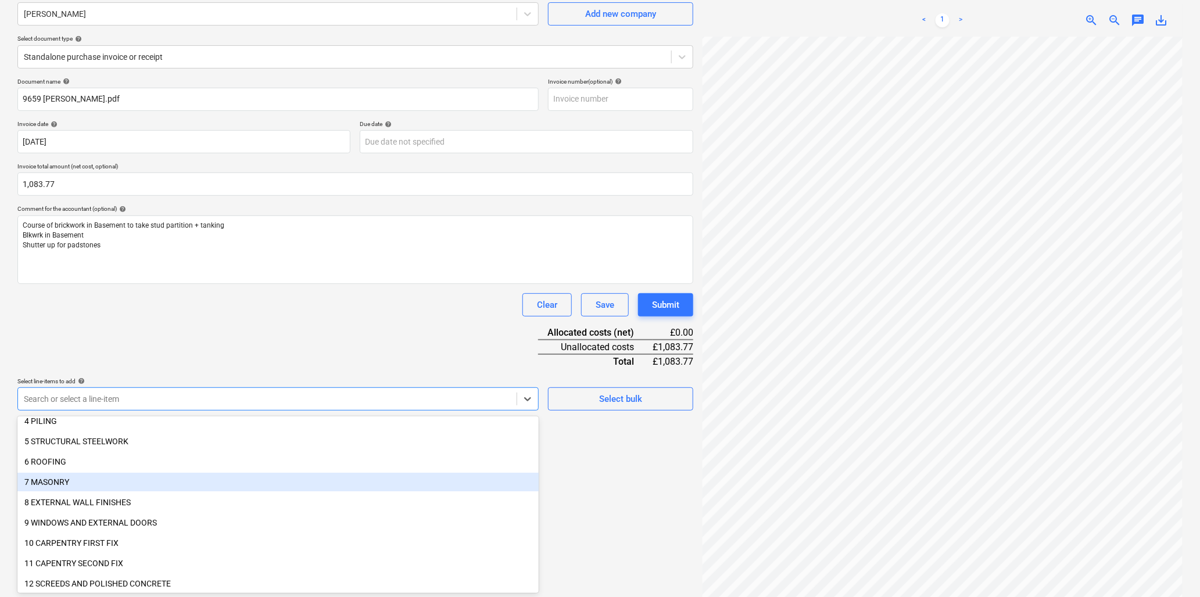
click at [61, 477] on div "7 MASONRY" at bounding box center [277, 482] width 521 height 19
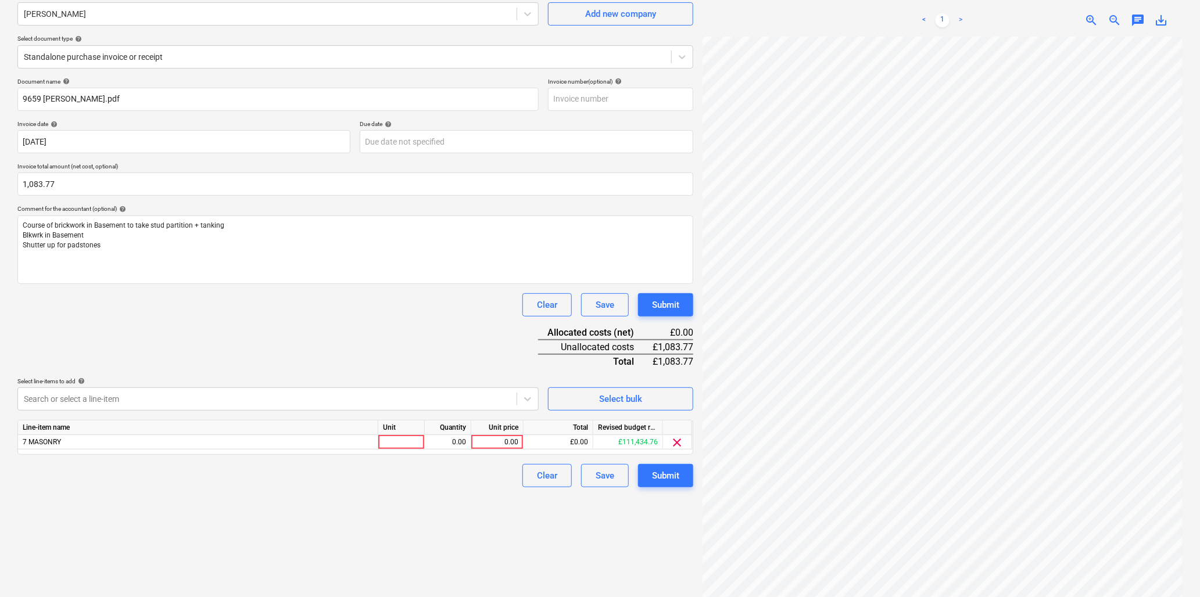
click at [378, 334] on div "Document name help 9659 [PERSON_NAME].pdf Invoice number (optional) help Invoic…" at bounding box center [355, 283] width 676 height 410
click at [404, 440] on div at bounding box center [401, 442] width 46 height 15
click at [666, 472] on div "Submit" at bounding box center [665, 475] width 27 height 15
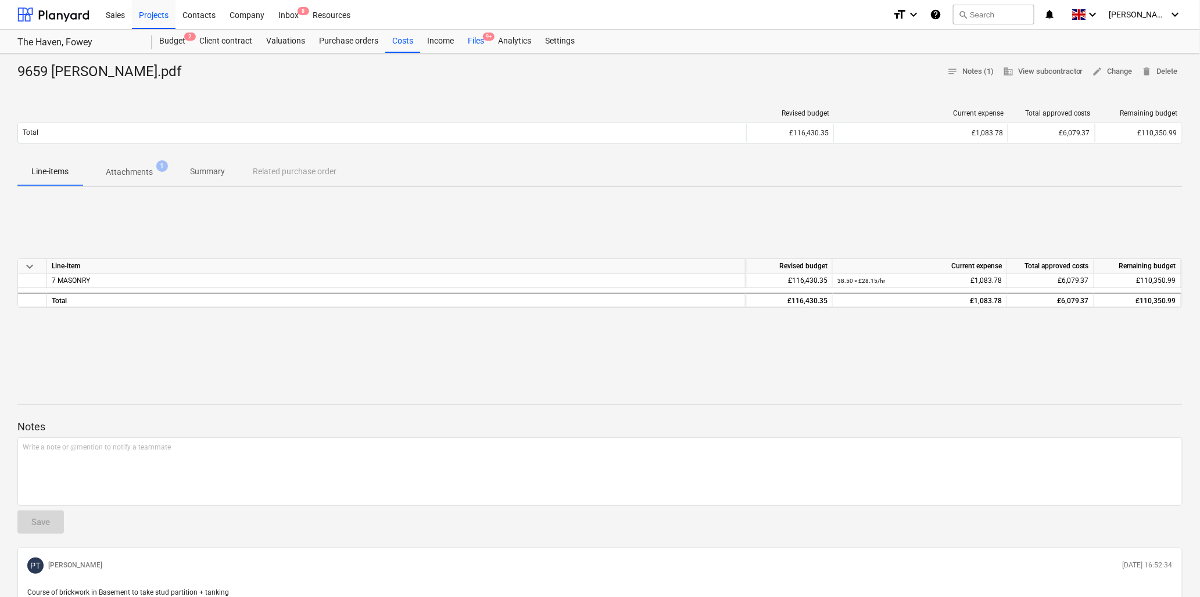
click at [477, 37] on div "Files 9+" at bounding box center [476, 41] width 30 height 23
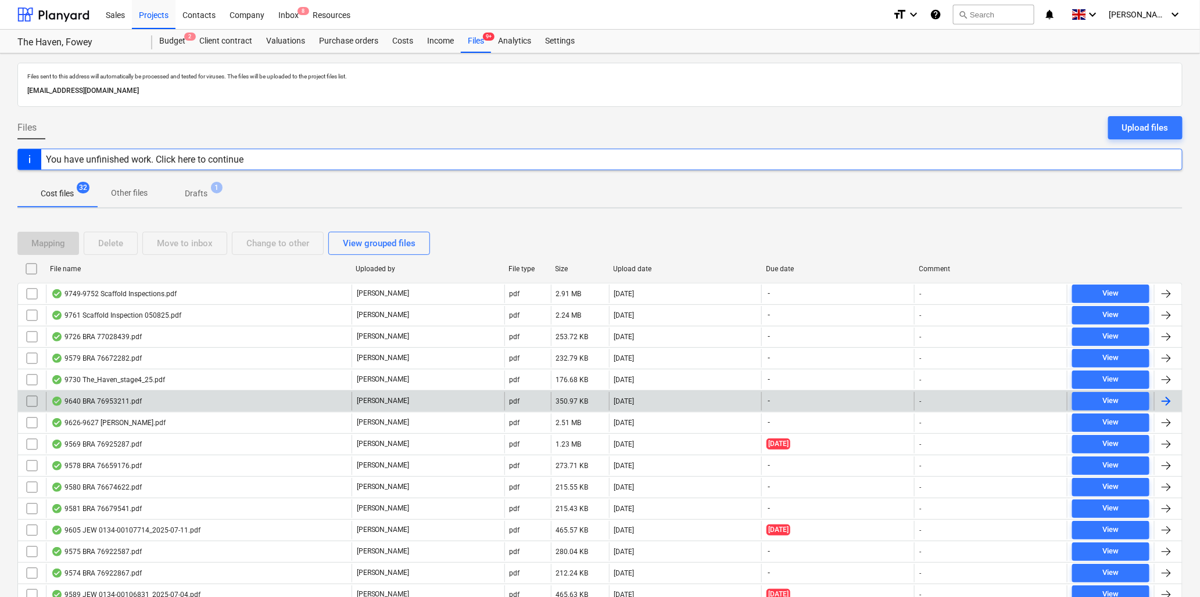
click at [99, 396] on div "9640 BRA 76953211.pdf" at bounding box center [199, 401] width 306 height 19
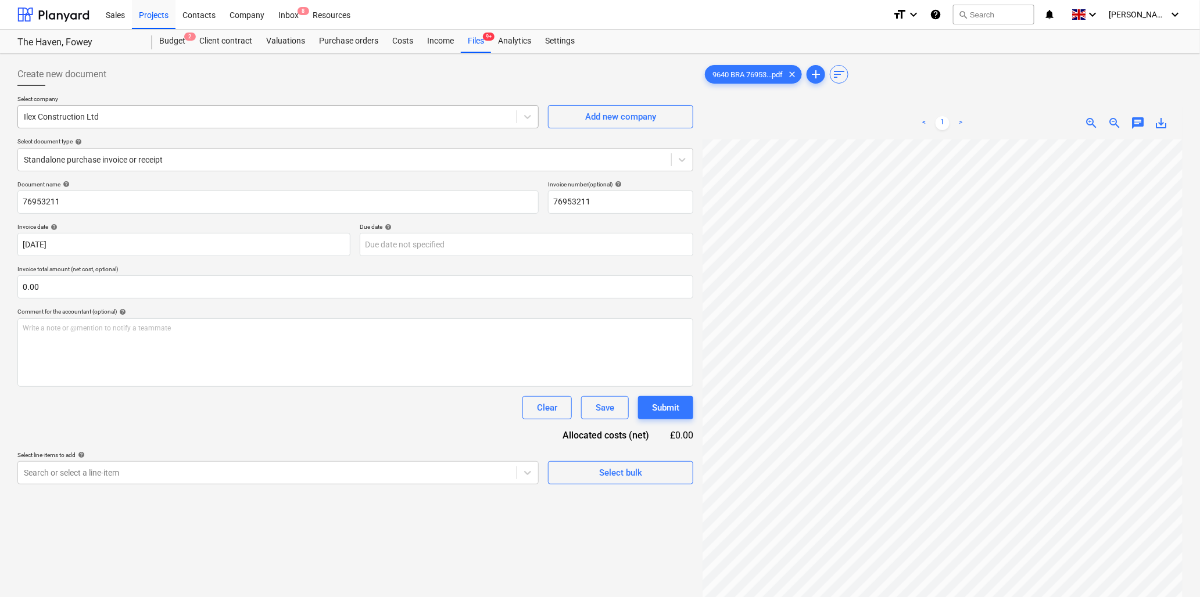
click at [214, 121] on div at bounding box center [267, 117] width 487 height 12
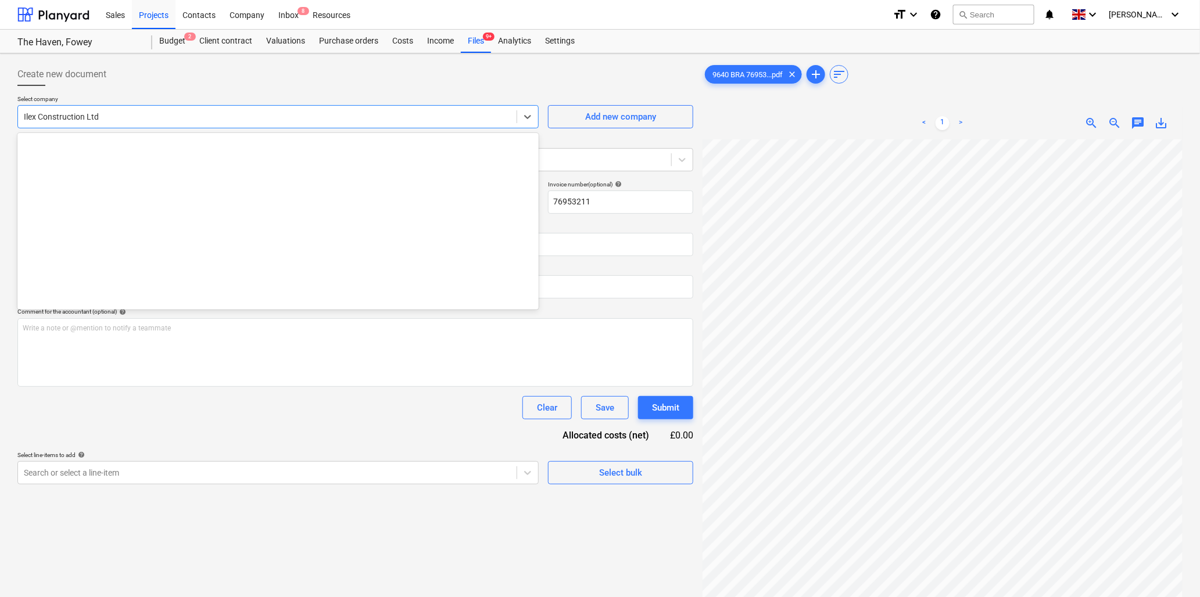
scroll to position [793, 0]
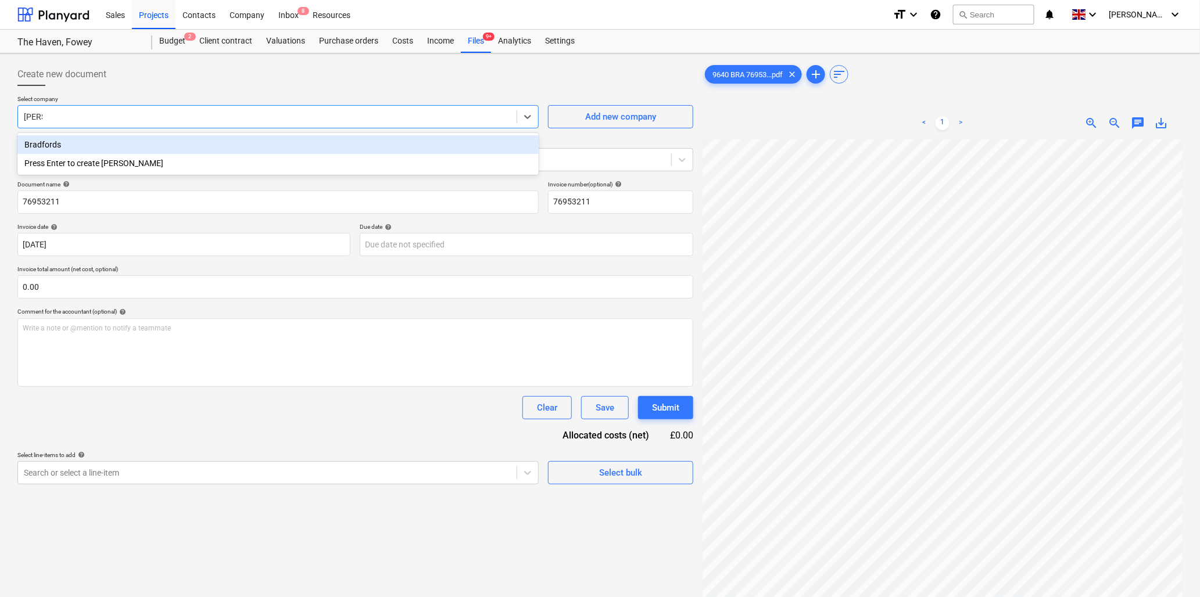
click at [71, 144] on div "Bradfords" at bounding box center [277, 144] width 521 height 19
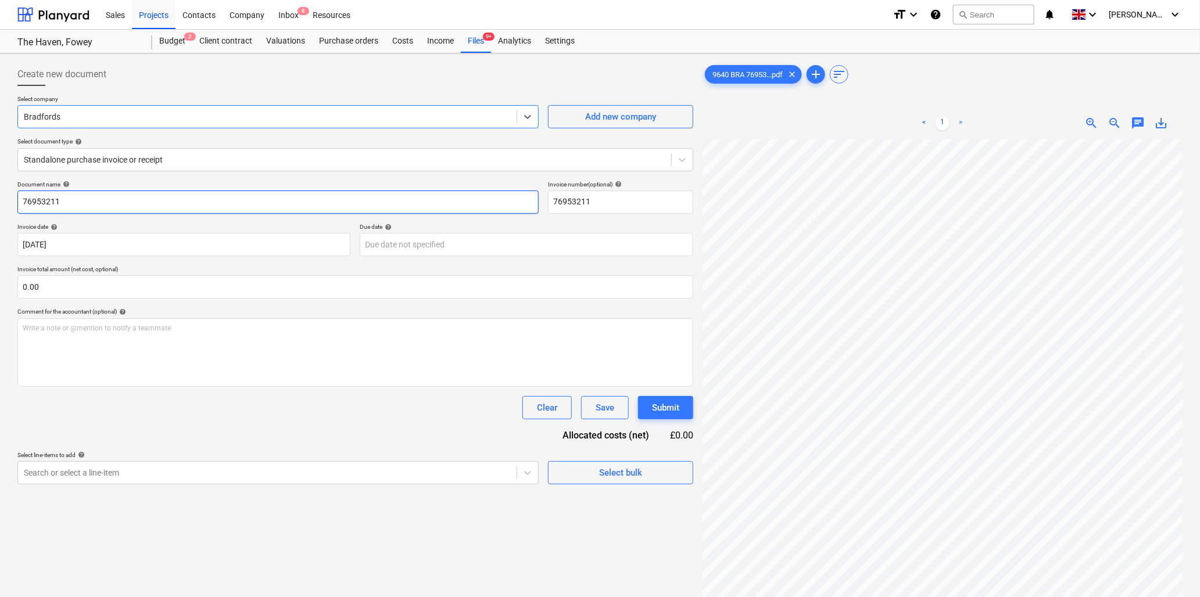
click at [82, 198] on input "76953211" at bounding box center [277, 202] width 521 height 23
click at [54, 282] on input "text" at bounding box center [355, 286] width 676 height 23
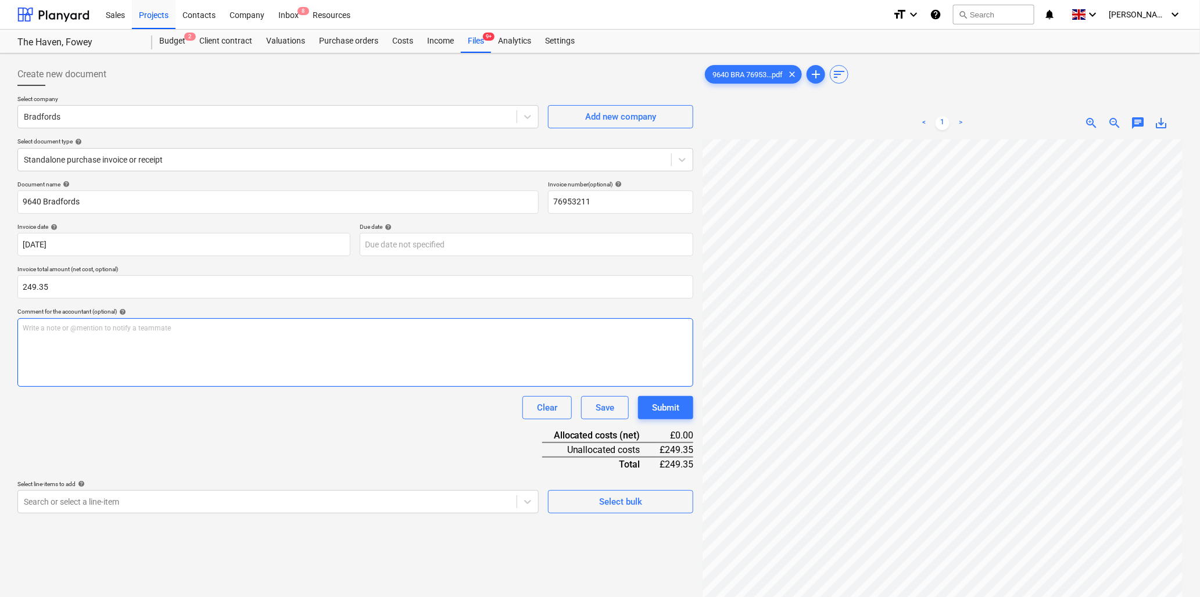
click at [86, 337] on div "Write a note or @mention to notify a teammate [PERSON_NAME]" at bounding box center [355, 352] width 676 height 69
click at [70, 333] on p "Write a note or @mention to notify a teammate [PERSON_NAME]" at bounding box center [355, 329] width 665 height 10
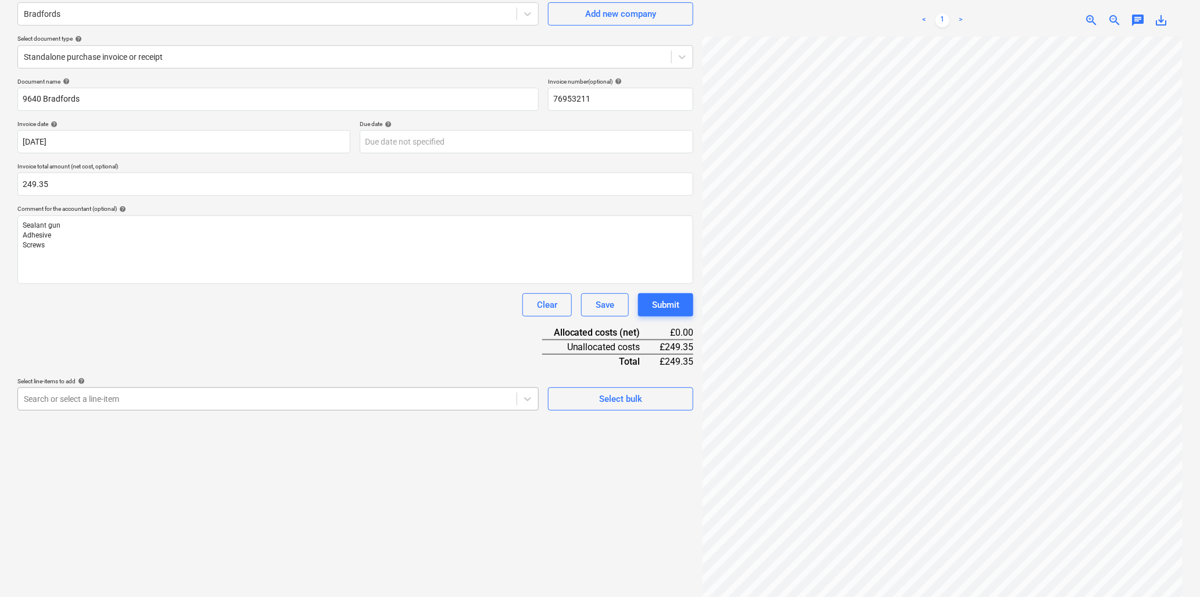
click at [256, 494] on body "Sales Projects Contacts Company Inbox 8 Resources format_size keyboard_arrow_do…" at bounding box center [600, 195] width 1200 height 597
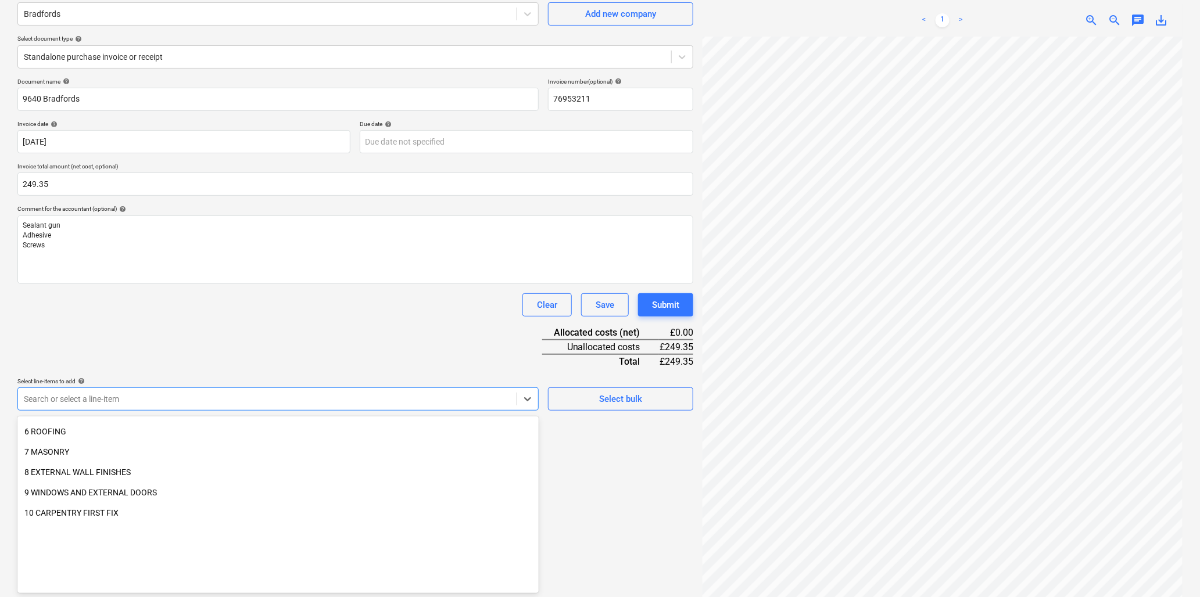
scroll to position [193, 0]
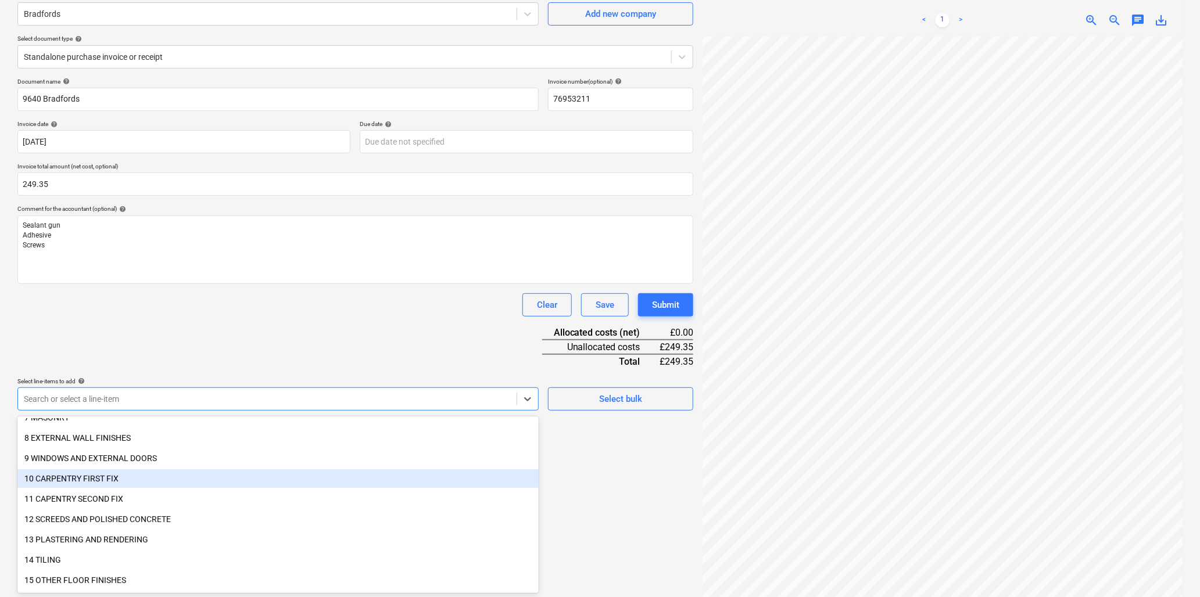
click at [84, 475] on div "10 CARPENTRY FIRST FIX" at bounding box center [277, 478] width 521 height 19
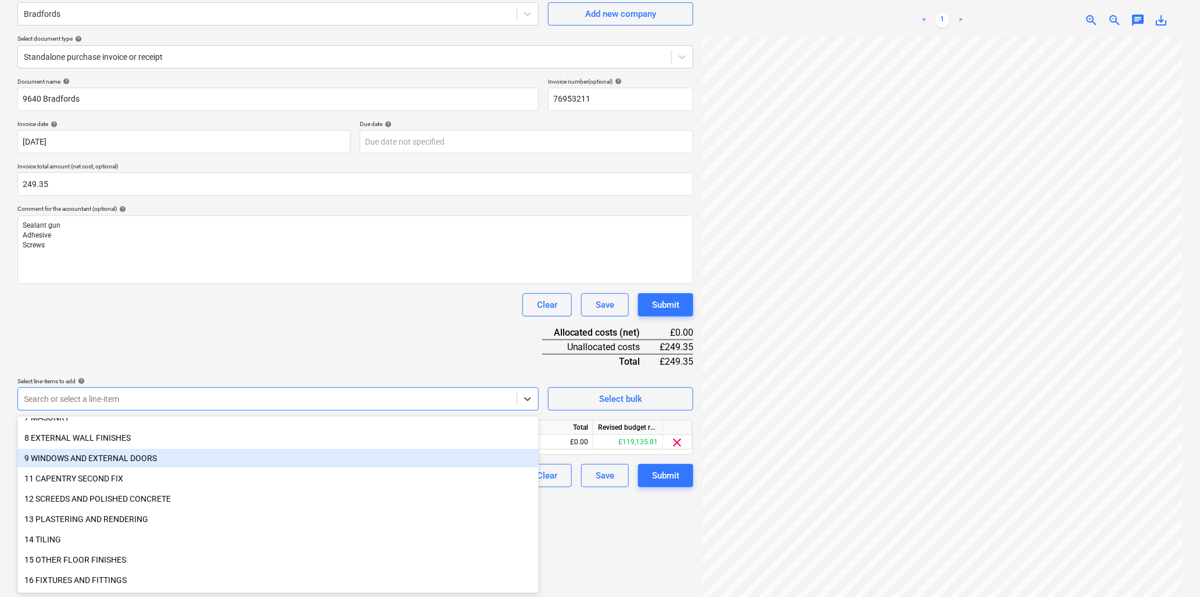
click at [198, 357] on div "Document name help 9640 Bradfords Invoice number (optional) help 76953211 Invoi…" at bounding box center [355, 283] width 676 height 410
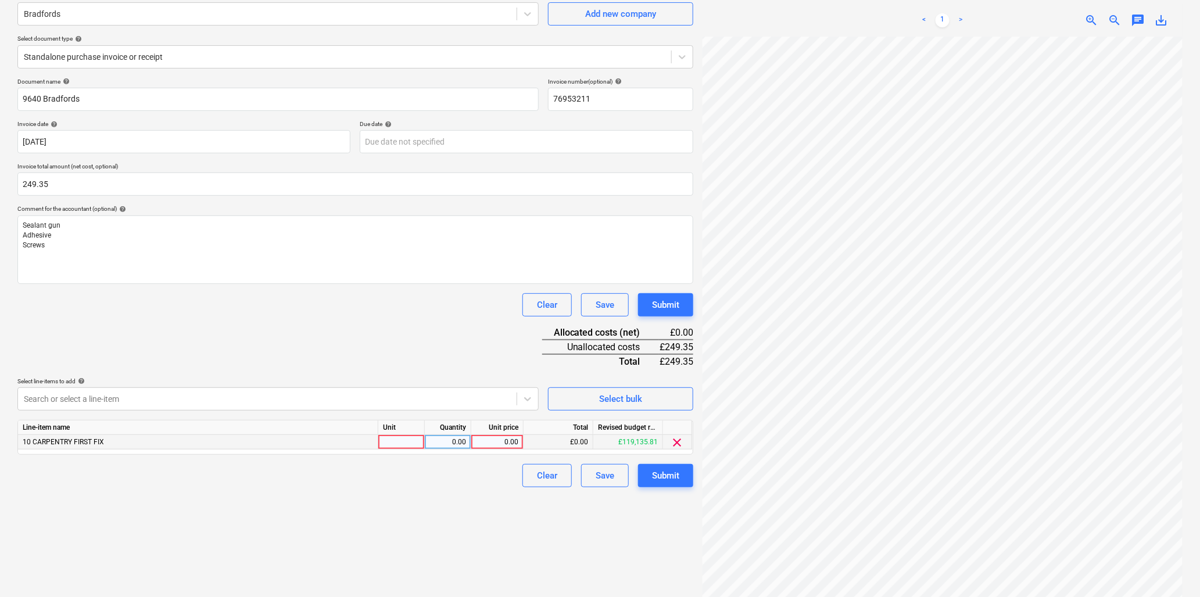
click at [407, 443] on div at bounding box center [401, 442] width 46 height 15
click at [492, 445] on div "0.00" at bounding box center [497, 442] width 42 height 15
click at [661, 469] on div "Submit" at bounding box center [665, 475] width 27 height 15
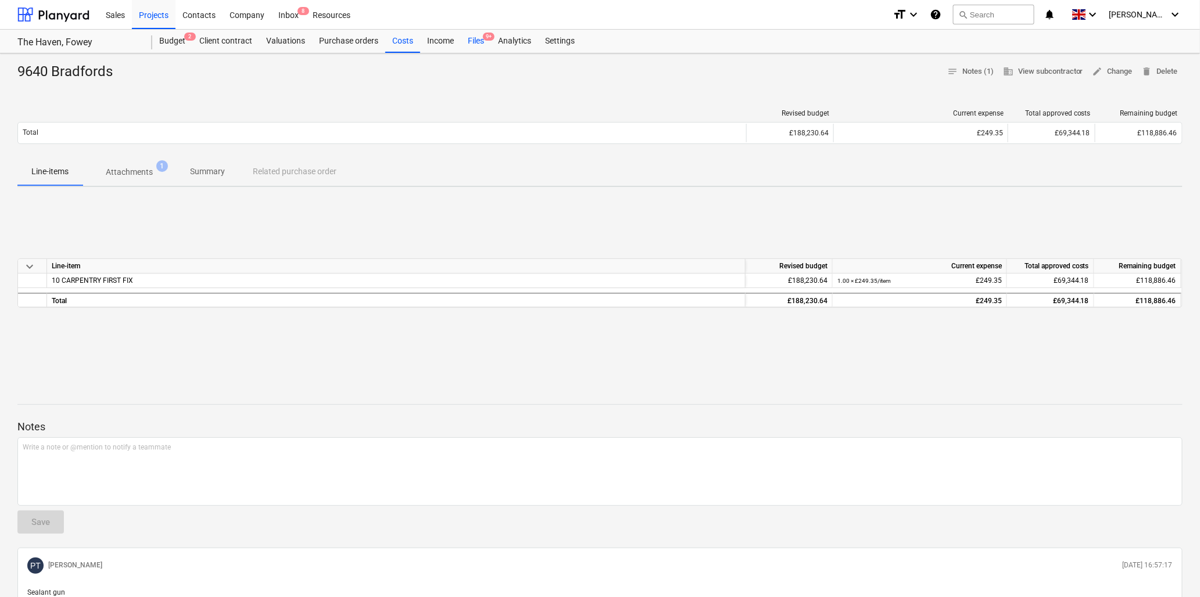
click at [479, 44] on div "Files 9+" at bounding box center [476, 41] width 30 height 23
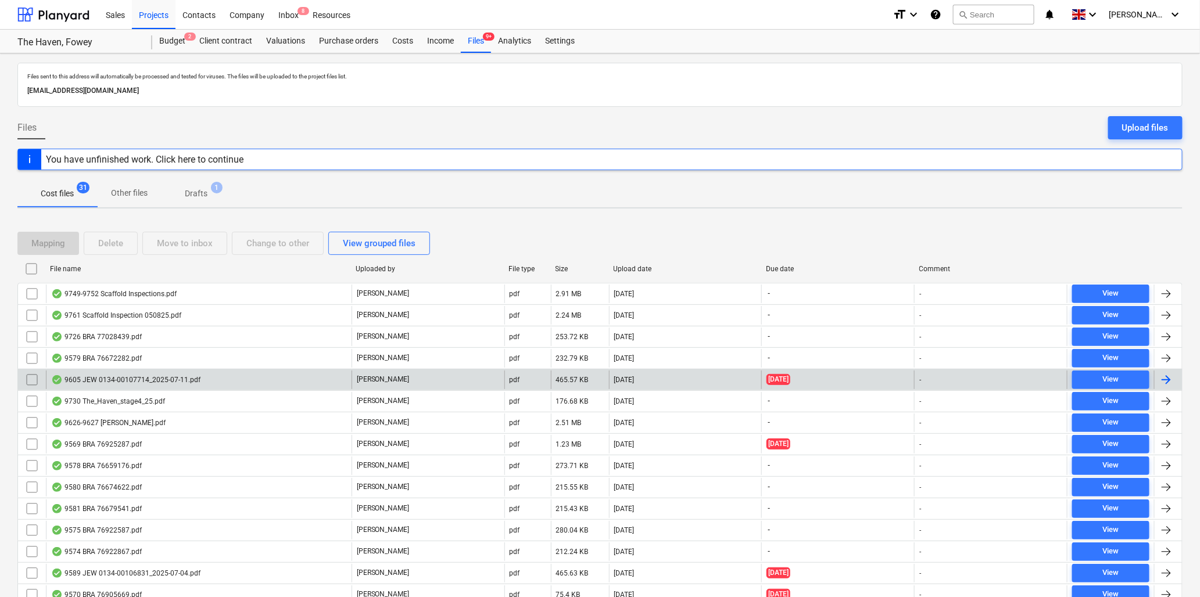
click at [113, 378] on div "9605 JEW 0134-00107714_2025-07-11.pdf" at bounding box center [125, 379] width 149 height 9
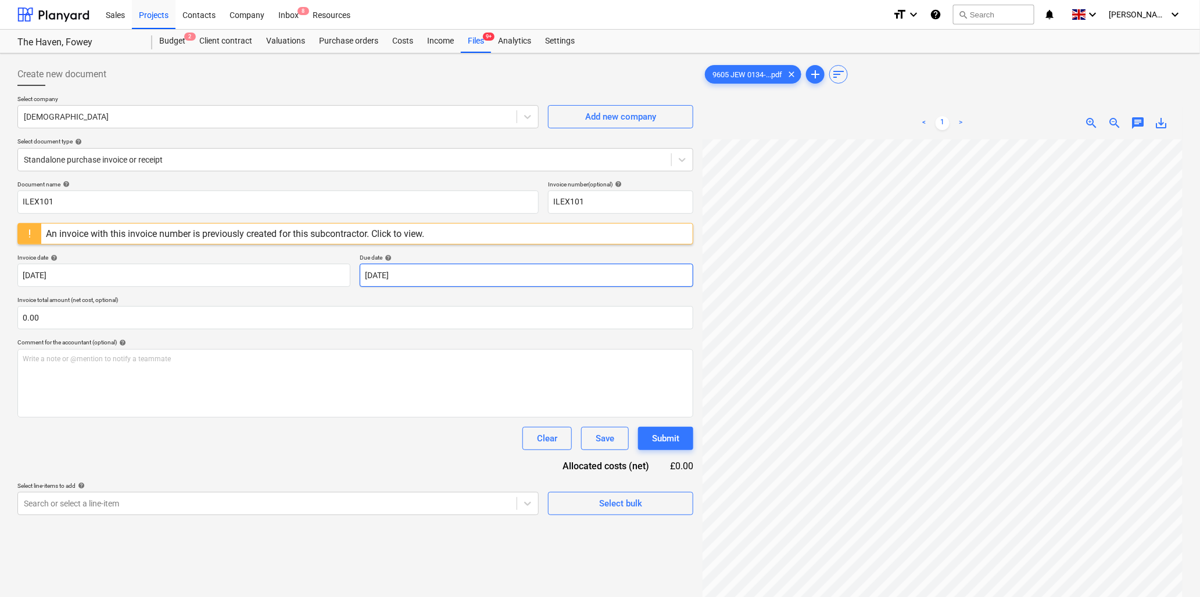
scroll to position [0, 293]
click at [666, 280] on div "Create new document Select company Jewson Add new company Select document type …" at bounding box center [600, 383] width 1174 height 651
click at [168, 200] on input "ILEX101" at bounding box center [277, 202] width 521 height 23
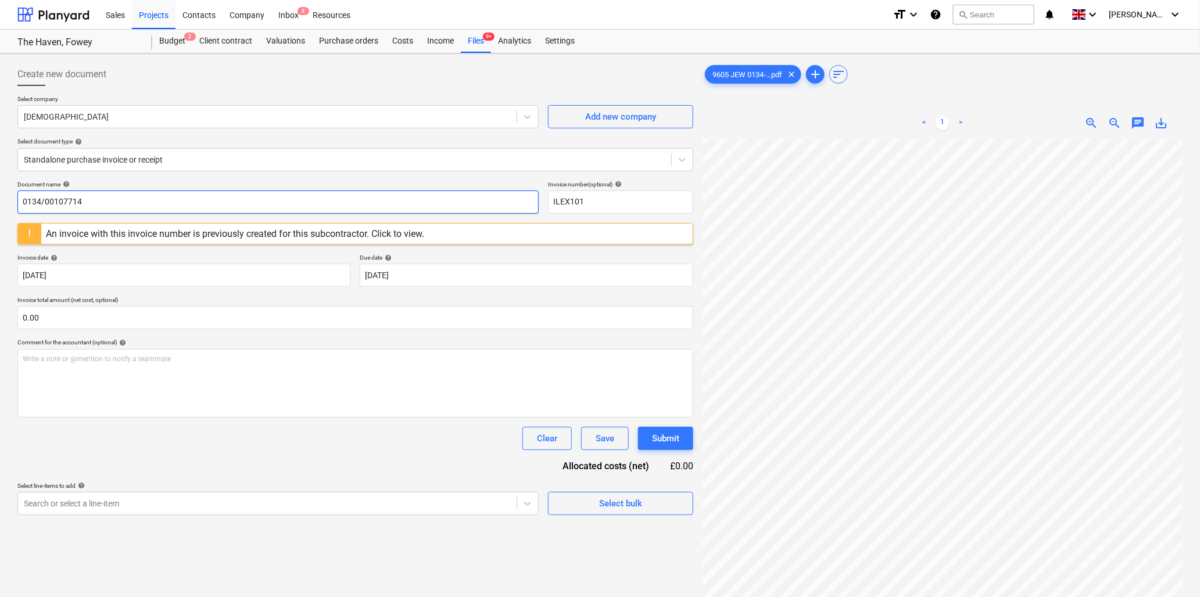
drag, startPoint x: 118, startPoint y: 201, endPoint x: -56, endPoint y: 198, distance: 174.3
click at [0, 198] on html "Sales Projects Contacts Company Inbox 8 Resources format_size keyboard_arrow_do…" at bounding box center [600, 298] width 1200 height 597
click at [593, 208] on input "ILEX101" at bounding box center [620, 202] width 145 height 23
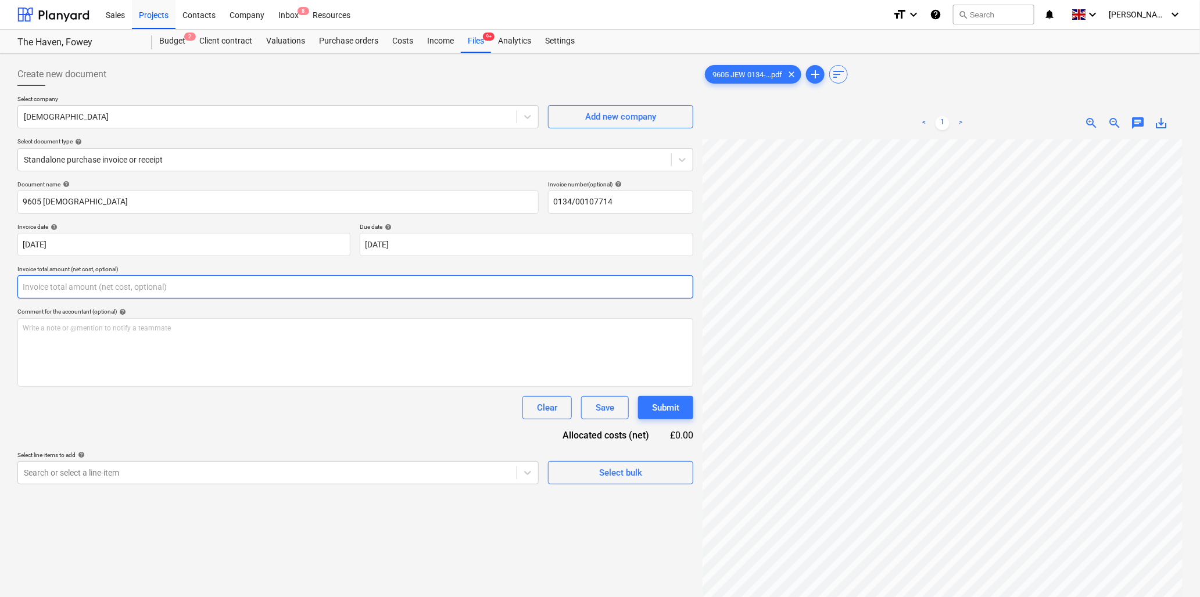
click at [217, 282] on input "text" at bounding box center [355, 286] width 676 height 23
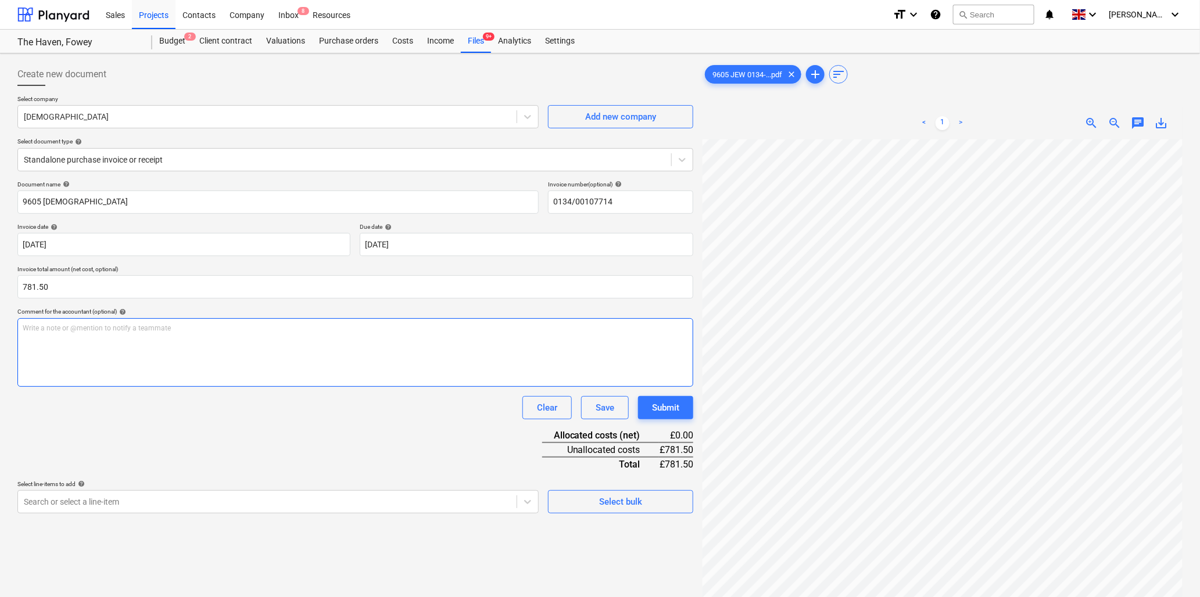
click at [200, 331] on p "Write a note or @mention to notify a teammate [PERSON_NAME]" at bounding box center [355, 329] width 665 height 10
click at [254, 332] on p "Write a note or @mention to notify a teammate [PERSON_NAME]" at bounding box center [355, 329] width 665 height 10
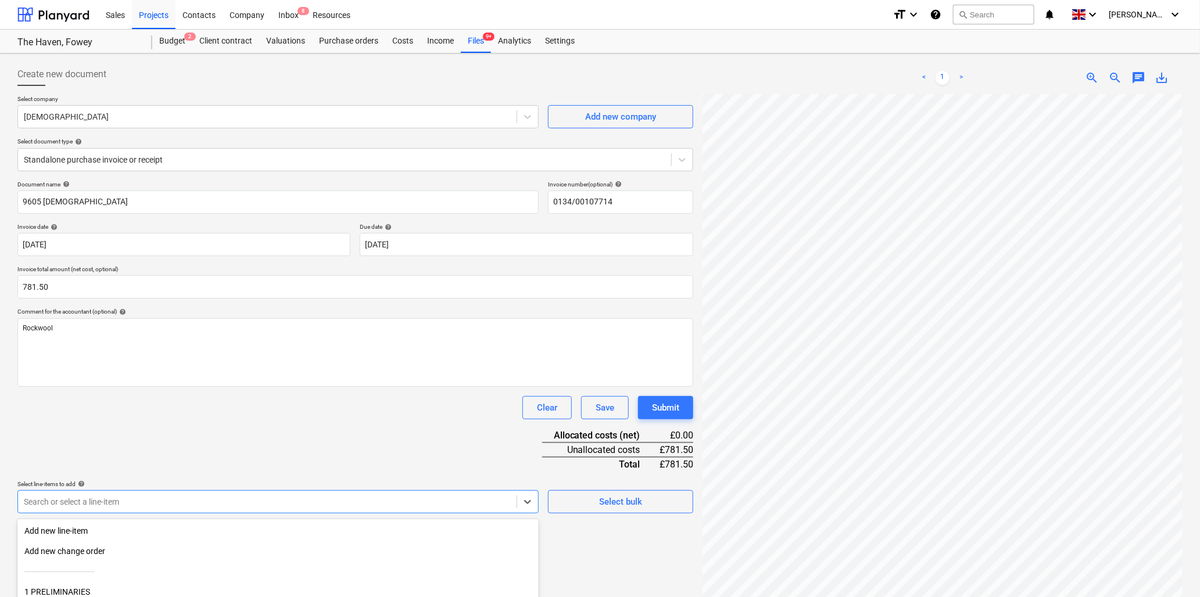
click at [314, 504] on body "Sales Projects Contacts Company Inbox 8 Resources format_size keyboard_arrow_do…" at bounding box center [600, 298] width 1200 height 597
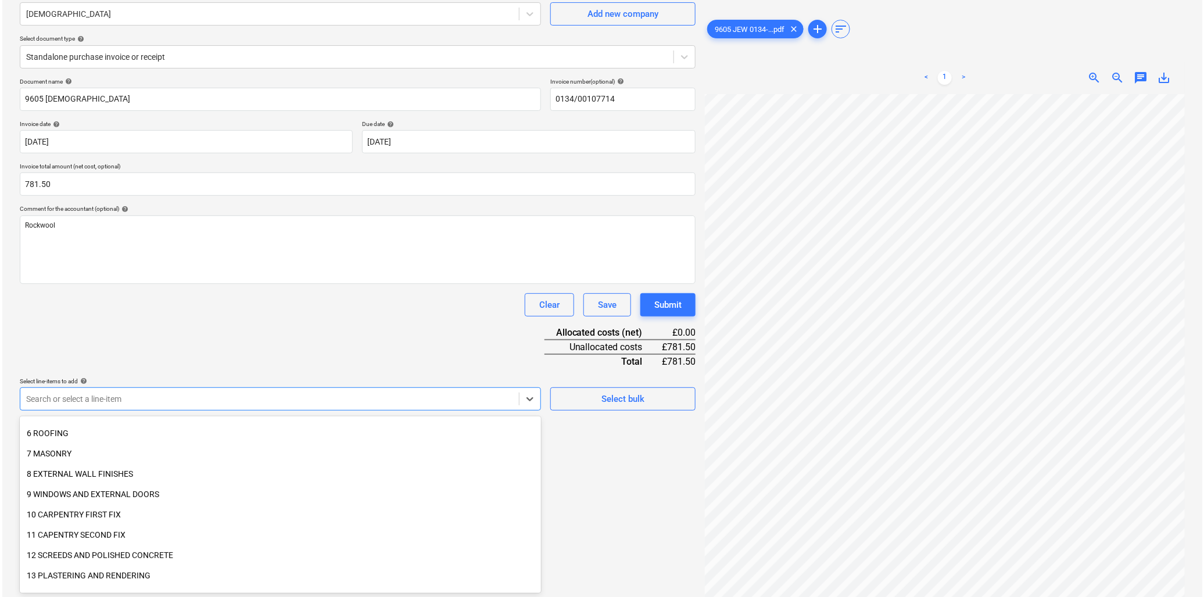
scroll to position [193, 0]
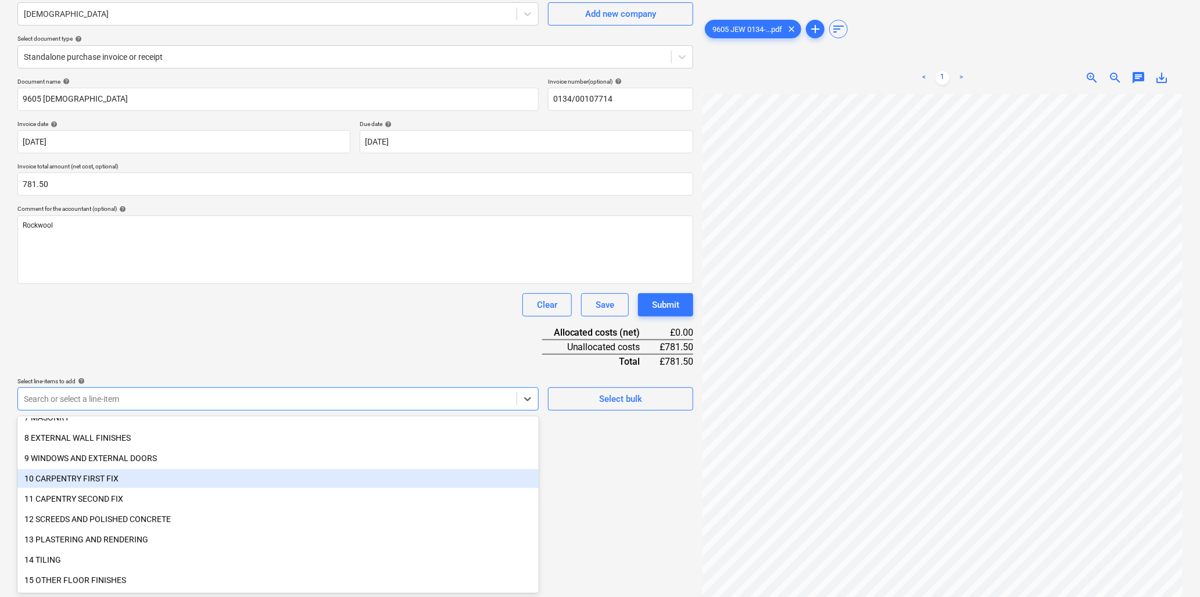
click at [68, 478] on div "10 CARPENTRY FIRST FIX" at bounding box center [277, 478] width 521 height 19
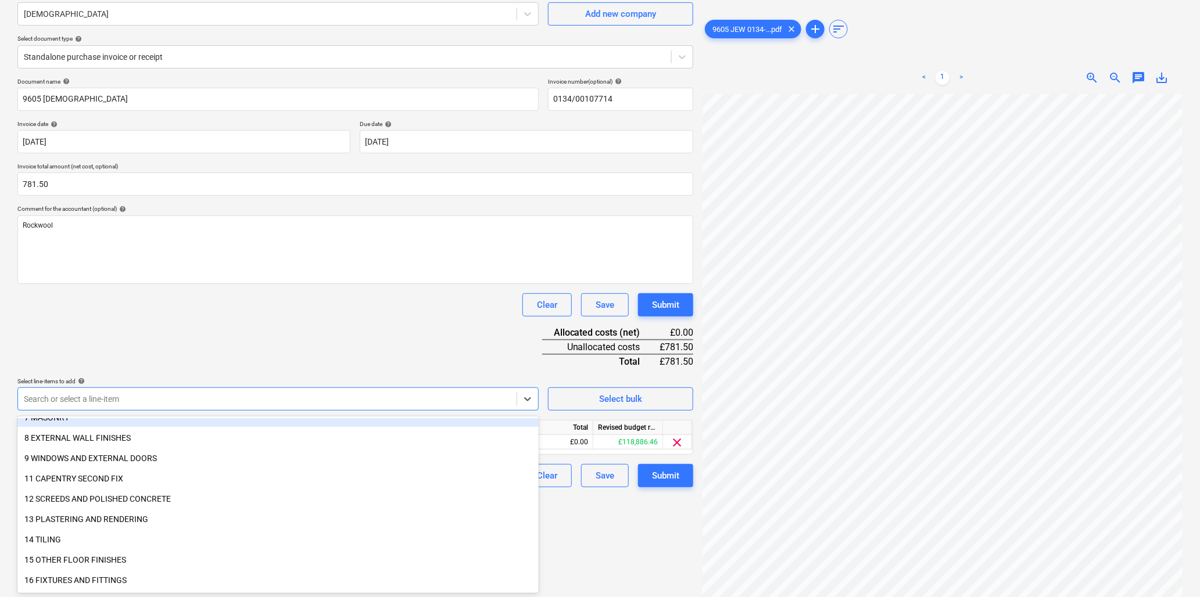
click at [288, 321] on div "Document name help 9605 Jewsons Invoice number (optional) help 0134/00107714 In…" at bounding box center [355, 283] width 676 height 410
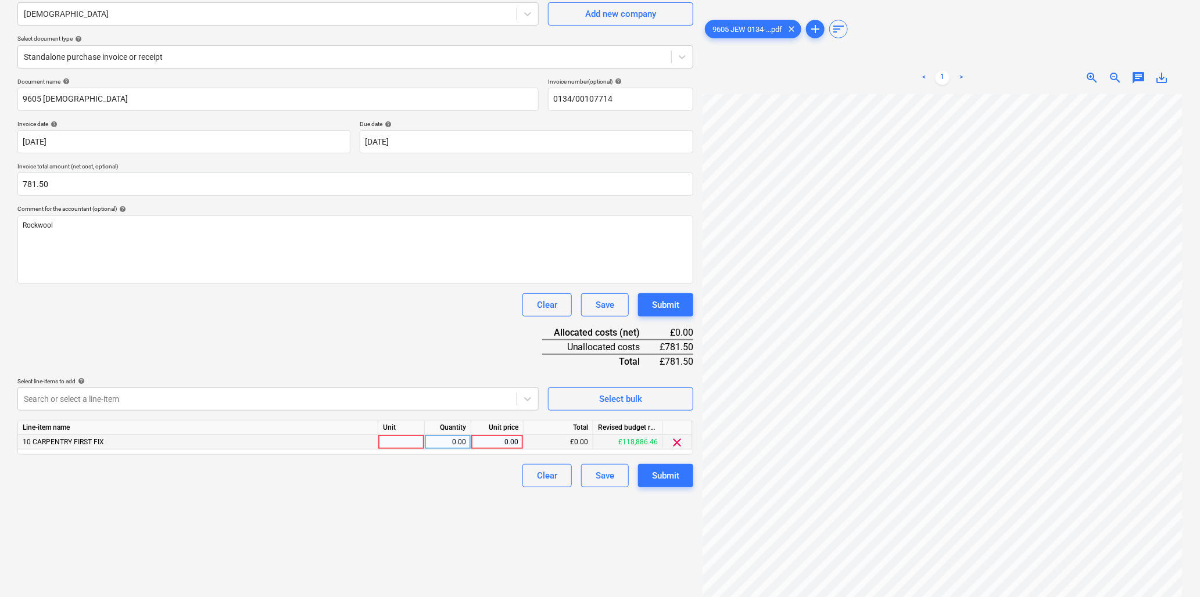
click at [395, 436] on div at bounding box center [401, 442] width 46 height 15
click at [668, 469] on div "Submit" at bounding box center [665, 475] width 27 height 15
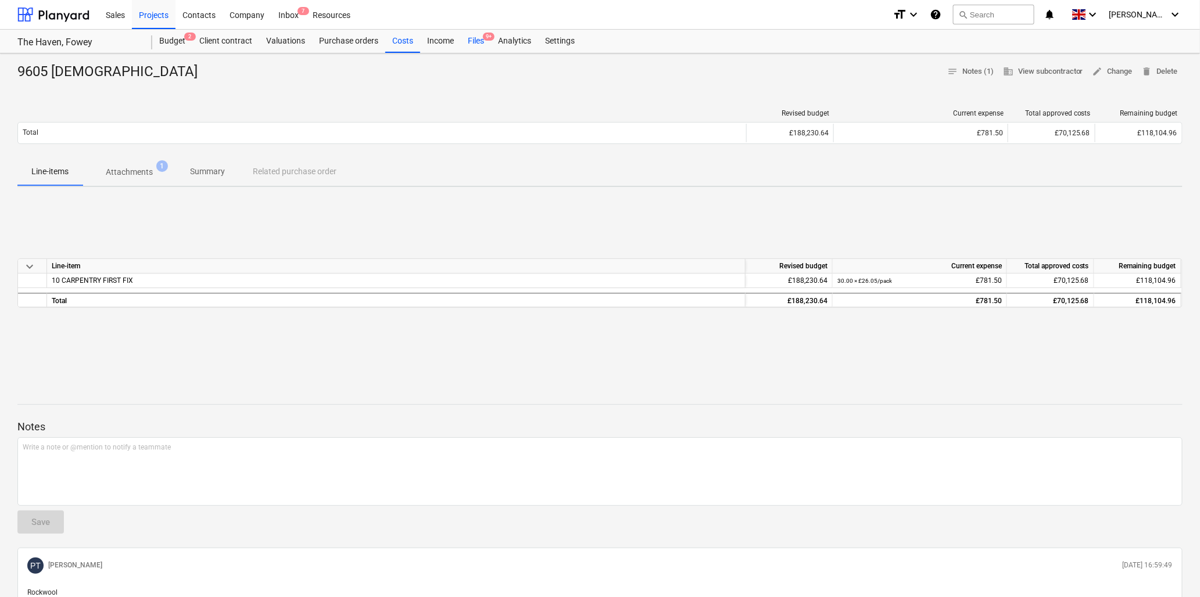
click at [477, 41] on div "Files 9+" at bounding box center [476, 41] width 30 height 23
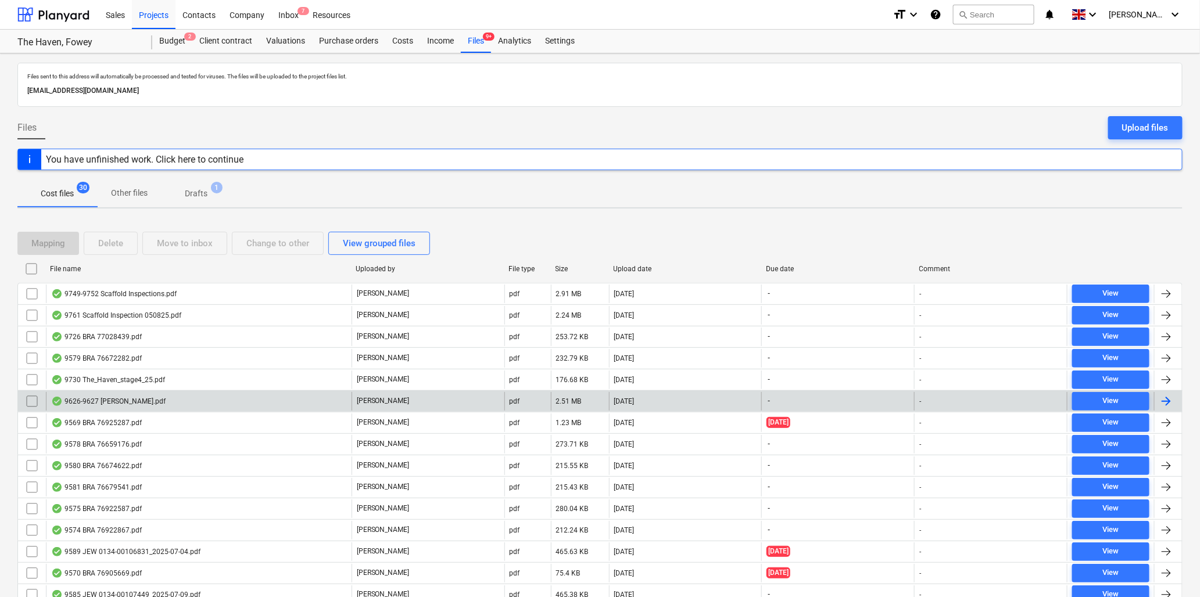
click at [127, 401] on div "9626-9627 [PERSON_NAME].pdf" at bounding box center [108, 401] width 114 height 9
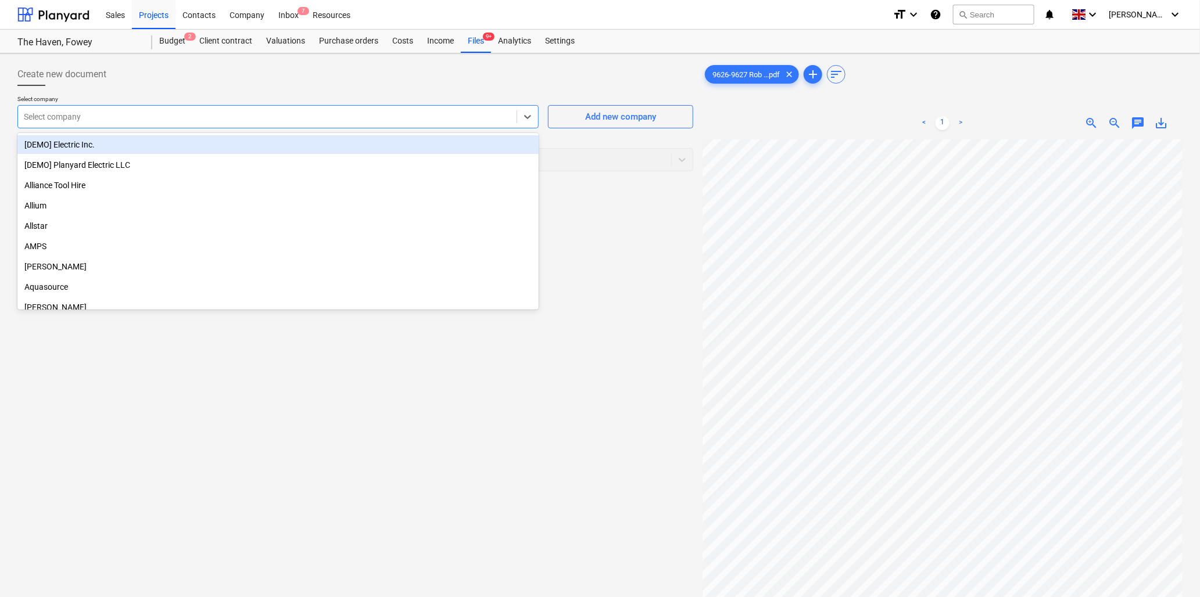
click at [164, 113] on div at bounding box center [267, 117] width 487 height 12
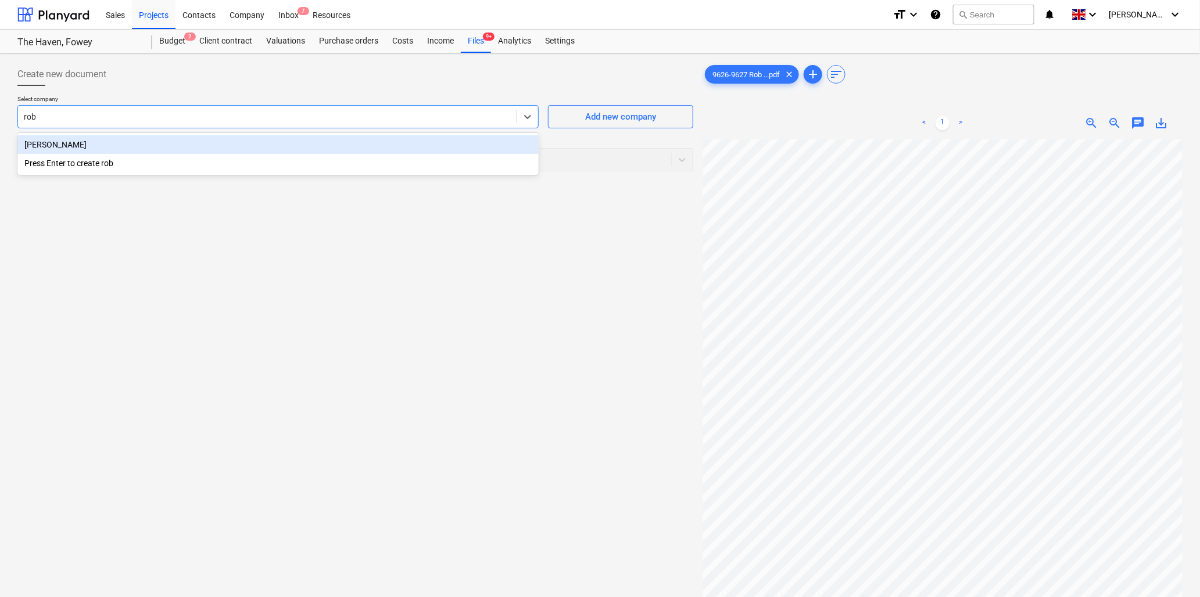
click at [164, 143] on div "[PERSON_NAME]" at bounding box center [277, 144] width 521 height 19
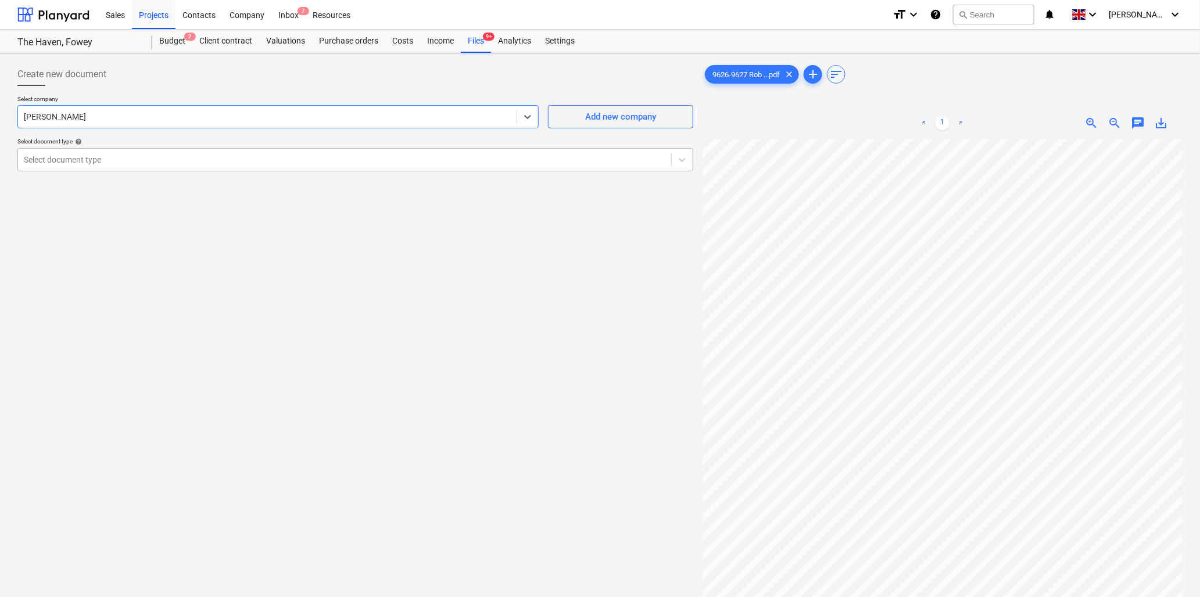
click at [164, 154] on div at bounding box center [344, 160] width 641 height 12
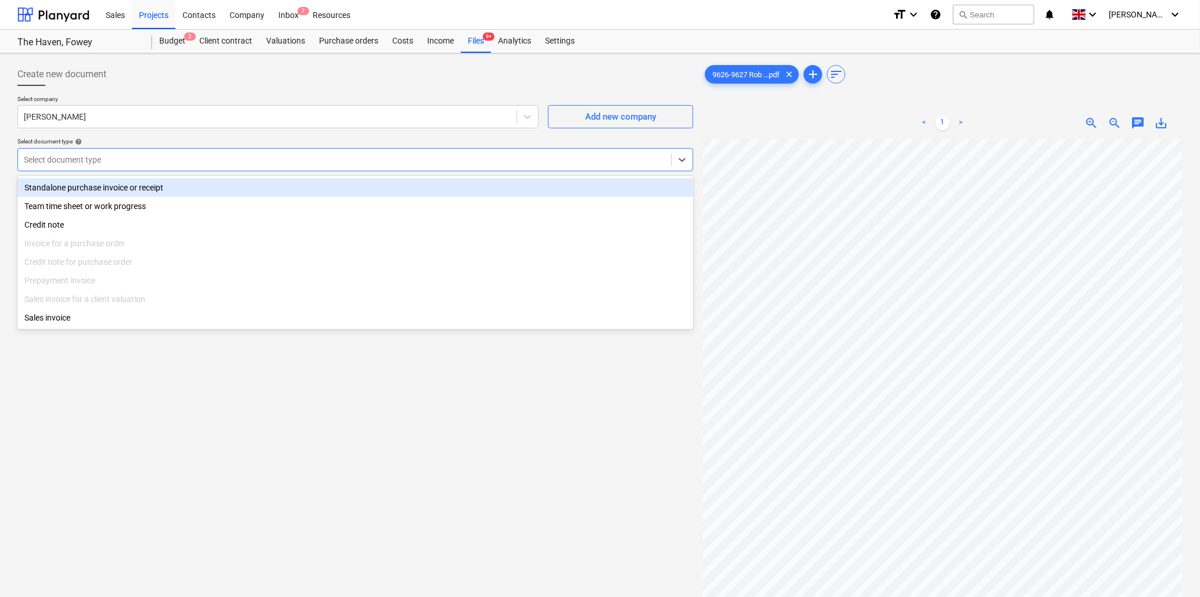
click at [130, 188] on div "Standalone purchase invoice or receipt" at bounding box center [355, 187] width 676 height 19
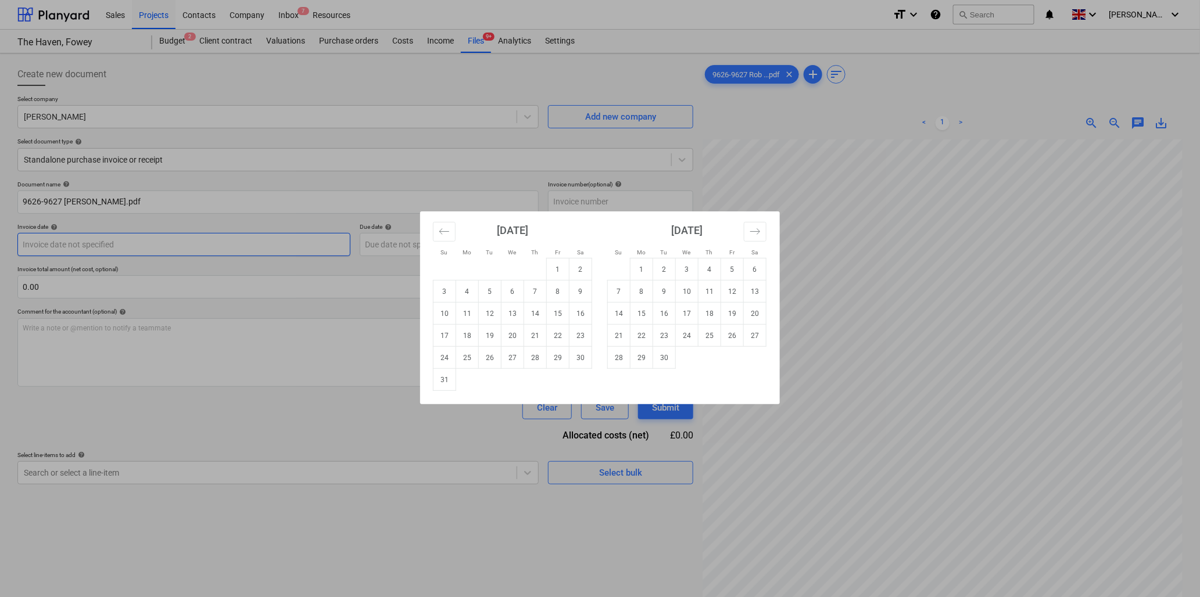
click at [173, 250] on body "Sales Projects Contacts Company Inbox 7 Resources format_size keyboard_arrow_do…" at bounding box center [600, 298] width 1200 height 597
click at [449, 230] on icon "Move backward to switch to the previous month." at bounding box center [444, 231] width 11 height 11
click at [561, 333] on td "25" at bounding box center [558, 336] width 23 height 22
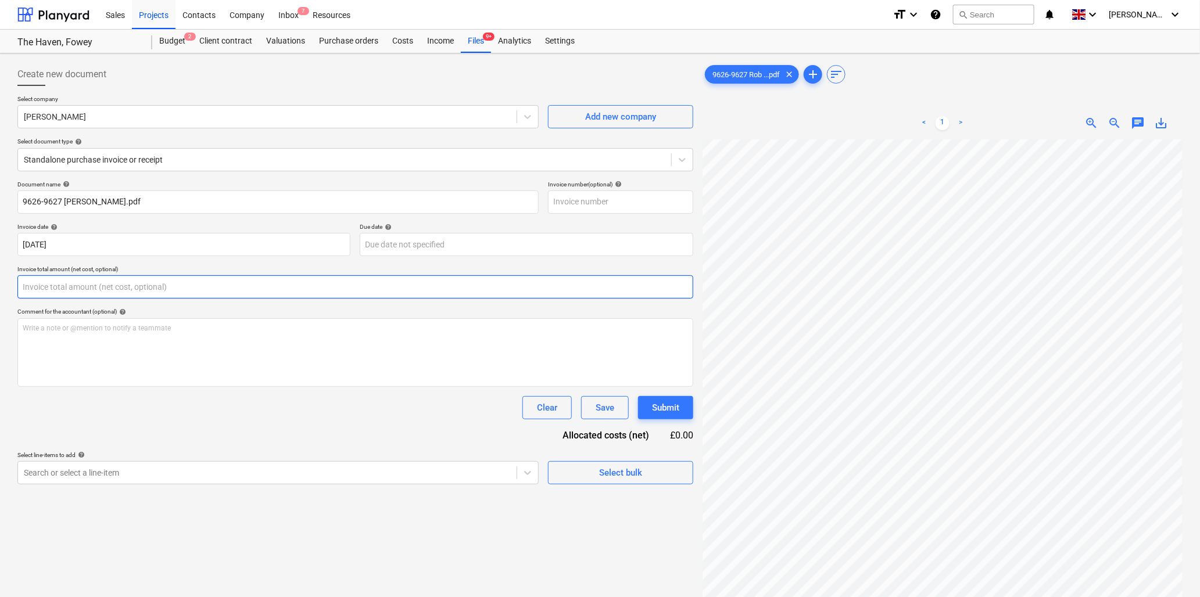
click at [195, 277] on input "text" at bounding box center [355, 286] width 676 height 23
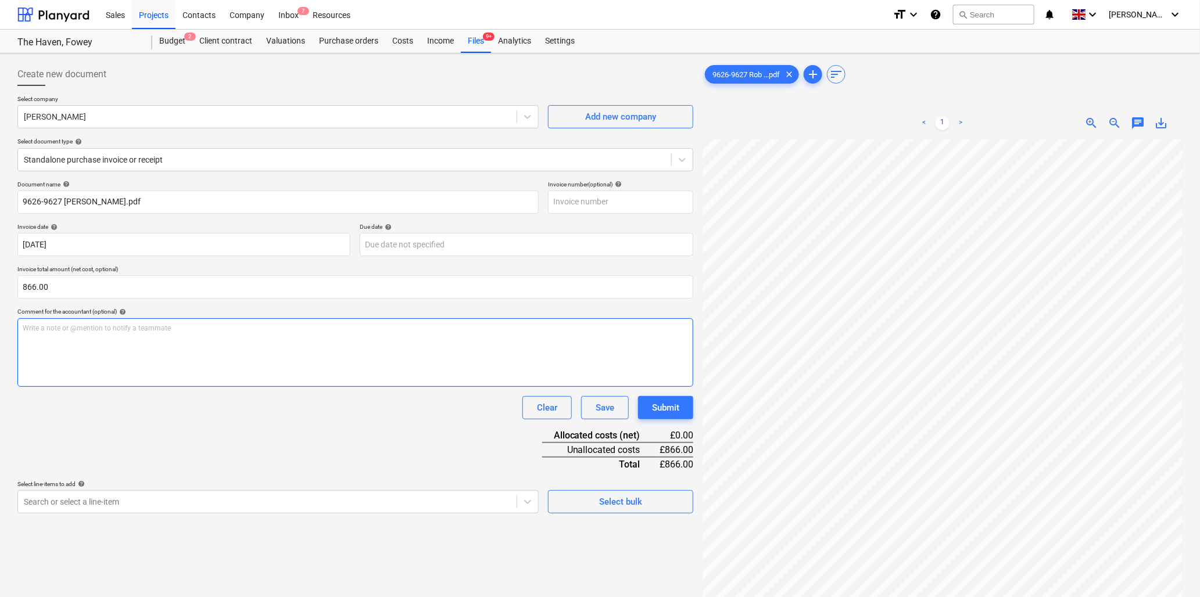
click at [83, 336] on div "Write a note or @mention to notify a teammate [PERSON_NAME]" at bounding box center [355, 352] width 676 height 69
click at [103, 333] on div "Write a note or @mention to notify a teammate [PERSON_NAME]" at bounding box center [355, 352] width 676 height 69
click at [604, 401] on div "Create new document Select company [PERSON_NAME] Add new company Select documen…" at bounding box center [600, 383] width 1174 height 651
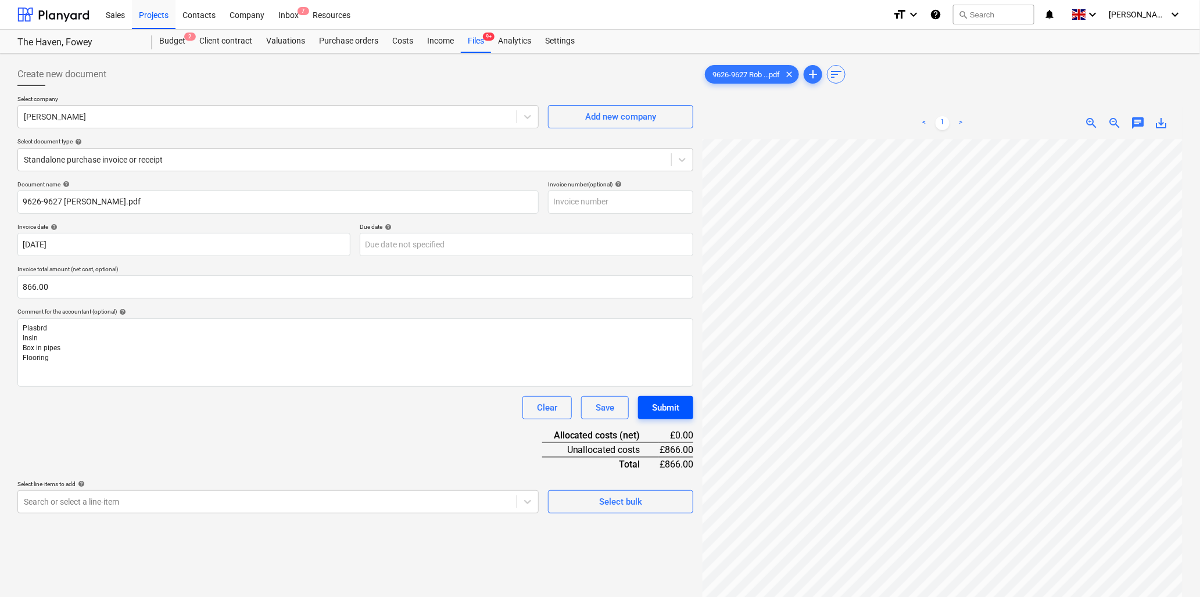
scroll to position [237, 503]
click at [1113, 121] on span "zoom_out" at bounding box center [1115, 123] width 14 height 14
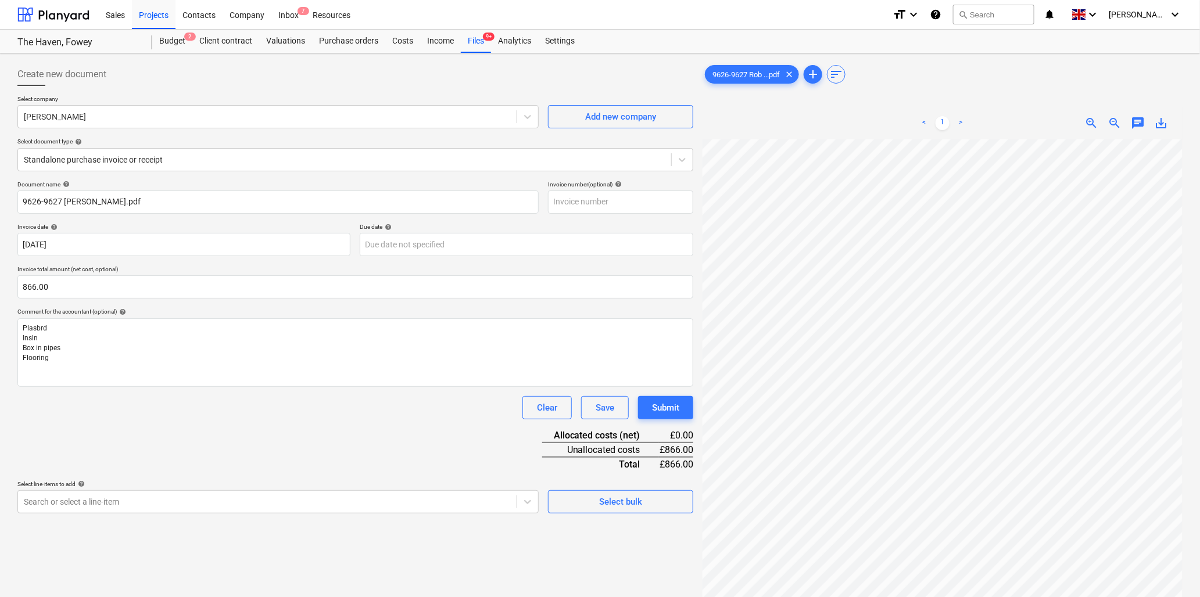
click at [1113, 121] on span "zoom_out" at bounding box center [1115, 123] width 14 height 14
click at [1200, 404] on html "Sales Projects Contacts Company Inbox 7 Resources format_size keyboard_arrow_do…" at bounding box center [600, 298] width 1200 height 597
click at [96, 506] on body "Sales Projects Contacts Company Inbox 7 Resources format_size keyboard_arrow_do…" at bounding box center [600, 298] width 1200 height 597
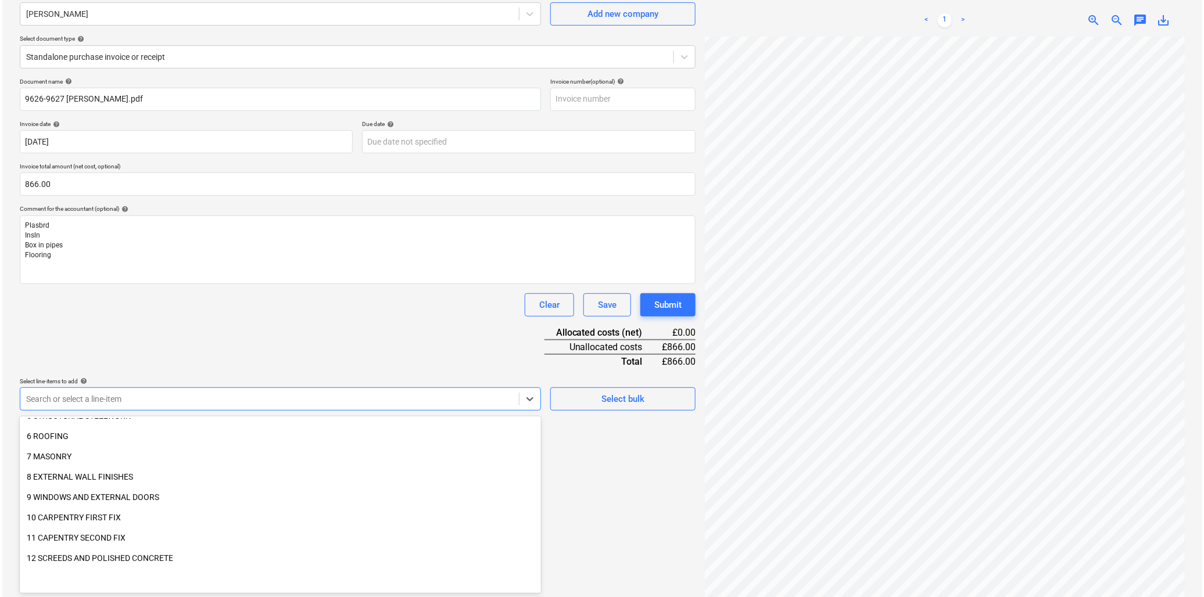
scroll to position [193, 0]
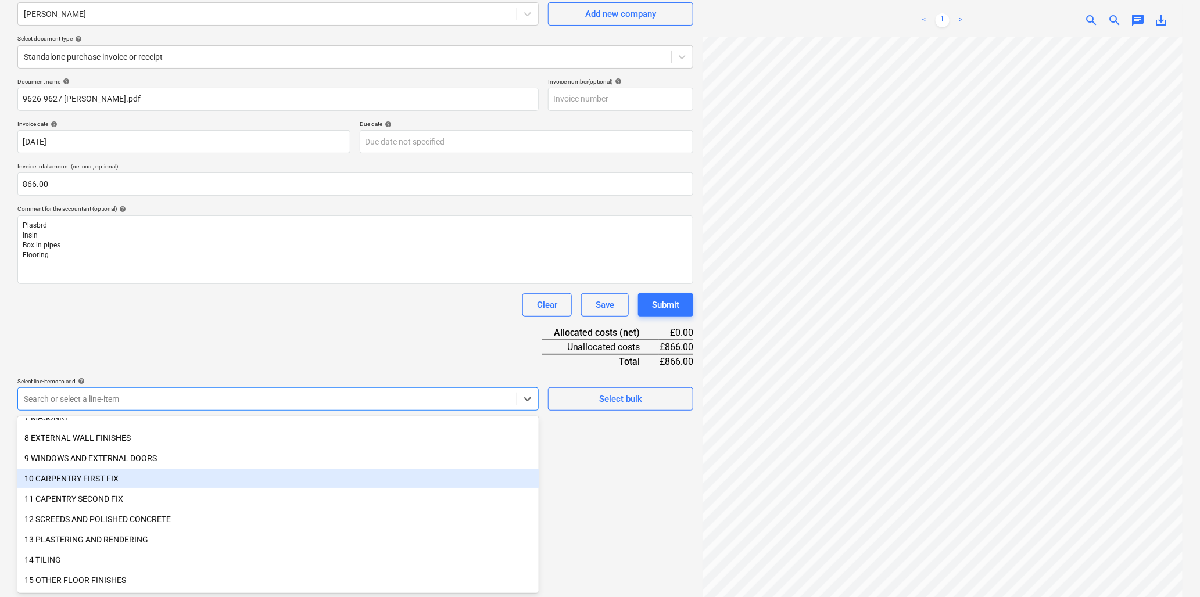
click at [61, 479] on div "10 CARPENTRY FIRST FIX" at bounding box center [277, 478] width 521 height 19
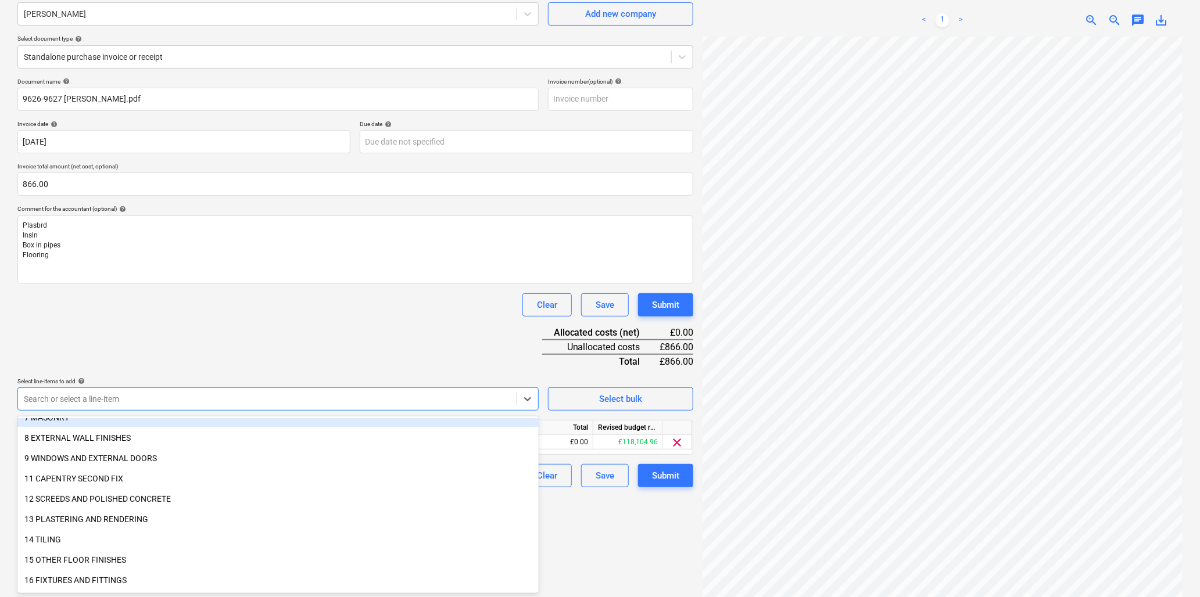
click at [195, 340] on div "Document name help 9626-9627 [PERSON_NAME].pdf Invoice number (optional) help I…" at bounding box center [355, 283] width 676 height 410
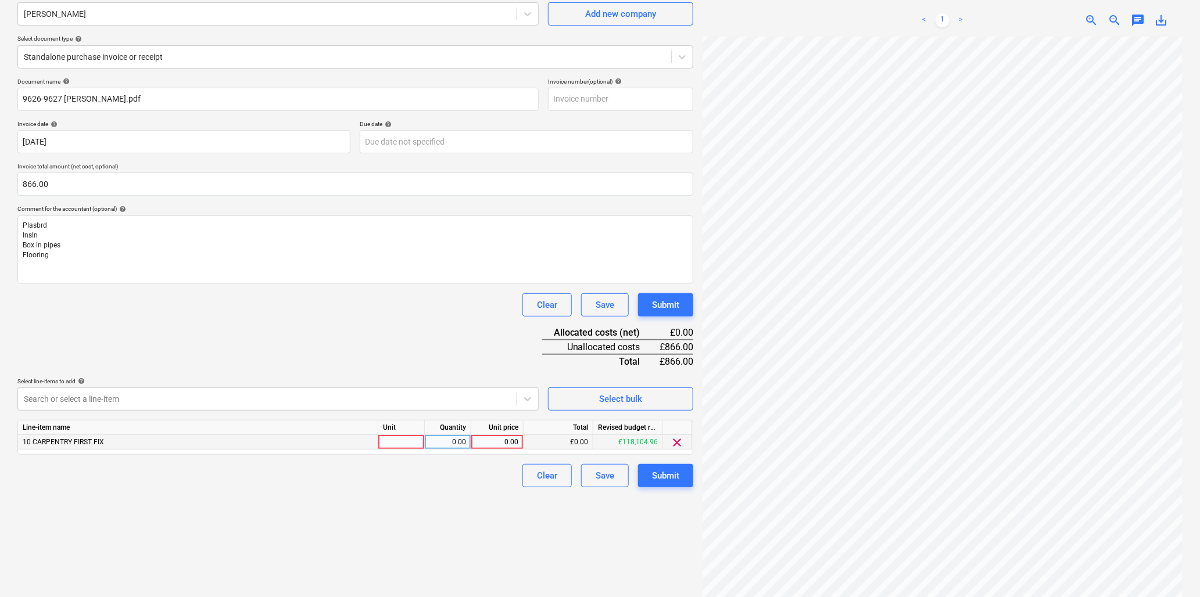
click at [397, 442] on div at bounding box center [401, 442] width 46 height 15
click at [665, 467] on button "Submit" at bounding box center [665, 475] width 55 height 23
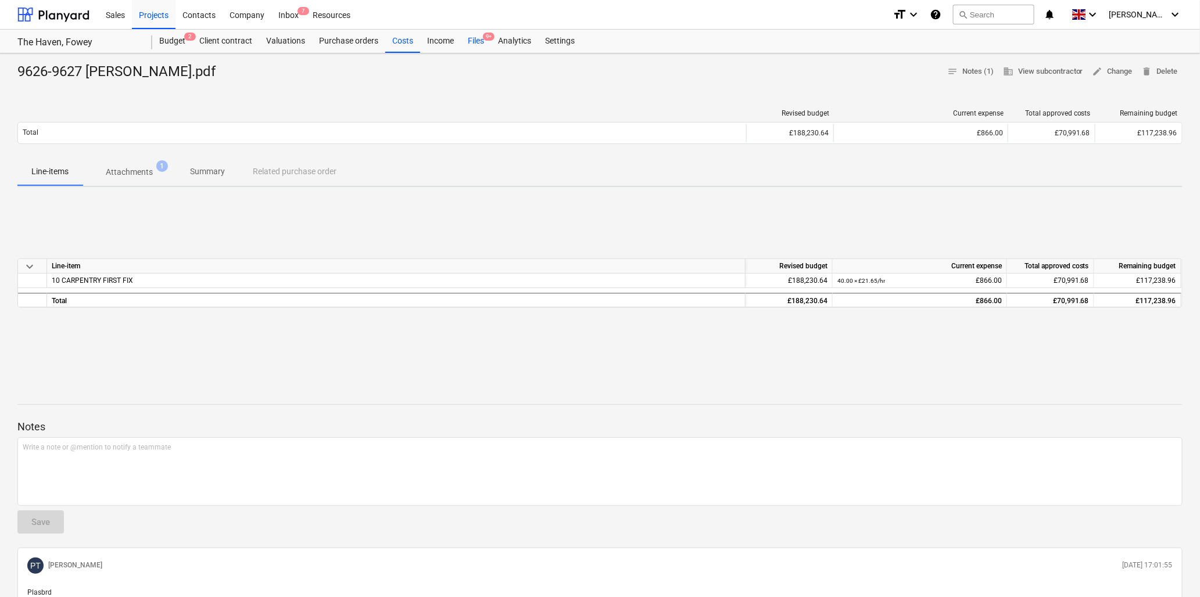
click at [475, 40] on div "Files 9+" at bounding box center [476, 41] width 30 height 23
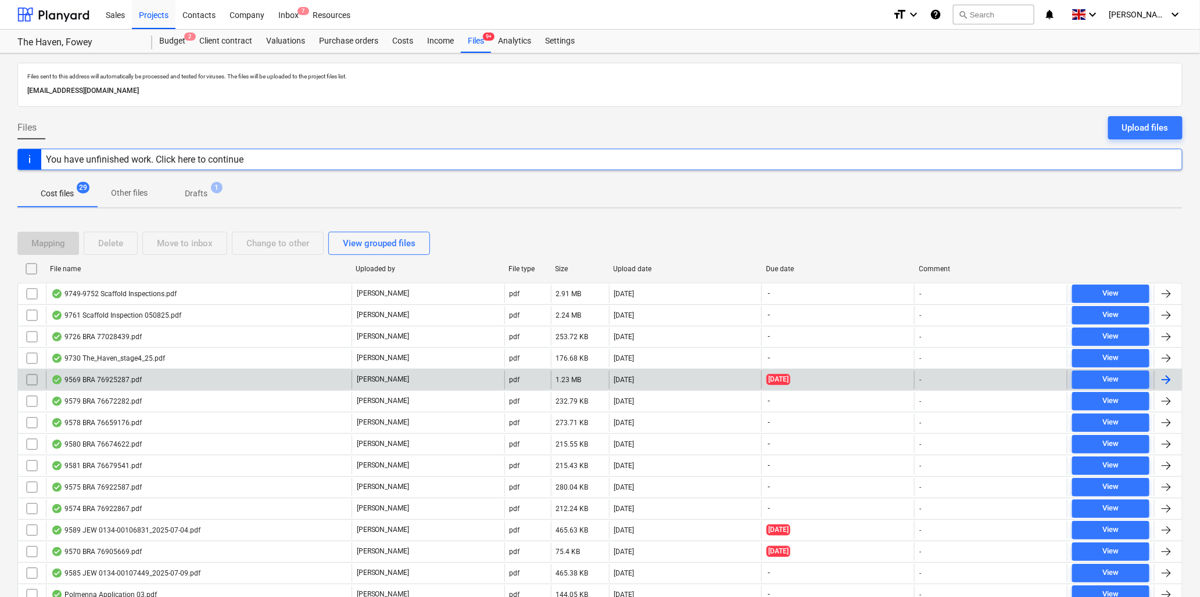
click at [130, 375] on div "9569 BRA 76925287.pdf" at bounding box center [96, 379] width 91 height 9
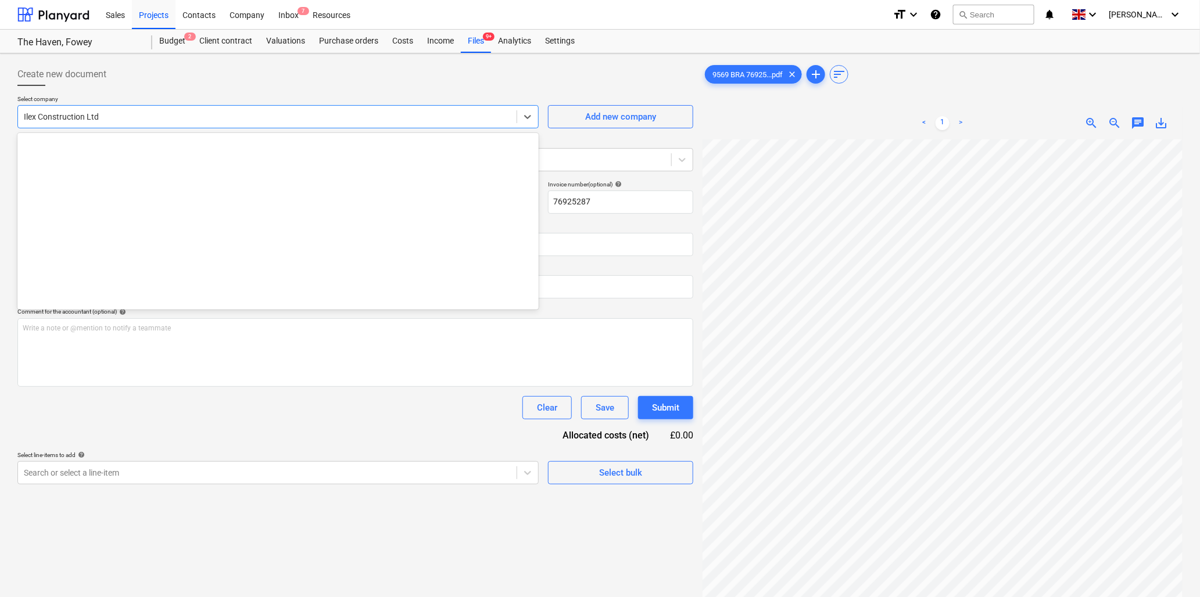
click at [207, 122] on div at bounding box center [267, 117] width 487 height 12
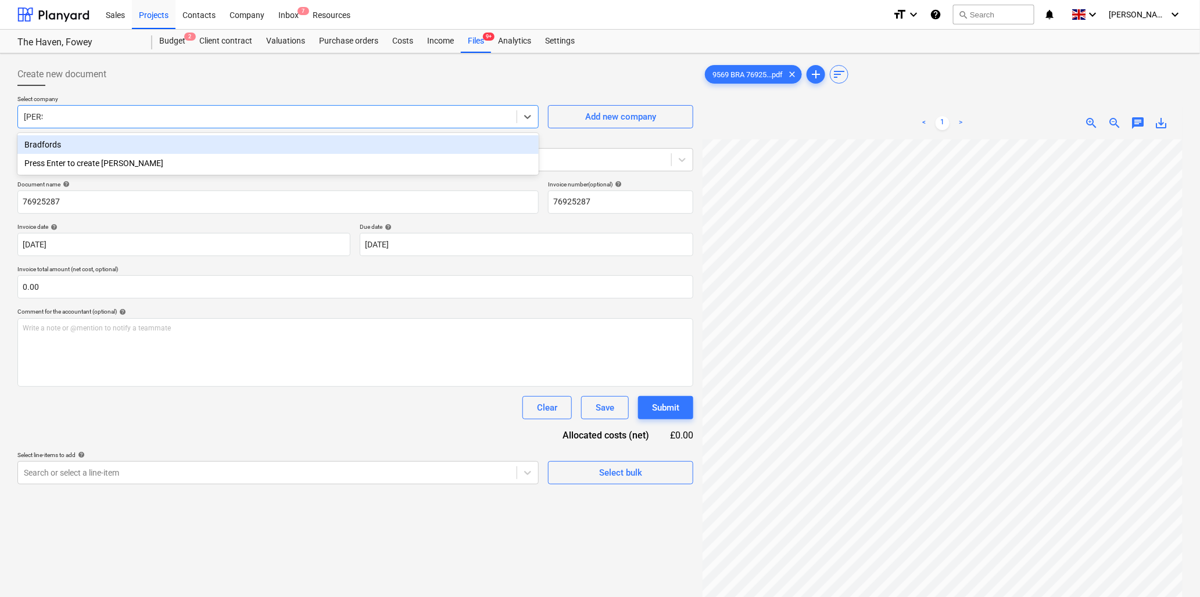
click at [207, 149] on div "Bradfords" at bounding box center [277, 144] width 521 height 19
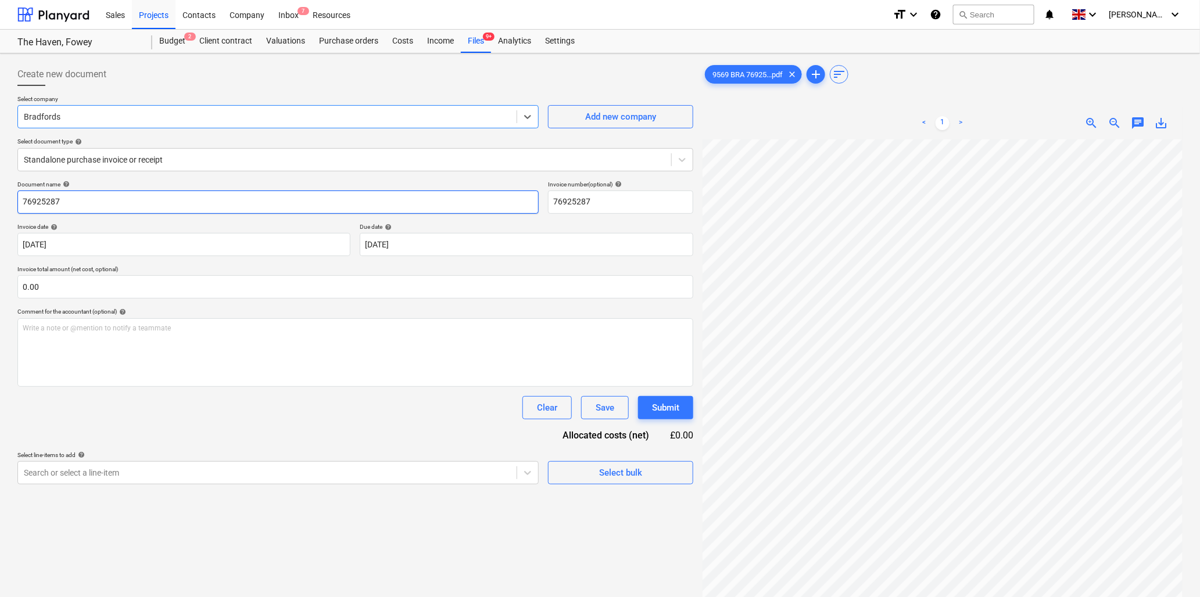
click at [102, 206] on input "76925287" at bounding box center [277, 202] width 521 height 23
click at [103, 285] on input "text" at bounding box center [355, 286] width 676 height 23
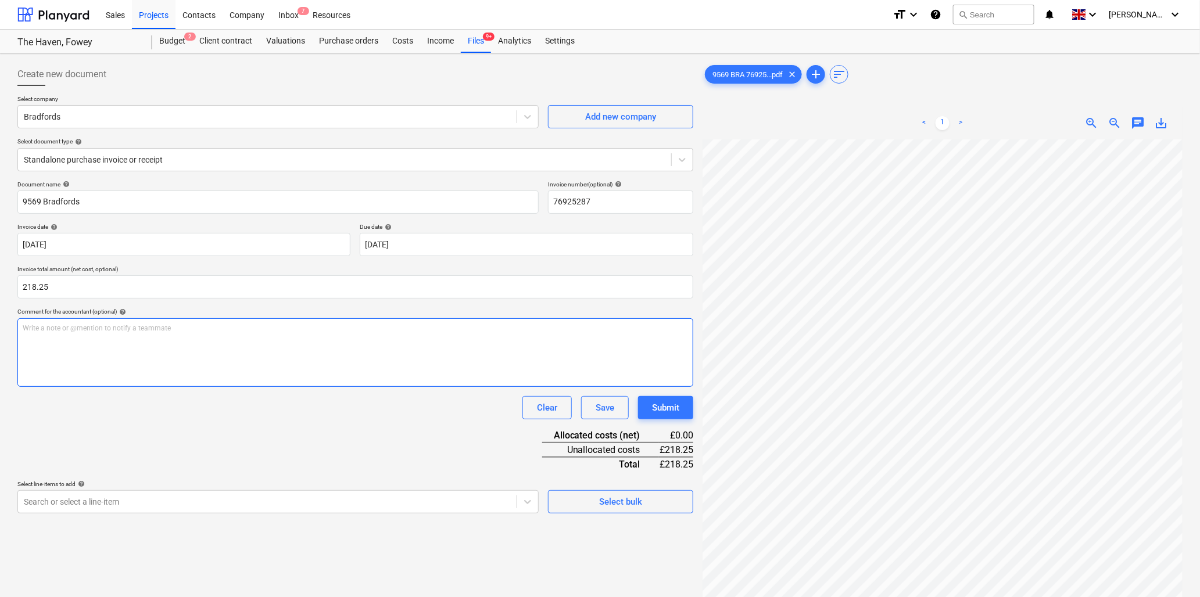
click at [60, 318] on div "Write a note or @mention to notify a teammate [PERSON_NAME]" at bounding box center [355, 352] width 676 height 69
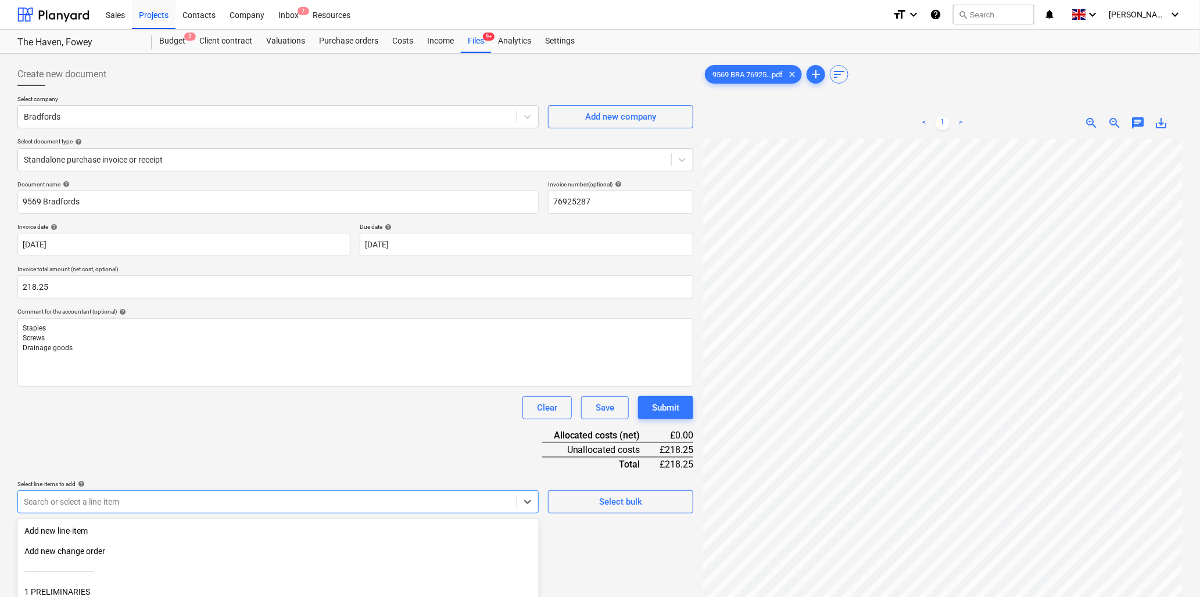
scroll to position [103, 0]
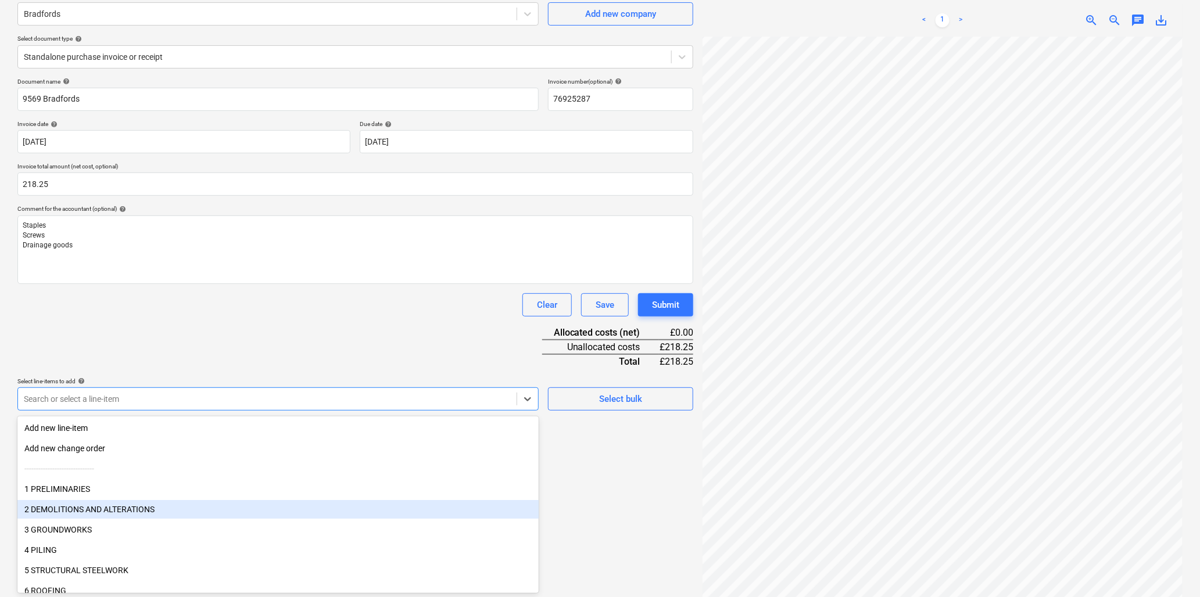
click at [135, 494] on body "Sales Projects Contacts Company Inbox 7 Resources format_size keyboard_arrow_do…" at bounding box center [600, 195] width 1200 height 597
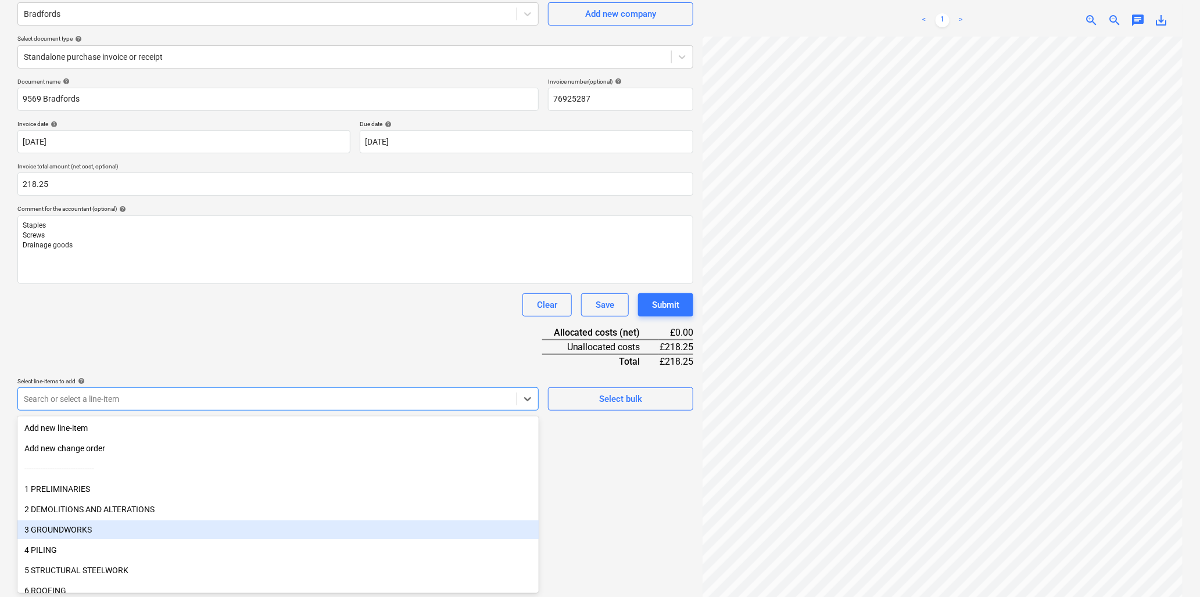
drag, startPoint x: 125, startPoint y: 525, endPoint x: 64, endPoint y: 524, distance: 60.4
click at [64, 524] on div "3 GROUNDWORKS" at bounding box center [277, 530] width 521 height 19
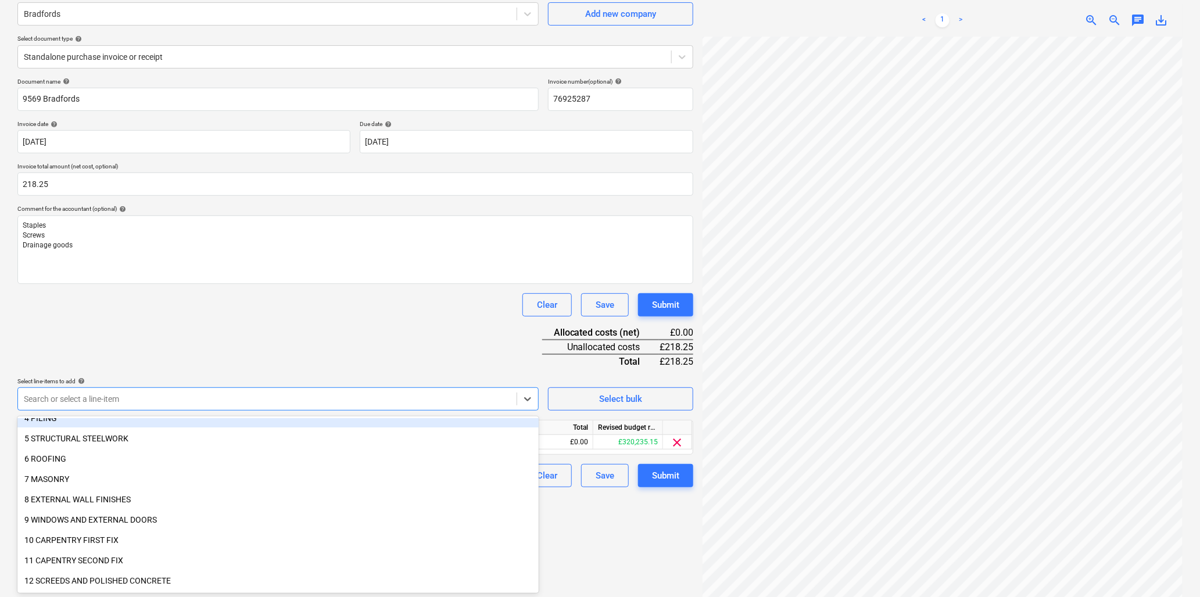
scroll to position [129, 0]
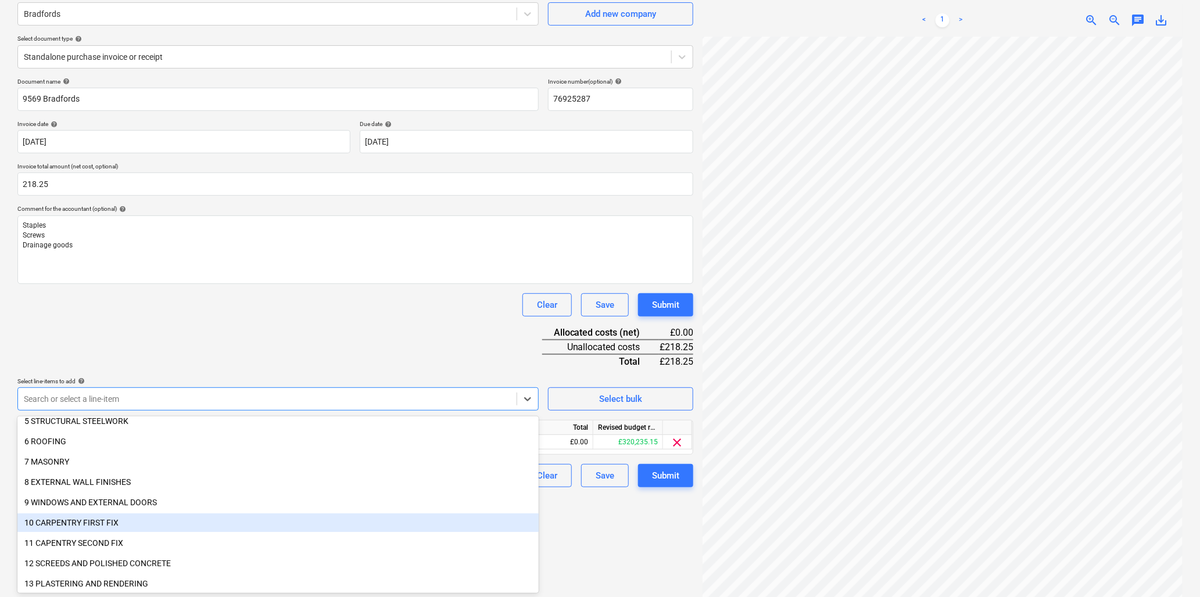
click at [64, 521] on div "10 CARPENTRY FIRST FIX" at bounding box center [277, 523] width 521 height 19
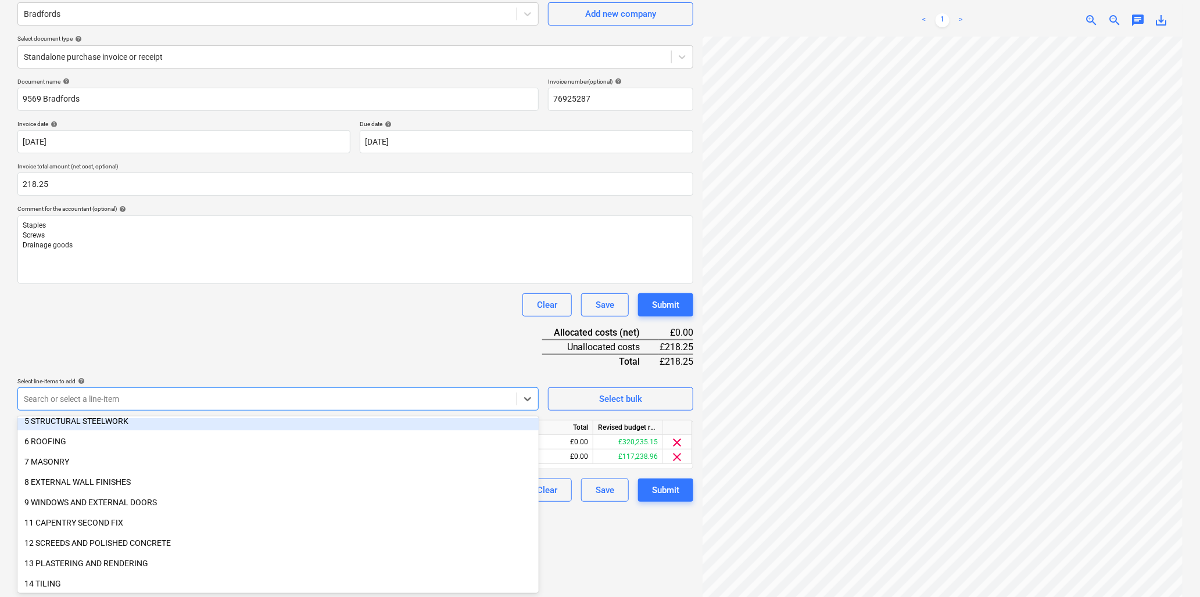
click at [211, 328] on div "Document name help 9569 Bradfords Invoice number (optional) help 76925287 Invoi…" at bounding box center [355, 290] width 676 height 424
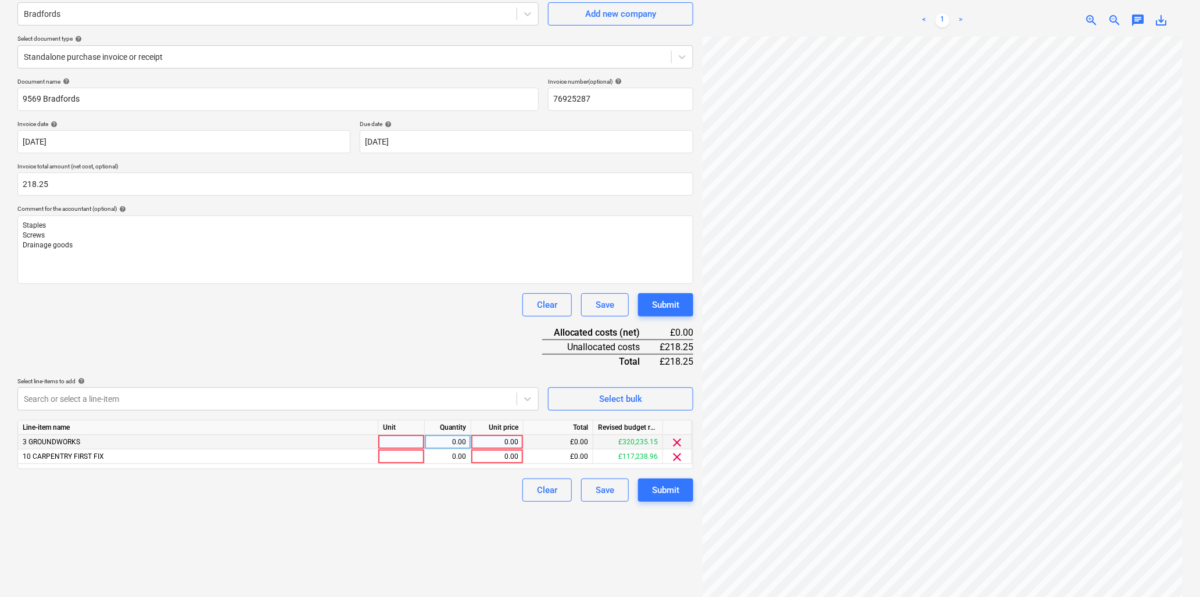
click at [414, 440] on div at bounding box center [401, 442] width 46 height 15
click at [493, 439] on div "0.00" at bounding box center [497, 442] width 42 height 15
click at [404, 455] on div at bounding box center [401, 457] width 46 height 15
click at [674, 485] on div "Submit" at bounding box center [665, 490] width 27 height 15
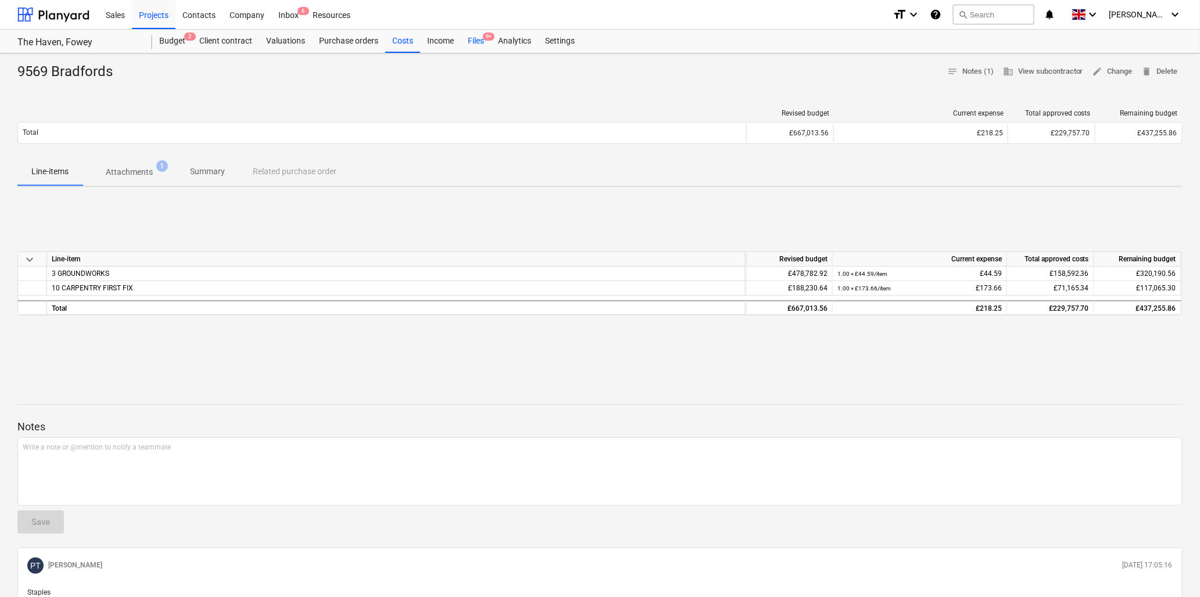
click at [480, 37] on div "Files 9+" at bounding box center [476, 41] width 30 height 23
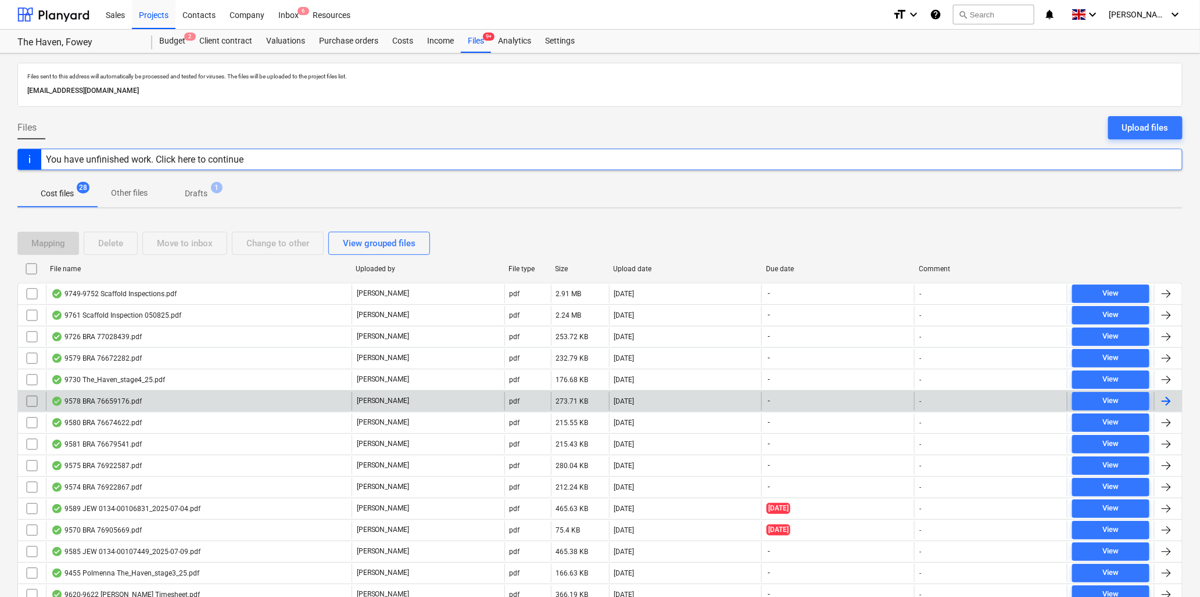
click at [132, 398] on div "9578 BRA 76659176.pdf" at bounding box center [96, 401] width 91 height 9
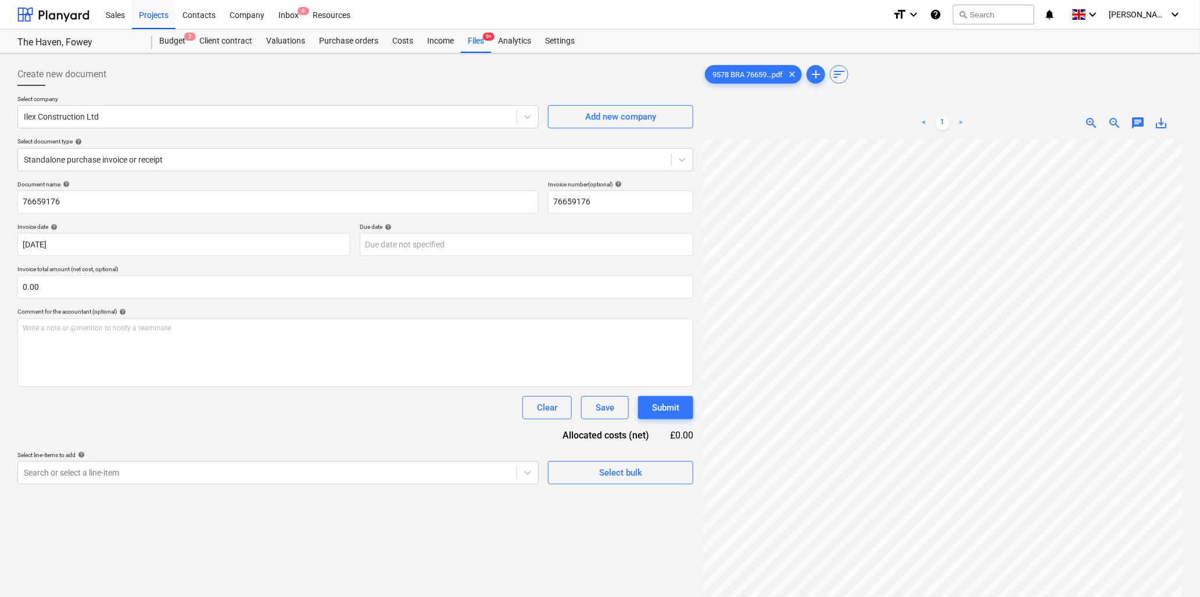
scroll to position [193, 0]
click at [221, 123] on div at bounding box center [267, 117] width 487 height 12
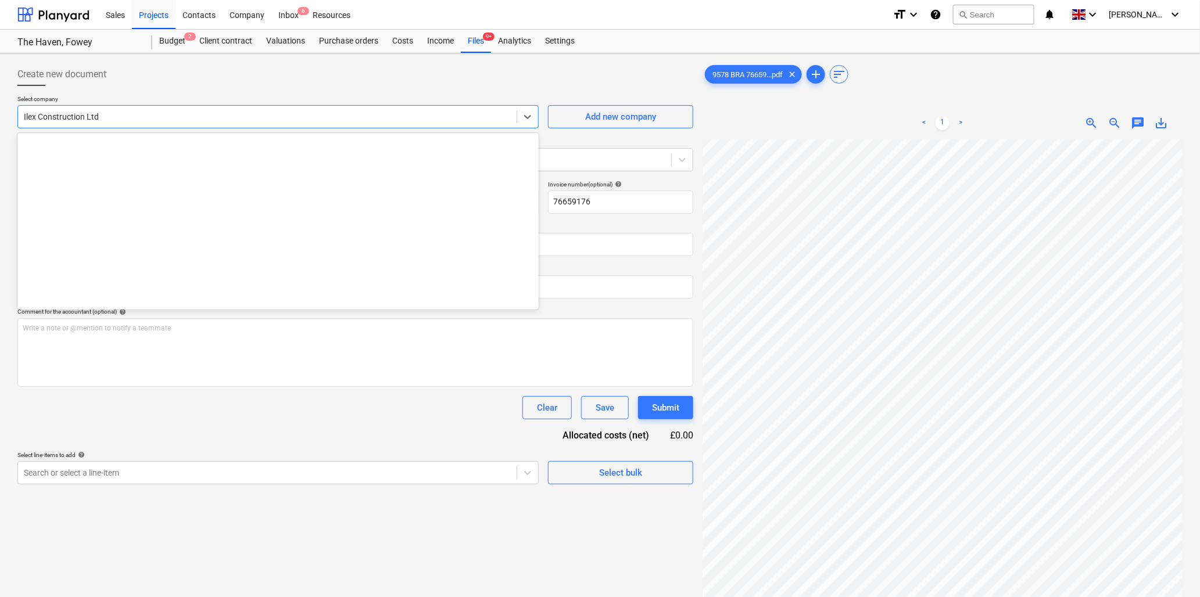
scroll to position [793, 0]
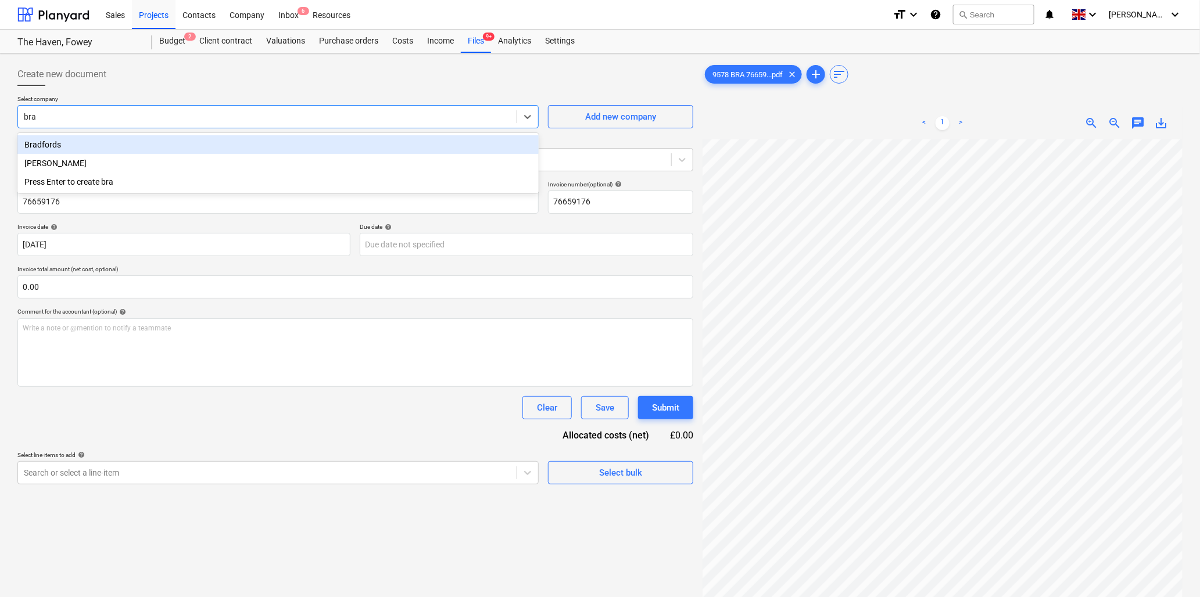
click at [101, 145] on div "Bradfords" at bounding box center [277, 144] width 521 height 19
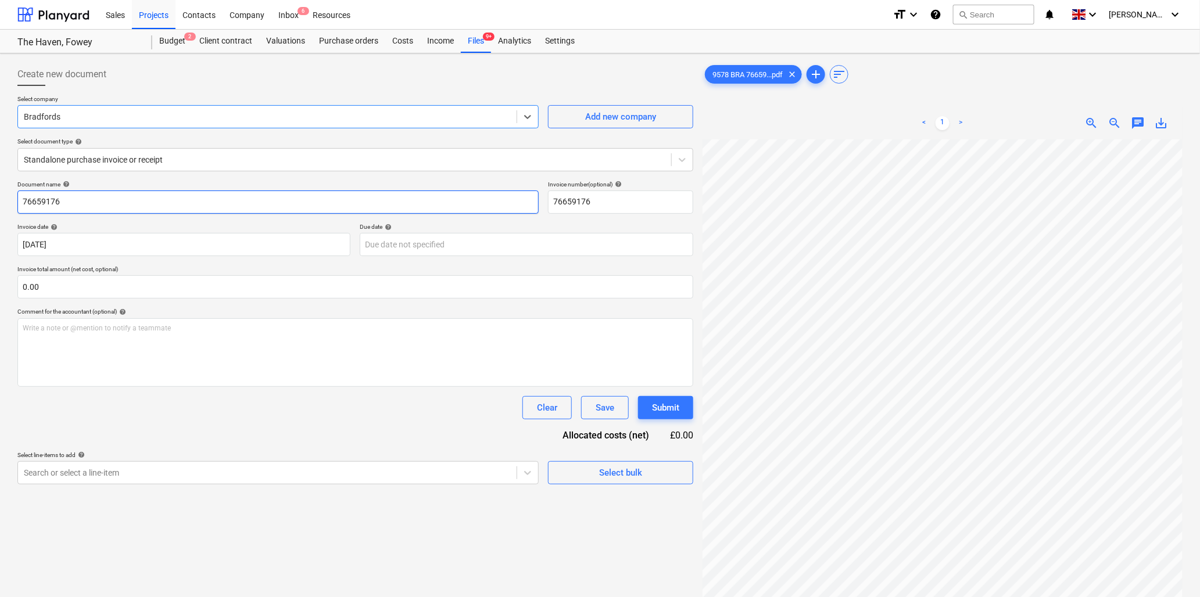
click at [100, 205] on input "76659176" at bounding box center [277, 202] width 521 height 23
click at [92, 286] on input "text" at bounding box center [355, 286] width 676 height 23
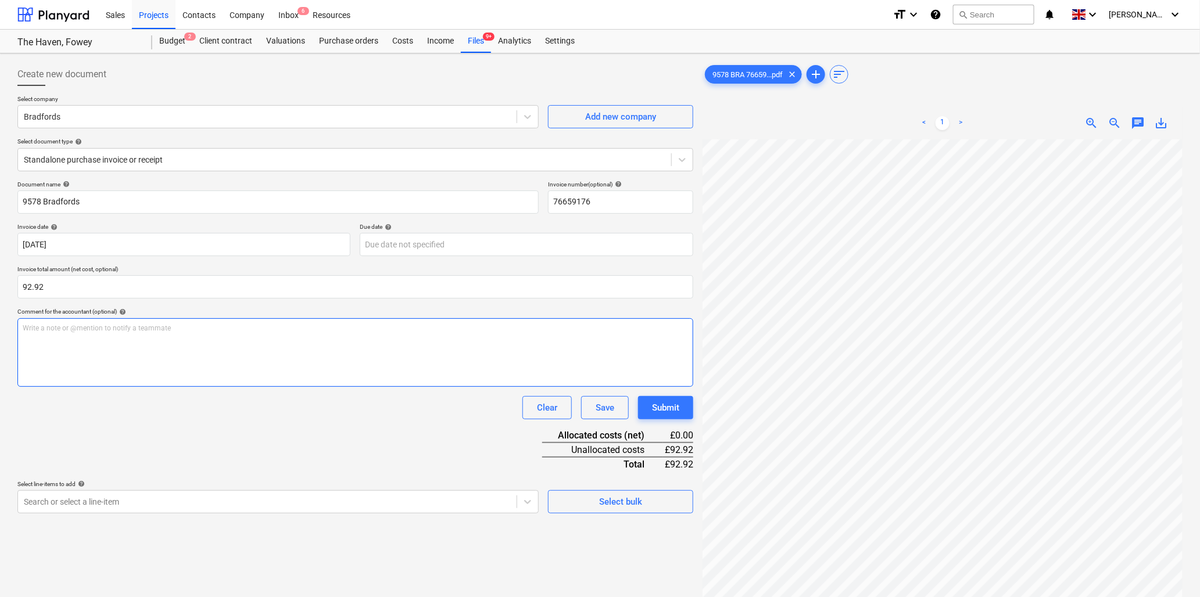
click at [94, 326] on p "Write a note or @mention to notify a teammate [PERSON_NAME]" at bounding box center [355, 329] width 665 height 10
click at [117, 503] on body "Sales Projects Contacts Company Inbox 6 Resources format_size keyboard_arrow_do…" at bounding box center [600, 298] width 1200 height 597
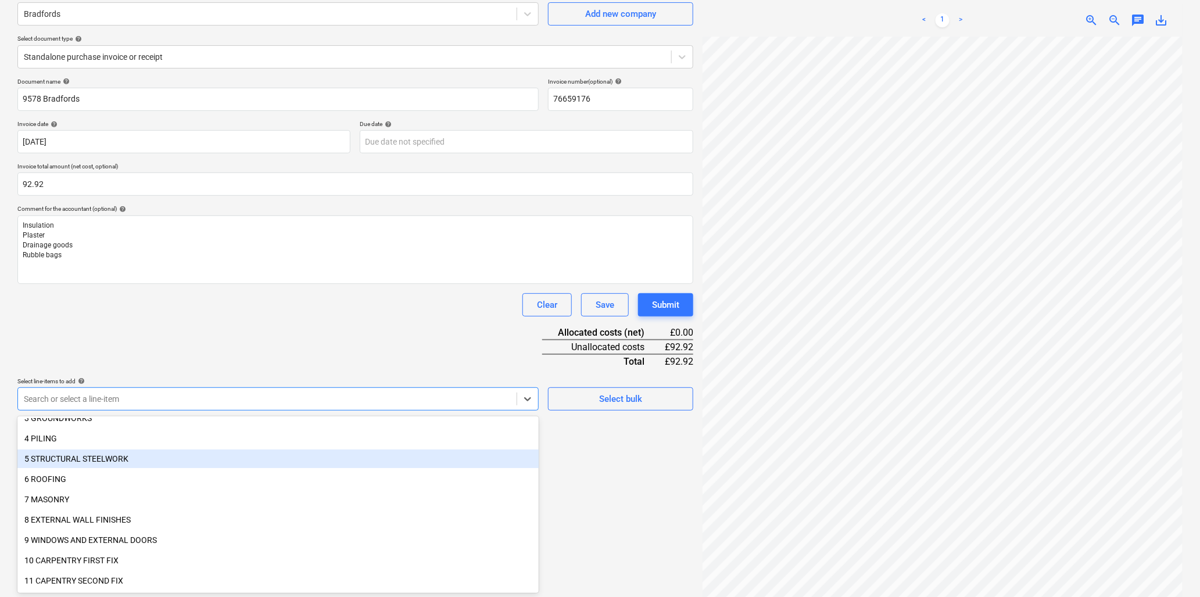
scroll to position [129, 0]
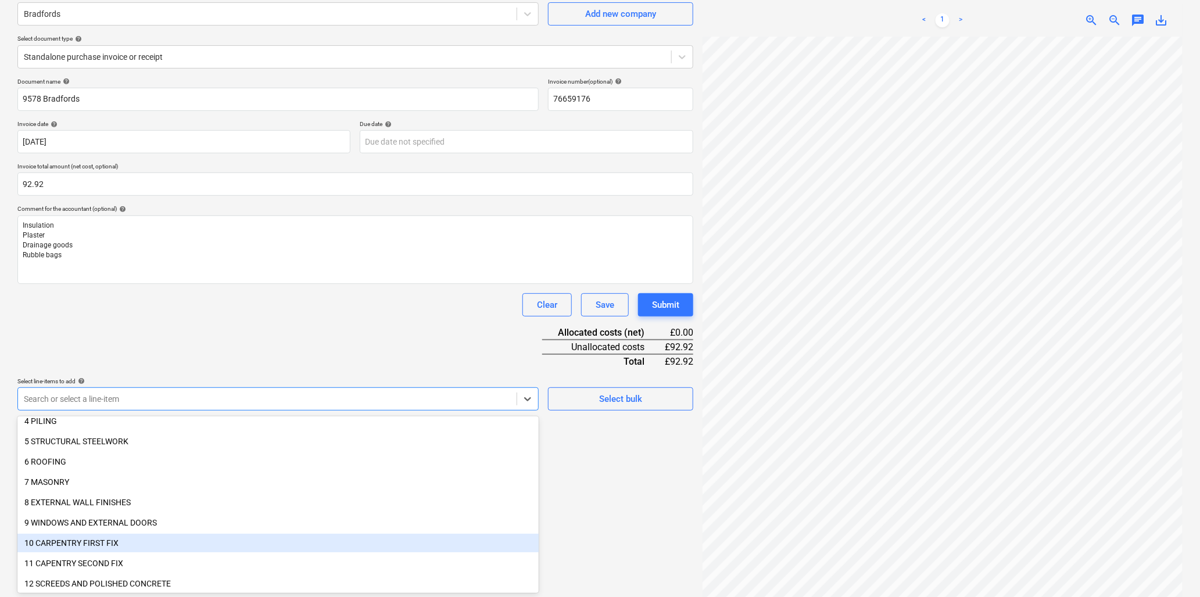
click at [112, 537] on div "10 CARPENTRY FIRST FIX" at bounding box center [277, 543] width 521 height 19
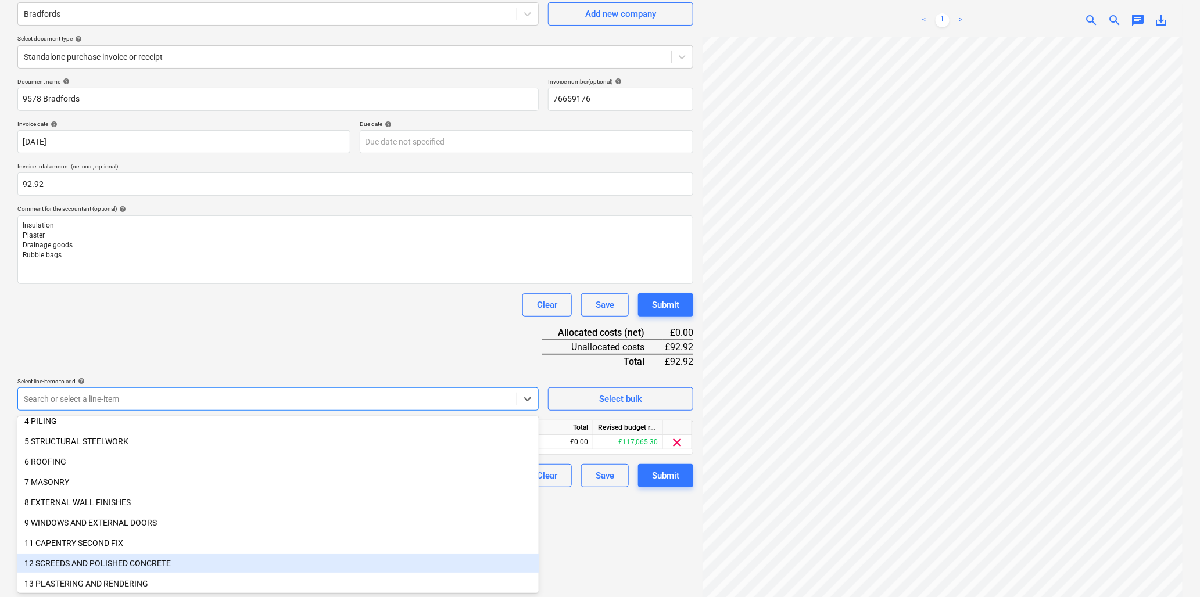
scroll to position [193, 0]
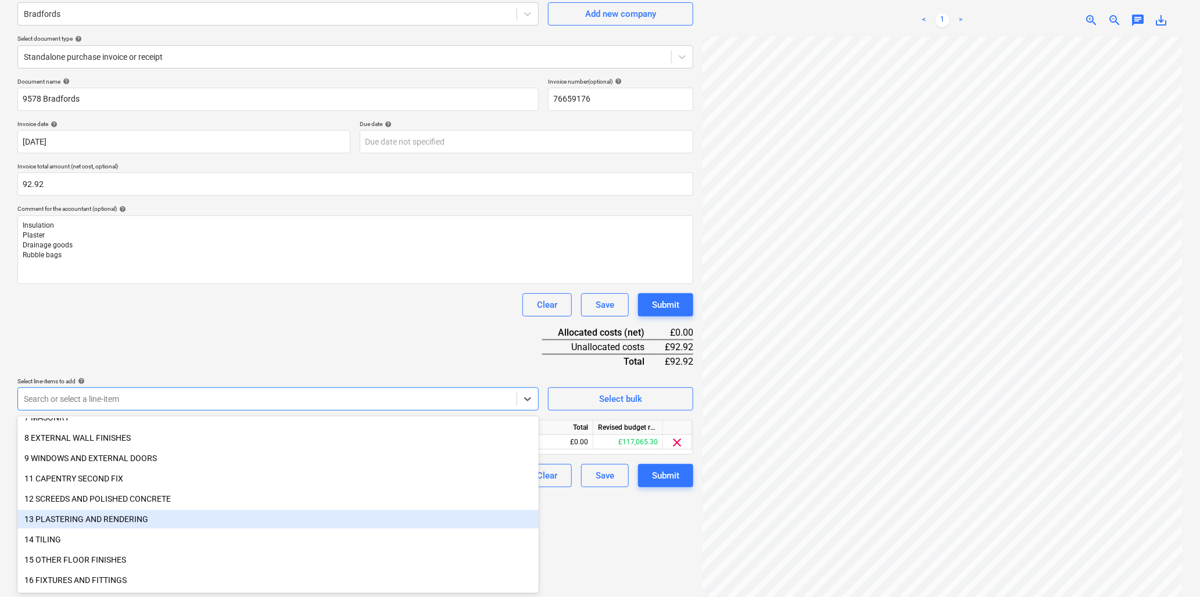
click at [120, 516] on div "13 PLASTERING AND RENDERING" at bounding box center [277, 519] width 521 height 19
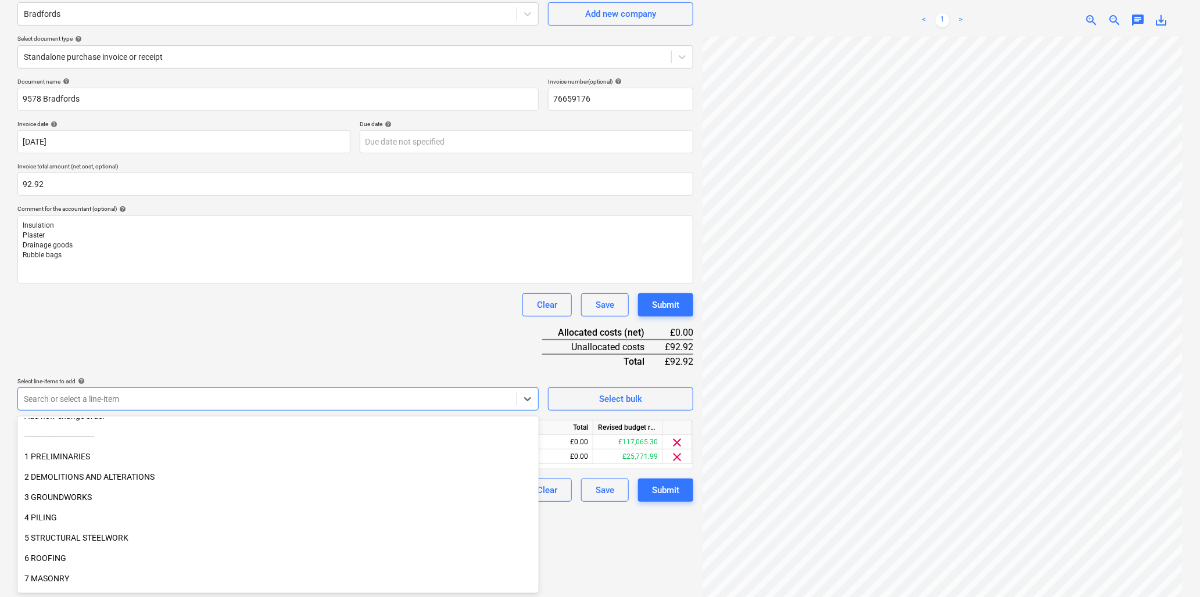
scroll to position [0, 0]
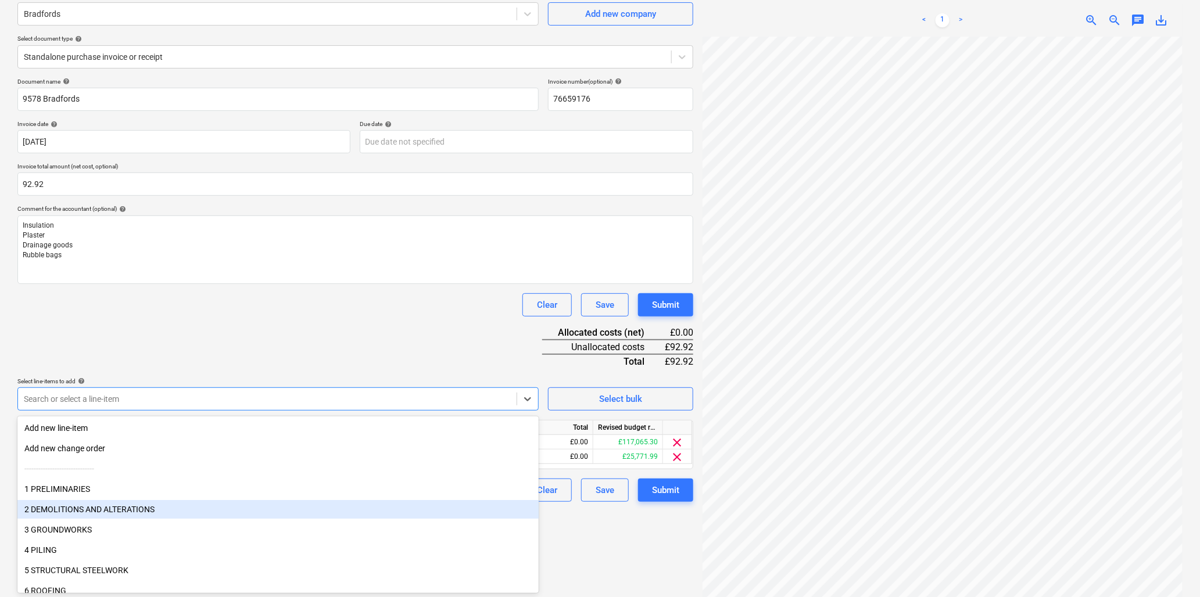
click at [124, 503] on div "2 DEMOLITIONS AND ALTERATIONS" at bounding box center [277, 509] width 521 height 19
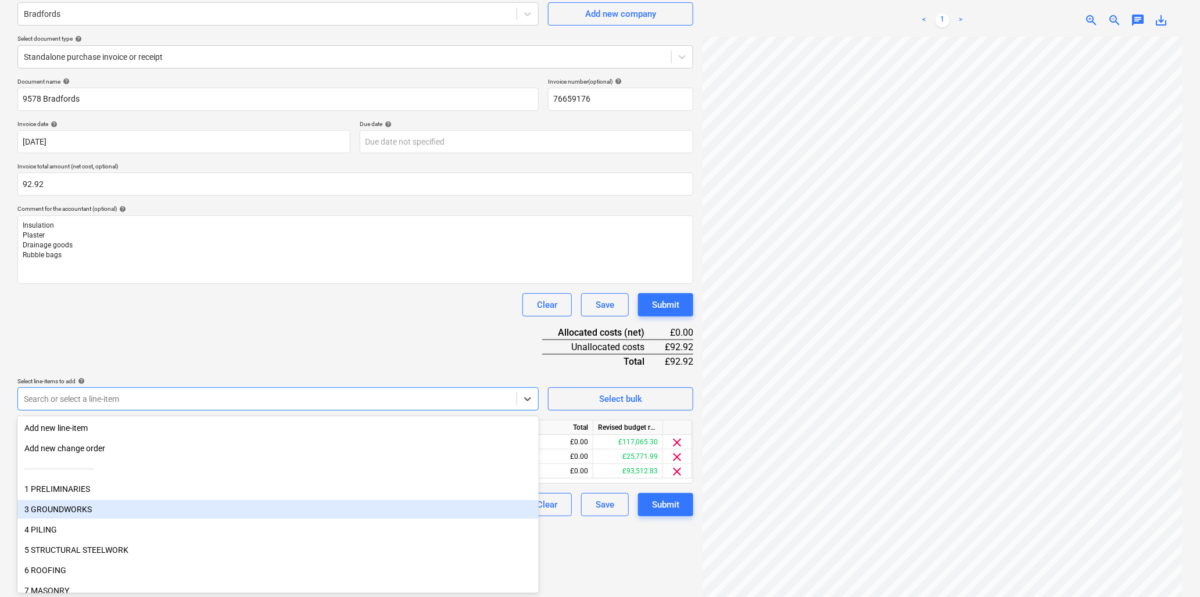
drag, startPoint x: 70, startPoint y: 518, endPoint x: 71, endPoint y: 507, distance: 11.7
click at [71, 507] on div "3 GROUNDWORKS" at bounding box center [277, 509] width 521 height 19
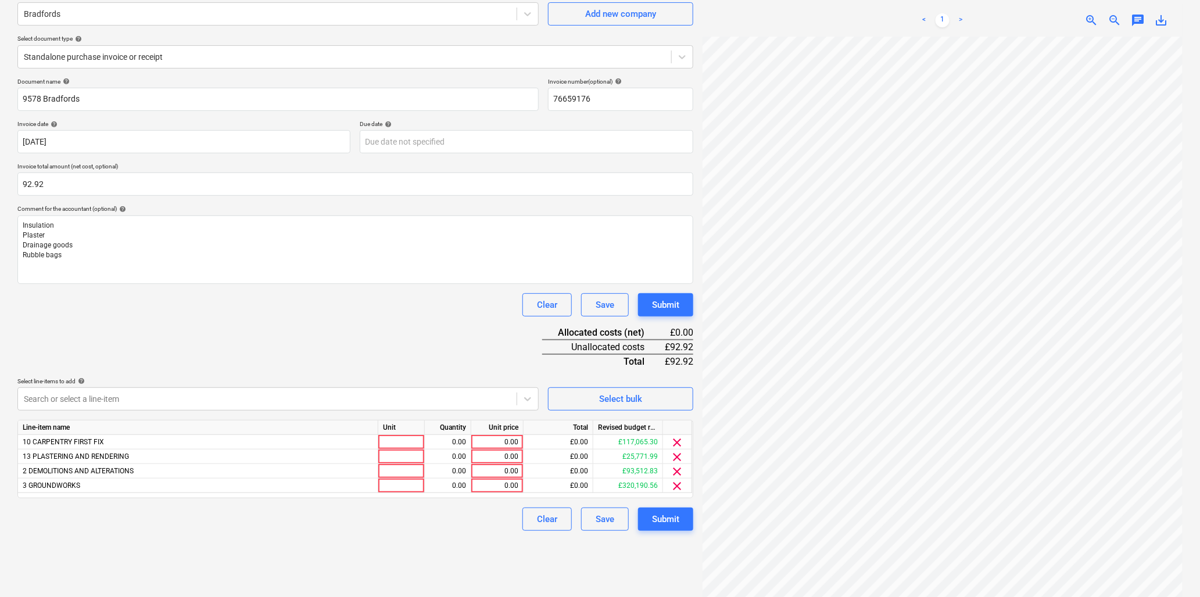
click at [177, 321] on div "Document name help 9578 Bradfords Invoice number (optional) help 76659176 Invoi…" at bounding box center [355, 304] width 676 height 453
click at [401, 439] on div at bounding box center [401, 442] width 46 height 15
click at [496, 444] on div "0.00" at bounding box center [497, 442] width 42 height 15
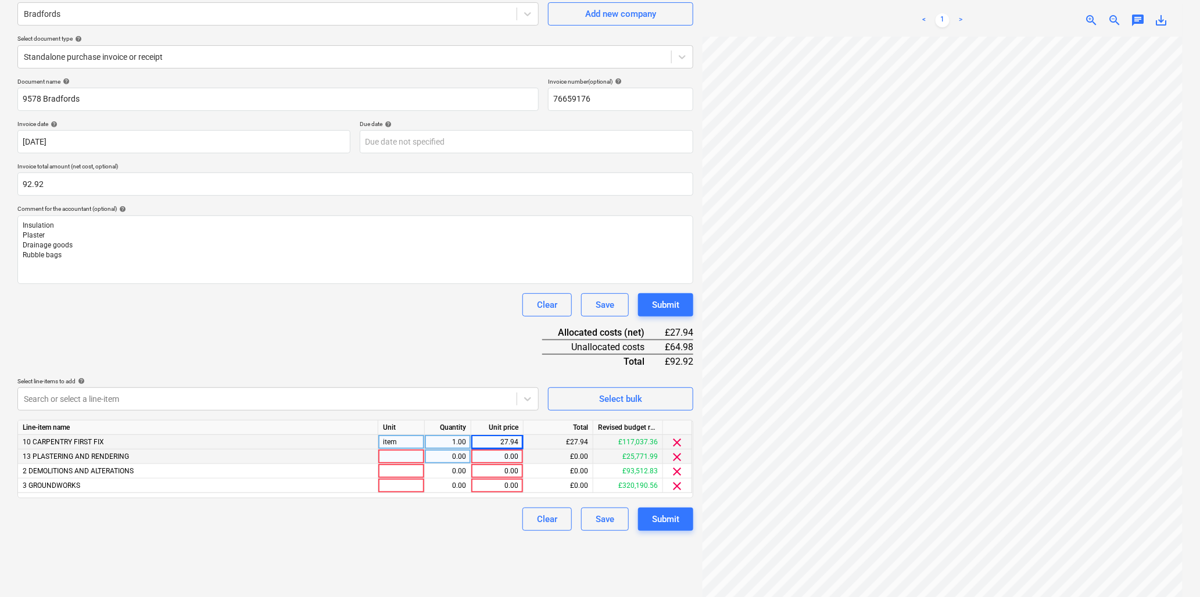
click at [414, 460] on div at bounding box center [401, 457] width 46 height 15
click at [479, 454] on div "0.00" at bounding box center [497, 457] width 42 height 15
click at [414, 472] on div at bounding box center [401, 471] width 46 height 15
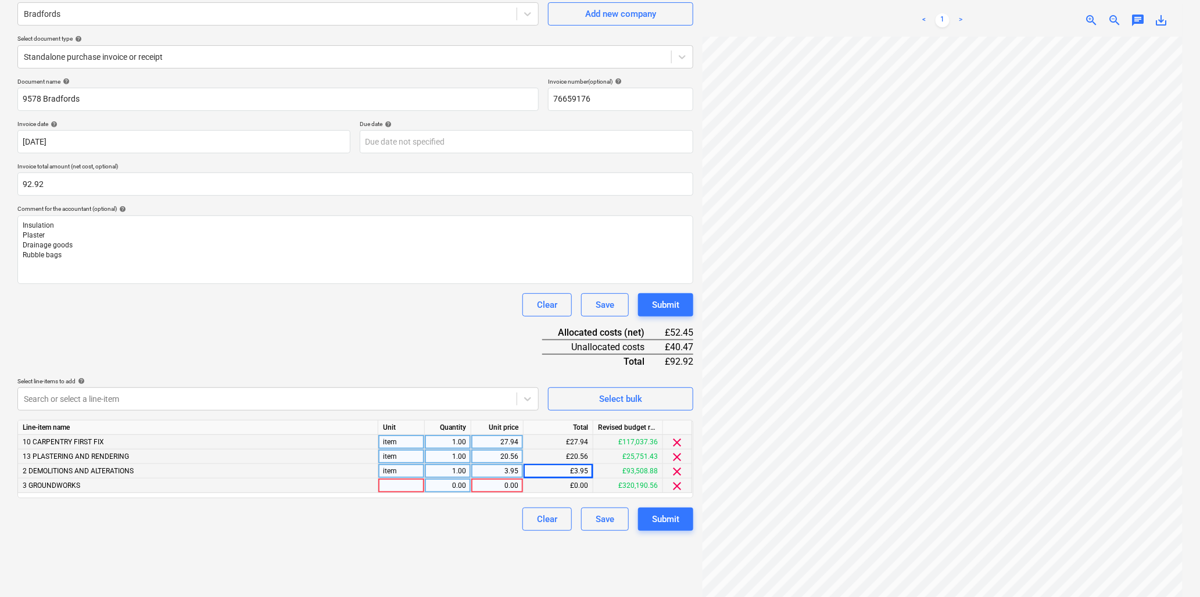
click at [415, 489] on div at bounding box center [401, 486] width 46 height 15
click at [670, 510] on button "Submit" at bounding box center [665, 519] width 55 height 23
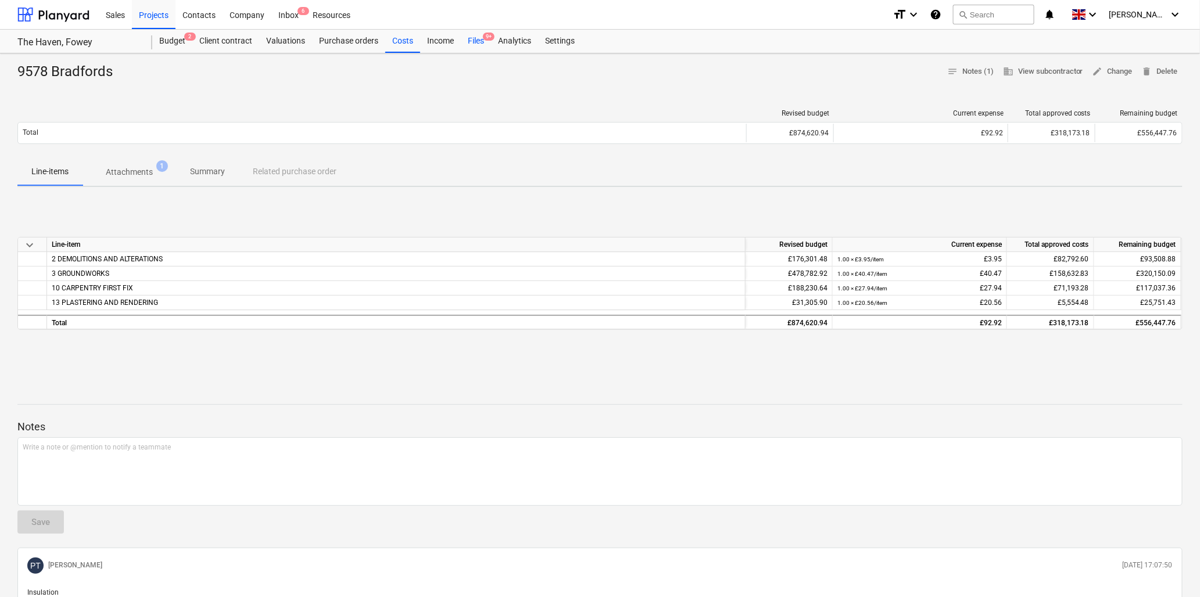
click at [478, 41] on div "Files 9+" at bounding box center [476, 41] width 30 height 23
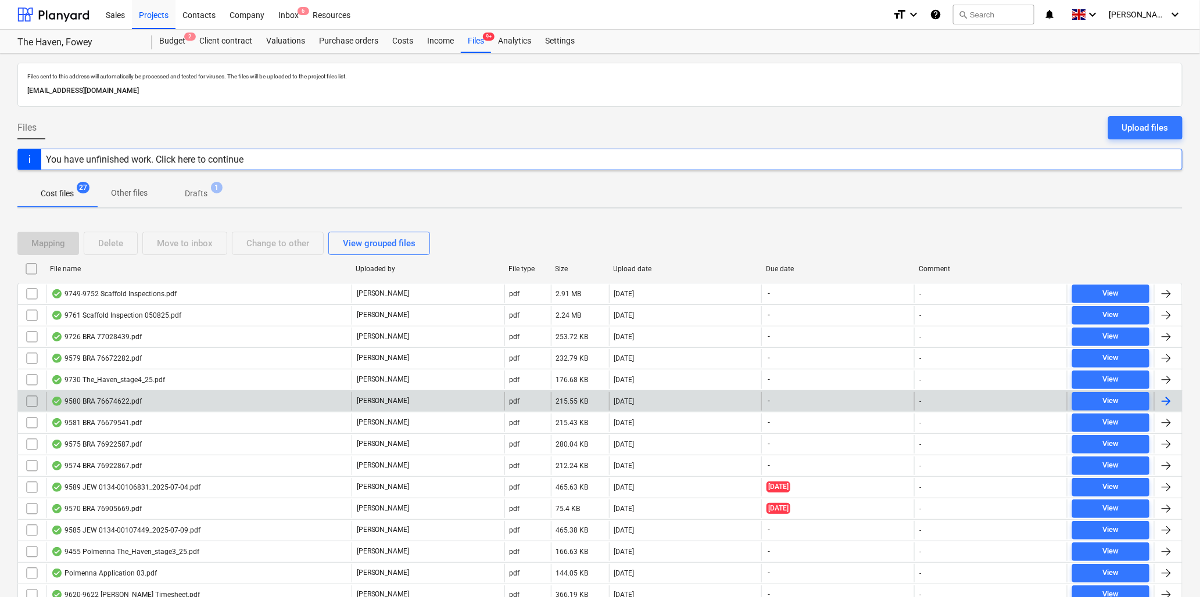
click at [99, 399] on div "9580 BRA 76674622.pdf" at bounding box center [96, 401] width 91 height 9
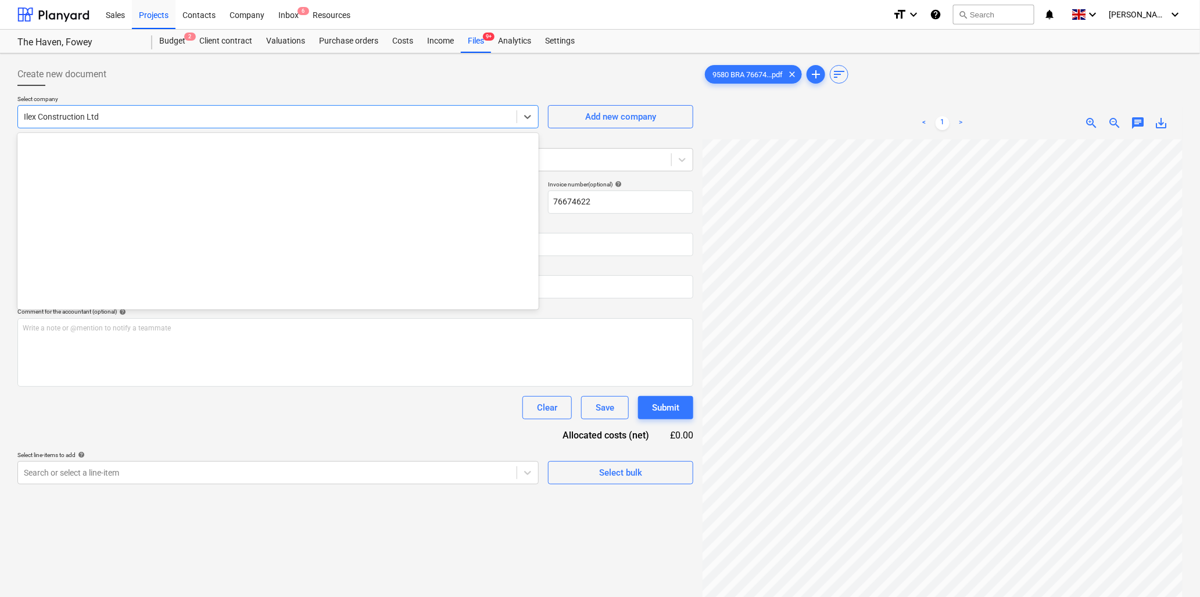
click at [259, 122] on div at bounding box center [267, 117] width 487 height 12
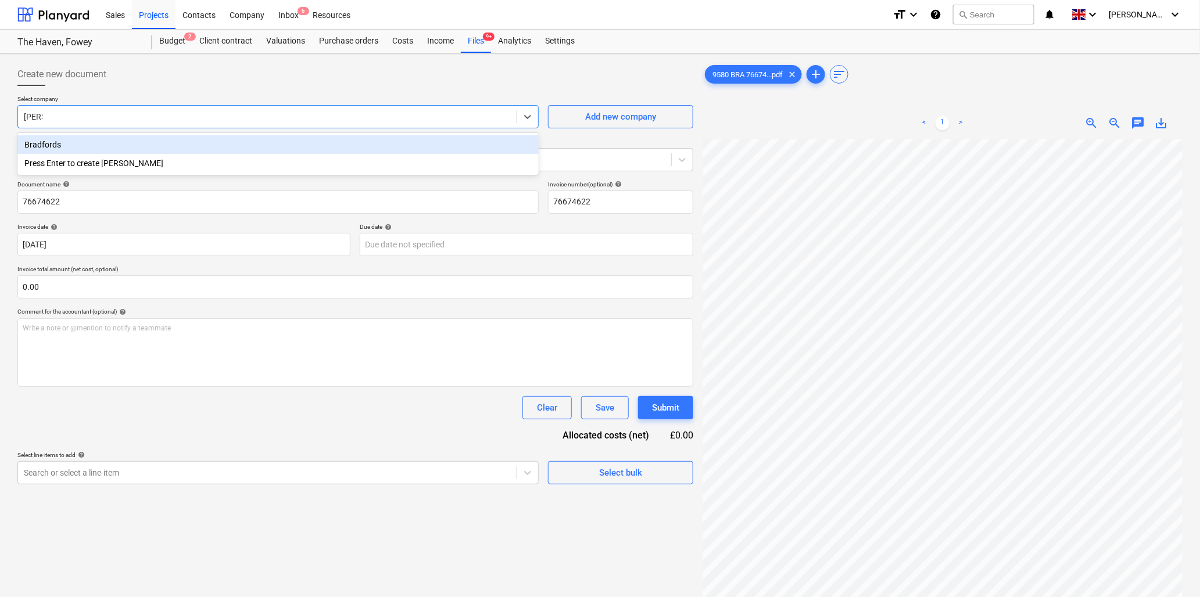
click at [148, 138] on div "Bradfords" at bounding box center [277, 144] width 521 height 19
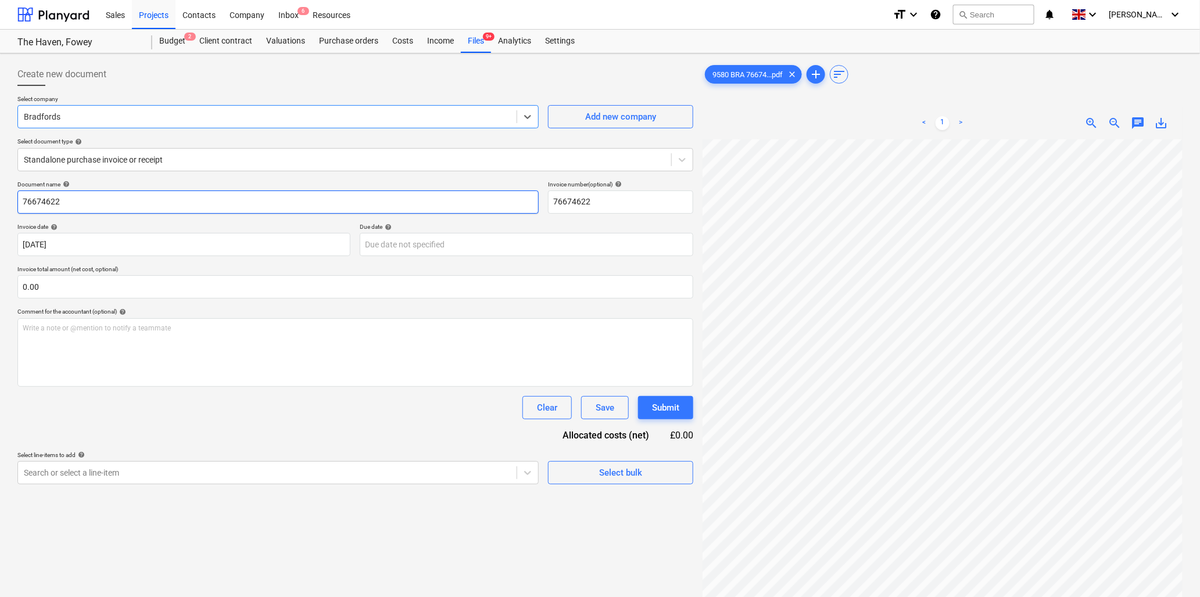
click at [145, 207] on input "76674622" at bounding box center [277, 202] width 521 height 23
click at [40, 289] on input "text" at bounding box center [355, 286] width 676 height 23
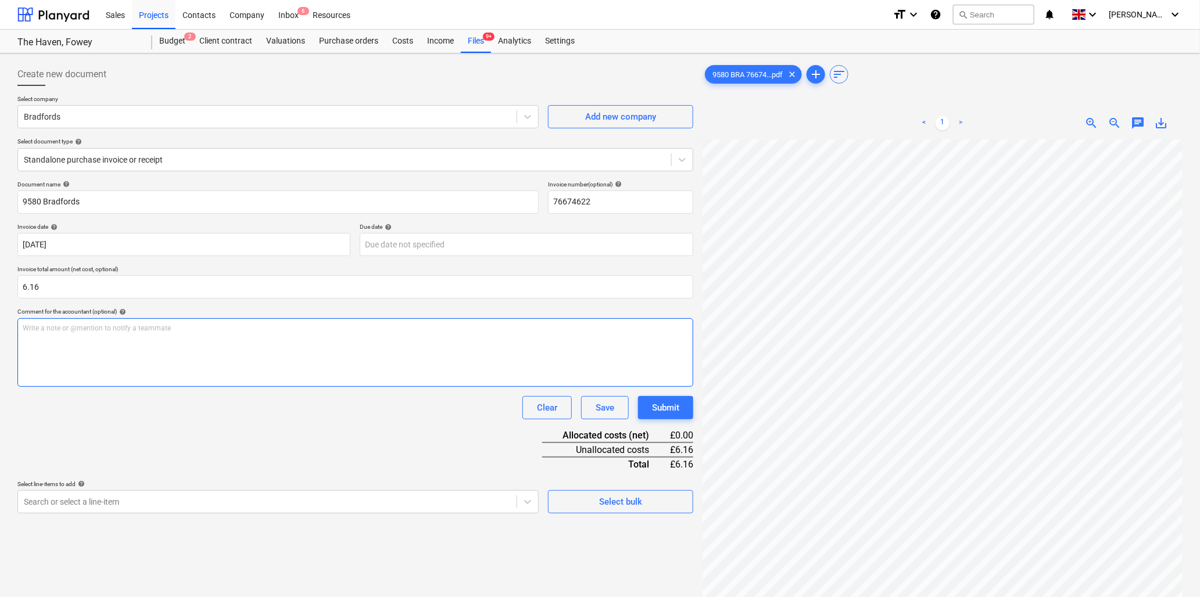
click at [42, 327] on p "Write a note or @mention to notify a teammate [PERSON_NAME]" at bounding box center [355, 329] width 665 height 10
click at [432, 421] on div "Document name help 9580 Bradfords Invoice number (optional) help 76674622 Invoi…" at bounding box center [355, 347] width 676 height 333
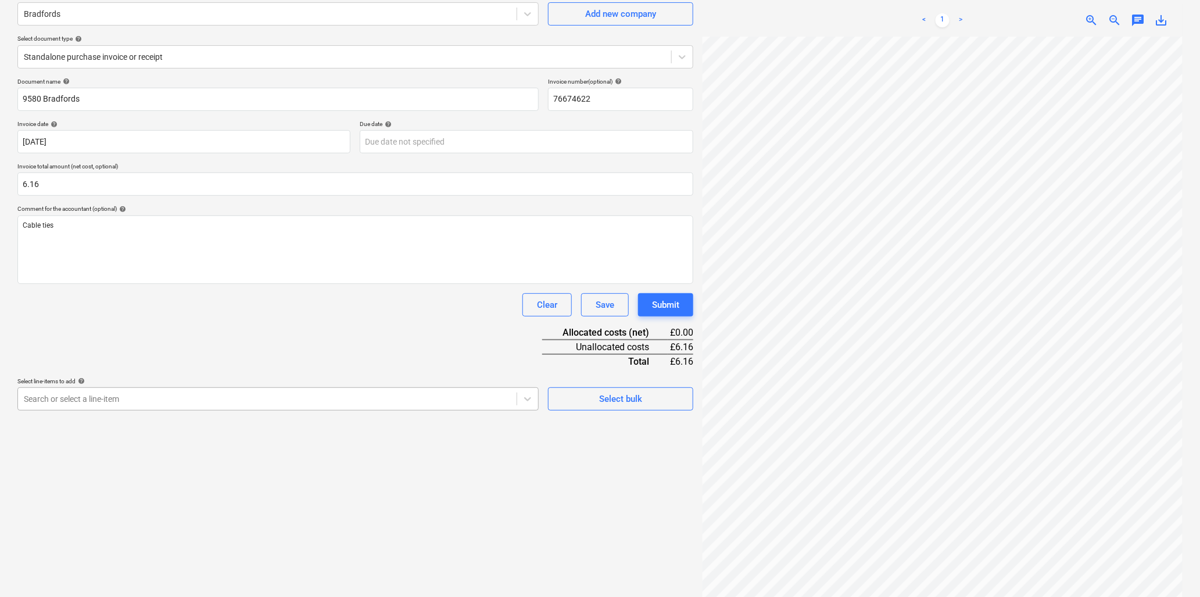
click at [79, 494] on body "Sales Projects Contacts Company Inbox 6 Resources format_size keyboard_arrow_do…" at bounding box center [600, 195] width 1200 height 597
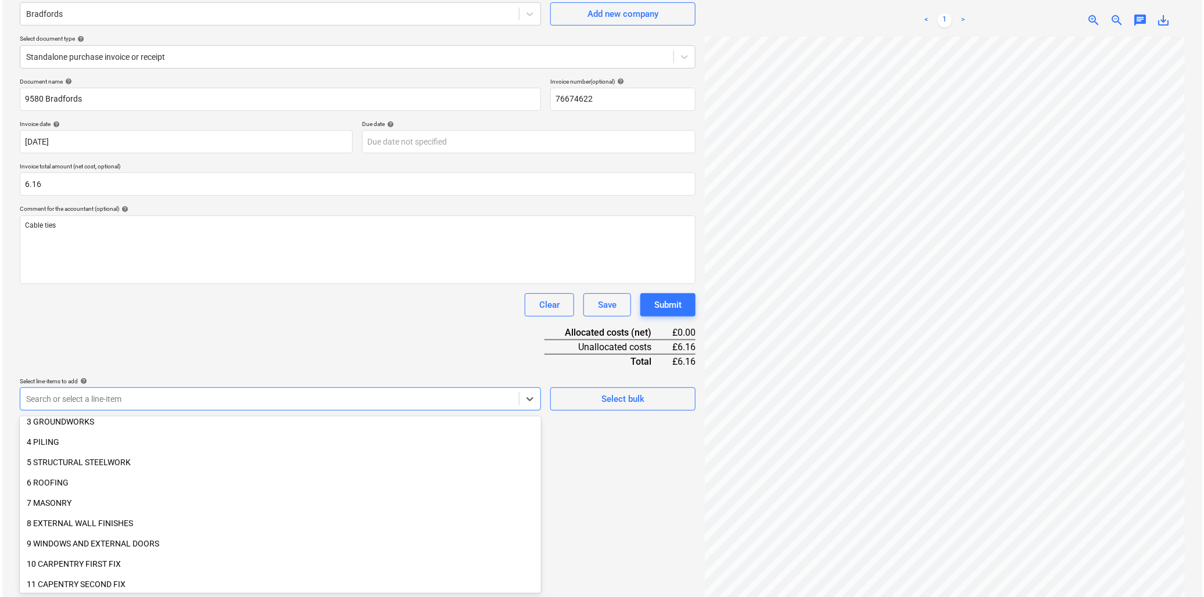
scroll to position [129, 0]
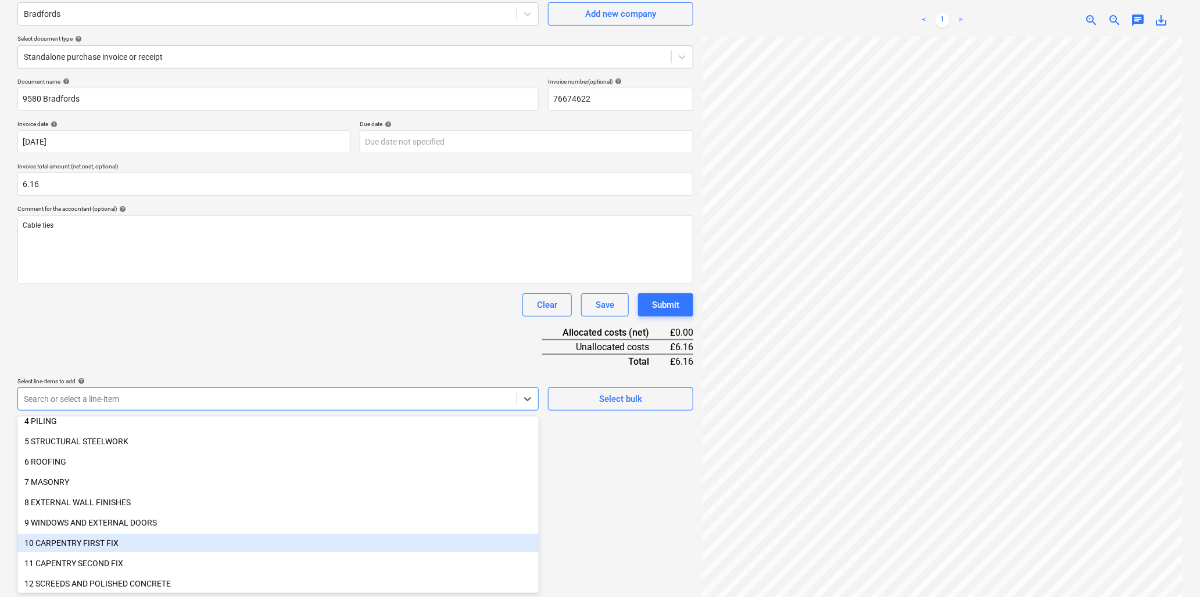
click at [85, 543] on div "10 CARPENTRY FIRST FIX" at bounding box center [277, 543] width 521 height 19
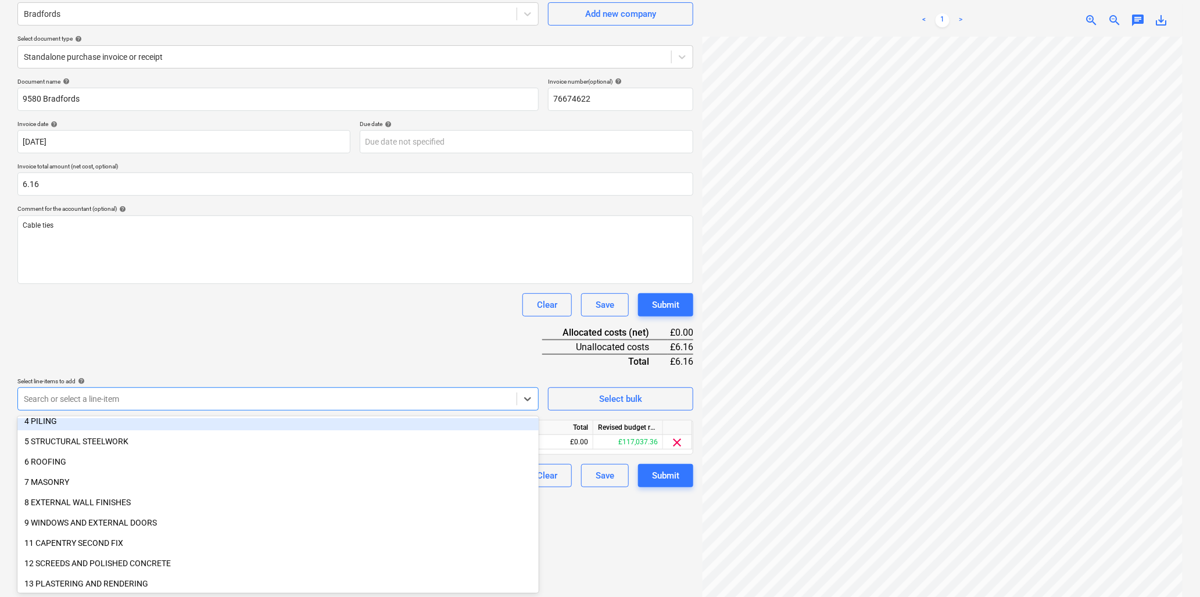
click at [211, 317] on div "Document name help 9580 Bradfords Invoice number (optional) help 76674622 Invoi…" at bounding box center [355, 283] width 676 height 410
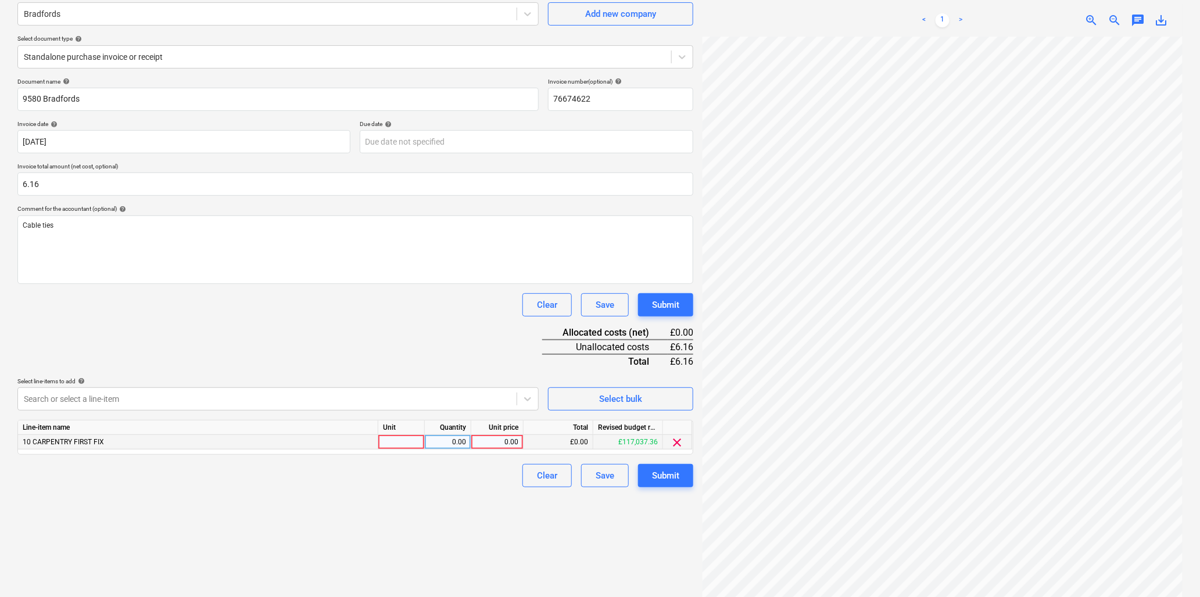
click at [397, 445] on div at bounding box center [401, 442] width 46 height 15
click at [660, 475] on div "Submit" at bounding box center [665, 475] width 27 height 15
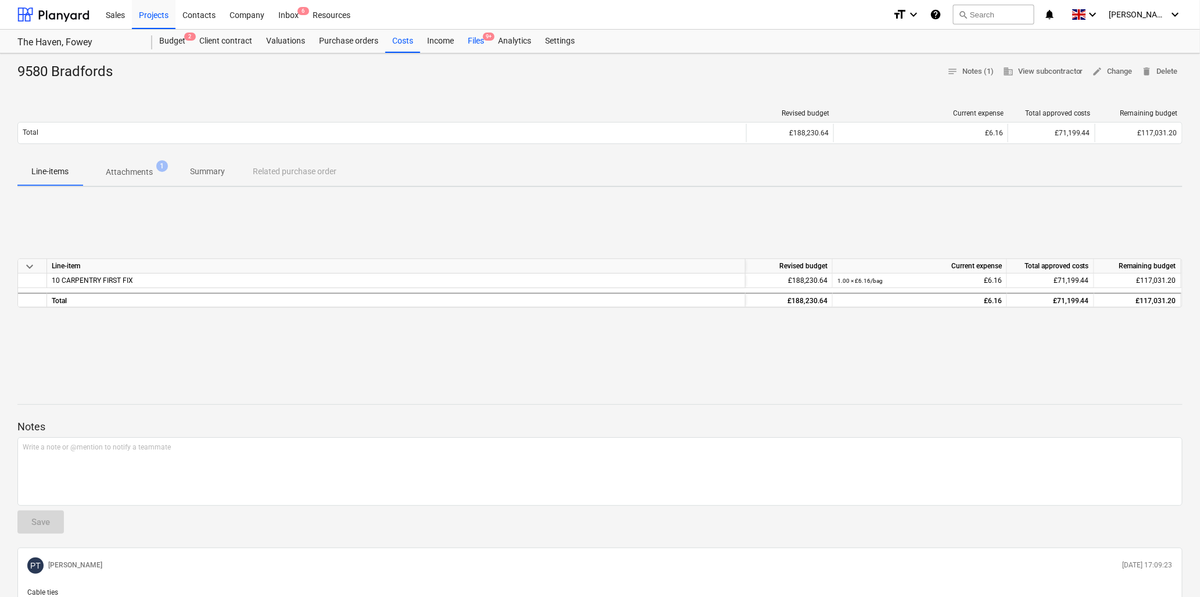
click at [473, 35] on div "Files 9+" at bounding box center [476, 41] width 30 height 23
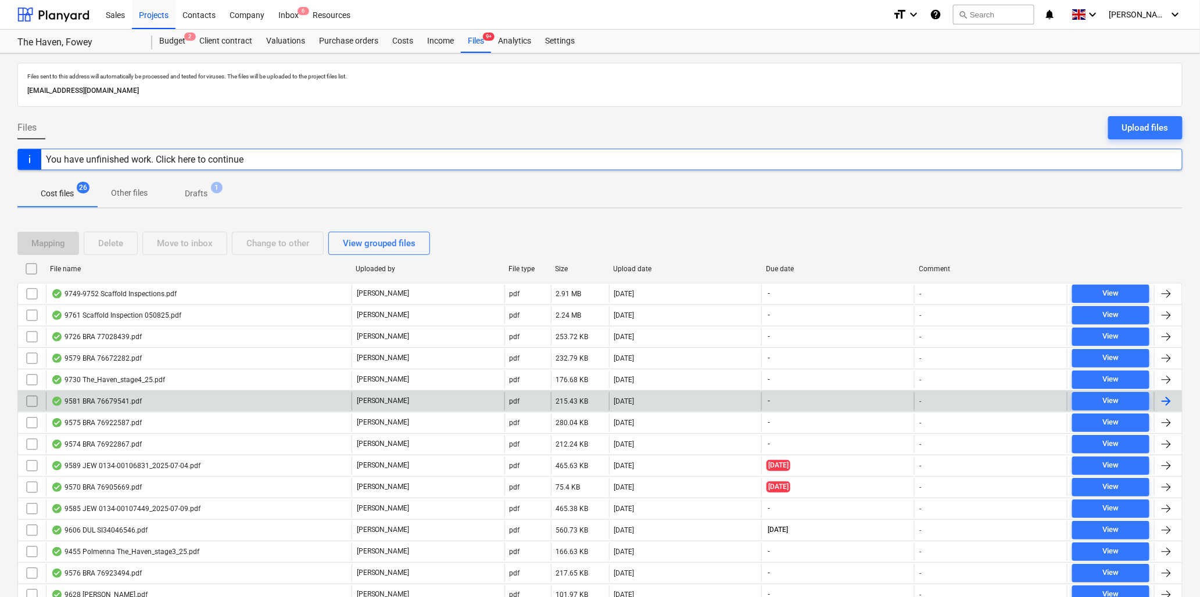
click at [141, 401] on div "9581 BRA 76679541.pdf" at bounding box center [199, 401] width 306 height 19
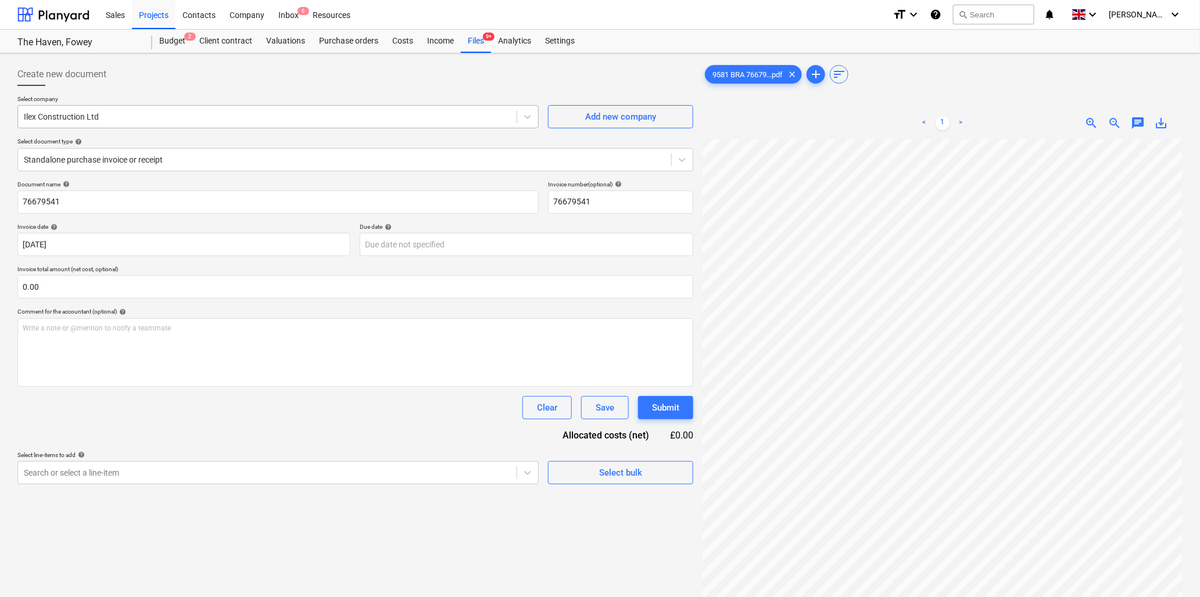
click at [236, 116] on div at bounding box center [267, 117] width 487 height 12
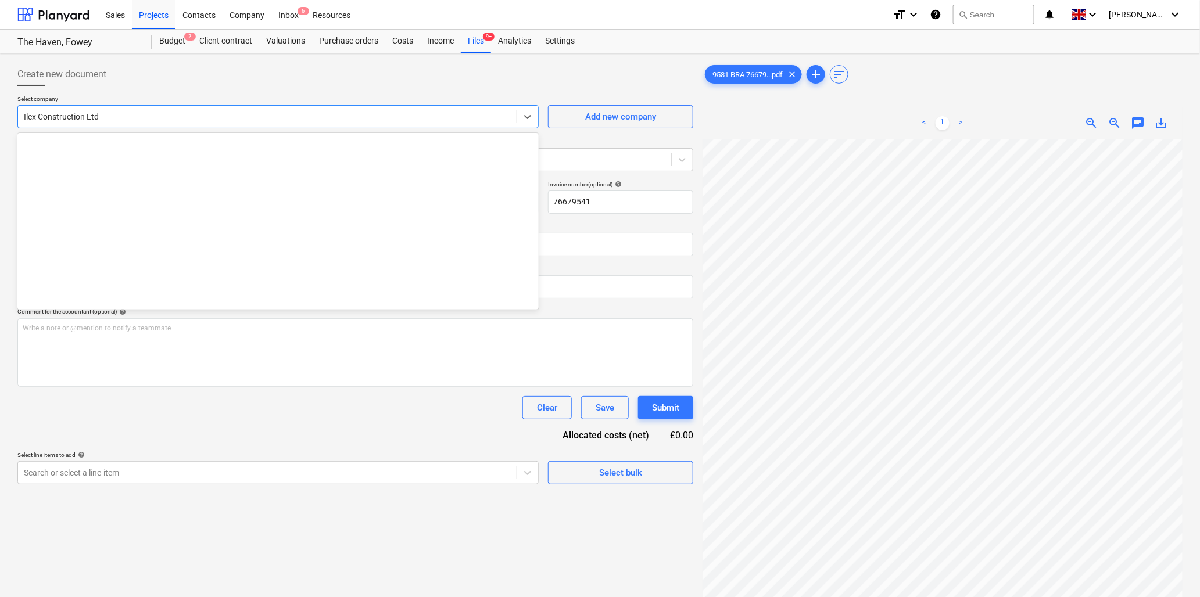
scroll to position [793, 0]
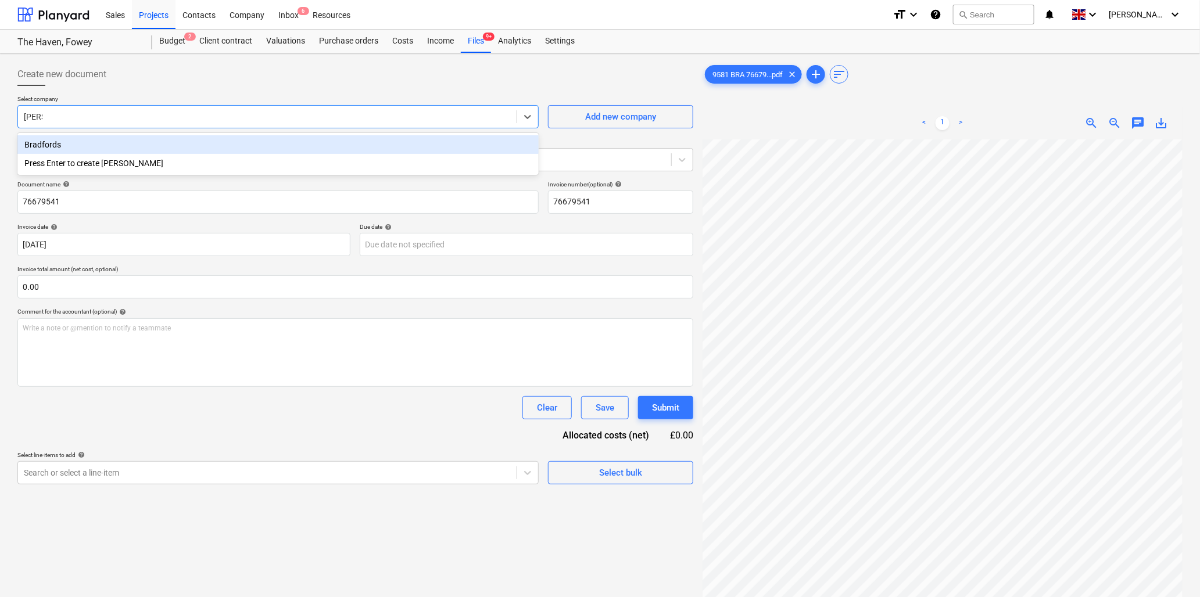
click at [221, 141] on div "Bradfords" at bounding box center [277, 144] width 521 height 19
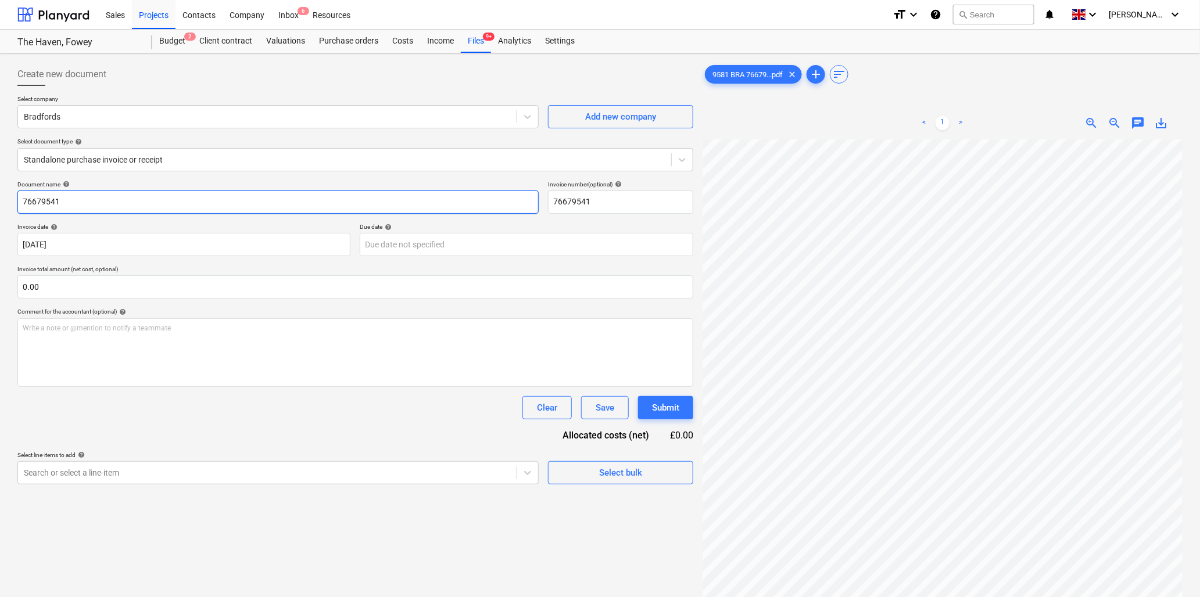
click at [216, 205] on input "76679541" at bounding box center [277, 202] width 521 height 23
click at [106, 285] on input "text" at bounding box center [355, 286] width 676 height 23
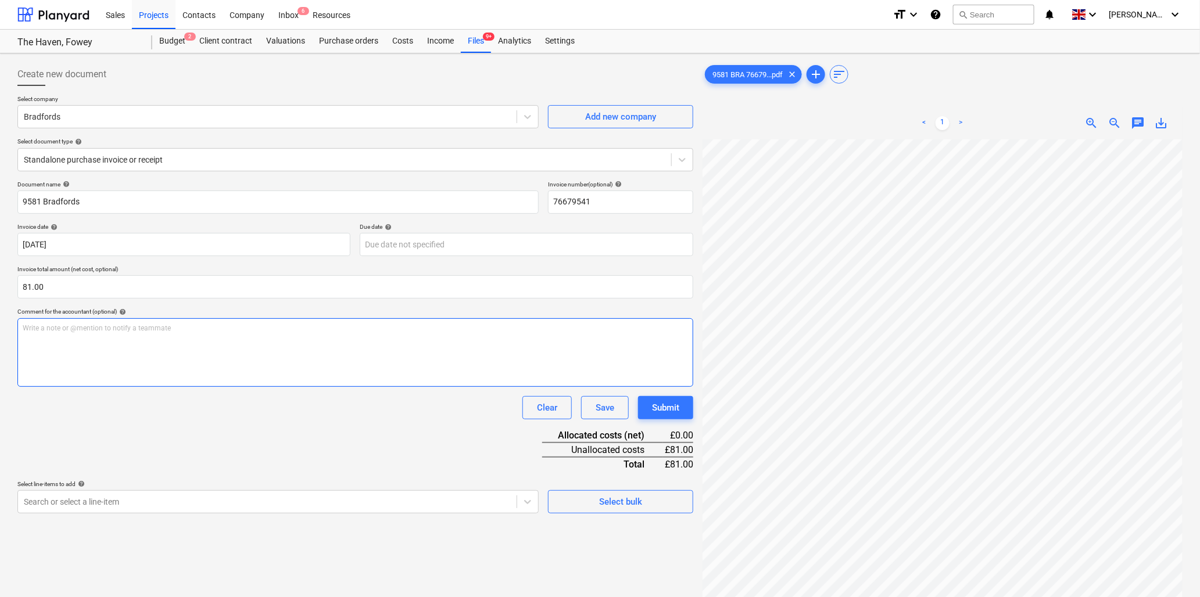
click at [108, 339] on div "Write a note or @mention to notify a teammate [PERSON_NAME]" at bounding box center [355, 352] width 676 height 69
click at [225, 339] on div "Write a note or @mention to notify a teammate [PERSON_NAME]" at bounding box center [355, 352] width 676 height 69
click at [80, 501] on body "Sales Projects Contacts Company Inbox 6 Resources format_size keyboard_arrow_do…" at bounding box center [600, 298] width 1200 height 597
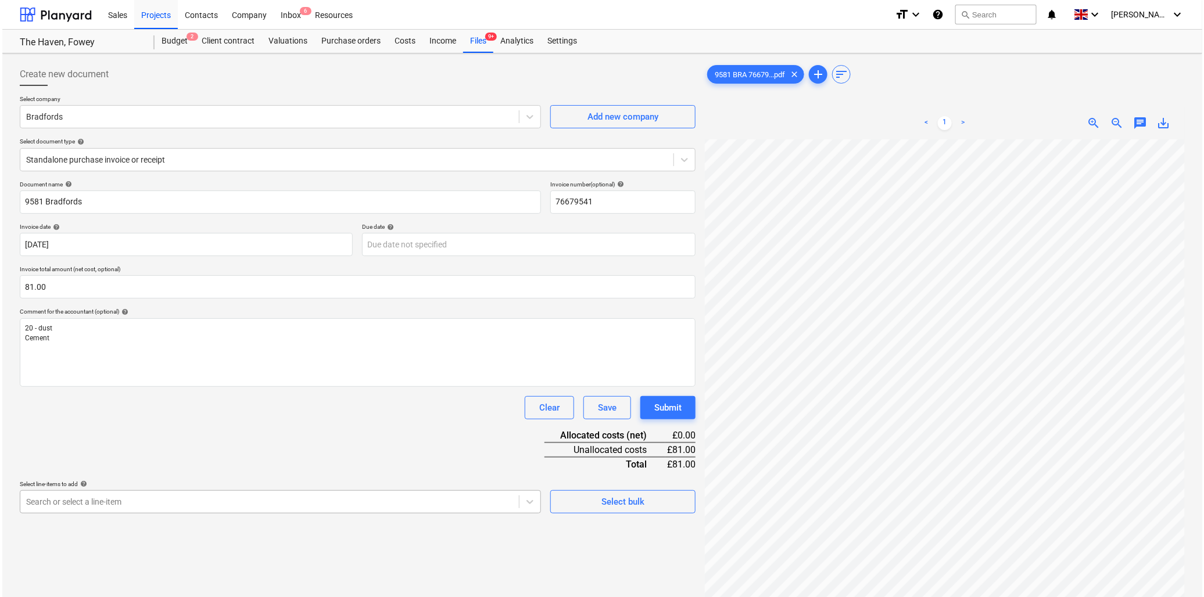
scroll to position [103, 0]
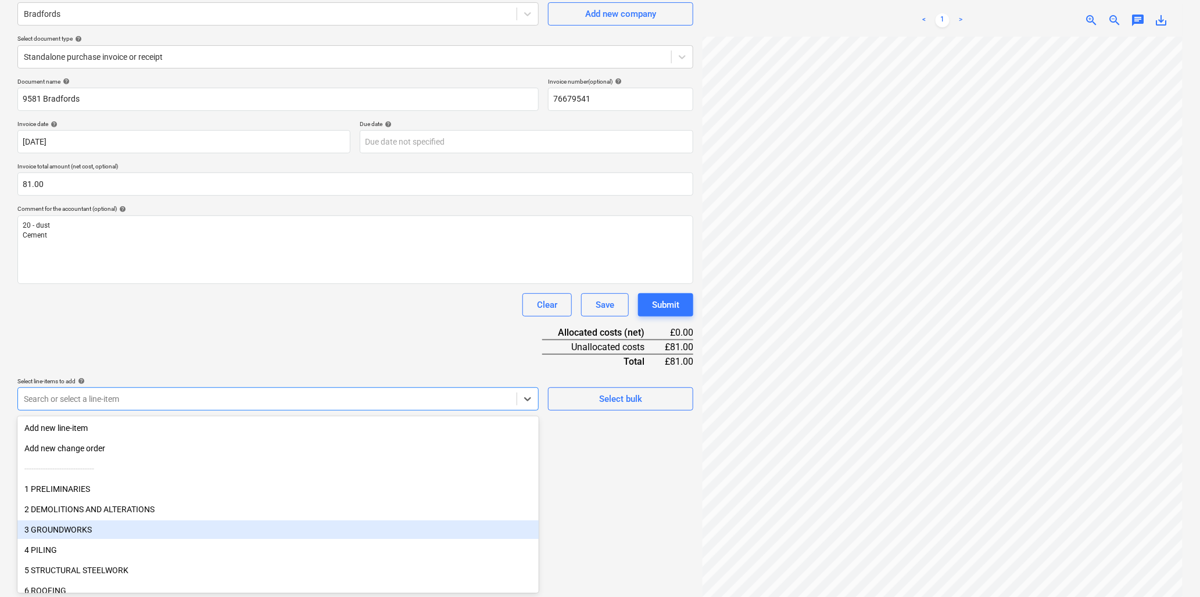
click at [80, 526] on div "3 GROUNDWORKS" at bounding box center [277, 530] width 521 height 19
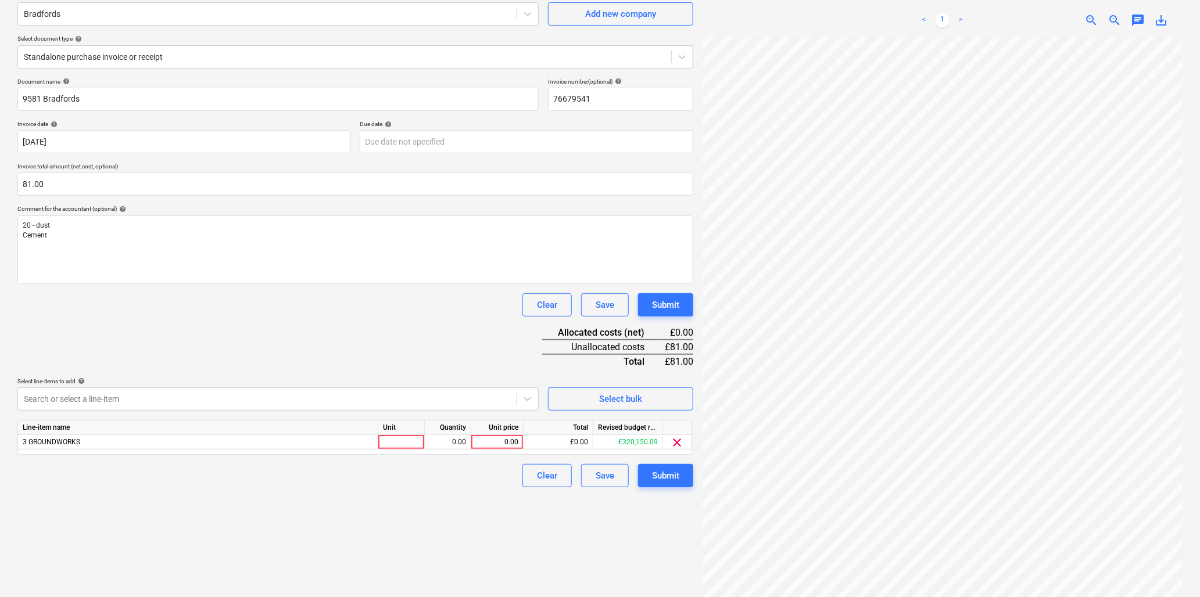
click at [284, 288] on div "Document name help 9581 Bradfords Invoice number (optional) help 76679541 Invoi…" at bounding box center [355, 283] width 676 height 410
click at [395, 443] on div at bounding box center [401, 442] width 46 height 15
click at [652, 480] on div "Submit" at bounding box center [665, 475] width 27 height 15
